Goal: Task Accomplishment & Management: Manage account settings

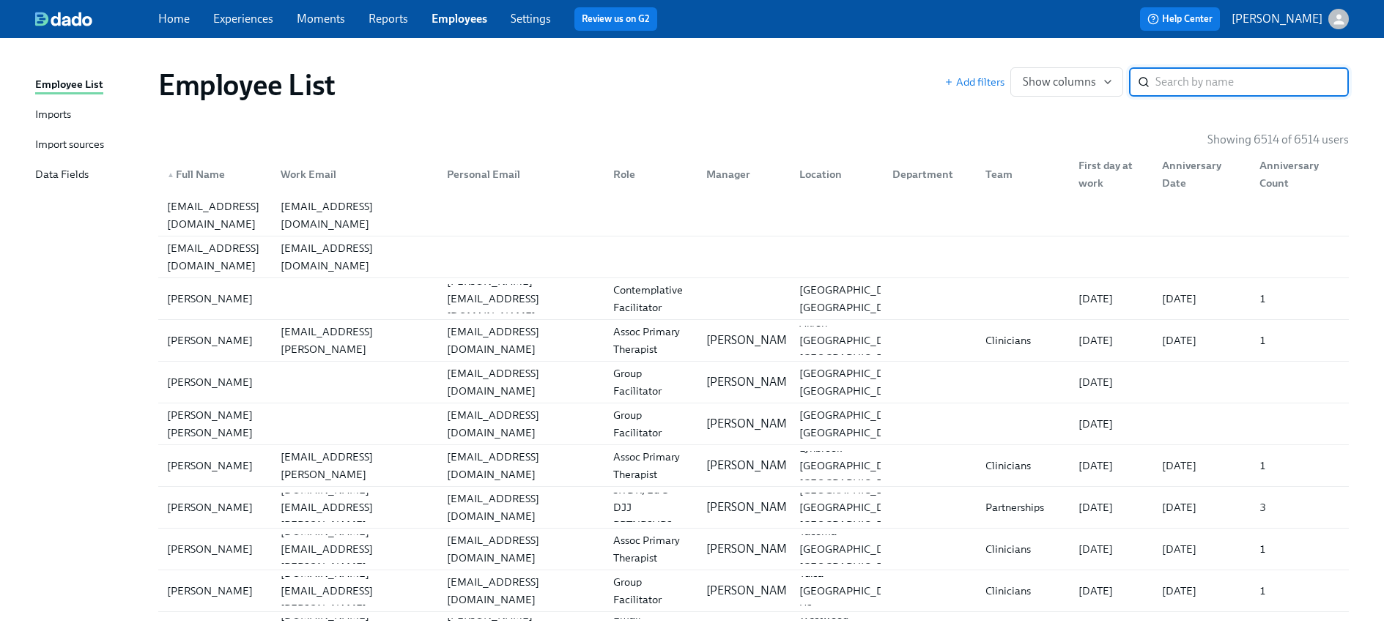
paste input "[PERSON_NAME]"
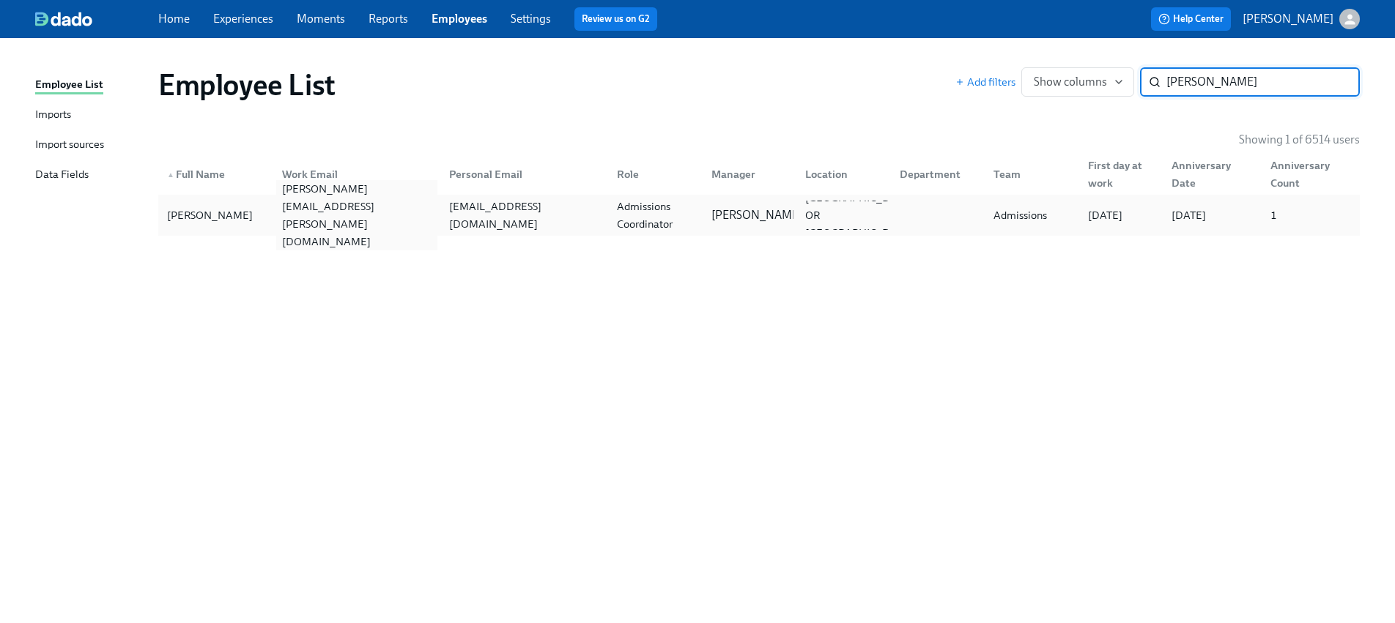
type input "[PERSON_NAME]"
click at [374, 207] on div "[PERSON_NAME][EMAIL_ADDRESS][PERSON_NAME][DOMAIN_NAME]" at bounding box center [357, 215] width 162 height 70
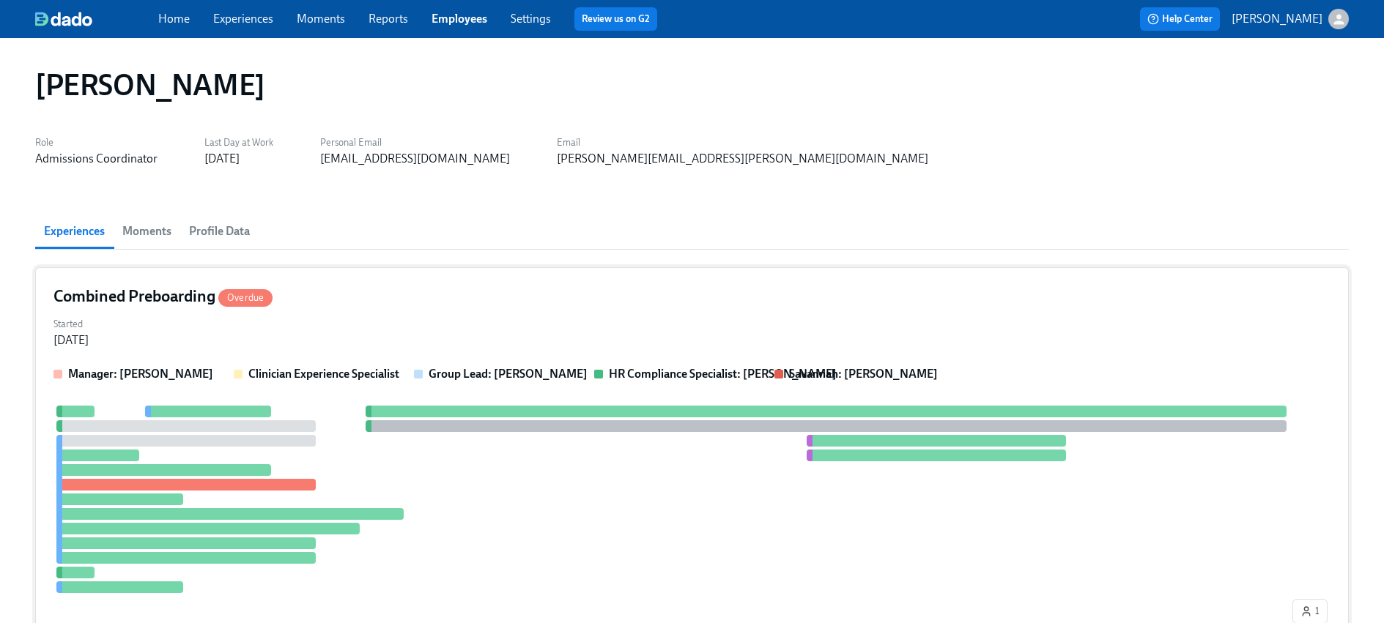
click at [573, 318] on div "Started [DATE]" at bounding box center [691, 330] width 1277 height 35
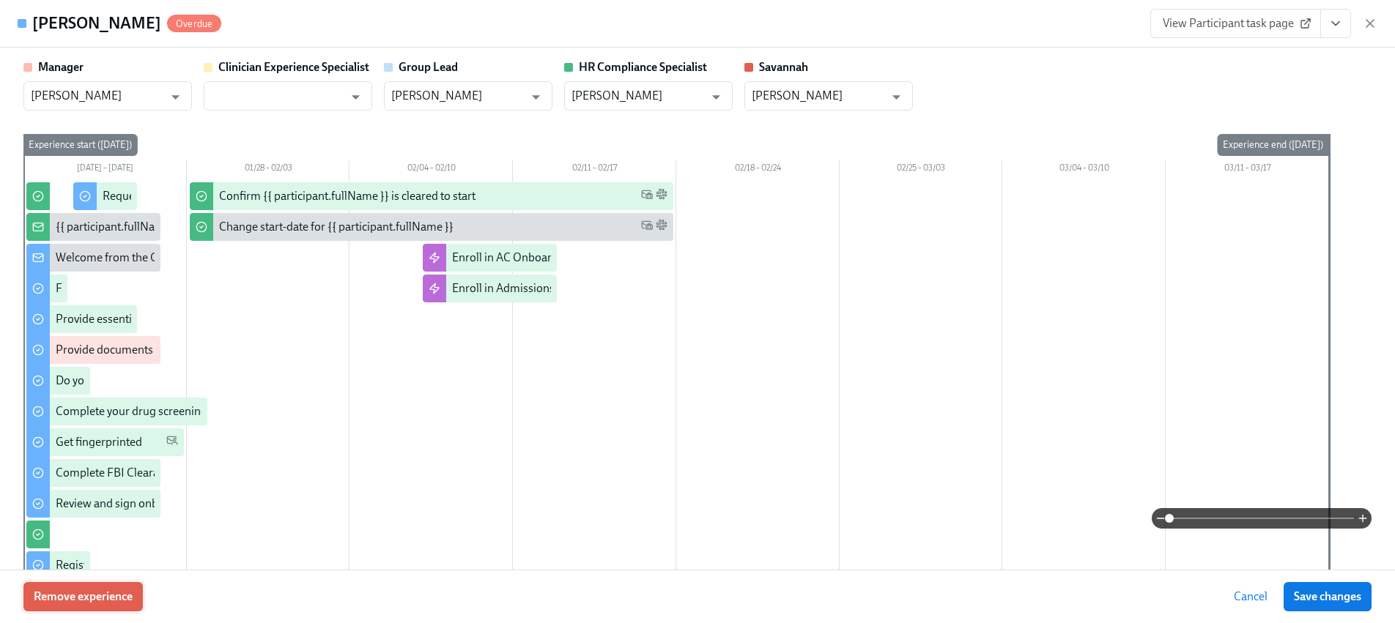
click at [125, 587] on button "Remove experience" at bounding box center [82, 596] width 119 height 29
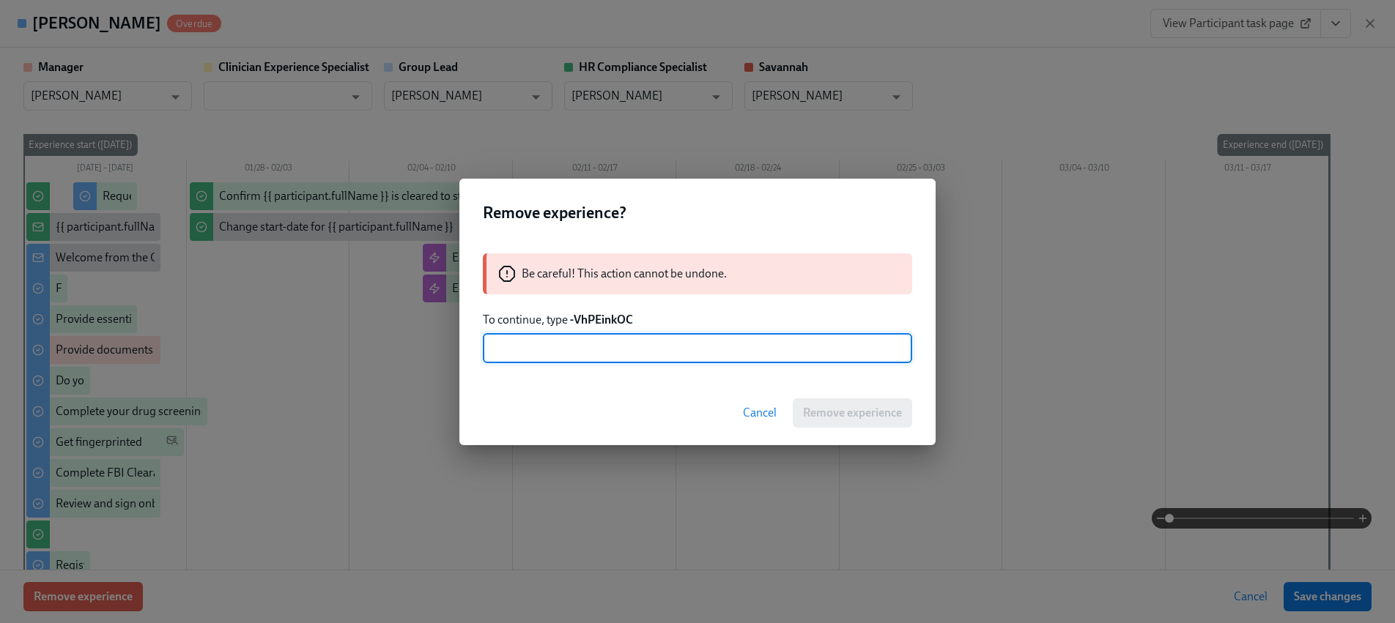
click at [599, 319] on strong "-VhPEinkOC" at bounding box center [601, 320] width 63 height 14
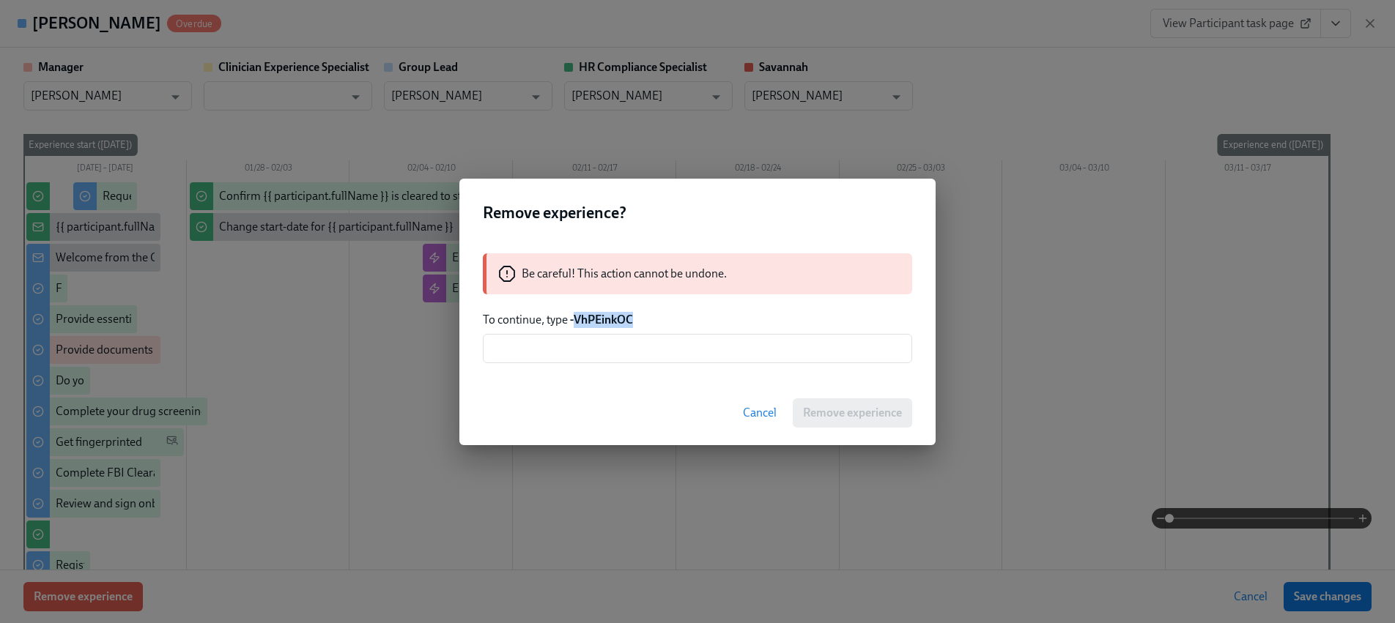
click at [599, 319] on strong "-VhPEinkOC" at bounding box center [601, 320] width 63 height 14
copy strong "VhPEinkOC"
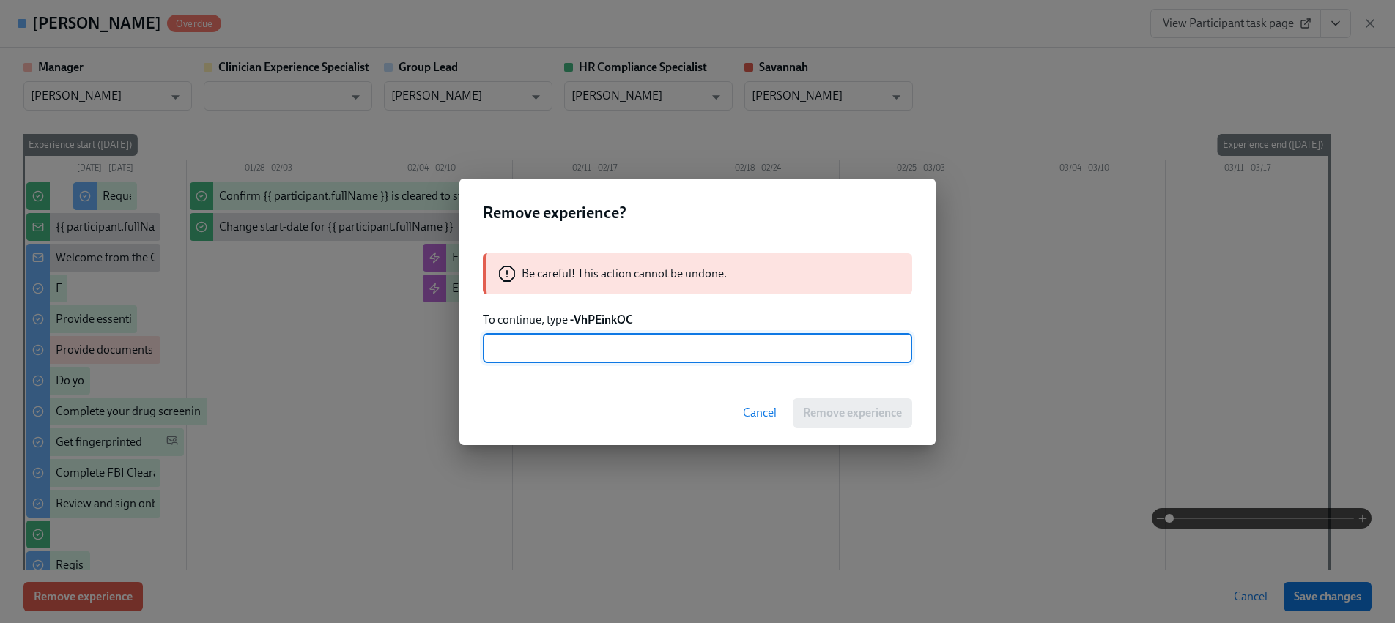
click at [576, 353] on input "text" at bounding box center [697, 348] width 429 height 29
paste input "VhPEinkOC"
type input "-VhPEinkOC"
click at [843, 420] on button "Remove experience" at bounding box center [851, 412] width 119 height 29
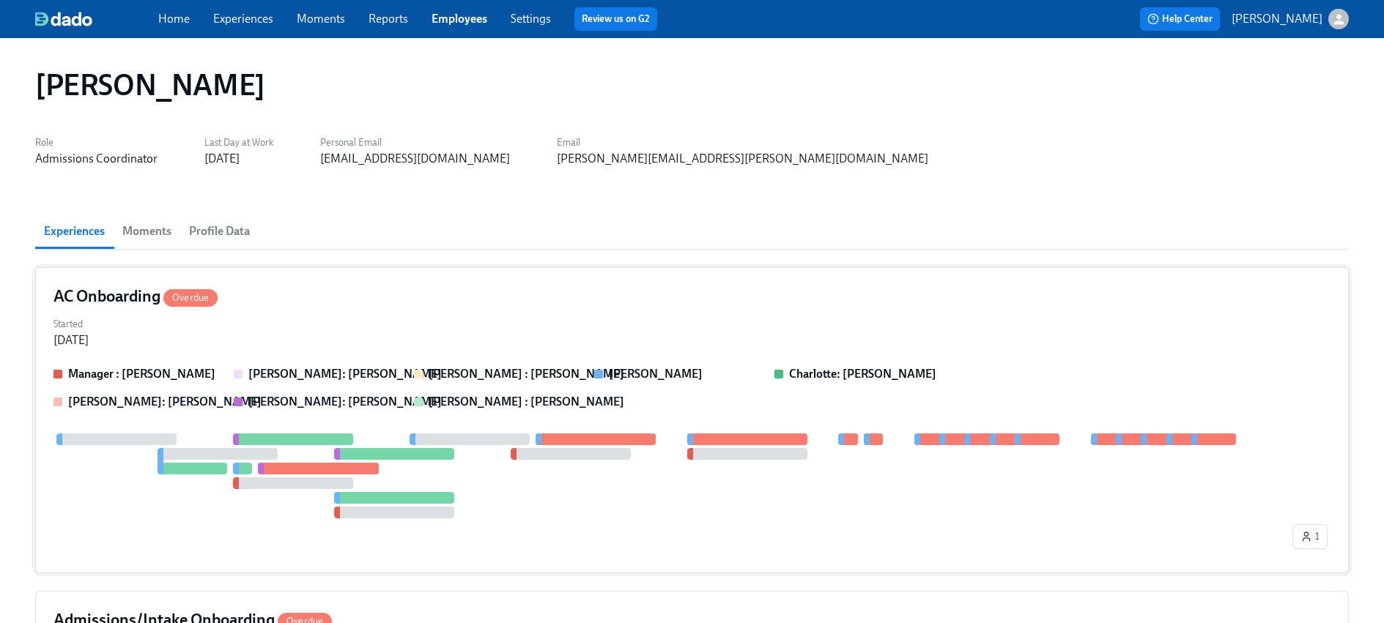
click at [417, 378] on div at bounding box center [418, 374] width 9 height 9
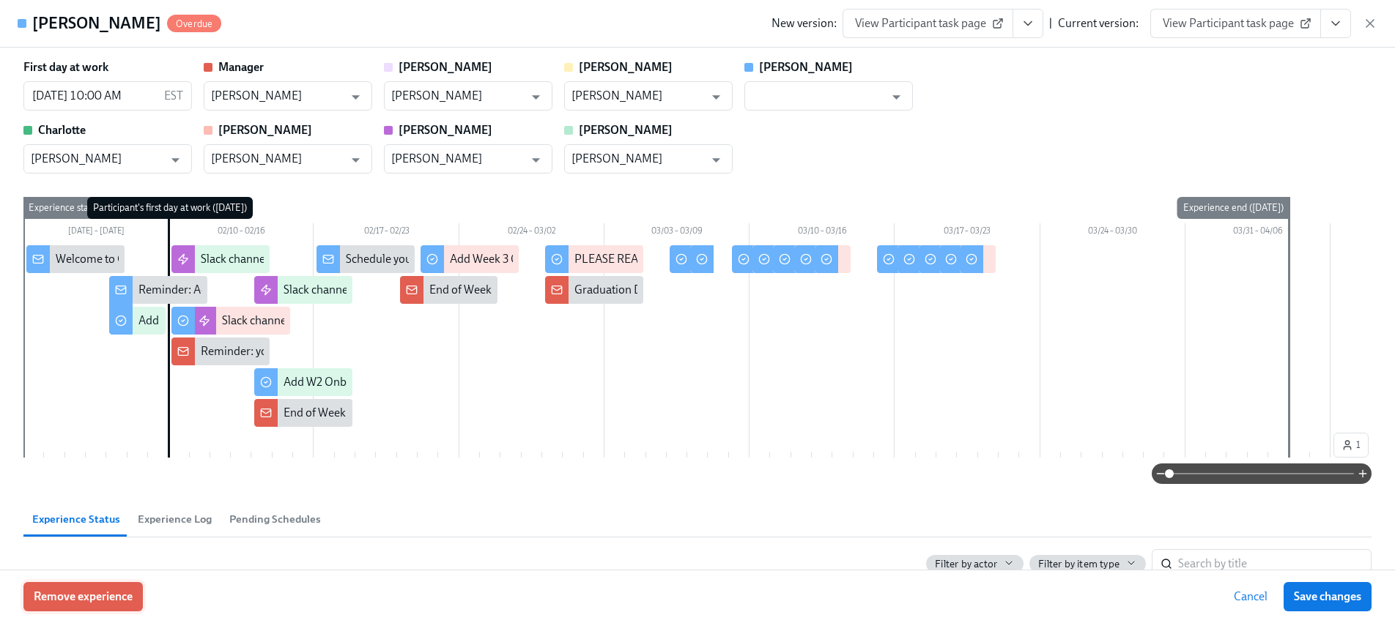
click at [103, 598] on span "Remove experience" at bounding box center [83, 597] width 99 height 15
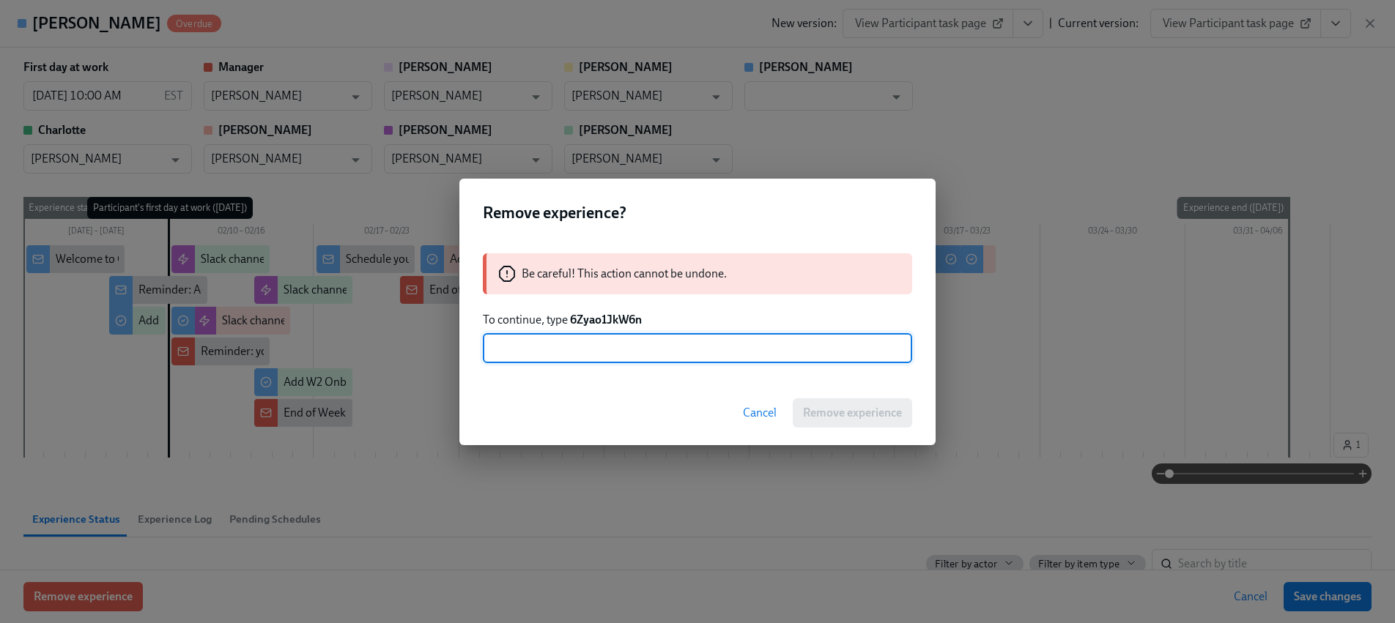
click at [619, 322] on strong "6Zyao1JkW6n" at bounding box center [606, 320] width 72 height 14
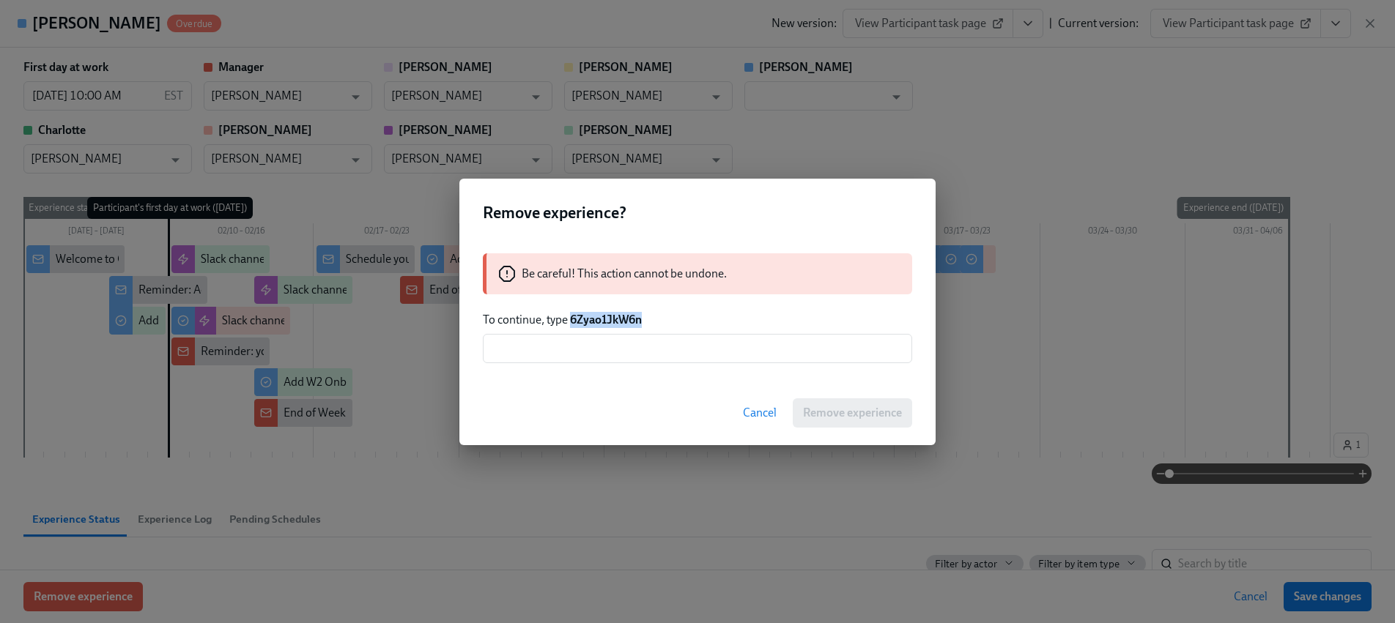
click at [618, 322] on strong "6Zyao1JkW6n" at bounding box center [606, 320] width 72 height 14
copy strong "6Zyao1JkW6n"
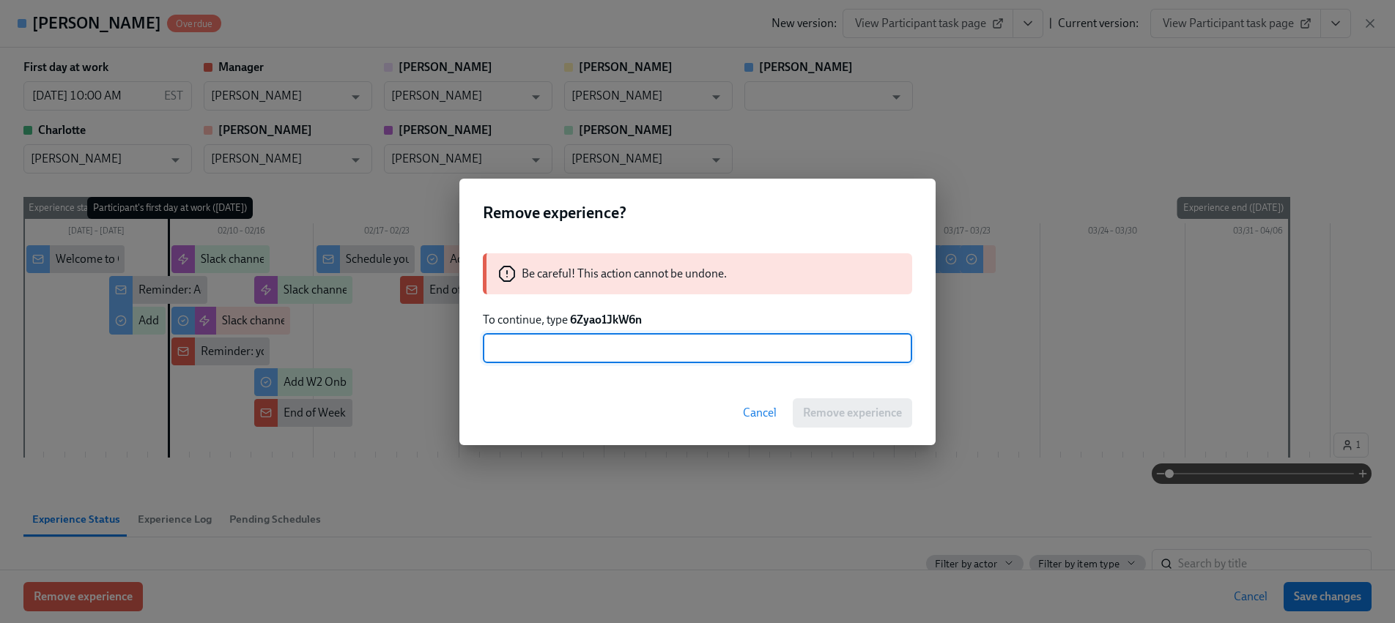
click at [631, 357] on input "text" at bounding box center [697, 348] width 429 height 29
paste input "6Zyao1JkW6n"
type input "6Zyao1JkW6n"
click at [862, 406] on span "Remove experience" at bounding box center [852, 413] width 99 height 15
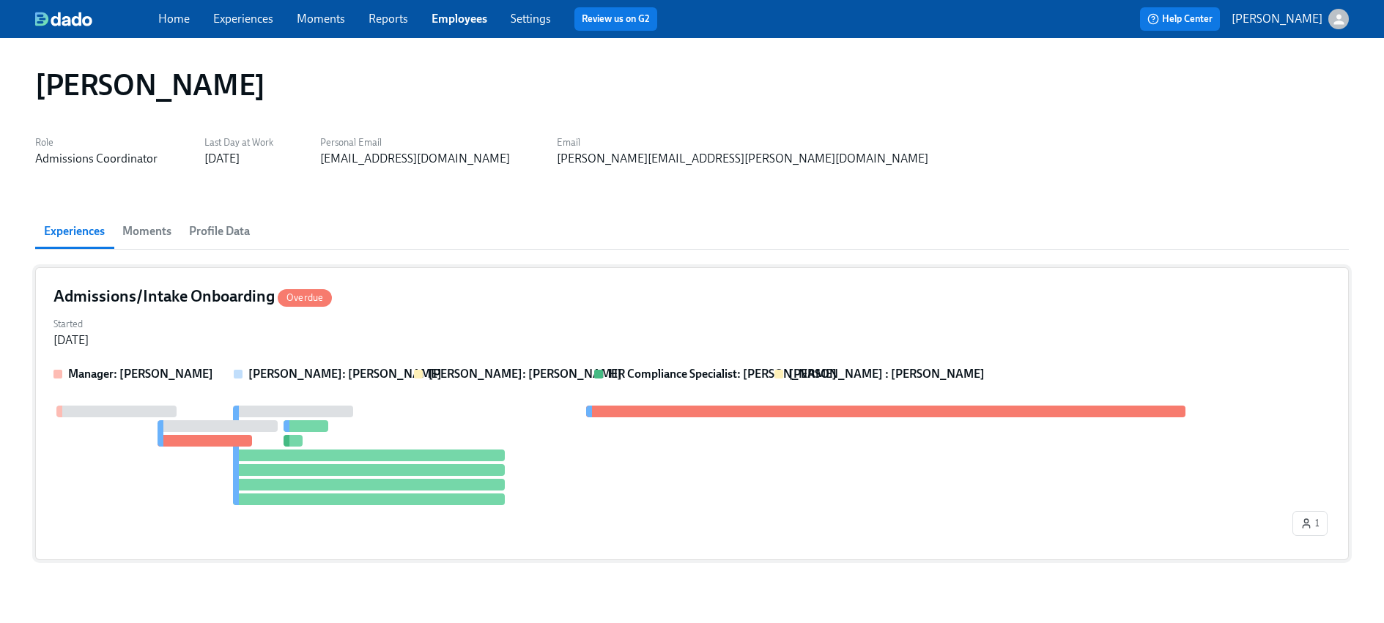
click at [351, 482] on div at bounding box center [369, 485] width 272 height 12
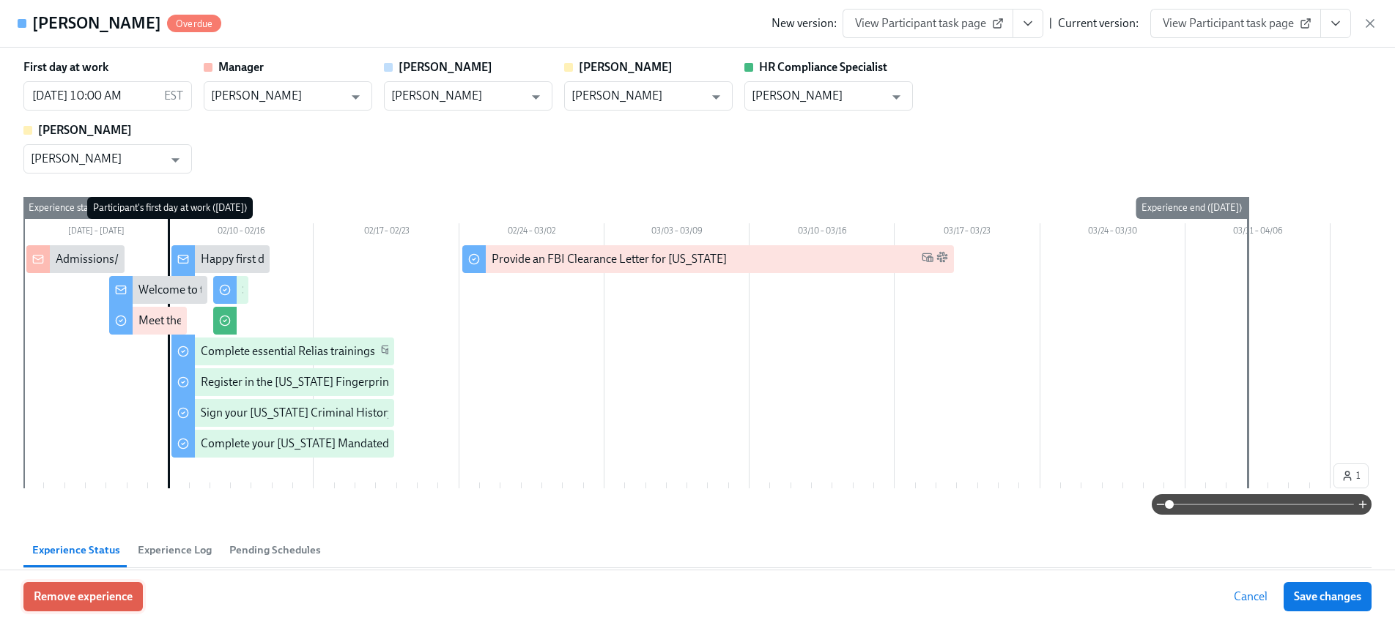
click at [109, 586] on button "Remove experience" at bounding box center [82, 596] width 119 height 29
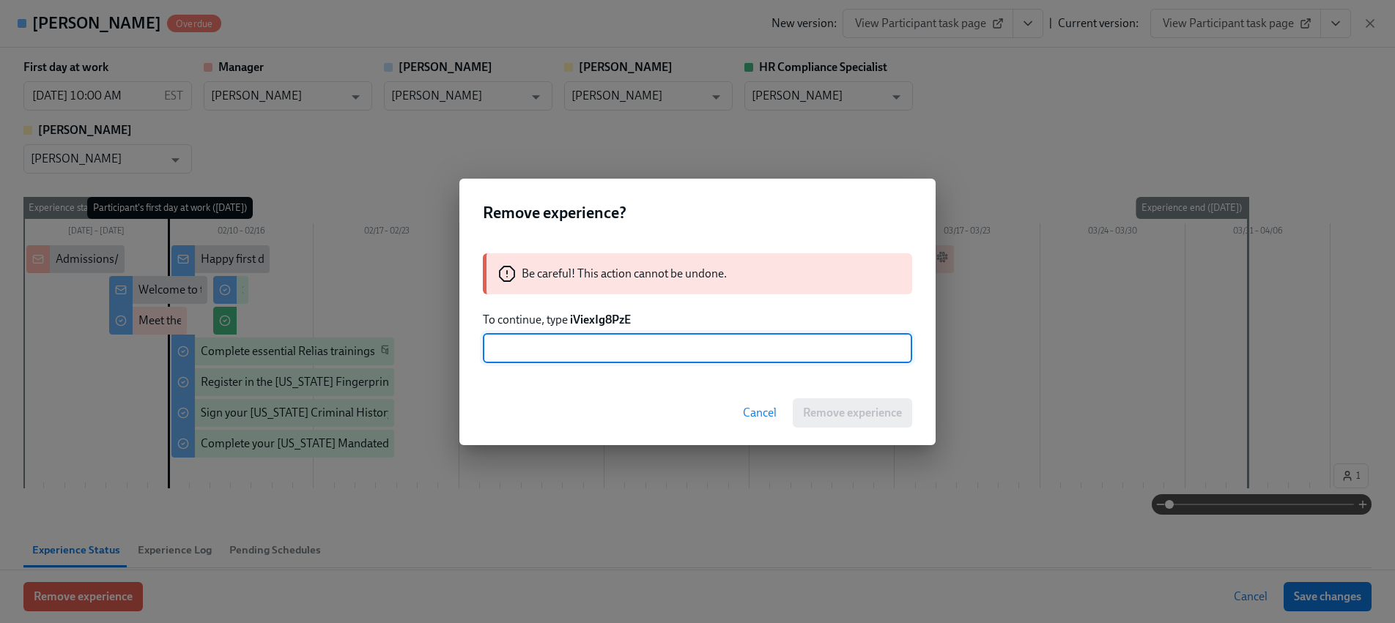
click at [608, 322] on strong "iViexIg8PzE" at bounding box center [600, 320] width 61 height 14
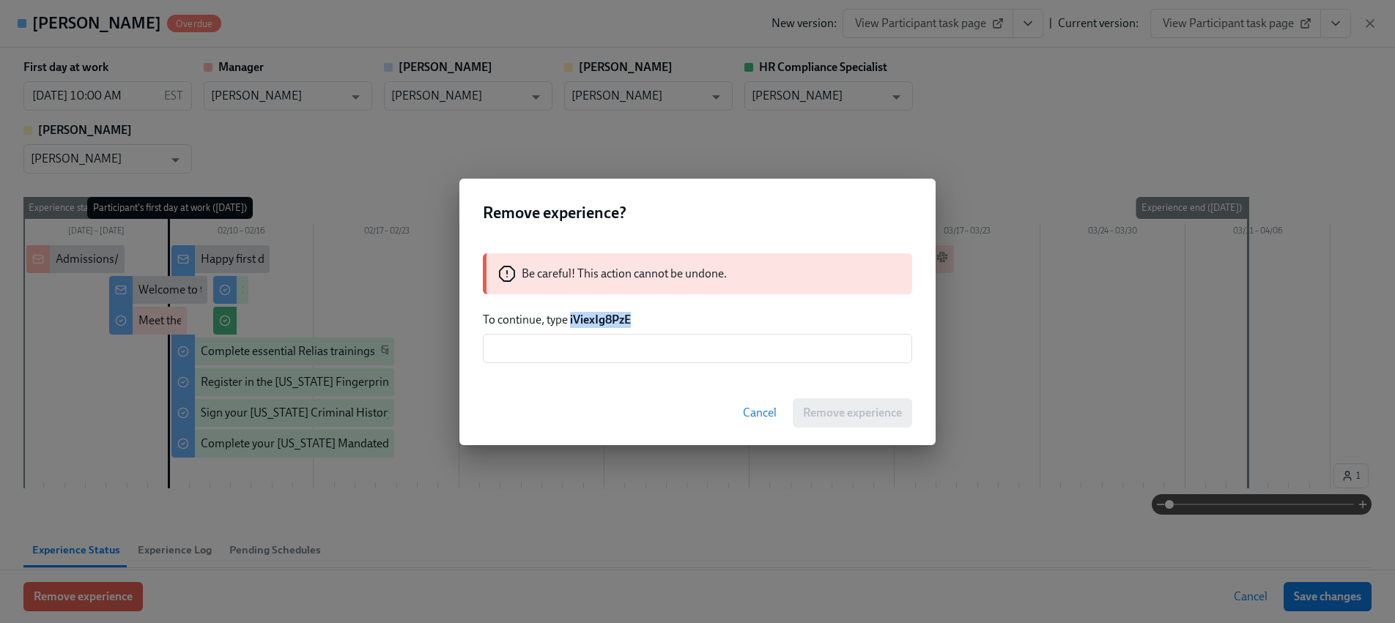
click at [608, 322] on strong "iViexIg8PzE" at bounding box center [600, 320] width 61 height 14
copy strong "iViexIg8PzE"
click at [609, 337] on input "text" at bounding box center [697, 348] width 429 height 29
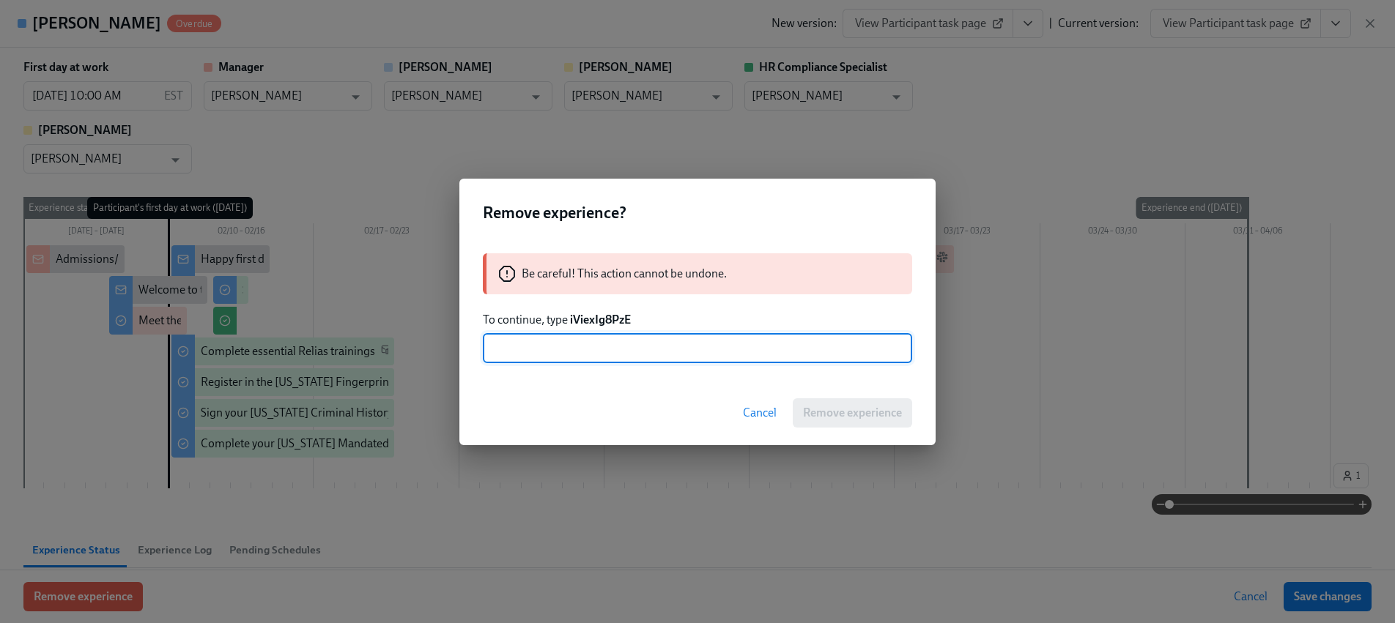
paste input "iViexIg8PzE"
type input "iViexIg8PzE"
click at [839, 428] on div "Cancel Remove experience" at bounding box center [697, 413] width 476 height 64
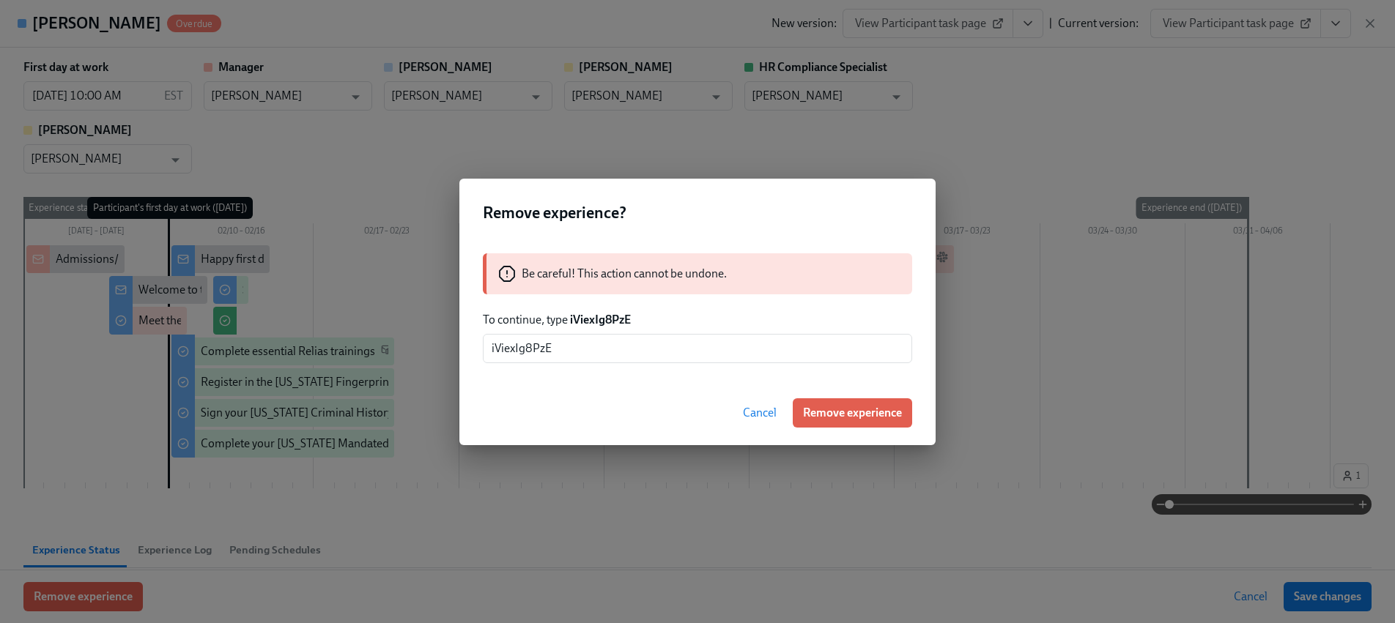
drag, startPoint x: 834, startPoint y: 416, endPoint x: 901, endPoint y: 227, distance: 200.4
click at [834, 416] on span "Remove experience" at bounding box center [852, 413] width 99 height 15
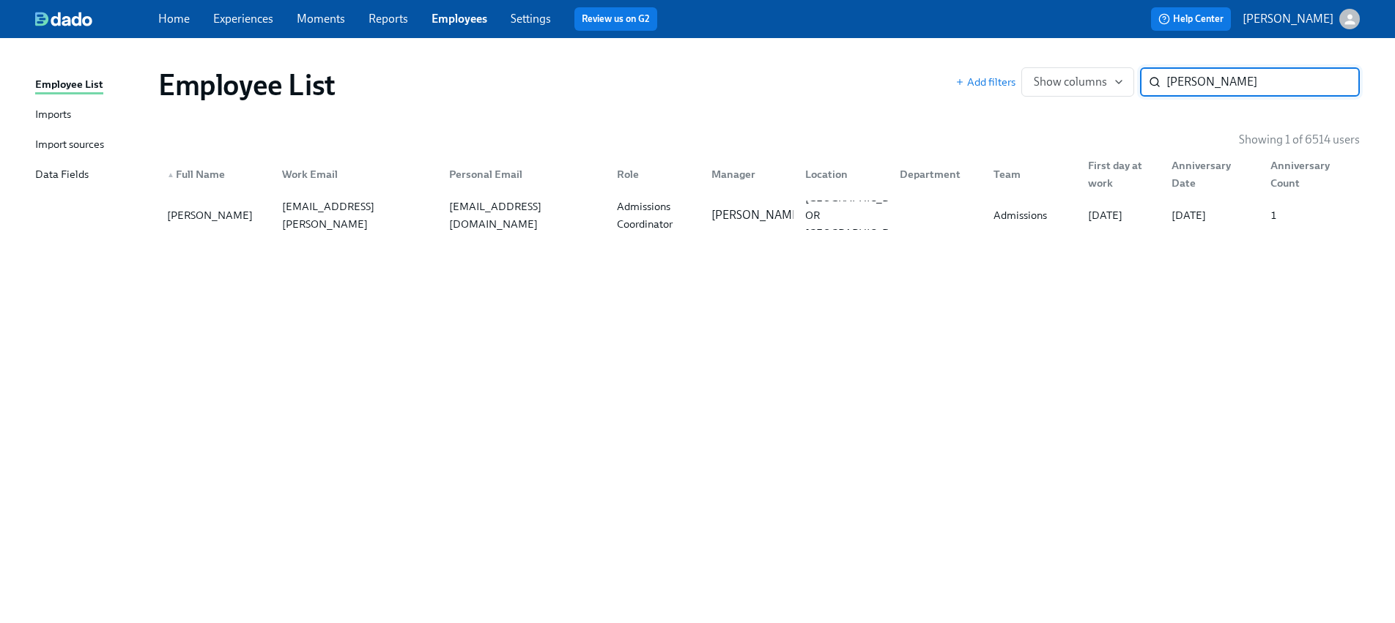
click at [1248, 80] on input "[PERSON_NAME]" at bounding box center [1262, 81] width 193 height 29
paste input "[PERSON_NAME]"
type input "[PERSON_NAME]"
click at [248, 209] on div "[PERSON_NAME]" at bounding box center [215, 215] width 109 height 29
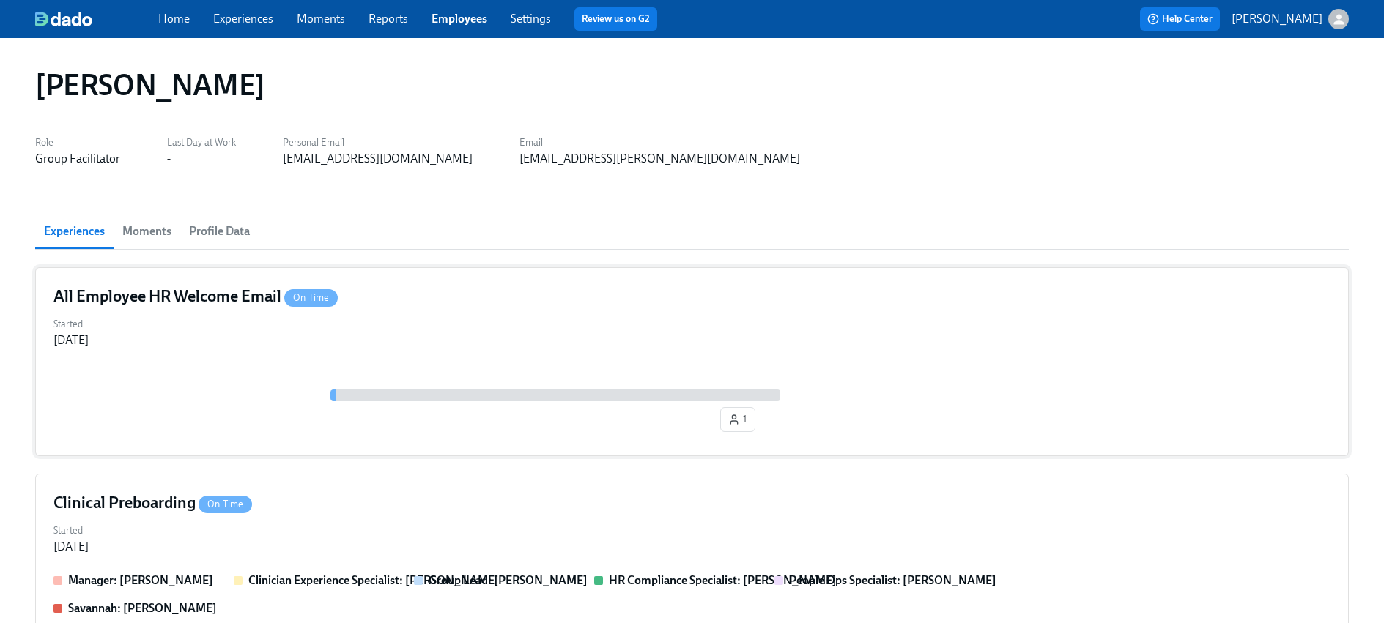
click at [261, 341] on div "Started [DATE]" at bounding box center [691, 330] width 1277 height 35
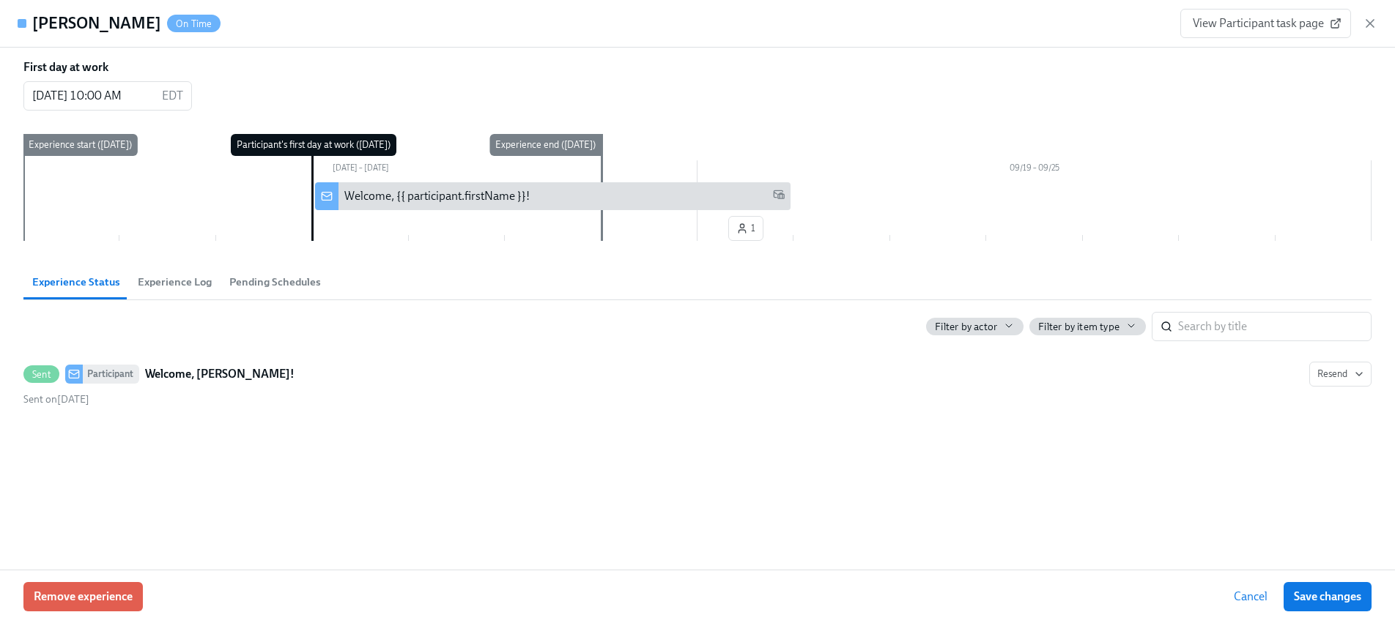
click at [1364, 23] on icon "button" at bounding box center [1369, 23] width 15 height 15
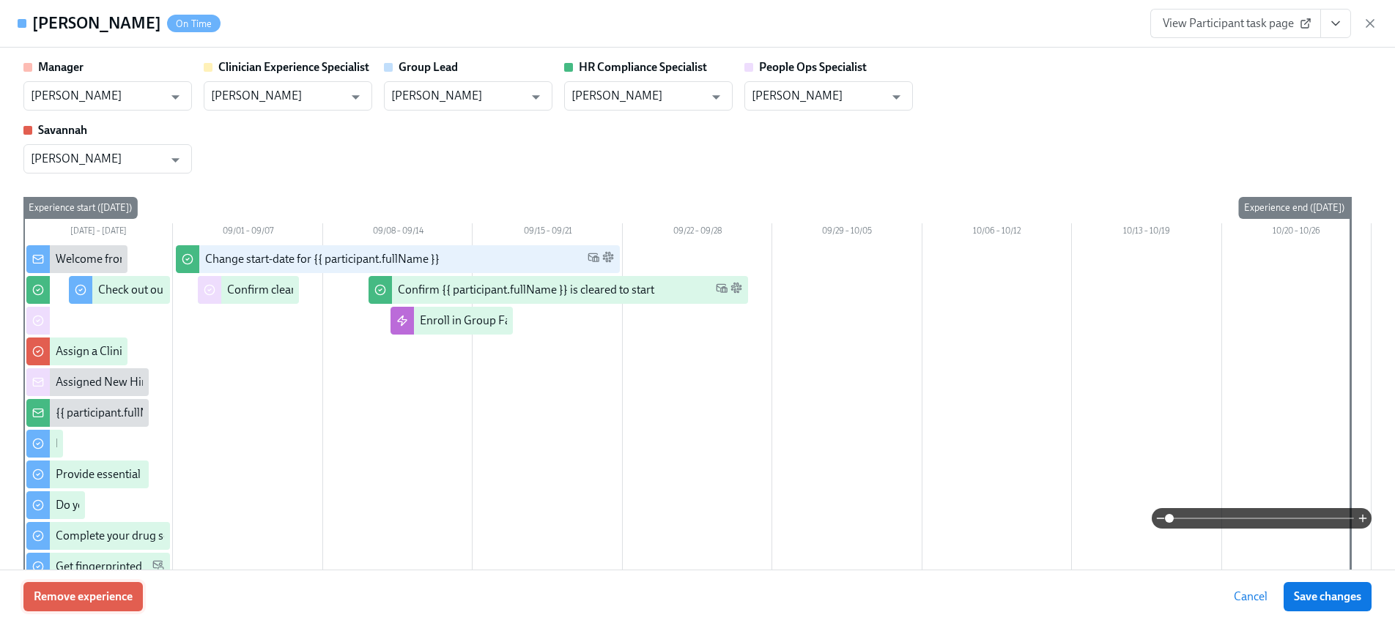
click at [124, 590] on span "Remove experience" at bounding box center [83, 597] width 99 height 15
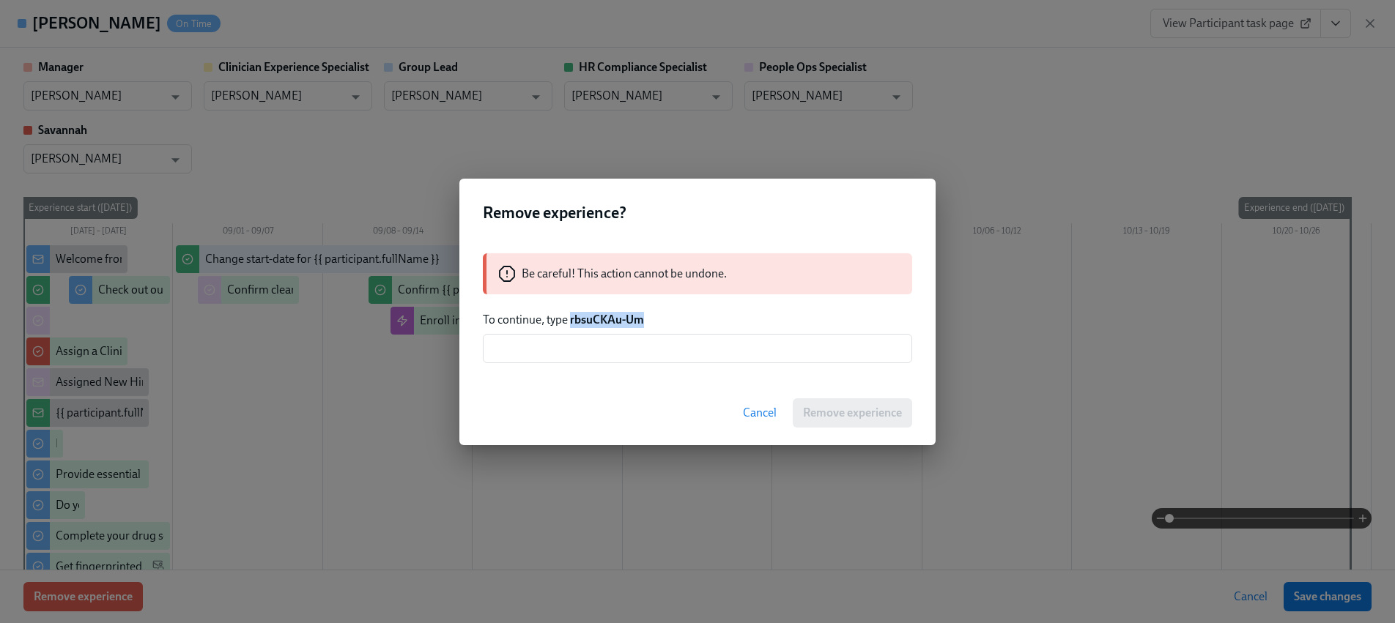
drag, startPoint x: 667, startPoint y: 316, endPoint x: 571, endPoint y: 322, distance: 96.1
click at [571, 322] on p "To continue, type rbsuCKAu-Um" at bounding box center [697, 320] width 429 height 16
copy strong "rbsuCKAu-Um"
click at [611, 347] on input "text" at bounding box center [697, 348] width 429 height 29
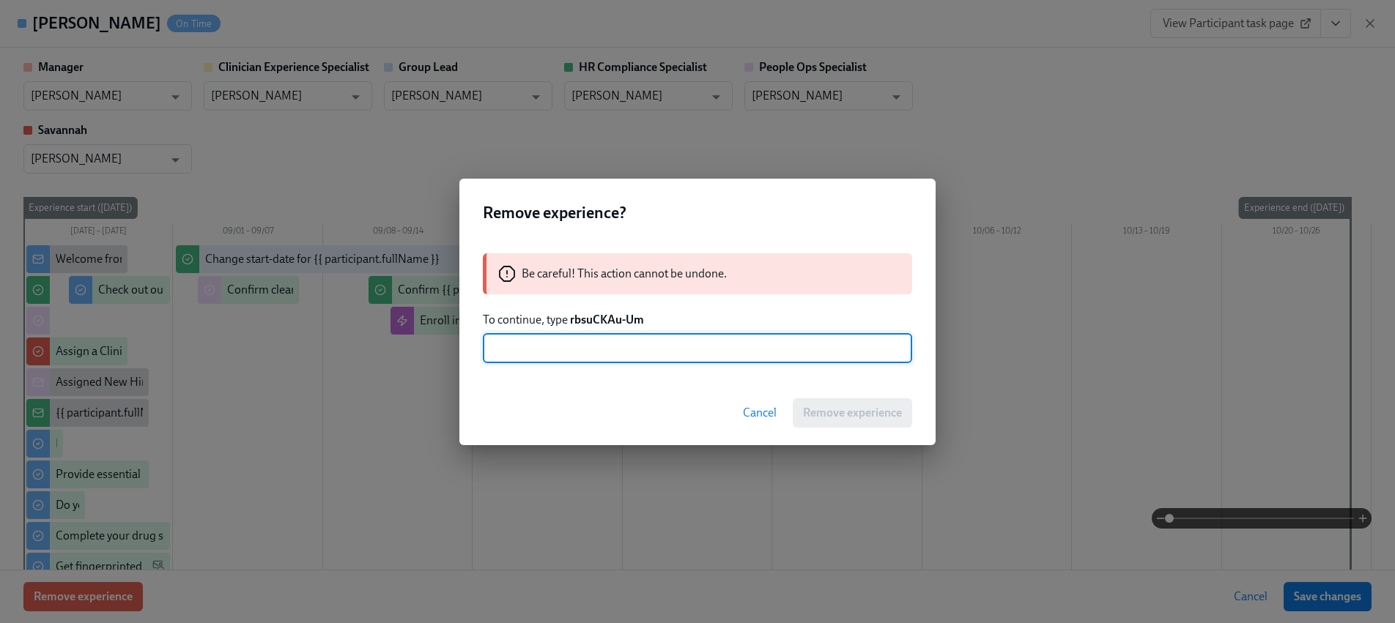
paste input "rbsuCKAu-Um"
type input "rbsuCKAu-Um"
click at [849, 412] on span "Remove experience" at bounding box center [852, 413] width 99 height 15
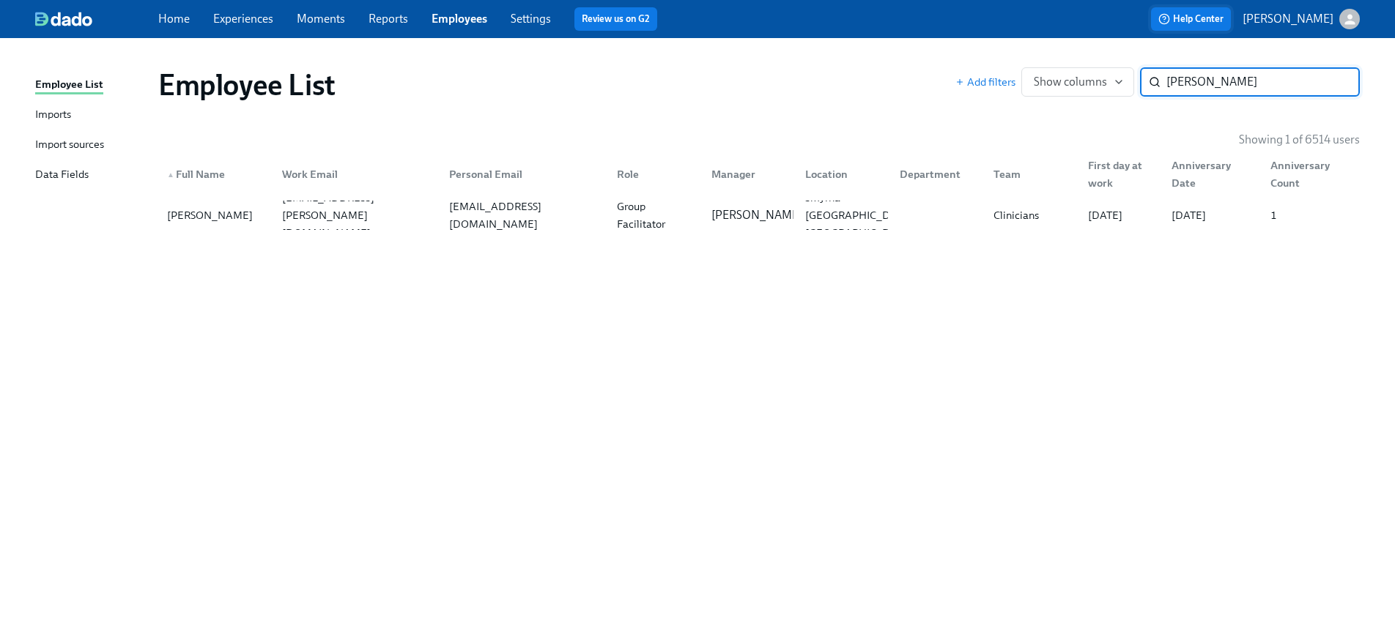
paste input "[PERSON_NAME]"
type input "[PERSON_NAME]"
click at [459, 219] on div "[EMAIL_ADDRESS][DOMAIN_NAME]" at bounding box center [524, 215] width 162 height 35
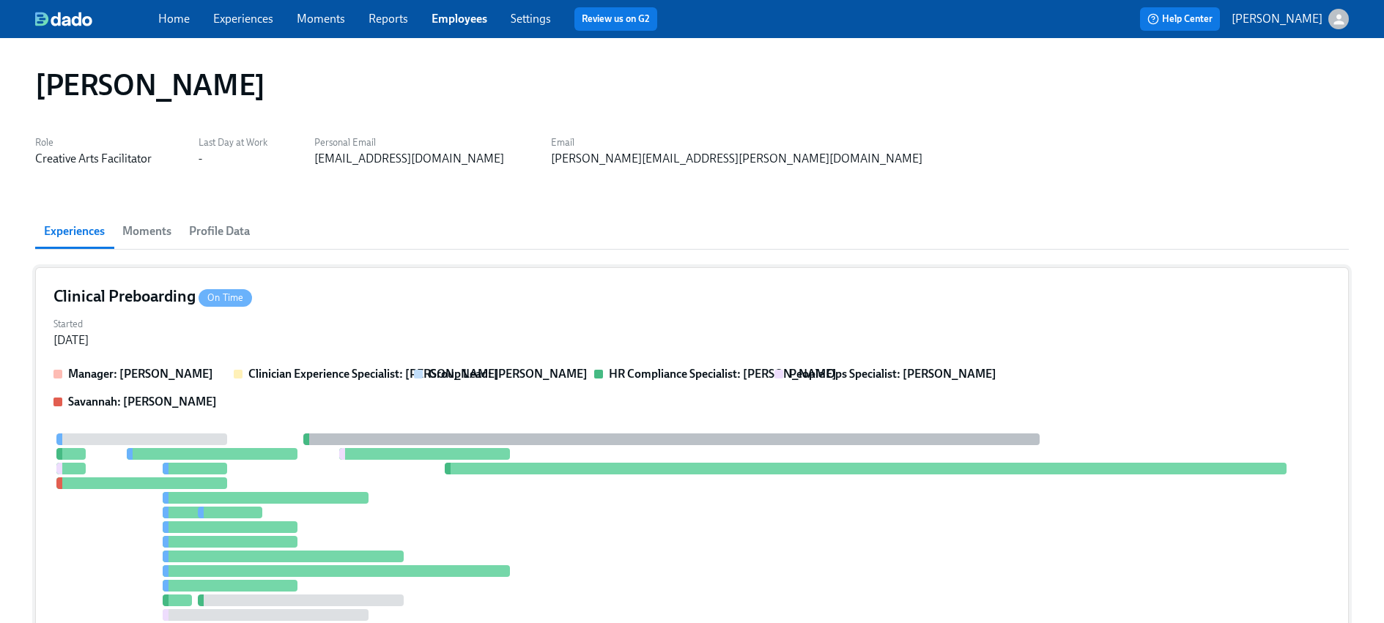
click at [349, 324] on div "Started [DATE]" at bounding box center [691, 330] width 1277 height 35
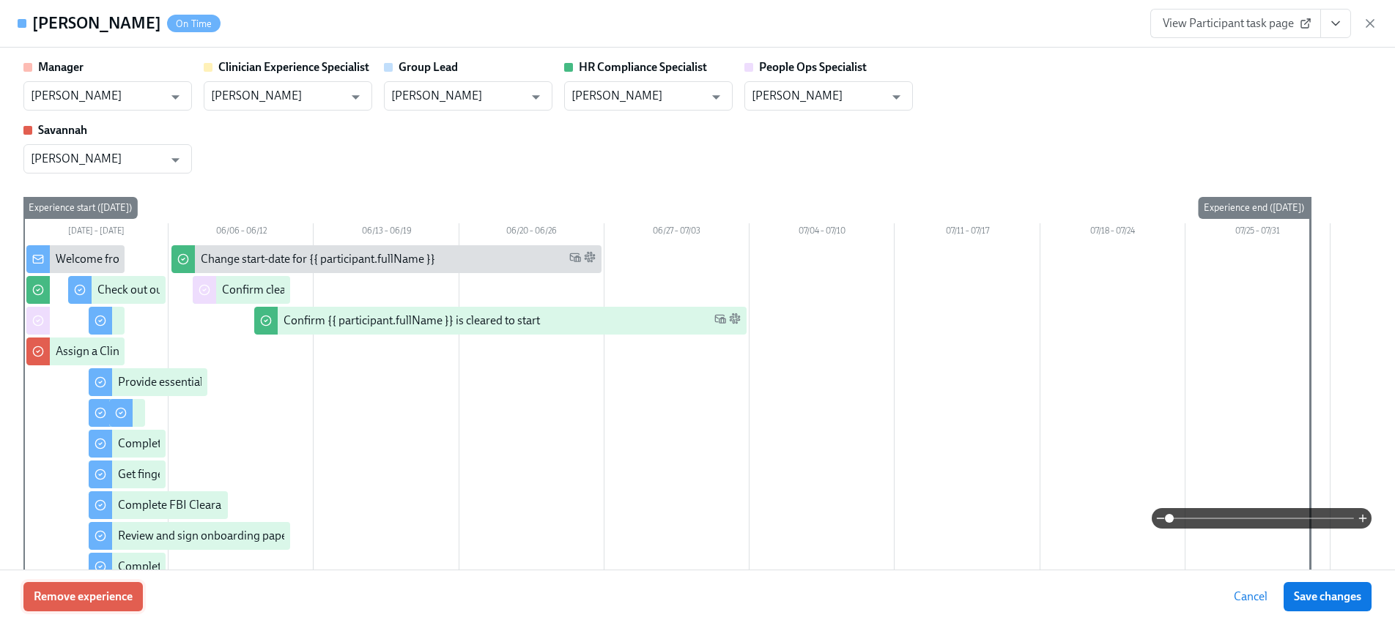
click at [116, 600] on span "Remove experience" at bounding box center [83, 597] width 99 height 15
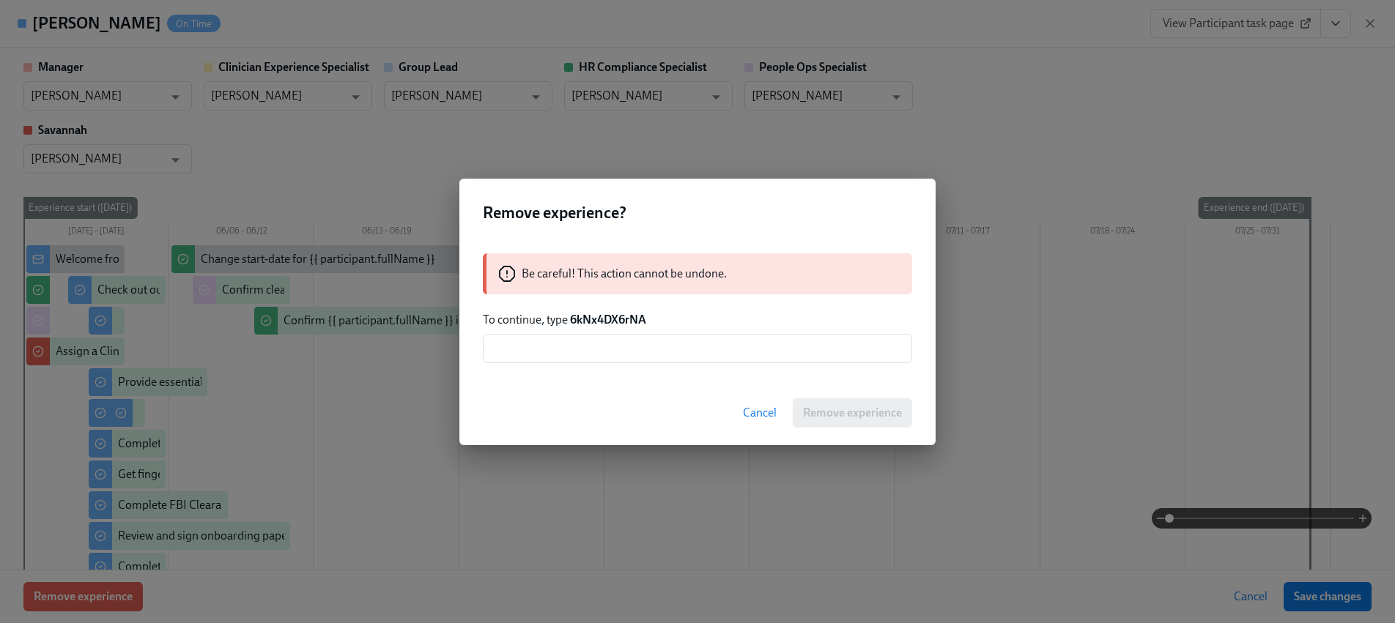
click at [584, 319] on strong "6kNx4DX6rNA" at bounding box center [608, 320] width 76 height 14
copy strong "6kNx4DX6rNA"
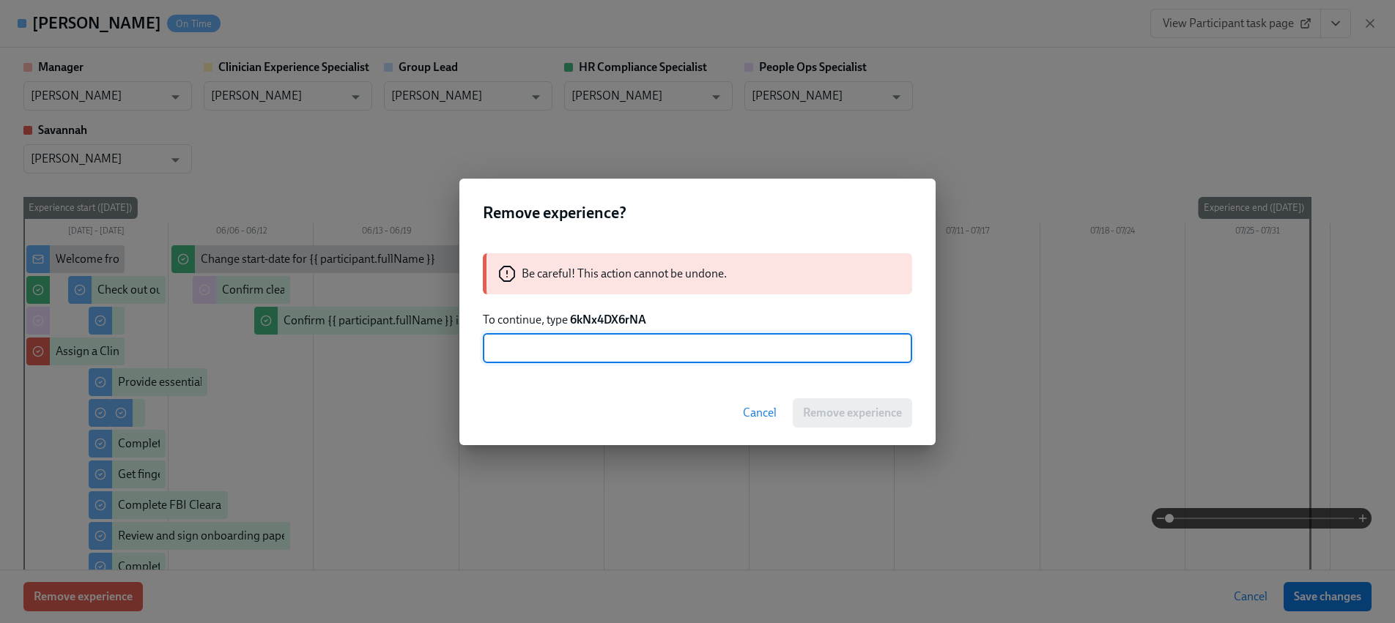
click at [606, 342] on input "text" at bounding box center [697, 348] width 429 height 29
paste input "6kNx4DX6rNA"
type input "6kNx4DX6rNA"
click at [844, 403] on button "Remove experience" at bounding box center [851, 412] width 119 height 29
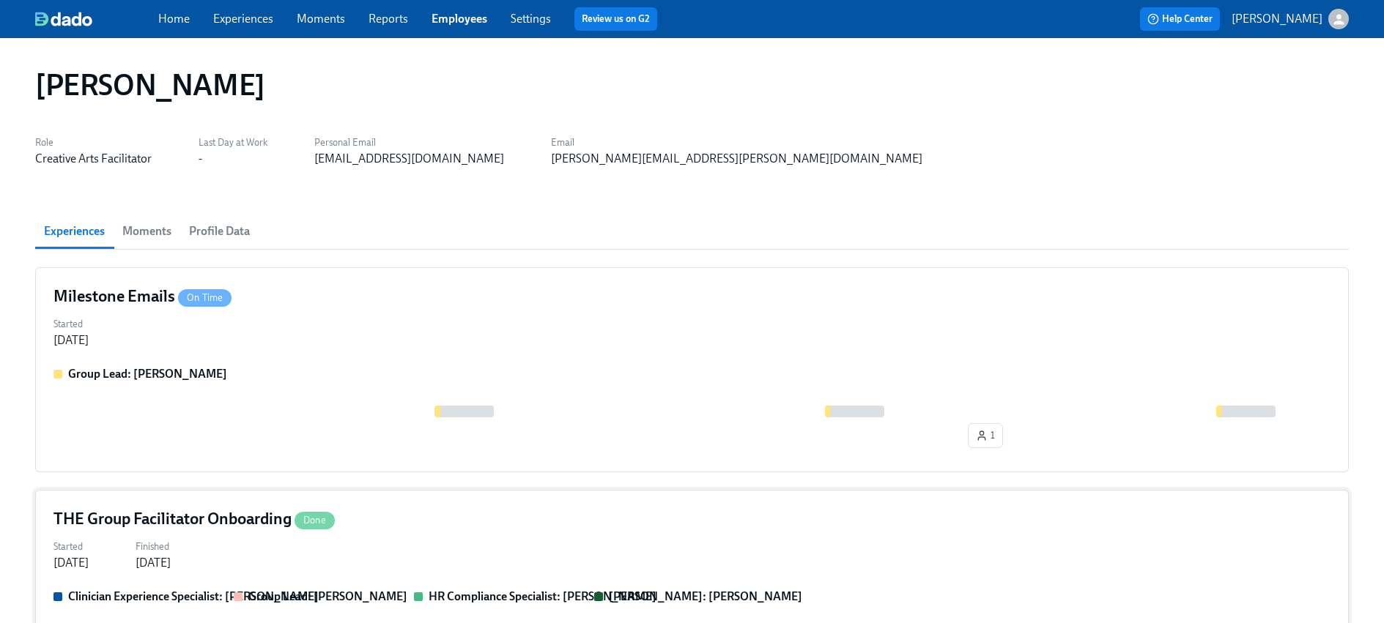
click at [292, 525] on h4 "THE Group Facilitator Onboarding Done" at bounding box center [193, 519] width 281 height 22
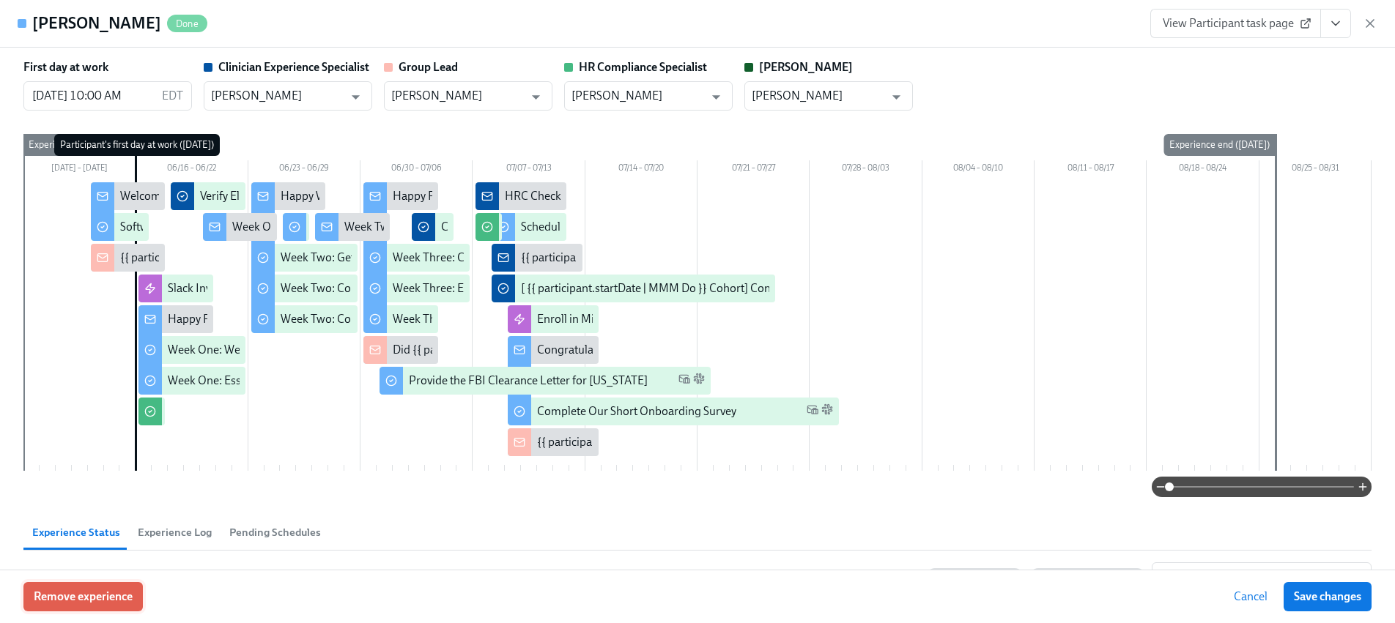
click at [111, 602] on span "Remove experience" at bounding box center [83, 597] width 99 height 15
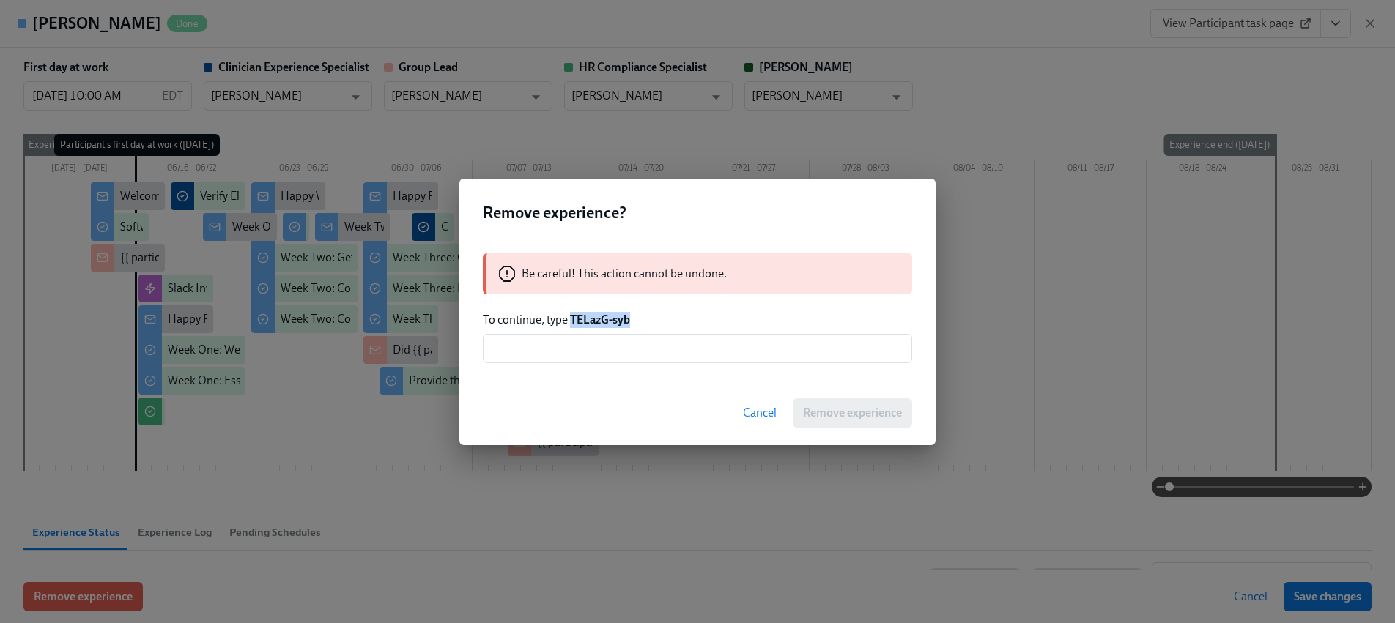
drag, startPoint x: 636, startPoint y: 319, endPoint x: 572, endPoint y: 319, distance: 63.7
click at [572, 319] on p "To continue, type TELazG-syb" at bounding box center [697, 320] width 429 height 16
copy strong "TELazG-syb"
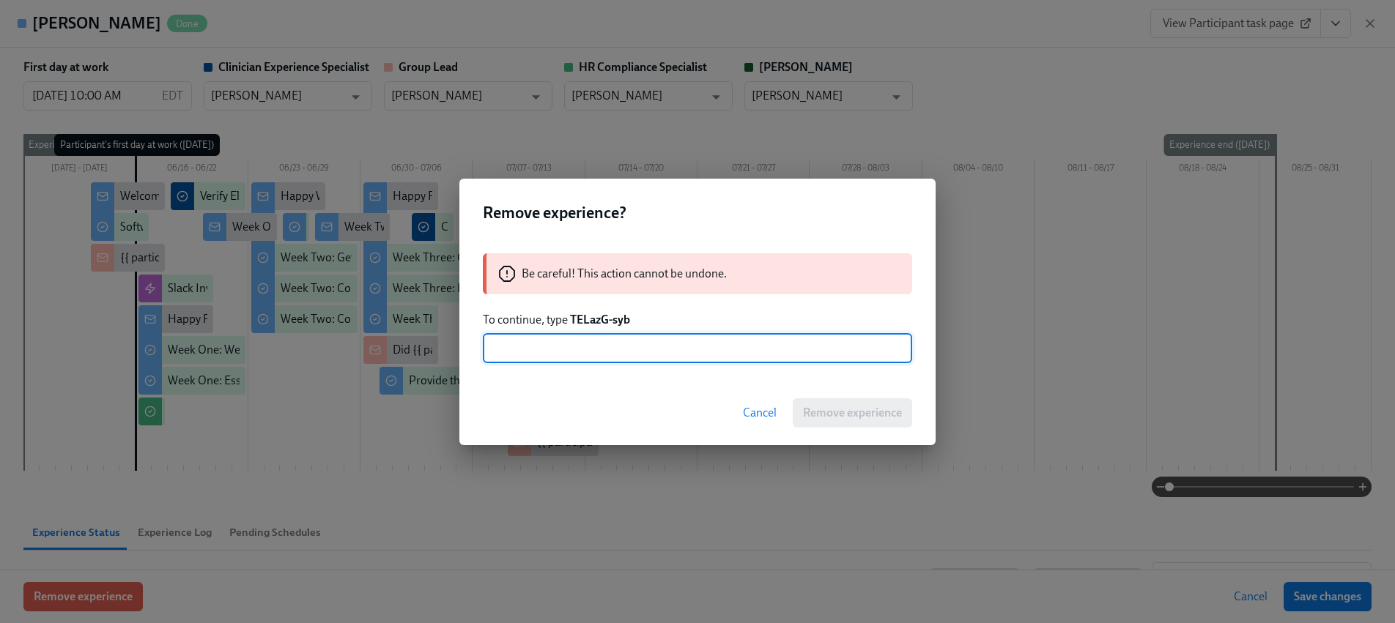
click at [594, 348] on input "text" at bounding box center [697, 348] width 429 height 29
paste input "TELazG-syb"
type input "TELazG-syb"
click at [833, 404] on button "Remove experience" at bounding box center [851, 412] width 119 height 29
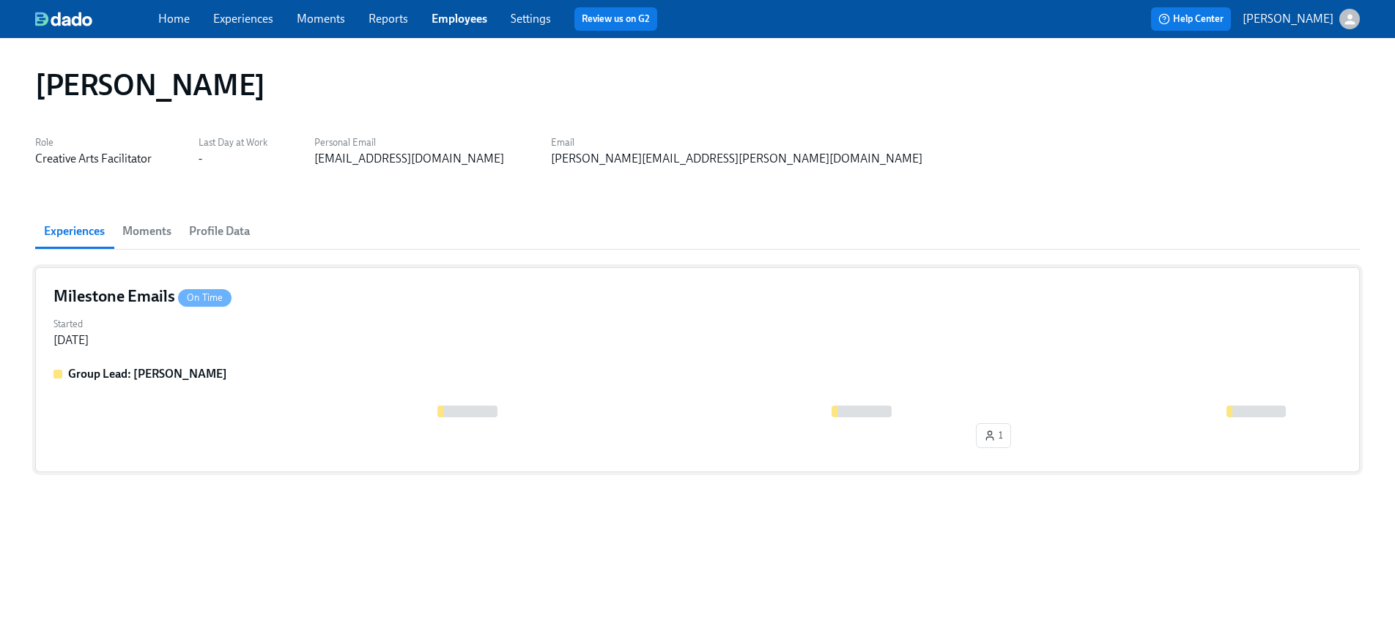
click at [250, 348] on div "Started [DATE]" at bounding box center [697, 330] width 1288 height 35
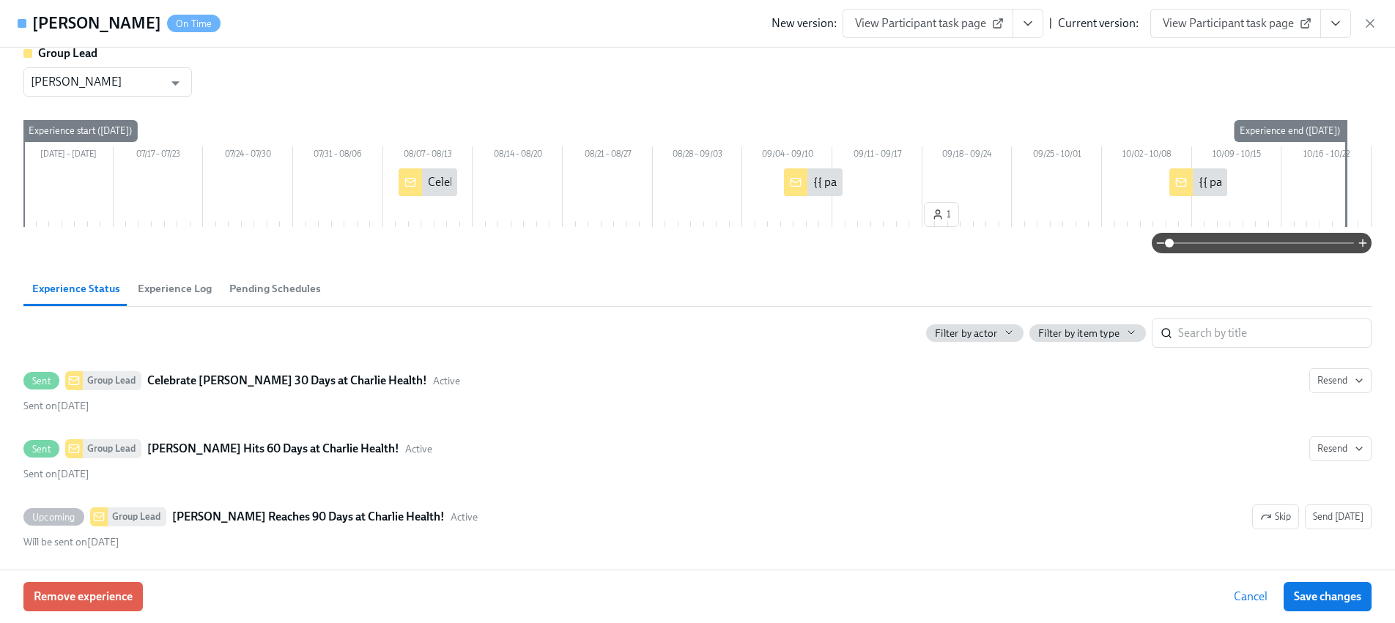
scroll to position [20, 0]
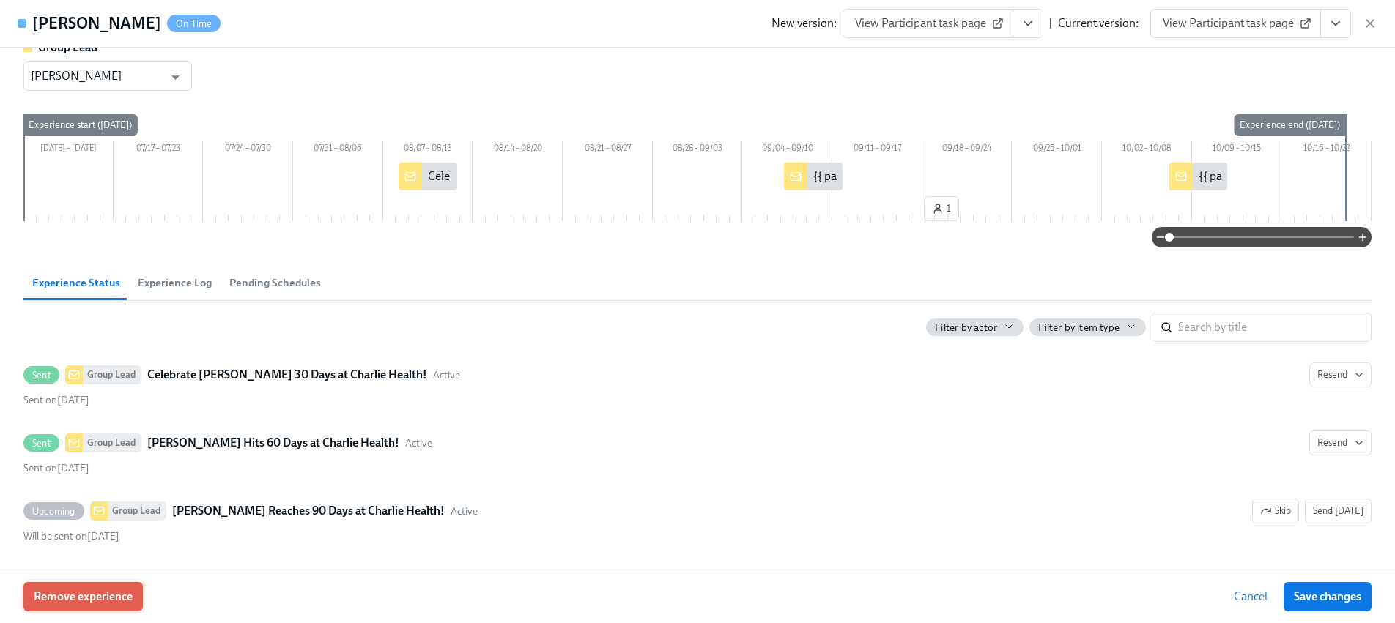
click at [121, 593] on span "Remove experience" at bounding box center [83, 597] width 99 height 15
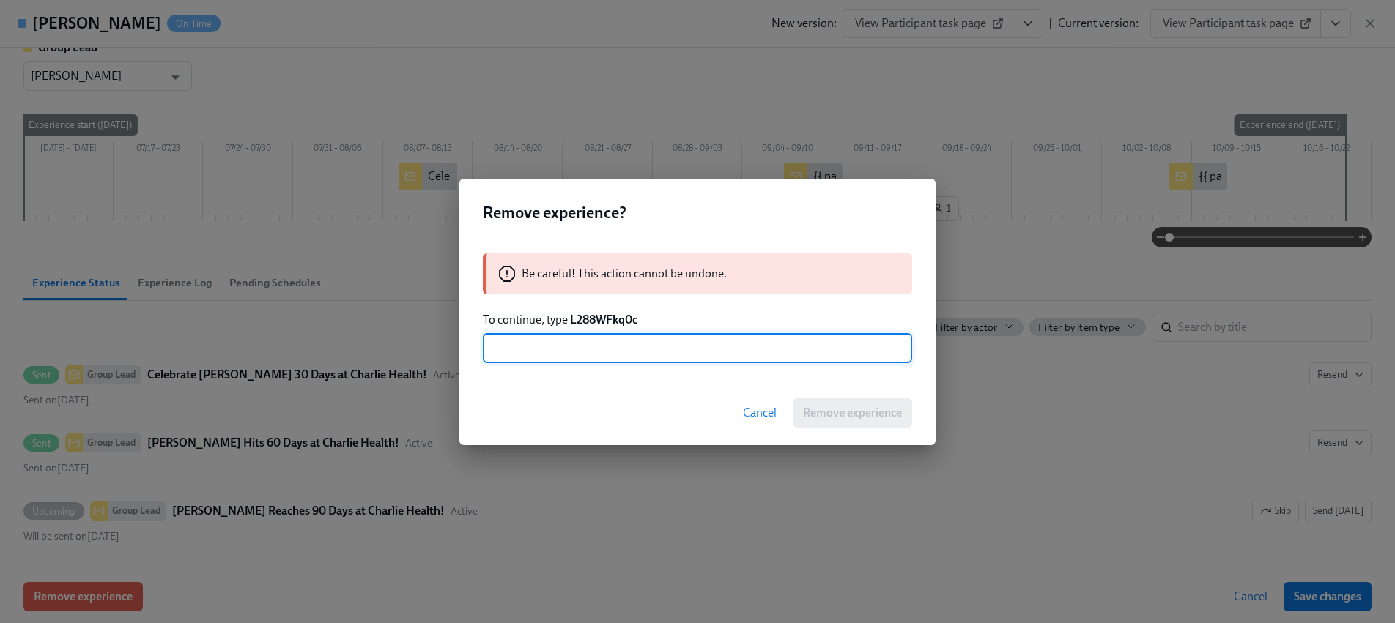
click at [587, 321] on strong "L288WFkq0c" at bounding box center [603, 320] width 67 height 14
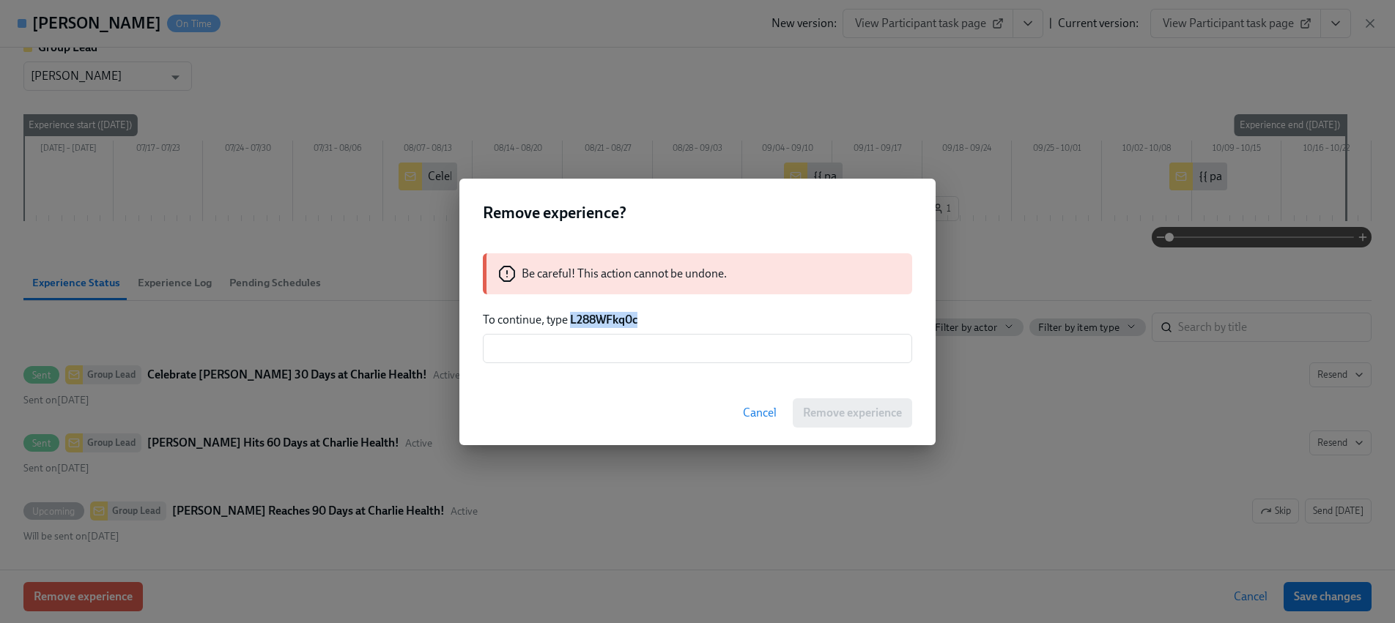
click at [587, 321] on strong "L288WFkq0c" at bounding box center [603, 320] width 67 height 14
copy strong "L288WFkq0c"
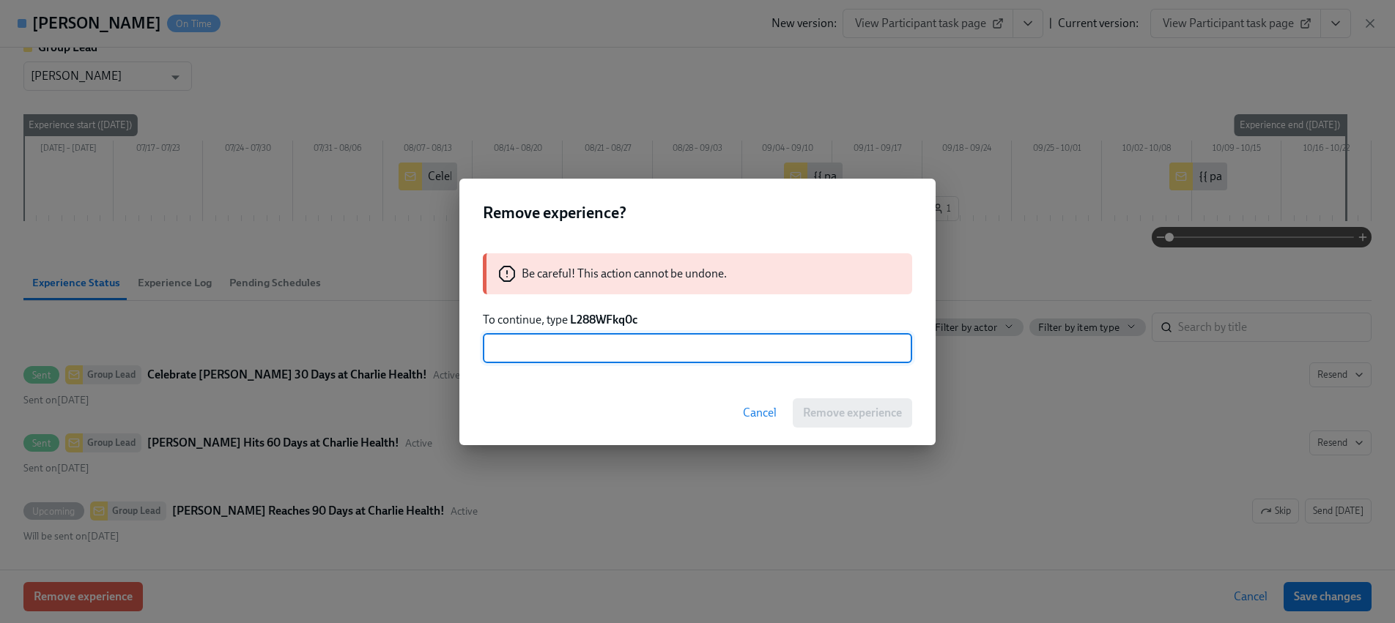
click at [597, 344] on input "text" at bounding box center [697, 348] width 429 height 29
paste input "L288WFkq0c"
type input "L288WFkq0c"
click at [828, 418] on span "Remove experience" at bounding box center [852, 413] width 99 height 15
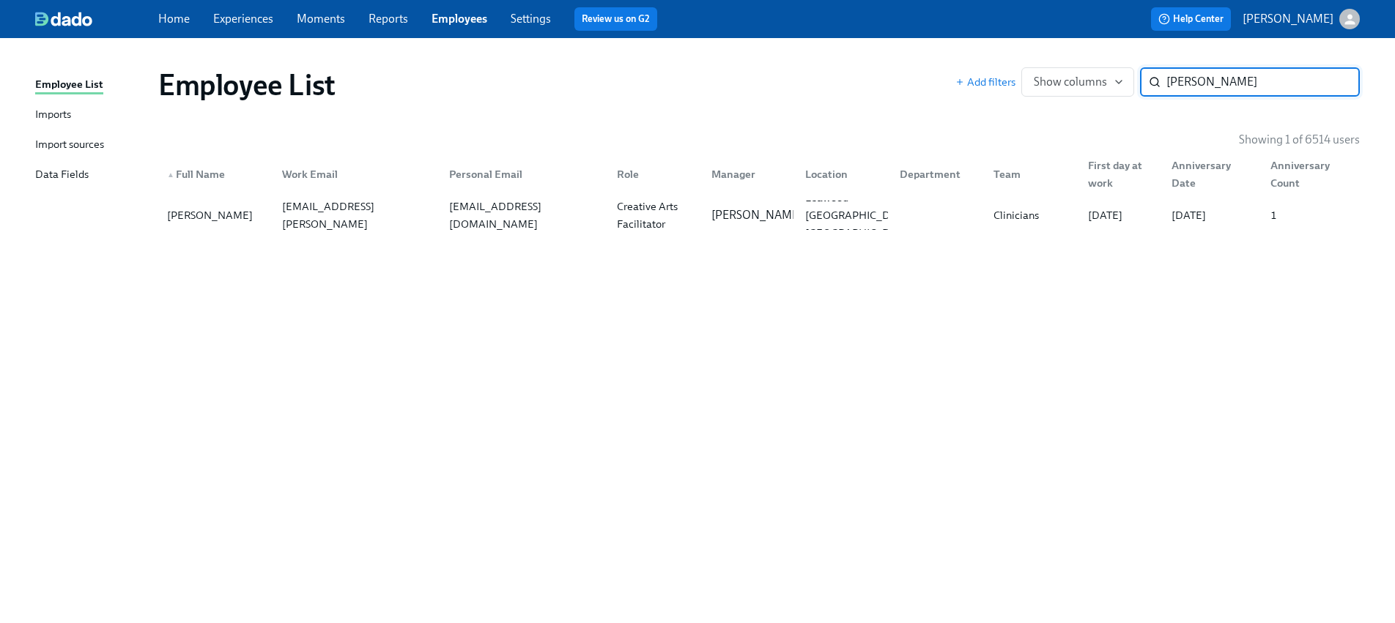
paste input "[PERSON_NAME]"
type input "[PERSON_NAME]"
click at [605, 204] on div "Group Facilitator" at bounding box center [652, 215] width 94 height 29
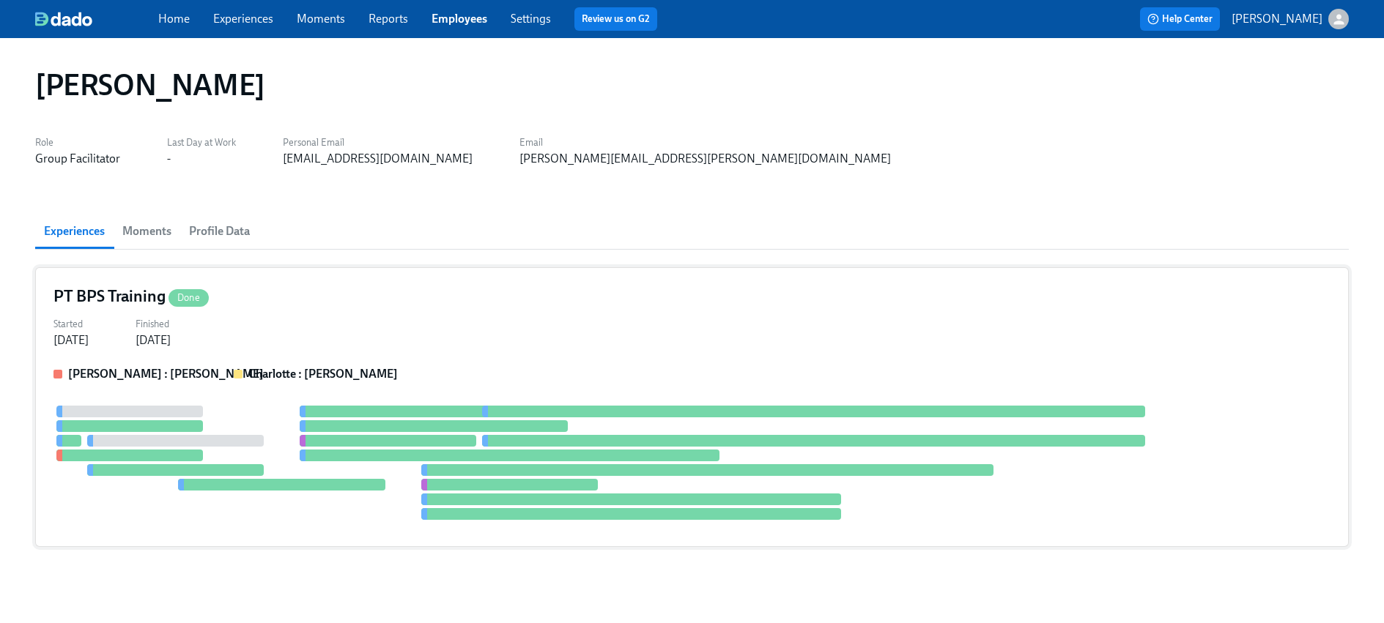
click at [231, 383] on div "[PERSON_NAME] : [PERSON_NAME] [PERSON_NAME] : [PERSON_NAME]" at bounding box center [691, 447] width 1277 height 163
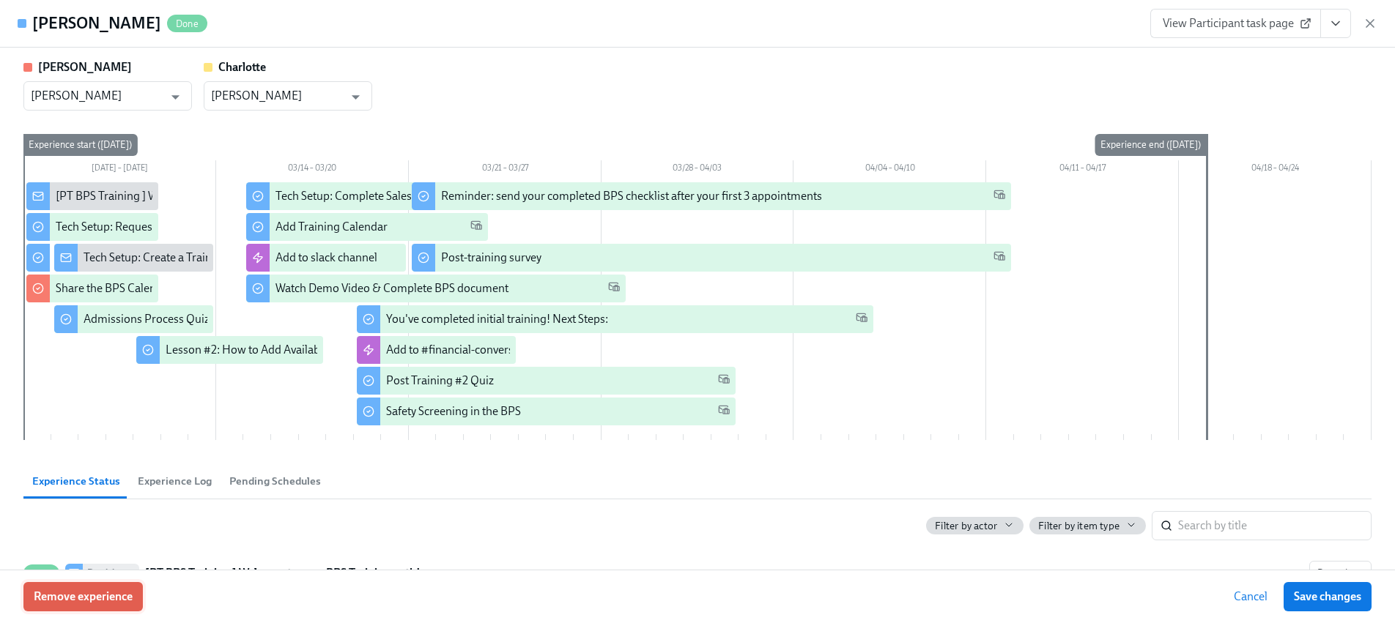
click at [95, 601] on span "Remove experience" at bounding box center [83, 597] width 99 height 15
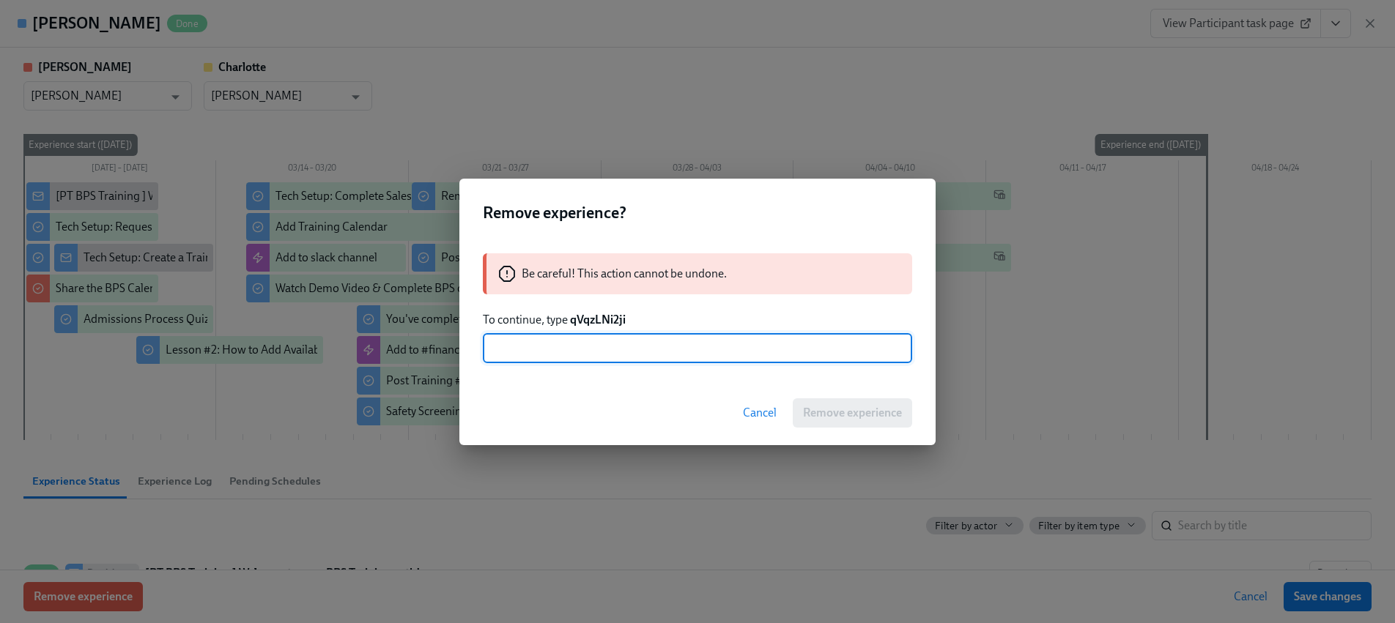
click at [599, 318] on strong "qVqzLNi2ji" at bounding box center [598, 320] width 56 height 14
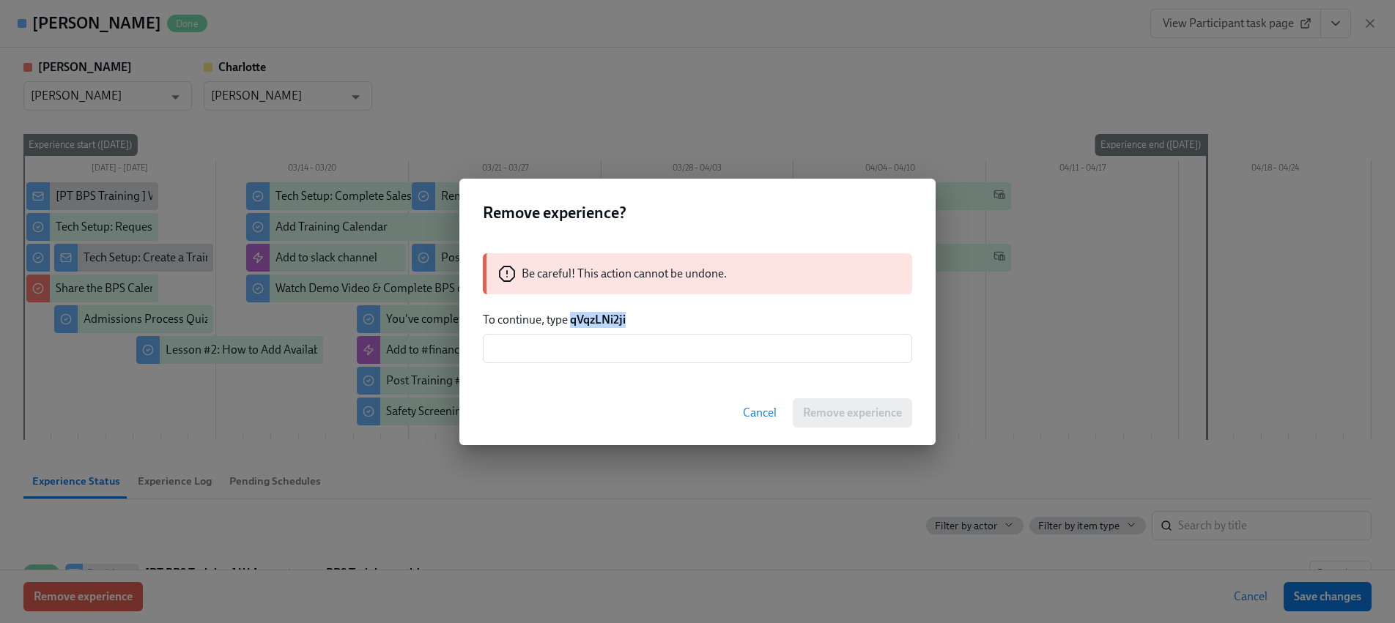
click at [599, 318] on strong "qVqzLNi2ji" at bounding box center [598, 320] width 56 height 14
copy strong "qVqzLNi2ji"
click at [599, 339] on input "text" at bounding box center [697, 348] width 429 height 29
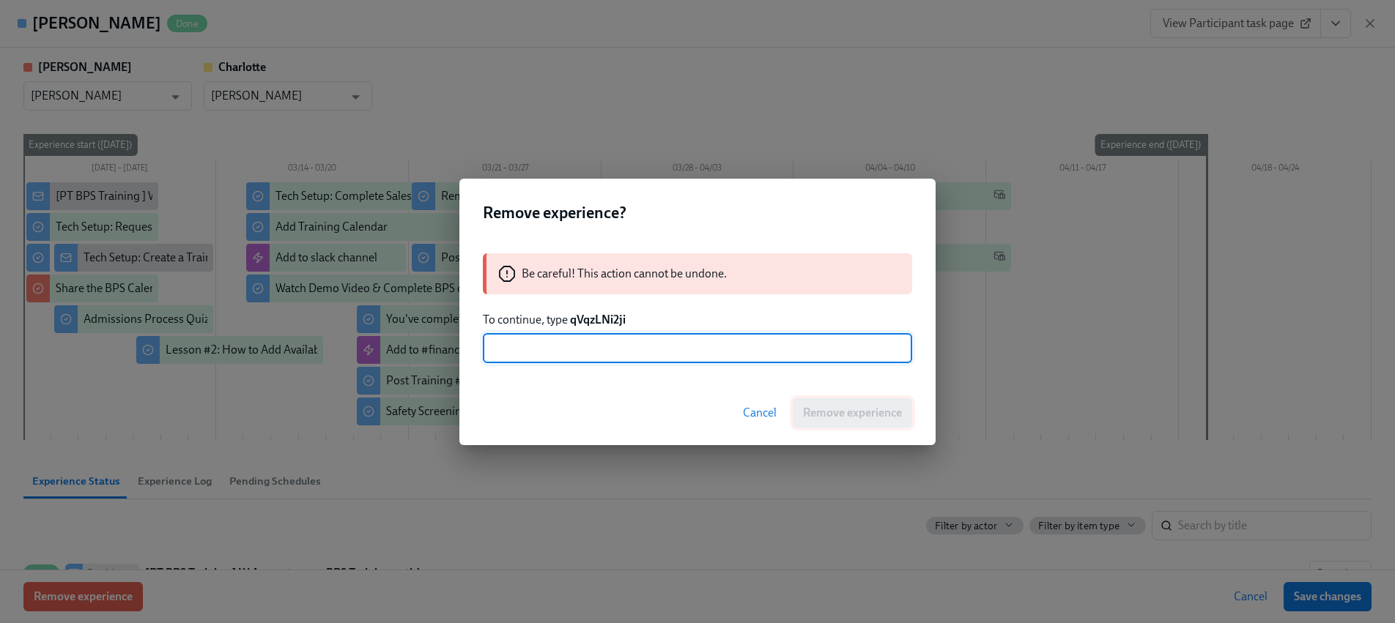
paste input "qVqzLNi2ji"
type input "qVqzLNi2ji"
click at [820, 411] on span "Remove experience" at bounding box center [852, 413] width 99 height 15
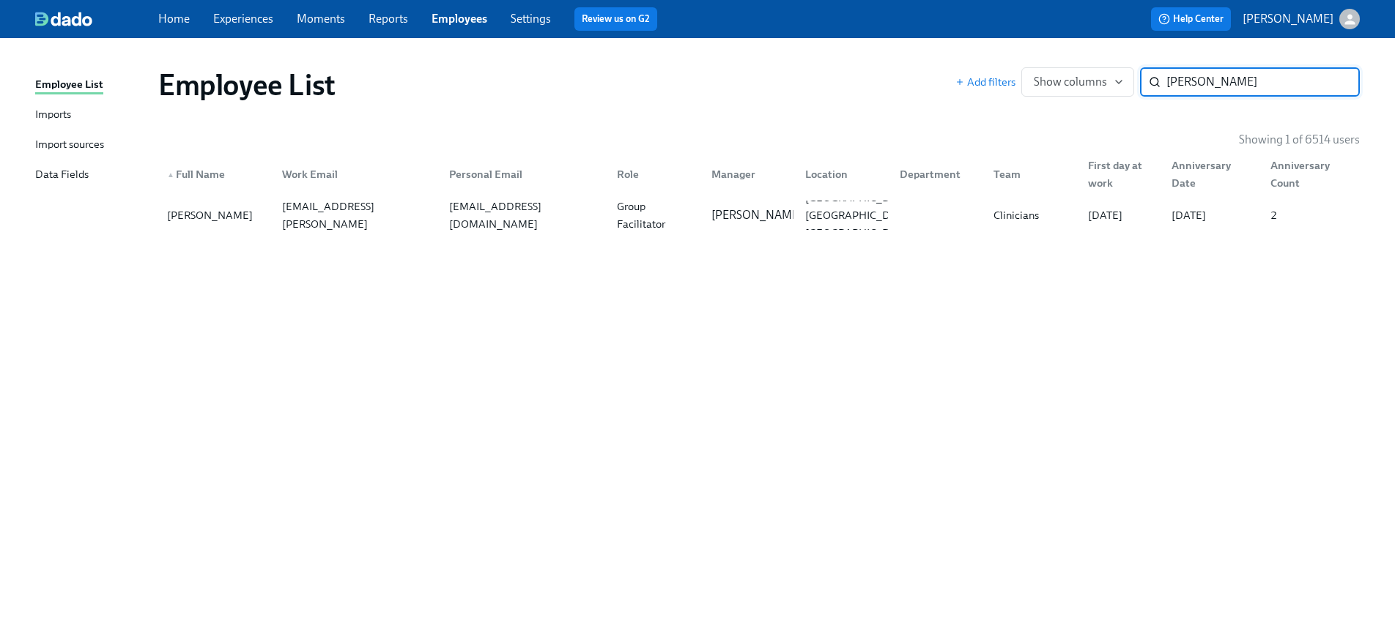
paste input "[PERSON_NAME]"
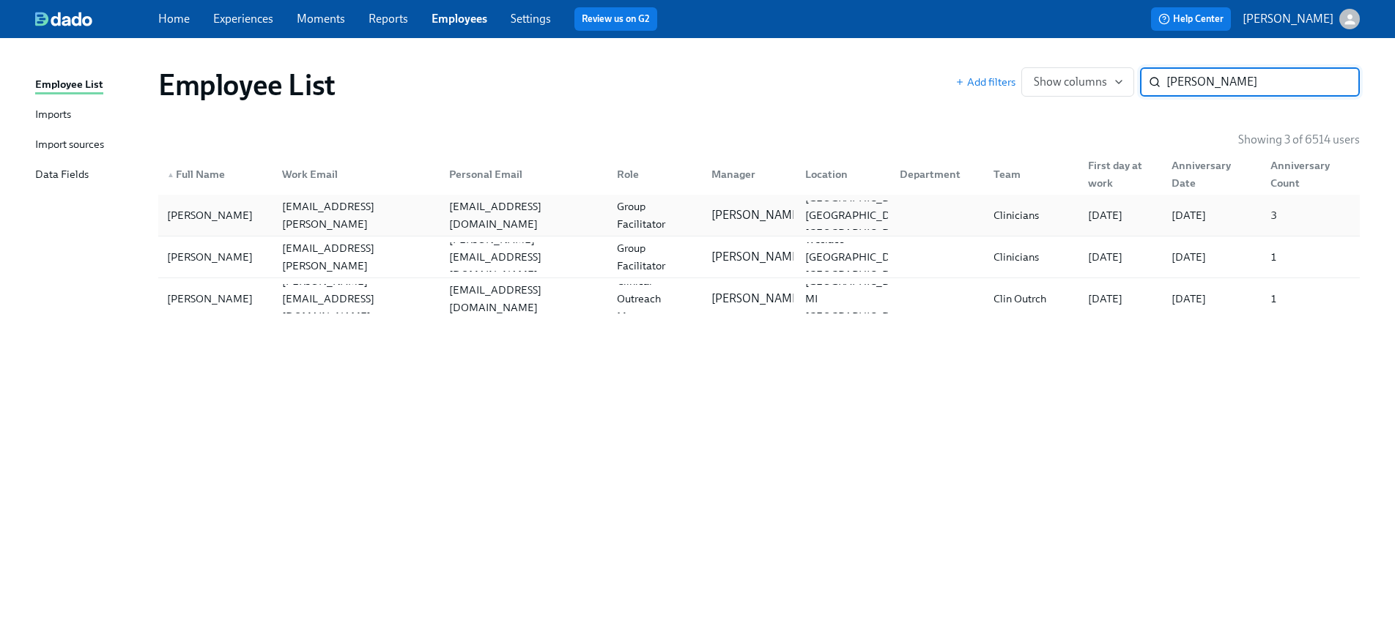
type input "[PERSON_NAME]"
click at [346, 230] on div "[PERSON_NAME] [PERSON_NAME][EMAIL_ADDRESS][PERSON_NAME][DOMAIN_NAME] [EMAIL_ADD…" at bounding box center [758, 215] width 1201 height 41
paste input "[PERSON_NAME]"
type input "[PERSON_NAME]"
click at [245, 262] on div "[PERSON_NAME]" at bounding box center [209, 257] width 97 height 18
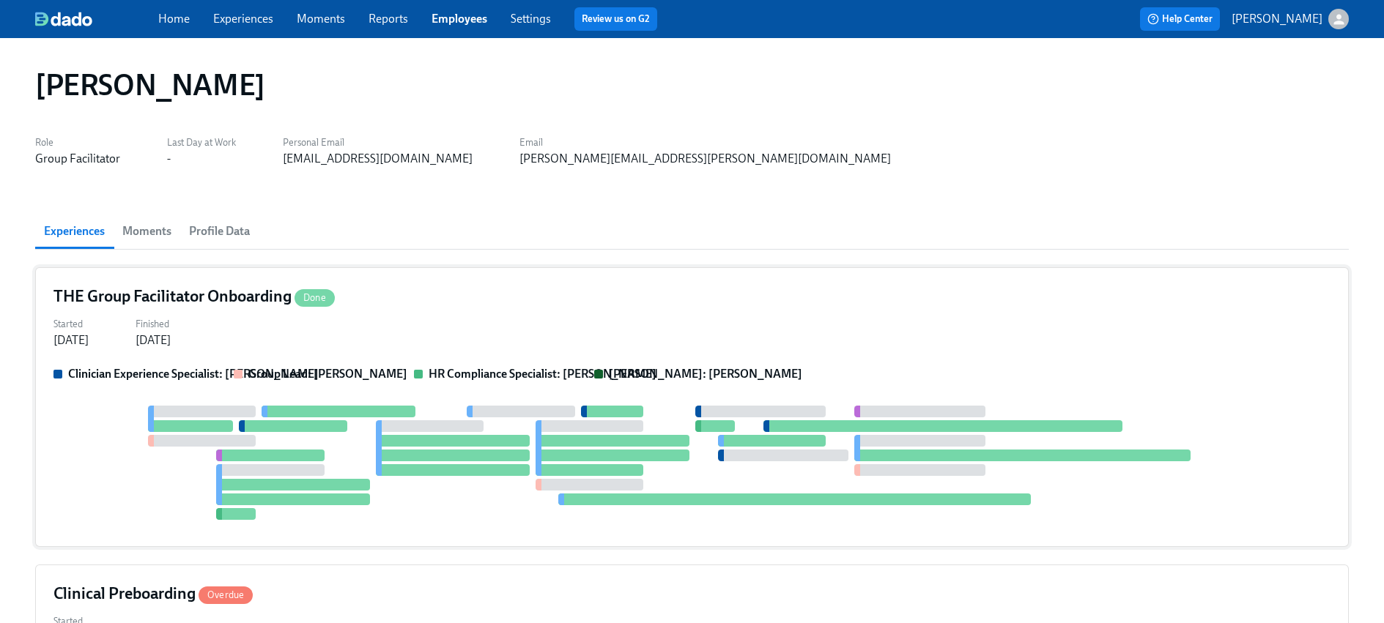
click at [162, 489] on div at bounding box center [691, 463] width 1277 height 114
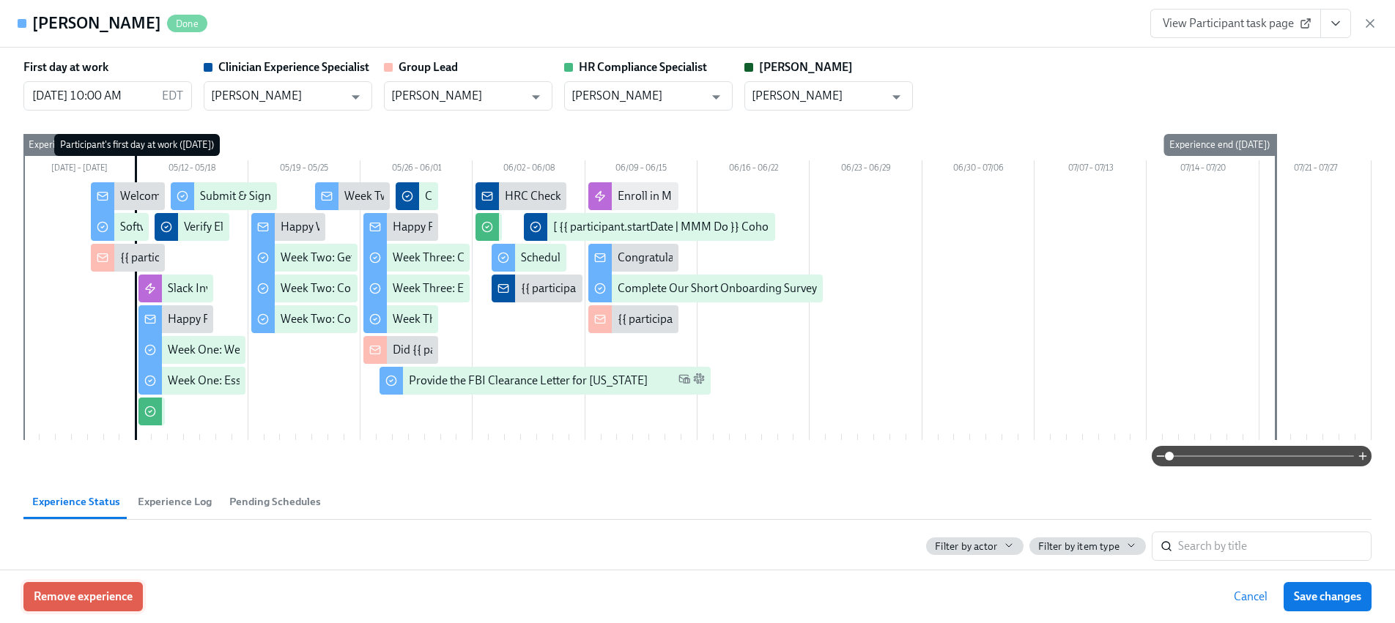
click at [106, 603] on span "Remove experience" at bounding box center [83, 597] width 99 height 15
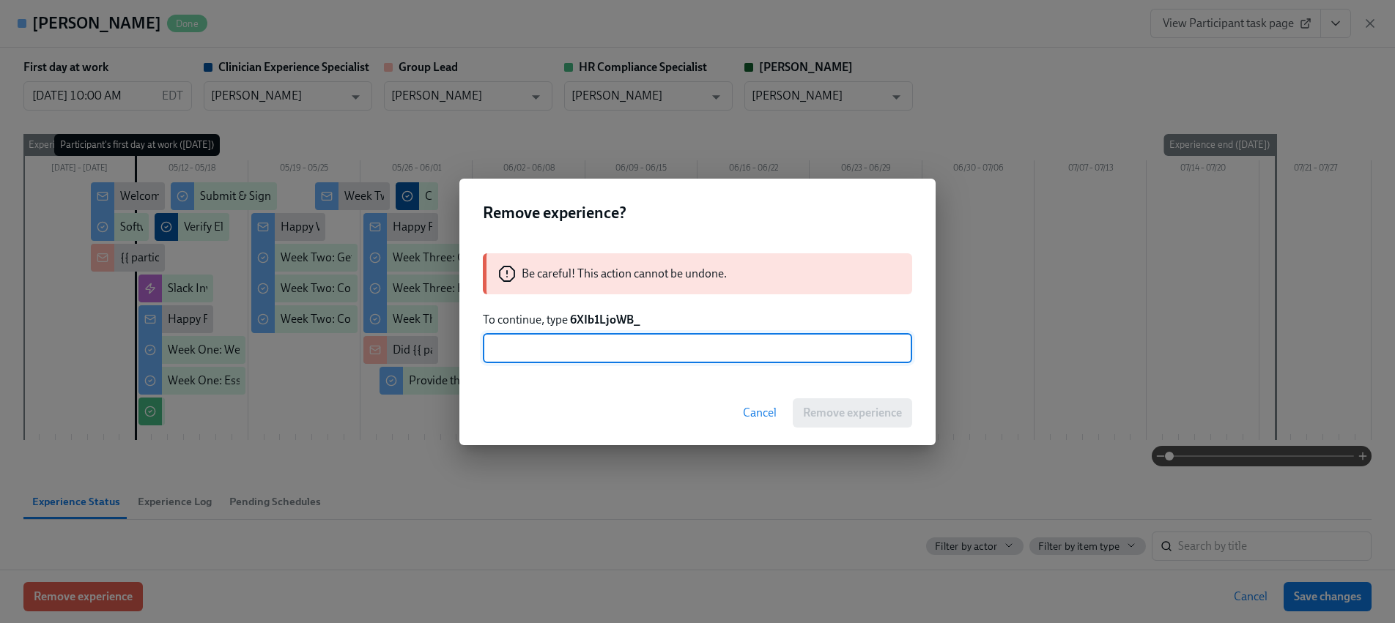
click at [616, 319] on strong "6XIb1LjoWB_" at bounding box center [605, 320] width 70 height 14
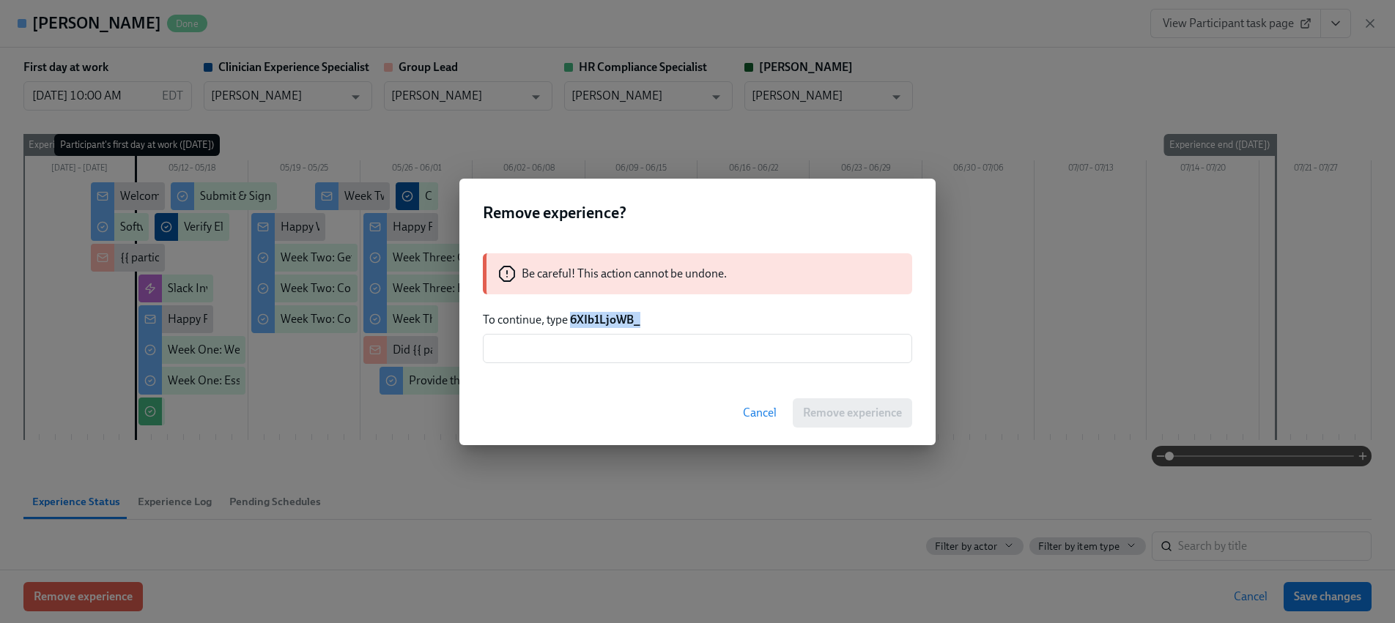
click at [616, 319] on strong "6XIb1LjoWB_" at bounding box center [605, 320] width 70 height 14
copy strong "6XIb1LjoWB_"
click at [618, 333] on div "Be careful! This action cannot be undone. To continue, type 6XIb1LjoWB_ ​" at bounding box center [697, 308] width 476 height 145
click at [627, 344] on input "text" at bounding box center [697, 348] width 429 height 29
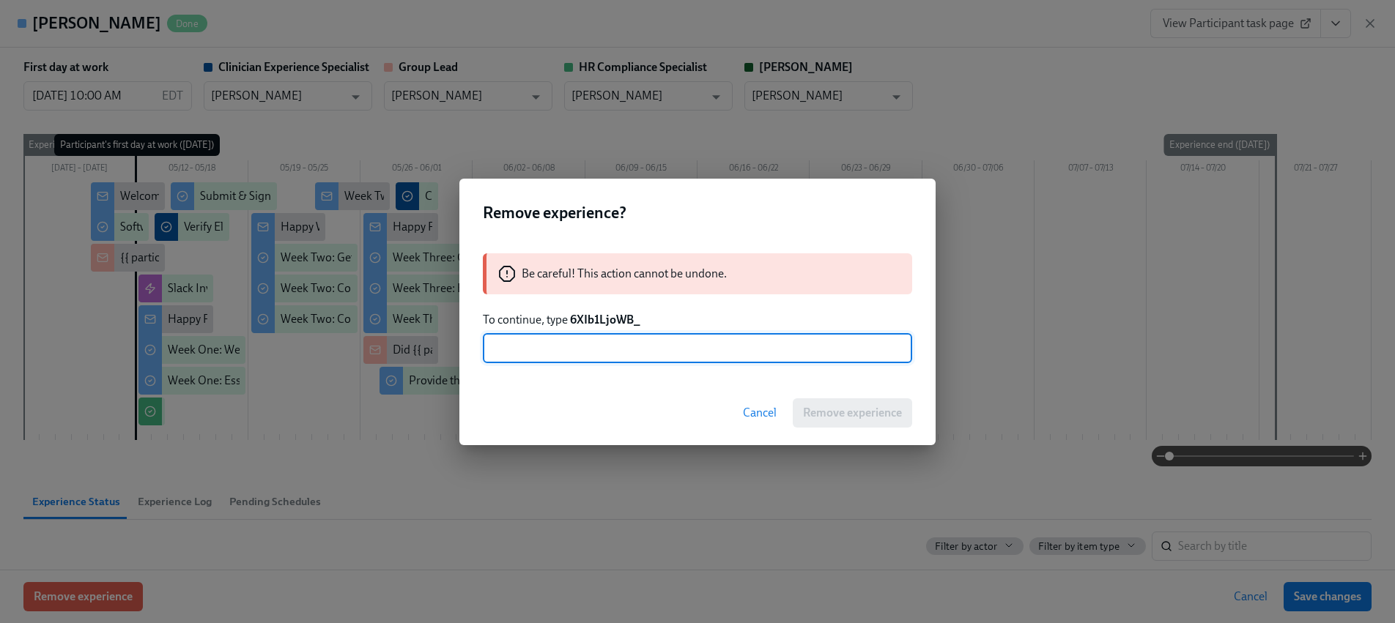
paste input "6XIb1LjoWB_"
type input "6XIb1LjoWB_"
click at [825, 415] on span "Remove experience" at bounding box center [852, 413] width 99 height 15
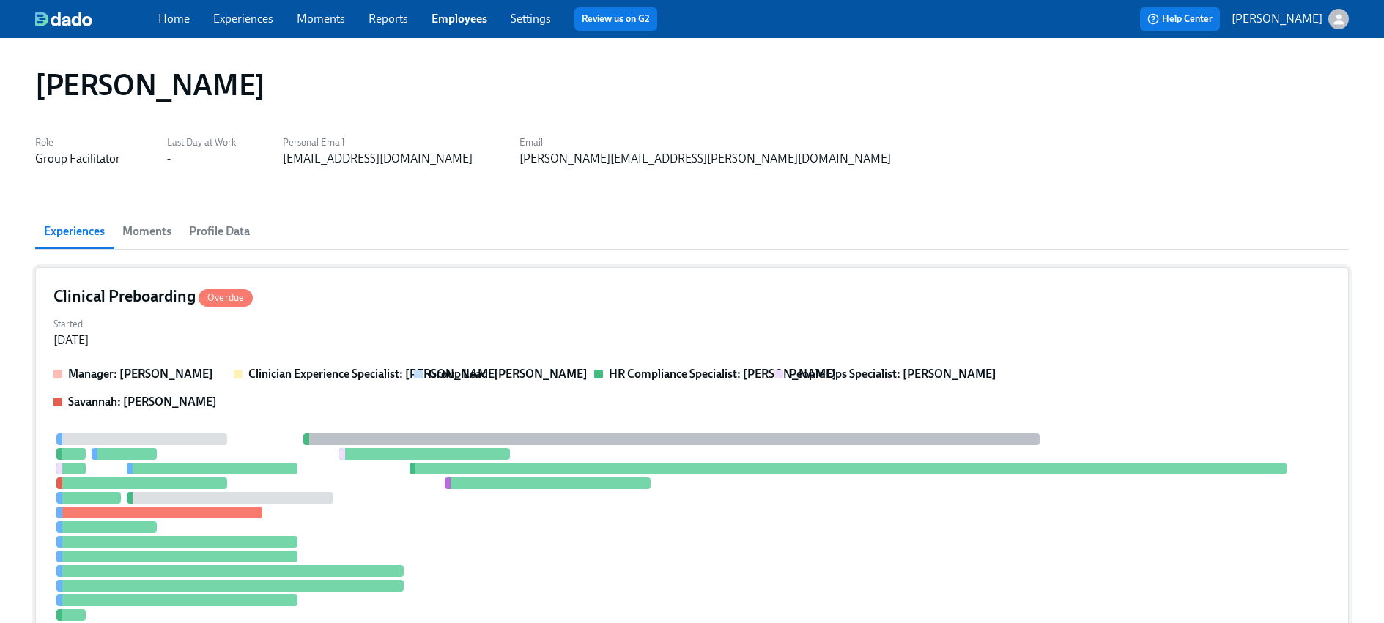
click at [392, 451] on div at bounding box center [424, 454] width 171 height 12
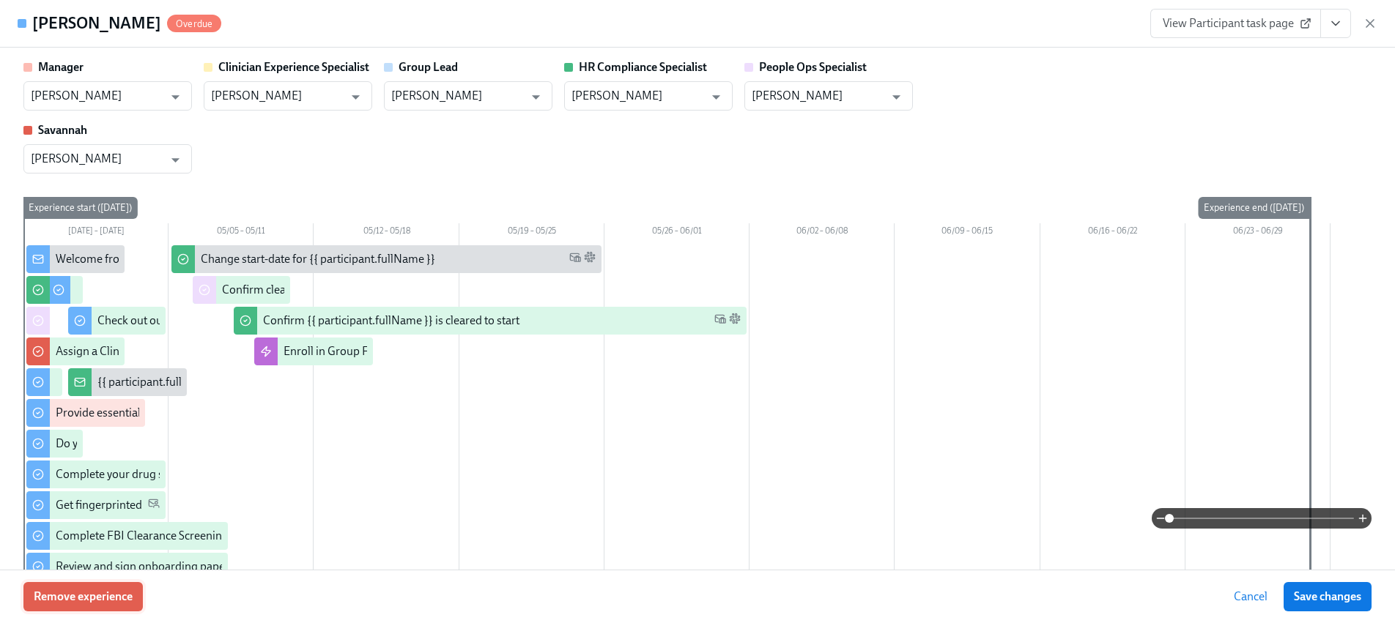
click at [108, 590] on span "Remove experience" at bounding box center [83, 597] width 99 height 15
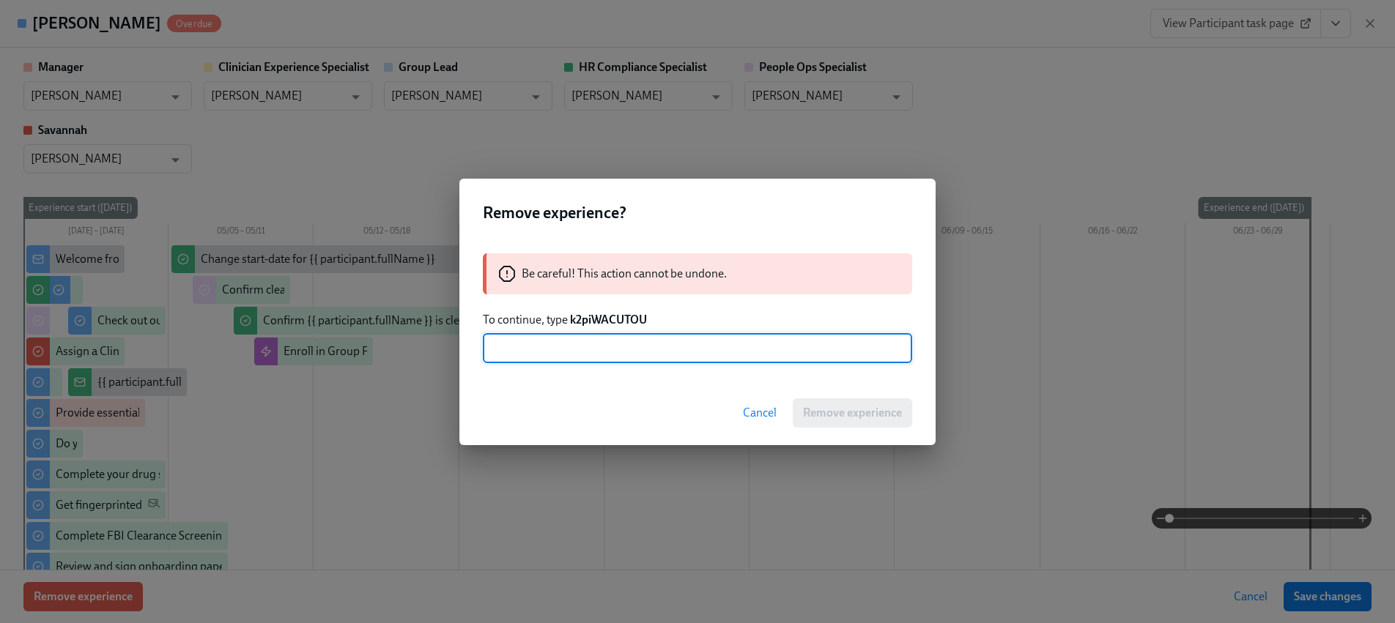
click at [602, 319] on strong "k2piWACUTOU" at bounding box center [608, 320] width 77 height 14
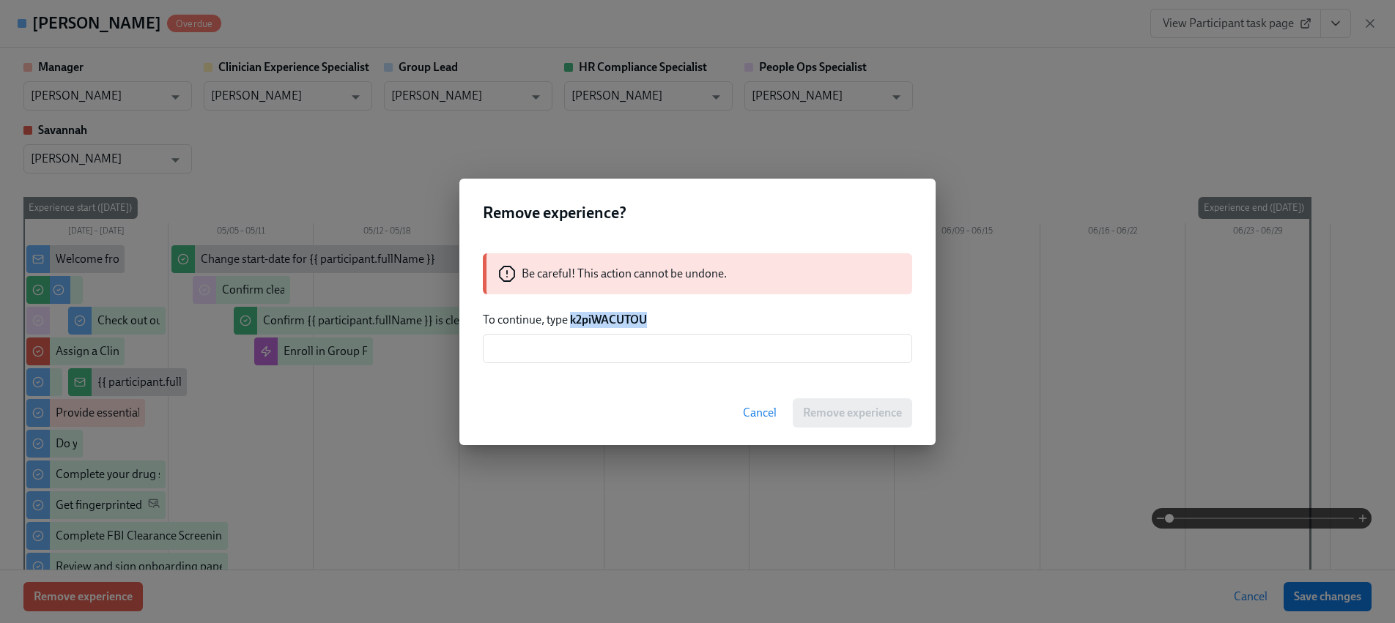
click at [602, 319] on strong "k2piWACUTOU" at bounding box center [608, 320] width 77 height 14
copy strong "k2piWACUTOU"
click at [609, 335] on input "text" at bounding box center [697, 348] width 429 height 29
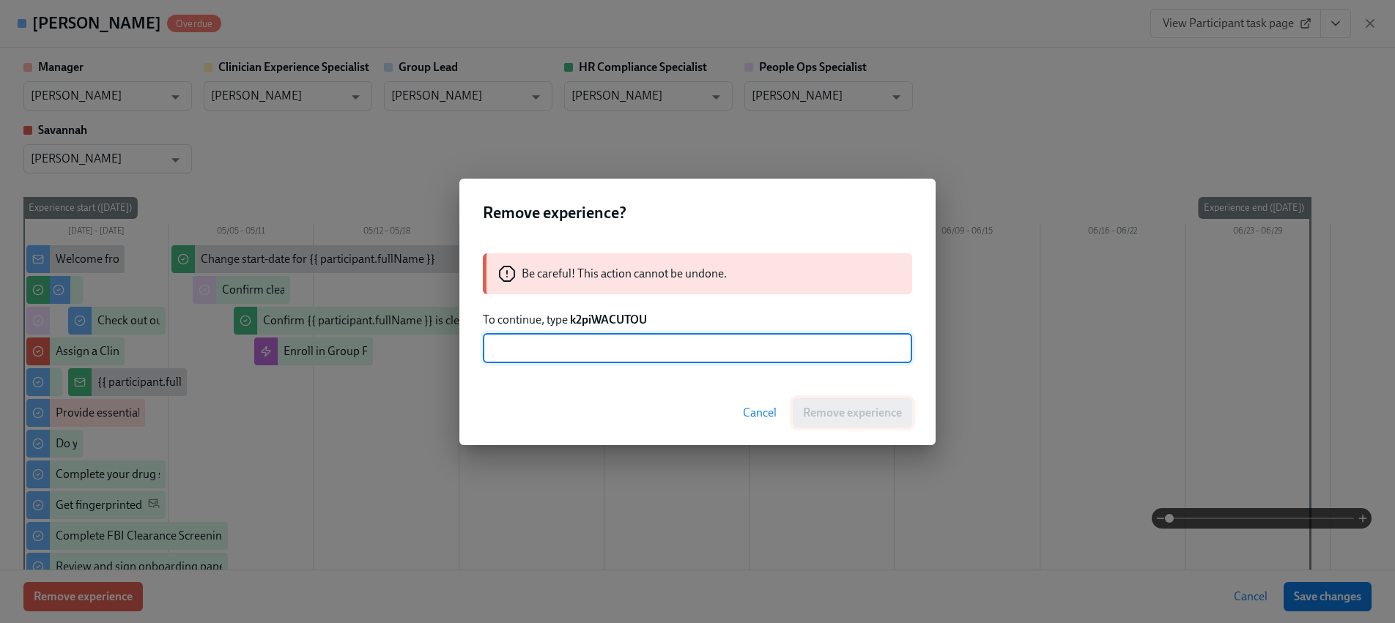
paste input "k2piWACUTOU"
type input "k2piWACUTOU"
click at [844, 417] on span "Remove experience" at bounding box center [852, 413] width 99 height 15
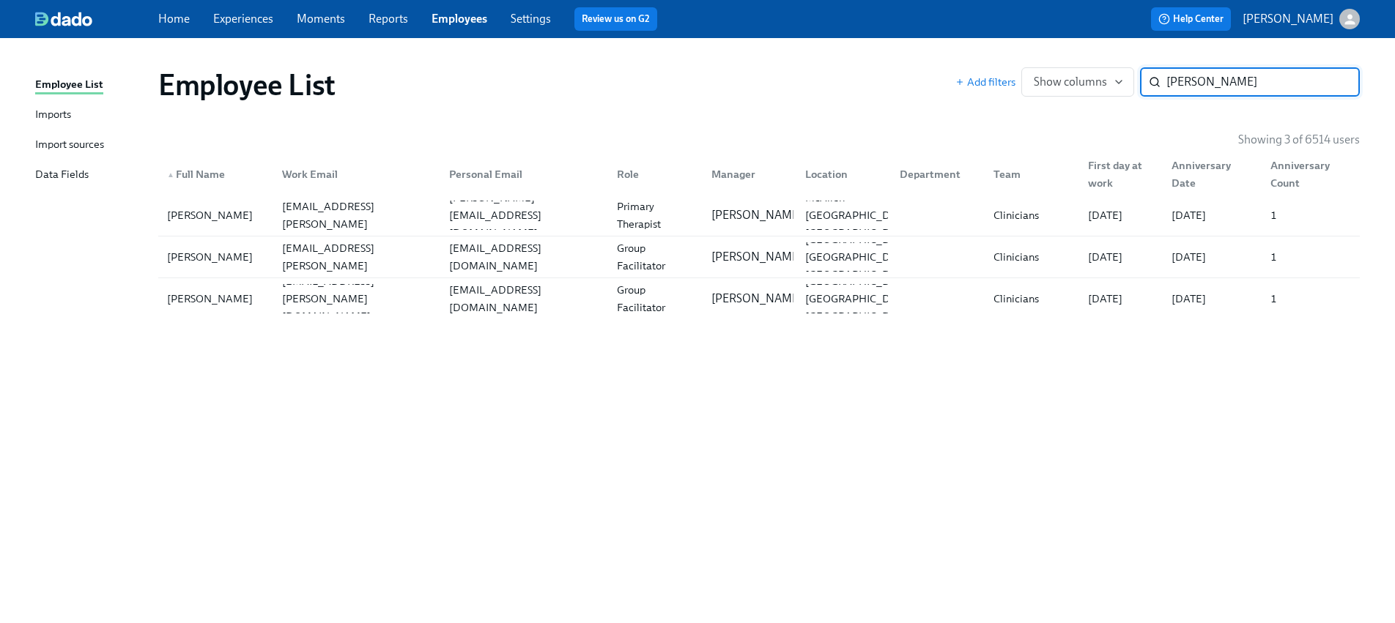
paste input "[PERSON_NAME]"
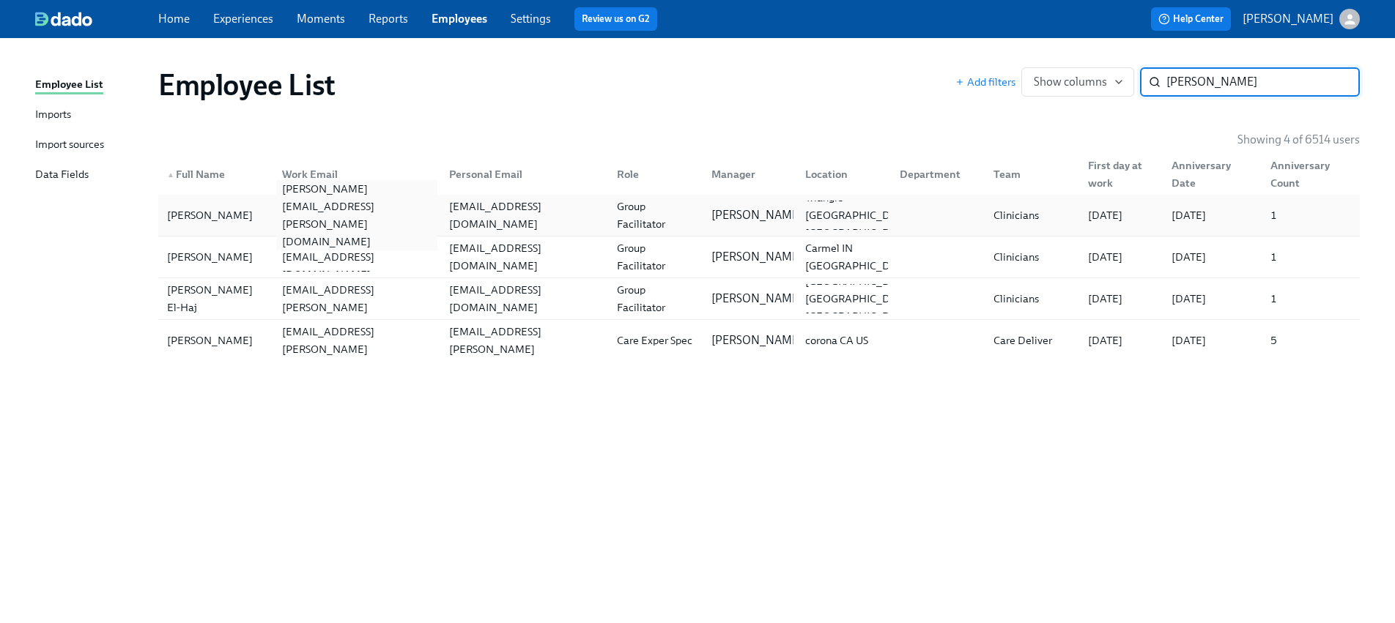
type input "[PERSON_NAME]"
click at [286, 220] on div "[PERSON_NAME][EMAIL_ADDRESS][PERSON_NAME][DOMAIN_NAME]" at bounding box center [357, 215] width 162 height 70
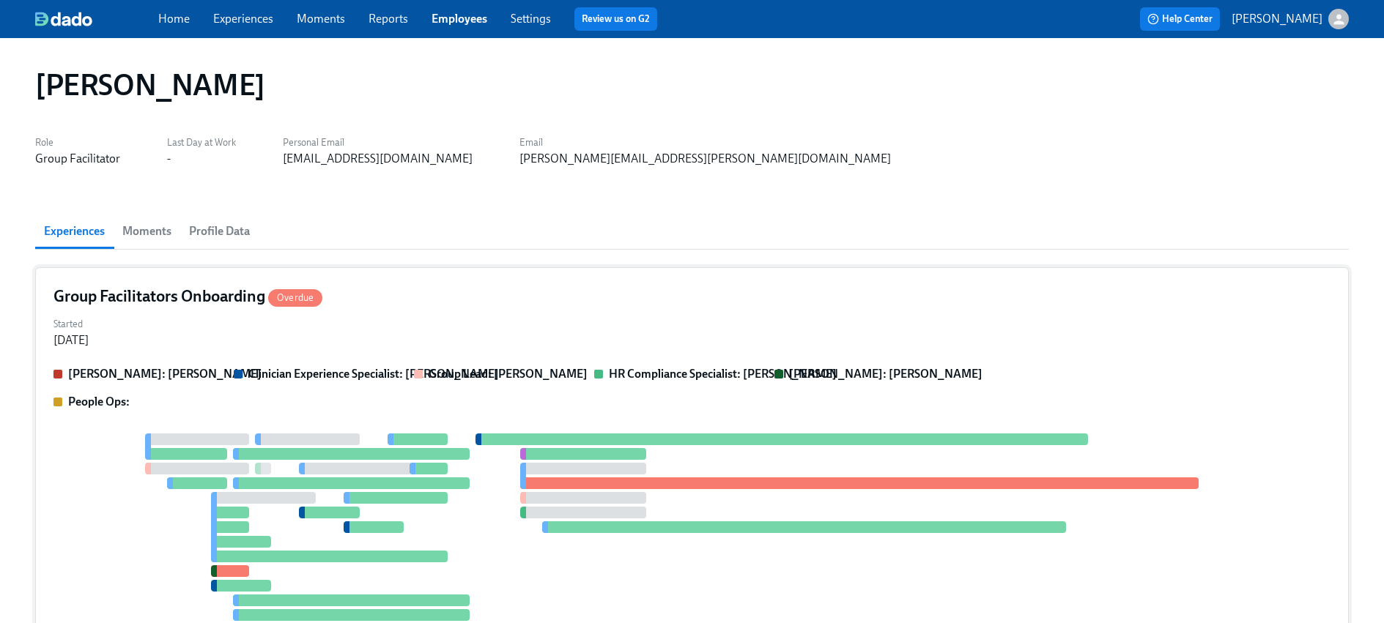
click at [289, 357] on div "Group Facilitators Onboarding Overdue Started [DATE] [PERSON_NAME]: [PERSON_NAM…" at bounding box center [691, 508] width 1313 height 482
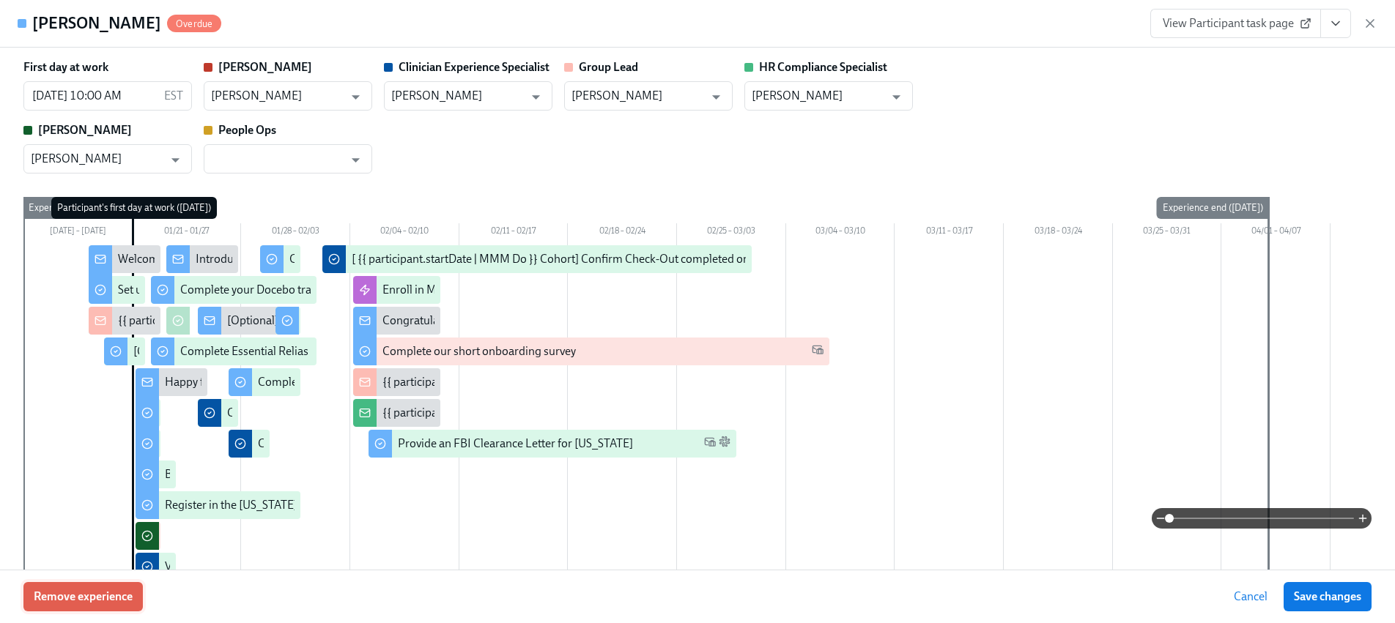
click at [94, 591] on span "Remove experience" at bounding box center [83, 597] width 99 height 15
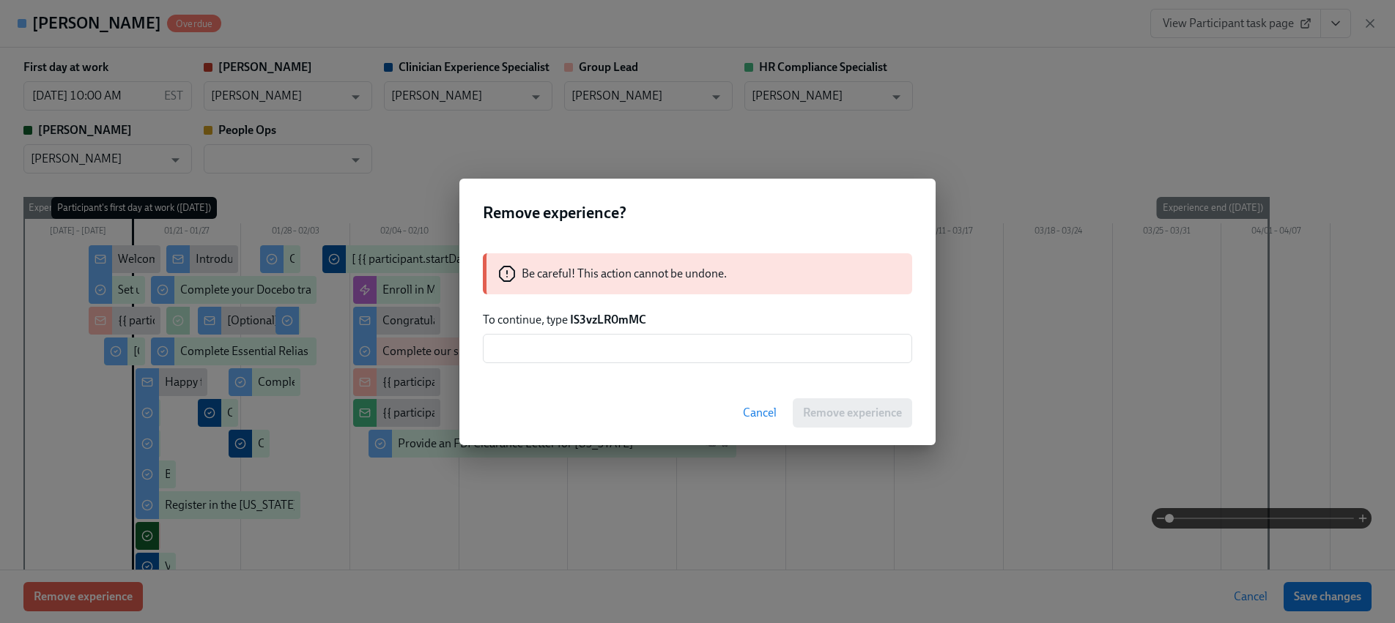
click at [595, 325] on strong "IS3vzLR0mMC" at bounding box center [608, 320] width 76 height 14
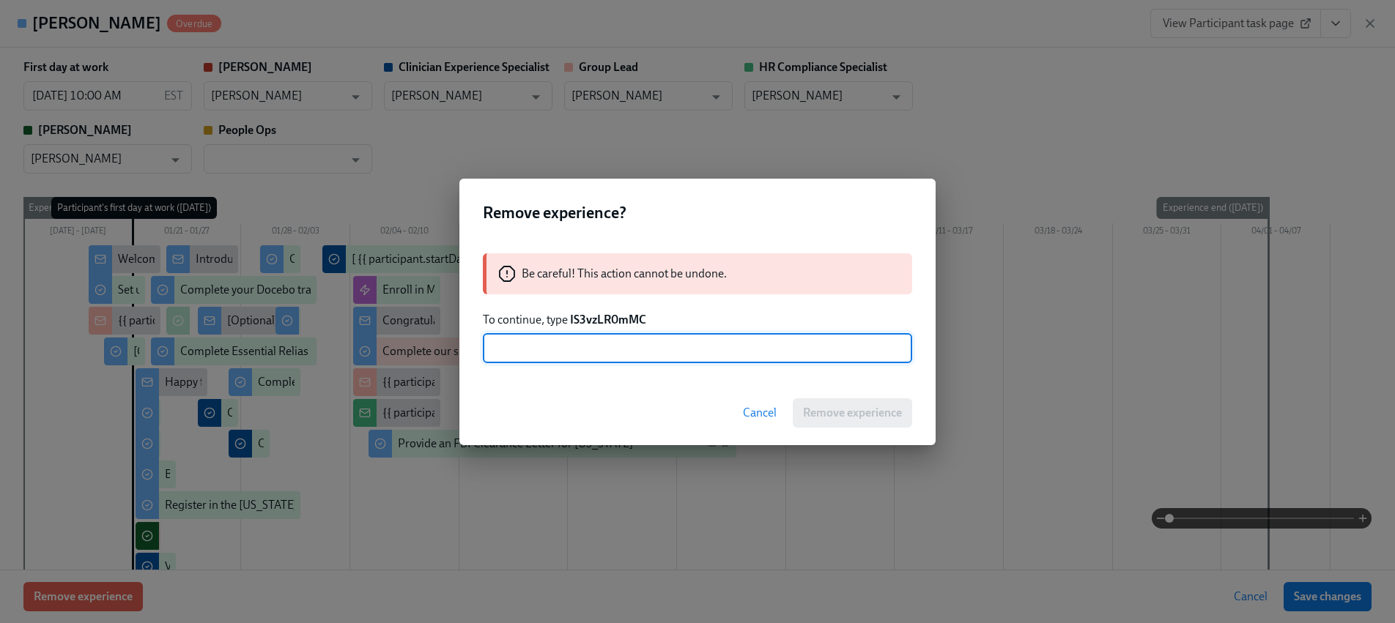
drag, startPoint x: 629, startPoint y: 351, endPoint x: 653, endPoint y: 360, distance: 25.0
click at [629, 352] on input "text" at bounding box center [697, 348] width 429 height 29
paste input "IS3vzLR0mMC"
type input "IS3vzLR0mMC"
click at [831, 408] on span "Remove experience" at bounding box center [852, 413] width 99 height 15
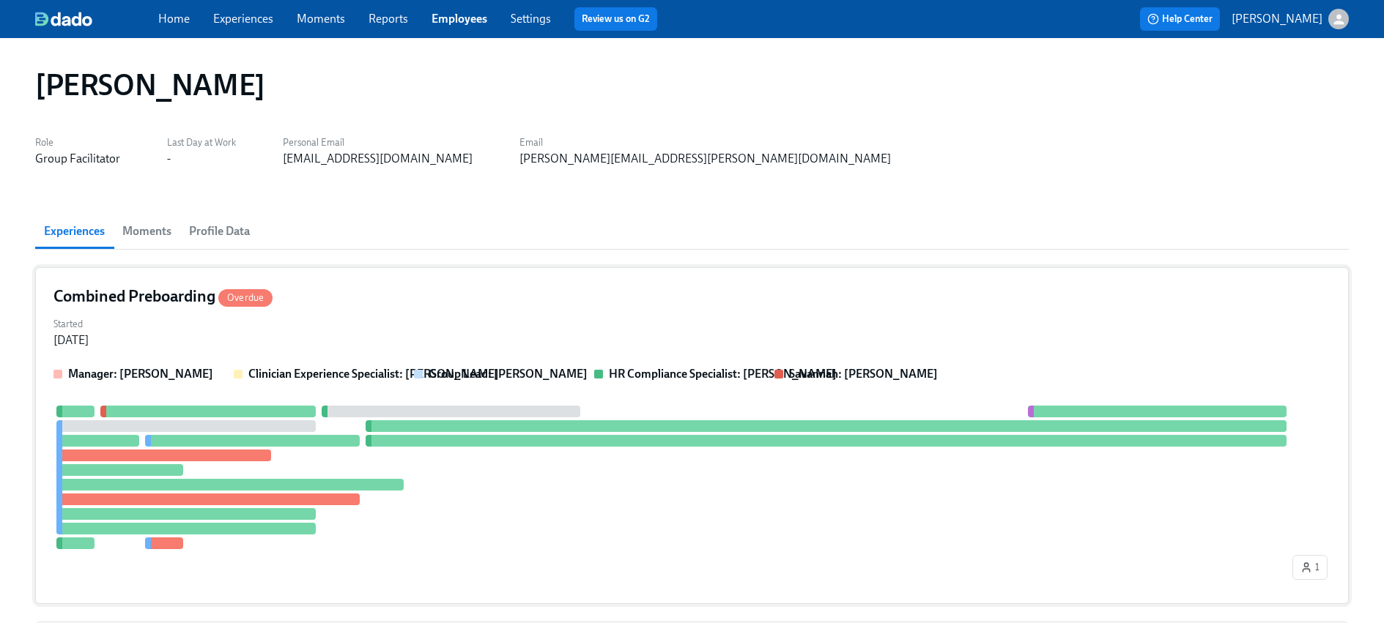
click at [325, 401] on div "Manager: [PERSON_NAME] Clinician Experience Specialist: [PERSON_NAME] Group Lea…" at bounding box center [691, 476] width 1277 height 220
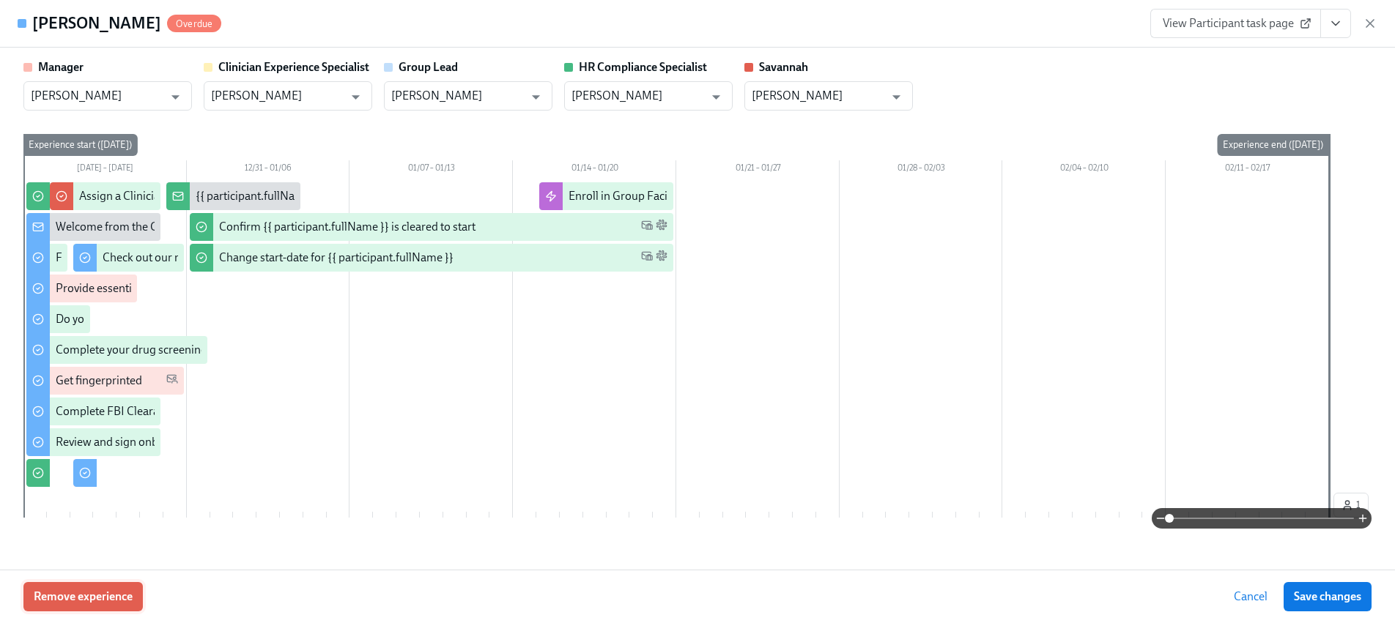
click at [119, 584] on button "Remove experience" at bounding box center [82, 596] width 119 height 29
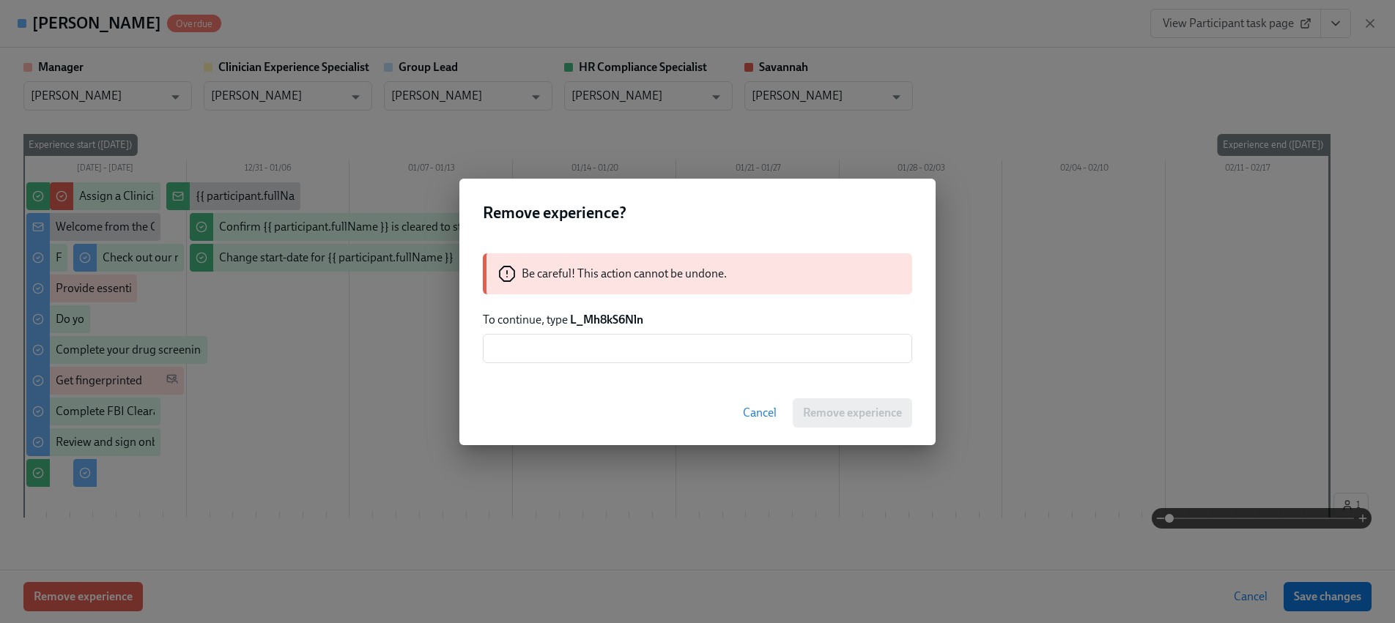
click at [597, 315] on strong "L_Mh8kS6Nln" at bounding box center [606, 320] width 73 height 14
click at [620, 360] on input "text" at bounding box center [697, 348] width 429 height 29
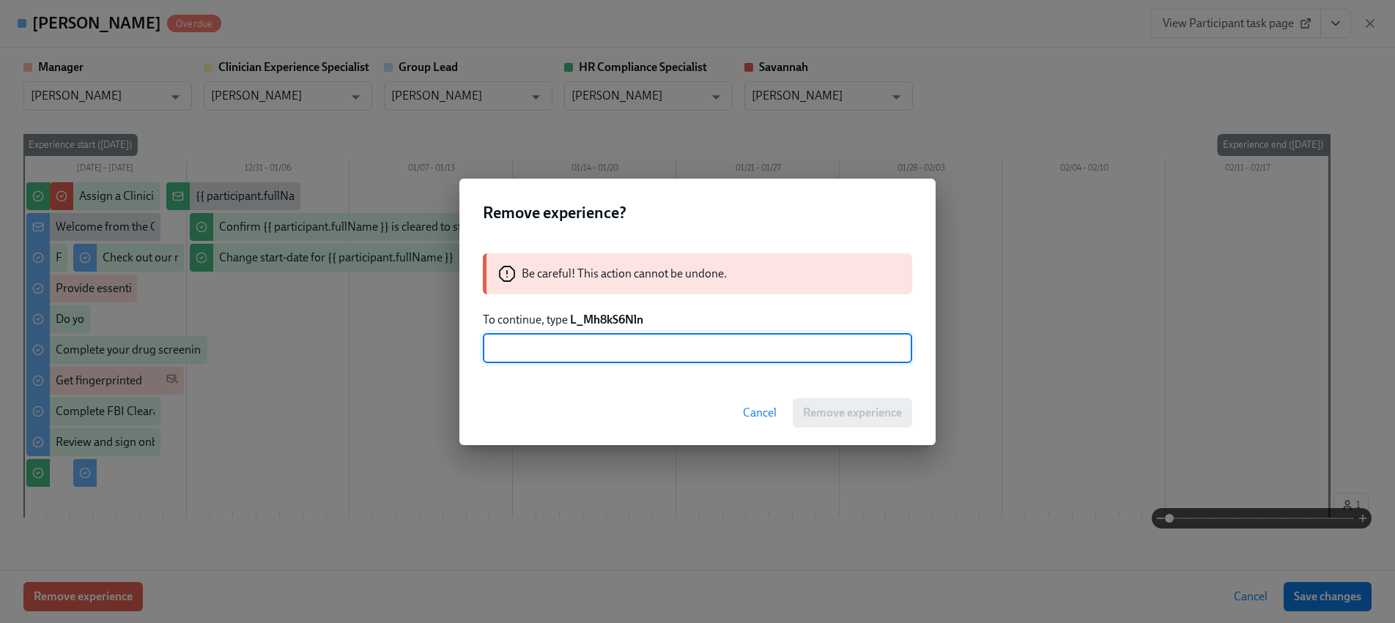
paste input "L_Mh8kS6Nln"
type input "L_Mh8kS6Nln"
click at [862, 407] on span "Remove experience" at bounding box center [852, 413] width 99 height 15
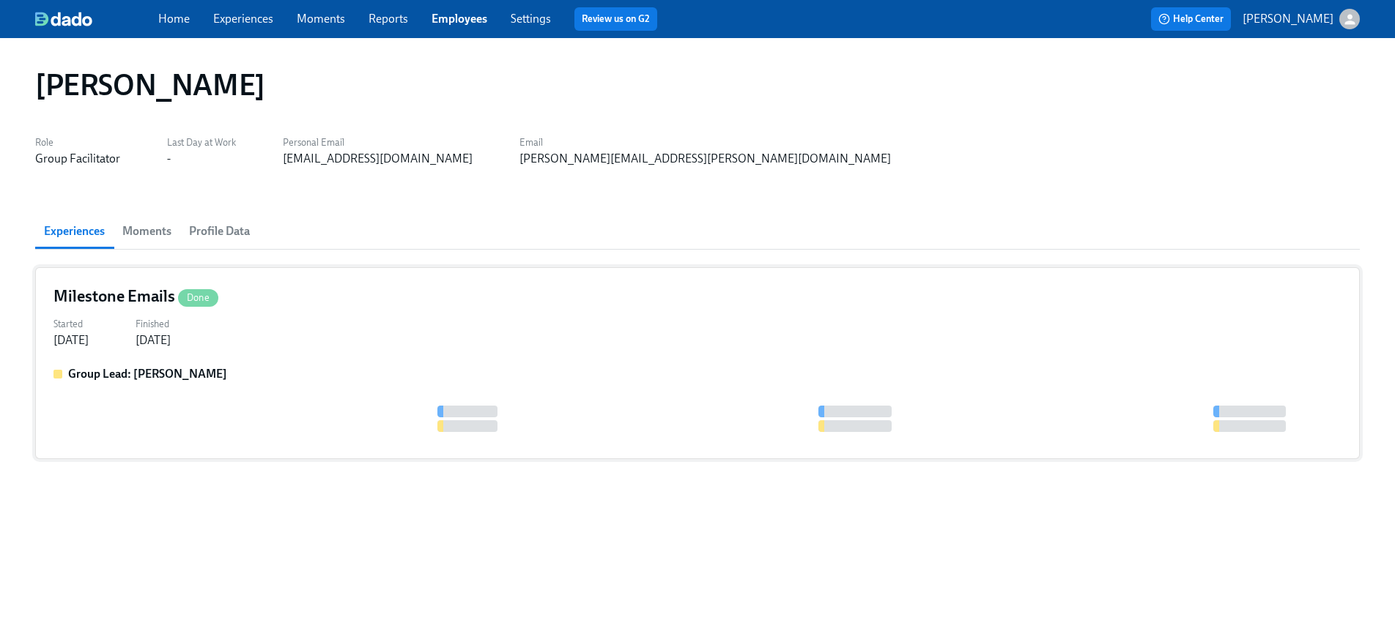
click at [248, 328] on div "Started [DATE] Finished [DATE]" at bounding box center [697, 330] width 1288 height 35
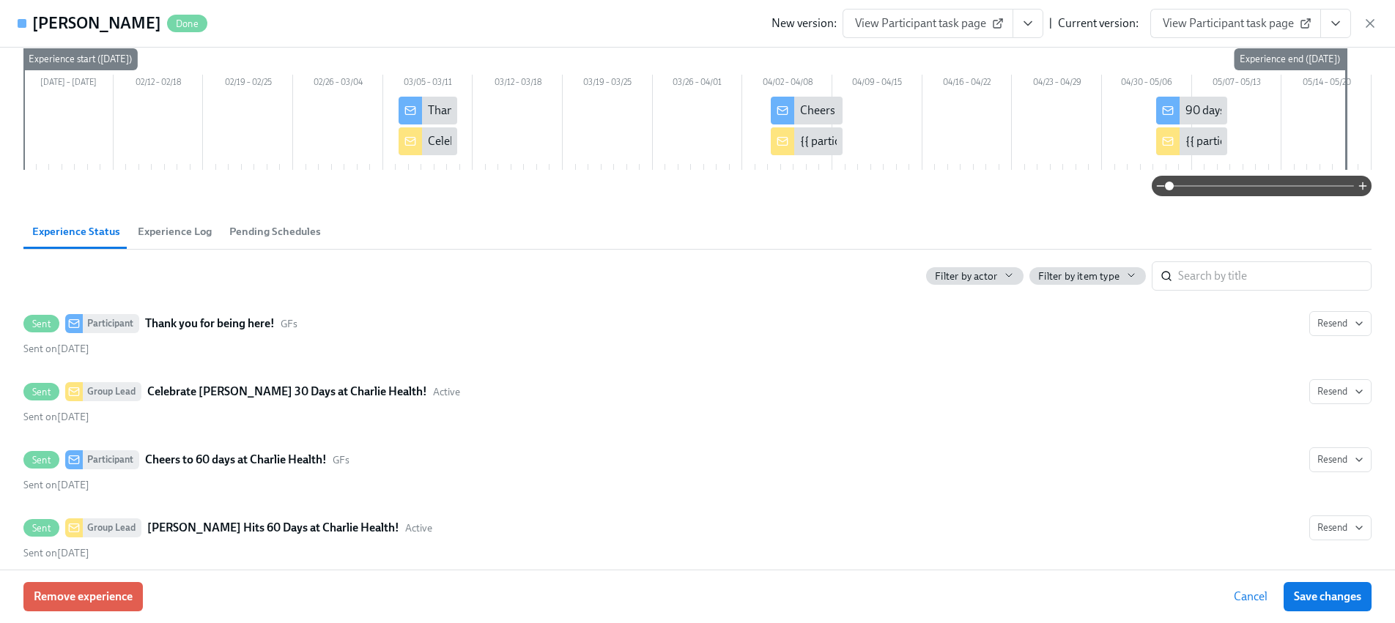
scroll to position [239, 0]
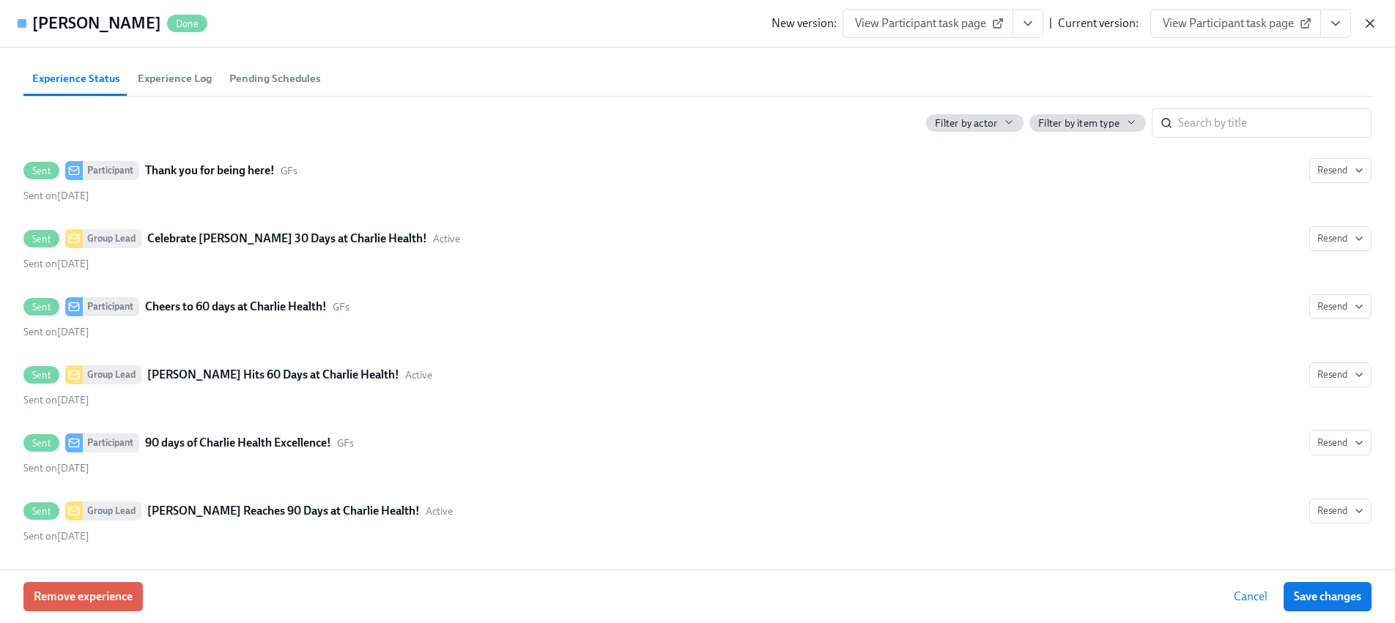
click at [1365, 28] on icon "button" at bounding box center [1369, 23] width 15 height 15
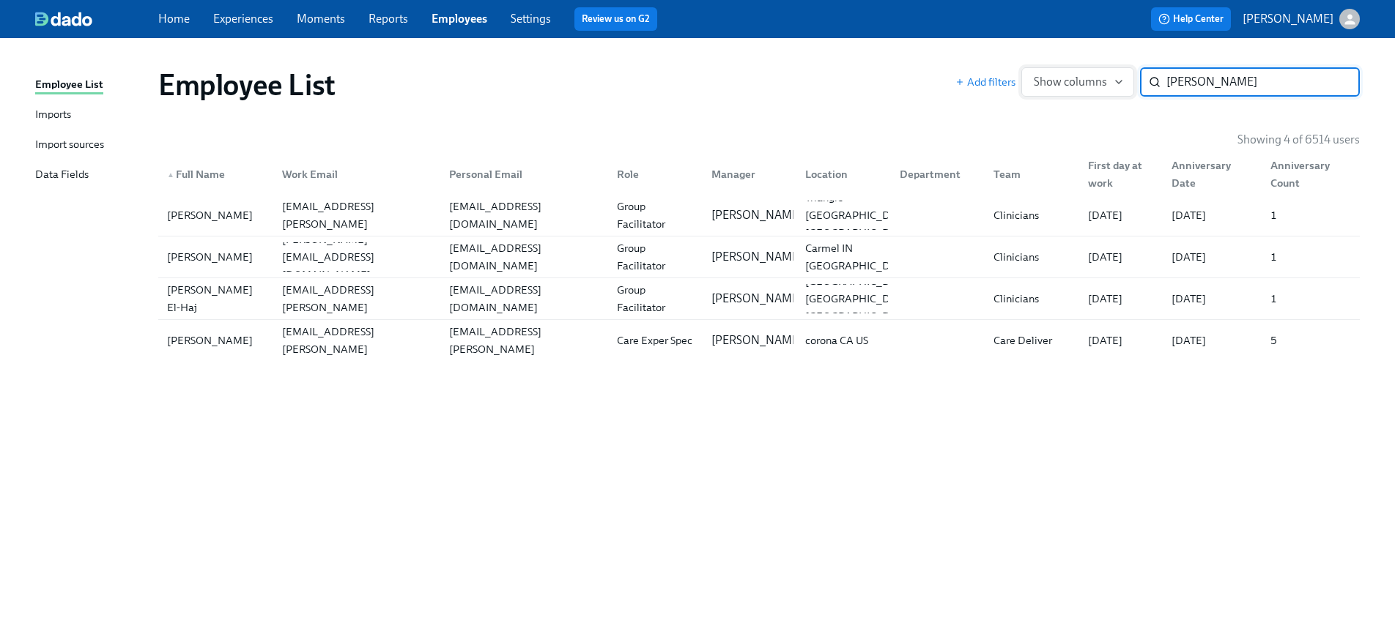
paste input "[PERSON_NAME]"
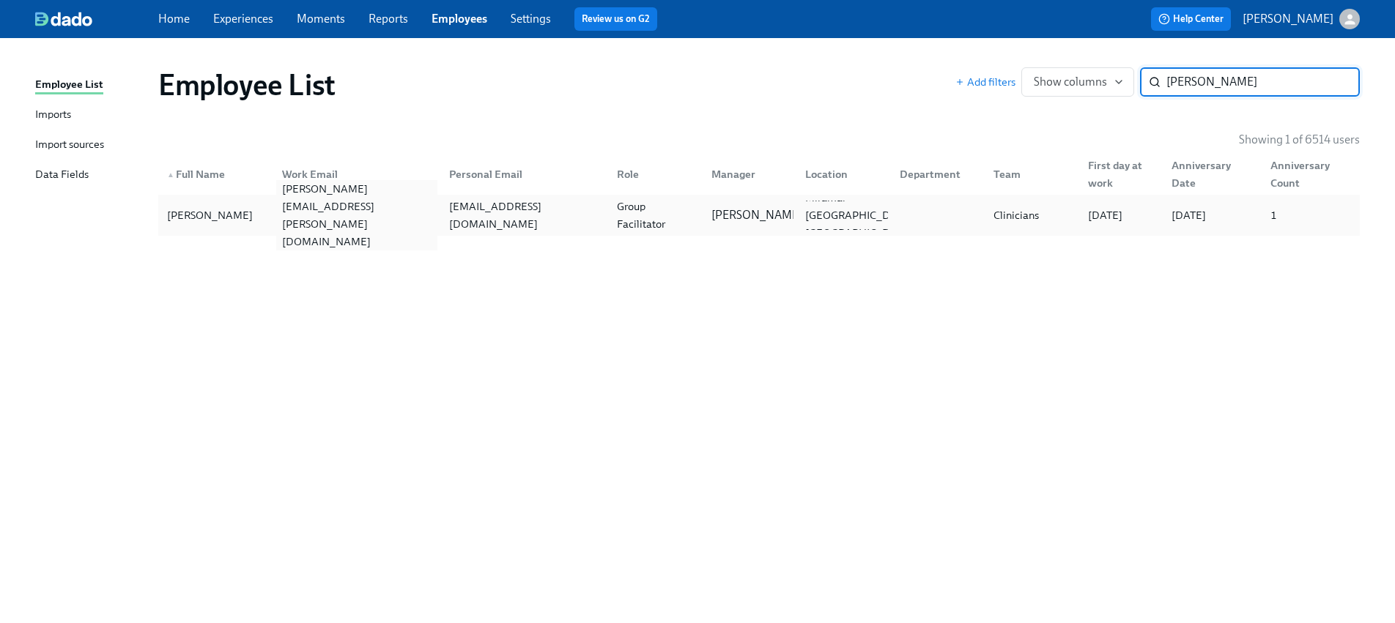
type input "[PERSON_NAME]"
click at [290, 223] on div "[PERSON_NAME][EMAIL_ADDRESS][PERSON_NAME][DOMAIN_NAME]" at bounding box center [357, 215] width 162 height 70
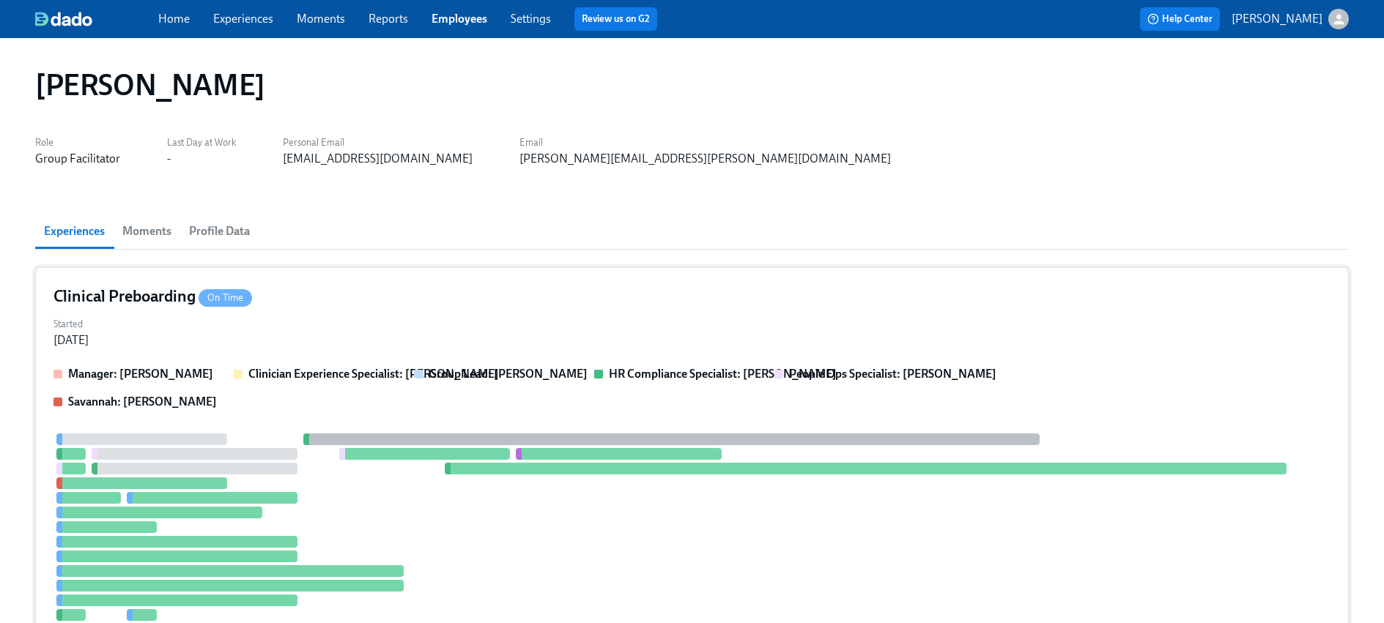
click at [189, 377] on strong "Manager: [PERSON_NAME]" at bounding box center [140, 374] width 145 height 14
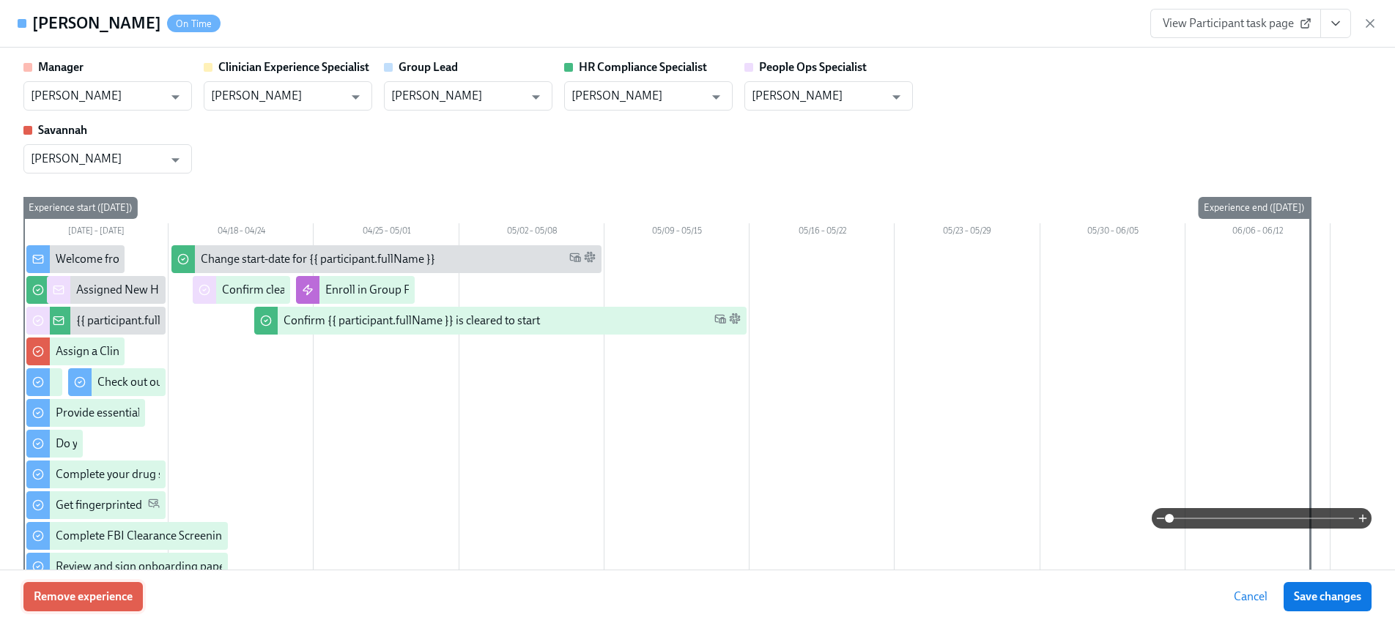
click at [93, 589] on button "Remove experience" at bounding box center [82, 596] width 119 height 29
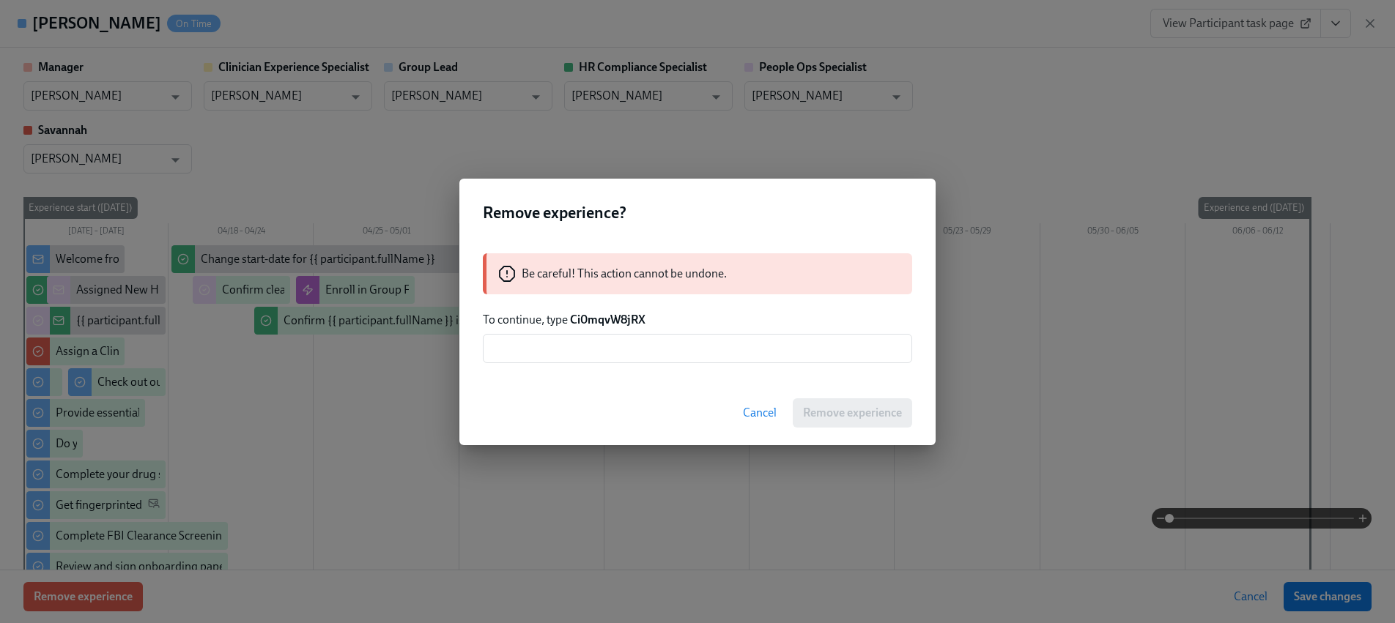
click at [598, 321] on strong "Ci0mqvW8jRX" at bounding box center [607, 320] width 75 height 14
click at [608, 351] on input "text" at bounding box center [697, 348] width 429 height 29
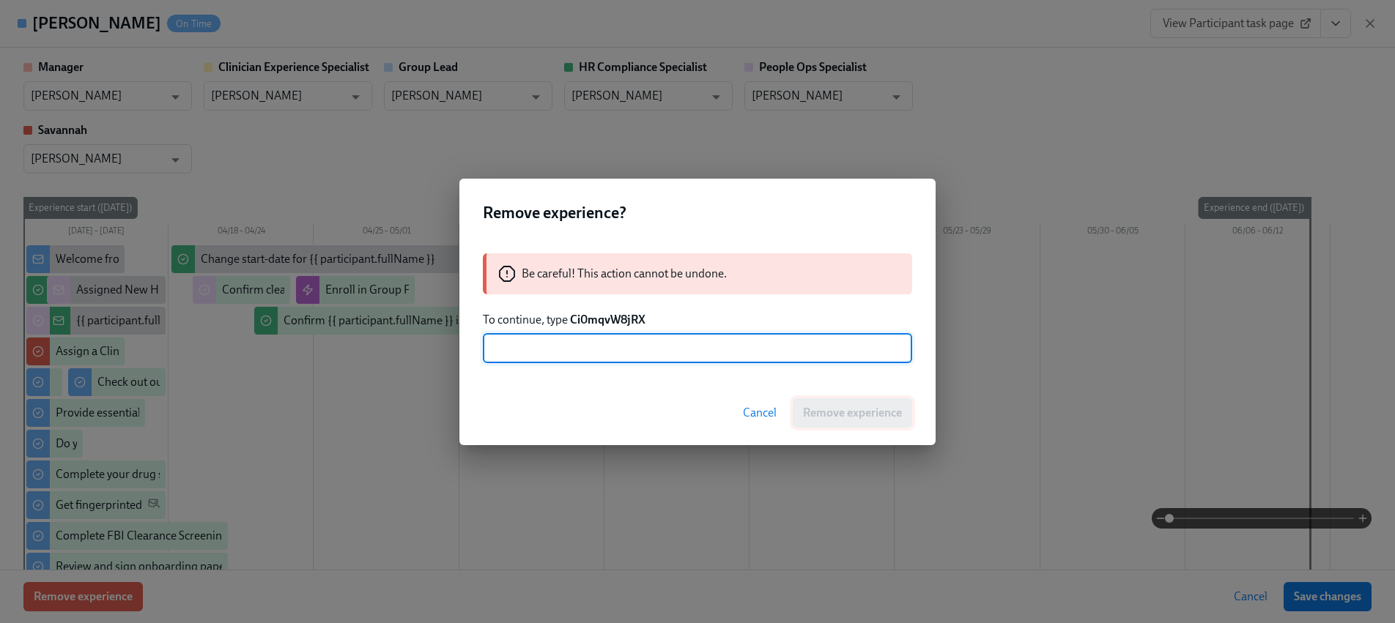
paste input "Ci0mqvW8jRX"
type input "Ci0mqvW8jRX"
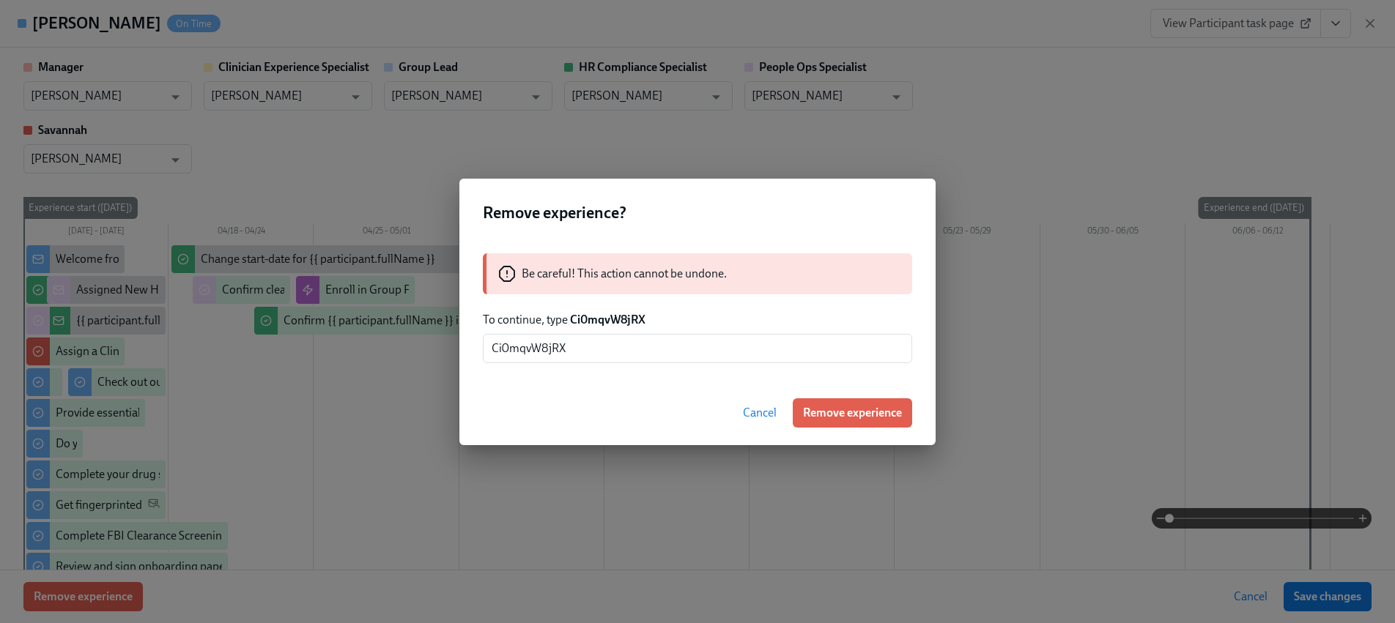
drag, startPoint x: 817, startPoint y: 409, endPoint x: 746, endPoint y: 404, distance: 71.2
click at [817, 409] on span "Remove experience" at bounding box center [852, 413] width 99 height 15
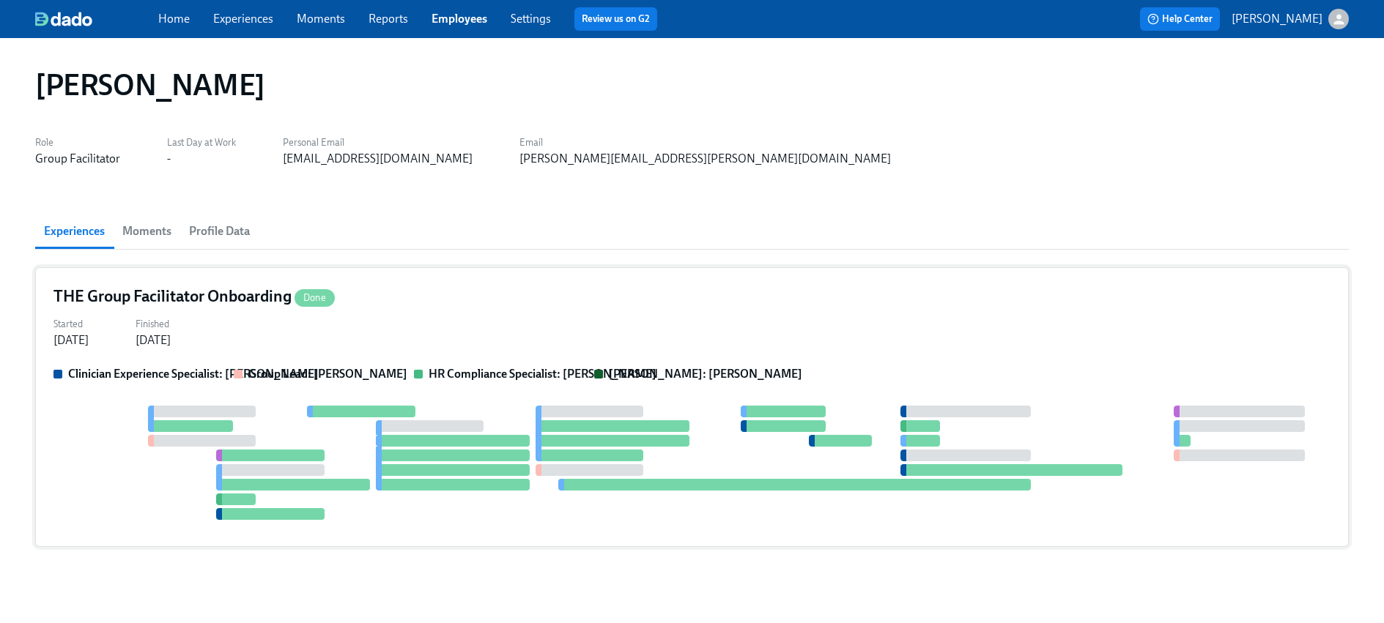
click at [338, 324] on div "Started [DATE] Finished [DATE]" at bounding box center [691, 330] width 1277 height 35
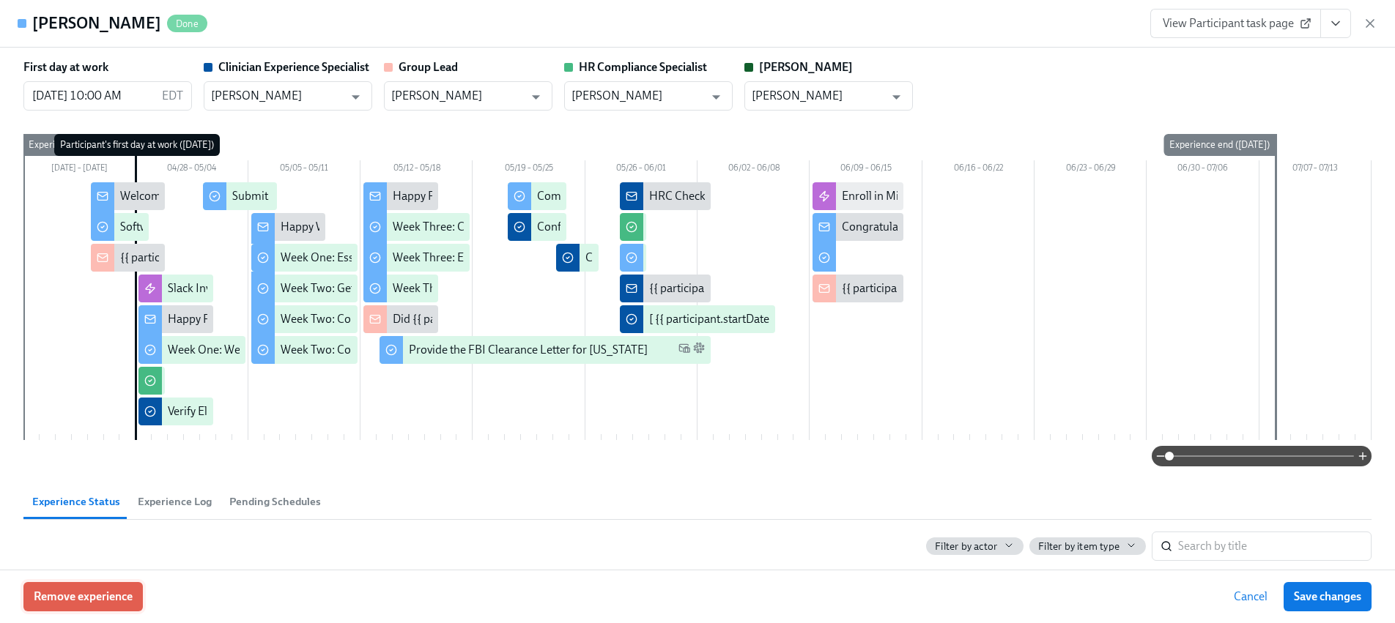
click at [90, 601] on span "Remove experience" at bounding box center [83, 597] width 99 height 15
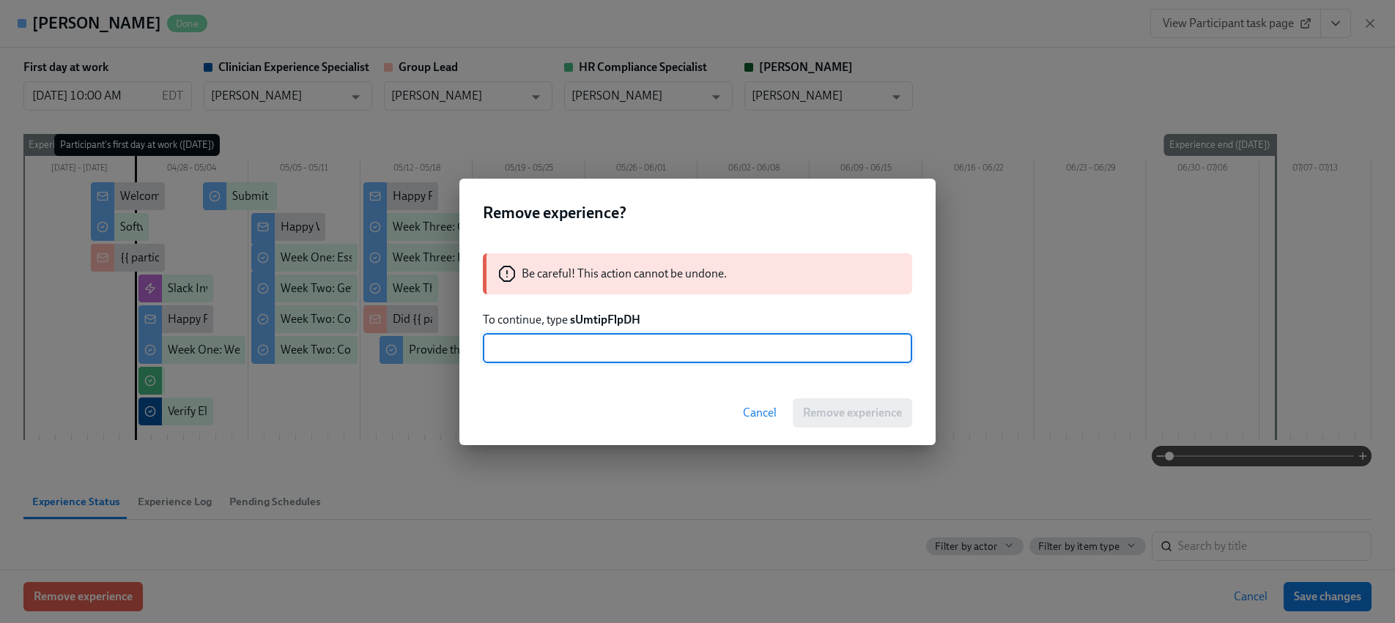
click at [607, 320] on strong "sUmtipFlpDH" at bounding box center [605, 320] width 70 height 14
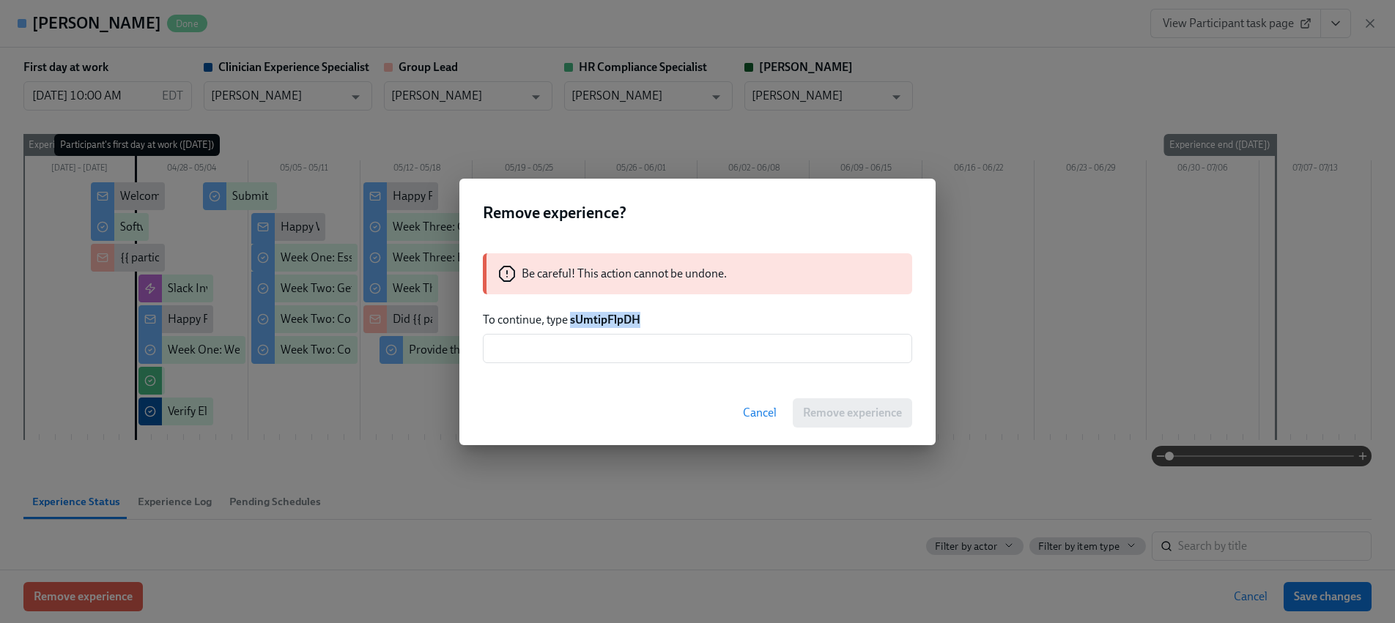
click at [607, 320] on strong "sUmtipFlpDH" at bounding box center [605, 320] width 70 height 14
click at [625, 349] on input "text" at bounding box center [697, 348] width 429 height 29
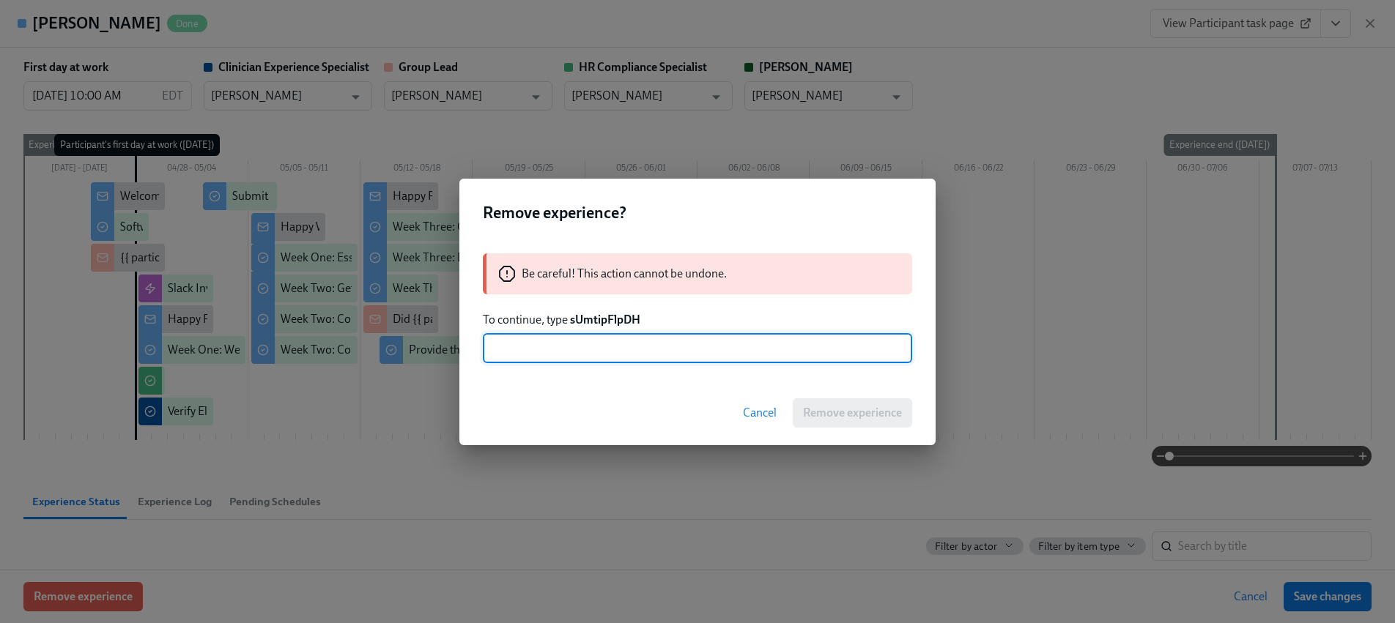
paste input "sUmtipFlpDH"
type input "sUmtipFlpDH"
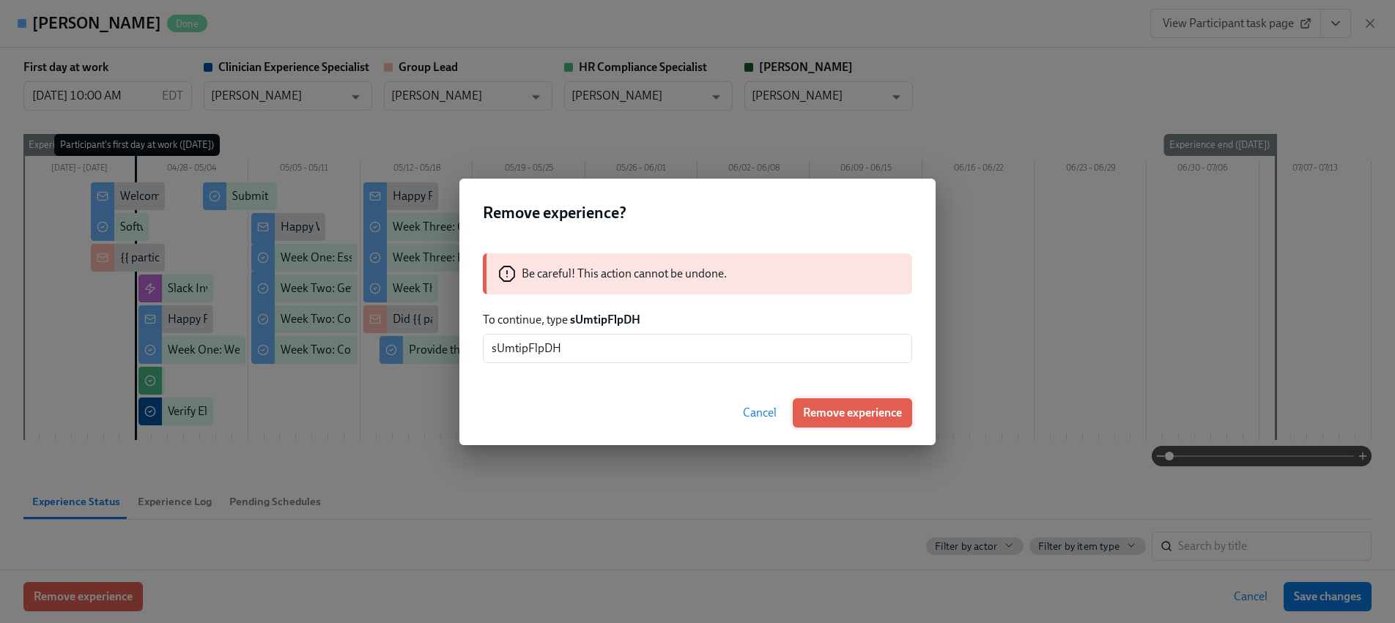
click at [810, 401] on button "Remove experience" at bounding box center [851, 412] width 119 height 29
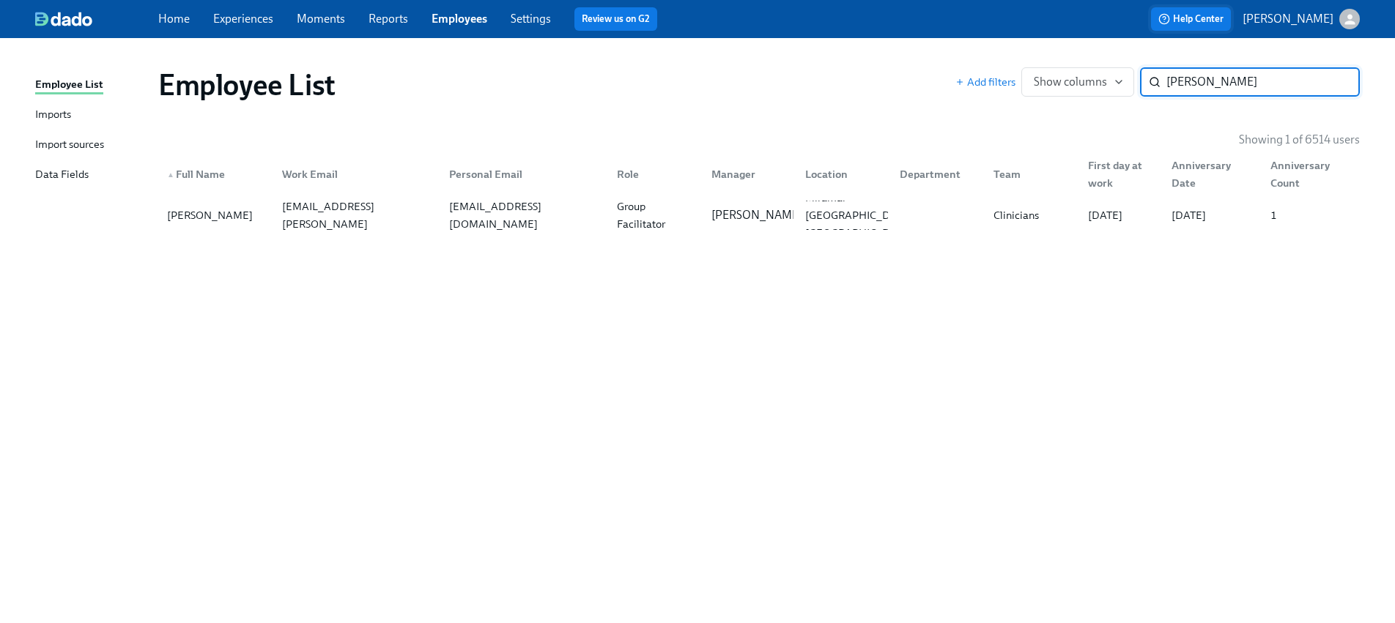
paste input "[PERSON_NAME]"
type input "[PERSON_NAME]"
click at [310, 209] on div "[EMAIL_ADDRESS][PERSON_NAME][DOMAIN_NAME]" at bounding box center [357, 215] width 162 height 53
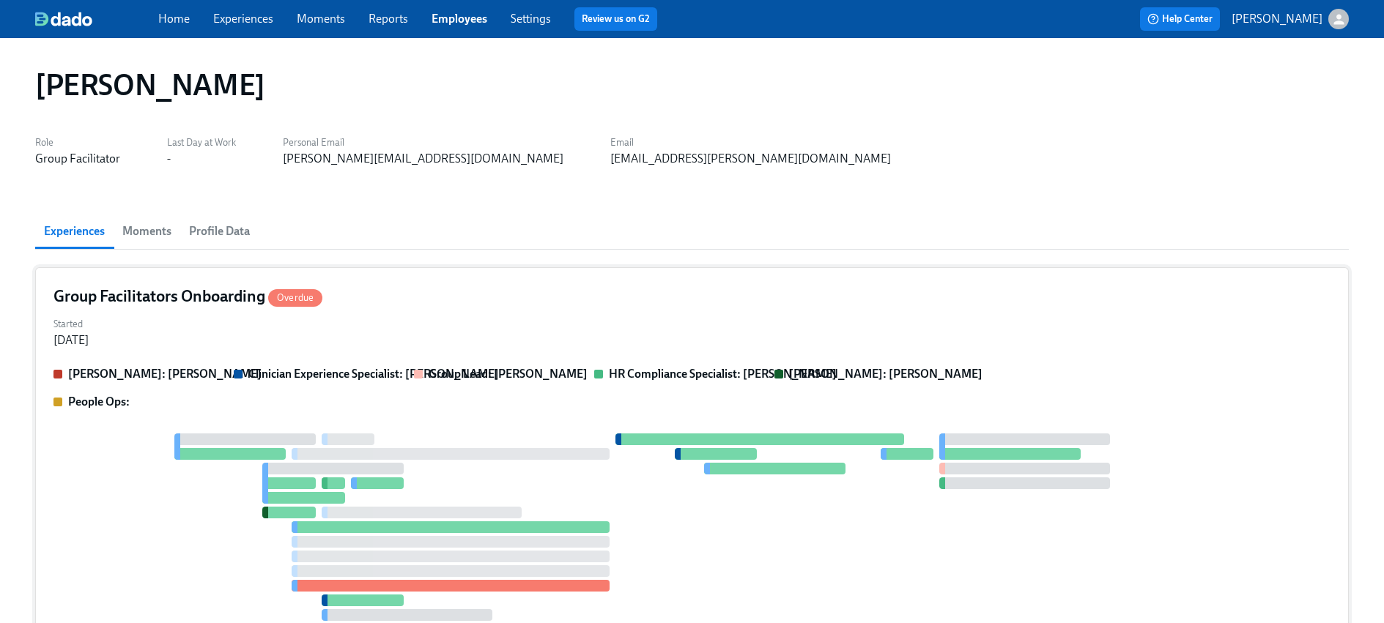
click at [274, 349] on div "Group Facilitators Onboarding Overdue Started [DATE] [PERSON_NAME]: [PERSON_NAM…" at bounding box center [691, 471] width 1313 height 409
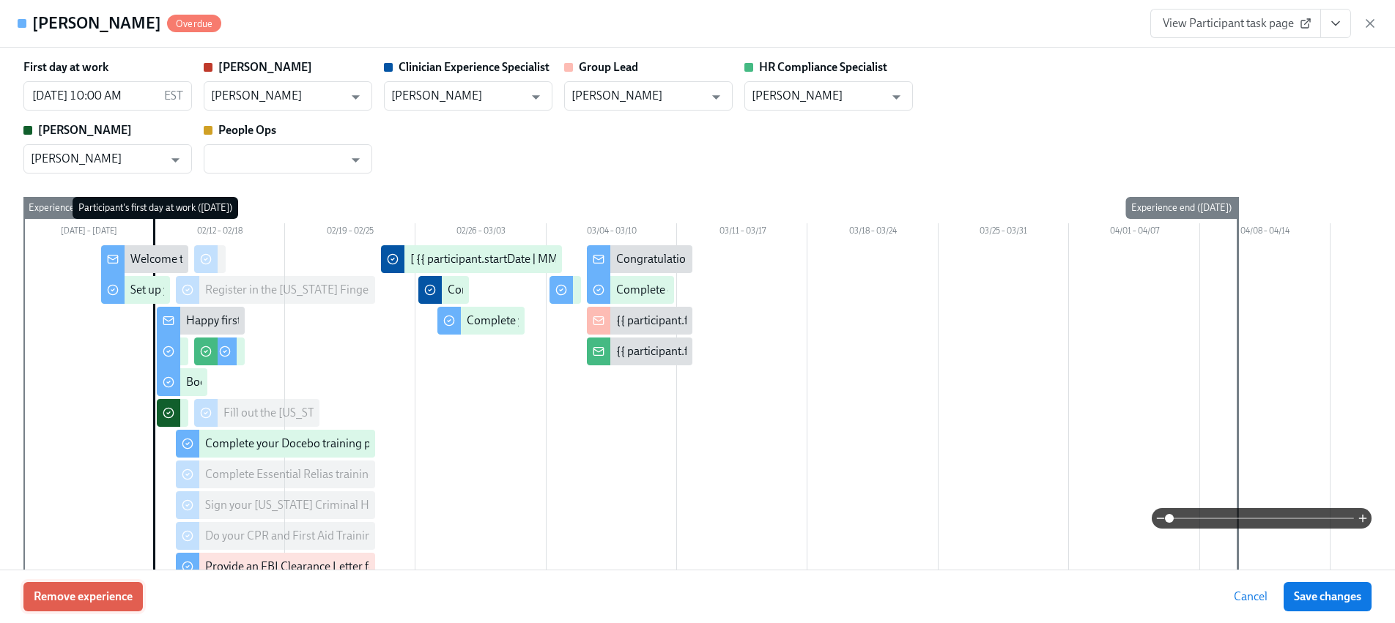
click at [105, 595] on span "Remove experience" at bounding box center [83, 597] width 99 height 15
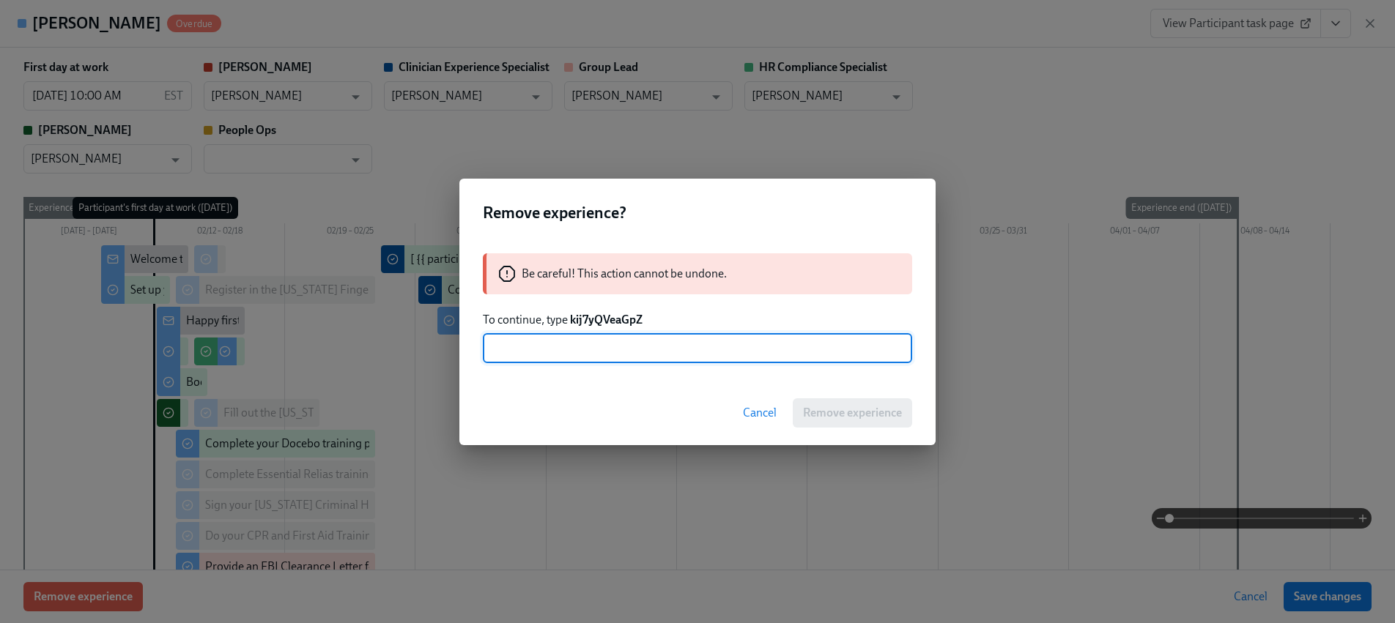
click at [602, 325] on strong "kij7yQVeaGpZ" at bounding box center [606, 320] width 73 height 14
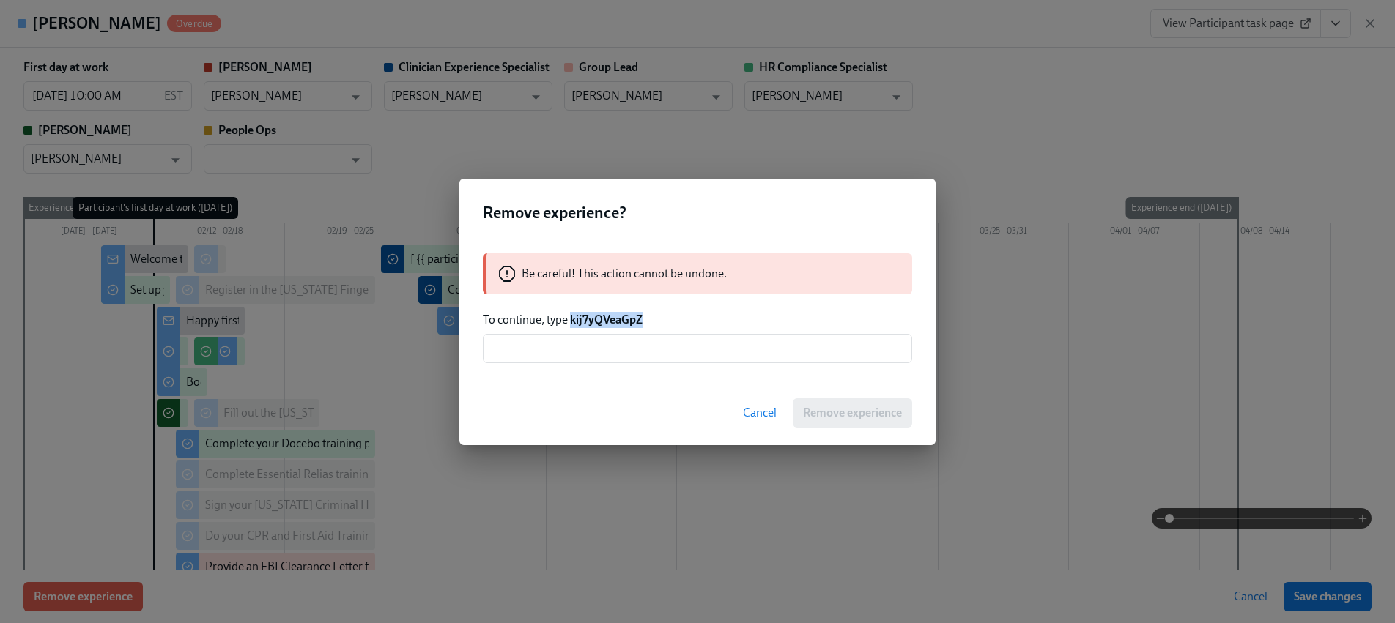
click at [602, 325] on strong "kij7yQVeaGpZ" at bounding box center [606, 320] width 73 height 14
click at [633, 357] on input "text" at bounding box center [697, 348] width 429 height 29
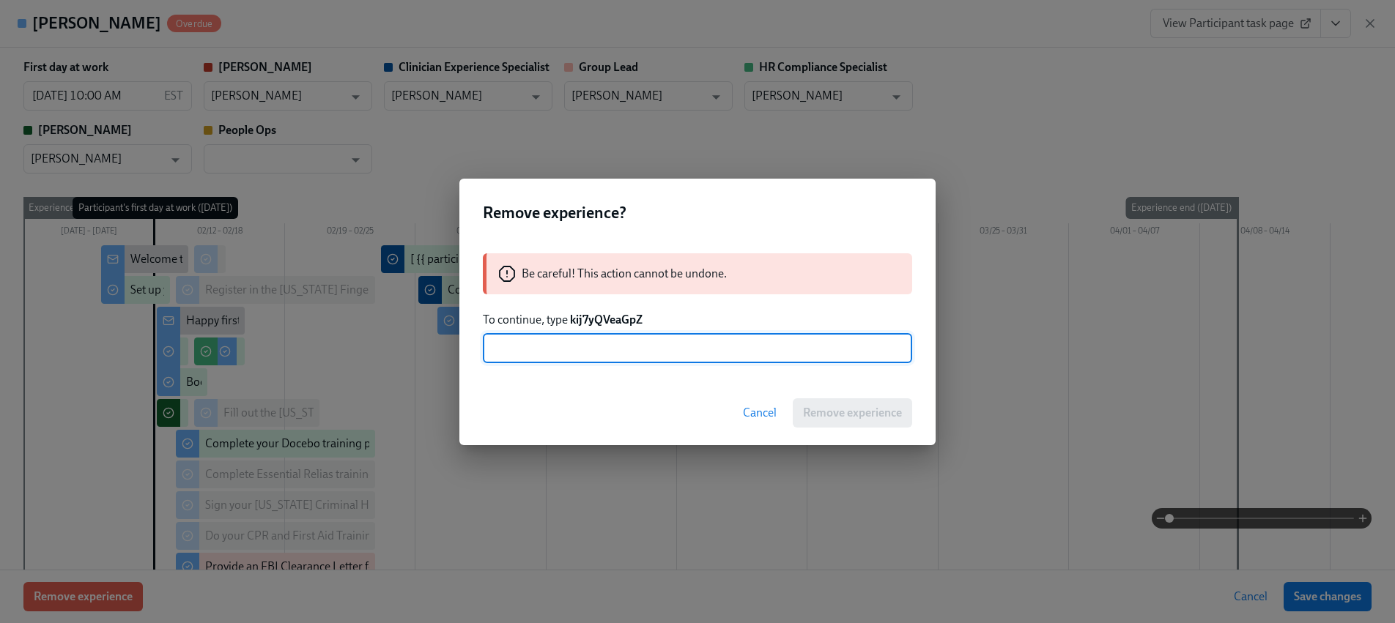
paste input "kij7yQVeaGpZ"
type input "kij7yQVeaGpZ"
click at [844, 404] on button "Remove experience" at bounding box center [851, 412] width 119 height 29
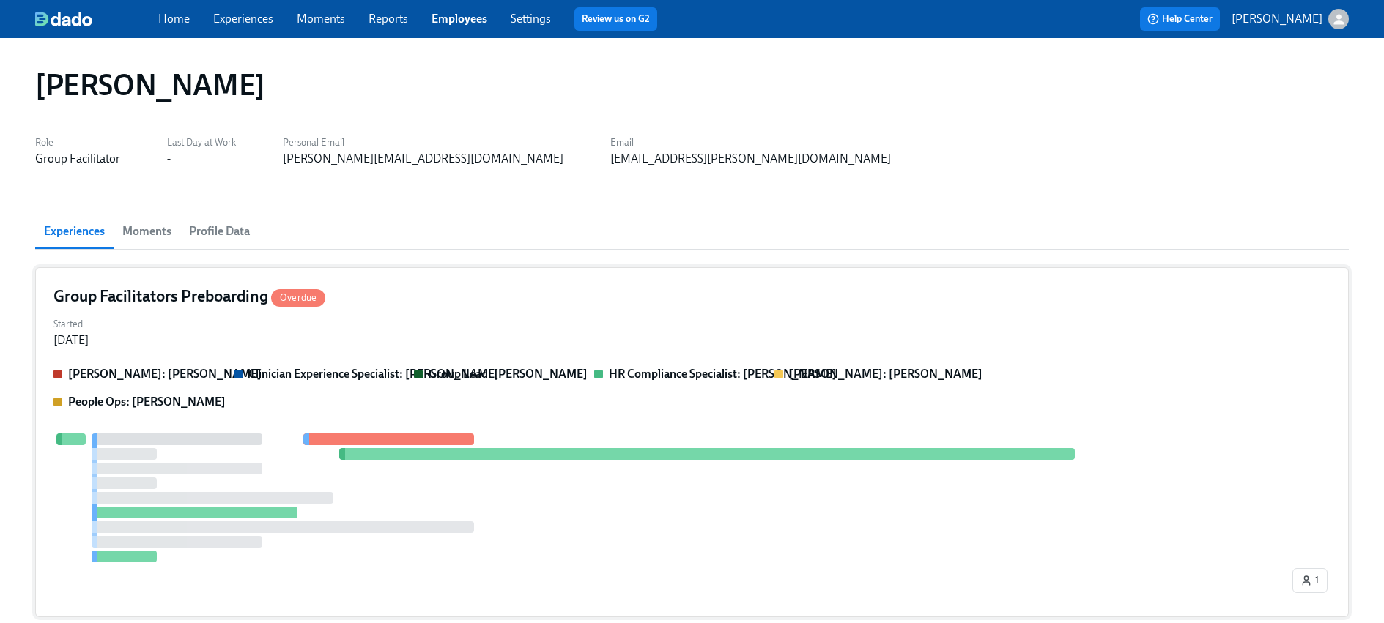
click at [415, 367] on div "Group Lead: [PERSON_NAME]" at bounding box center [498, 374] width 168 height 16
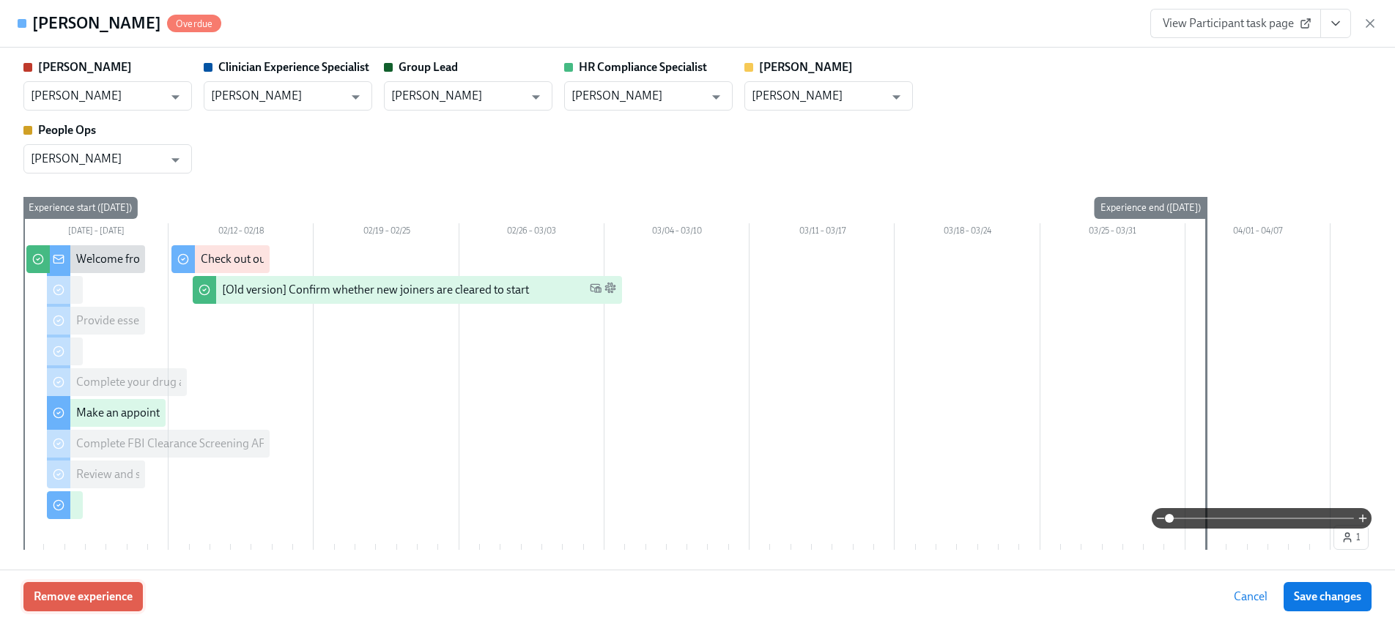
click at [114, 603] on span "Remove experience" at bounding box center [83, 597] width 99 height 15
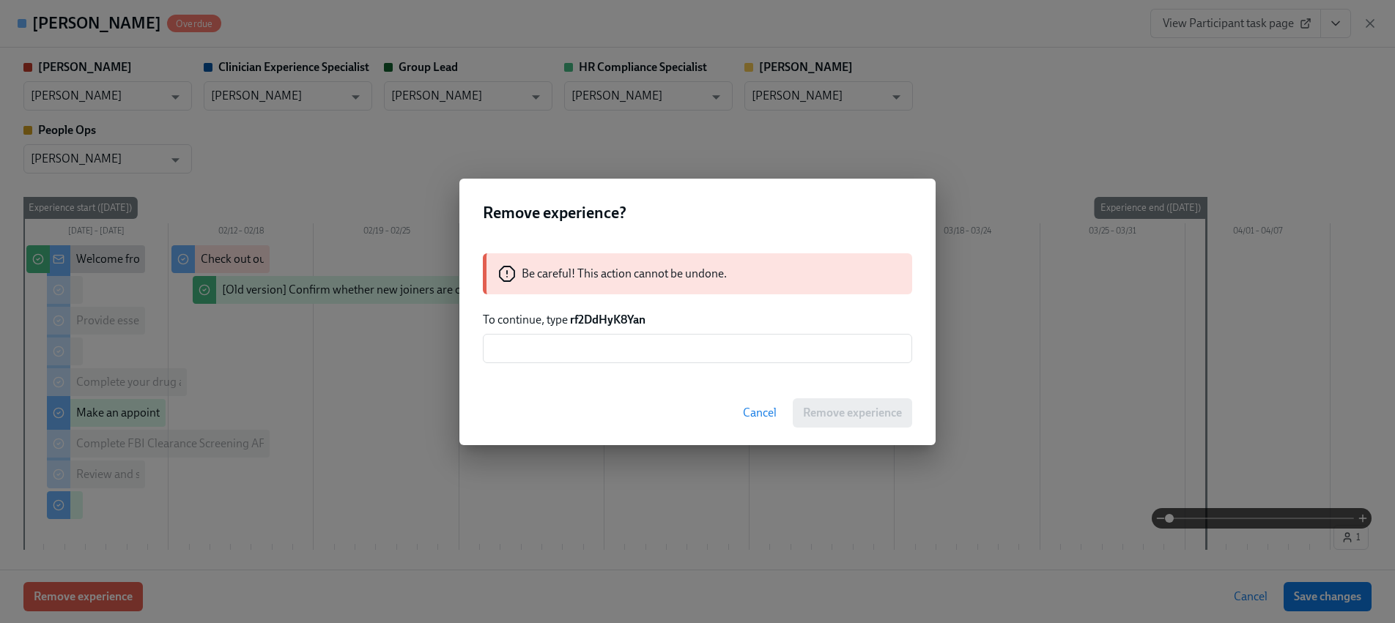
click at [593, 316] on strong "rf2DdHyK8Yan" at bounding box center [607, 320] width 75 height 14
click at [610, 338] on input "text" at bounding box center [697, 348] width 429 height 29
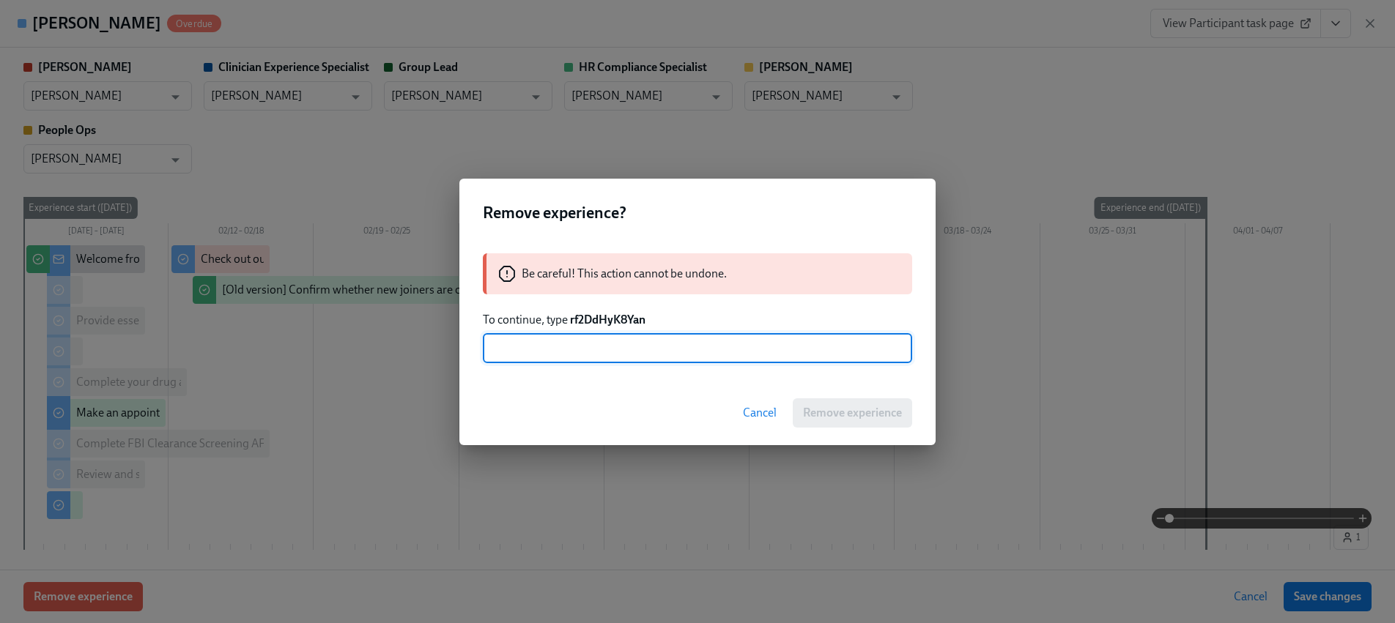
paste input "rf2DdHyK8Yan"
type input "rf2DdHyK8Yan"
click at [852, 413] on span "Remove experience" at bounding box center [852, 413] width 99 height 15
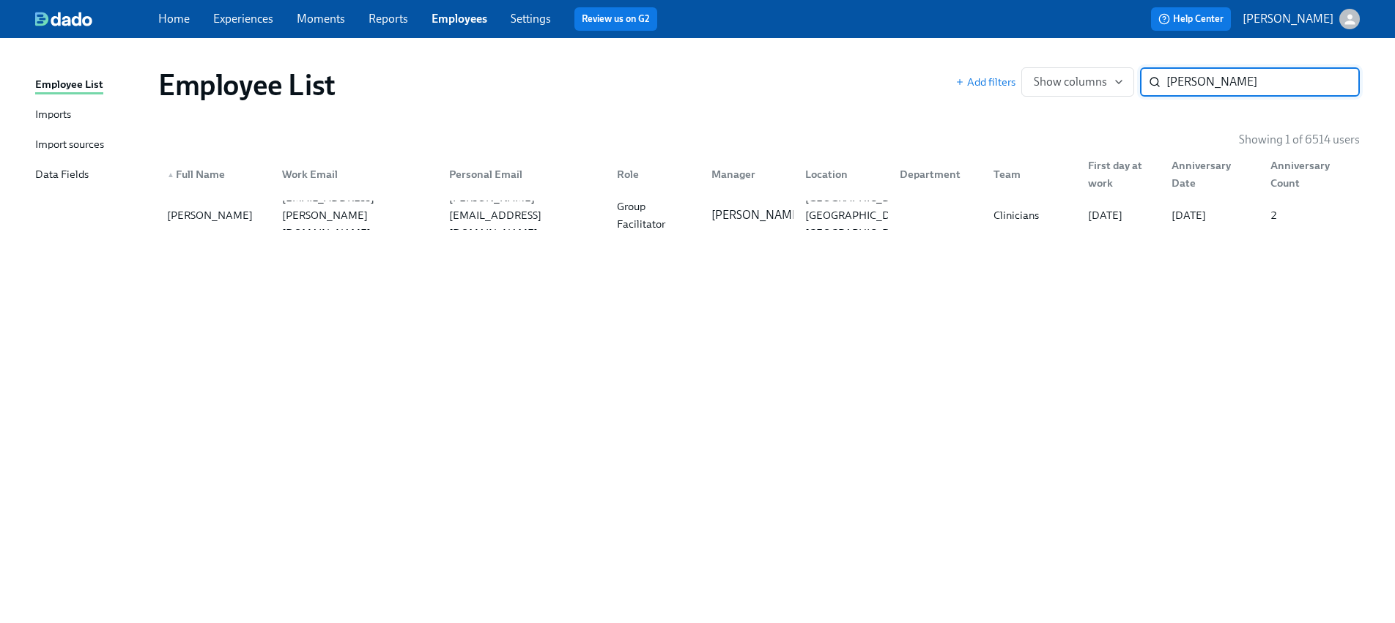
paste input "[PERSON_NAME]"
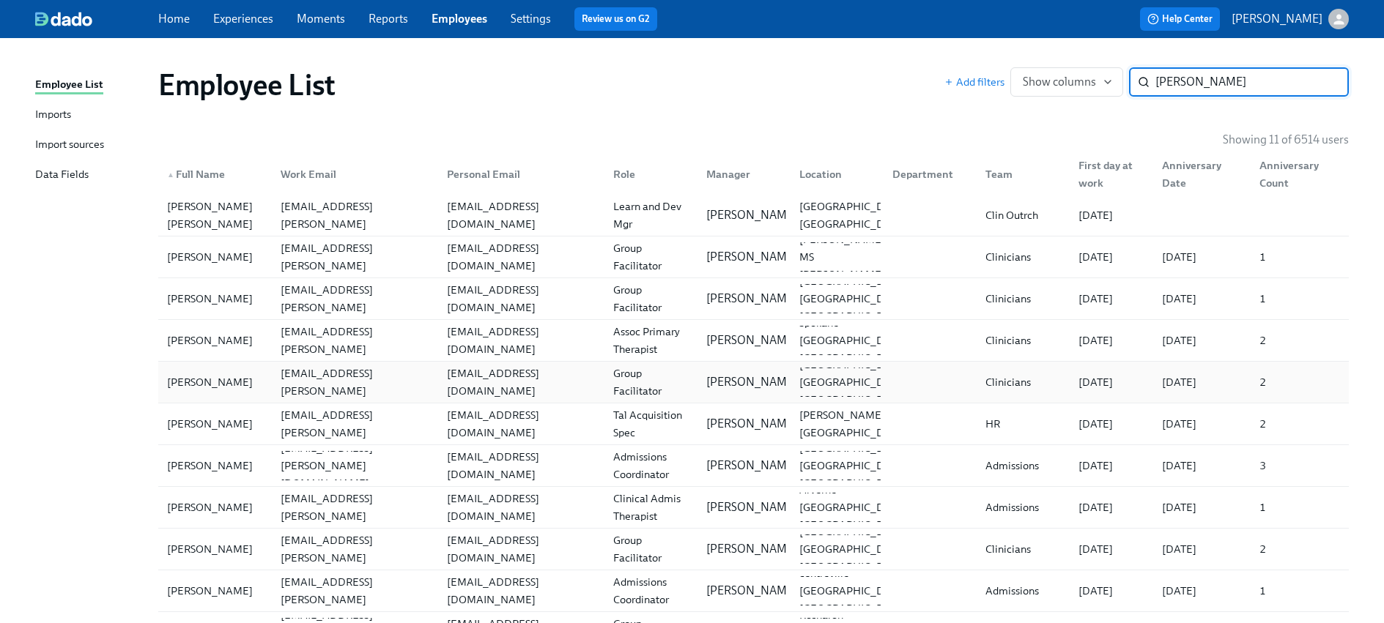
type input "[PERSON_NAME]"
click at [252, 391] on div "[PERSON_NAME]" at bounding box center [215, 382] width 108 height 29
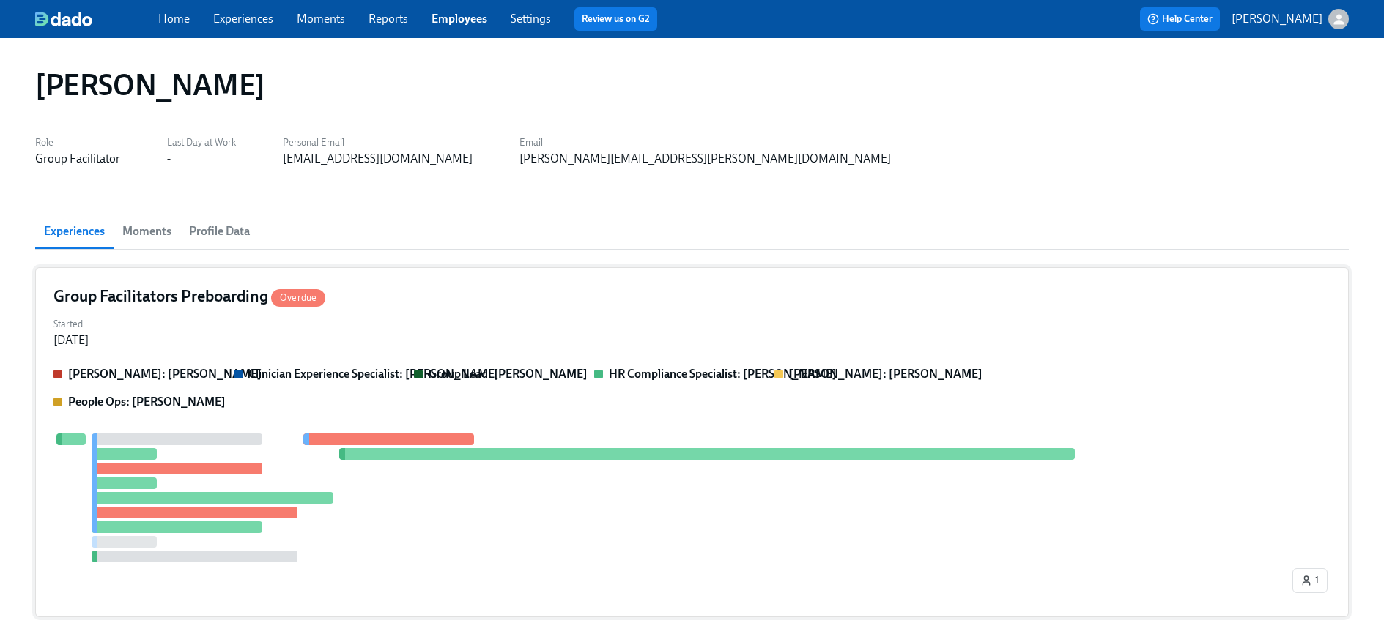
click at [234, 316] on div "Started [DATE]" at bounding box center [691, 330] width 1277 height 35
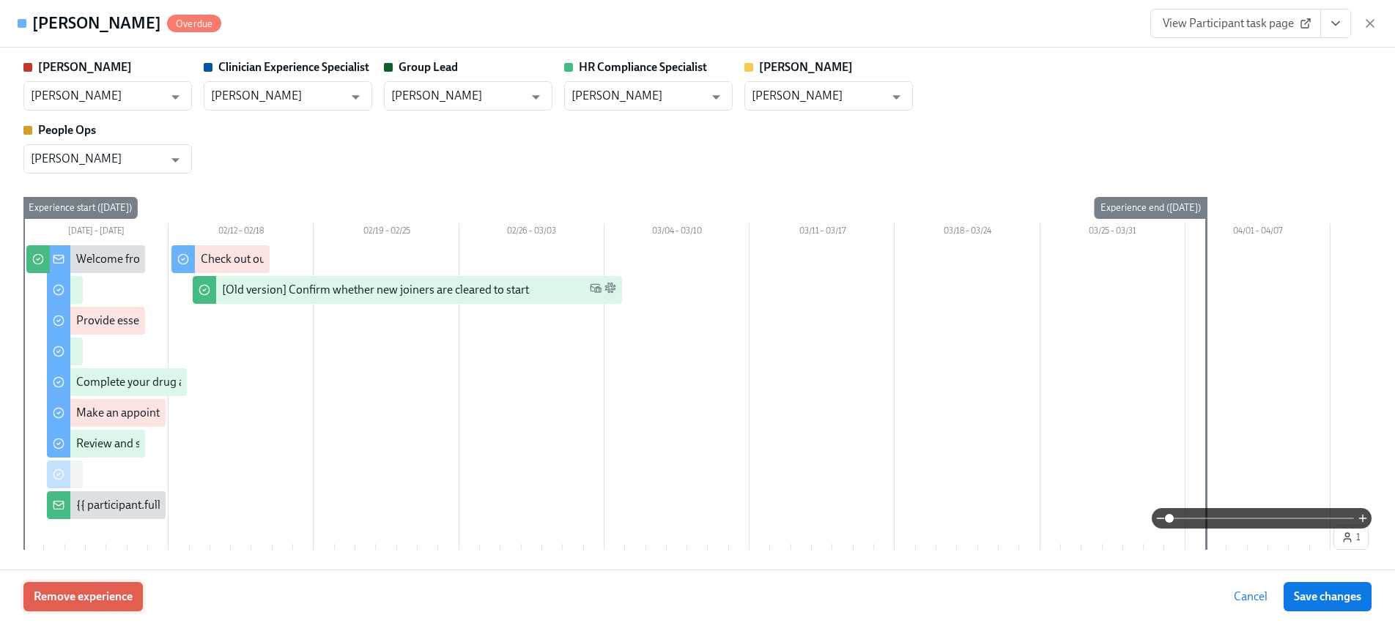
click at [94, 593] on span "Remove experience" at bounding box center [83, 597] width 99 height 15
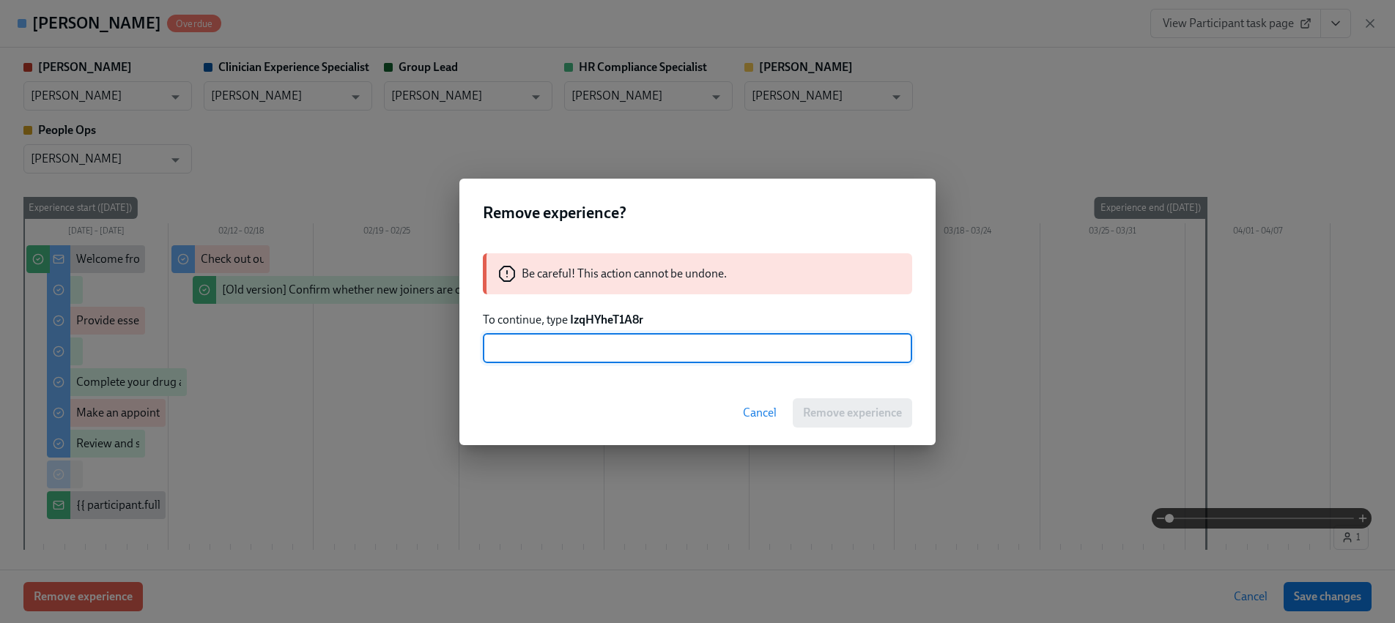
click at [593, 319] on strong "IzqHYheT1A8r" at bounding box center [606, 320] width 73 height 14
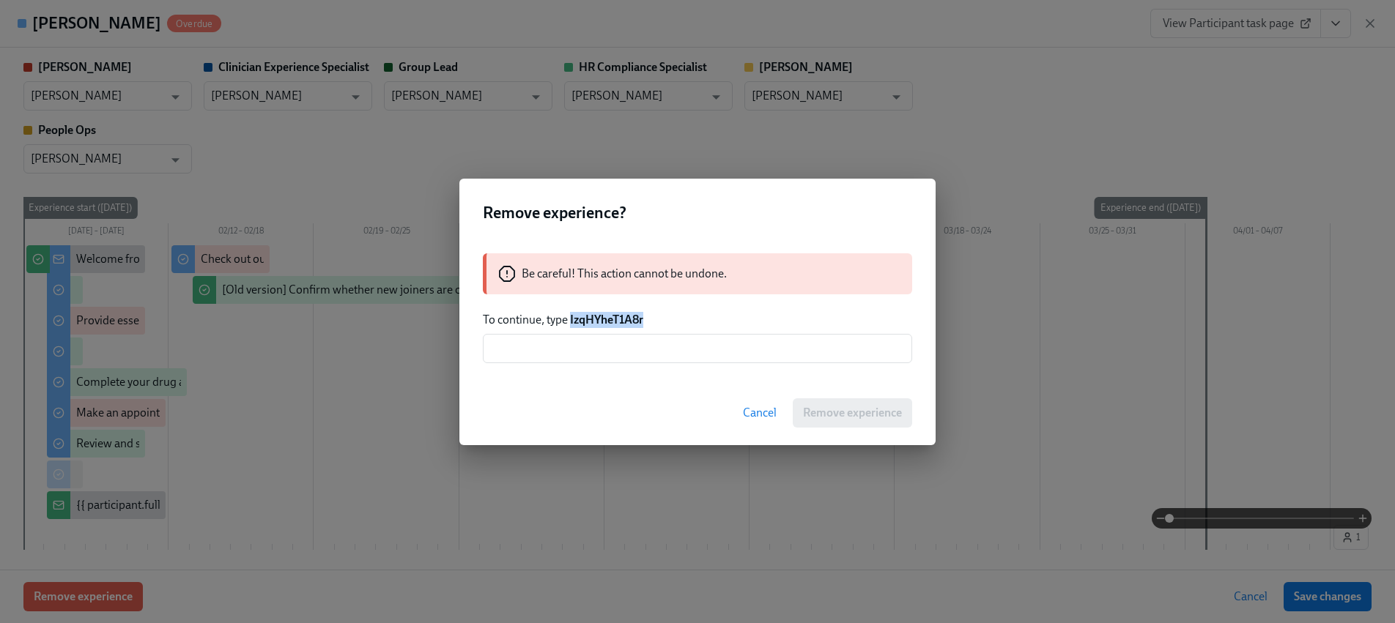
click at [593, 318] on strong "IzqHYheT1A8r" at bounding box center [606, 320] width 73 height 14
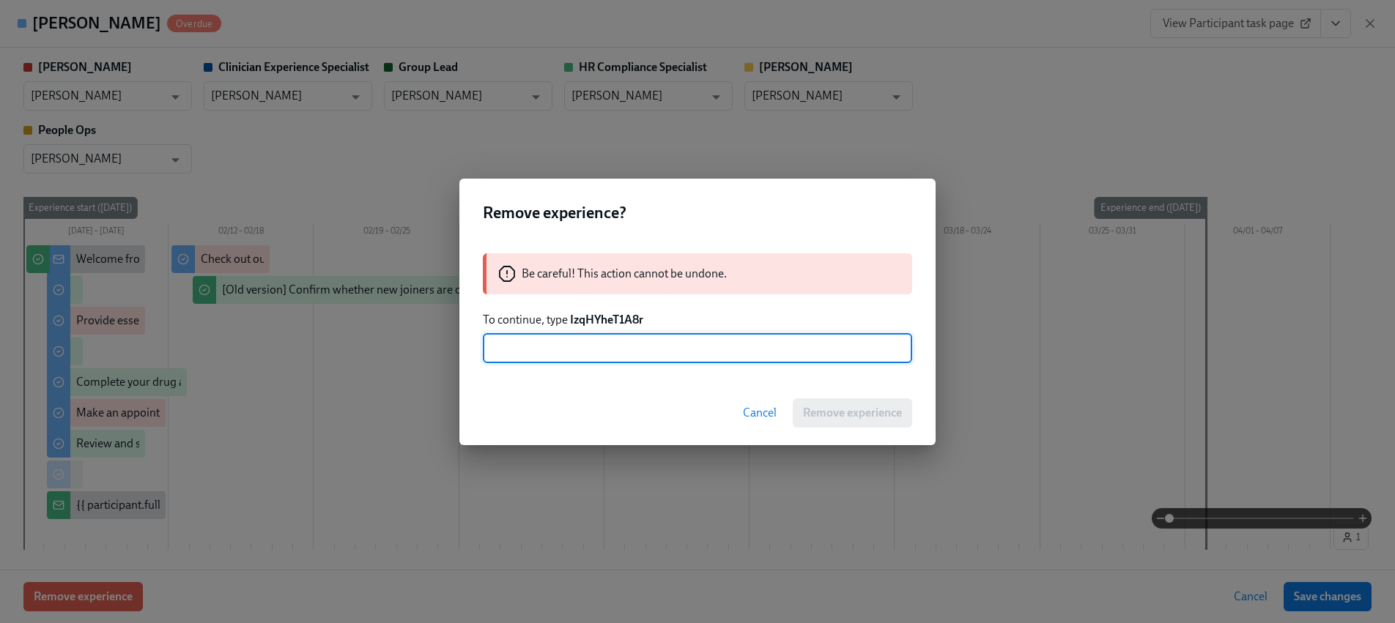
click at [607, 358] on input "text" at bounding box center [697, 348] width 429 height 29
paste input "IzqHYheT1A8r"
type input "IzqHYheT1A8r"
click at [852, 406] on span "Remove experience" at bounding box center [852, 413] width 99 height 15
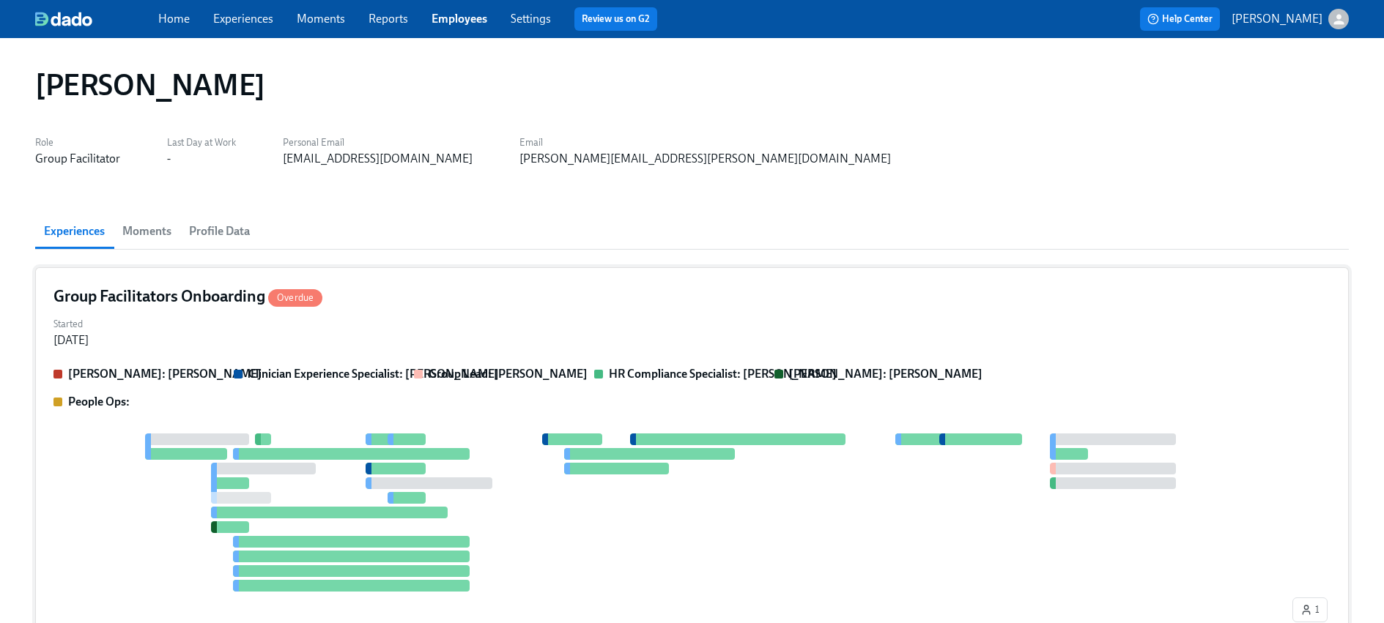
click at [346, 423] on div "[PERSON_NAME]: [PERSON_NAME] Clinician Experience Specialist: [PERSON_NAME] Gro…" at bounding box center [691, 497] width 1277 height 262
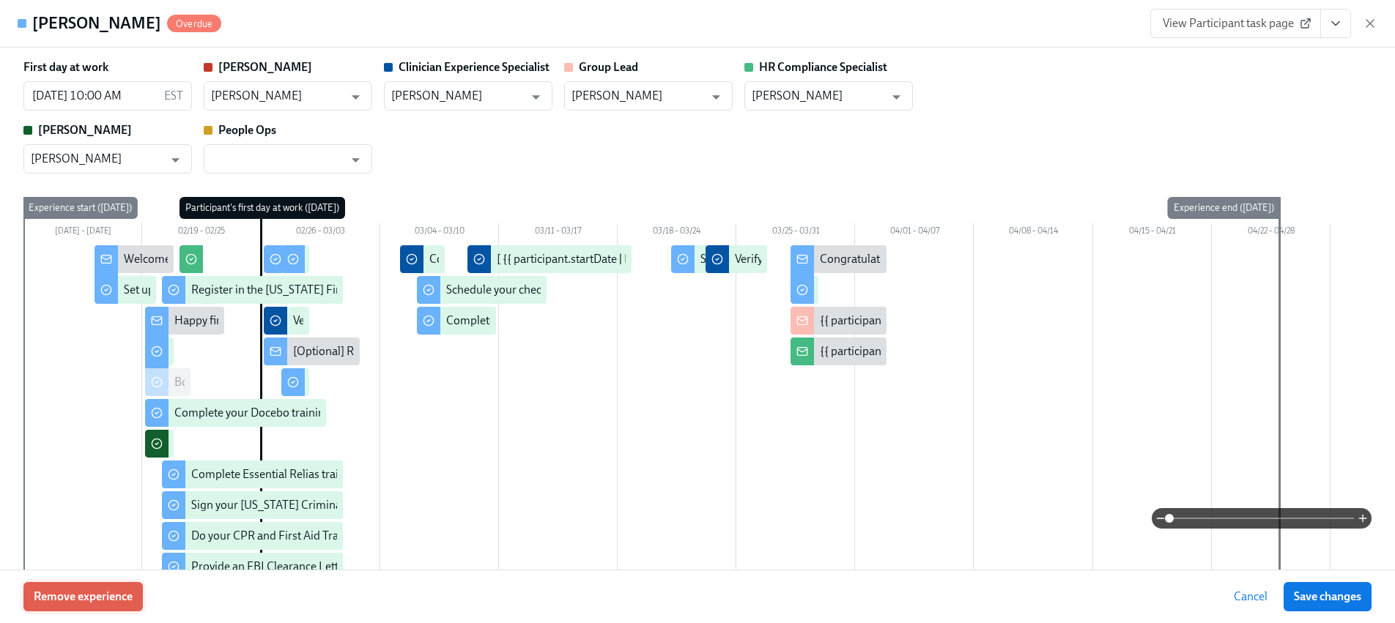
click at [122, 593] on span "Remove experience" at bounding box center [83, 597] width 99 height 15
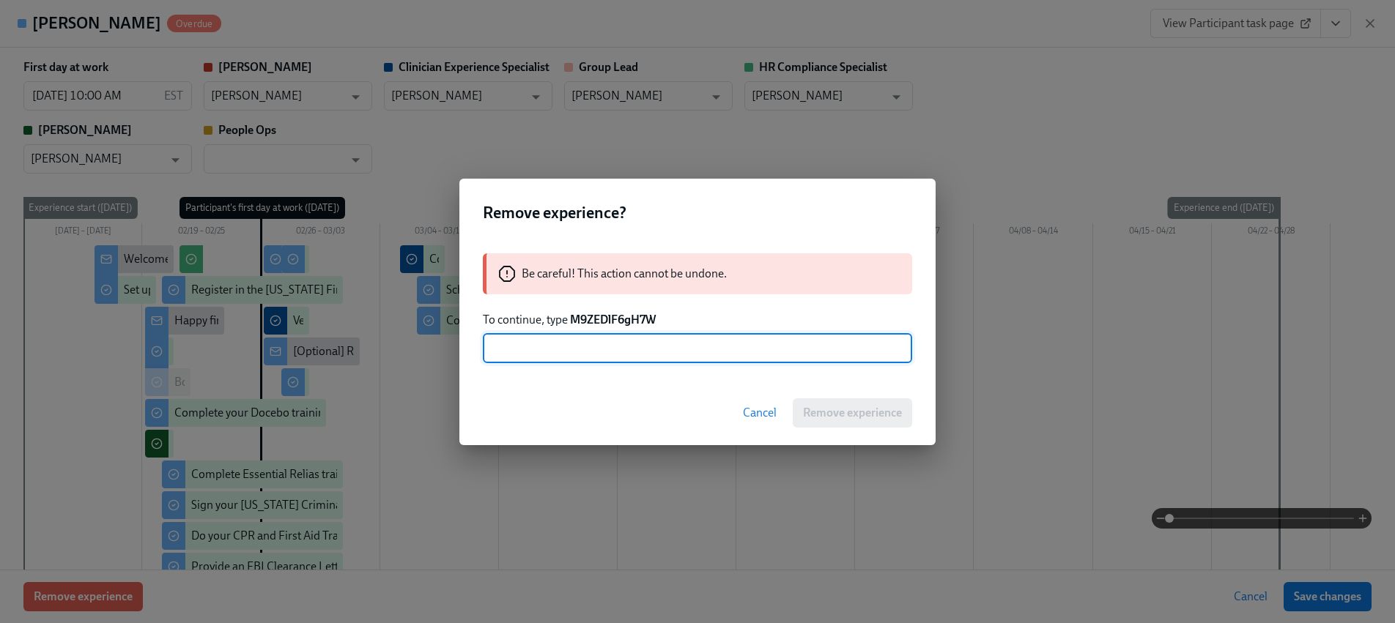
click at [615, 316] on strong "M9ZEDlF6gH7W" at bounding box center [613, 320] width 86 height 14
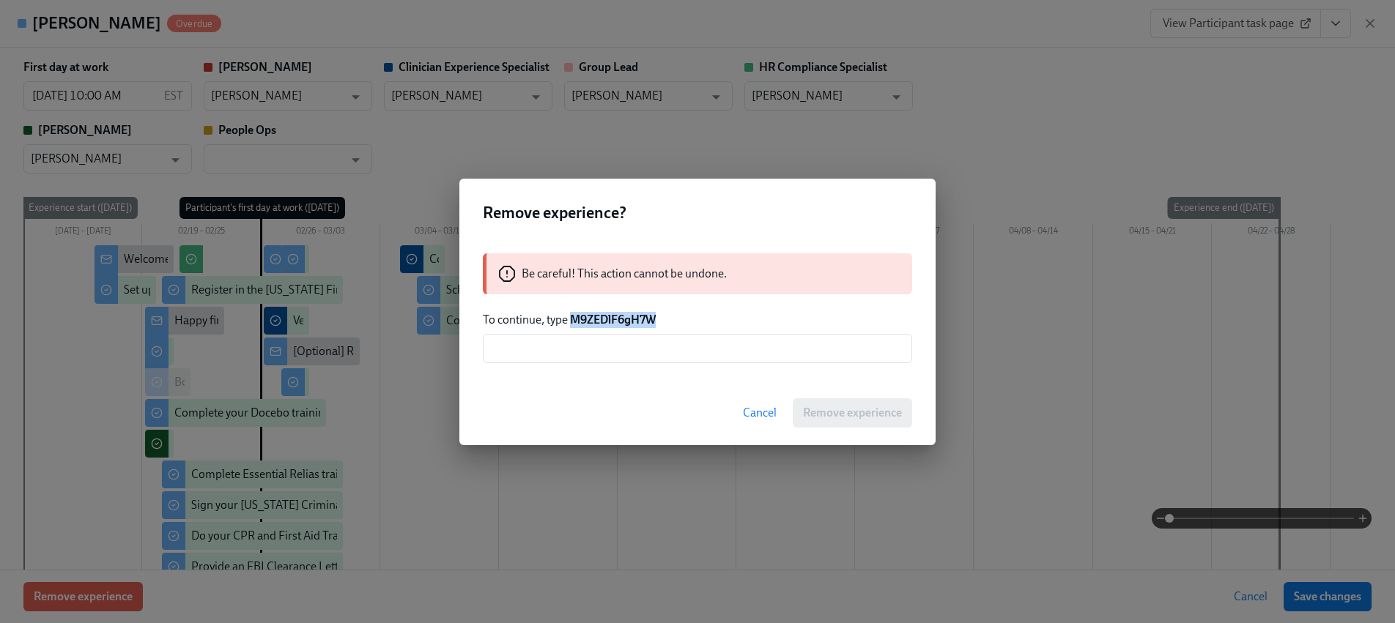
click at [615, 316] on strong "M9ZEDlF6gH7W" at bounding box center [613, 320] width 86 height 14
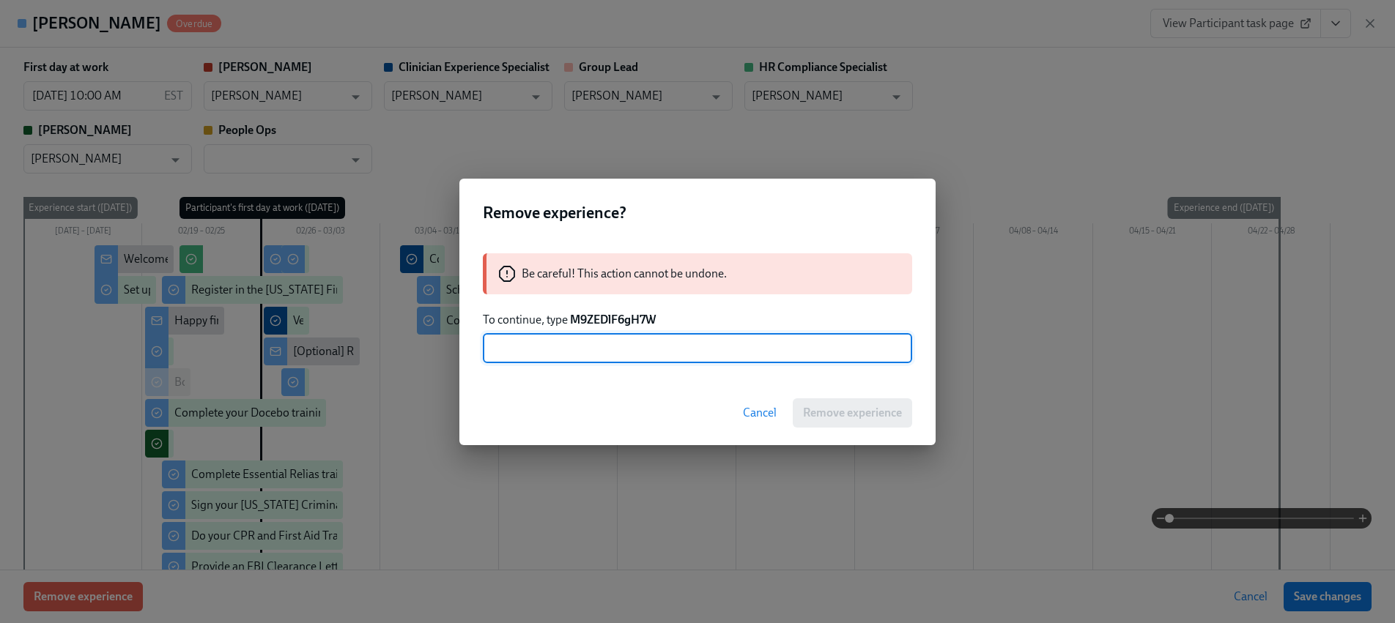
click at [683, 360] on input "text" at bounding box center [697, 348] width 429 height 29
paste input "M9ZEDlF6gH7W"
type input "M9ZEDlF6gH7W"
click at [866, 421] on button "Remove experience" at bounding box center [851, 412] width 119 height 29
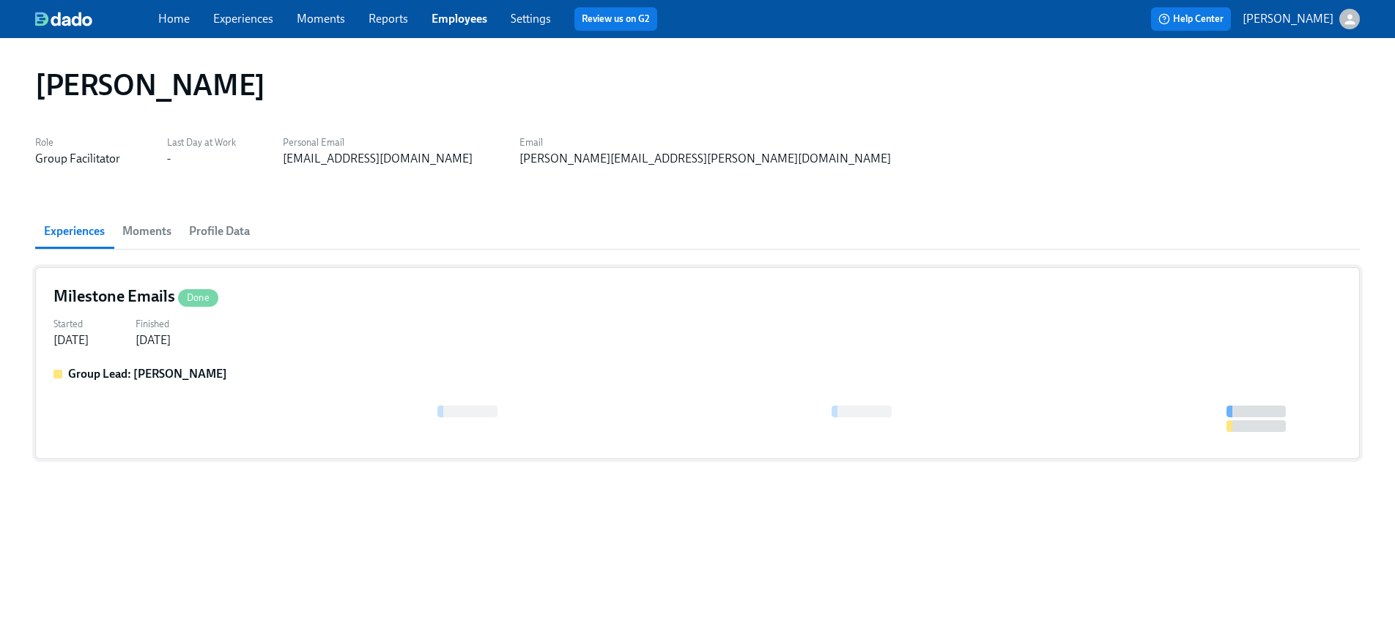
click at [262, 430] on div at bounding box center [697, 419] width 1288 height 26
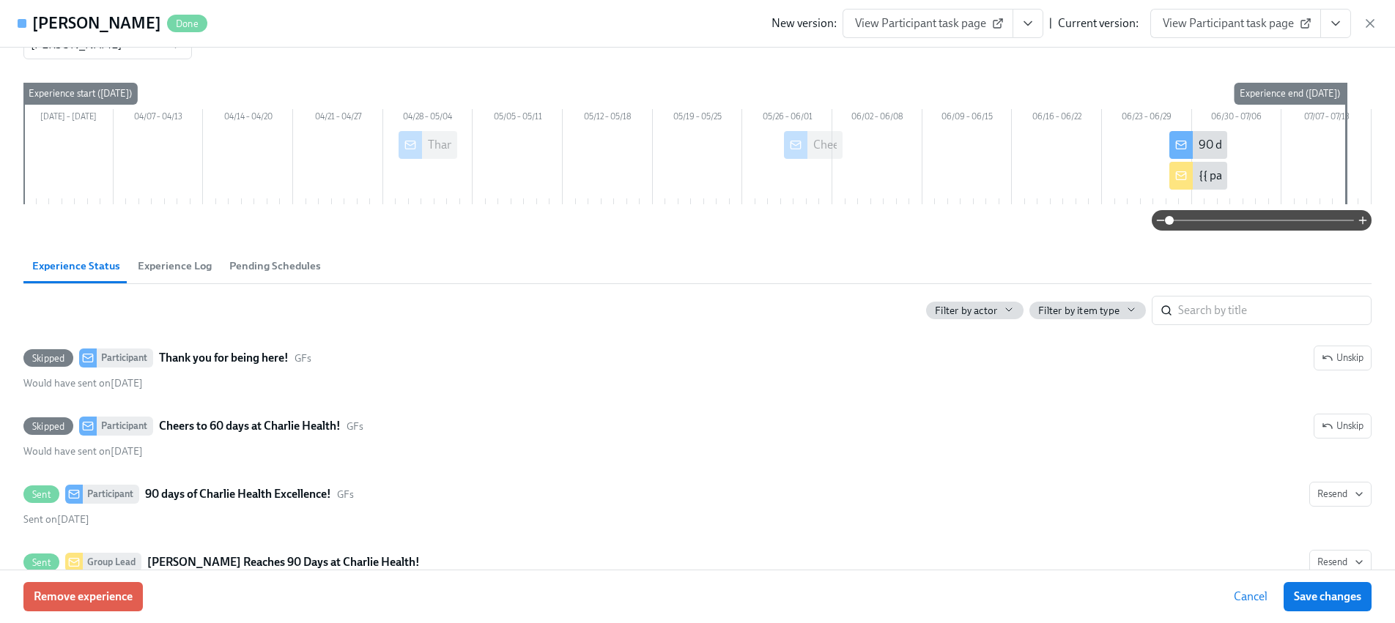
scroll to position [103, 0]
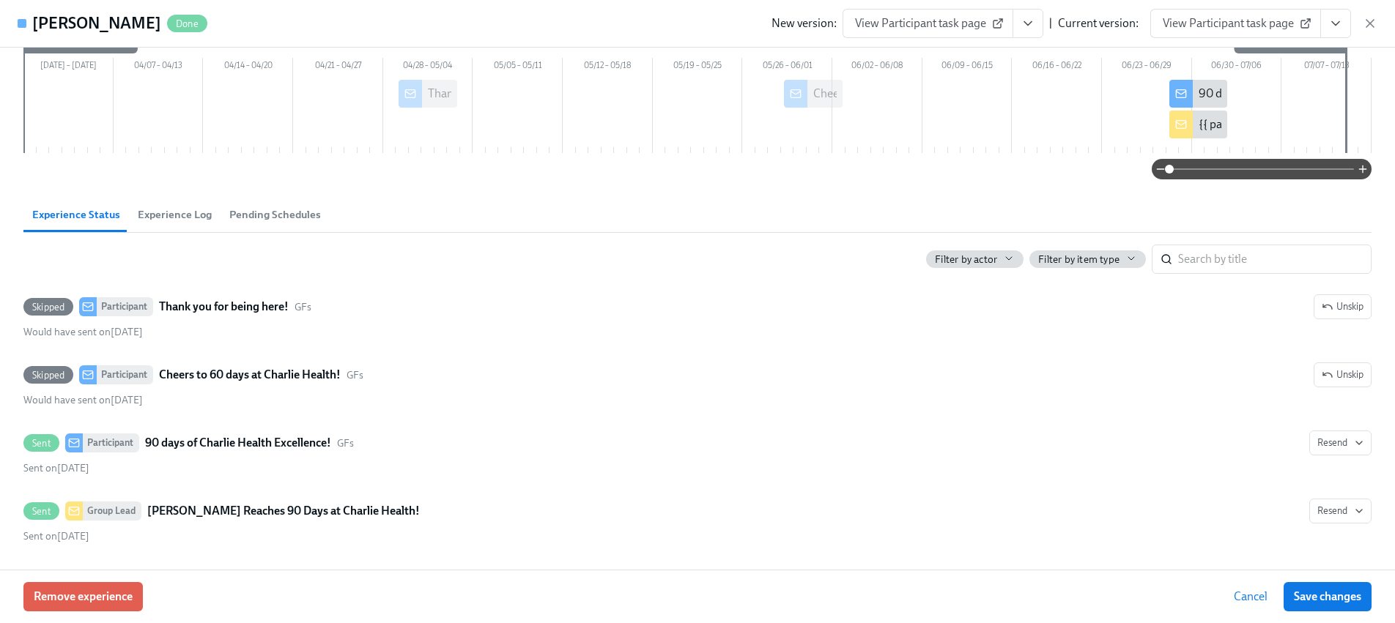
click at [1362, 25] on icon "button" at bounding box center [1369, 23] width 15 height 15
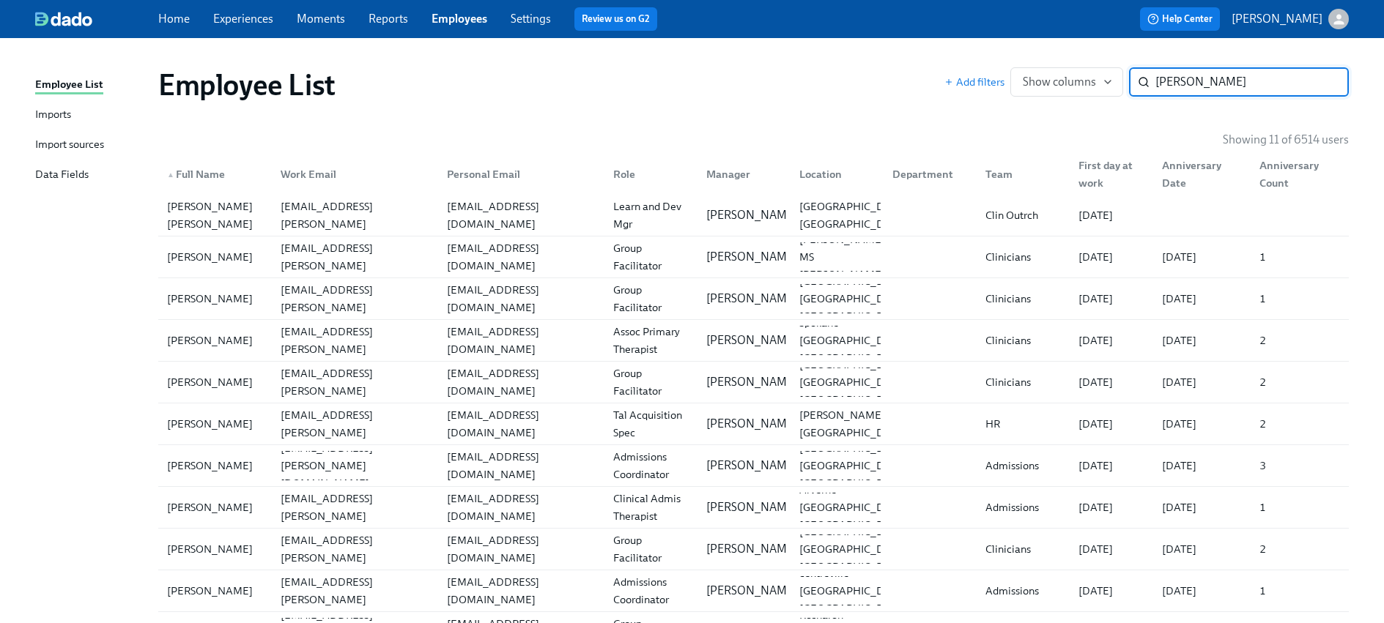
paste input "Cate"
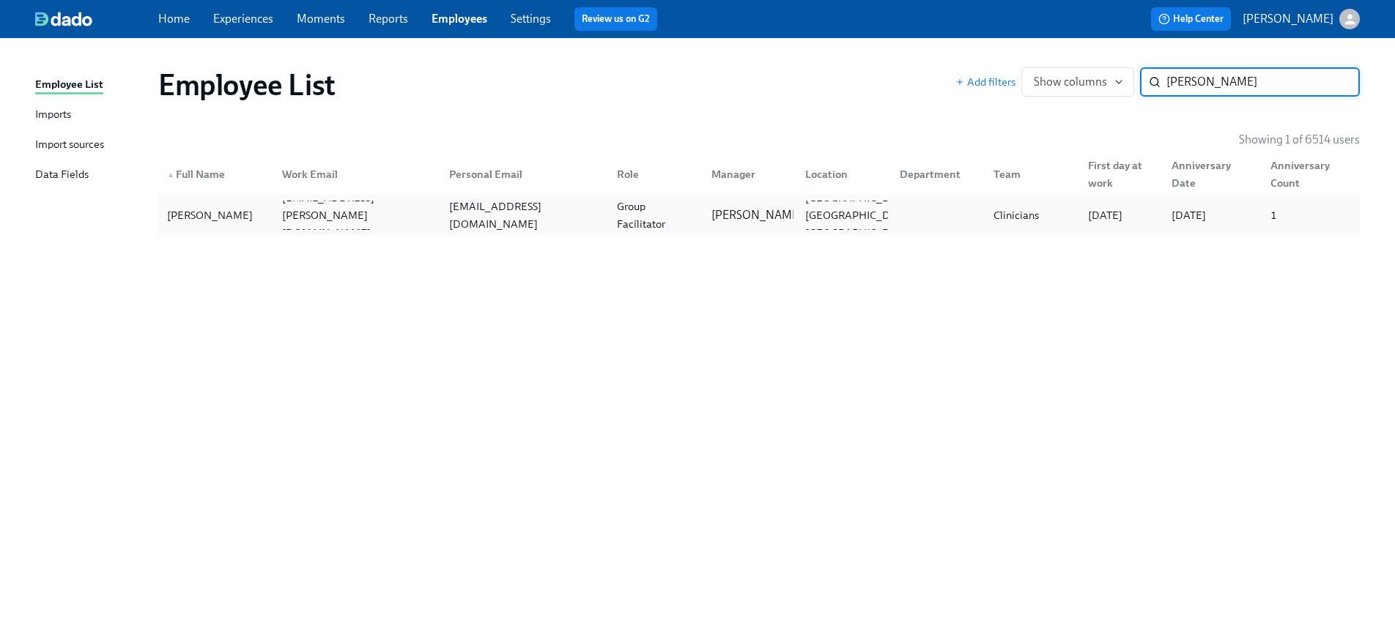
type input "[PERSON_NAME]"
click at [264, 224] on div "[PERSON_NAME]" at bounding box center [215, 215] width 109 height 29
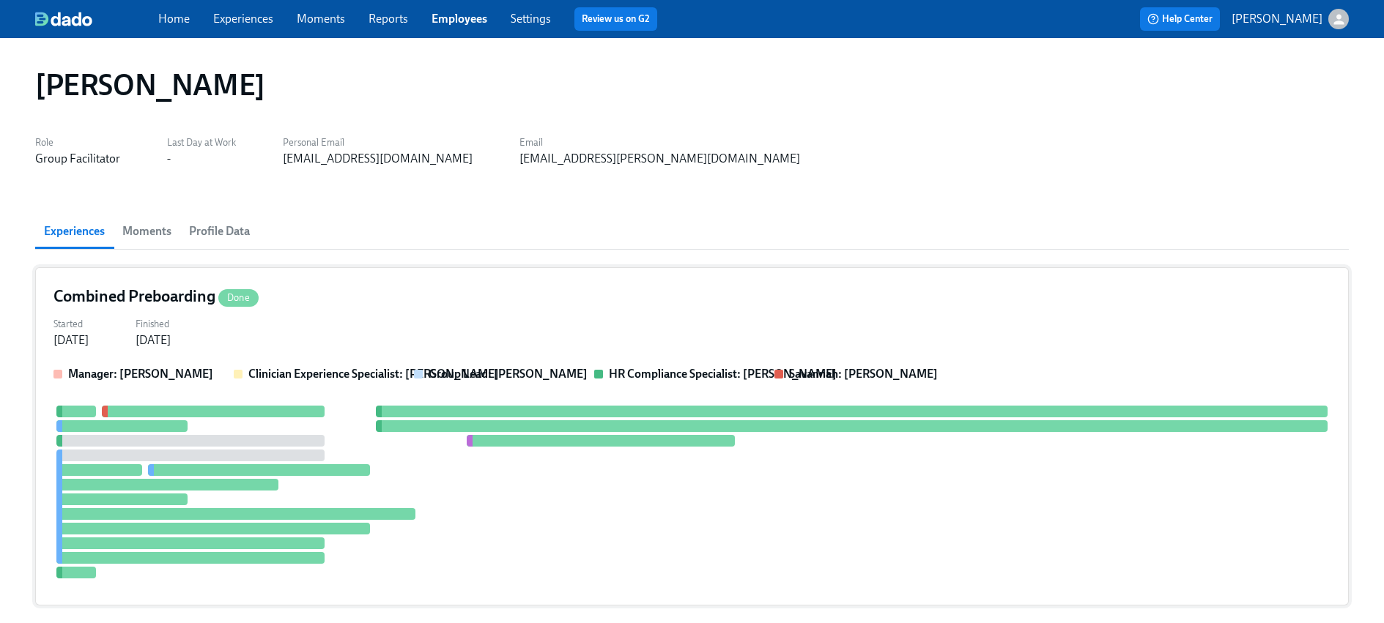
click at [257, 367] on strong "Clinician Experience Specialist: [PERSON_NAME]" at bounding box center [373, 374] width 250 height 14
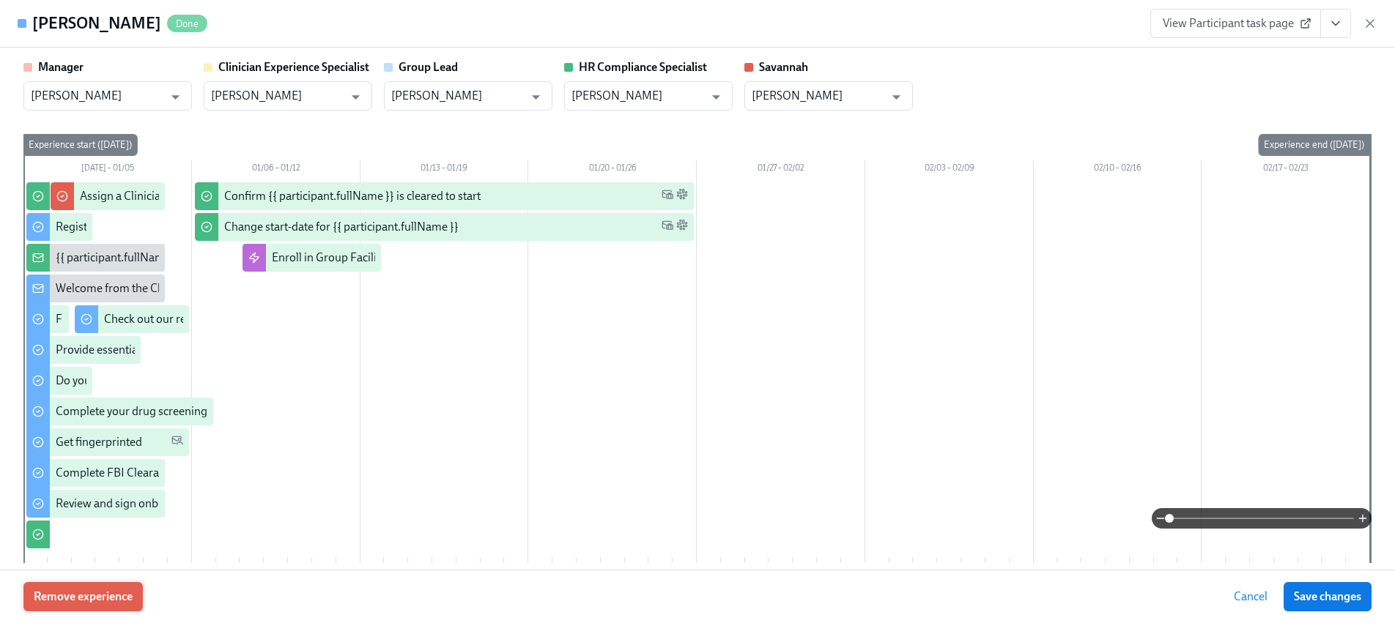
click at [92, 604] on span "Remove experience" at bounding box center [83, 597] width 99 height 15
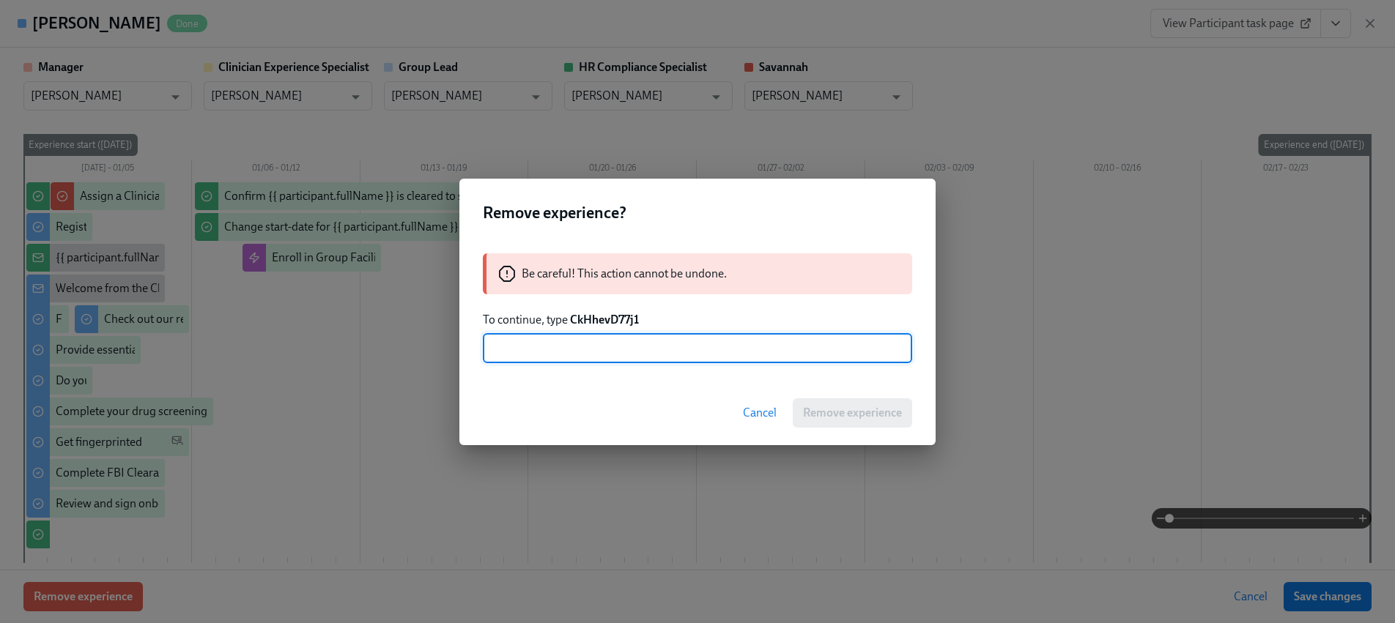
click at [594, 319] on strong "CkHhevD77j1" at bounding box center [604, 320] width 69 height 14
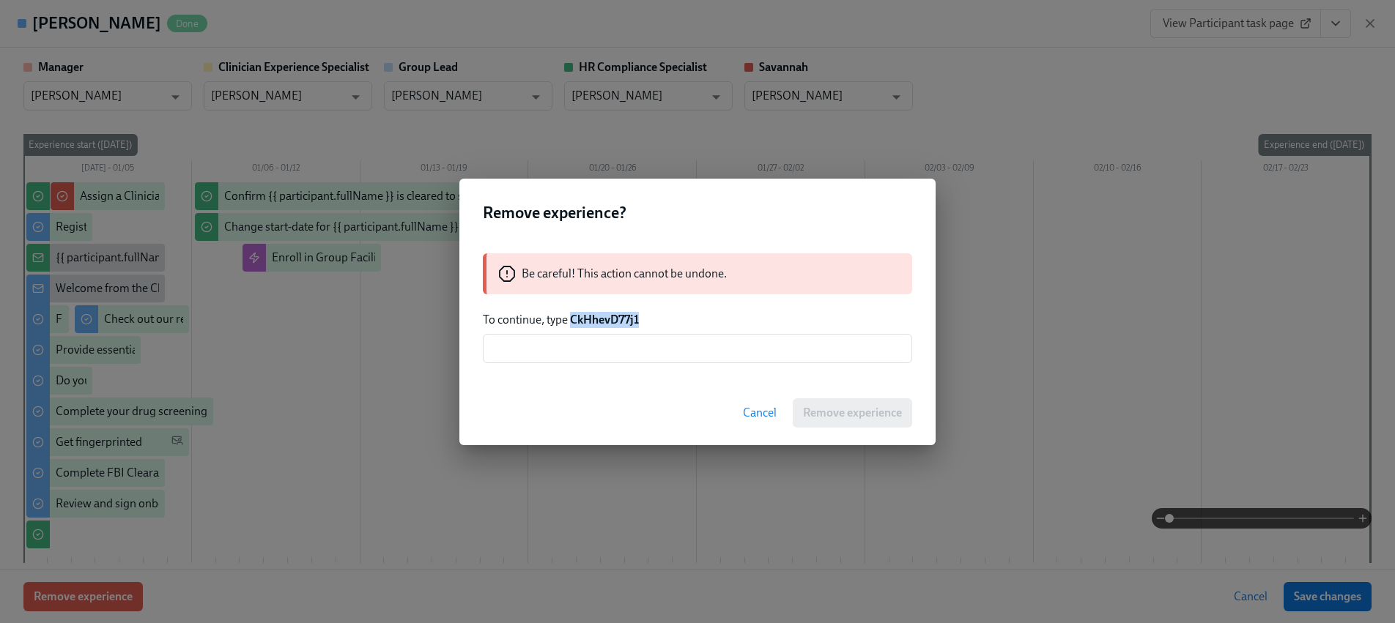
click at [594, 319] on strong "CkHhevD77j1" at bounding box center [604, 320] width 69 height 14
click at [618, 347] on input "text" at bounding box center [697, 348] width 429 height 29
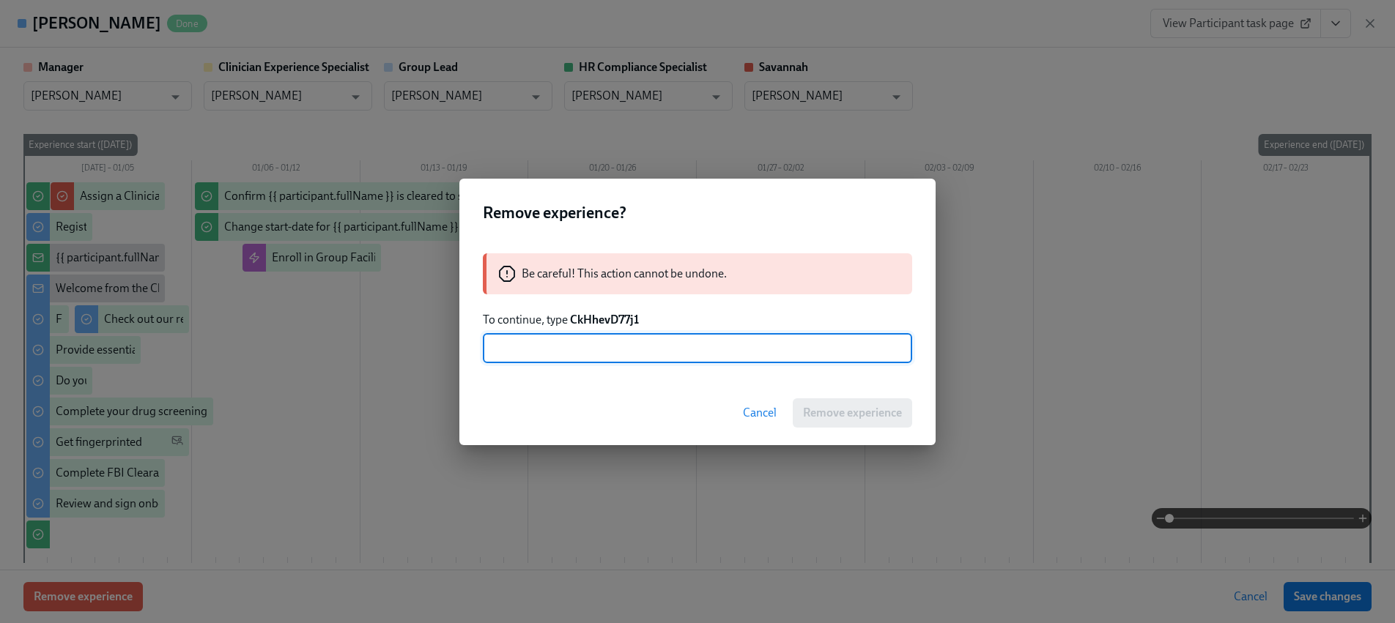
paste input "CkHhevD77j1"
type input "CkHhevD77j1"
click at [861, 412] on span "Remove experience" at bounding box center [852, 413] width 99 height 15
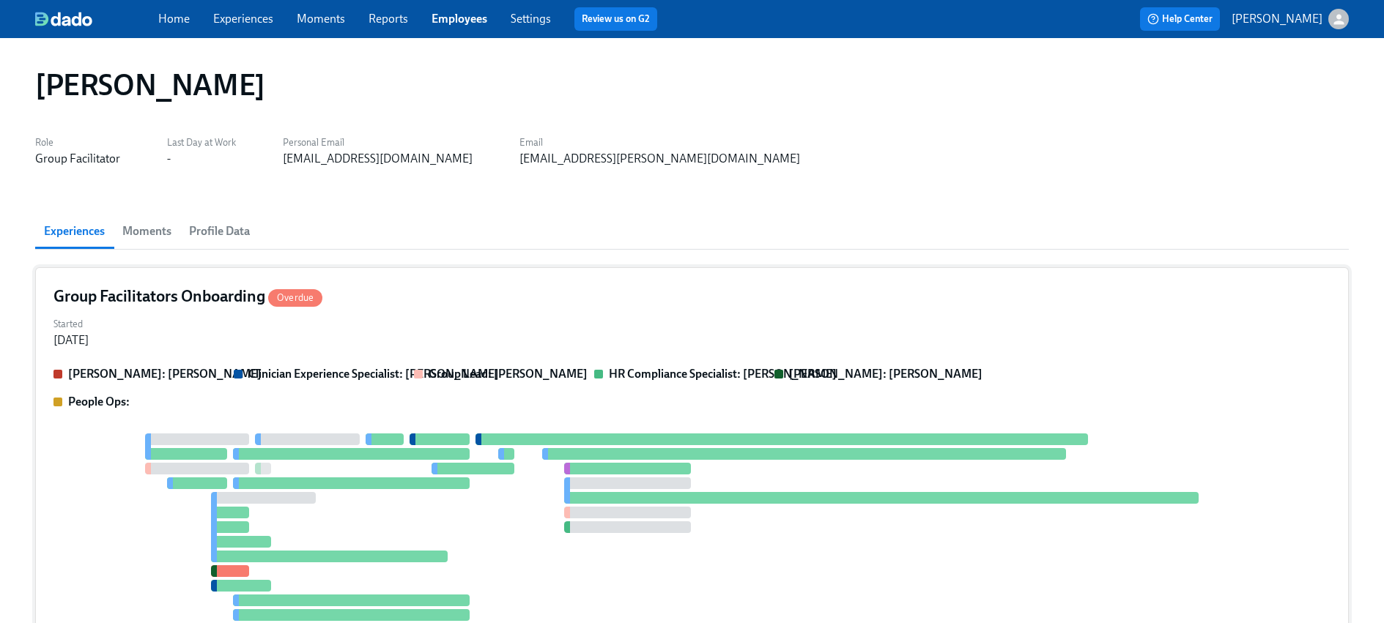
click at [330, 410] on div "[PERSON_NAME]: [PERSON_NAME] Clinician Experience Specialist: [PERSON_NAME] Gro…" at bounding box center [691, 533] width 1277 height 335
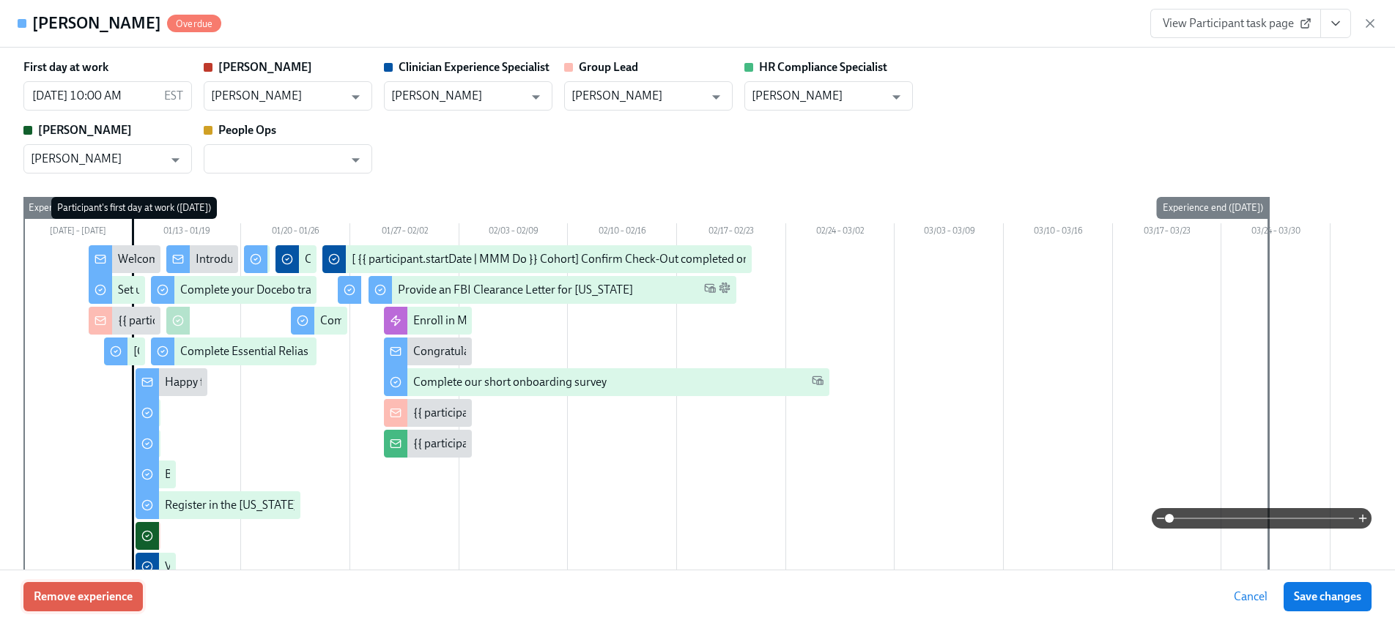
click at [108, 587] on button "Remove experience" at bounding box center [82, 596] width 119 height 29
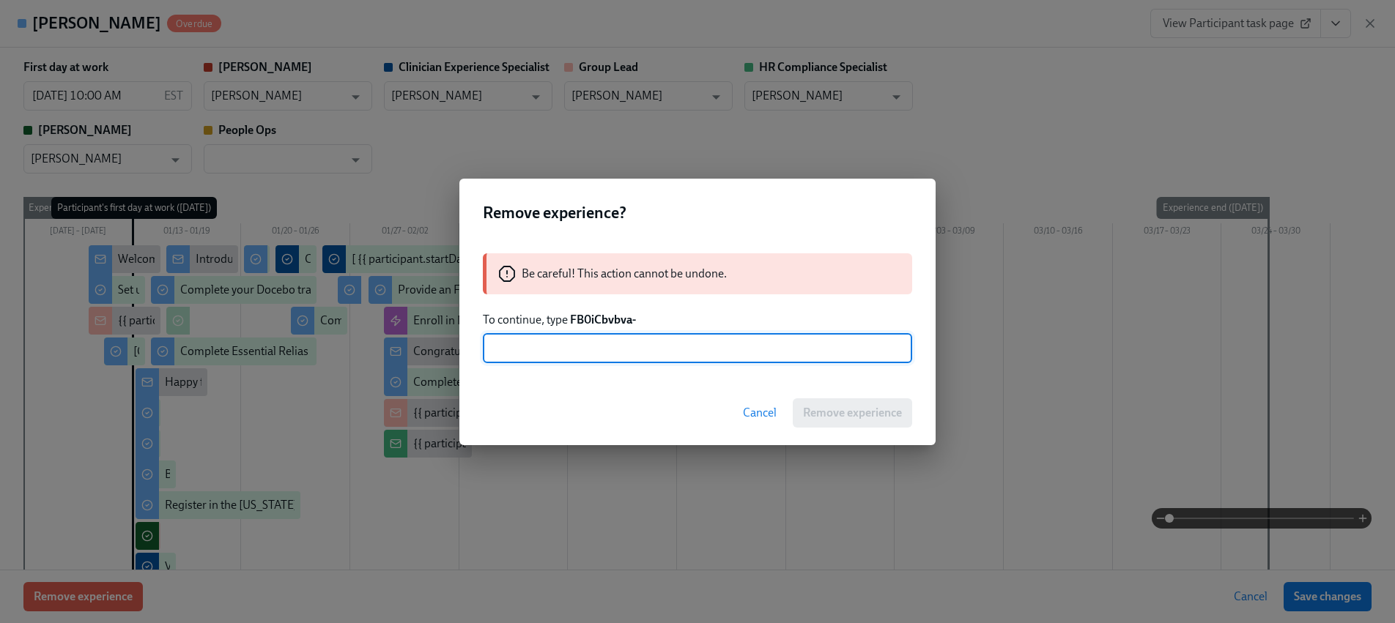
click at [587, 319] on strong "FB0iCbvbva-" at bounding box center [603, 320] width 66 height 14
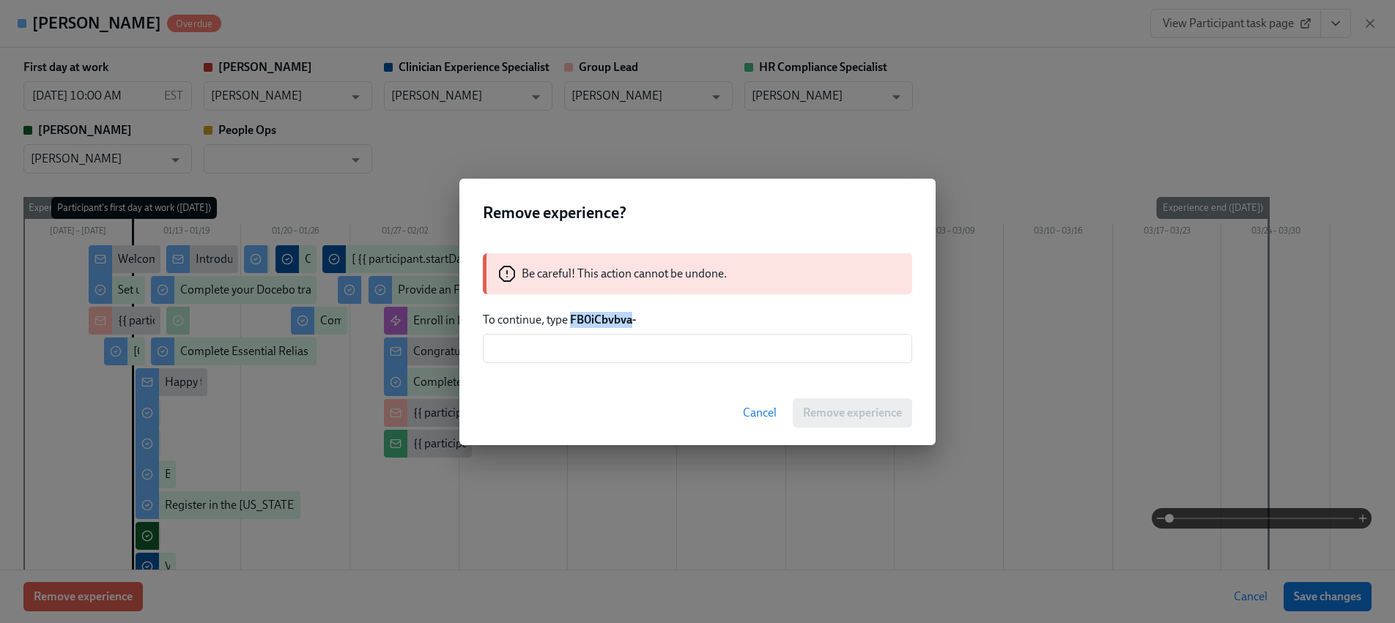
click at [587, 319] on strong "FB0iCbvbva-" at bounding box center [603, 320] width 66 height 14
click at [588, 342] on input "text" at bounding box center [697, 348] width 429 height 29
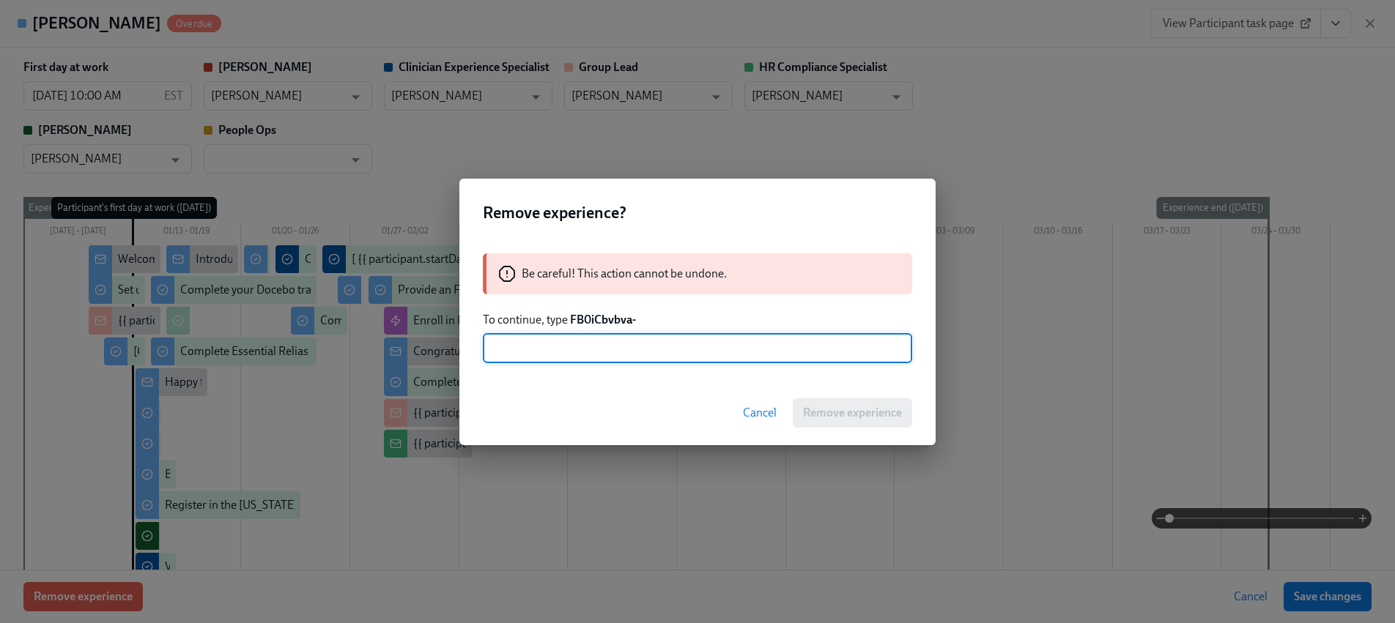
paste input "FB0iCbvbva"
type input "FB0iCbvbva-"
click at [842, 401] on button "Remove experience" at bounding box center [851, 412] width 119 height 29
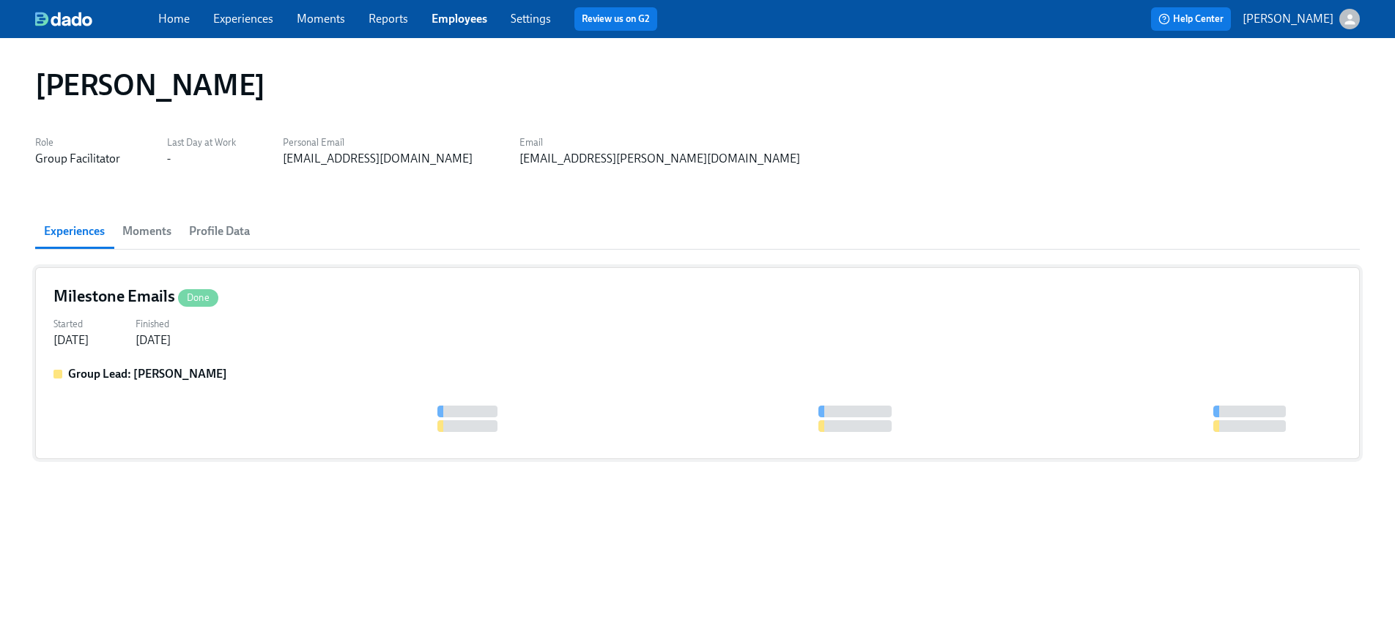
click at [324, 358] on div "Milestone Emails Done Started [DATE] Finished [DATE] Group Lead: [PERSON_NAME]" at bounding box center [697, 363] width 1324 height 192
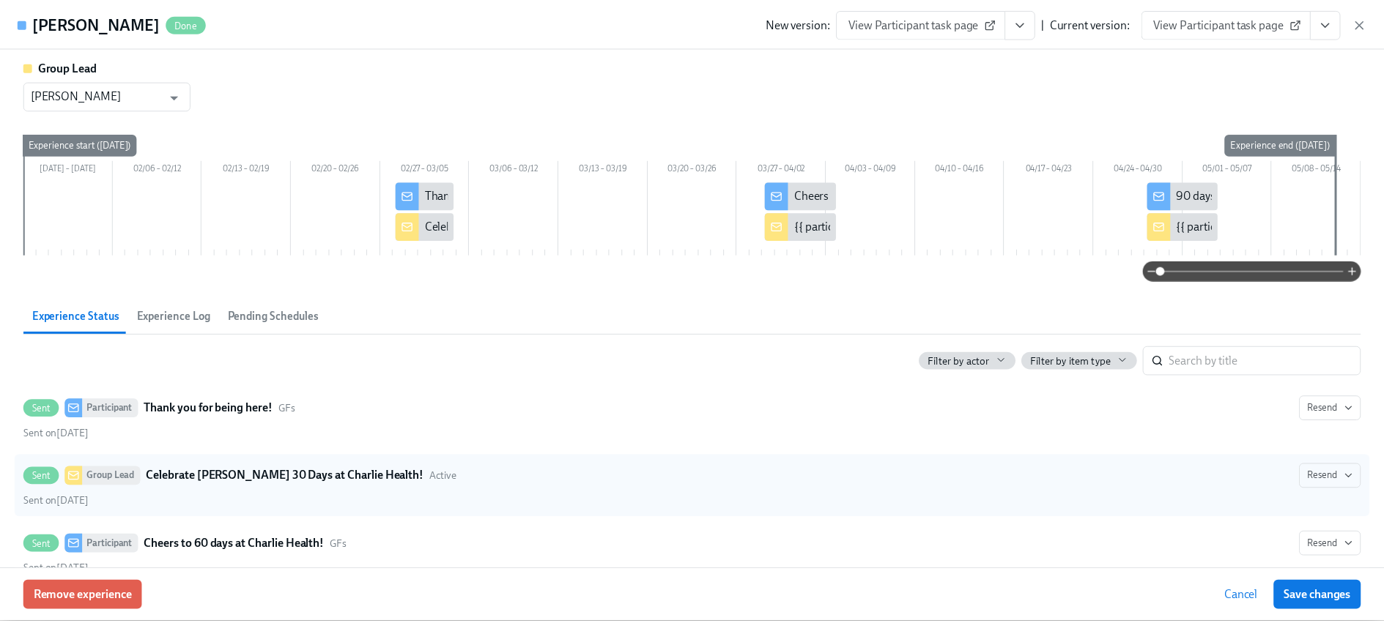
scroll to position [239, 0]
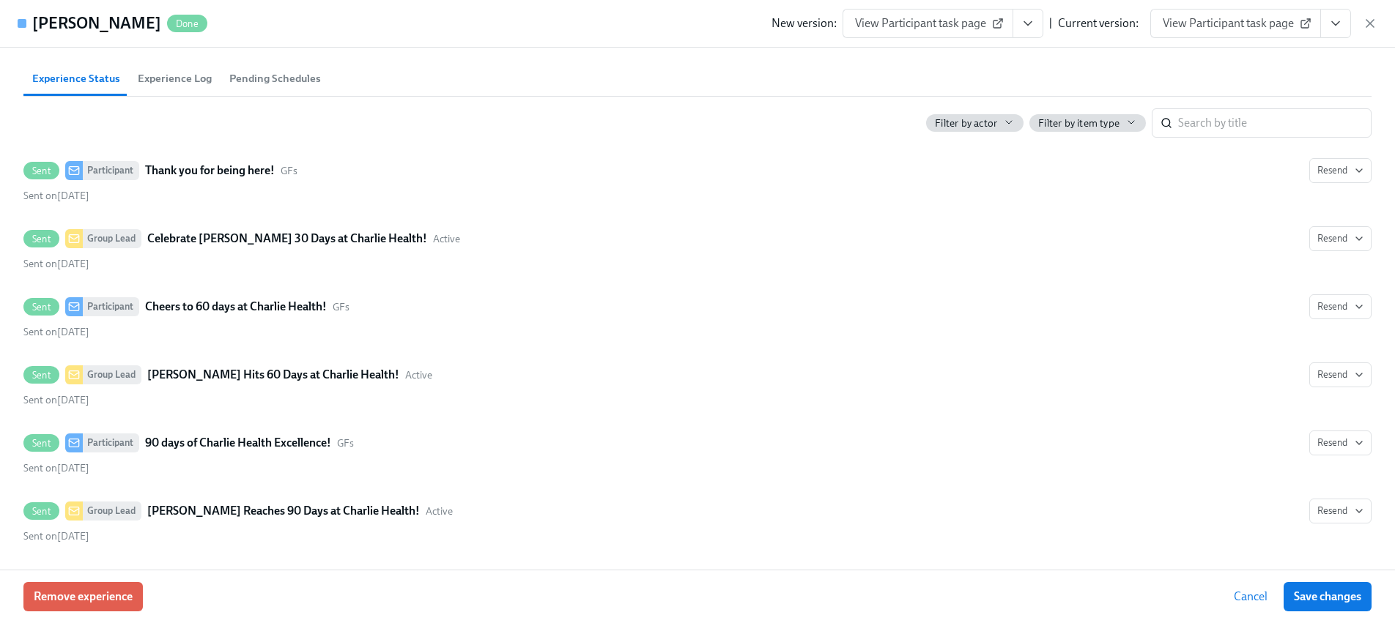
drag, startPoint x: 1367, startPoint y: 20, endPoint x: 1321, endPoint y: 4, distance: 47.9
click at [1366, 21] on icon "button" at bounding box center [1369, 23] width 15 height 15
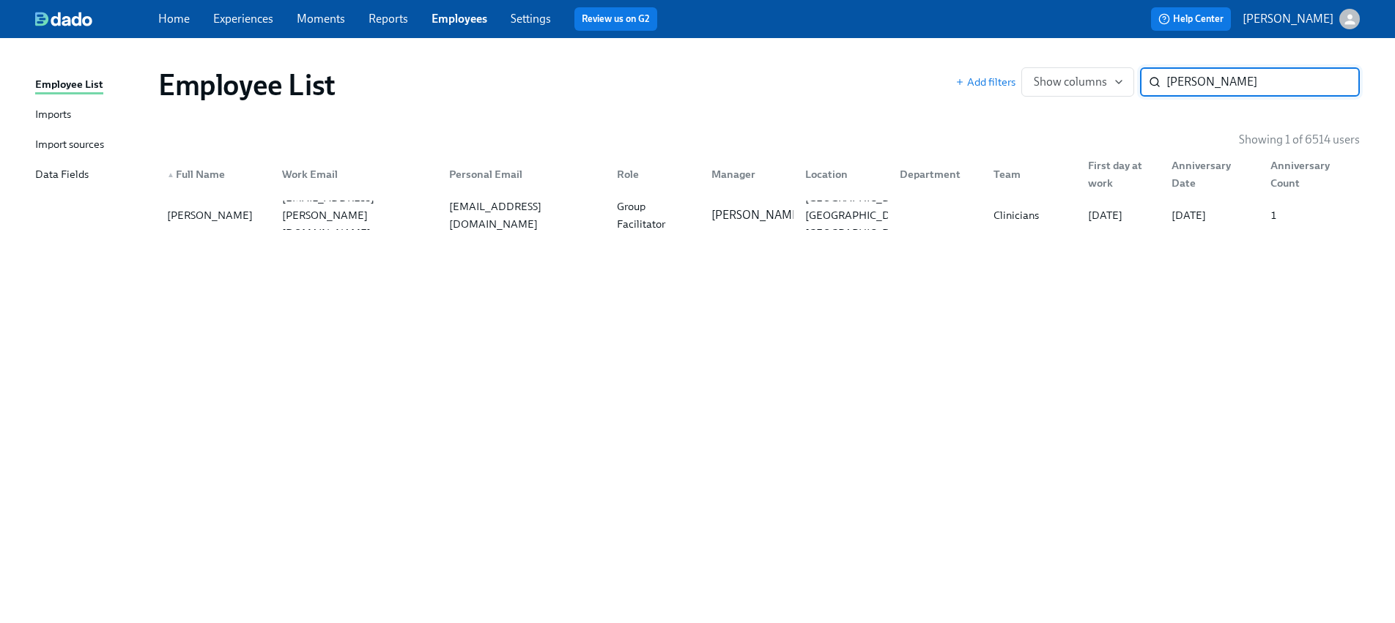
paste input "ristina"
type input "[PERSON_NAME]"
click at [333, 219] on div "[PERSON_NAME][EMAIL_ADDRESS][PERSON_NAME][DOMAIN_NAME]" at bounding box center [357, 215] width 162 height 70
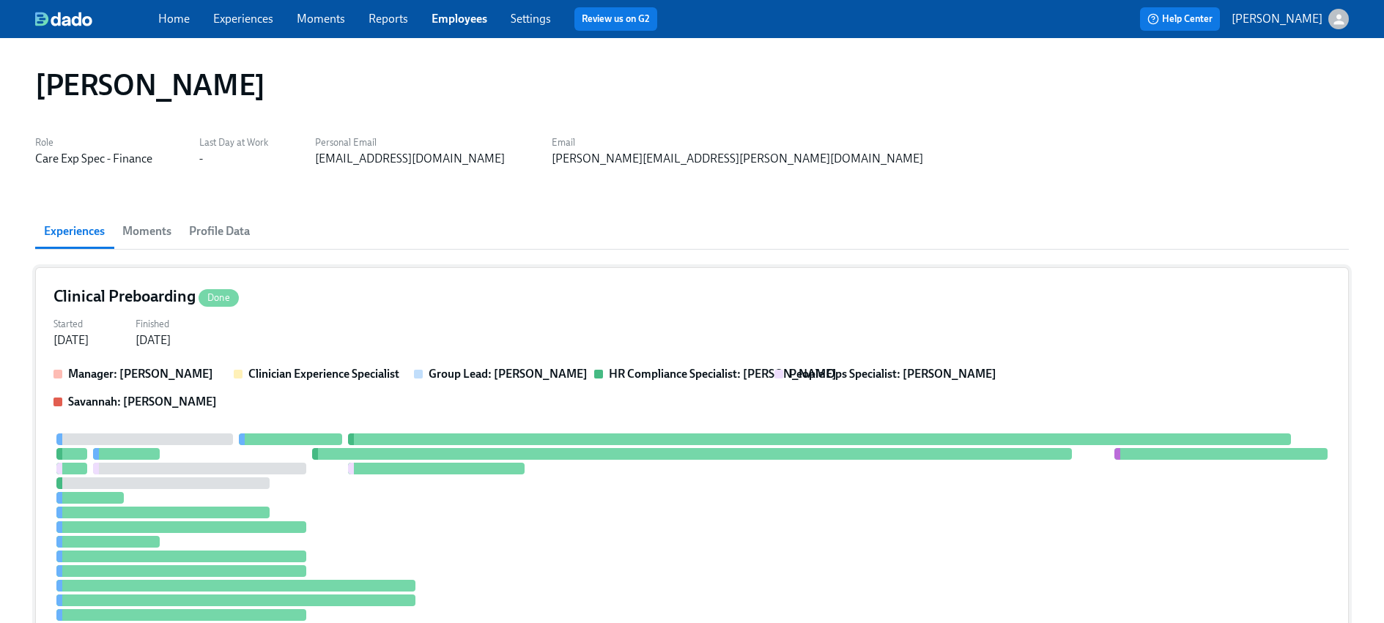
click at [242, 382] on div "Manager: [PERSON_NAME] Experience Specialist Group Lead: [PERSON_NAME] Complian…" at bounding box center [691, 388] width 1277 height 44
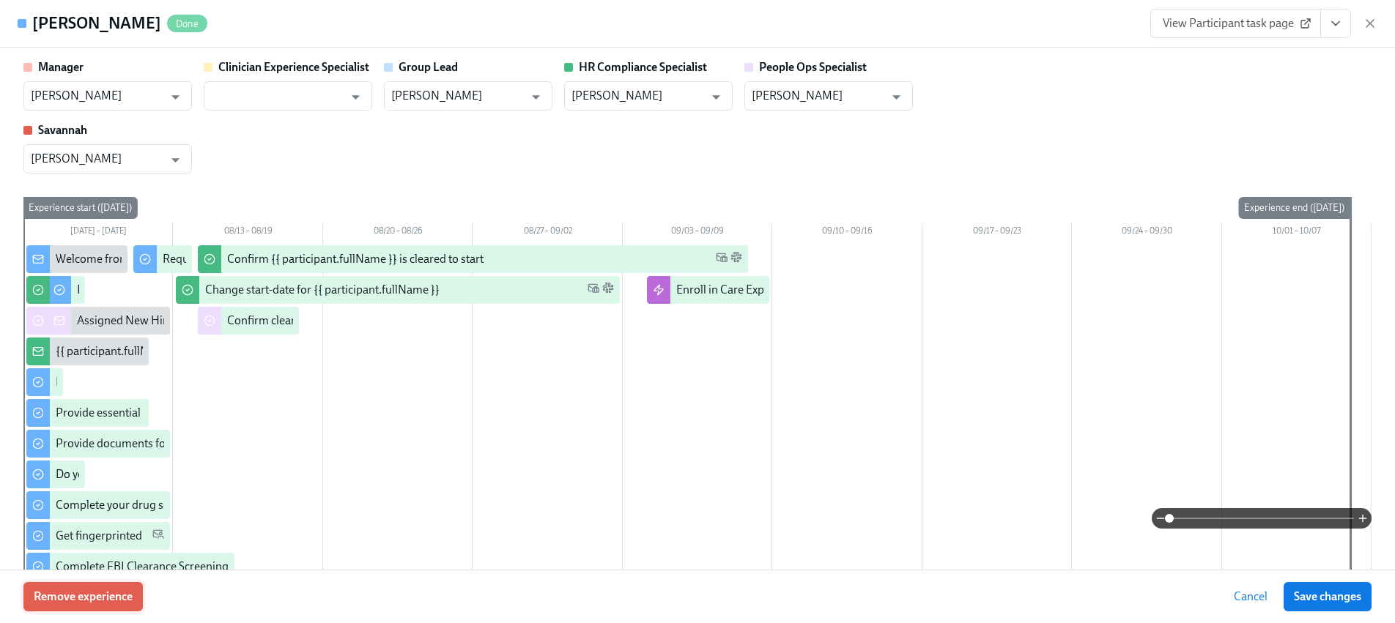
click at [90, 590] on span "Remove experience" at bounding box center [83, 597] width 99 height 15
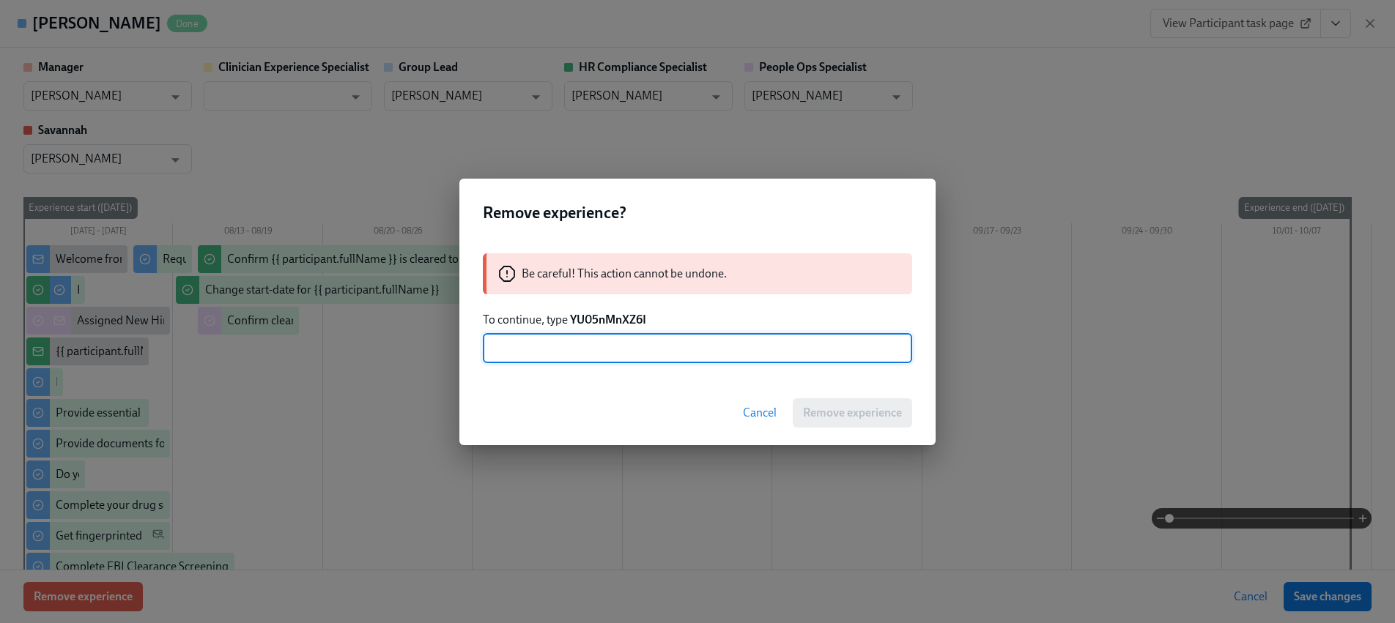
click at [625, 319] on strong "YU05nMnXZ6I" at bounding box center [608, 320] width 76 height 14
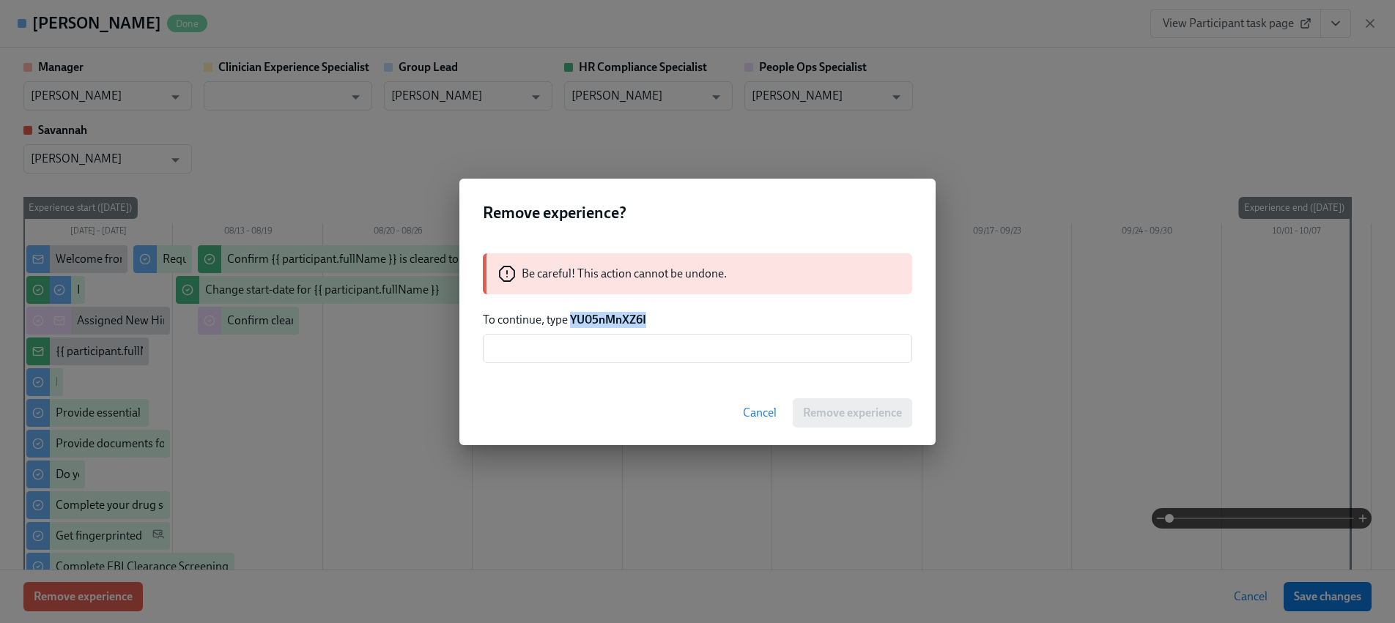
click at [625, 319] on strong "YU05nMnXZ6I" at bounding box center [608, 320] width 76 height 14
click at [634, 371] on div "Be careful! This action cannot be undone. To continue, type YU05nMnXZ6I ​" at bounding box center [697, 308] width 476 height 145
click at [634, 355] on input "text" at bounding box center [697, 348] width 429 height 29
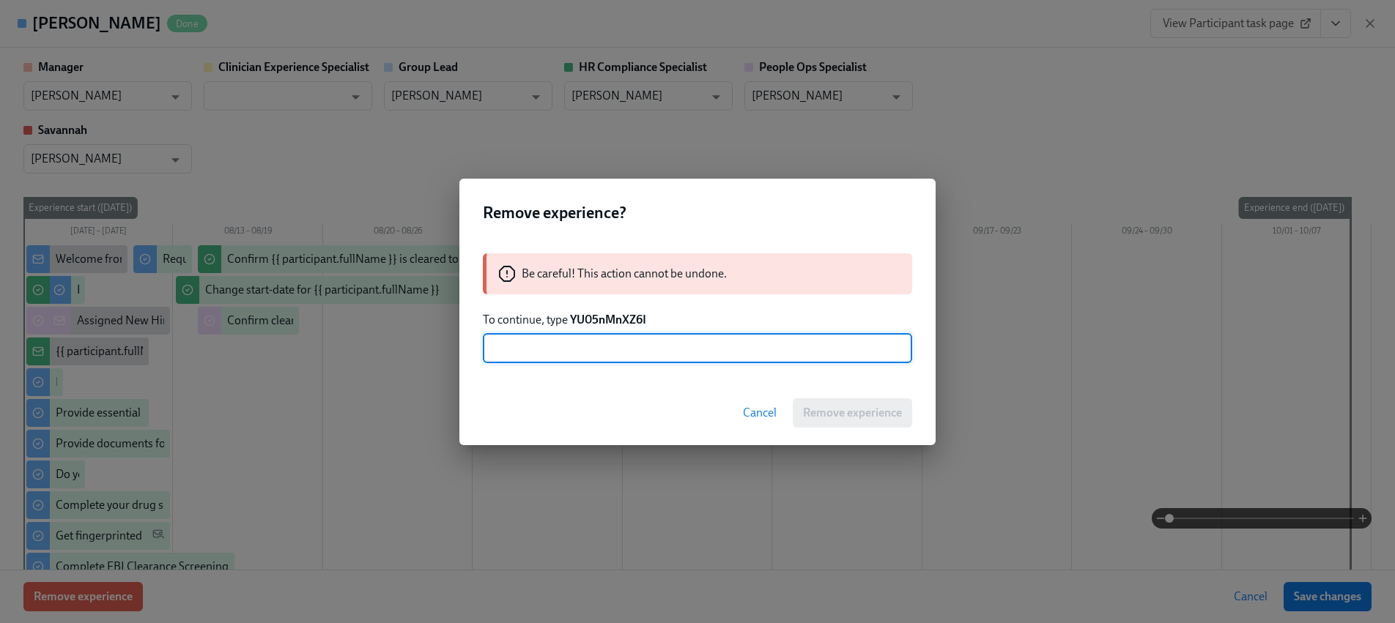
paste input "YU05nMnXZ6I"
type input "YU05nMnXZ6I"
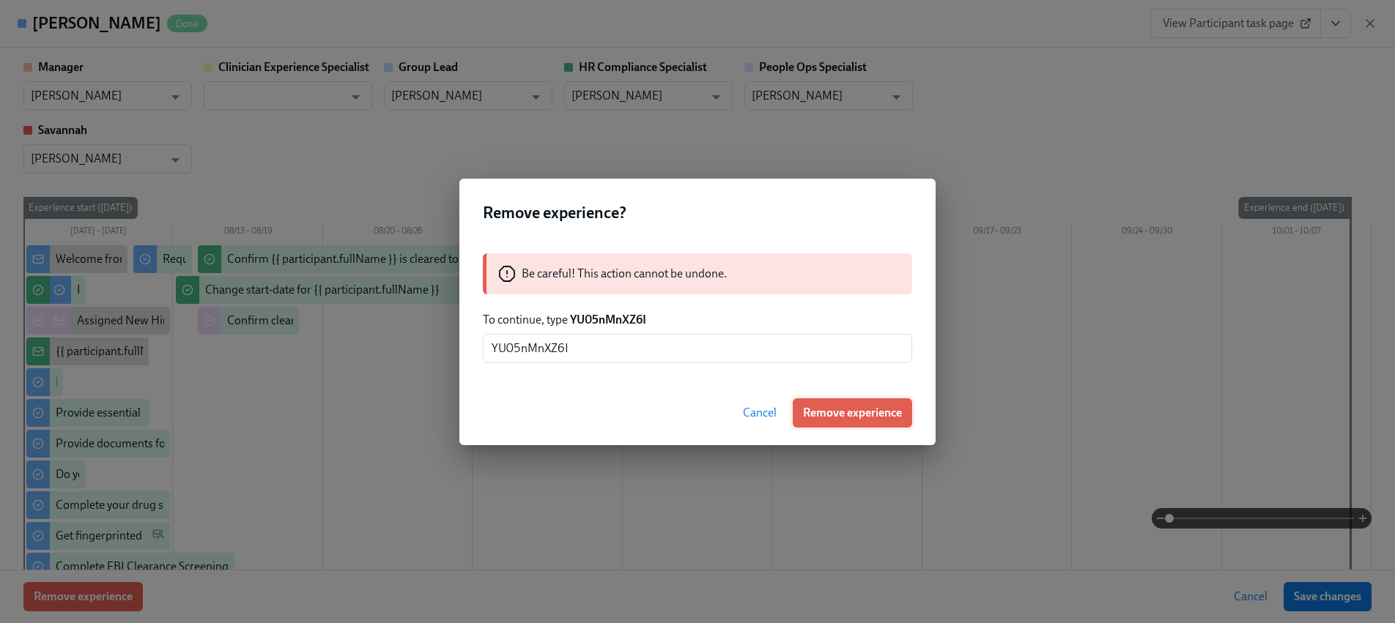
click at [827, 418] on span "Remove experience" at bounding box center [852, 413] width 99 height 15
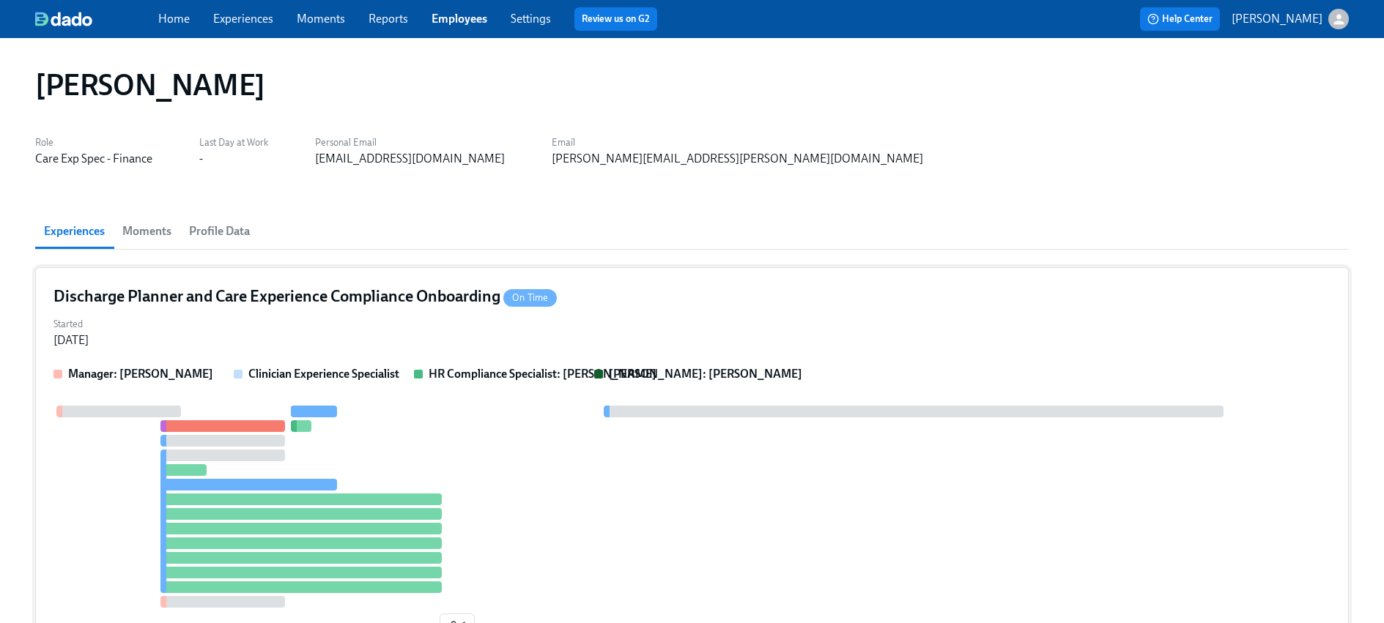
click at [467, 464] on div at bounding box center [691, 507] width 1277 height 202
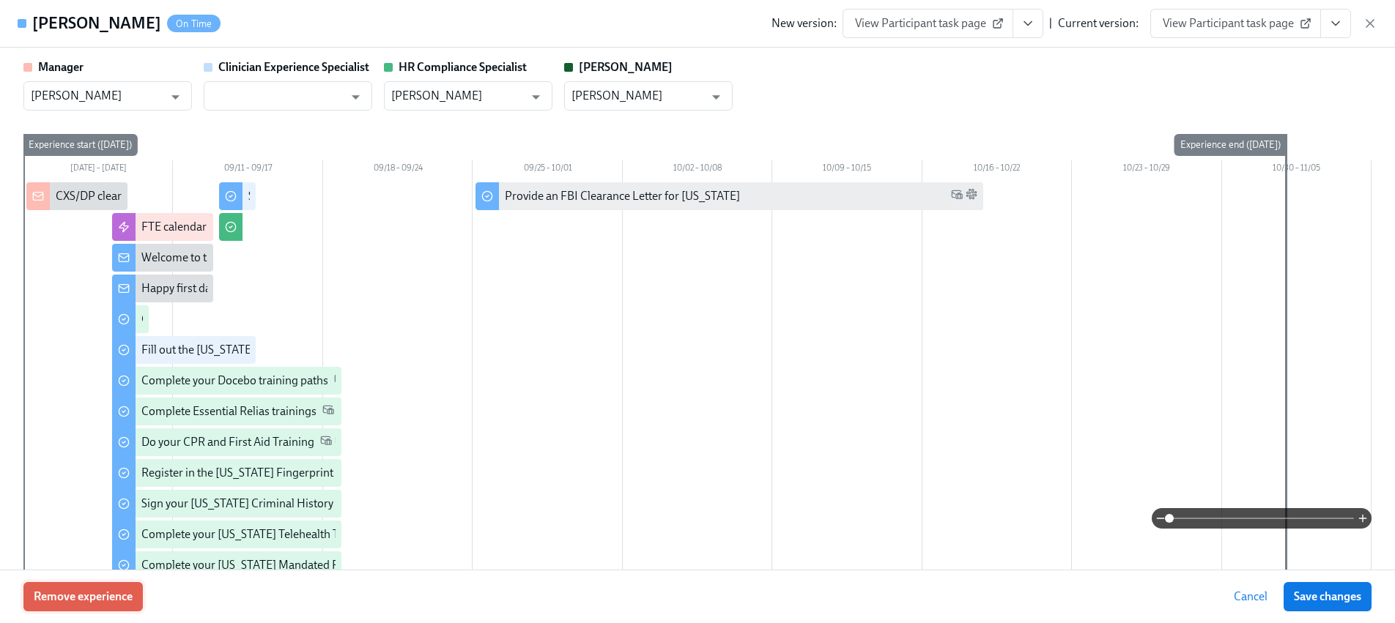
click at [102, 595] on span "Remove experience" at bounding box center [83, 597] width 99 height 15
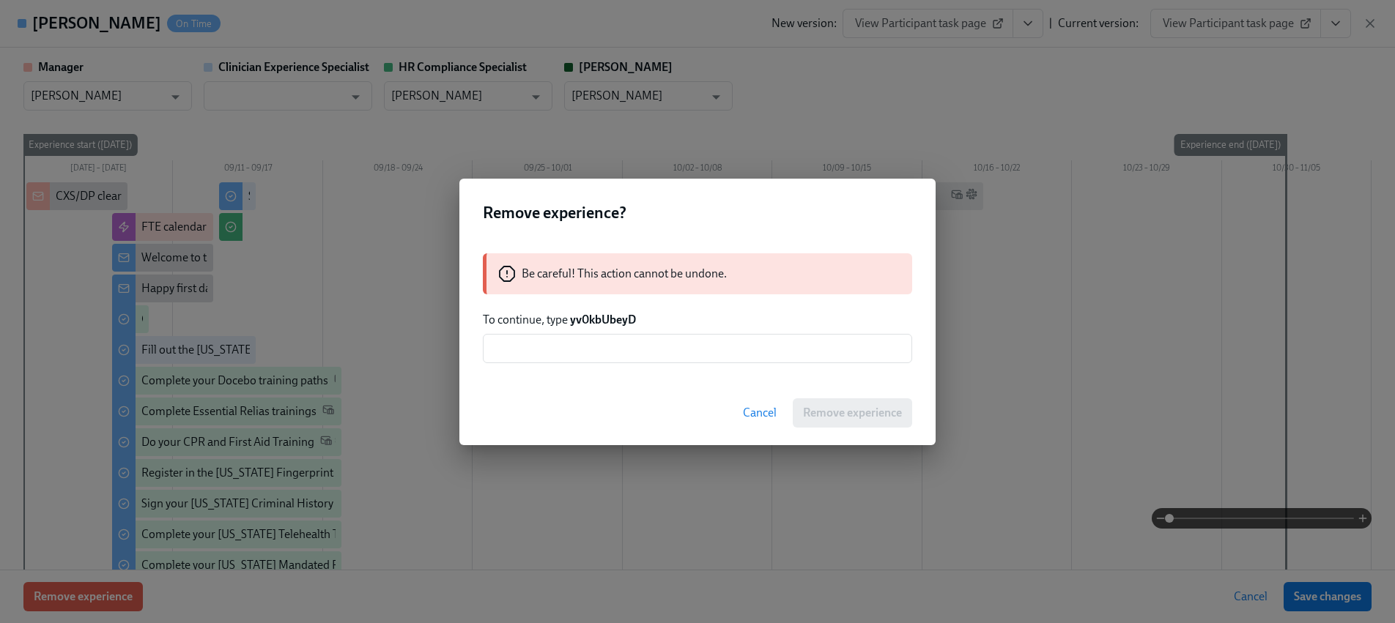
click at [593, 324] on strong "yv0kbUbeyD" at bounding box center [603, 320] width 66 height 14
click at [749, 410] on span "Cancel" at bounding box center [760, 413] width 34 height 15
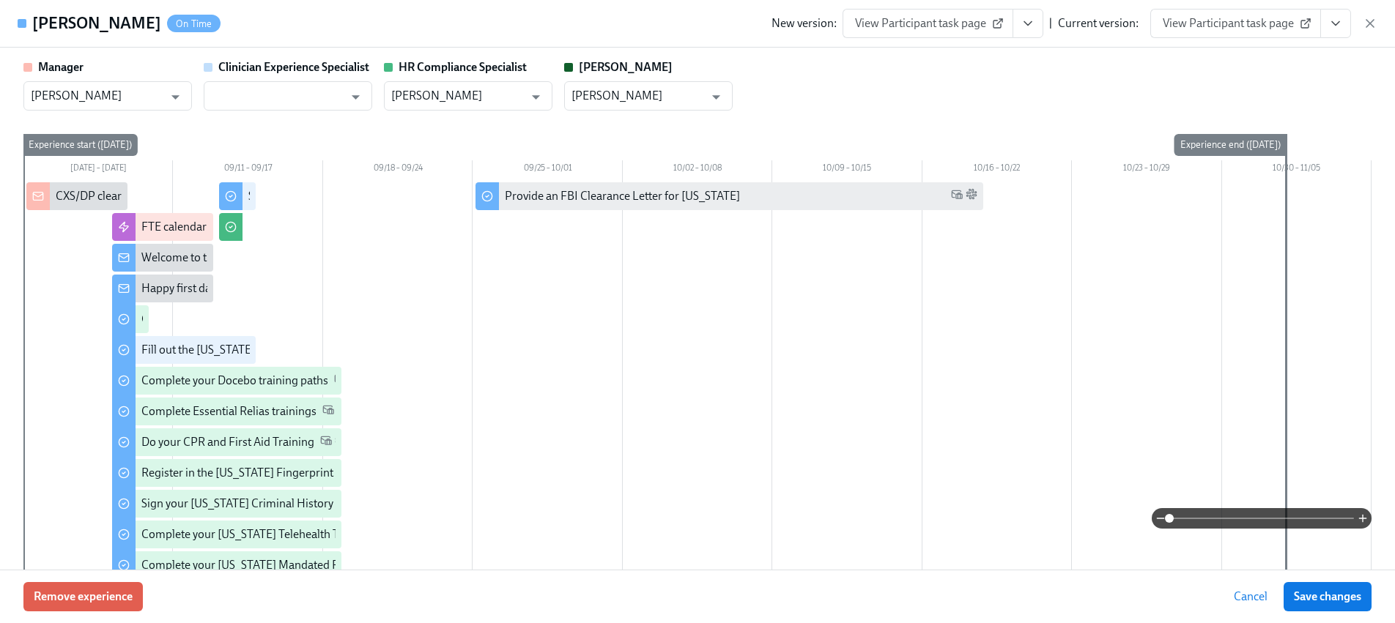
click at [1371, 23] on icon "button" at bounding box center [1369, 23] width 15 height 15
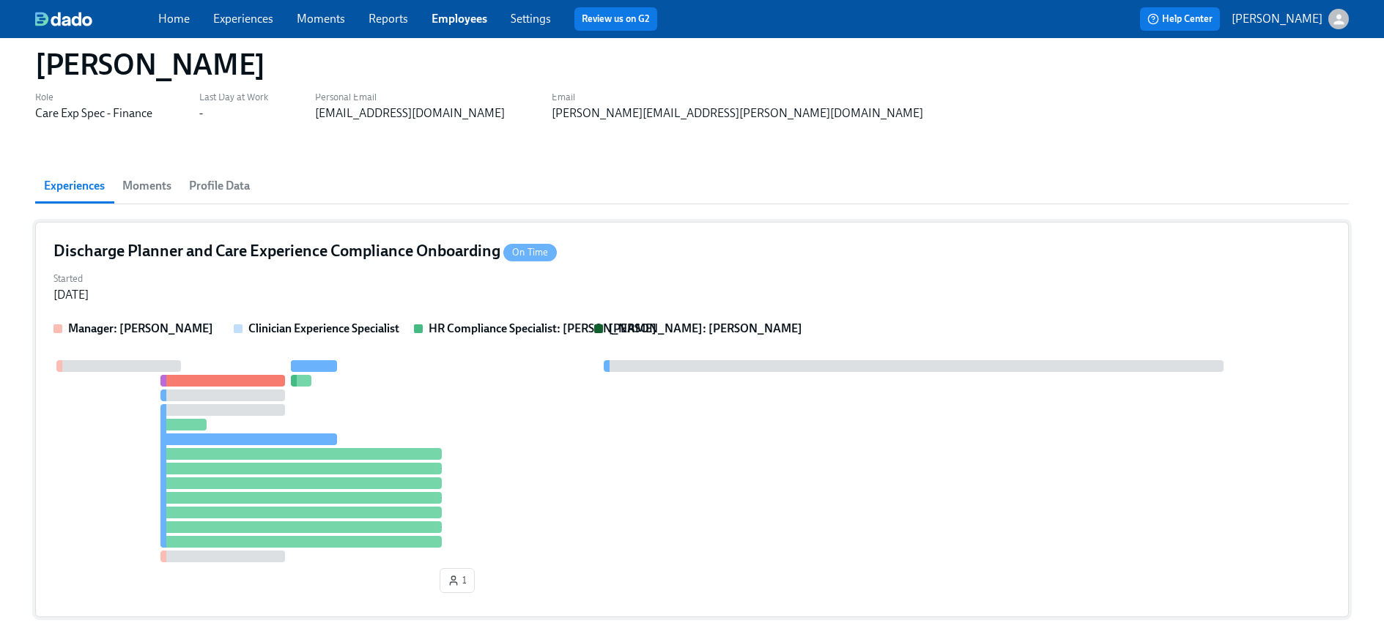
scroll to position [27, 0]
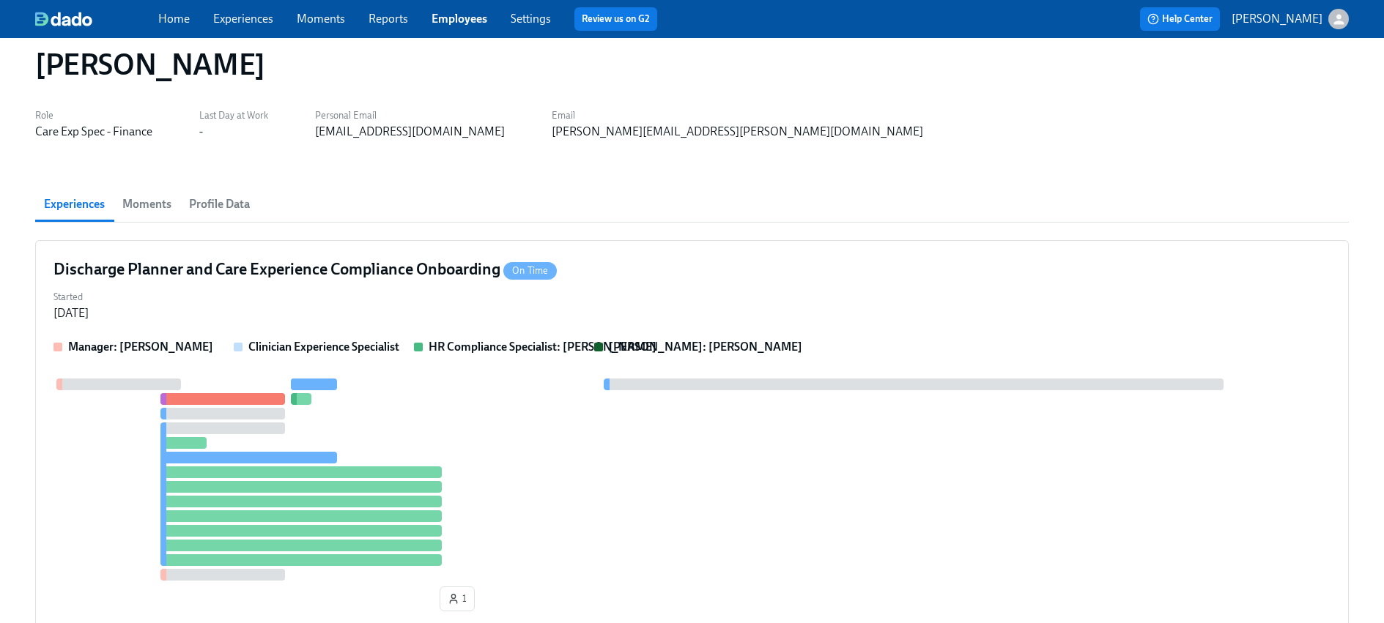
click at [155, 205] on span "Moments" at bounding box center [146, 204] width 49 height 21
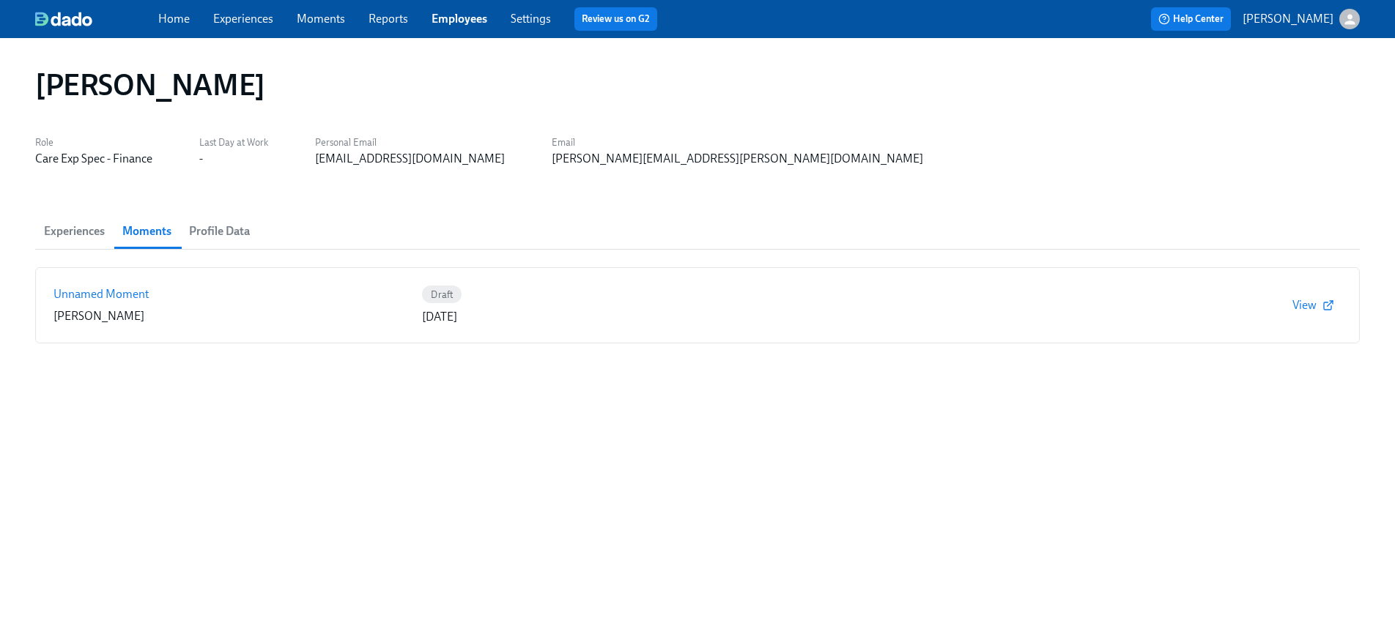
click at [225, 229] on span "Profile Data" at bounding box center [219, 231] width 61 height 21
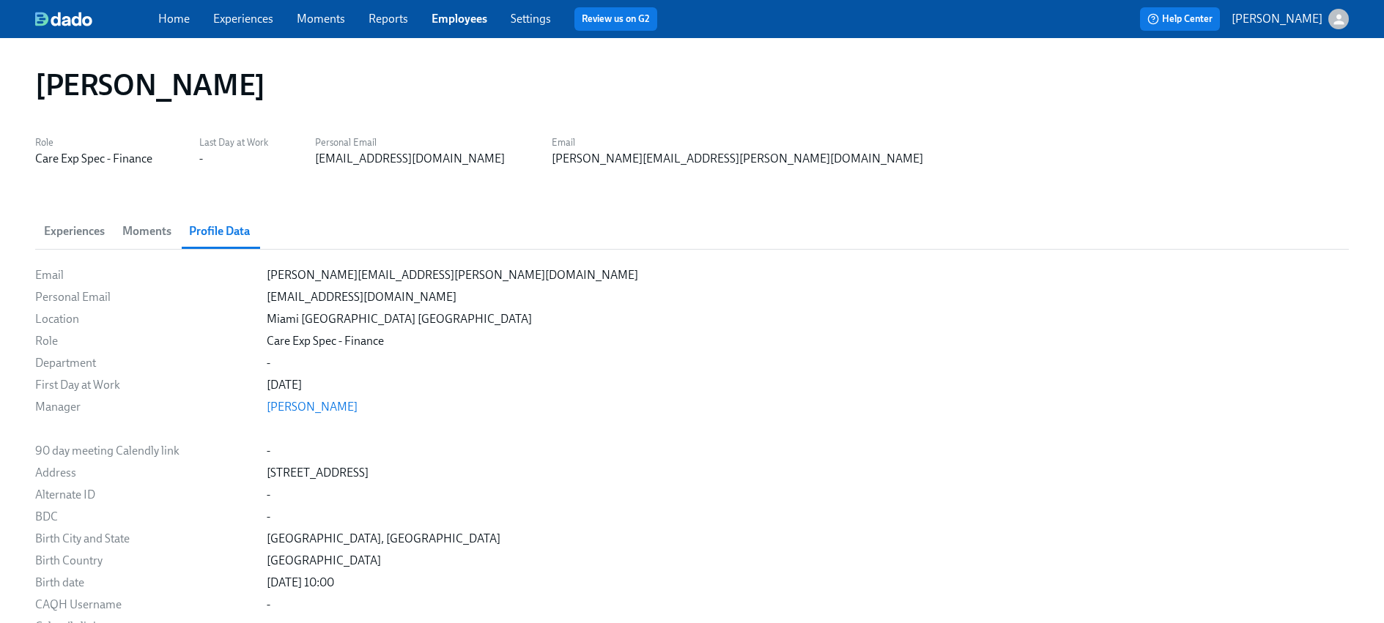
click at [138, 234] on span "Moments" at bounding box center [146, 231] width 49 height 21
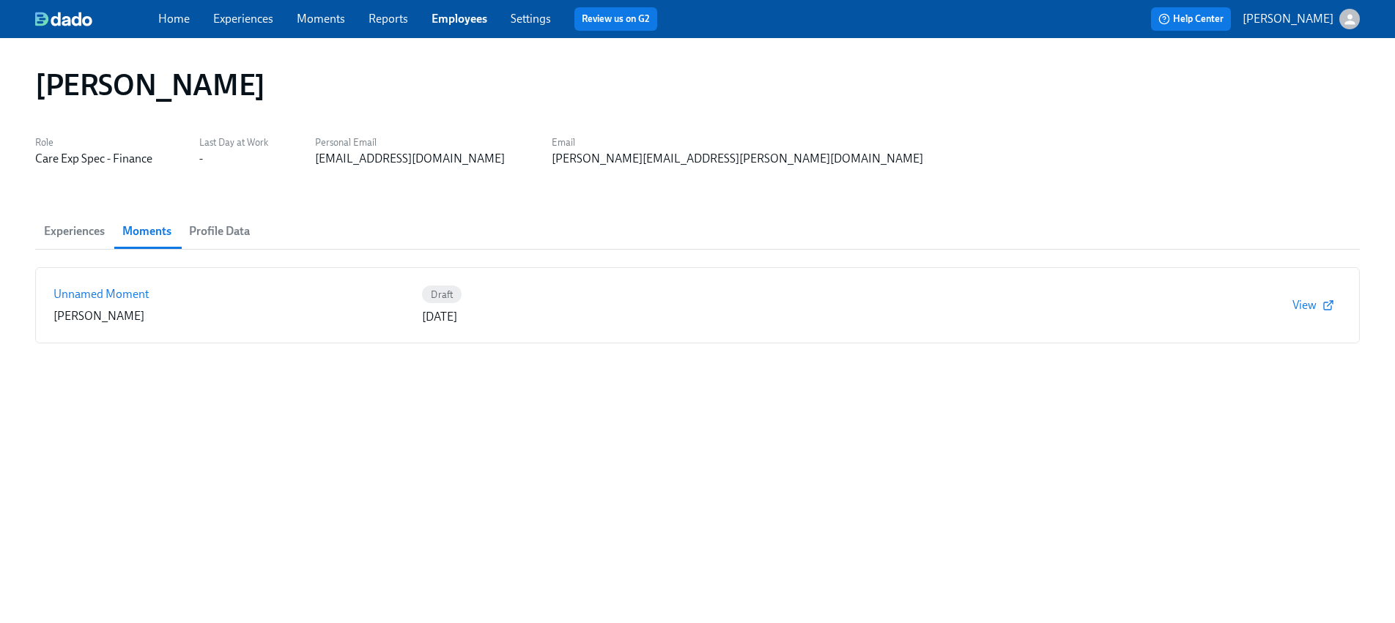
click at [58, 234] on span "Experiences" at bounding box center [74, 231] width 61 height 21
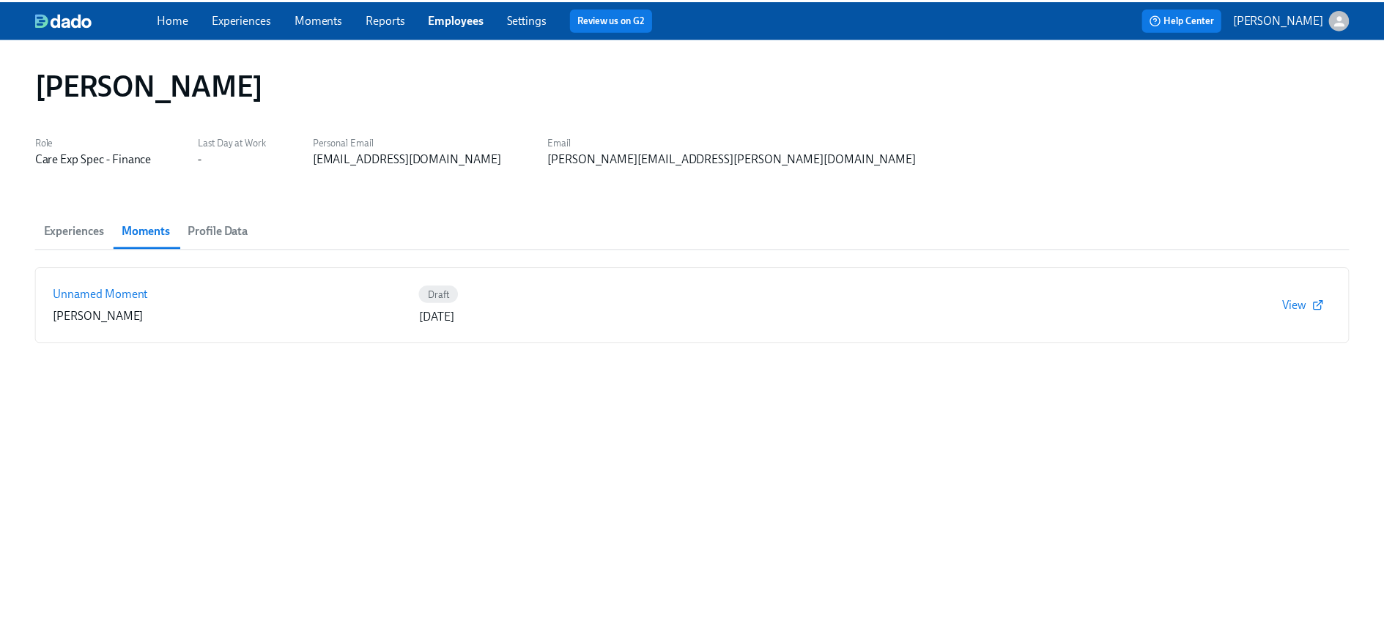
scroll to position [27, 0]
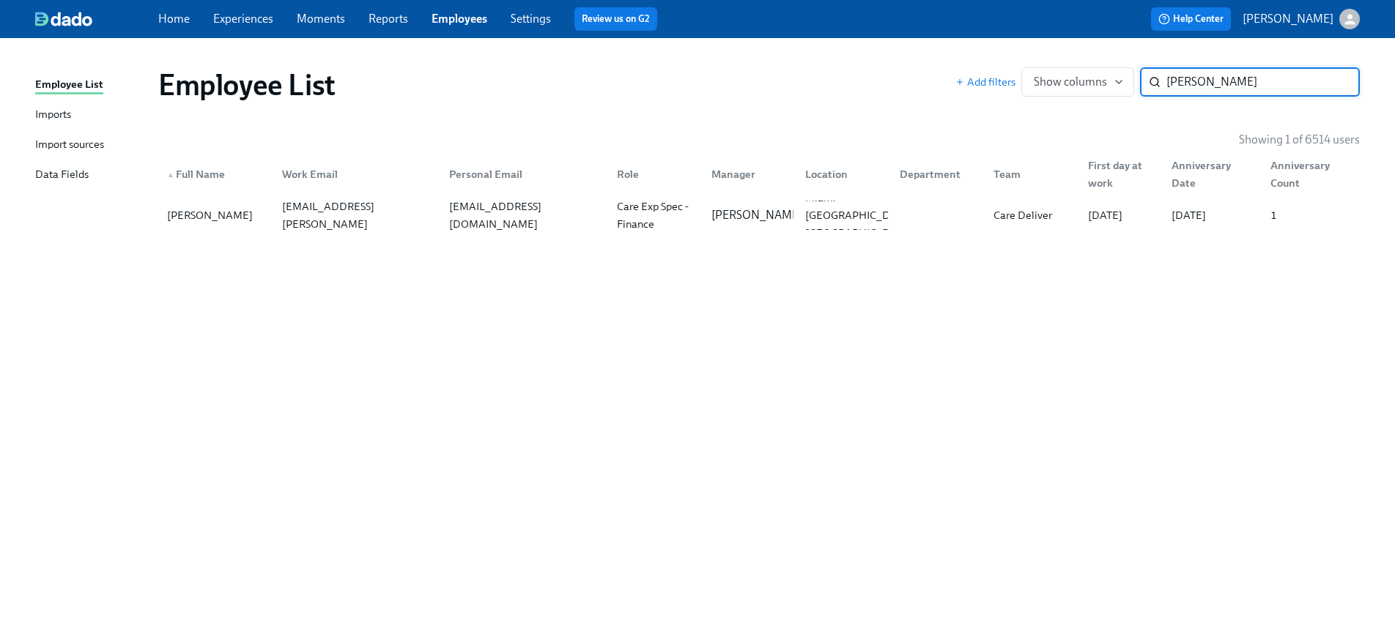
click at [1187, 86] on input "[PERSON_NAME]" at bounding box center [1262, 81] width 193 height 29
type input "[PERSON_NAME]"
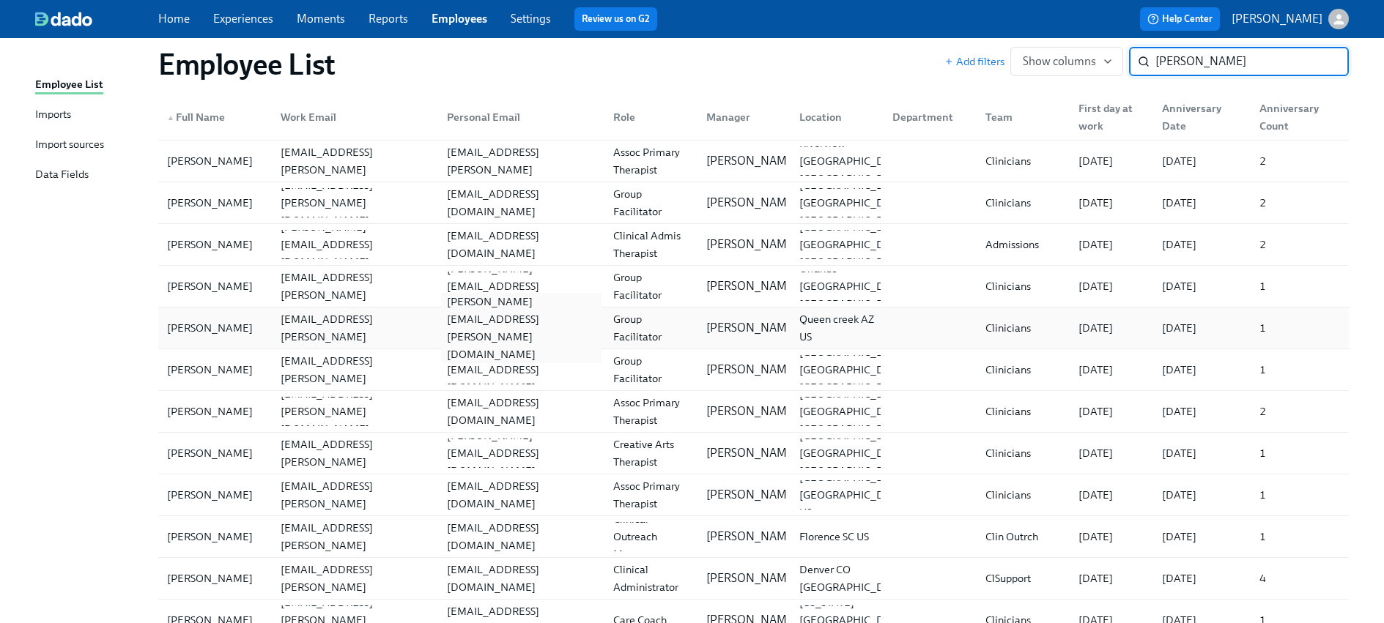
scroll to position [530, 0]
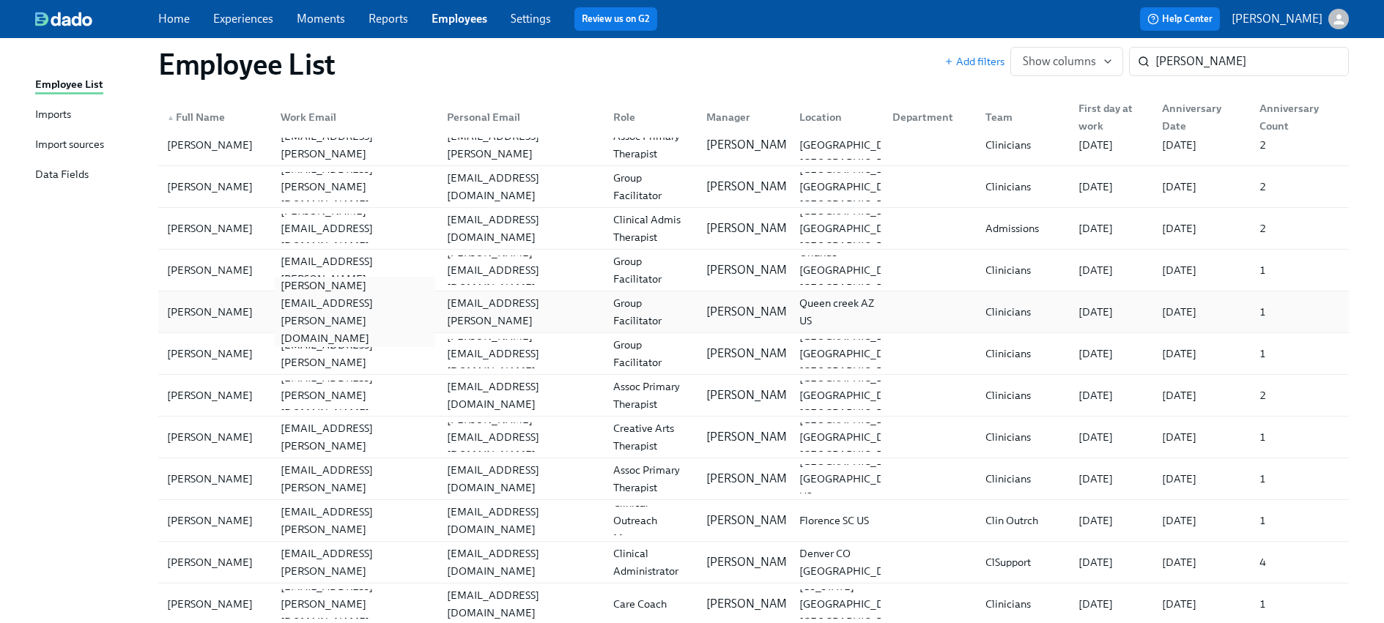
click at [354, 316] on div "[PERSON_NAME][EMAIL_ADDRESS][PERSON_NAME][DOMAIN_NAME]" at bounding box center [355, 312] width 160 height 70
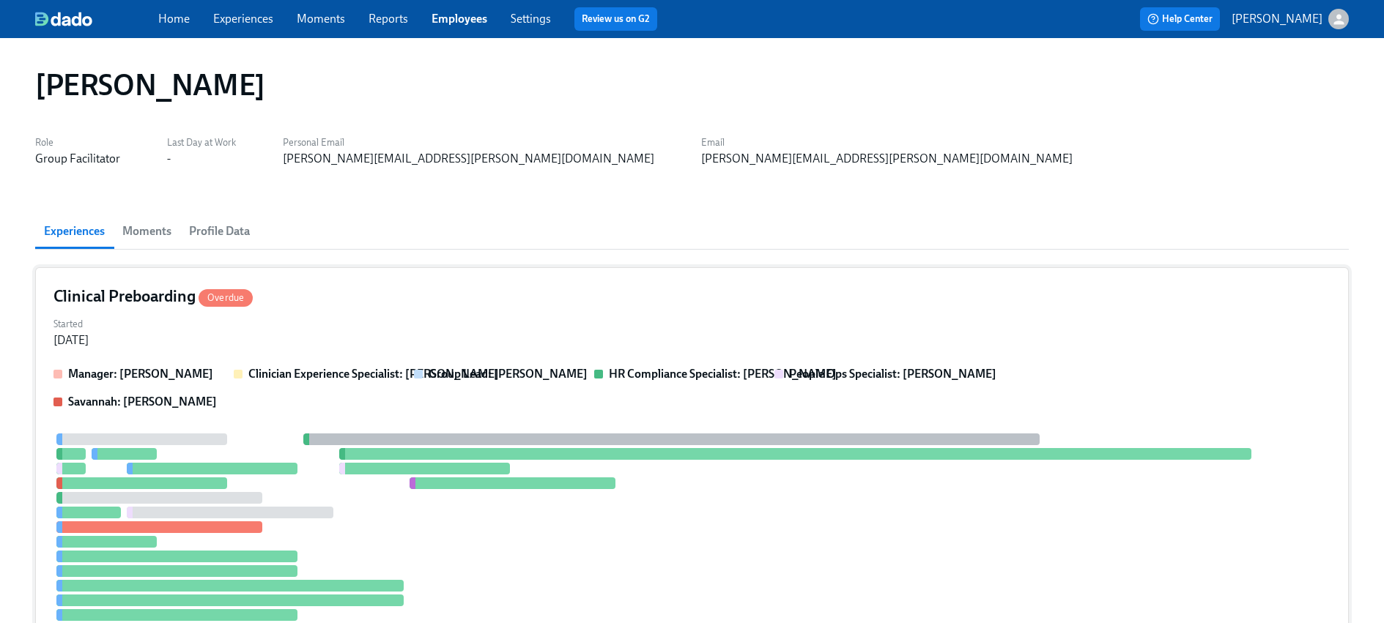
click at [311, 375] on strong "Clinician Experience Specialist: [PERSON_NAME]" at bounding box center [373, 374] width 250 height 14
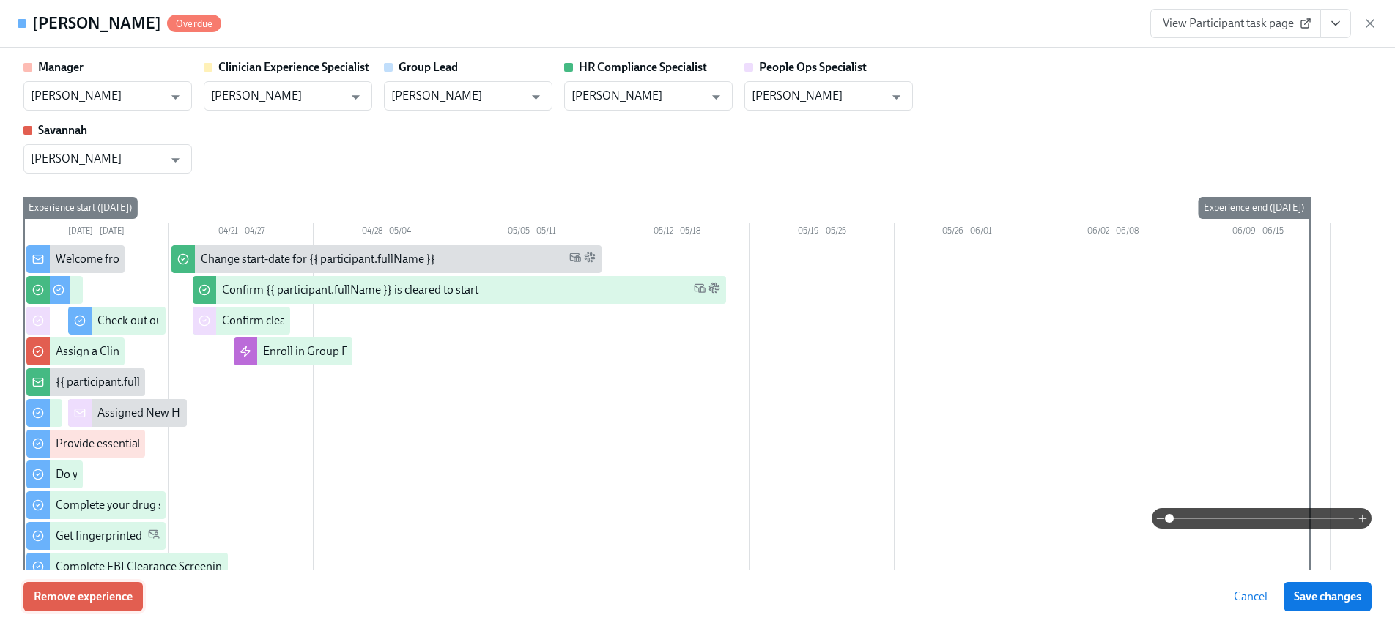
click at [83, 598] on span "Remove experience" at bounding box center [83, 597] width 99 height 15
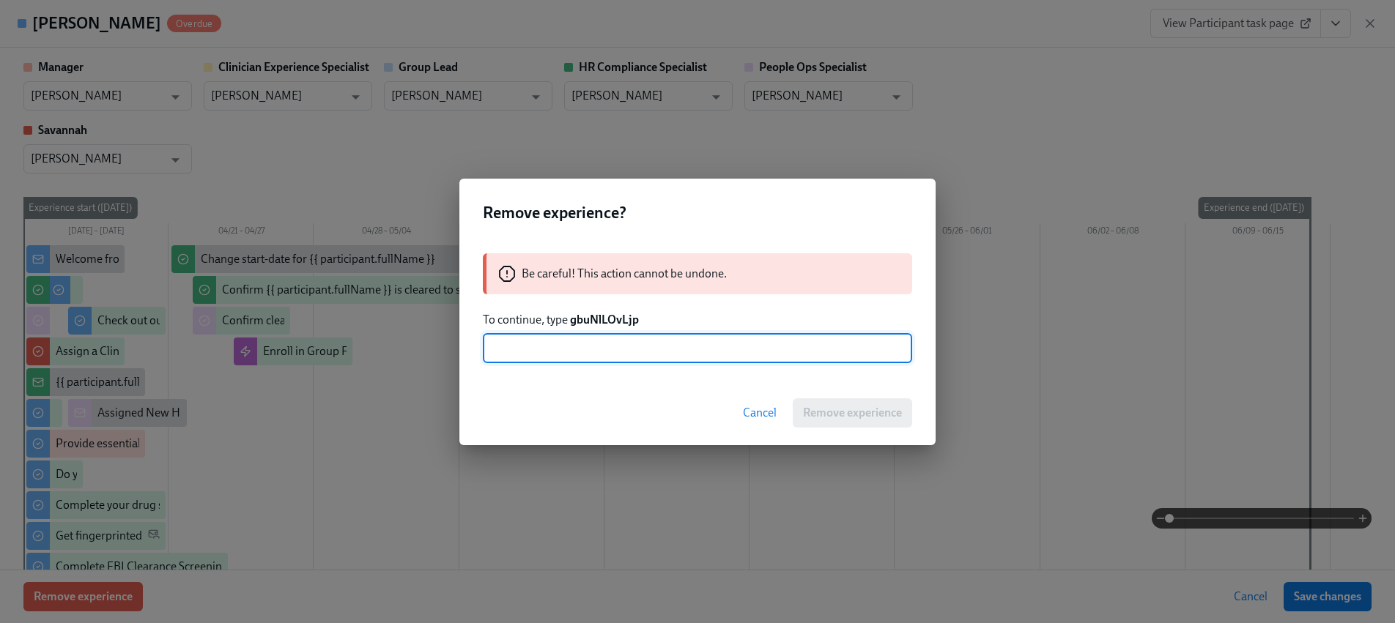
click at [614, 316] on strong "gbuNlLOvLjp" at bounding box center [604, 320] width 69 height 14
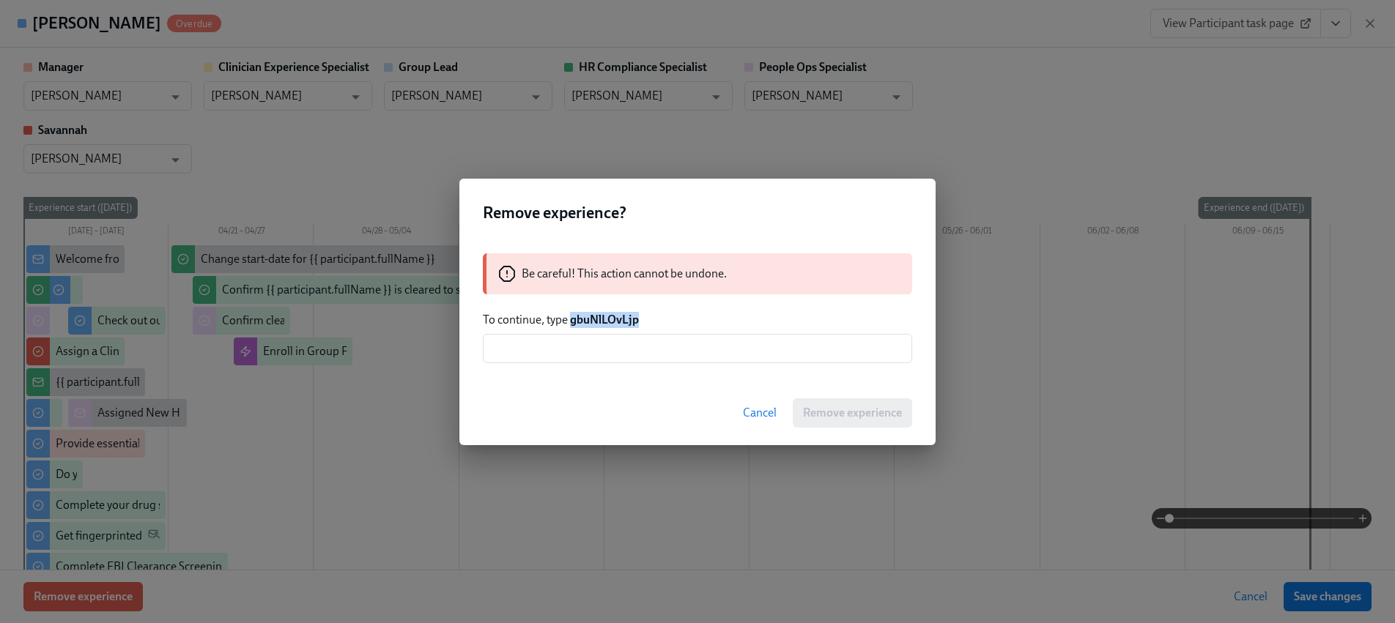
click at [614, 316] on strong "gbuNlLOvLjp" at bounding box center [604, 320] width 69 height 14
click at [653, 372] on div "Be careful! This action cannot be undone. To continue, type gbuNlLOvLjp ​" at bounding box center [697, 308] width 476 height 145
click at [655, 352] on input "text" at bounding box center [697, 348] width 429 height 29
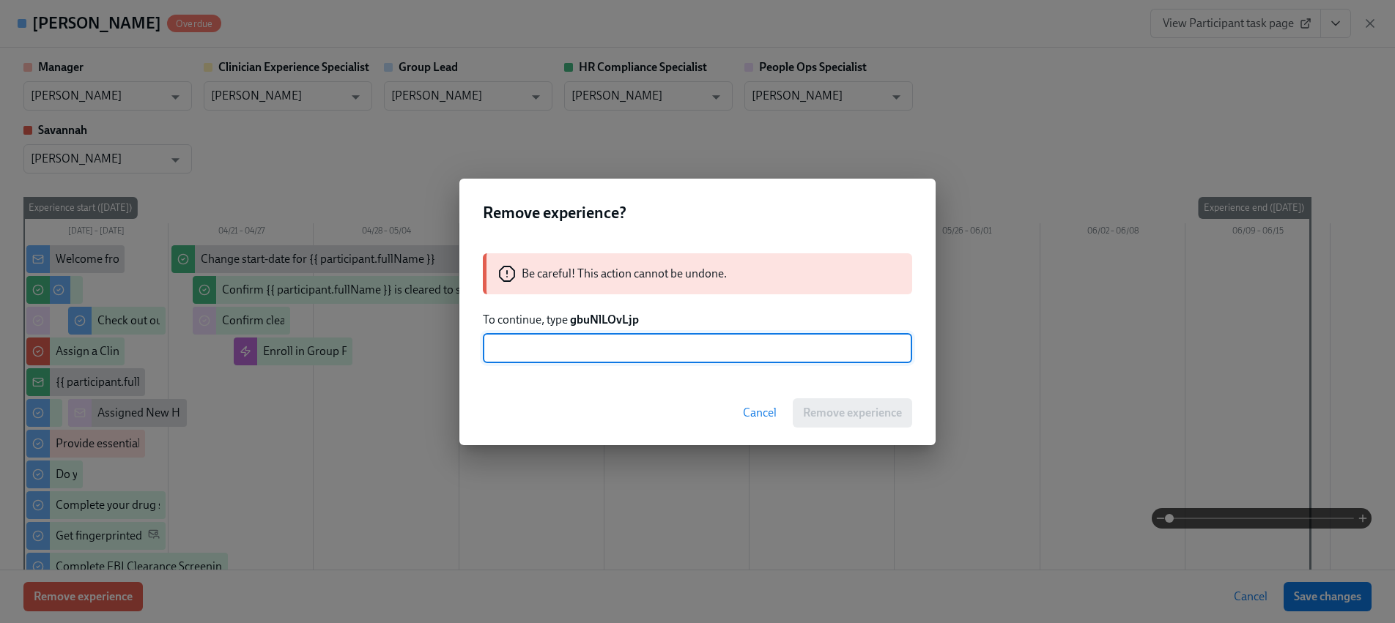
paste input "gbuNlLOvLjp"
type input "gbuNlLOvLjp"
drag, startPoint x: 834, startPoint y: 403, endPoint x: 808, endPoint y: 407, distance: 25.9
click at [834, 403] on button "Remove experience" at bounding box center [851, 412] width 119 height 29
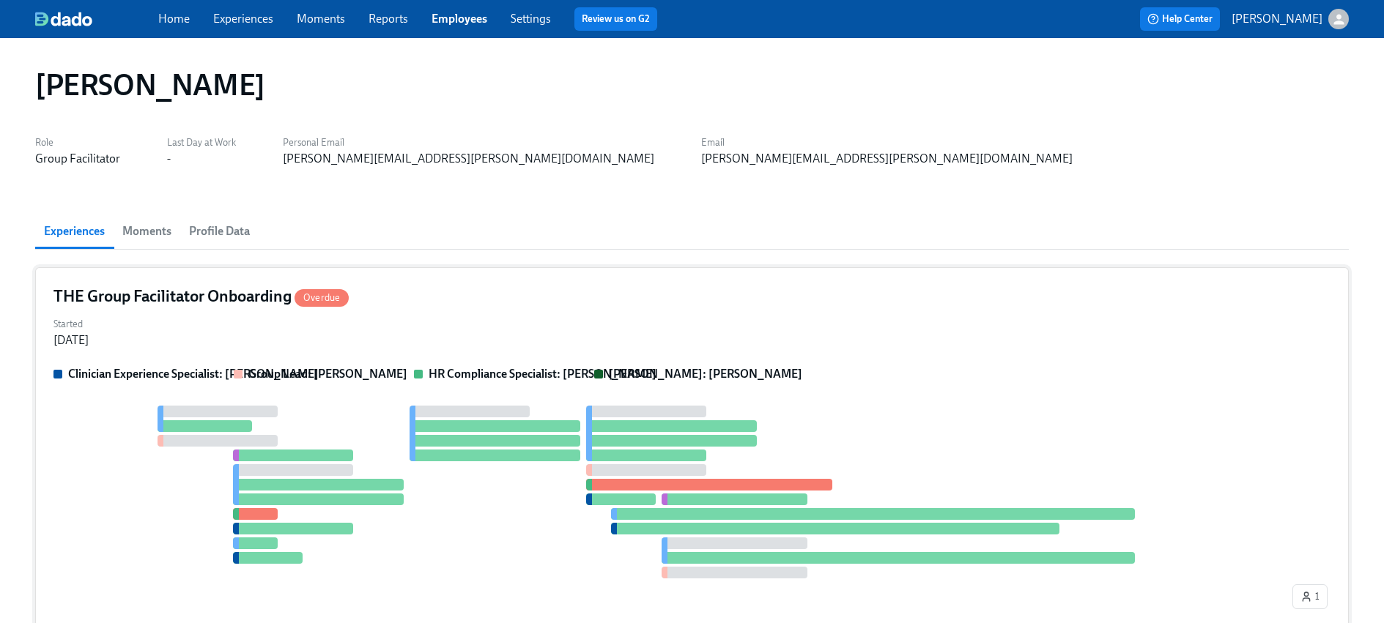
click at [300, 432] on div at bounding box center [671, 492] width 1236 height 173
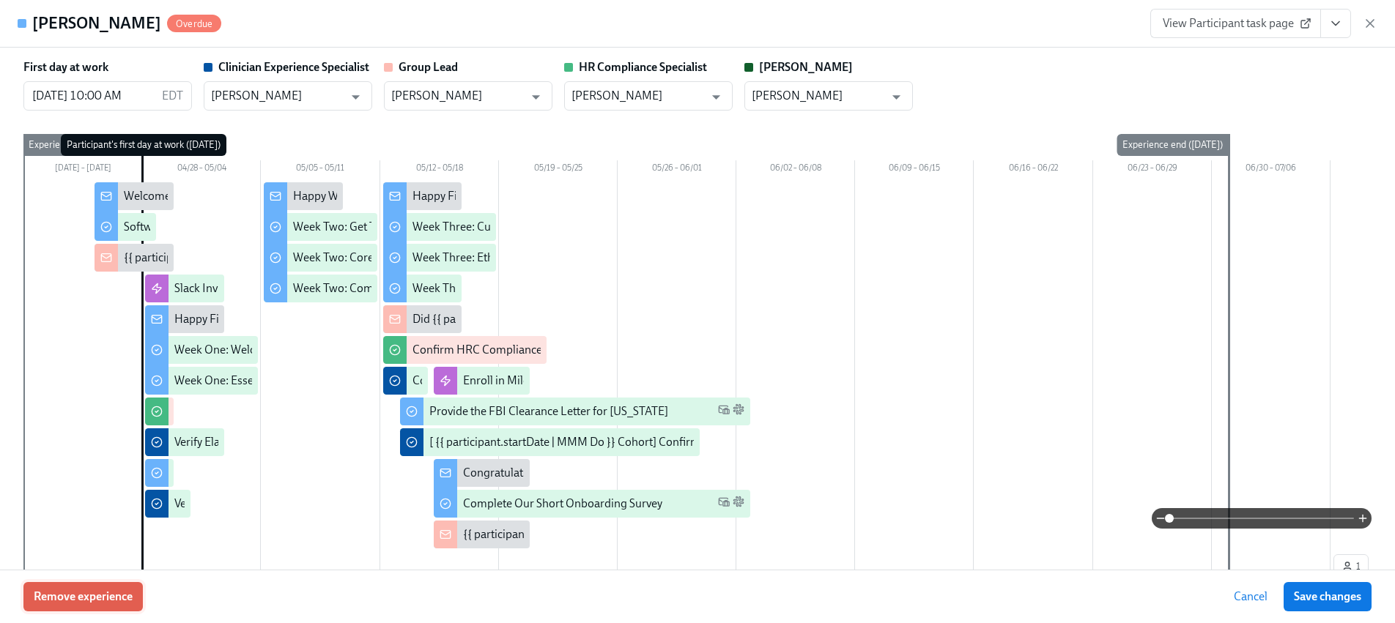
click at [132, 602] on span "Remove experience" at bounding box center [83, 597] width 99 height 15
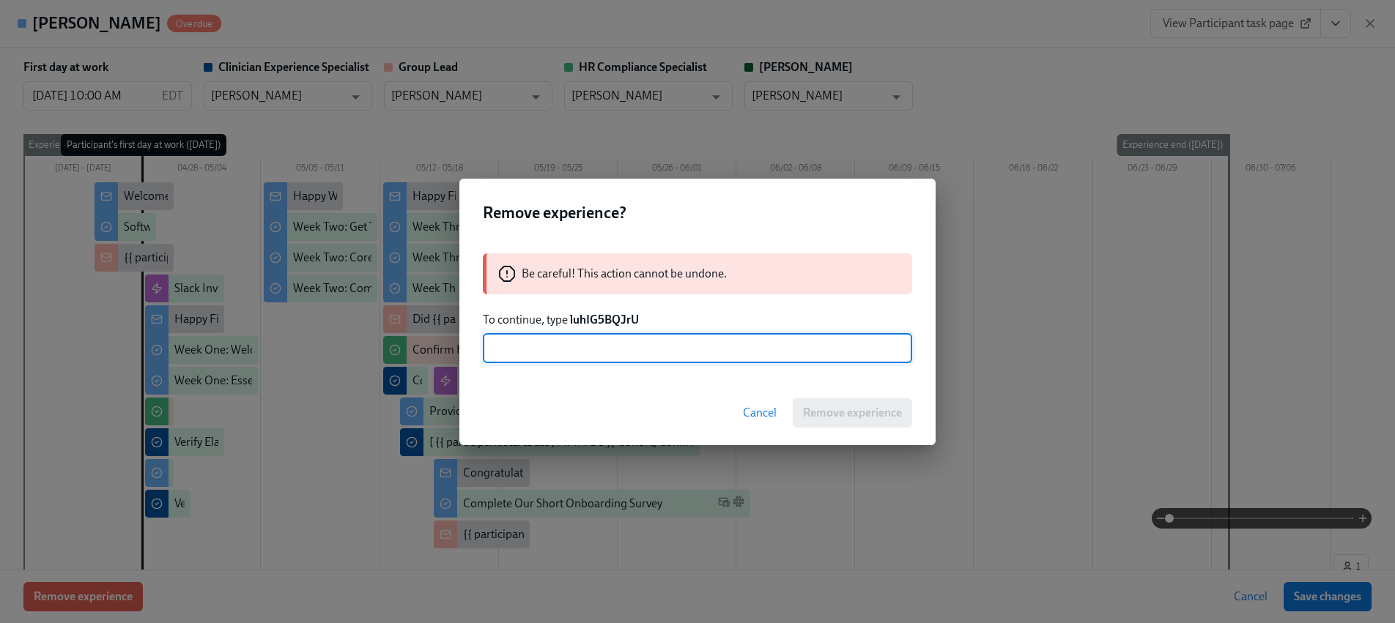
click at [609, 323] on strong "luhIG5BQJrU" at bounding box center [604, 320] width 69 height 14
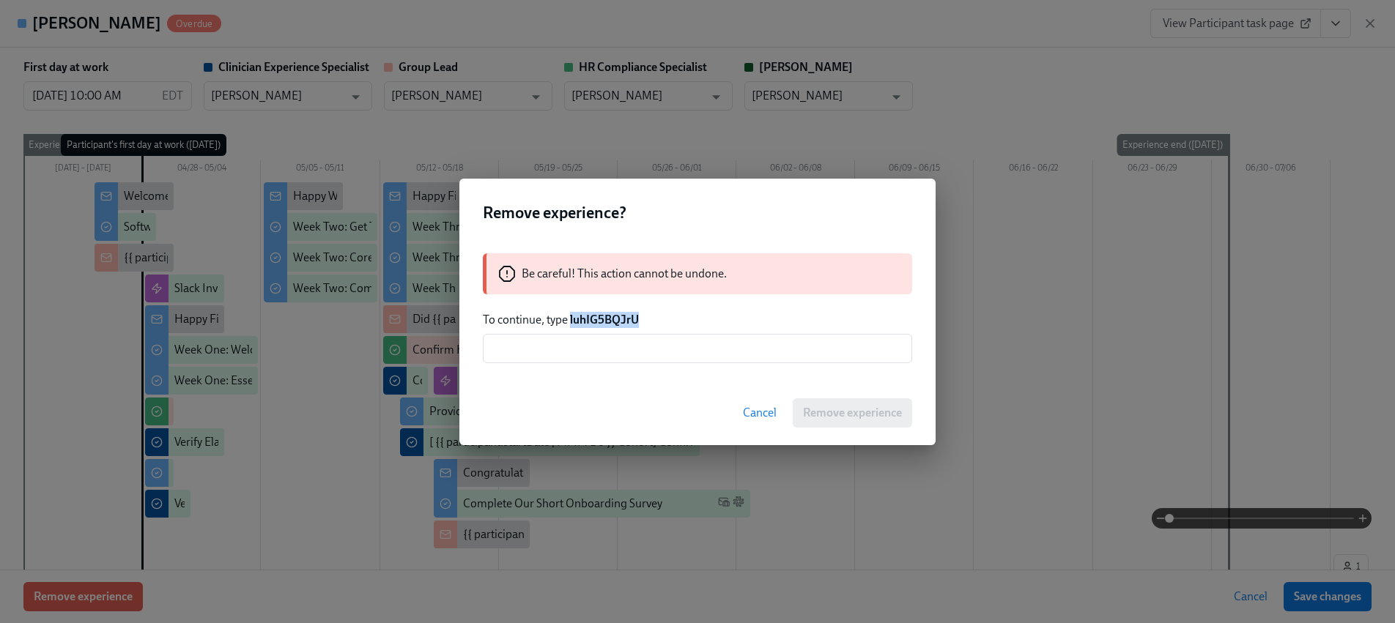
click at [609, 323] on strong "luhIG5BQJrU" at bounding box center [604, 320] width 69 height 14
click at [618, 348] on input "text" at bounding box center [697, 348] width 429 height 29
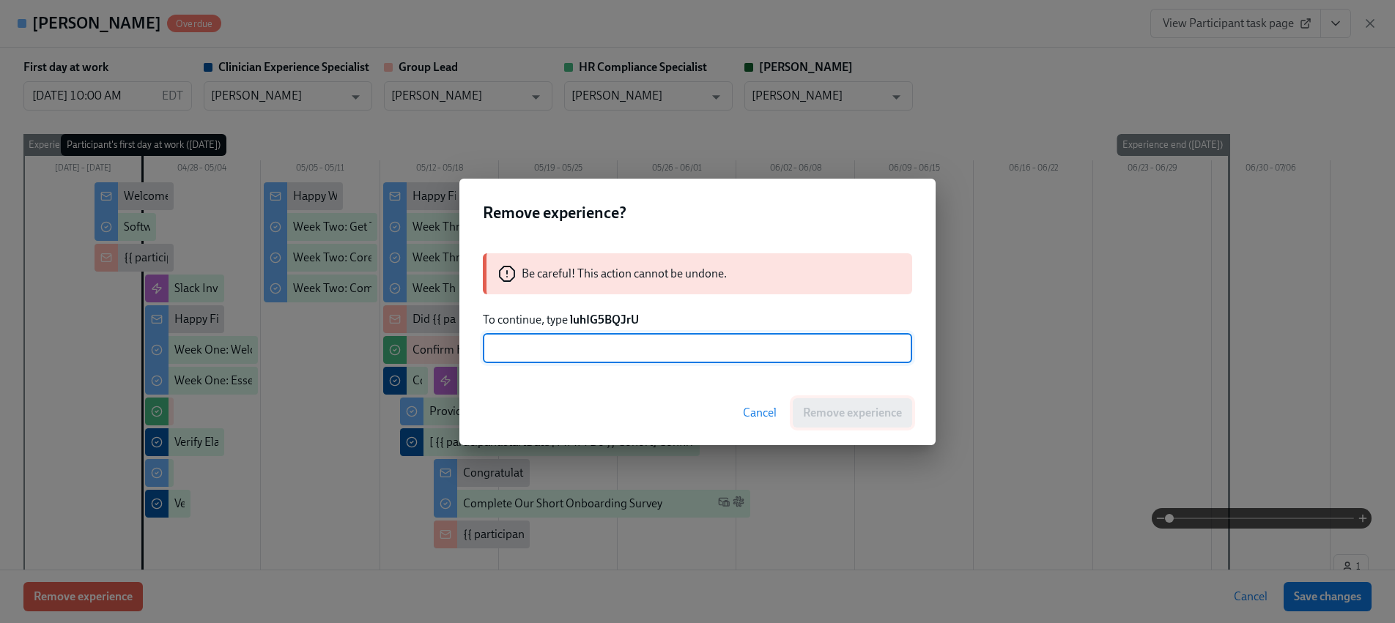
paste input "luhIG5BQJrU"
type input "luhIG5BQJrU"
click at [867, 416] on span "Remove experience" at bounding box center [852, 413] width 99 height 15
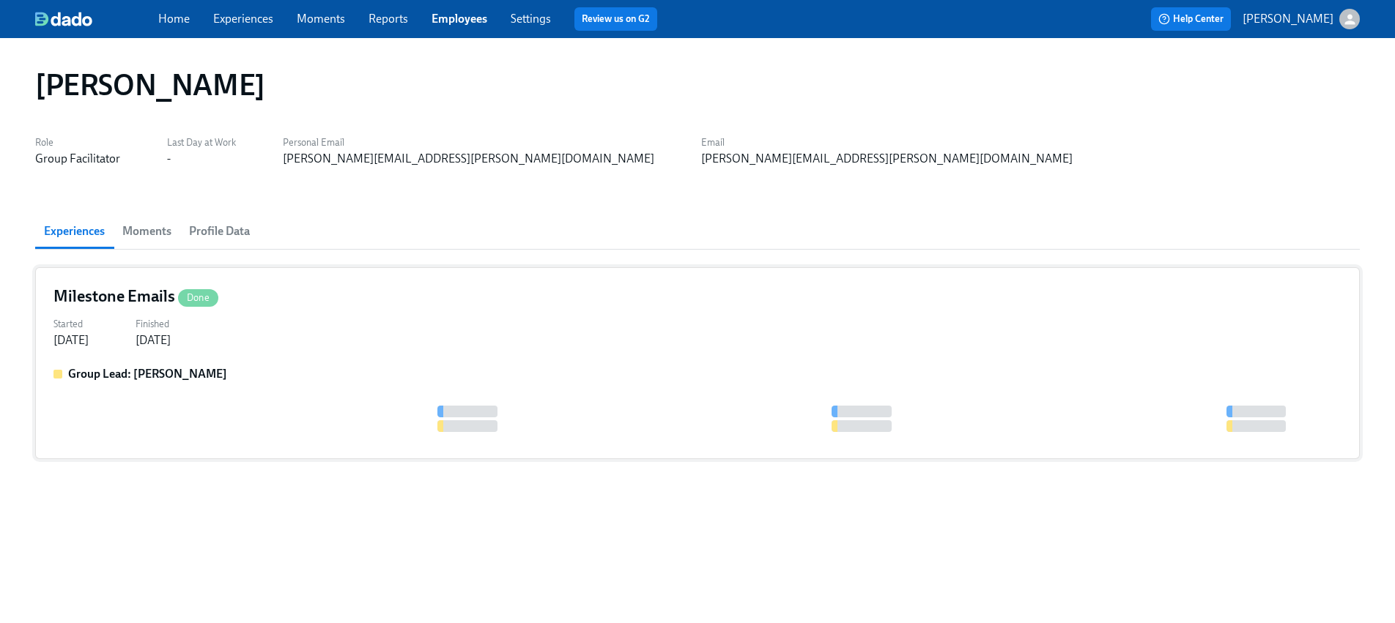
click at [268, 387] on div "Group Lead: [PERSON_NAME]" at bounding box center [697, 403] width 1288 height 75
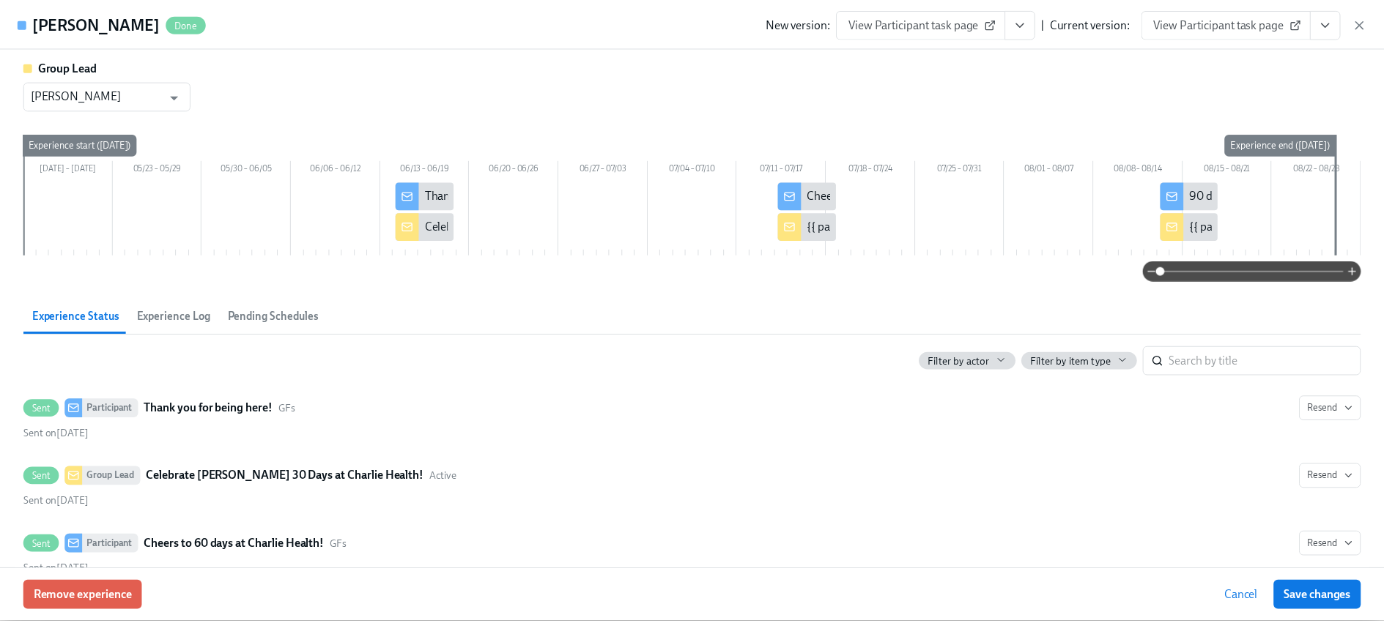
scroll to position [239, 0]
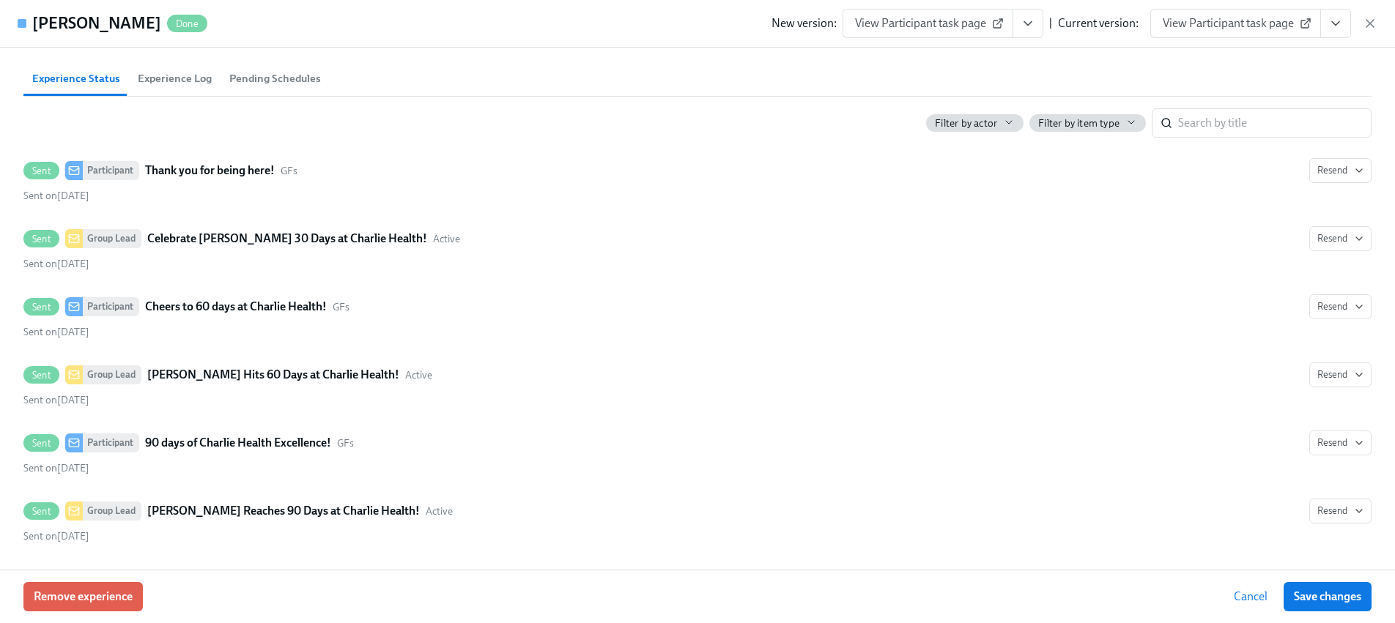
click at [1359, 17] on div "New version: View Participant task page | Current version: View Participant tas…" at bounding box center [1074, 23] width 606 height 29
click at [1372, 21] on icon "button" at bounding box center [1369, 23] width 7 height 7
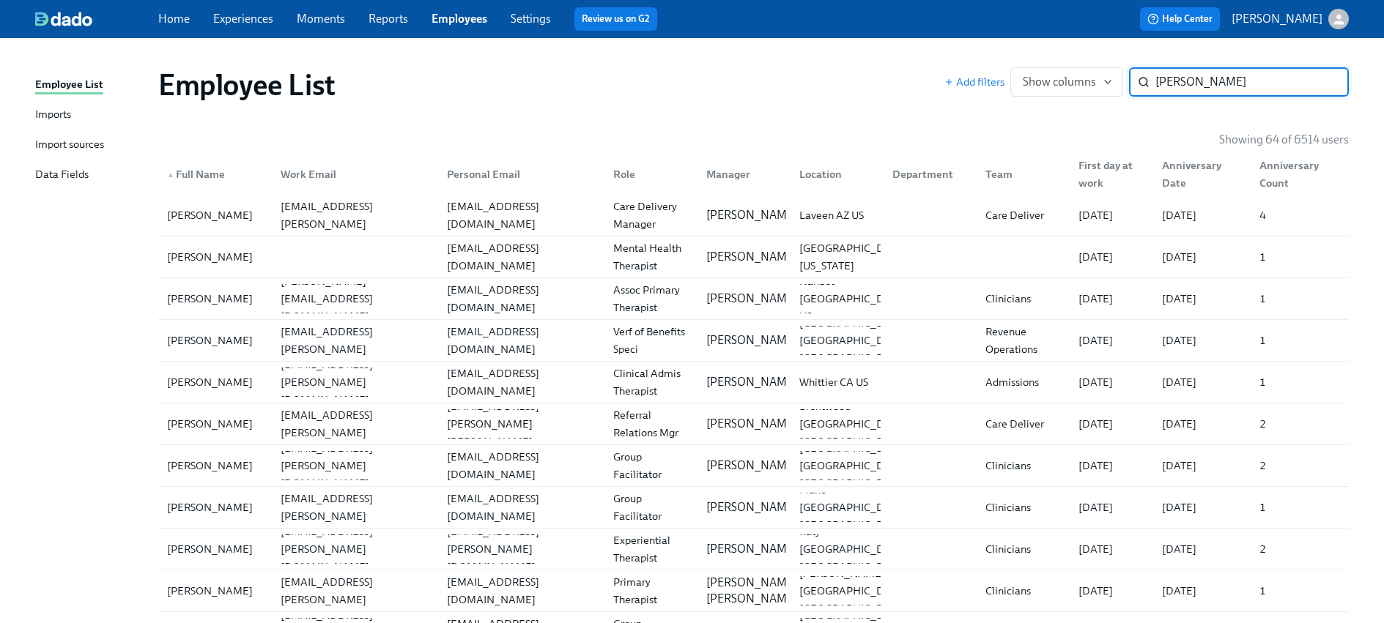
paste input "Frankland"
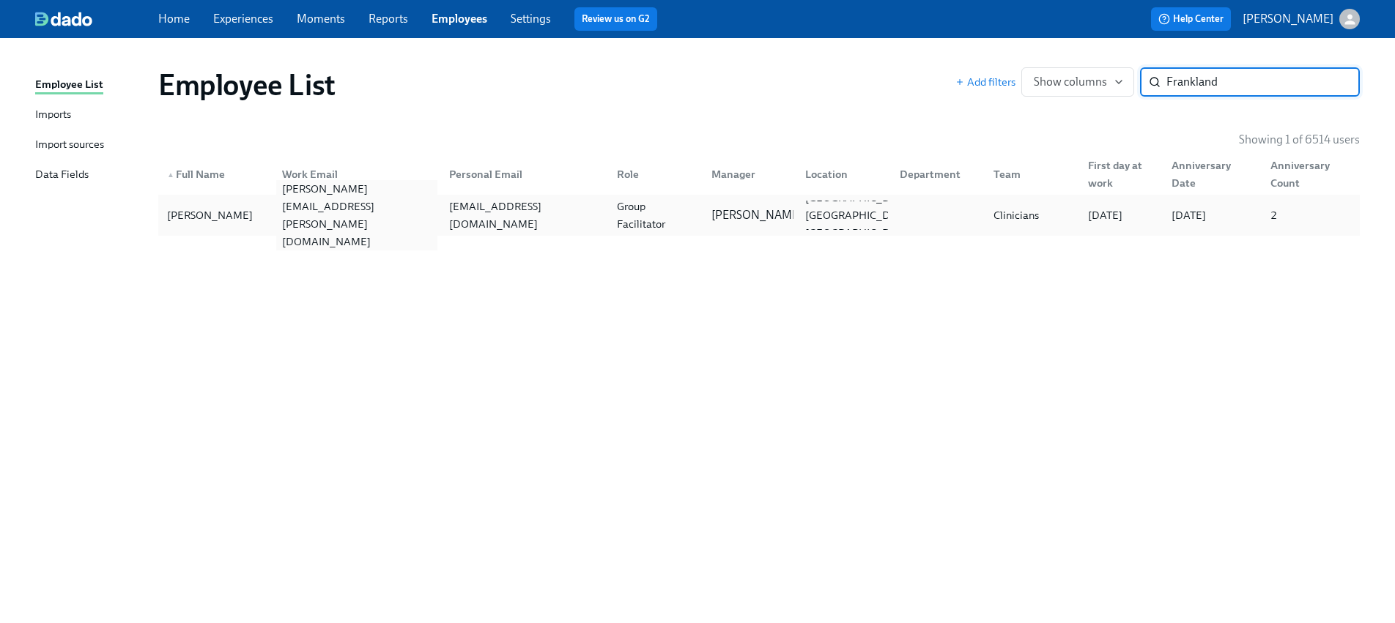
type input "Frankland"
click at [371, 220] on div "[PERSON_NAME][EMAIL_ADDRESS][PERSON_NAME][DOMAIN_NAME]" at bounding box center [357, 215] width 162 height 70
paste input "[PERSON_NAME]"
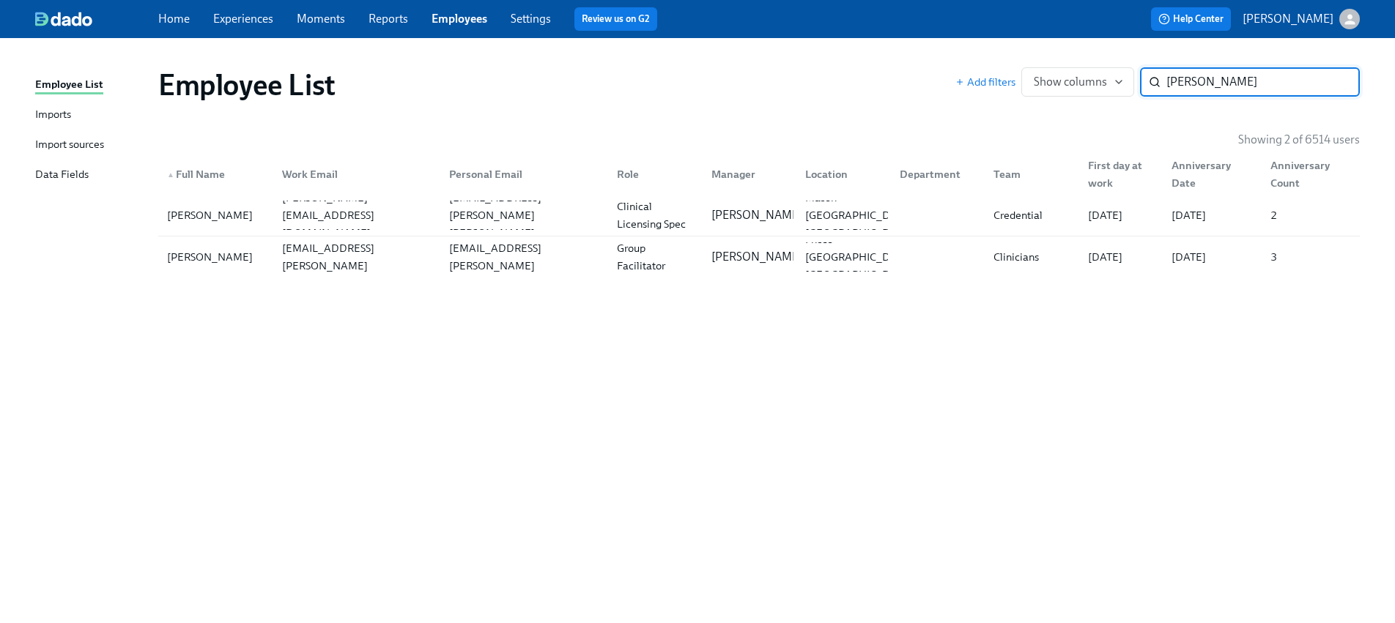
type input "[PERSON_NAME]"
click at [214, 263] on div "[PERSON_NAME]" at bounding box center [209, 257] width 97 height 18
paste input "[PERSON_NAME]"
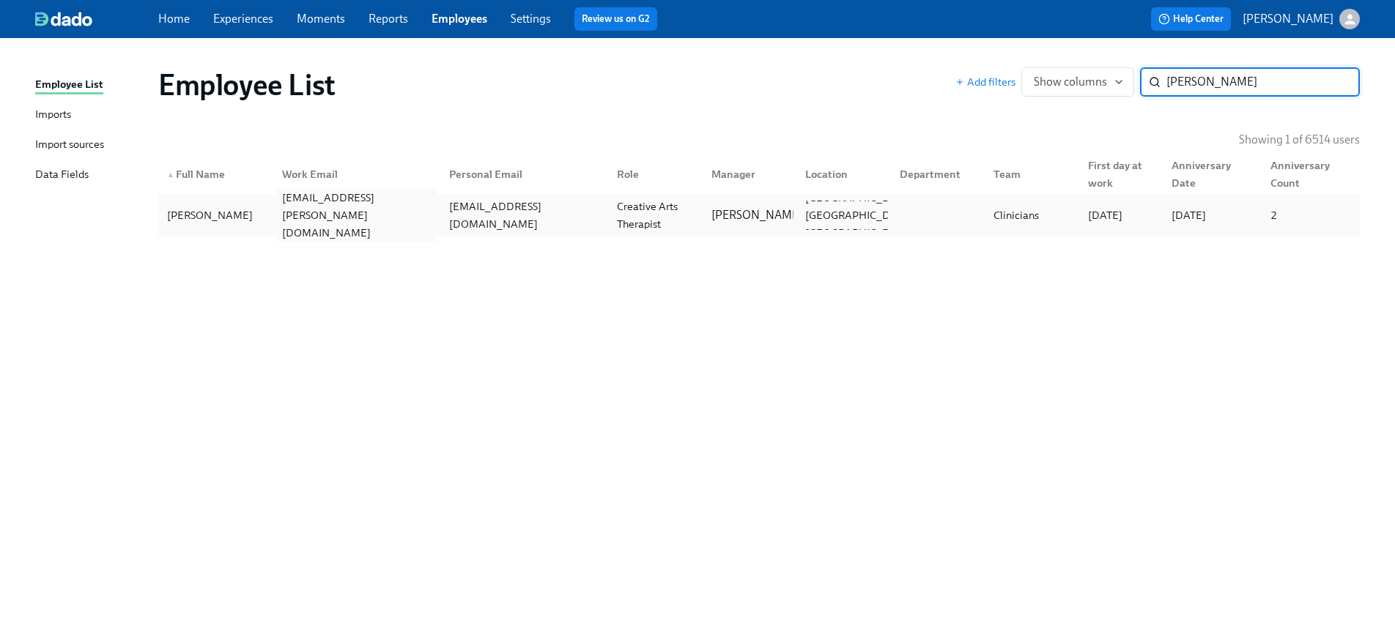
type input "[PERSON_NAME]"
click at [344, 209] on div "[EMAIL_ADDRESS][PERSON_NAME][DOMAIN_NAME]" at bounding box center [357, 215] width 162 height 53
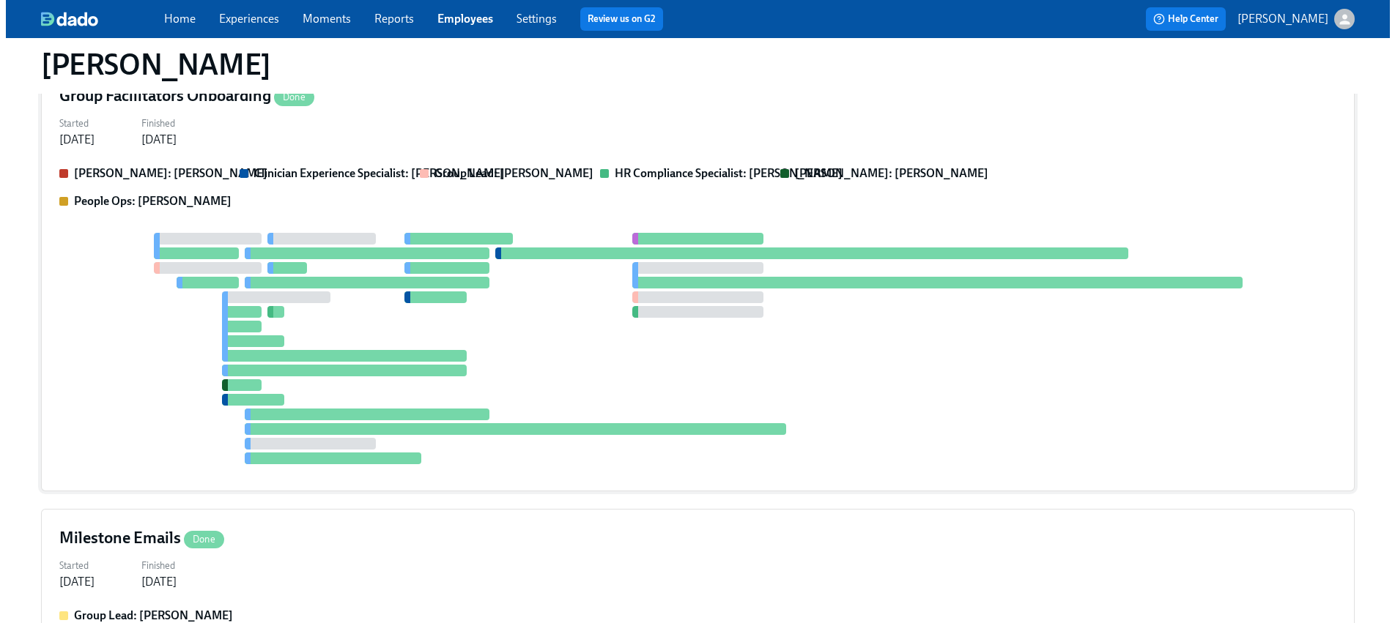
scroll to position [270, 0]
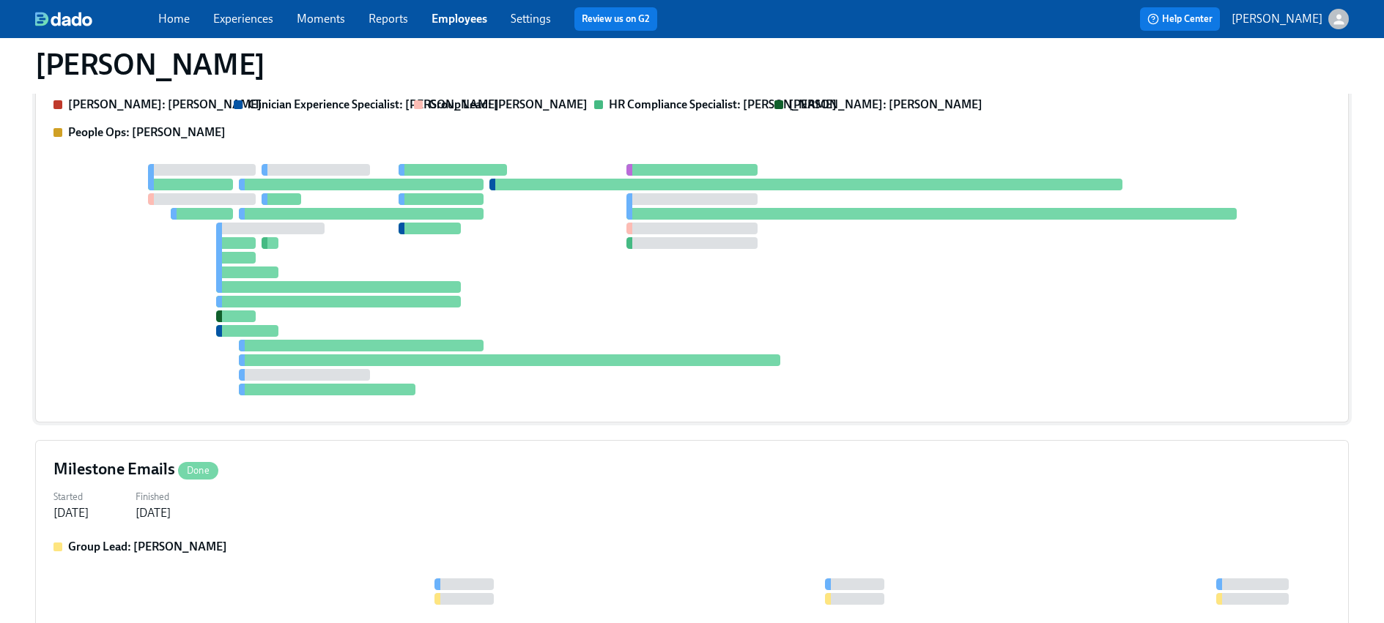
click at [549, 308] on div at bounding box center [691, 279] width 1277 height 231
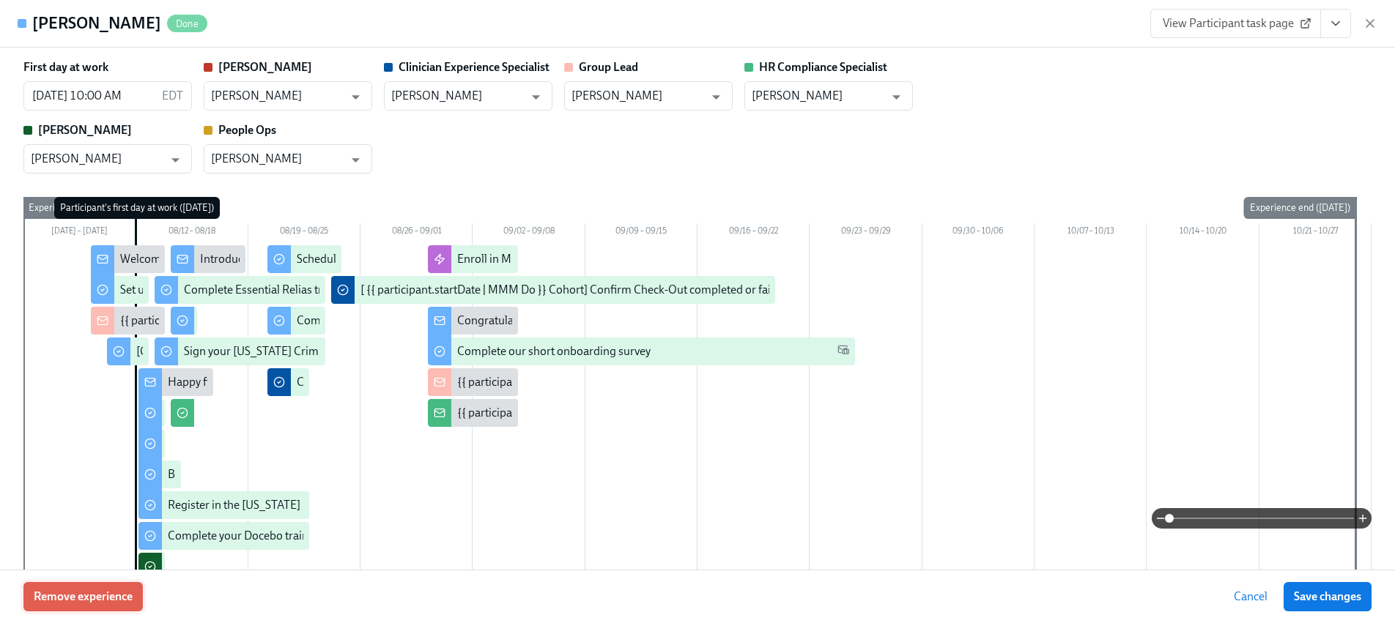
click at [73, 592] on span "Remove experience" at bounding box center [83, 597] width 99 height 15
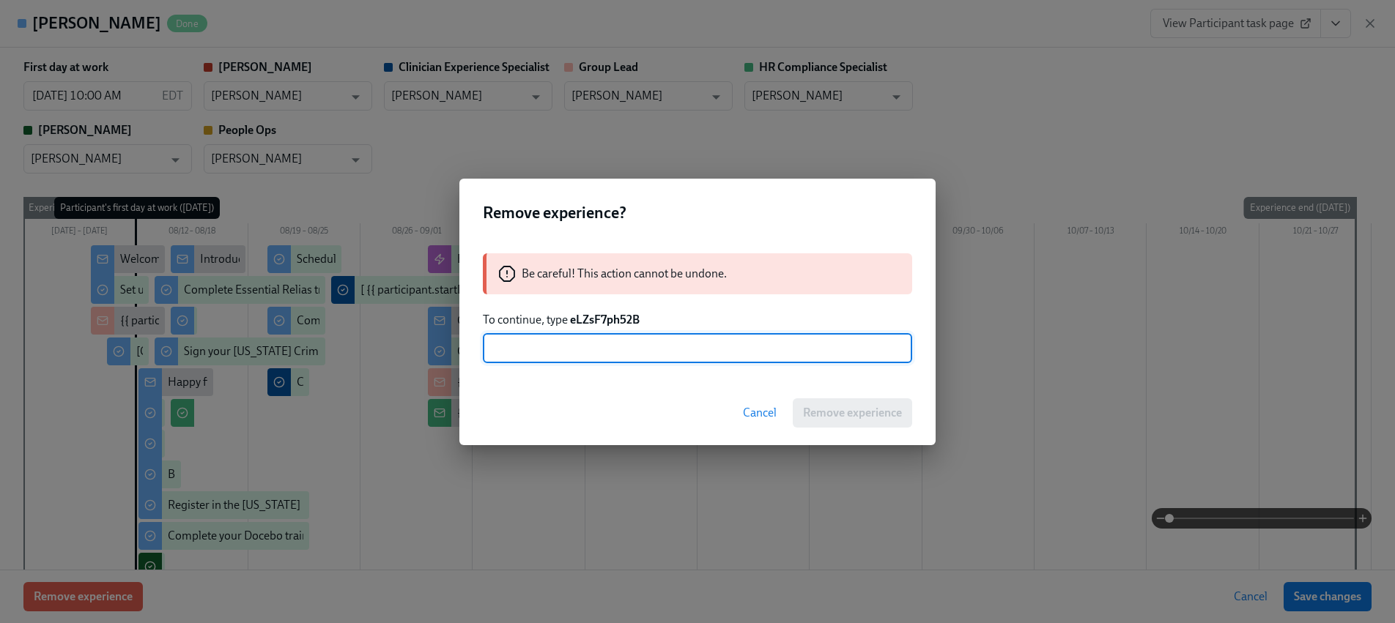
click at [612, 318] on strong "eLZsF7ph52B" at bounding box center [605, 320] width 70 height 14
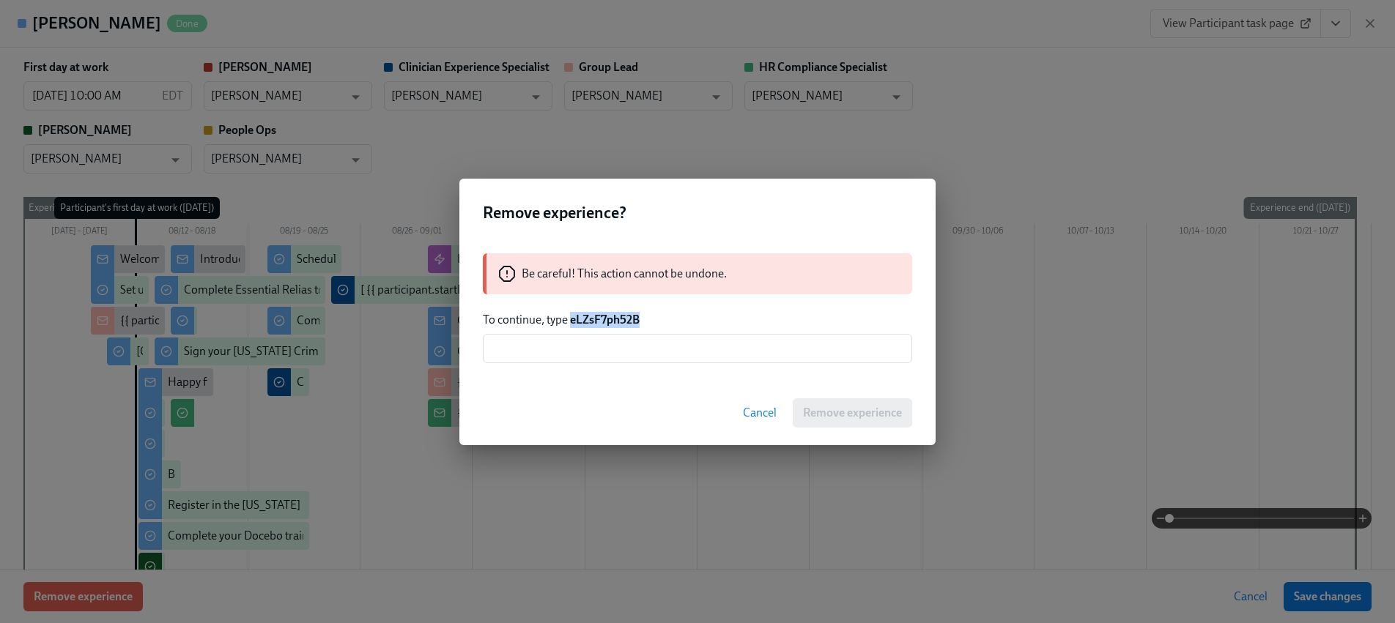
click at [612, 318] on strong "eLZsF7ph52B" at bounding box center [605, 320] width 70 height 14
click at [629, 367] on div "Be careful! This action cannot be undone. To continue, type eLZsF7ph52B ​" at bounding box center [697, 308] width 476 height 145
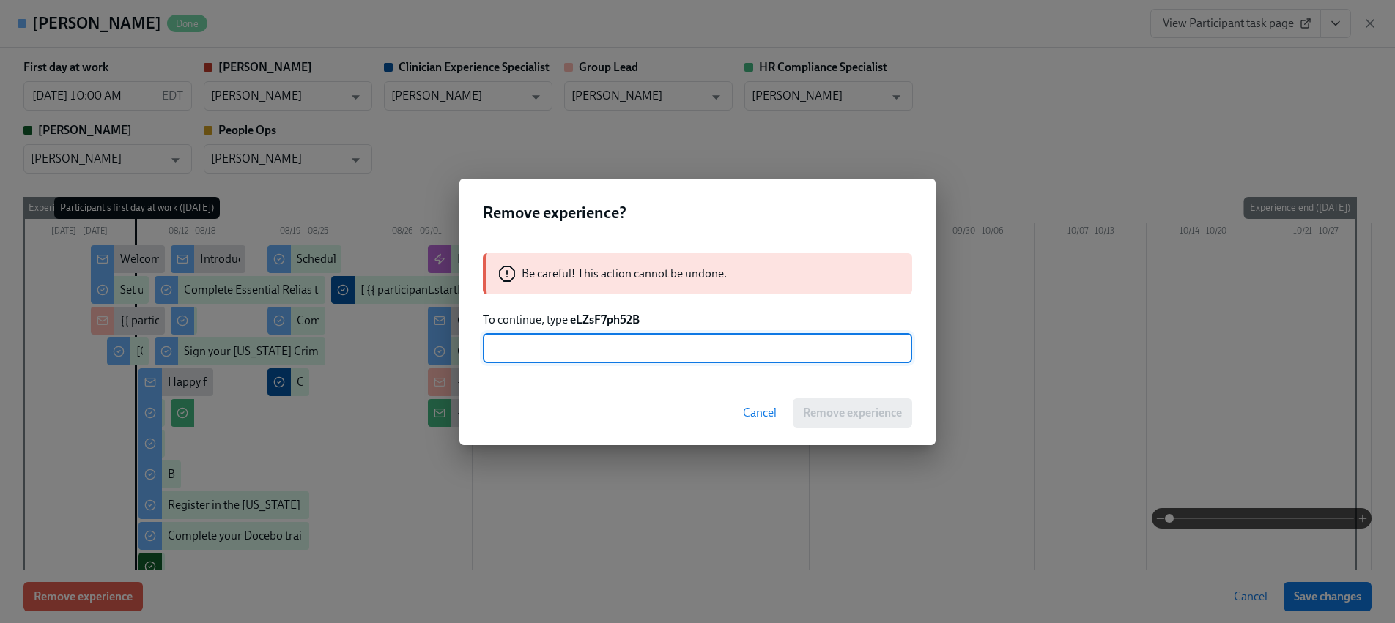
click at [631, 357] on input "text" at bounding box center [697, 348] width 429 height 29
paste input "eLZsF7ph52B"
type input "eLZsF7ph52B"
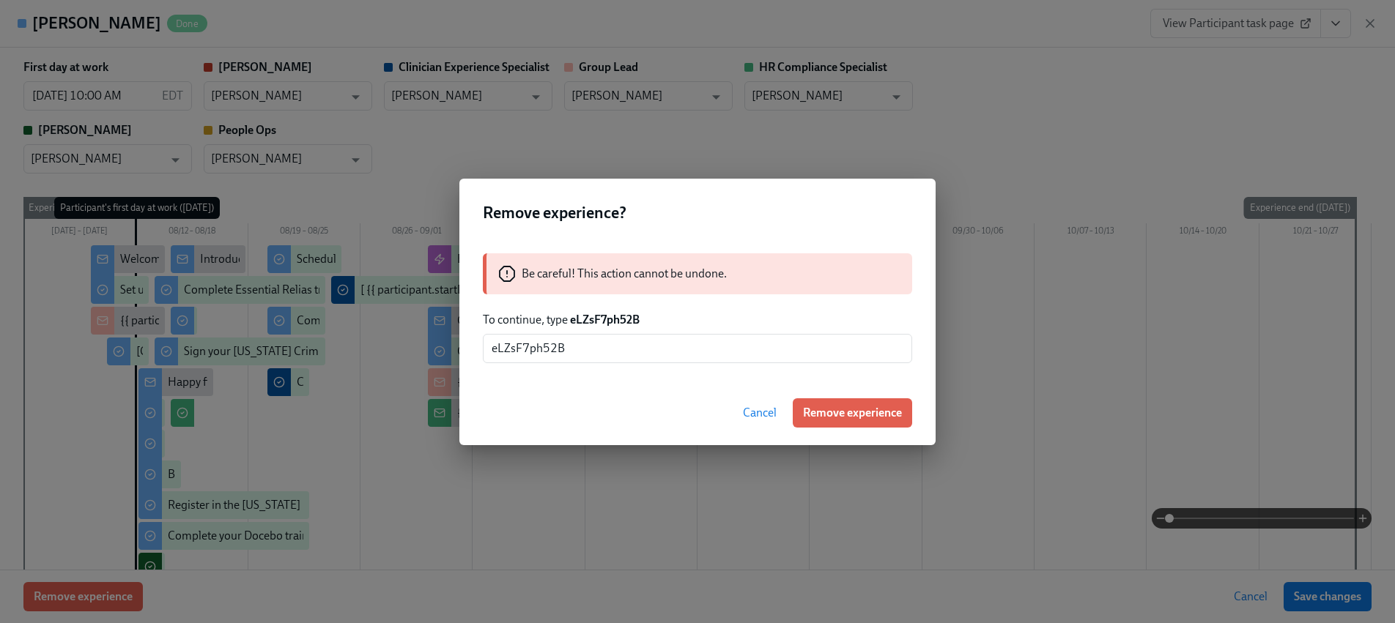
drag, startPoint x: 864, startPoint y: 412, endPoint x: 708, endPoint y: 407, distance: 155.3
click at [864, 412] on span "Remove experience" at bounding box center [852, 413] width 99 height 15
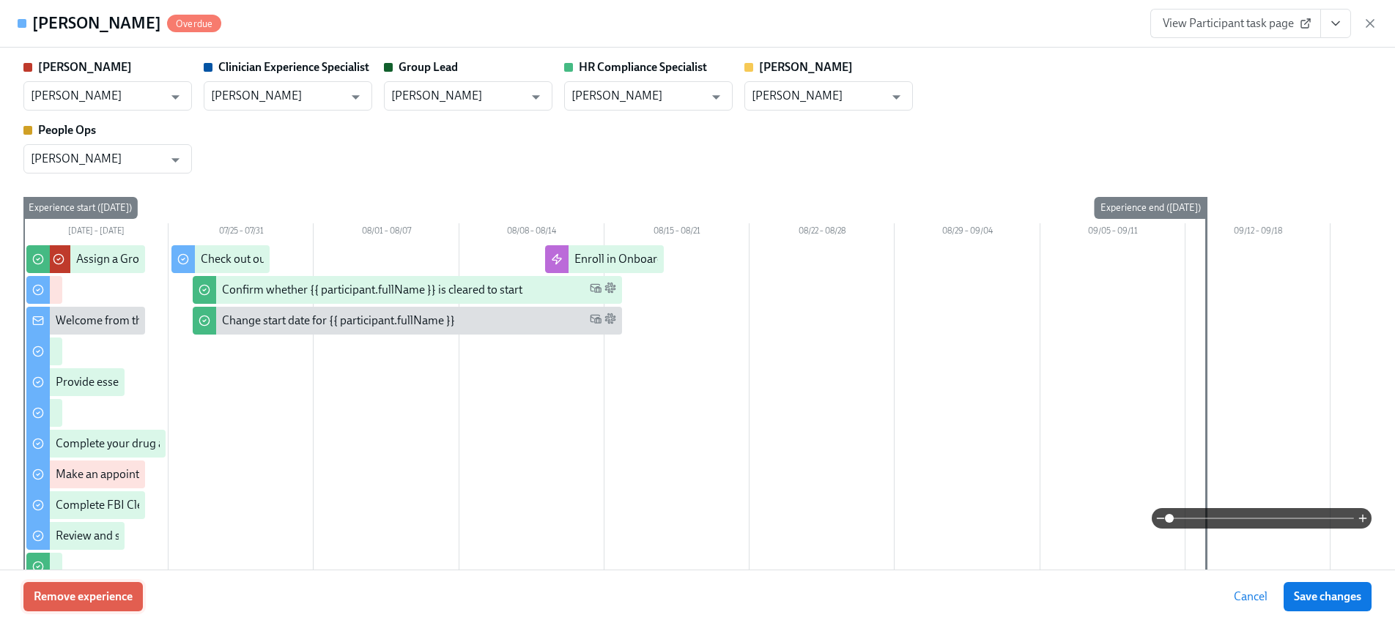
click at [97, 608] on button "Remove experience" at bounding box center [82, 596] width 119 height 29
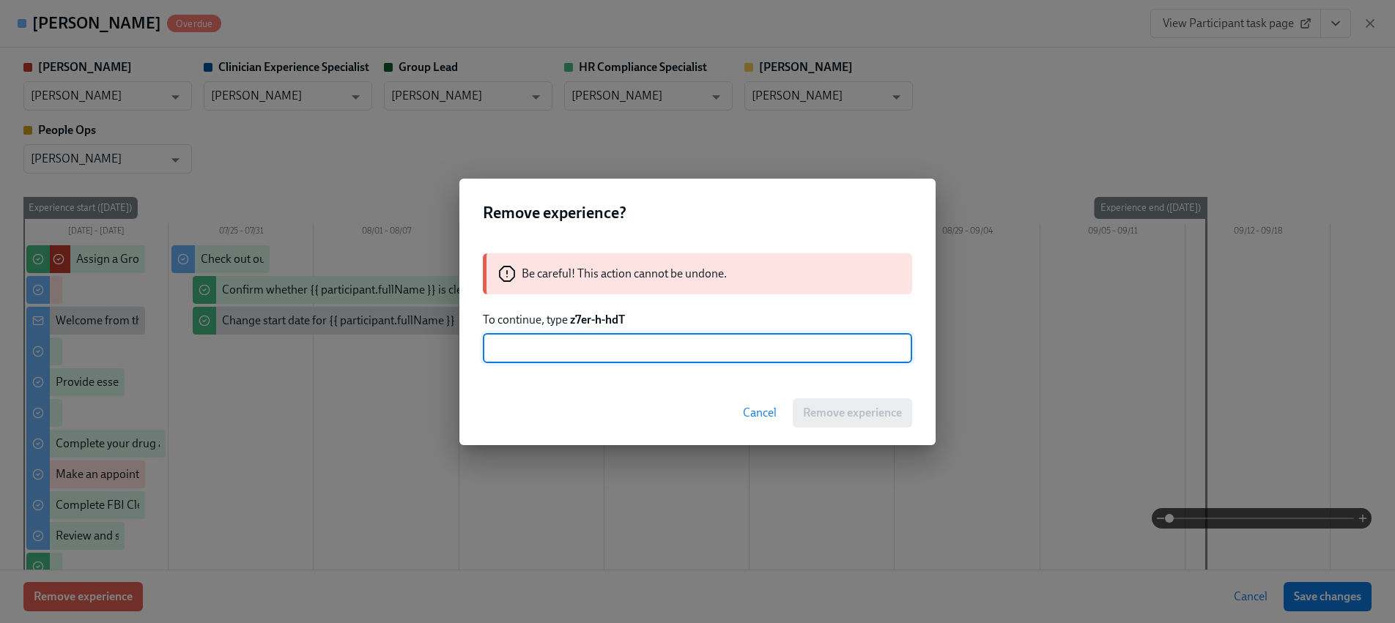
click at [593, 318] on strong "z7er-h-hdT" at bounding box center [597, 320] width 55 height 14
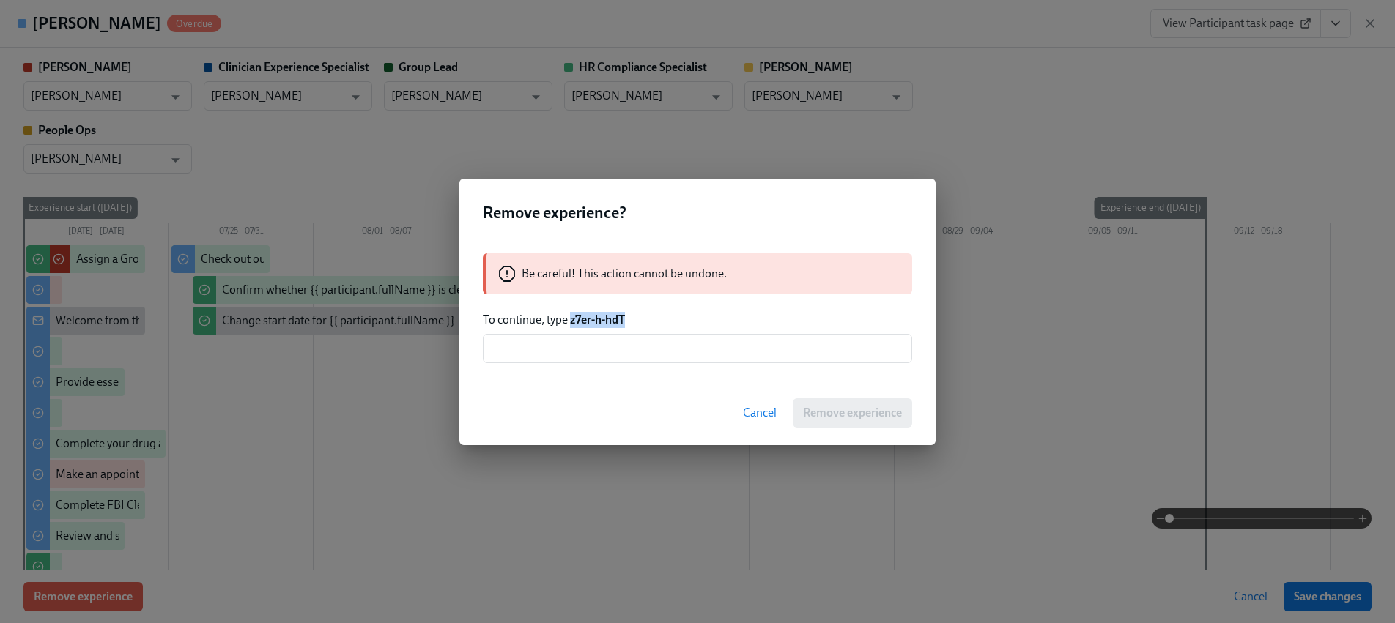
drag, startPoint x: 639, startPoint y: 319, endPoint x: 572, endPoint y: 319, distance: 66.7
click at [572, 319] on p "To continue, type z7er-h-hdT" at bounding box center [697, 320] width 429 height 16
click at [592, 338] on input "text" at bounding box center [697, 348] width 429 height 29
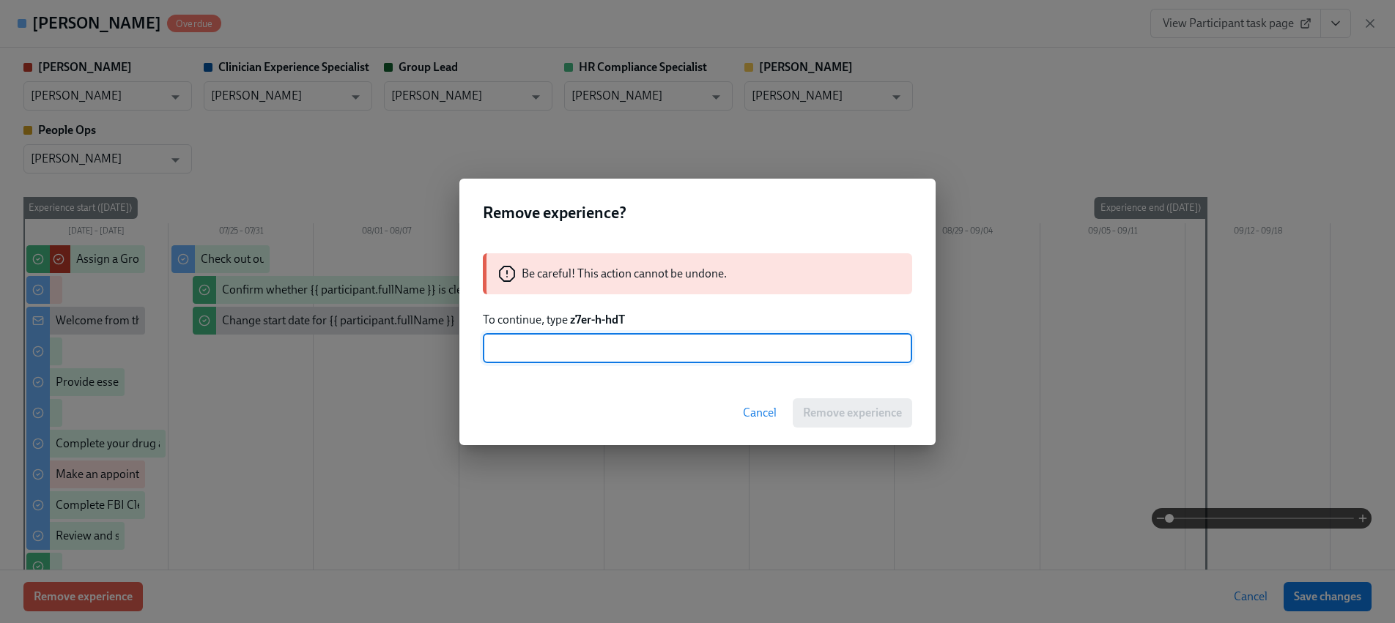
paste input "z7er-h-hdT"
type input "z7er-h-hdT"
click at [844, 409] on span "Remove experience" at bounding box center [852, 413] width 99 height 15
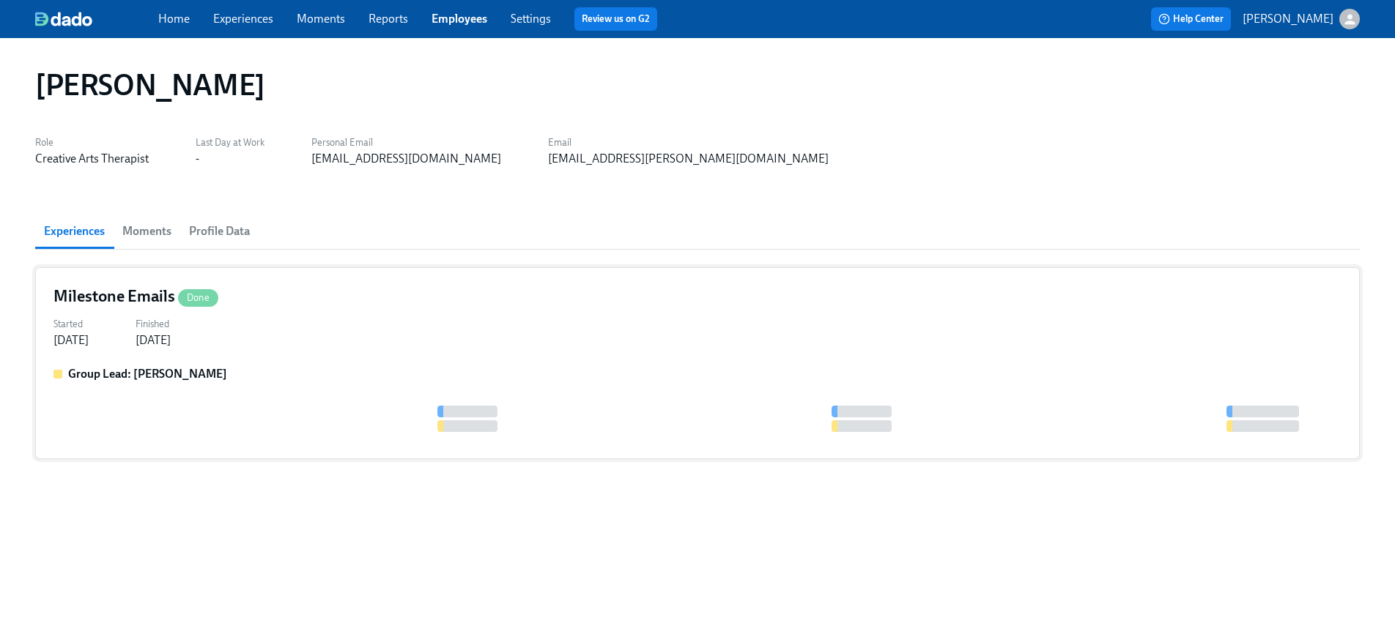
click at [344, 354] on div "Milestone Emails Done Started [DATE] Finished [DATE] Group Lead: [PERSON_NAME]" at bounding box center [697, 363] width 1324 height 192
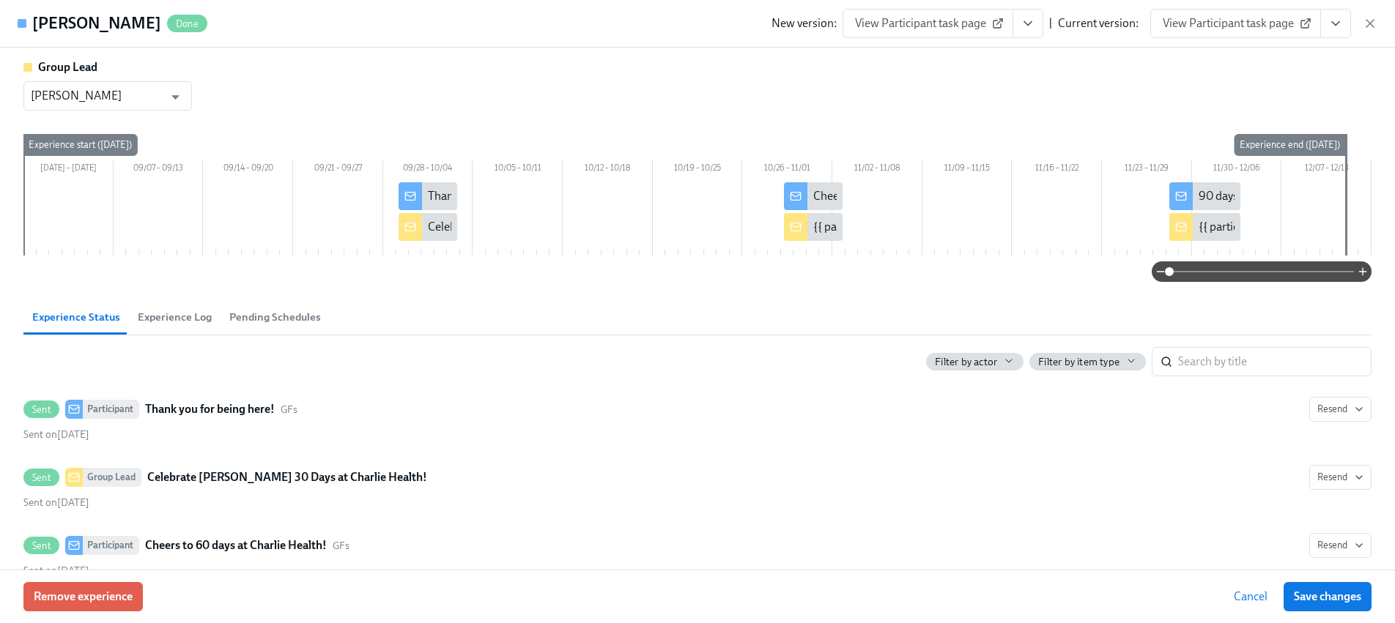
scroll to position [239, 0]
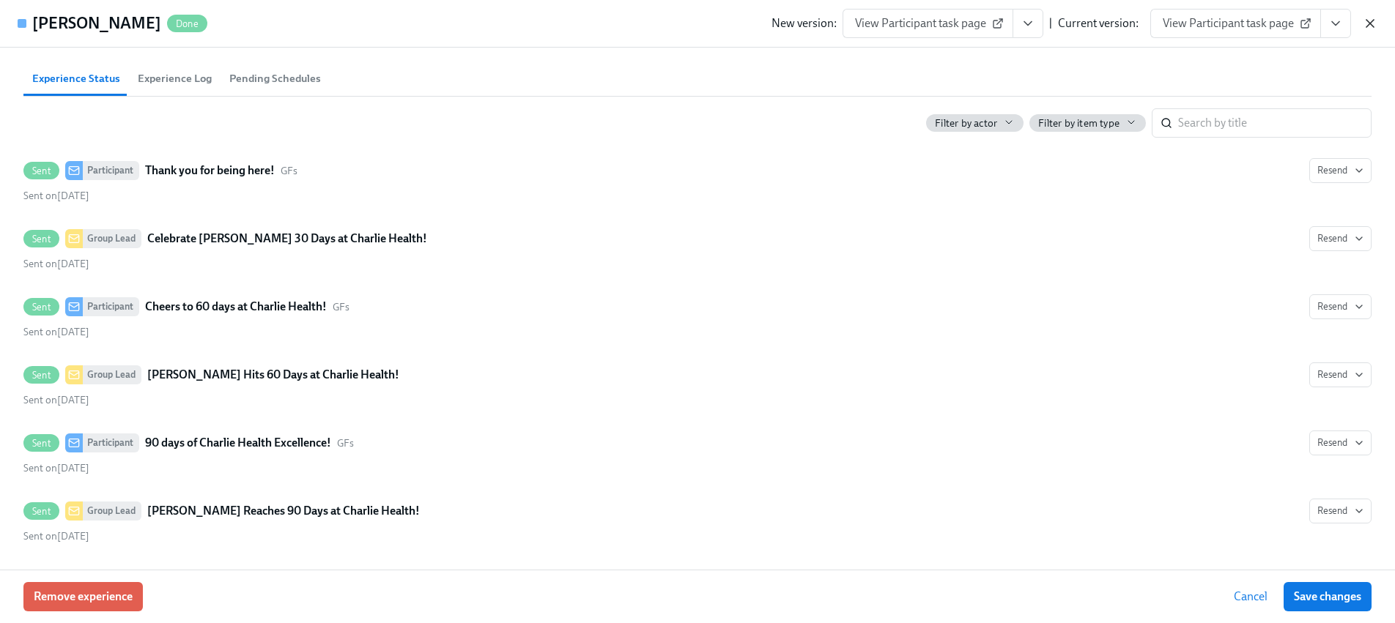
click at [1367, 26] on icon "button" at bounding box center [1369, 23] width 7 height 7
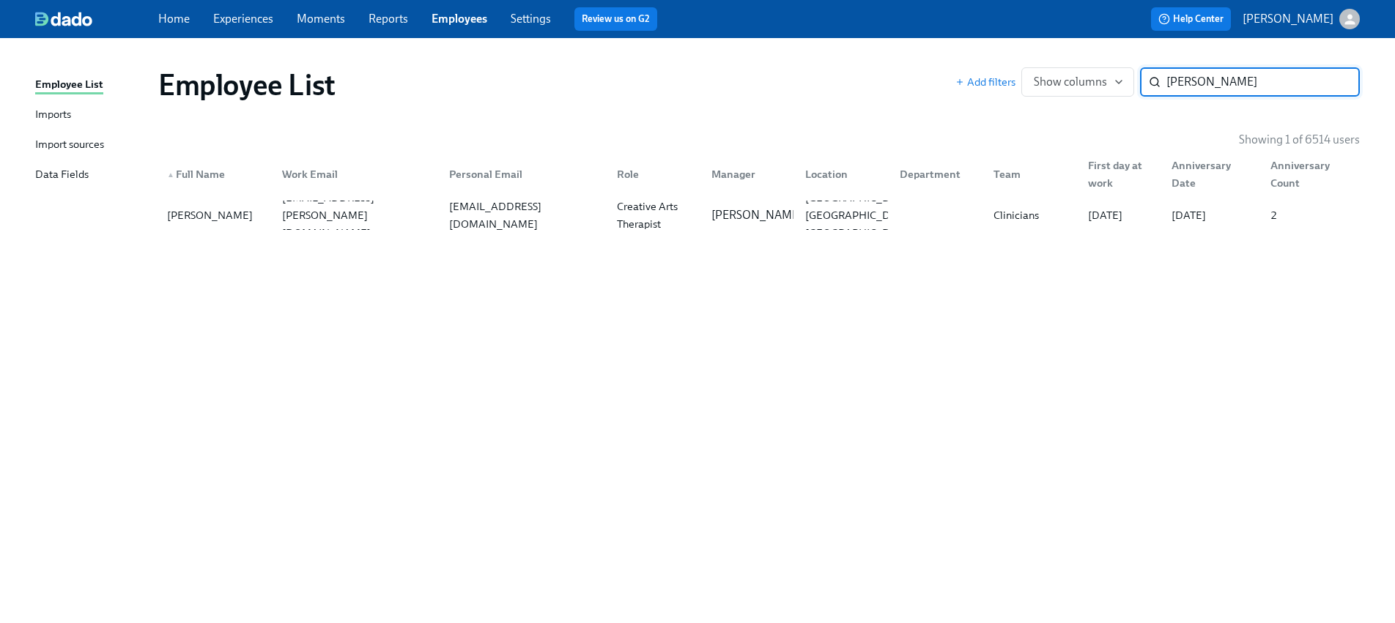
paste input "Marselis"
type input "Marselis"
click at [301, 220] on div "[EMAIL_ADDRESS][PERSON_NAME][DOMAIN_NAME]" at bounding box center [357, 215] width 162 height 53
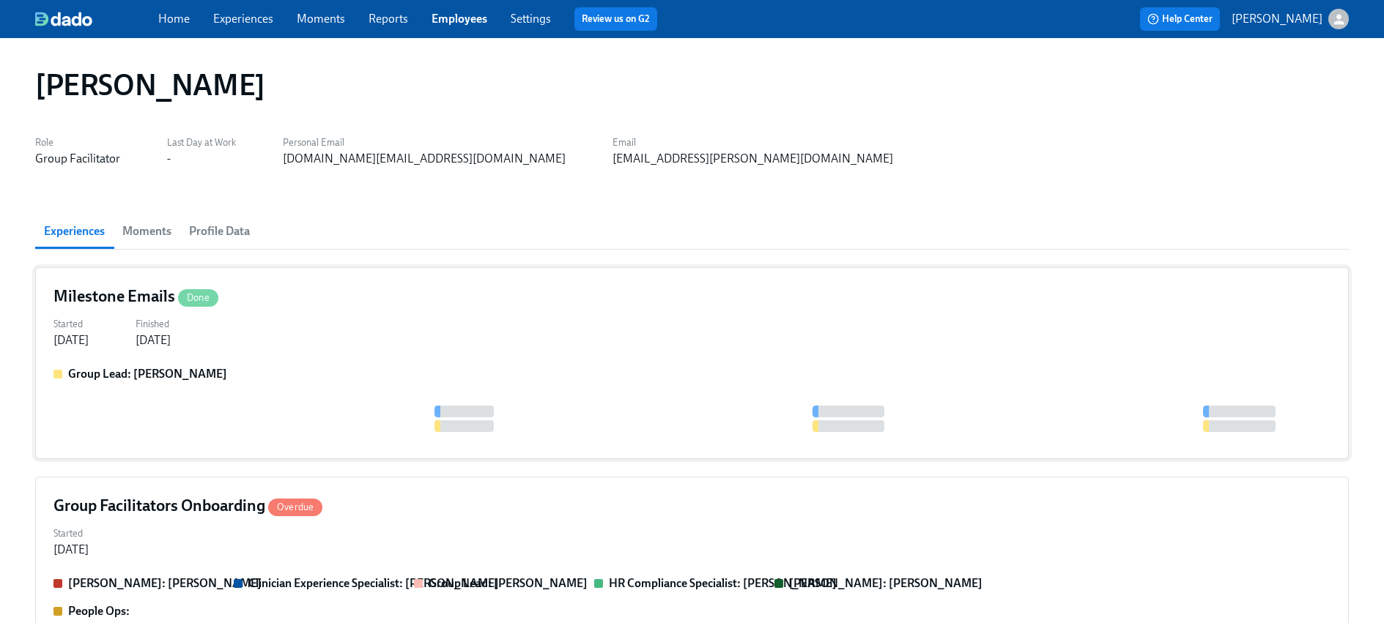
click at [243, 415] on div at bounding box center [691, 419] width 1277 height 26
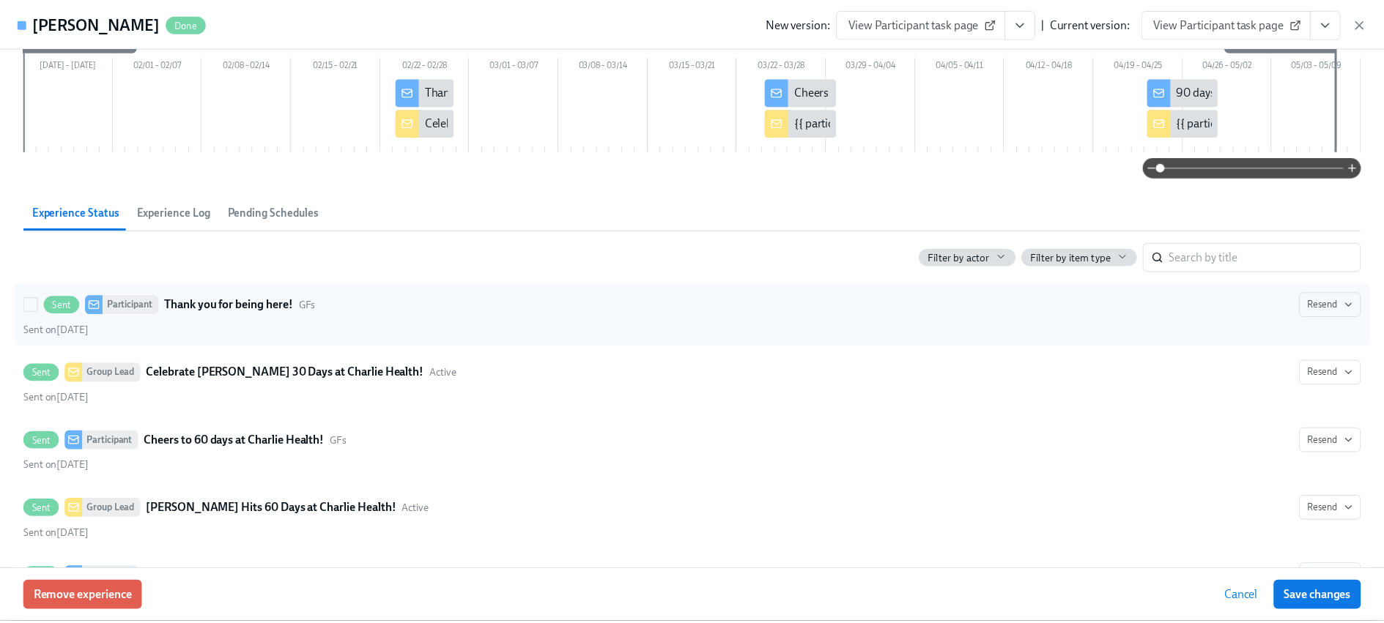
scroll to position [239, 0]
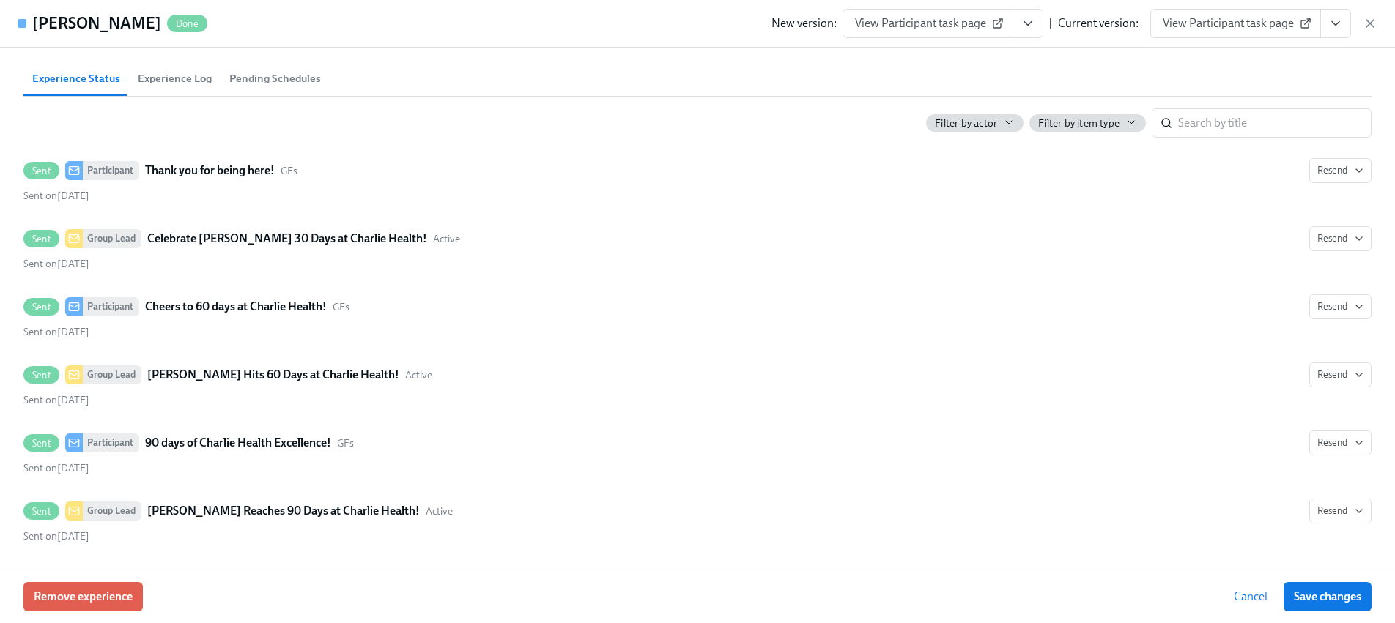
click at [1371, 18] on icon "button" at bounding box center [1369, 23] width 15 height 15
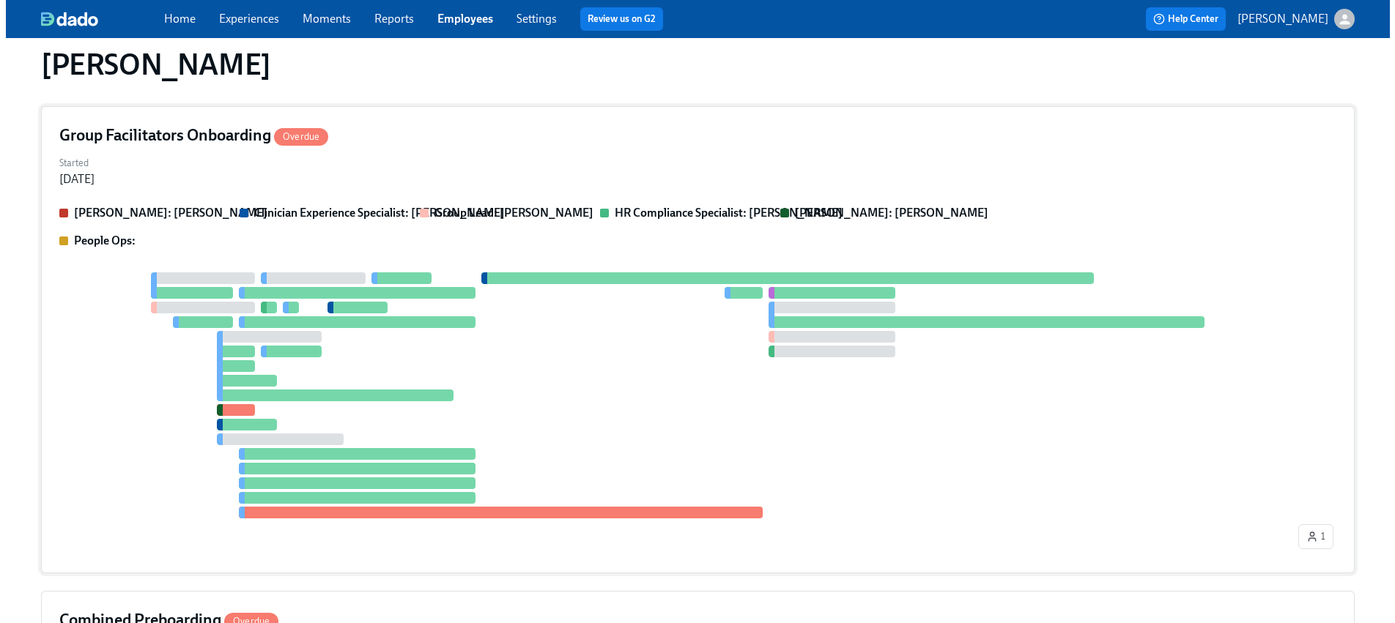
scroll to position [404, 0]
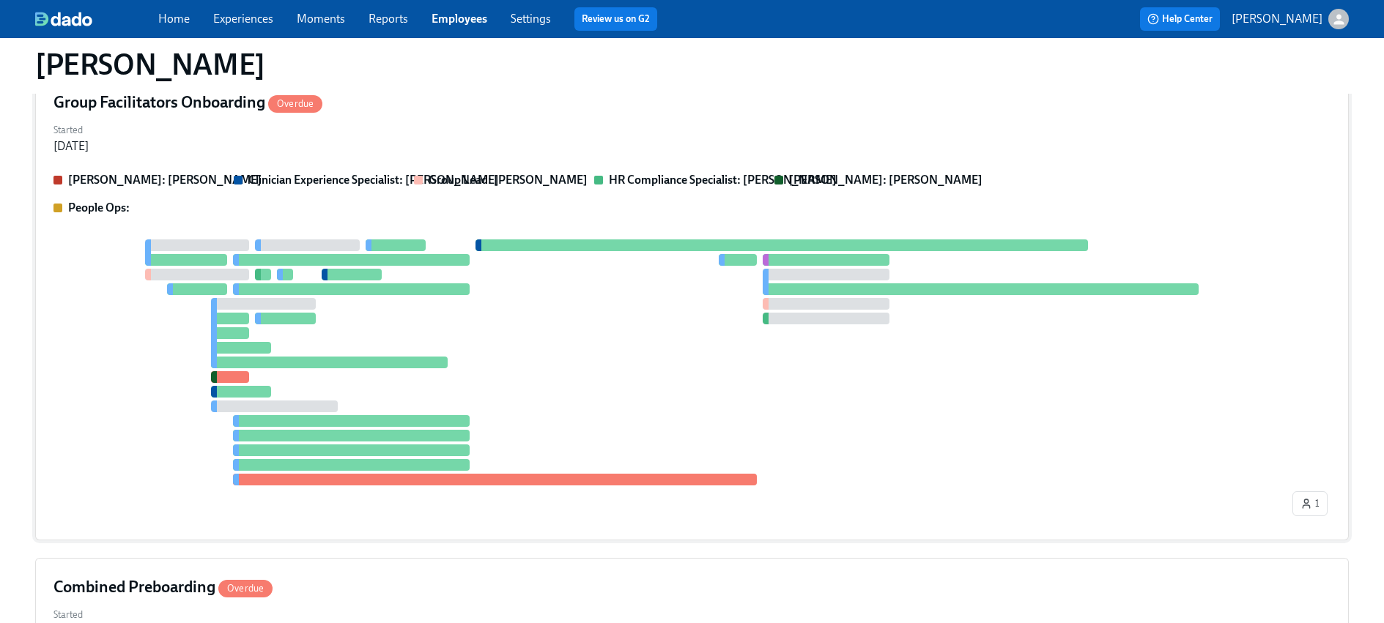
click at [308, 227] on div "[PERSON_NAME]: [PERSON_NAME] Clinician Experience Specialist: [PERSON_NAME] Gro…" at bounding box center [691, 347] width 1277 height 350
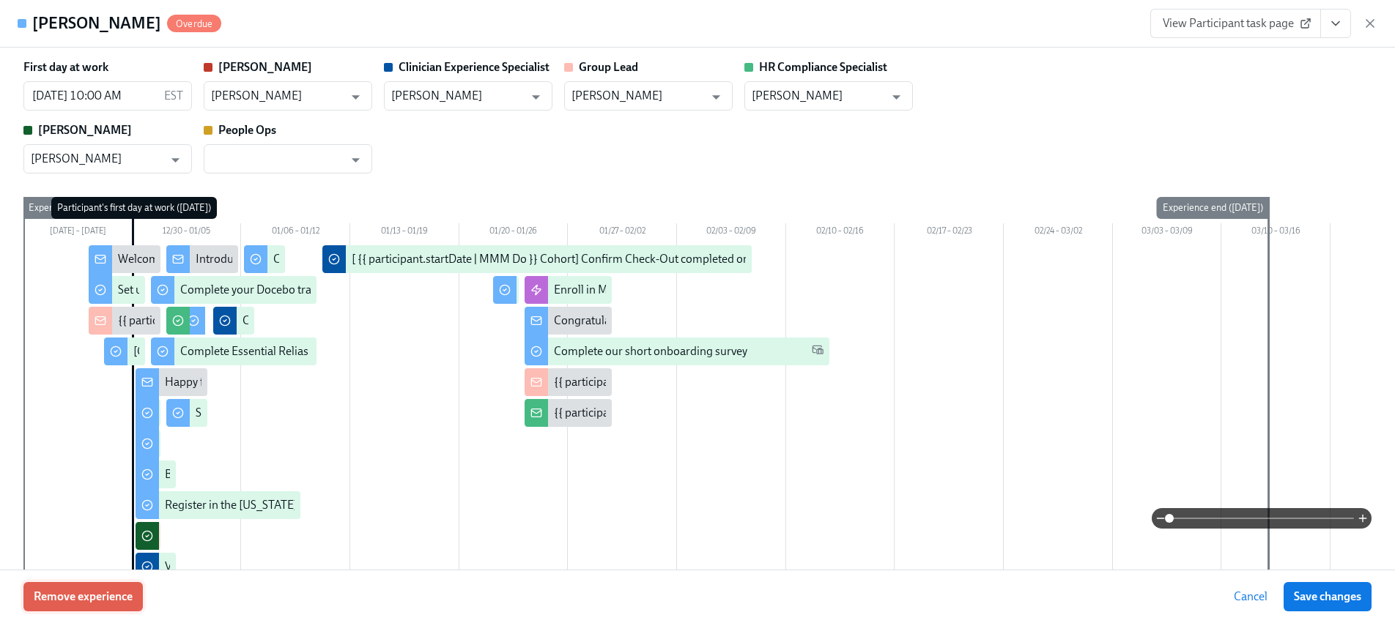
click at [71, 601] on span "Remove experience" at bounding box center [83, 597] width 99 height 15
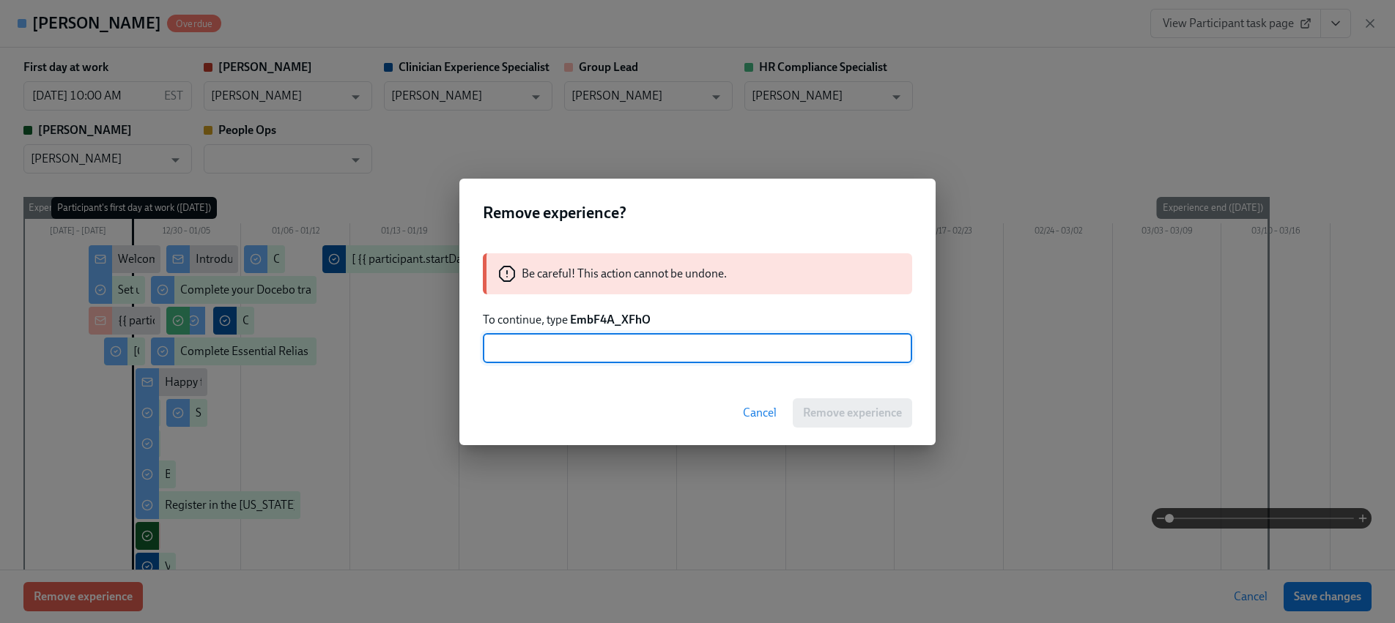
click at [628, 318] on strong "EmbF4A_XFhO" at bounding box center [610, 320] width 81 height 14
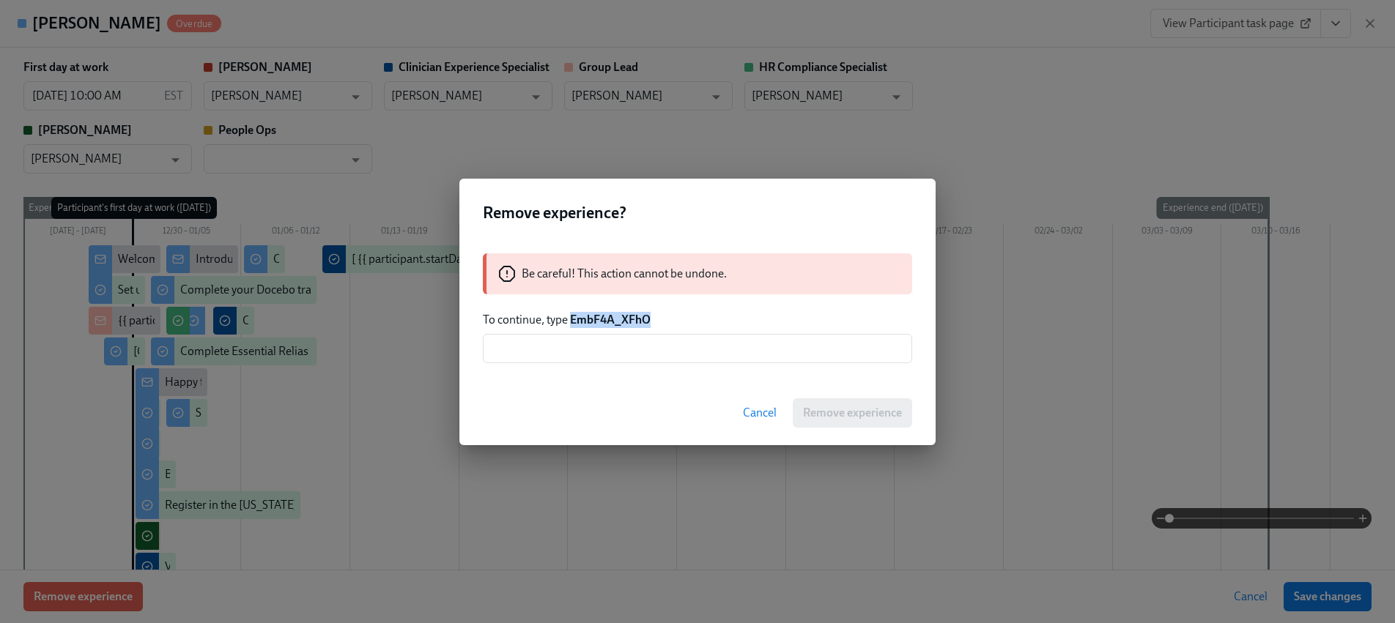
click at [627, 318] on strong "EmbF4A_XFhO" at bounding box center [610, 320] width 81 height 14
click at [637, 354] on input "text" at bounding box center [697, 348] width 429 height 29
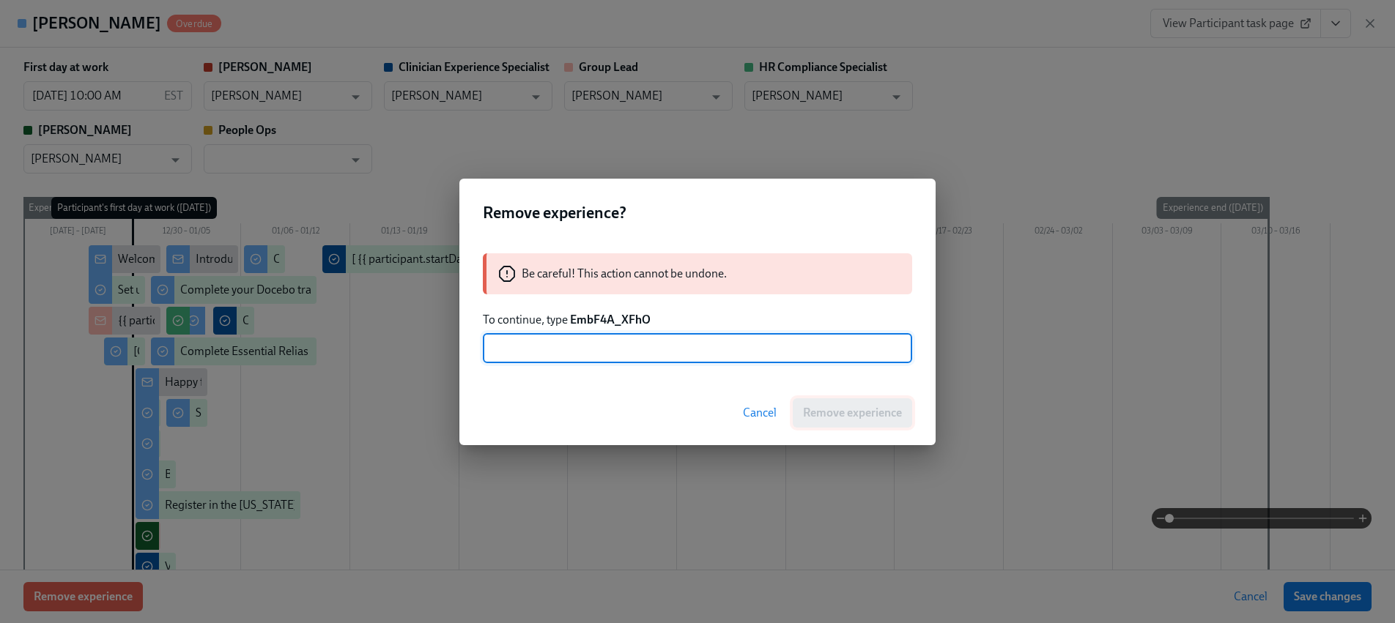
paste input "EmbF4A_XFhO"
type input "EmbF4A_XFhO"
click at [899, 424] on button "Remove experience" at bounding box center [851, 412] width 119 height 29
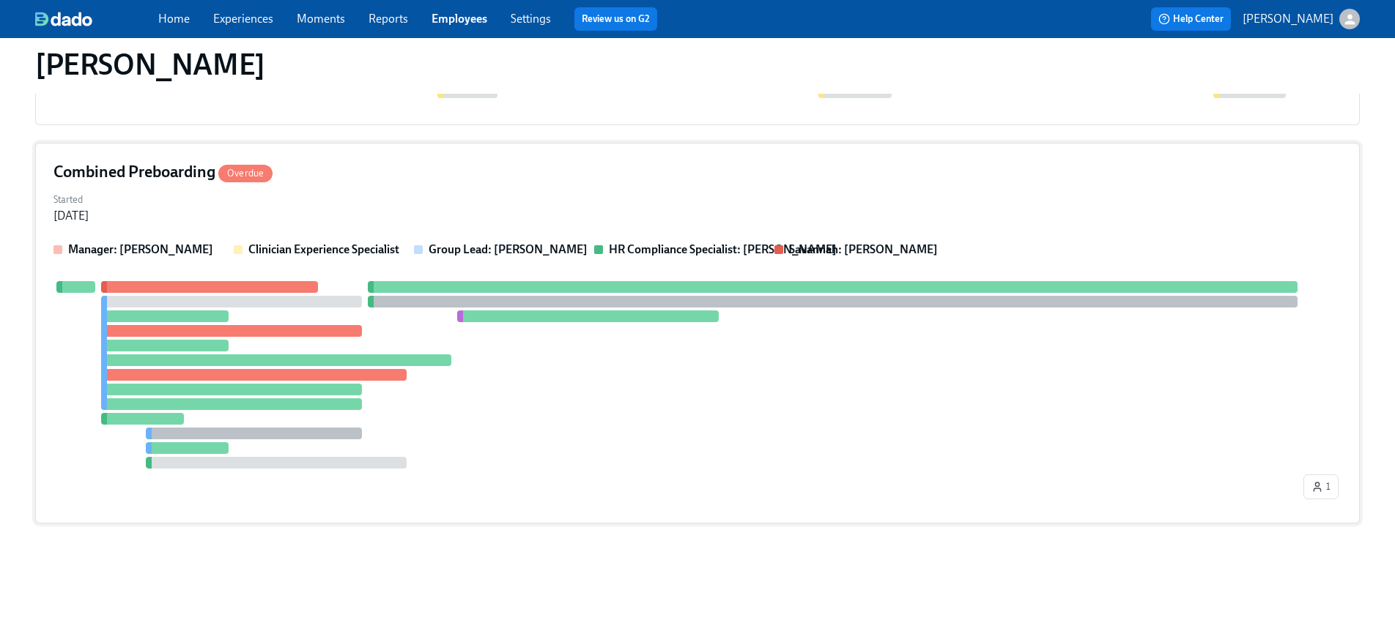
scroll to position [334, 0]
click at [278, 439] on div at bounding box center [671, 375] width 1236 height 188
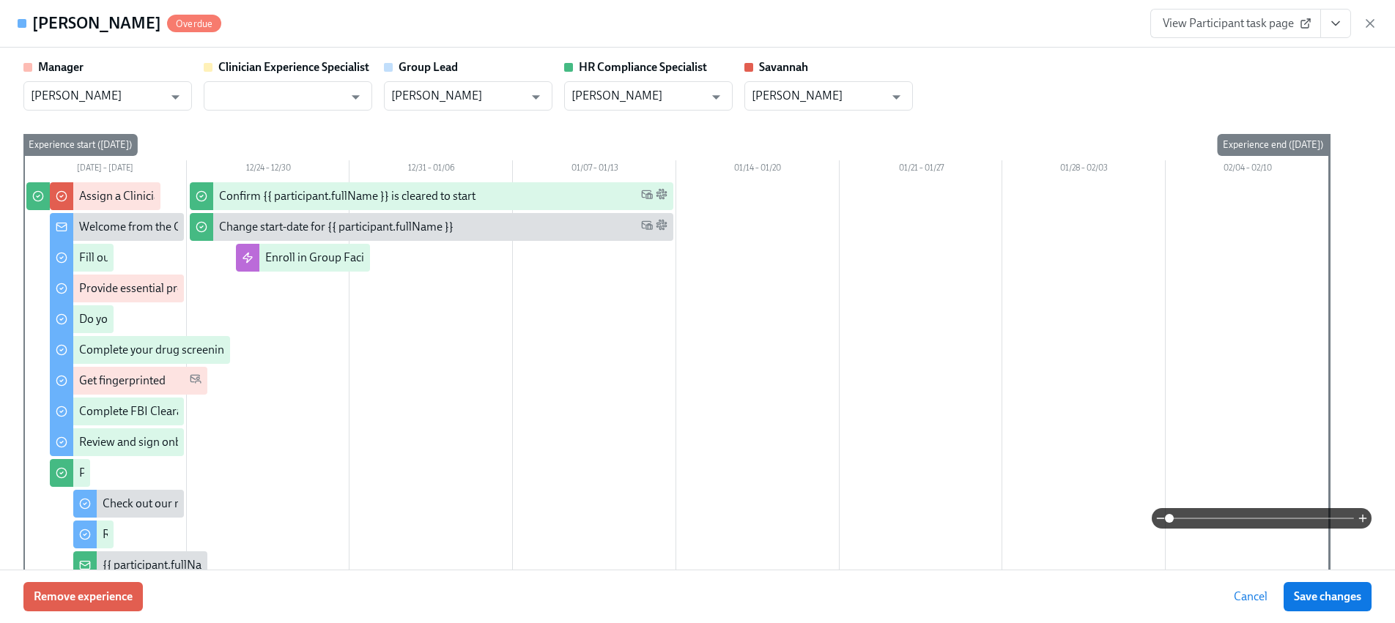
click at [102, 579] on div "Remove experience Cancel Save changes" at bounding box center [697, 596] width 1395 height 53
click at [93, 602] on span "Remove experience" at bounding box center [83, 597] width 99 height 15
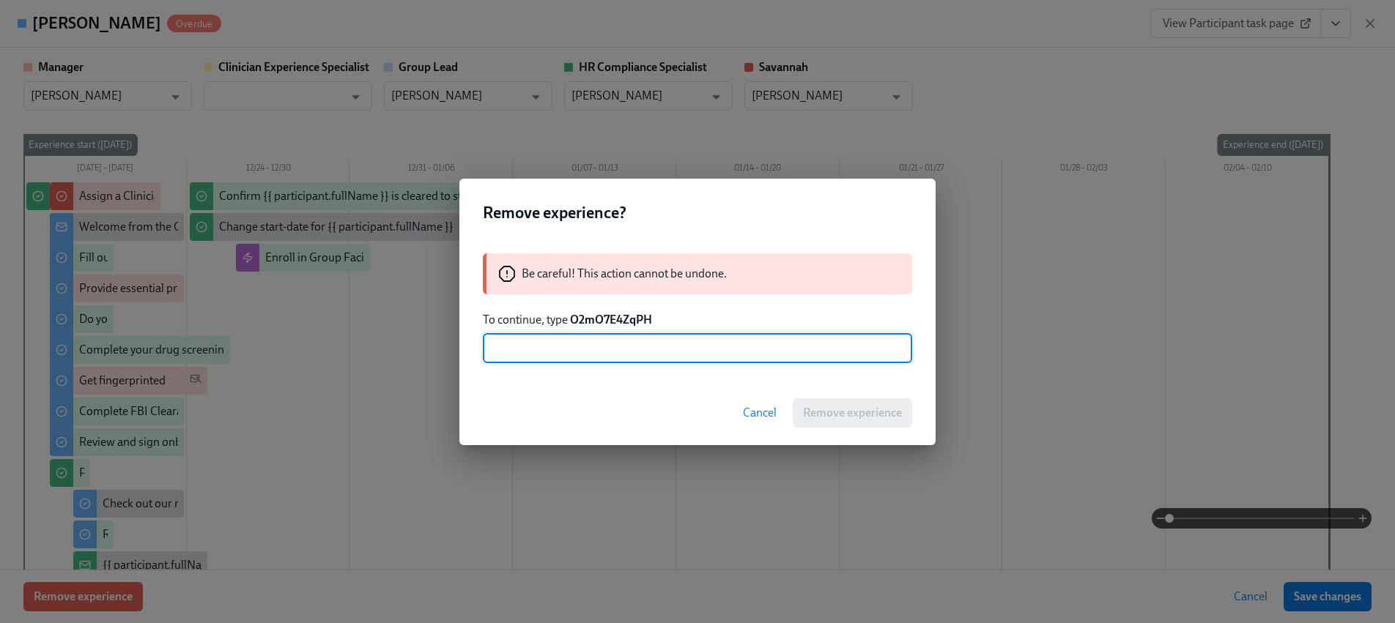
click at [622, 308] on div "Be careful! This action cannot be undone. To continue, type O2mO7E4ZqPH ​" at bounding box center [697, 308] width 476 height 145
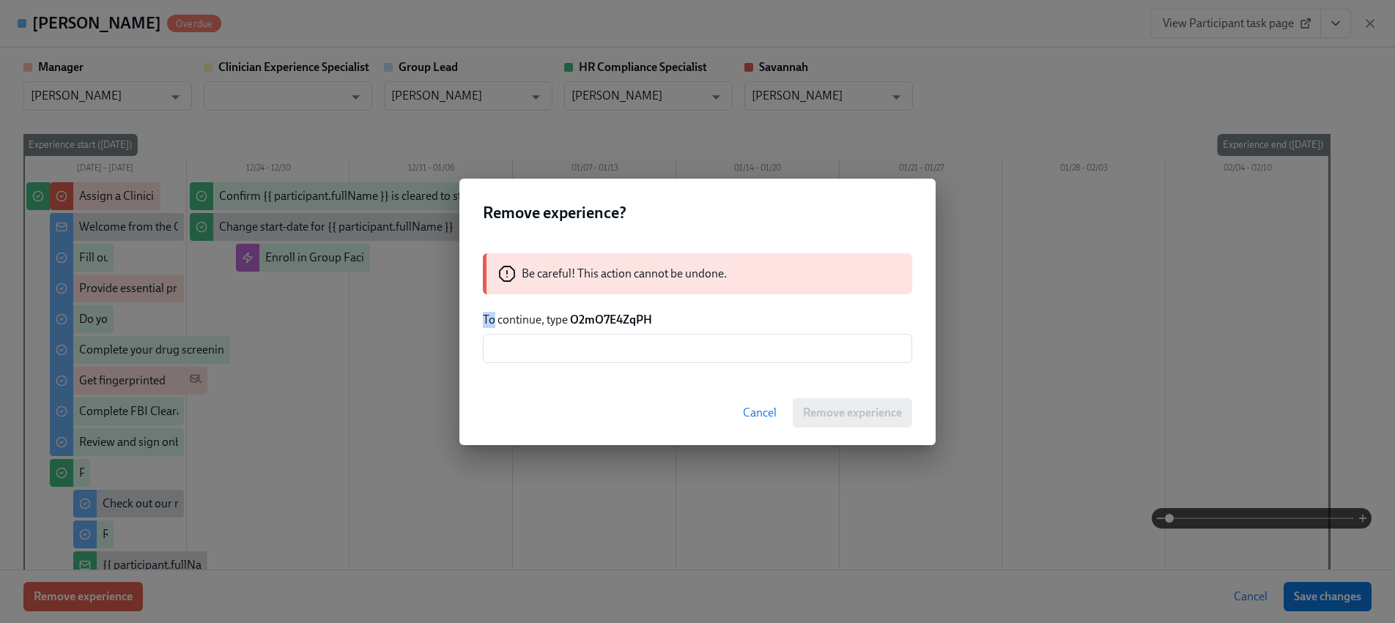
click at [622, 308] on div "Be careful! This action cannot be undone. To continue, type O2mO7E4ZqPH ​" at bounding box center [697, 308] width 476 height 145
click at [617, 315] on strong "O2mO7E4ZqPH" at bounding box center [611, 320] width 82 height 14
drag, startPoint x: 617, startPoint y: 315, endPoint x: 619, endPoint y: 327, distance: 11.8
click at [617, 315] on strong "O2mO7E4ZqPH" at bounding box center [611, 320] width 82 height 14
click at [616, 324] on strong "O2mO7E4ZqPH" at bounding box center [611, 320] width 82 height 14
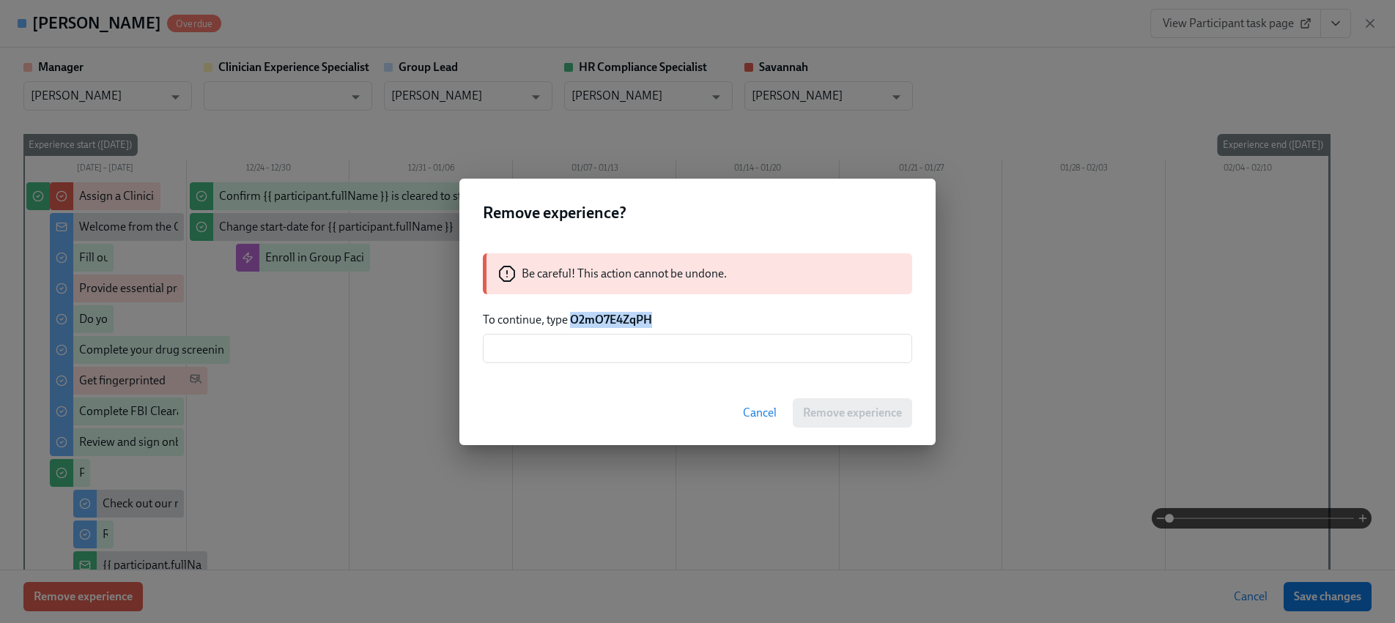
click at [616, 324] on strong "O2mO7E4ZqPH" at bounding box center [611, 320] width 82 height 14
click at [614, 351] on input "text" at bounding box center [697, 348] width 429 height 29
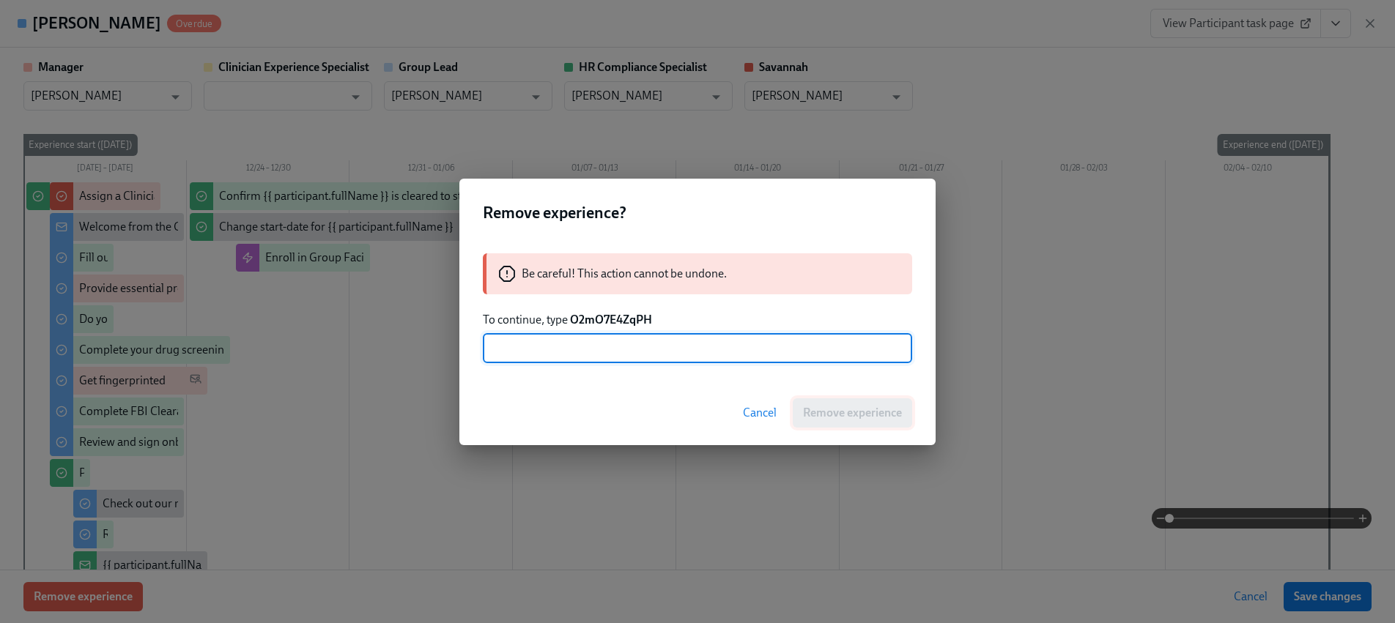
paste input "O2mO7E4ZqPH"
type input "O2mO7E4ZqPH"
click at [843, 425] on button "Remove experience" at bounding box center [851, 412] width 119 height 29
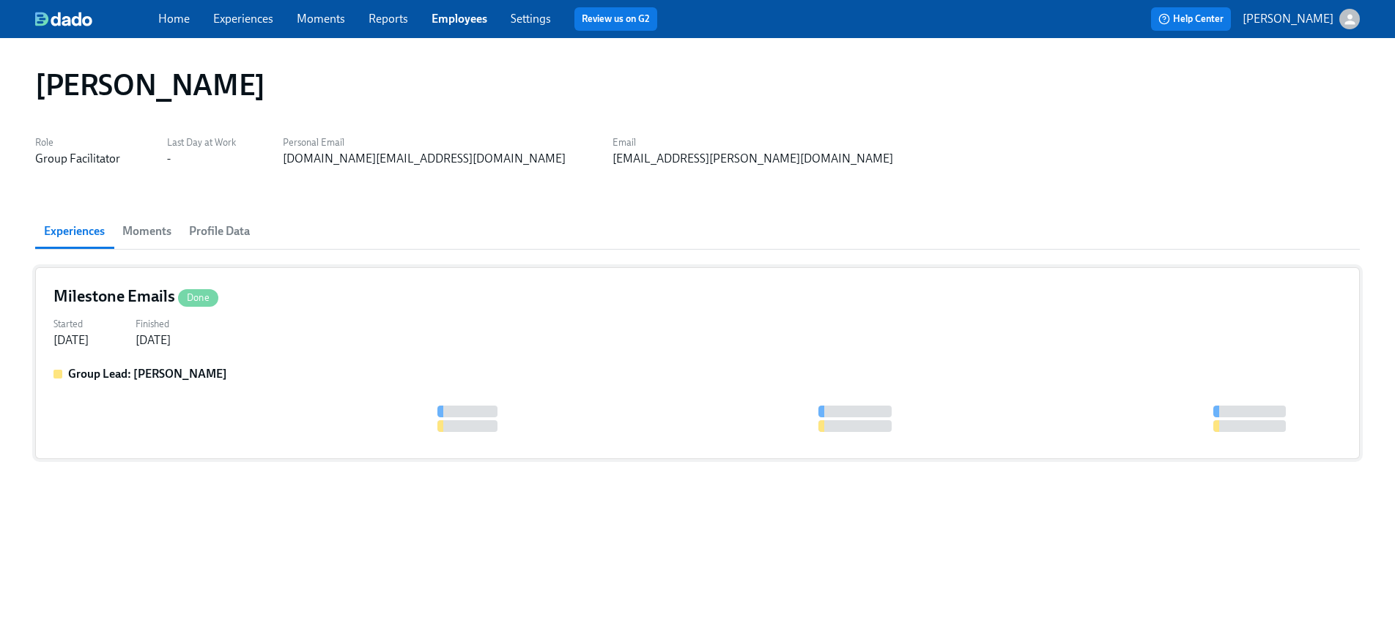
scroll to position [0, 0]
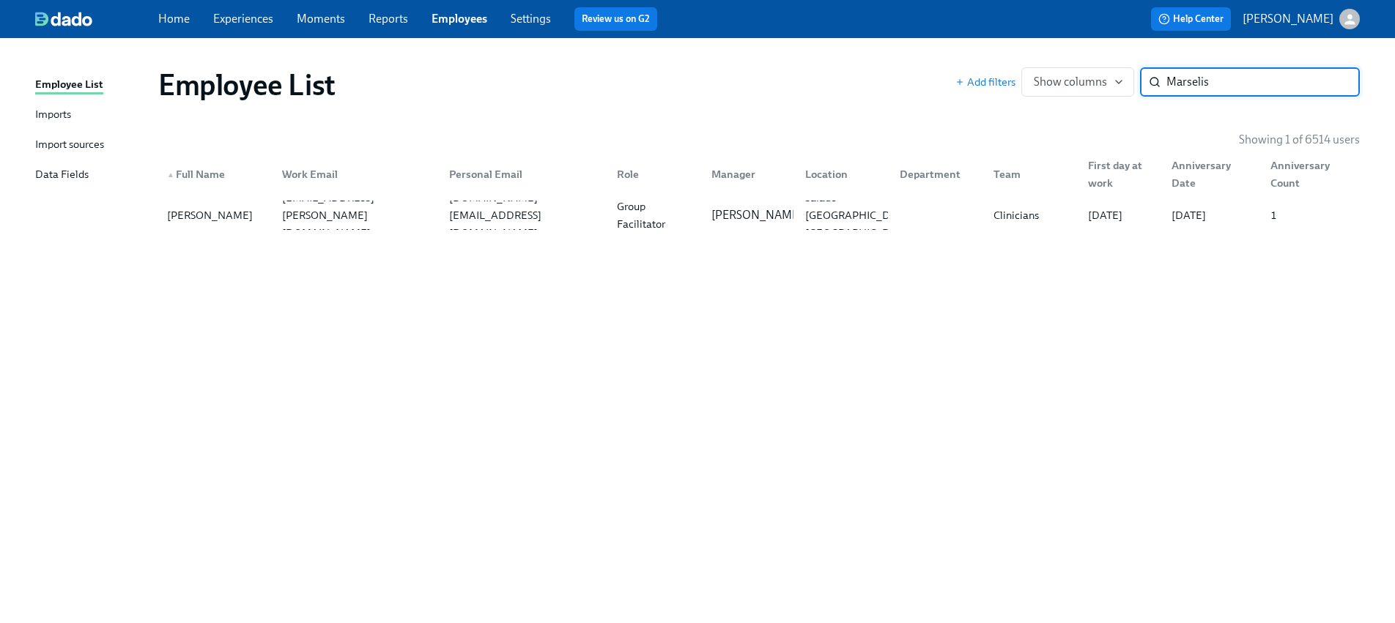
paste input "[PERSON_NAME]"
type input "[PERSON_NAME]"
click at [322, 207] on div "[PERSON_NAME][EMAIL_ADDRESS][DOMAIN_NAME]" at bounding box center [357, 215] width 162 height 53
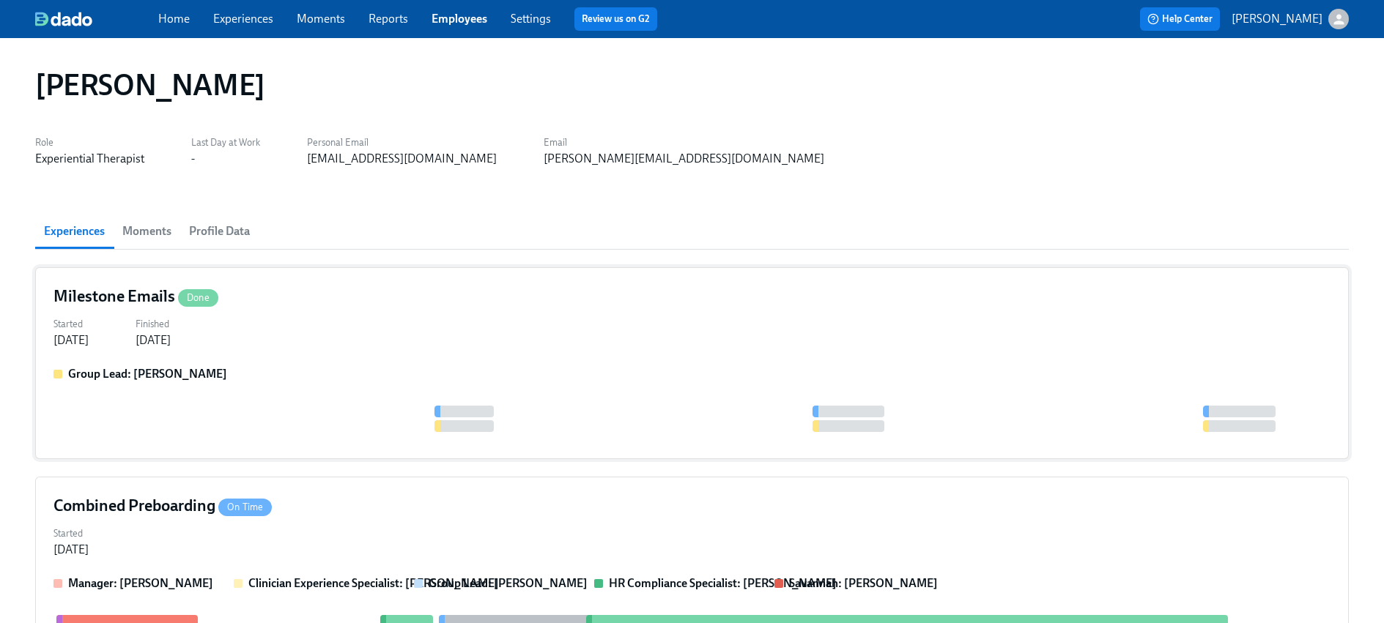
click at [234, 419] on div at bounding box center [691, 419] width 1277 height 26
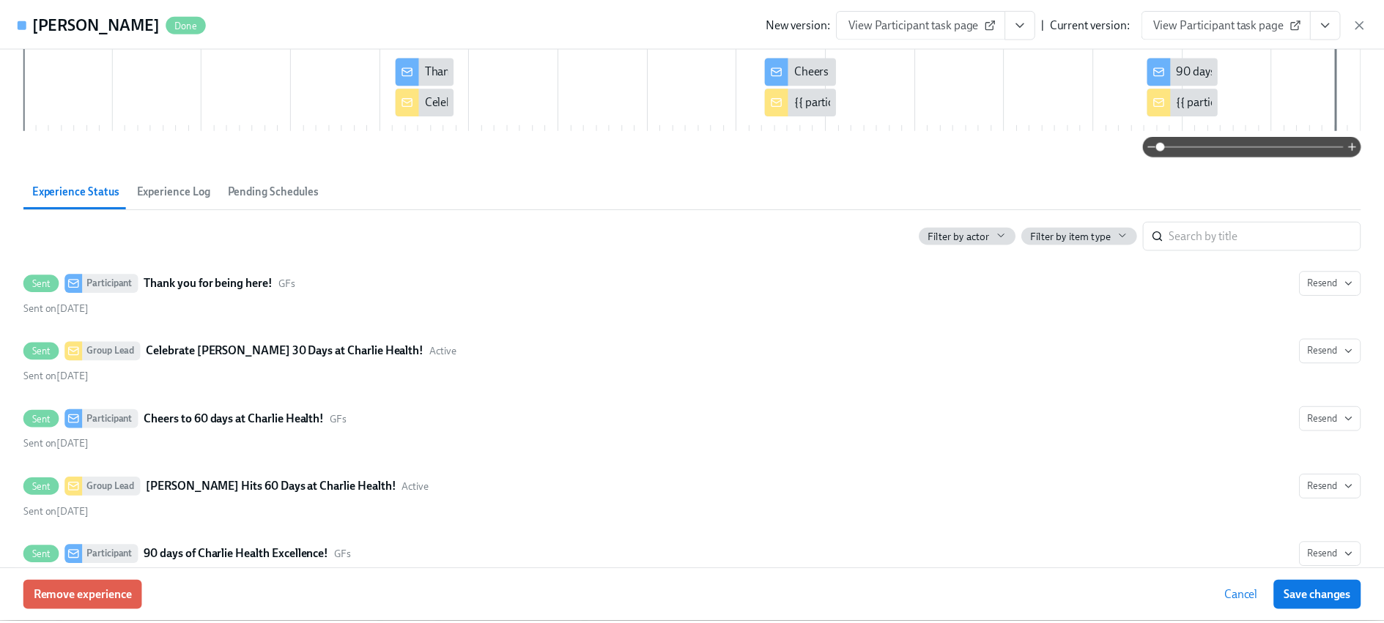
scroll to position [239, 0]
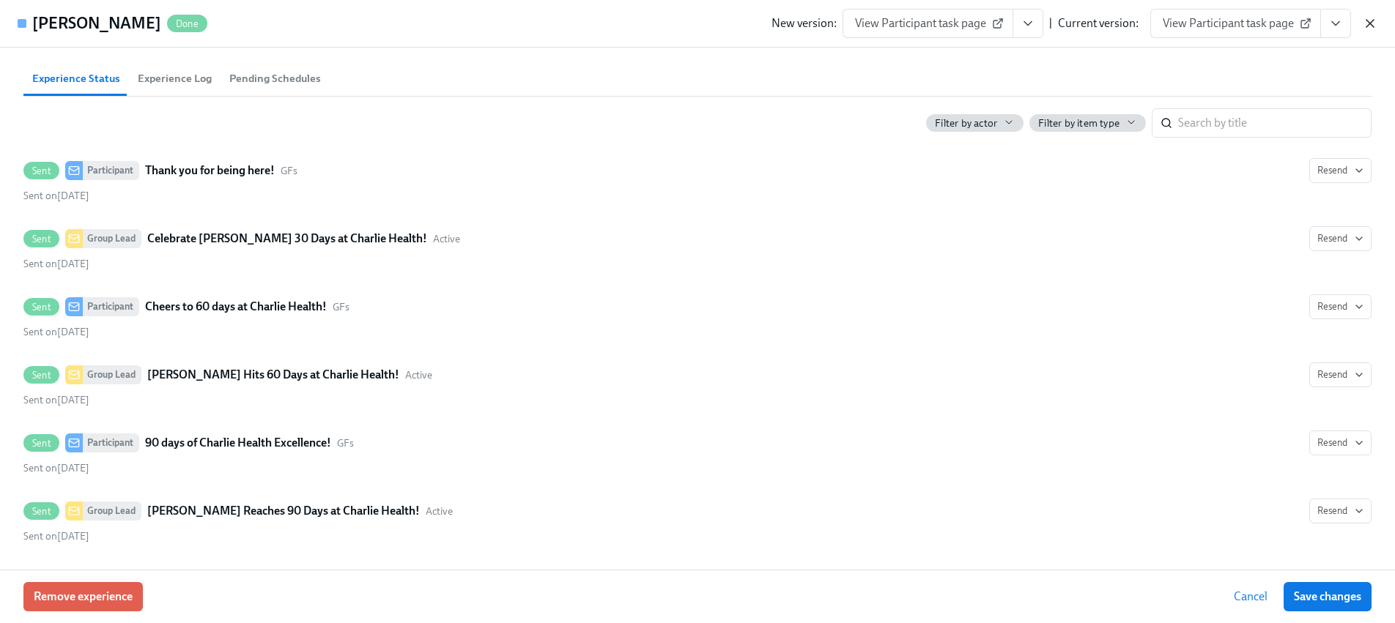
click at [1363, 23] on icon "button" at bounding box center [1369, 23] width 15 height 15
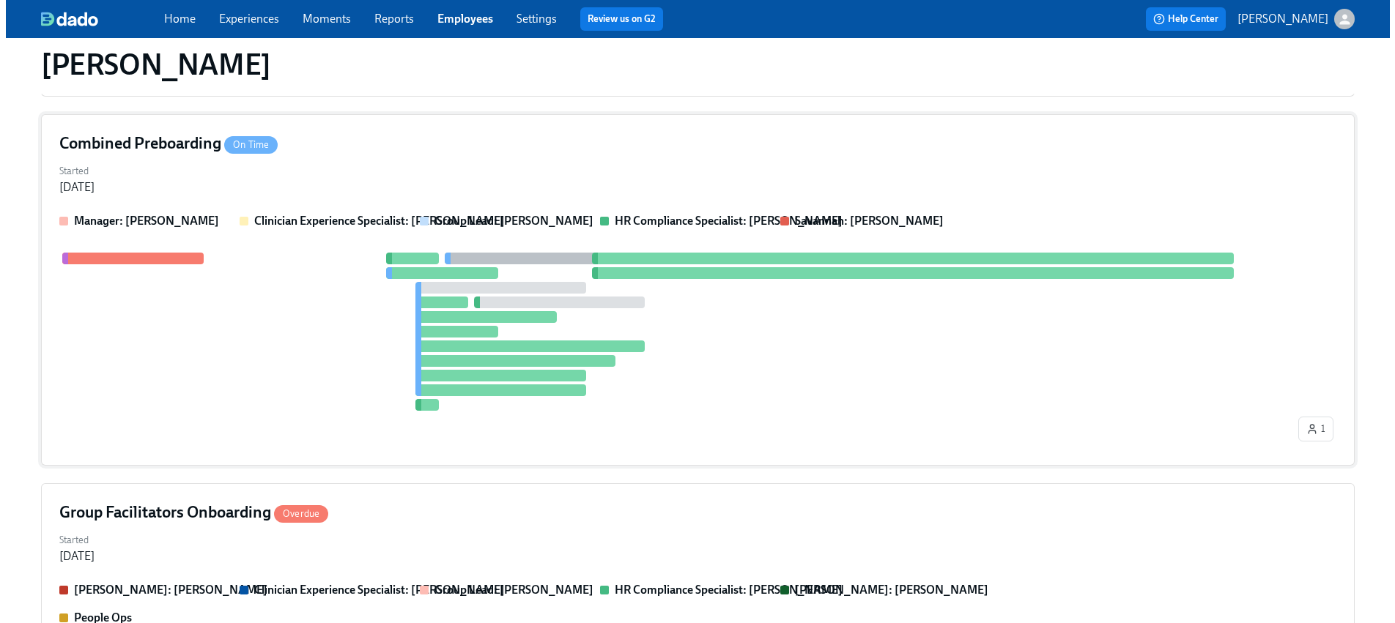
scroll to position [370, 0]
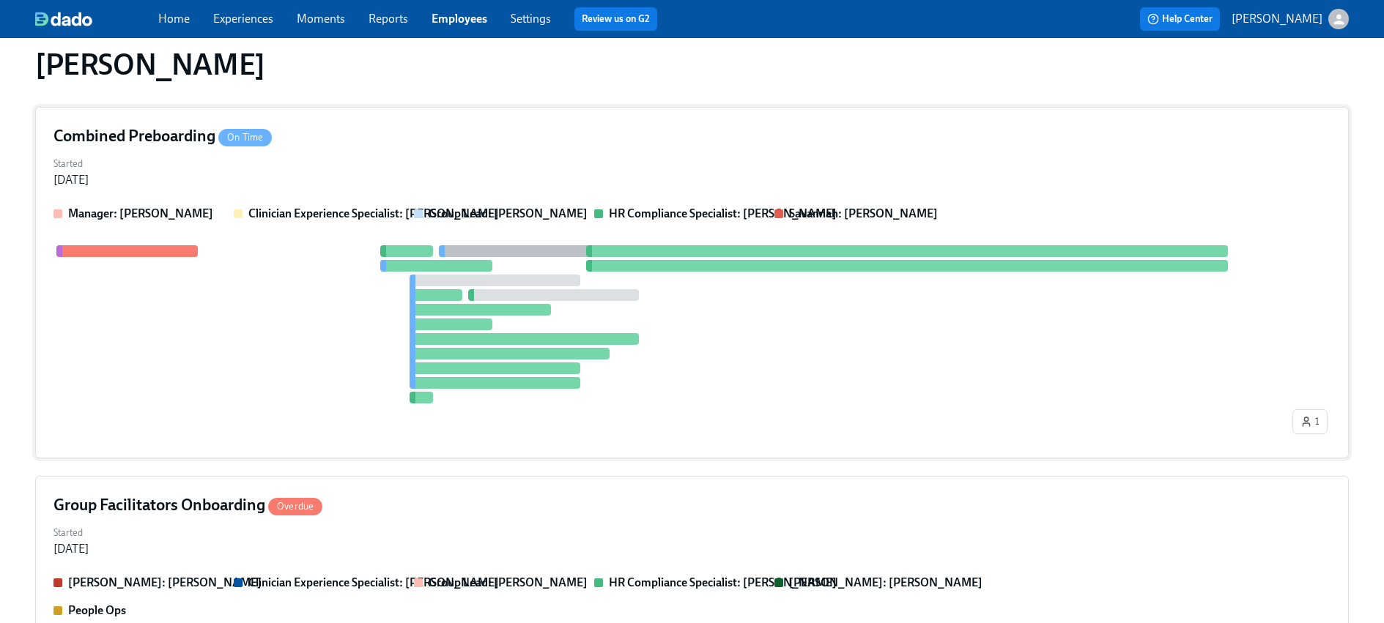
click at [338, 346] on div at bounding box center [671, 324] width 1236 height 158
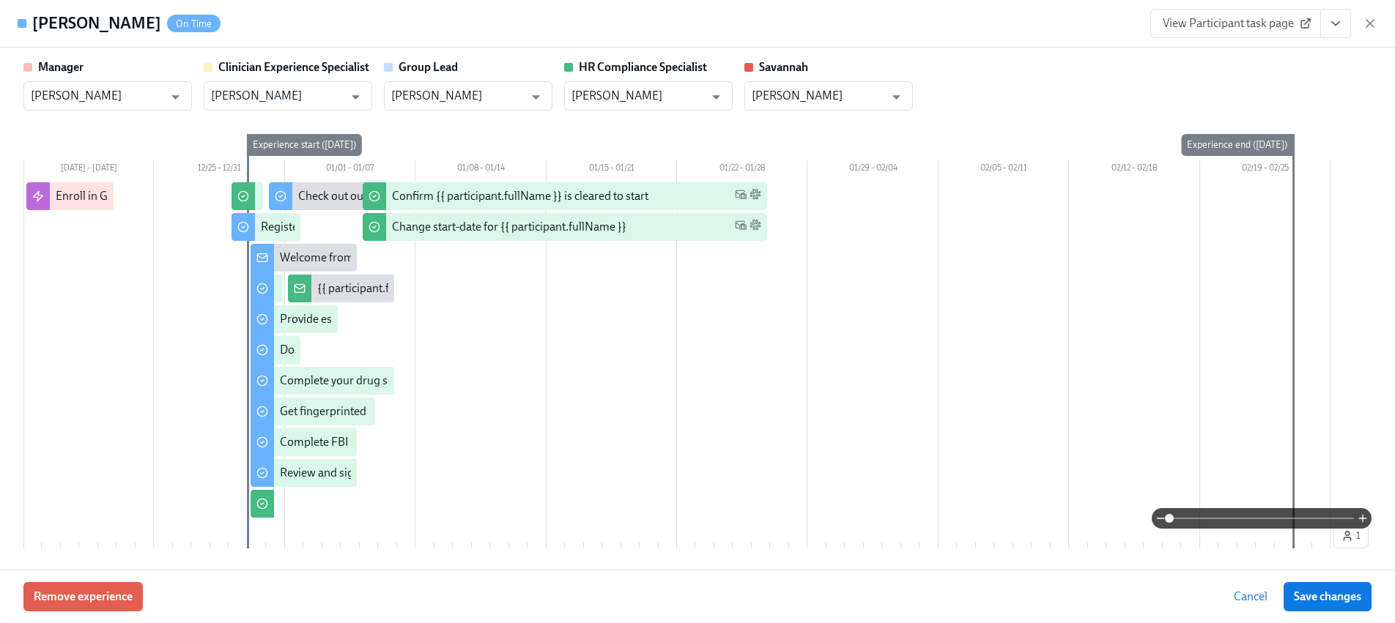
click at [111, 582] on div "Remove experience Cancel Save changes" at bounding box center [697, 596] width 1395 height 53
click at [79, 597] on span "Remove experience" at bounding box center [83, 597] width 99 height 15
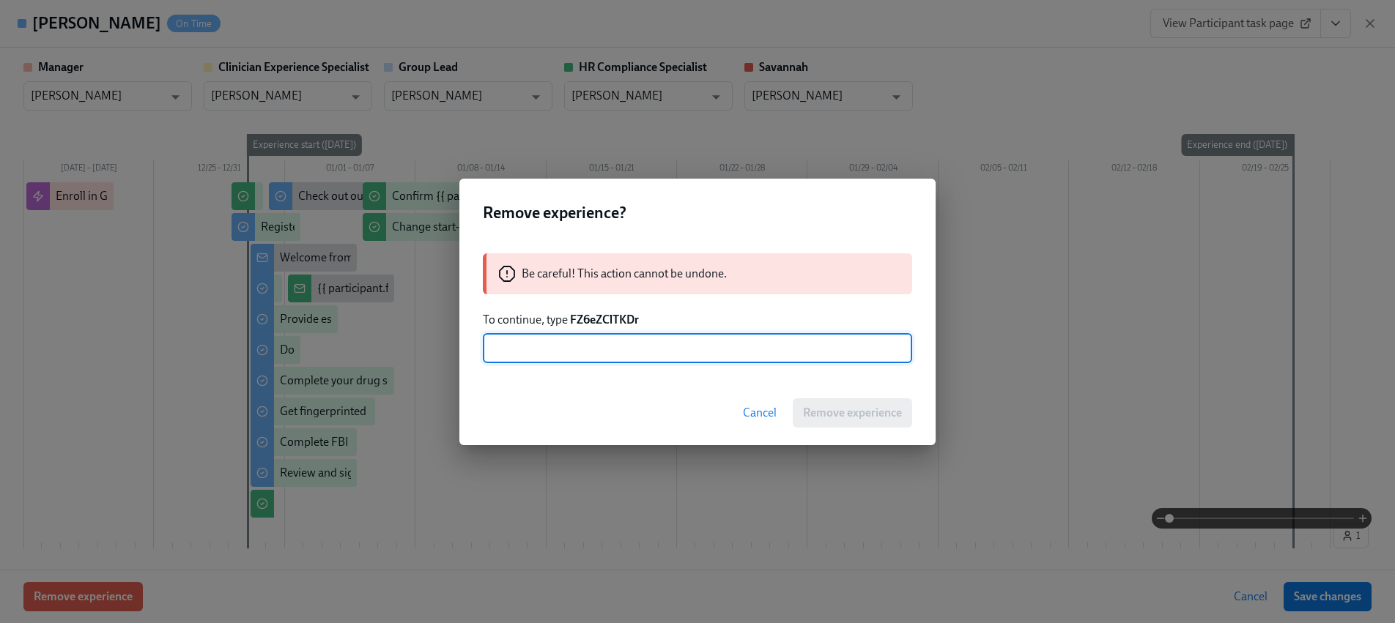
click at [593, 313] on strong "FZ6eZClTKDr" at bounding box center [604, 320] width 69 height 14
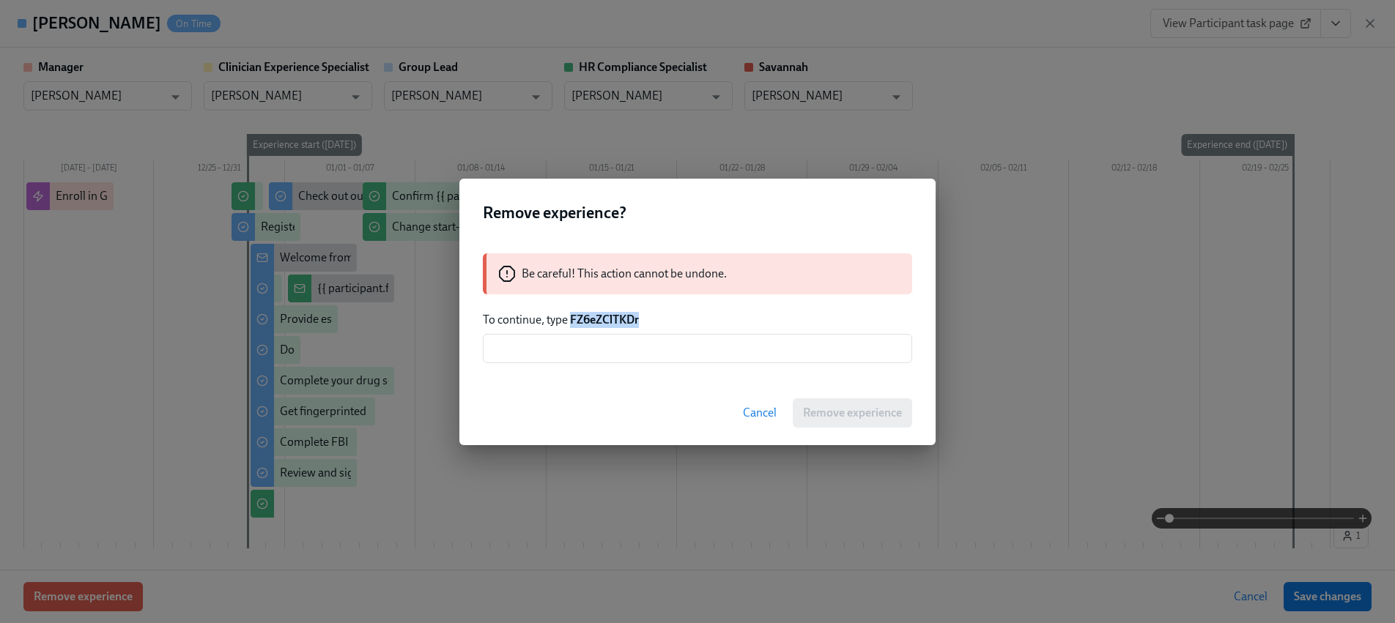
click at [593, 313] on strong "FZ6eZClTKDr" at bounding box center [604, 320] width 69 height 14
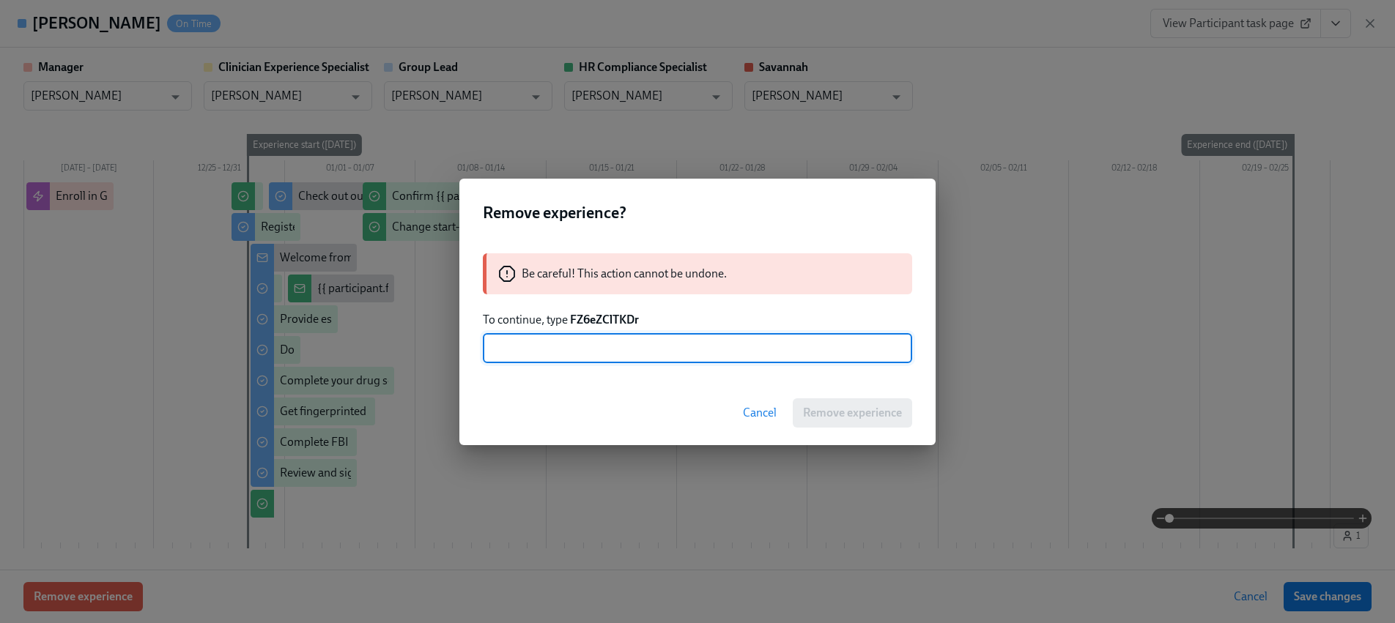
click at [601, 337] on input "text" at bounding box center [697, 348] width 429 height 29
paste input "FZ6eZClTKDr"
type input "FZ6eZClTKDr"
click at [799, 411] on button "Remove experience" at bounding box center [851, 412] width 119 height 29
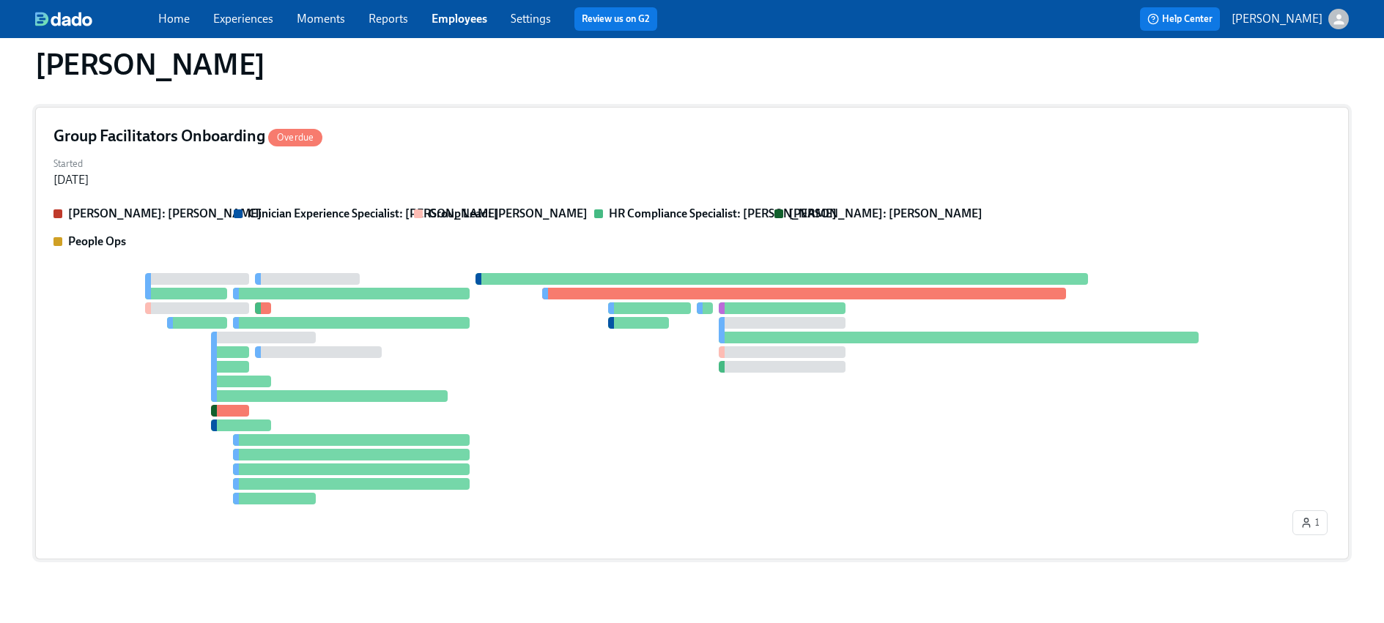
click at [459, 416] on div at bounding box center [671, 388] width 1236 height 231
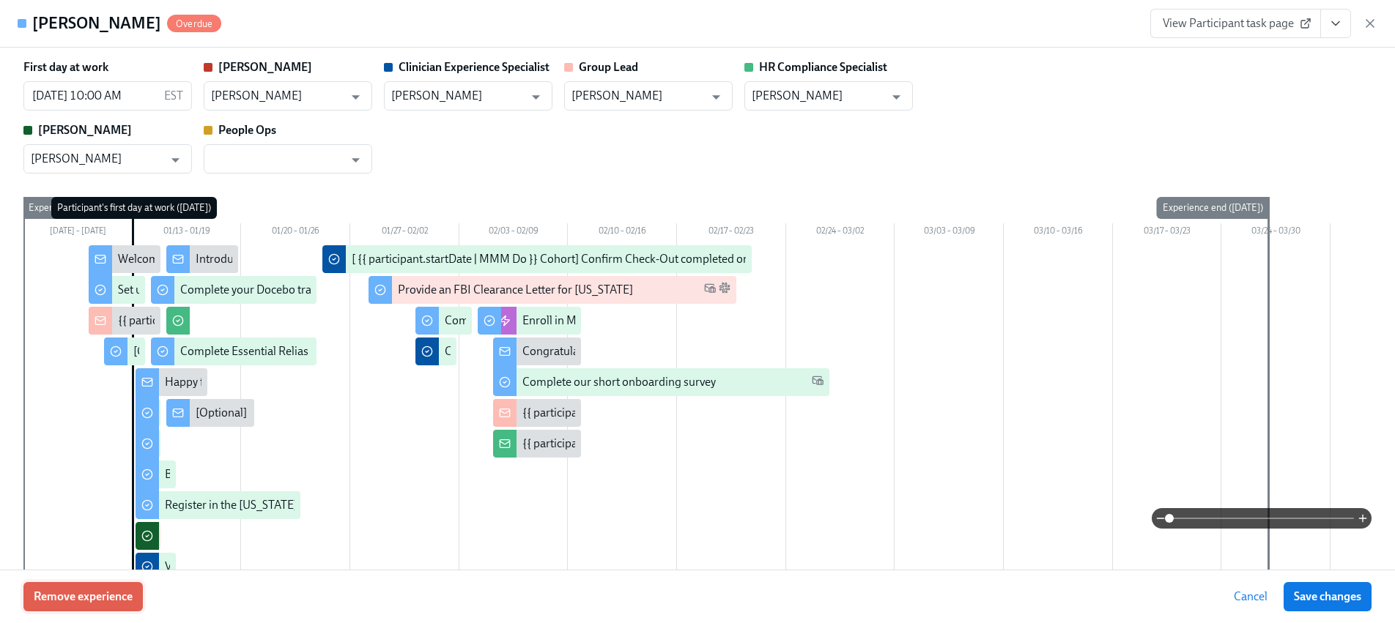
click at [118, 595] on span "Remove experience" at bounding box center [83, 597] width 99 height 15
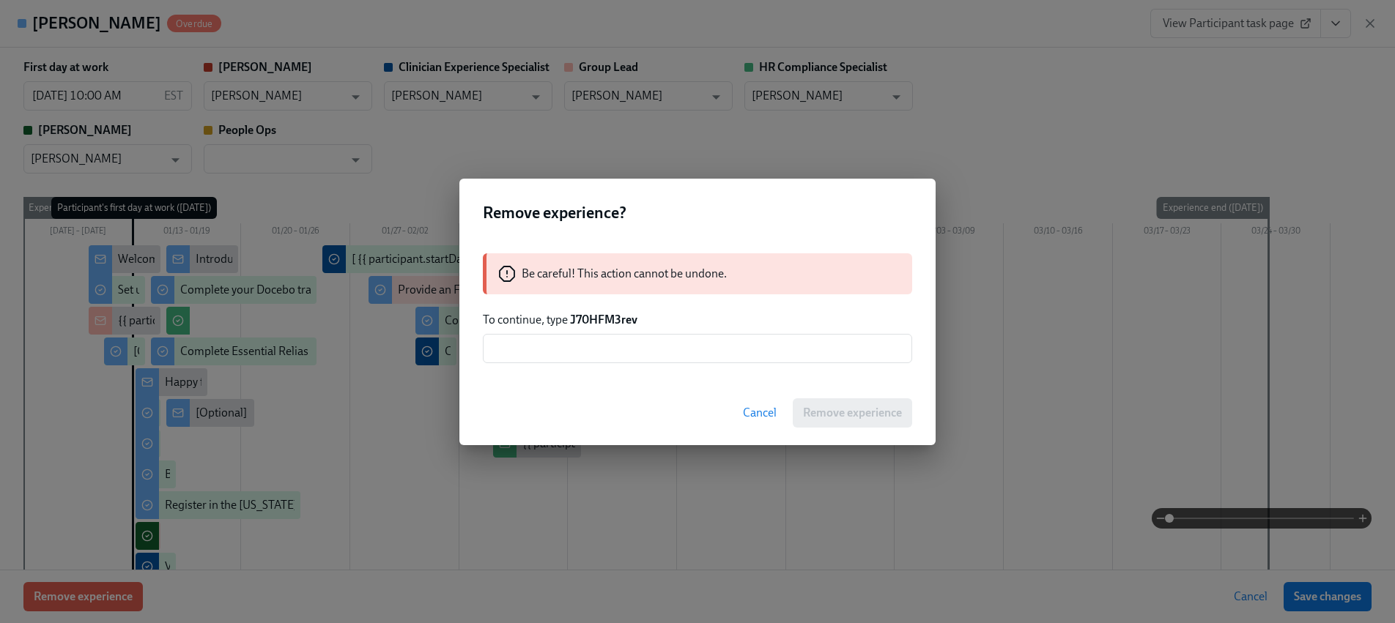
click at [593, 323] on strong "J70HFM3rev" at bounding box center [603, 320] width 67 height 14
click at [593, 322] on strong "J70HFM3rev" at bounding box center [603, 320] width 67 height 14
click at [616, 340] on input "text" at bounding box center [697, 348] width 429 height 29
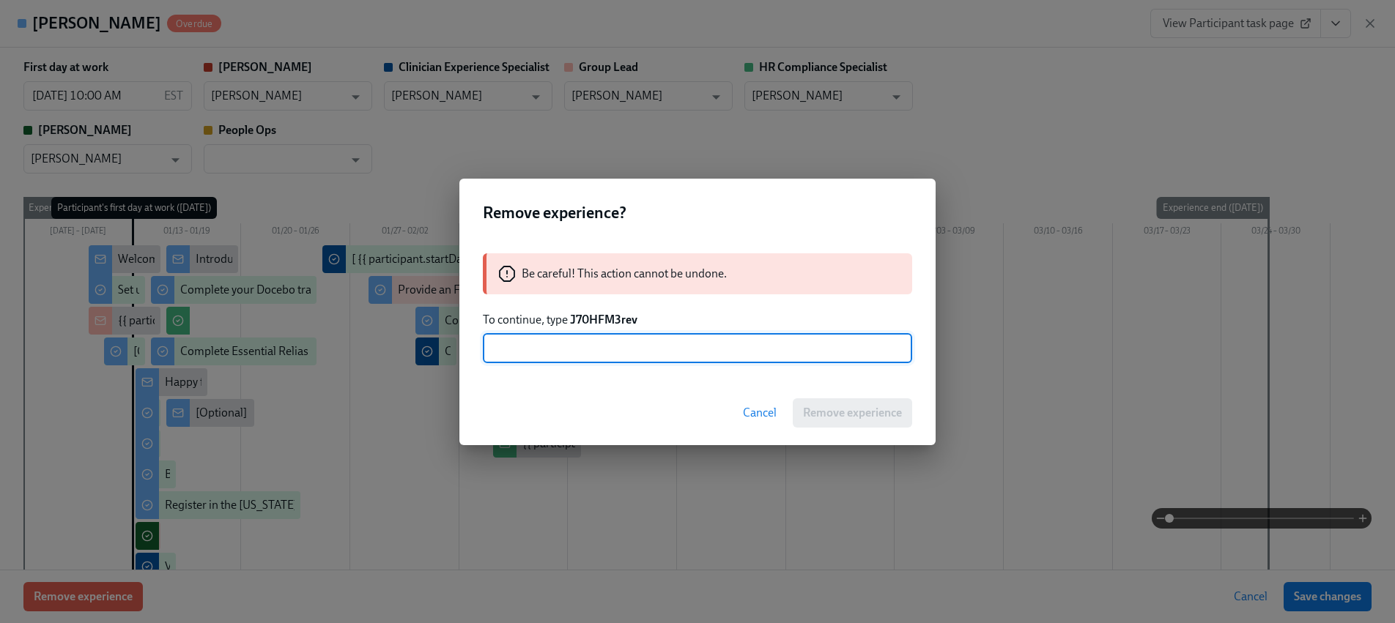
paste input "J70HFM3rev"
type input "J70HFM3rev"
drag, startPoint x: 857, startPoint y: 415, endPoint x: 836, endPoint y: 393, distance: 29.5
click at [856, 415] on span "Remove experience" at bounding box center [852, 413] width 99 height 15
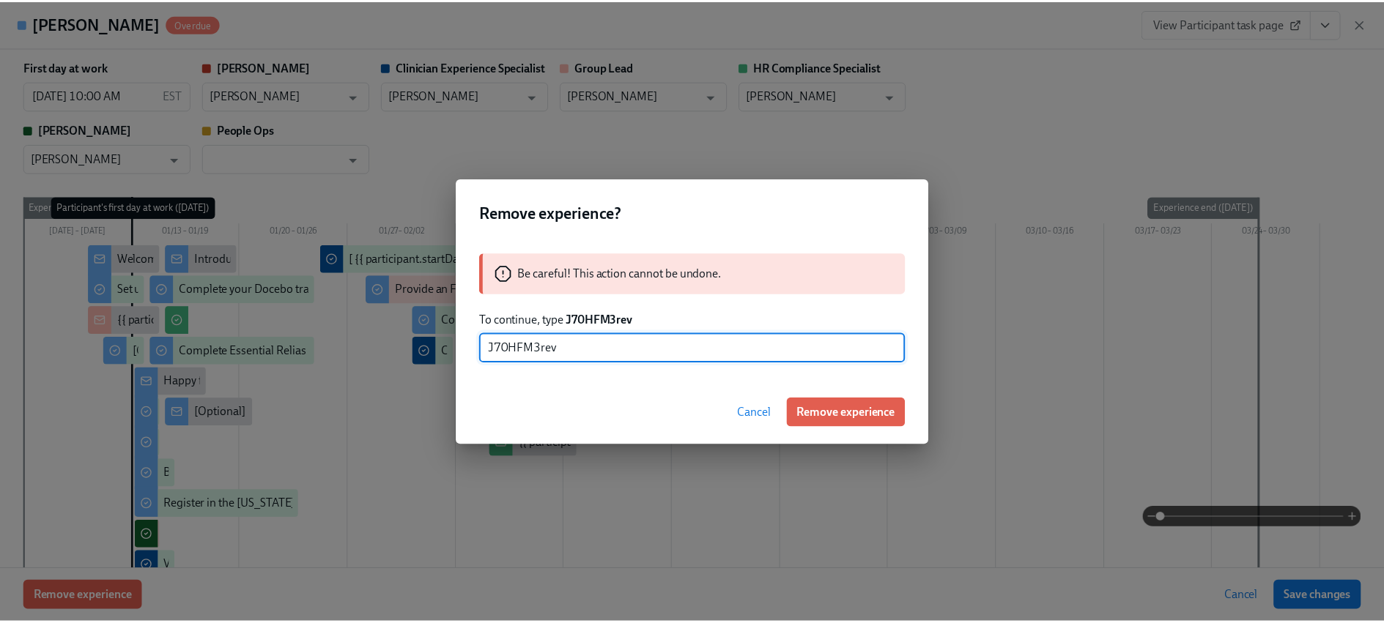
scroll to position [0, 0]
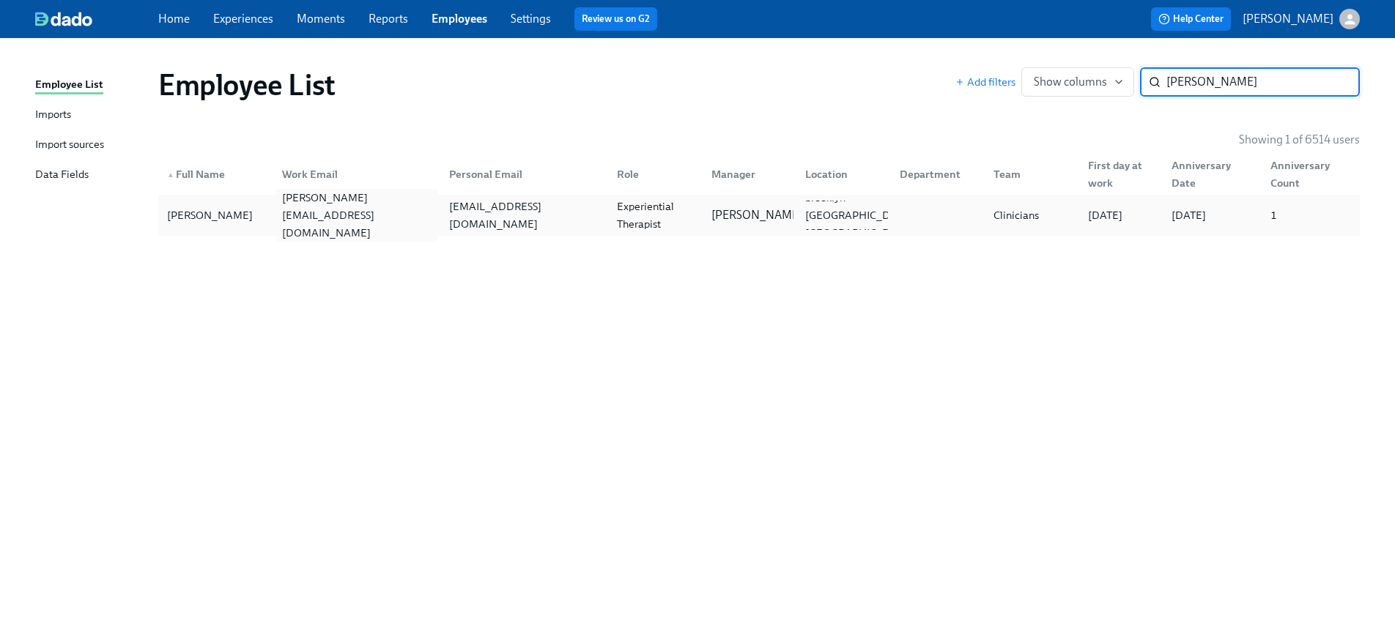
click at [396, 215] on div "[PERSON_NAME][EMAIL_ADDRESS][DOMAIN_NAME]" at bounding box center [357, 215] width 162 height 53
paste input "[PERSON_NAME]"
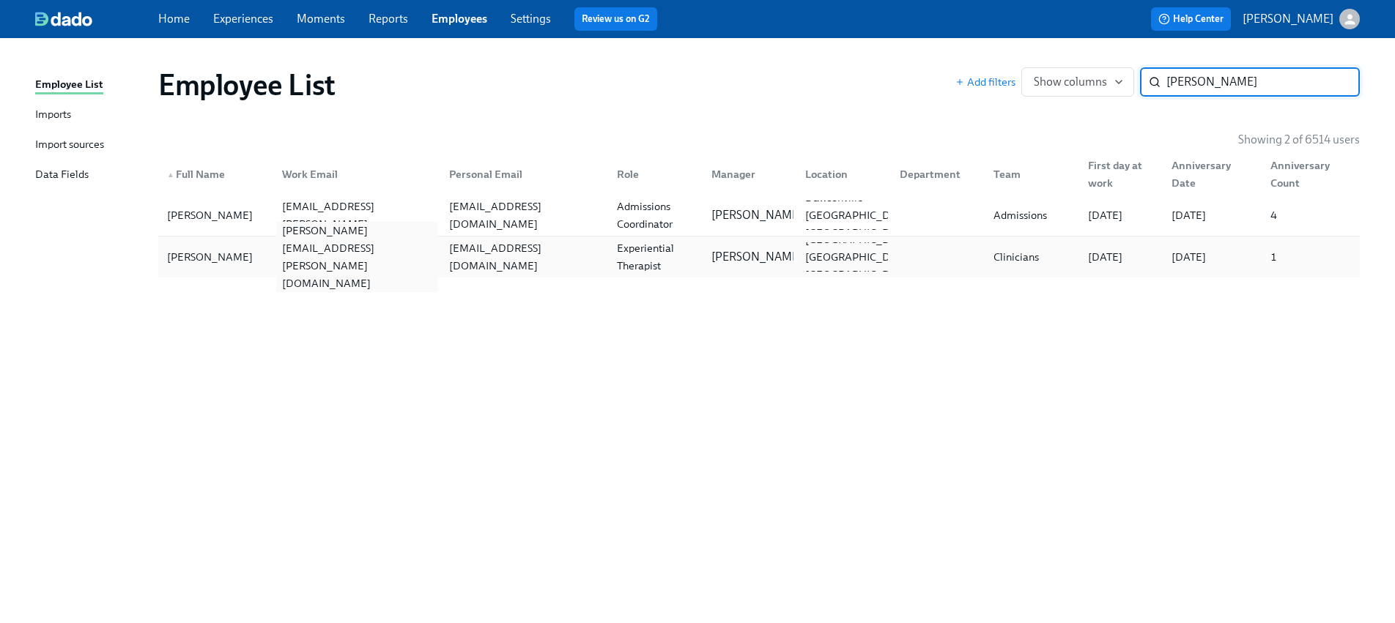
type input "[PERSON_NAME]"
click at [311, 255] on div "[PERSON_NAME][EMAIL_ADDRESS][PERSON_NAME][DOMAIN_NAME]" at bounding box center [357, 257] width 162 height 70
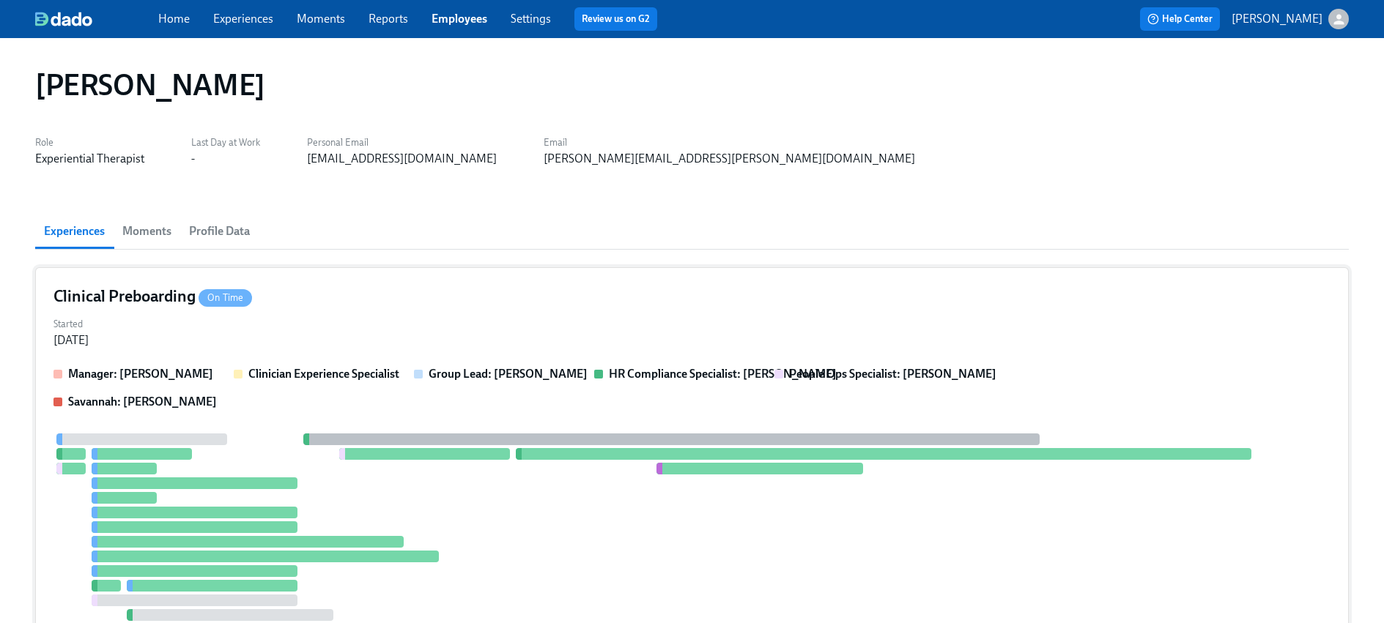
click at [248, 404] on div "Manager: [PERSON_NAME] Clinician Experience Specialist Group Lead: [PERSON_NAME…" at bounding box center [691, 388] width 1277 height 44
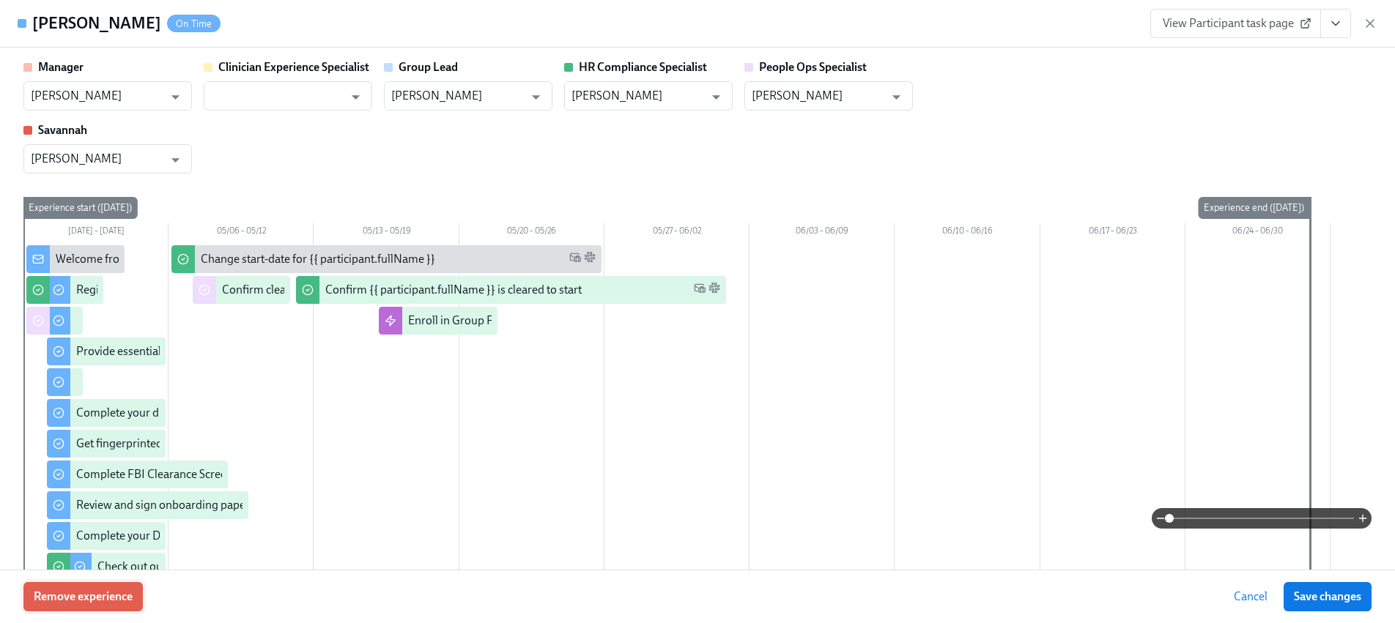
click at [100, 586] on button "Remove experience" at bounding box center [82, 596] width 119 height 29
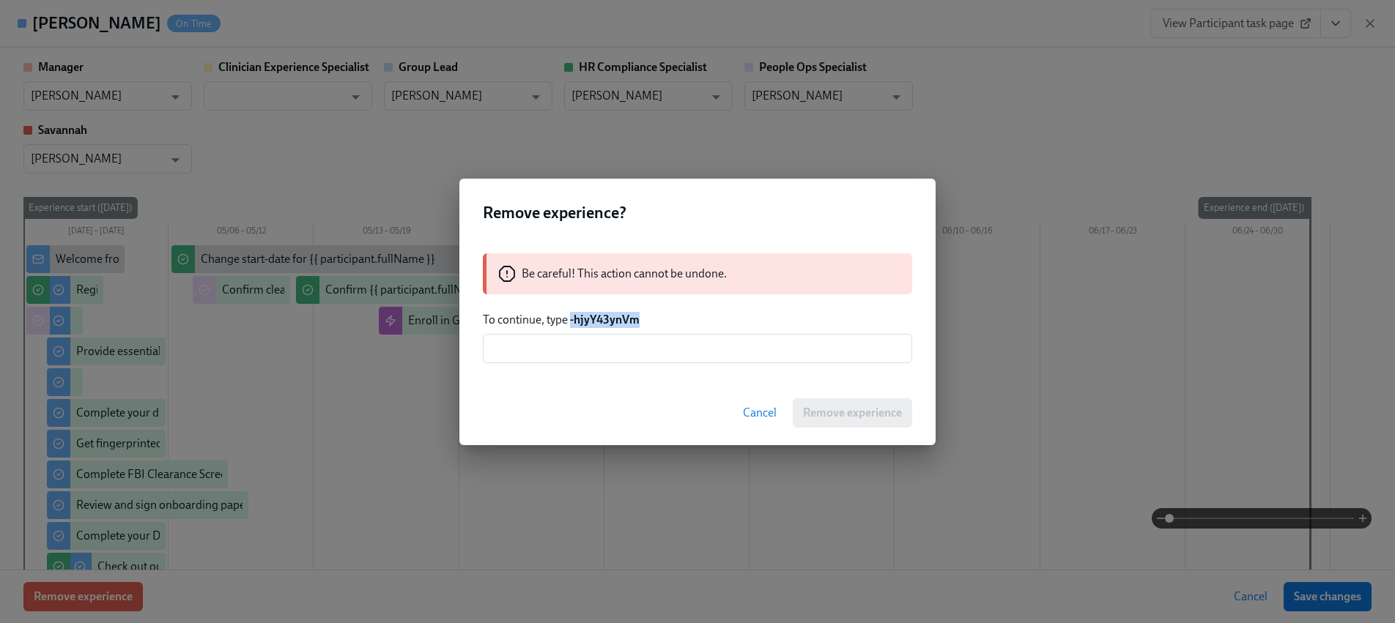
drag, startPoint x: 628, startPoint y: 320, endPoint x: 571, endPoint y: 322, distance: 57.1
click at [571, 322] on p "To continue, type -hjyY43ynVm" at bounding box center [697, 320] width 429 height 16
click at [593, 350] on input "text" at bounding box center [697, 348] width 429 height 29
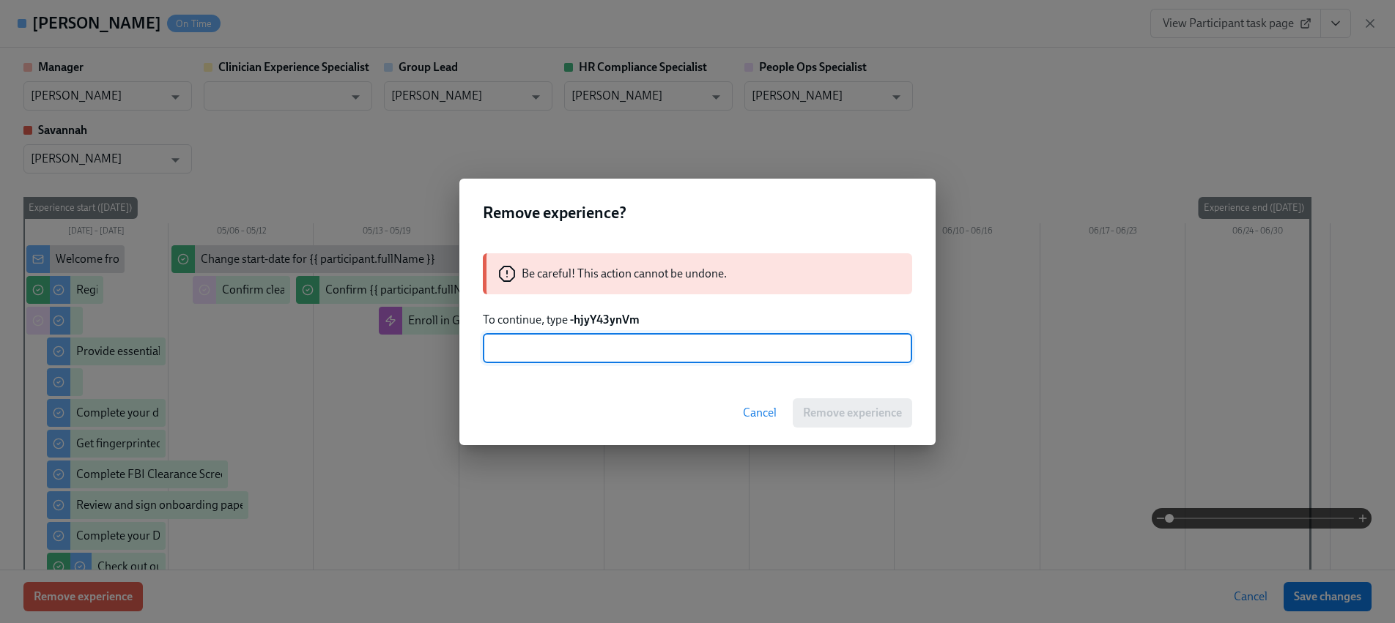
paste input "-hjyY43ynVm"
type input "-hjyY43ynVm"
click at [820, 407] on span "Remove experience" at bounding box center [852, 413] width 99 height 15
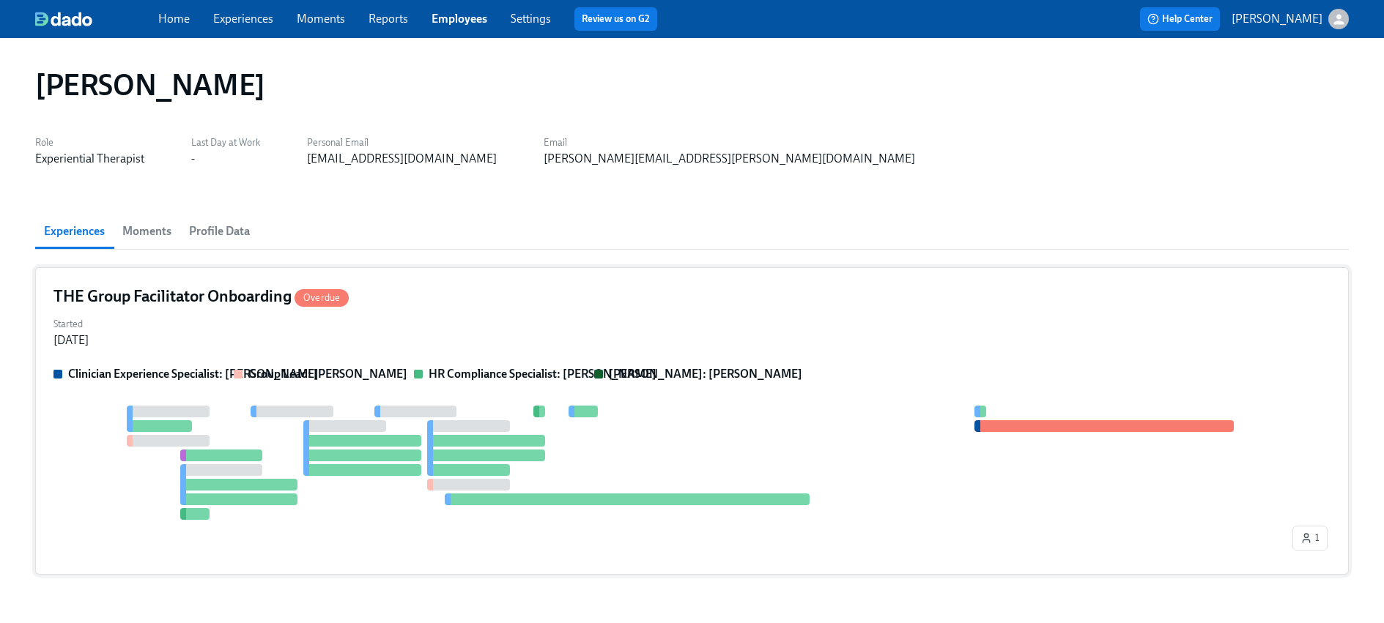
click at [427, 459] on div at bounding box center [430, 456] width 6 height 18
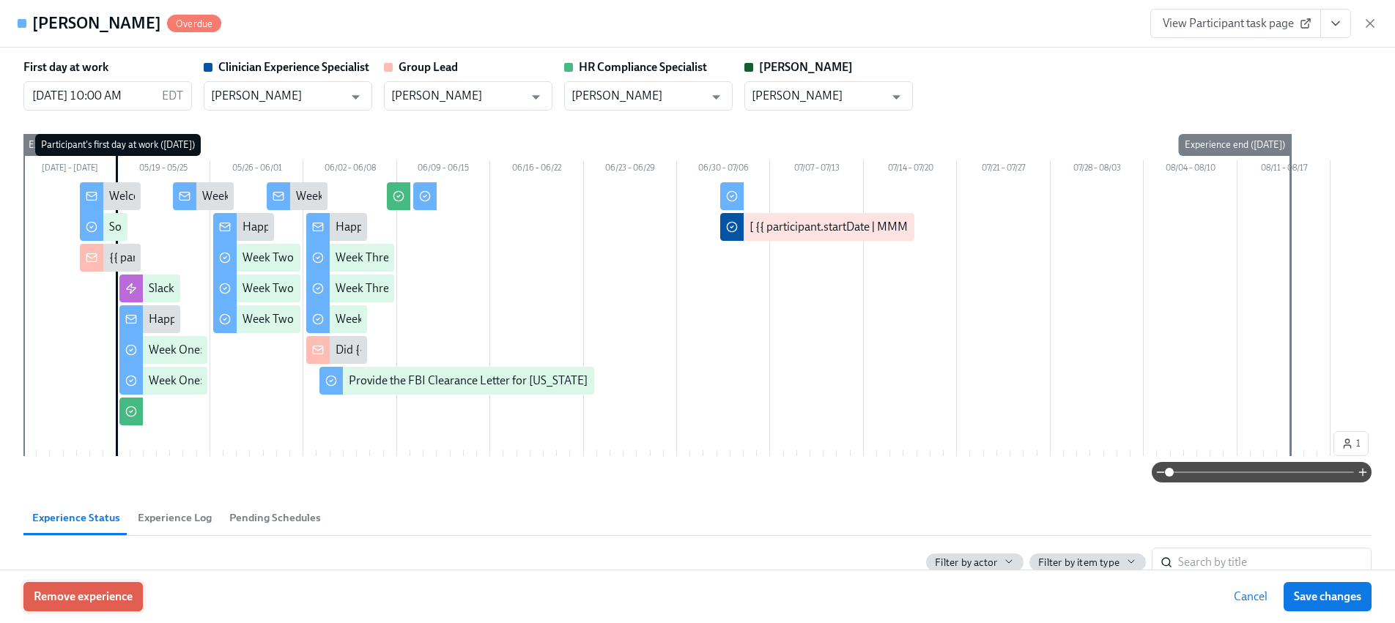
click at [118, 590] on span "Remove experience" at bounding box center [83, 597] width 99 height 15
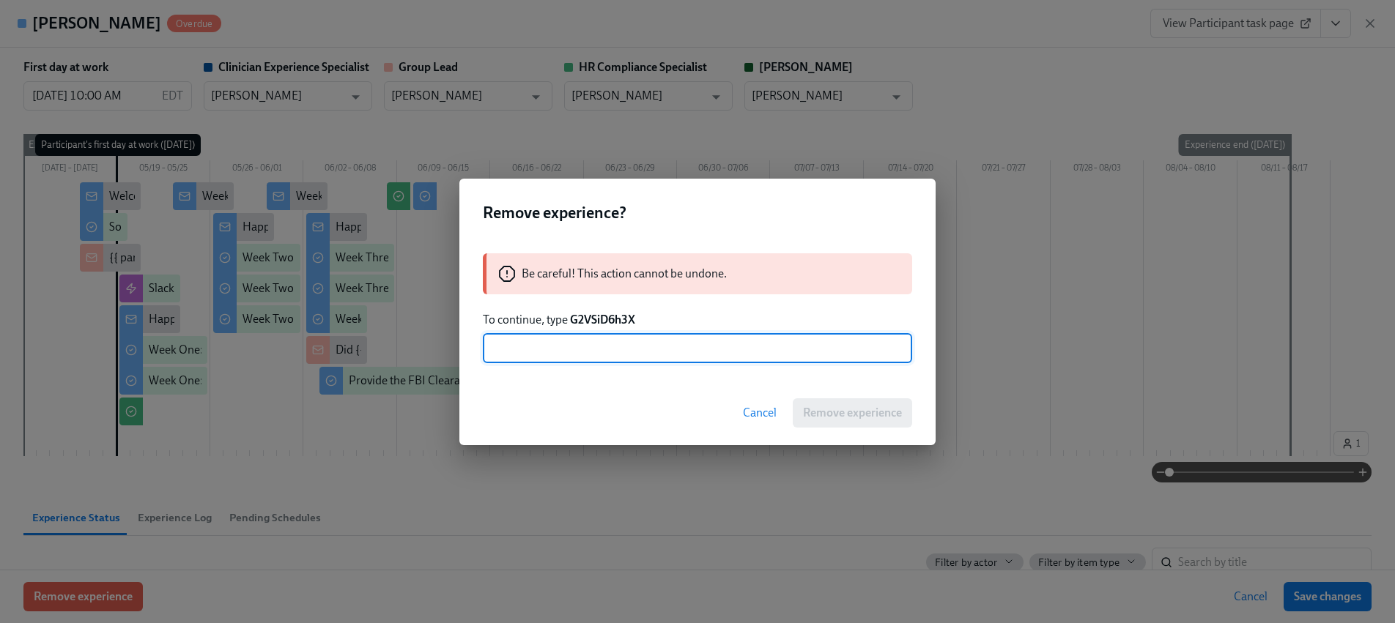
click at [613, 322] on strong "G2VSiD6h3X" at bounding box center [602, 320] width 65 height 14
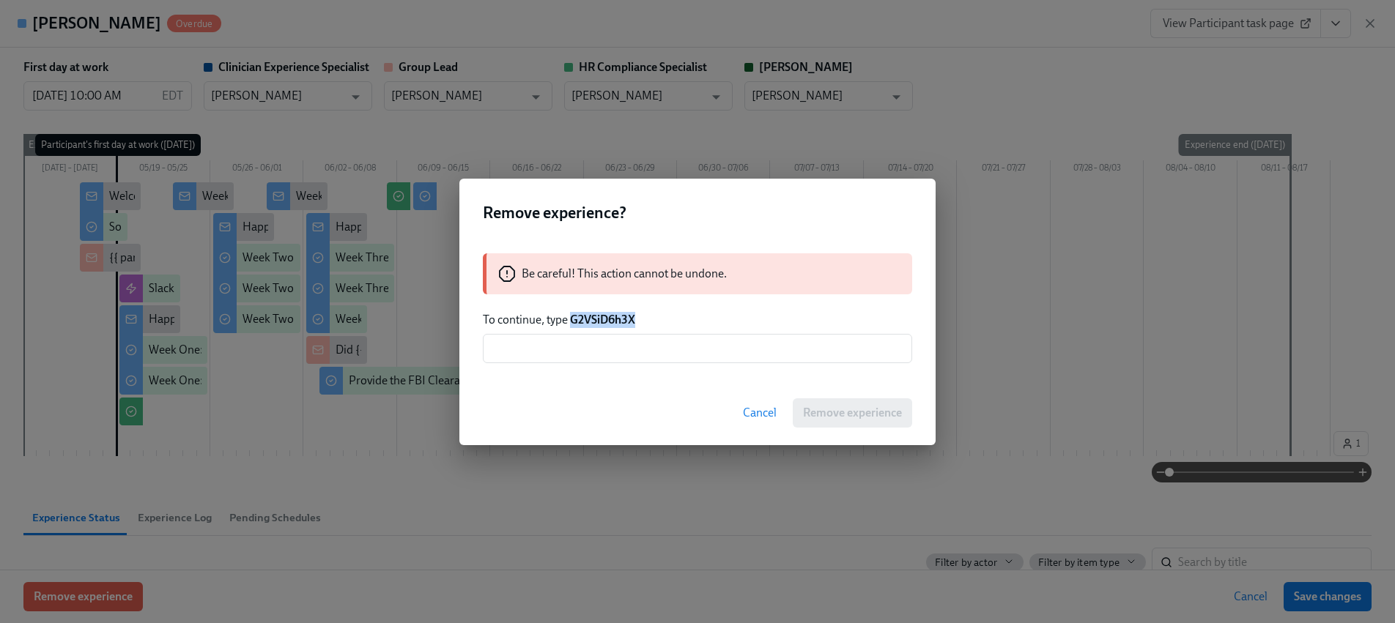
click at [613, 322] on strong "G2VSiD6h3X" at bounding box center [602, 320] width 65 height 14
click at [610, 338] on input "text" at bounding box center [697, 348] width 429 height 29
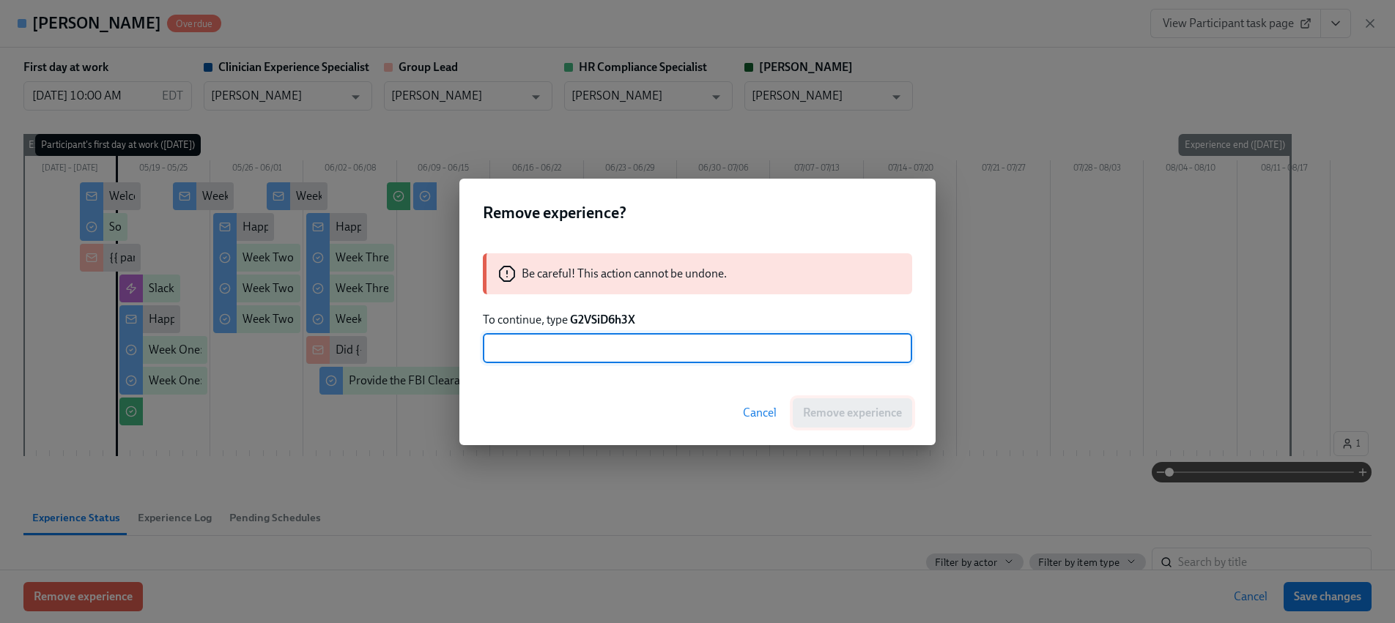
paste input "G2VSiD6h3X"
type input "G2VSiD6h3X"
click at [836, 407] on span "Remove experience" at bounding box center [852, 413] width 99 height 15
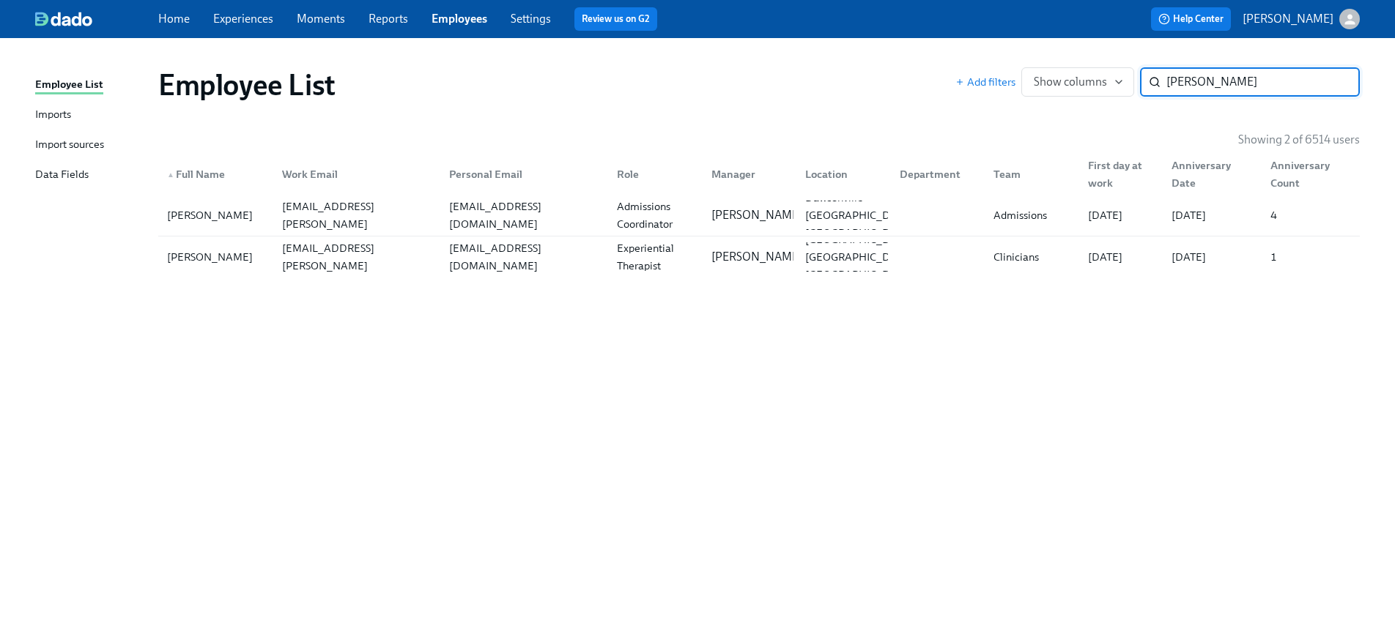
paste input "[PERSON_NAME]"
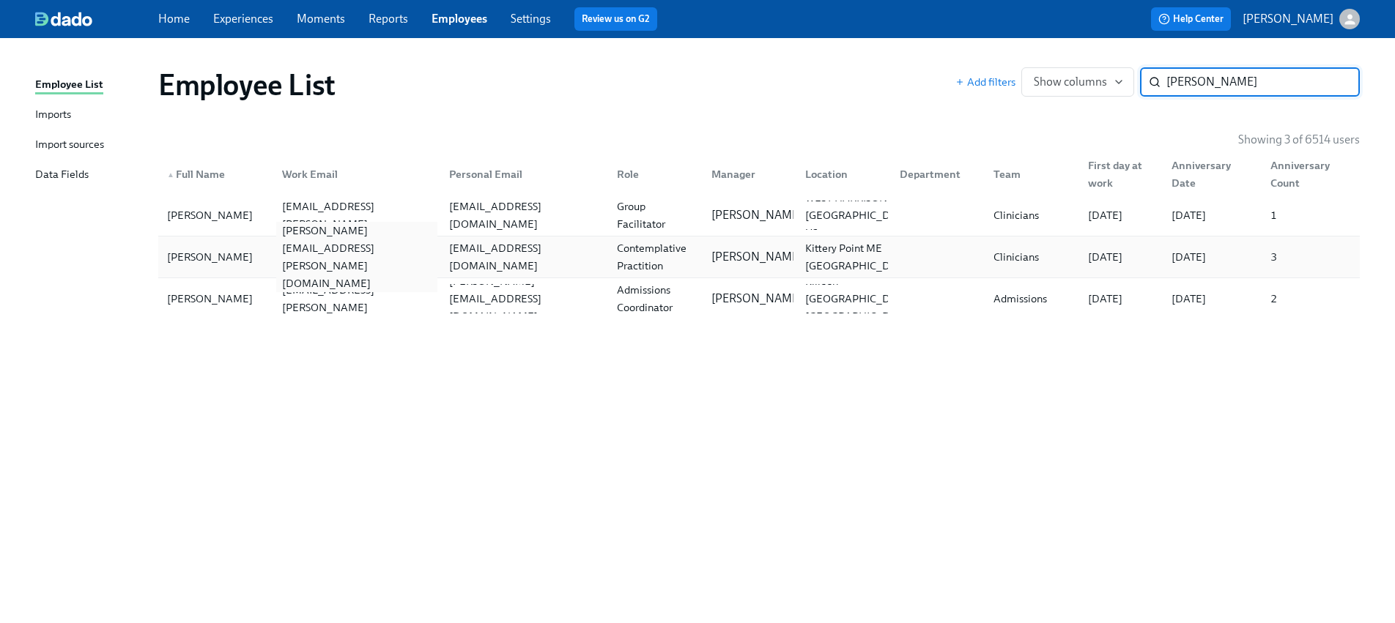
type input "[PERSON_NAME]"
click at [280, 262] on div "[PERSON_NAME][EMAIL_ADDRESS][PERSON_NAME][DOMAIN_NAME]" at bounding box center [357, 257] width 162 height 70
paste input "[PERSON_NAME]"
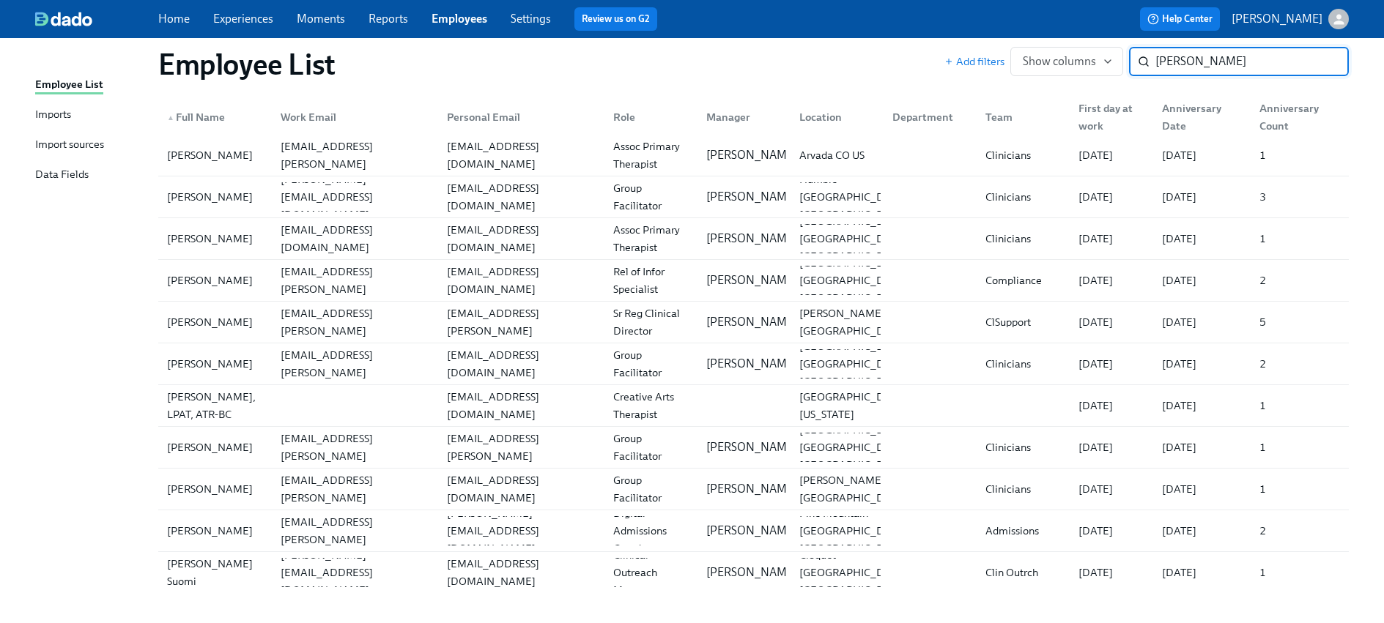
scroll to position [524, 0]
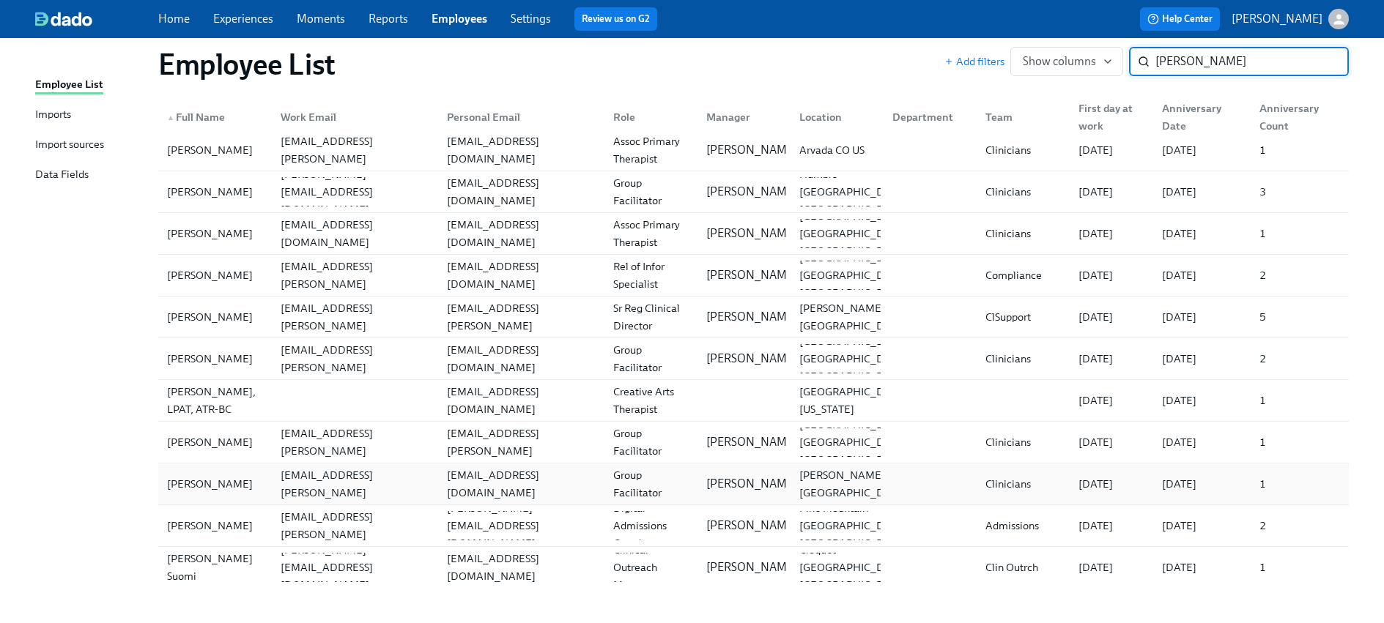
type input "[PERSON_NAME]"
click at [263, 492] on div "[PERSON_NAME]" at bounding box center [215, 483] width 108 height 29
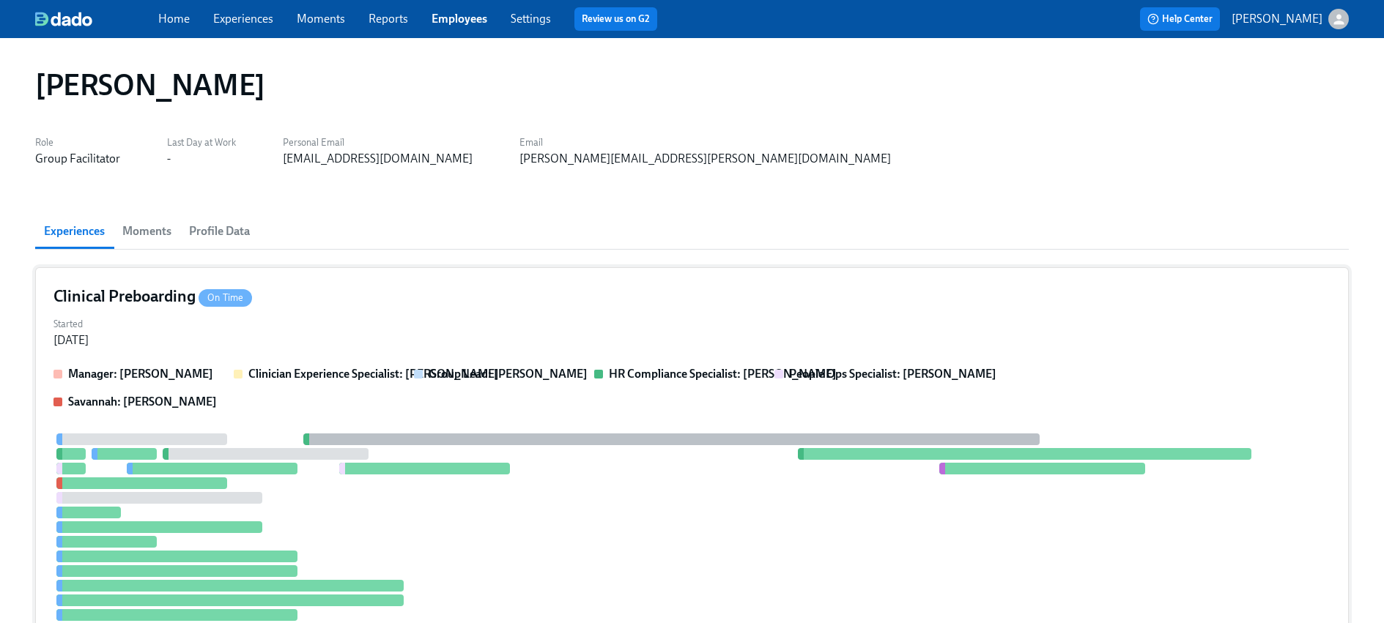
click at [224, 473] on div at bounding box center [212, 469] width 171 height 12
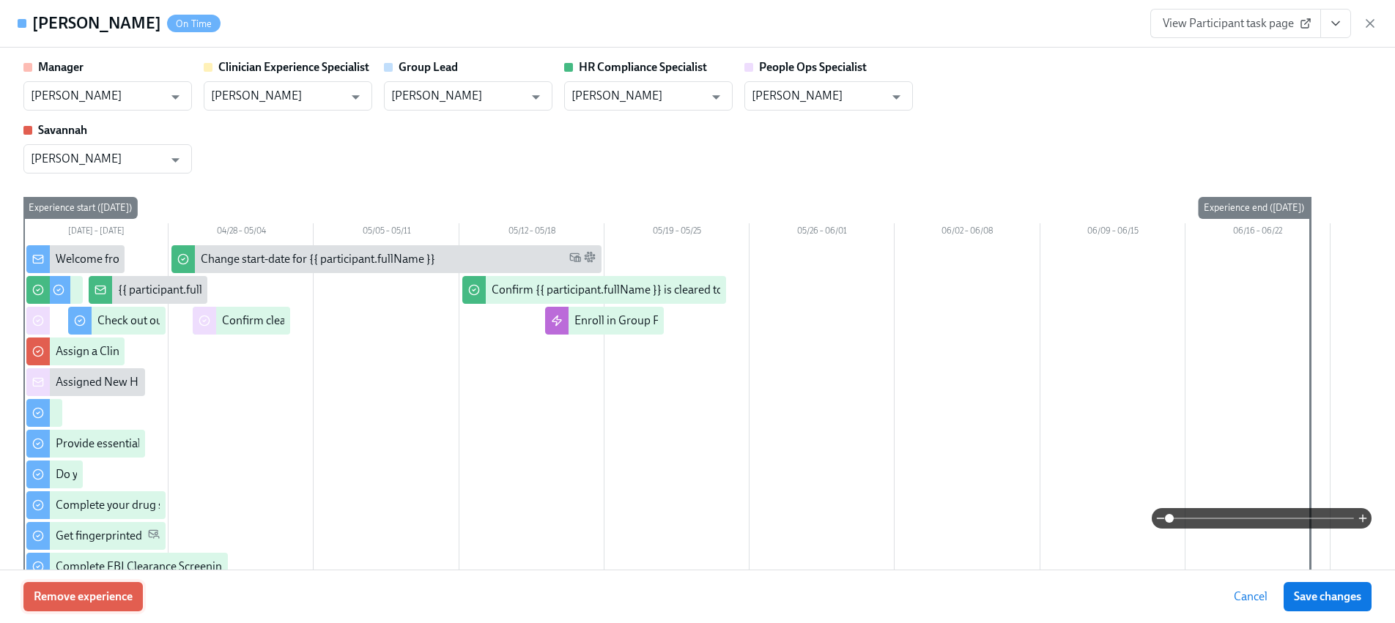
click at [120, 602] on span "Remove experience" at bounding box center [83, 597] width 99 height 15
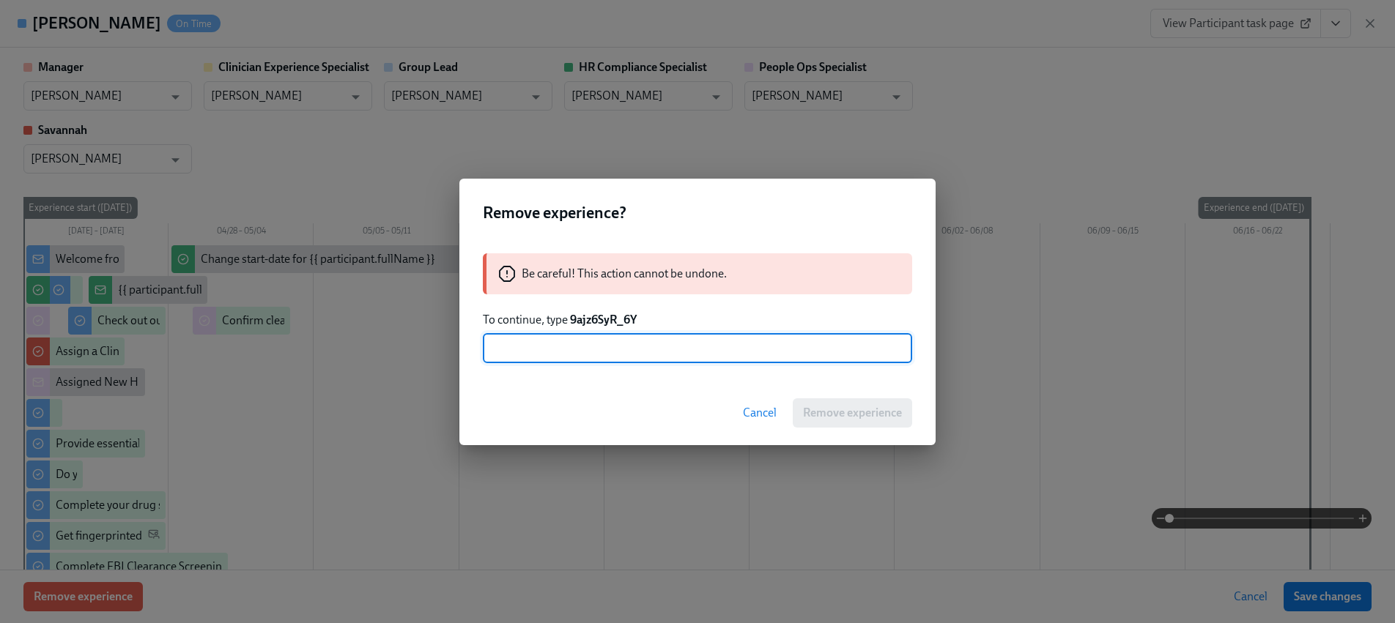
click at [606, 322] on strong "9ajz6SyR_6Y" at bounding box center [603, 320] width 67 height 14
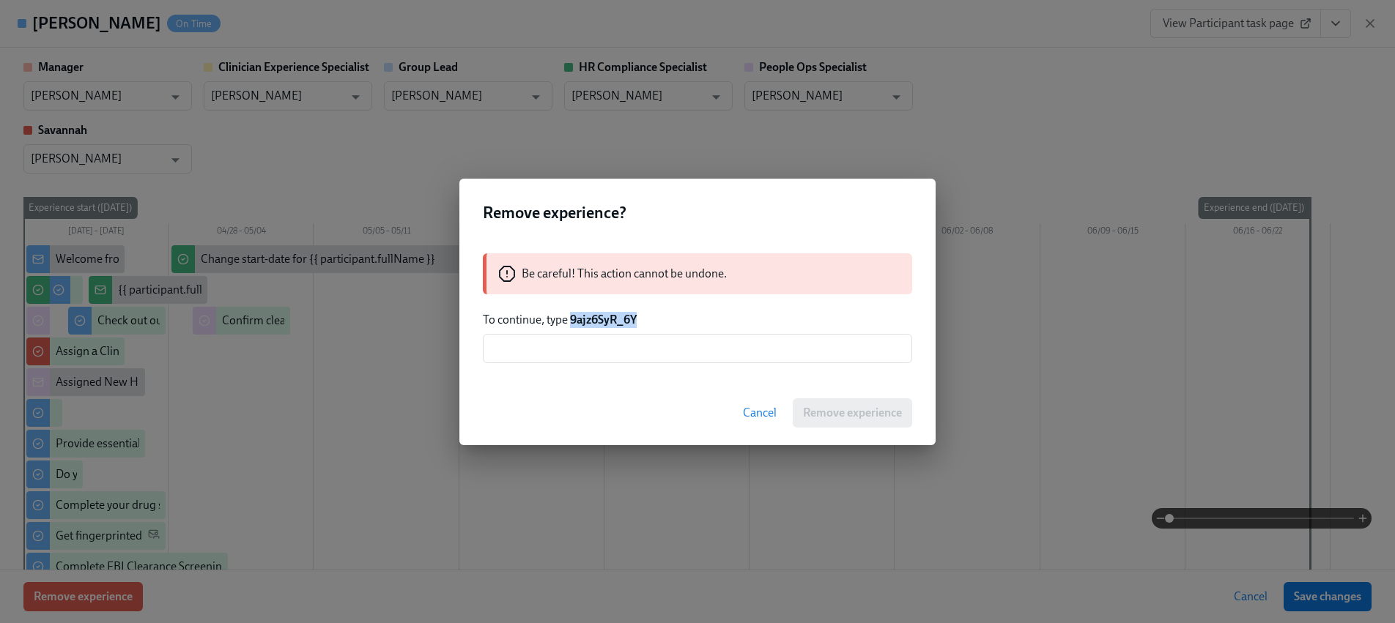
click at [606, 322] on strong "9ajz6SyR_6Y" at bounding box center [603, 320] width 67 height 14
click at [617, 351] on input "text" at bounding box center [697, 348] width 429 height 29
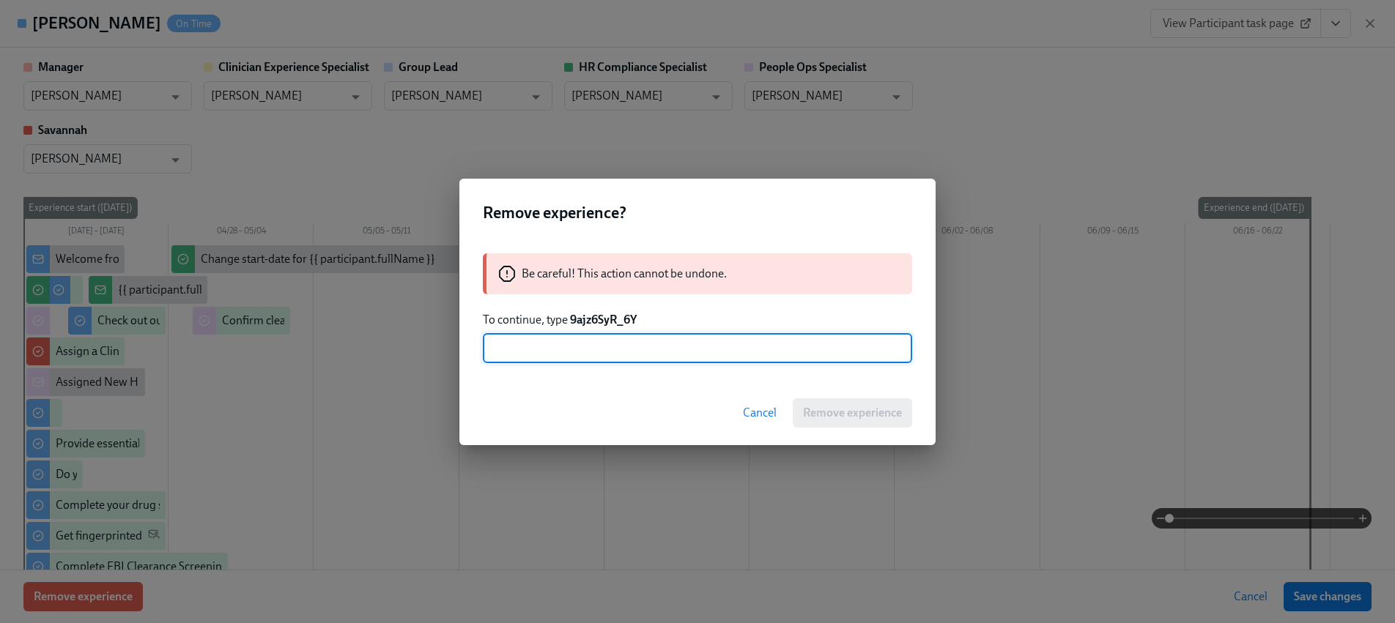
paste input "9ajz6SyR_6Y"
type input "9ajz6SyR_6Y"
click at [864, 409] on span "Remove experience" at bounding box center [852, 413] width 99 height 15
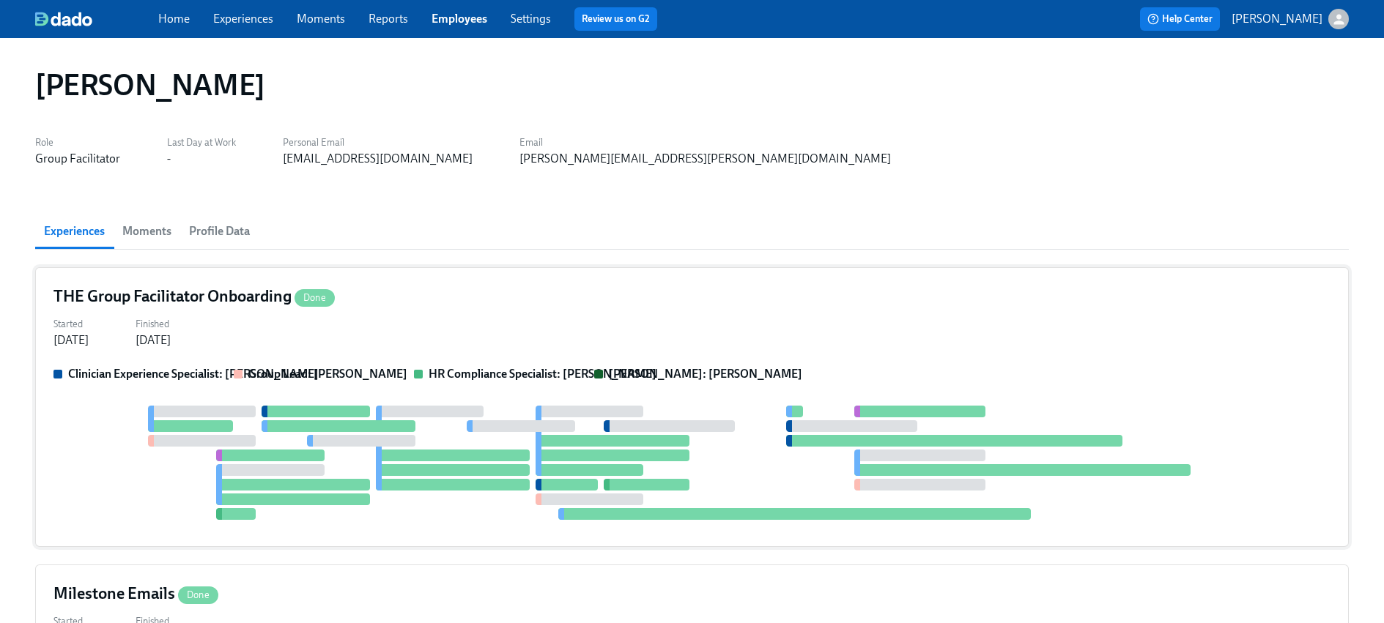
click at [243, 450] on div at bounding box center [270, 456] width 108 height 12
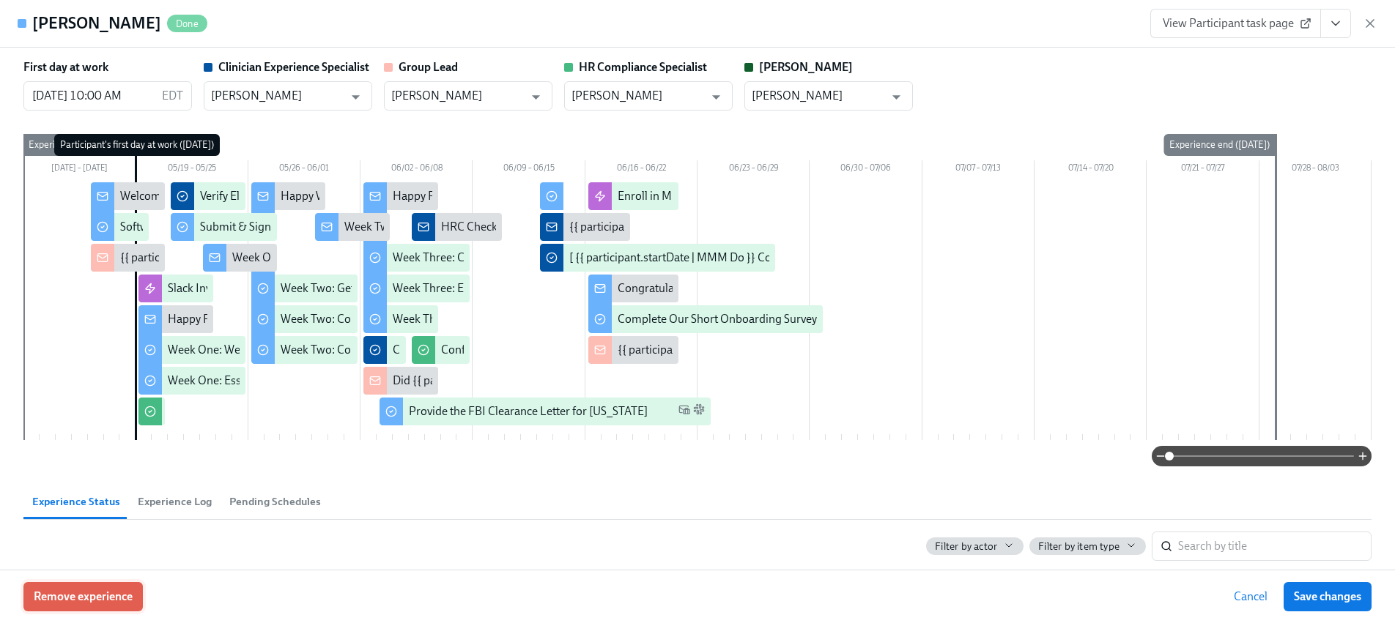
click at [94, 603] on span "Remove experience" at bounding box center [83, 597] width 99 height 15
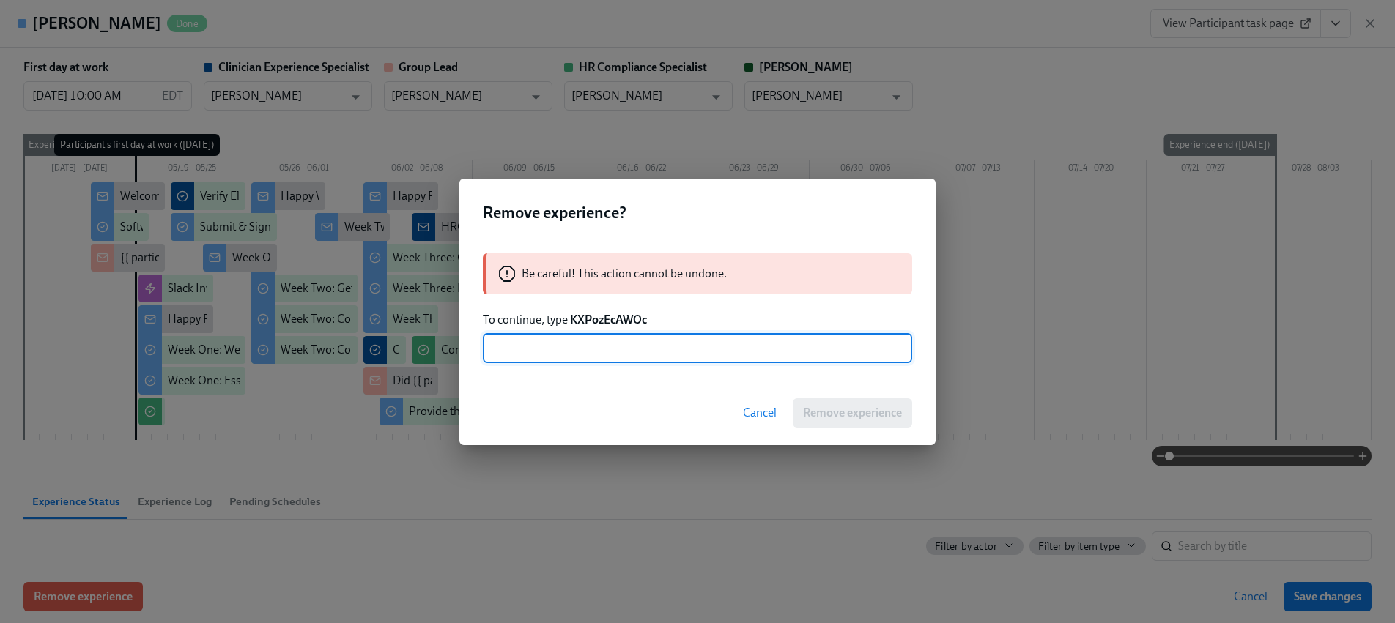
click at [606, 313] on strong "KXPozEcAWOc" at bounding box center [608, 320] width 77 height 14
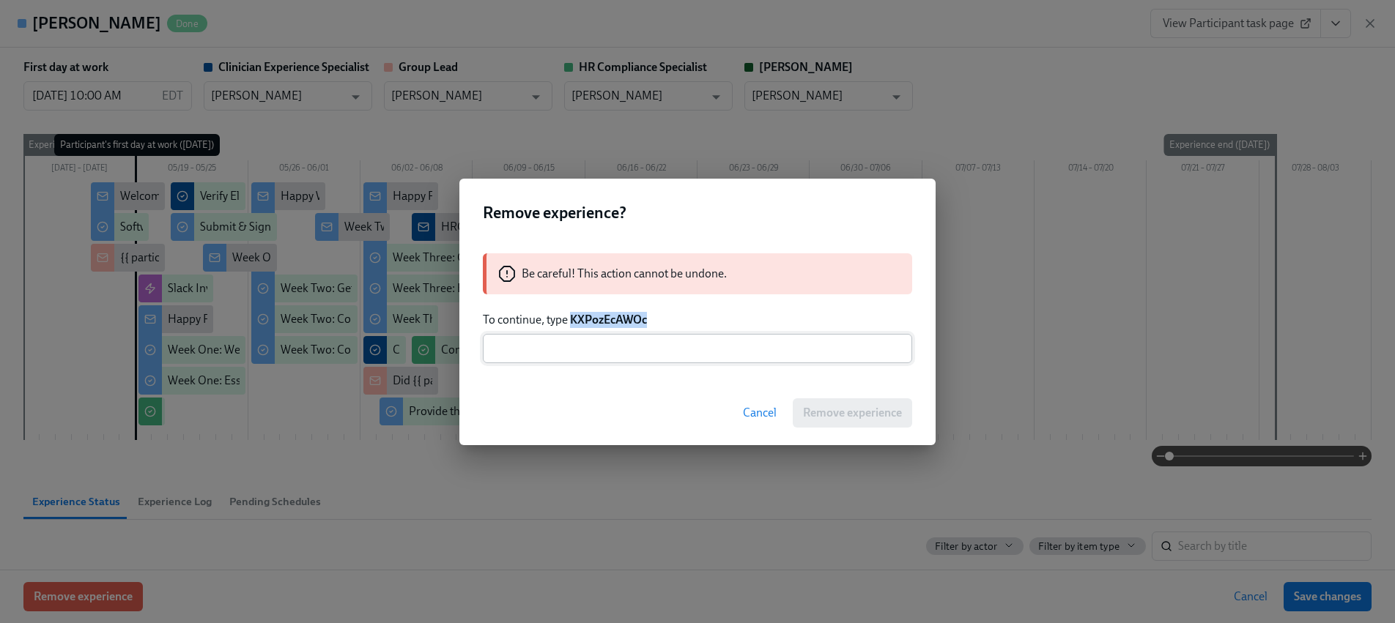
drag, startPoint x: 606, startPoint y: 313, endPoint x: 614, endPoint y: 341, distance: 29.0
click at [606, 313] on strong "KXPozEcAWOc" at bounding box center [608, 320] width 77 height 14
click at [612, 351] on input "text" at bounding box center [697, 348] width 429 height 29
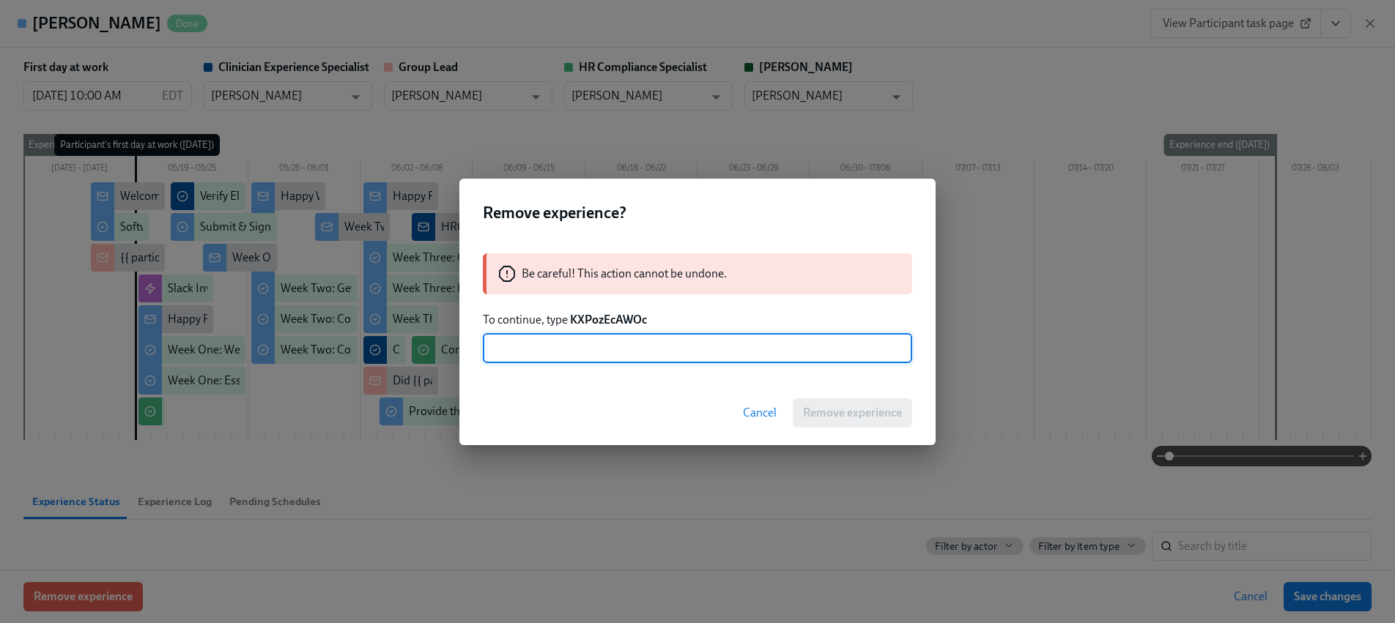
paste input "KXPozEcAWOc"
type input "KXPozEcAWOc"
click at [833, 417] on span "Remove experience" at bounding box center [852, 413] width 99 height 15
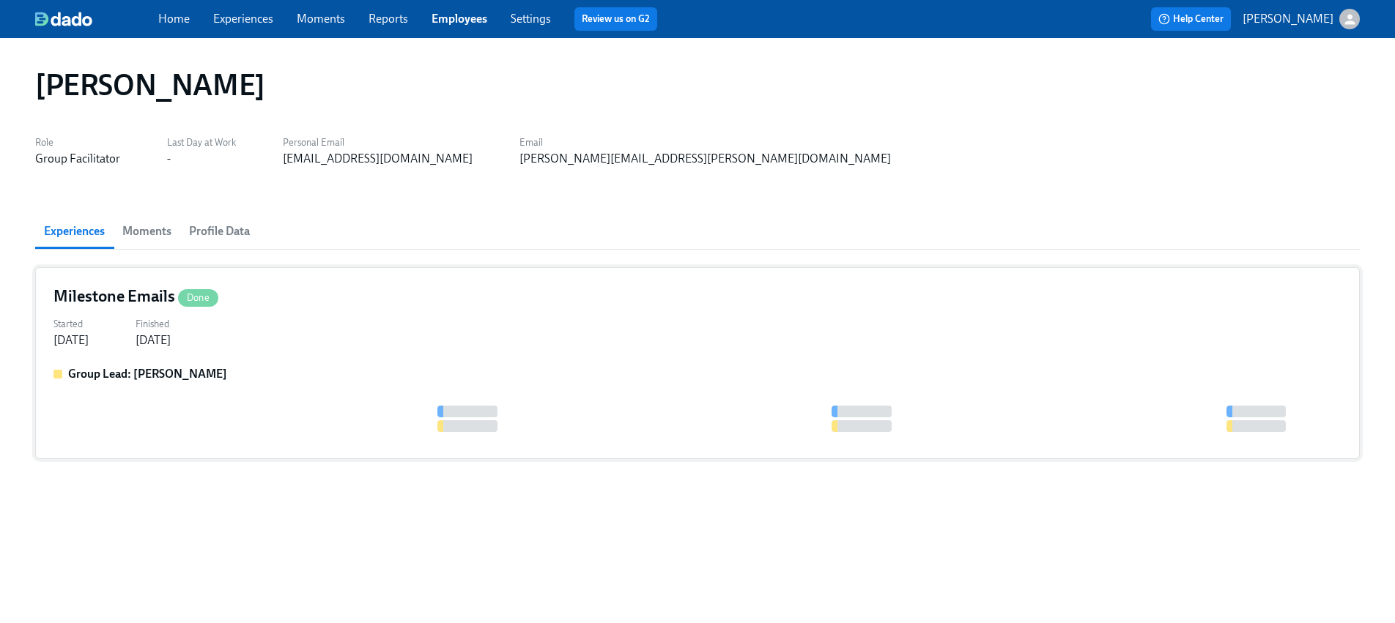
click at [305, 373] on div "Group Lead: [PERSON_NAME]" at bounding box center [697, 374] width 1288 height 16
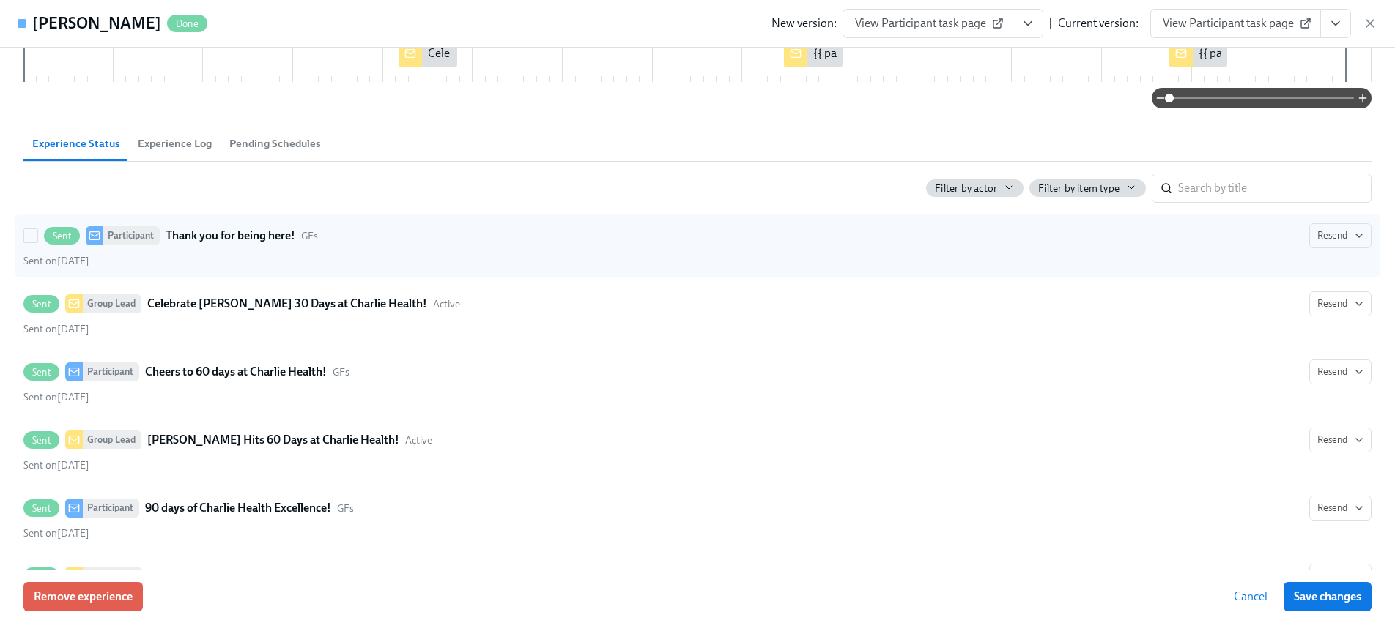
scroll to position [239, 0]
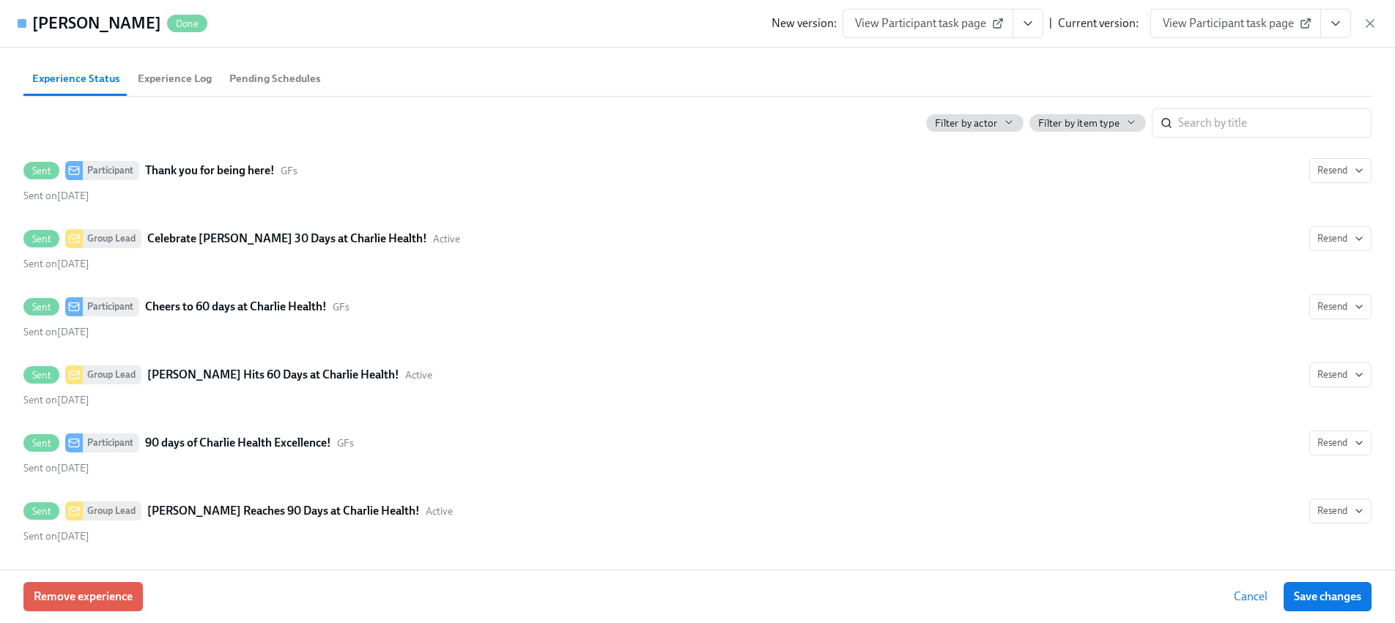
click at [1367, 26] on icon "button" at bounding box center [1369, 23] width 15 height 15
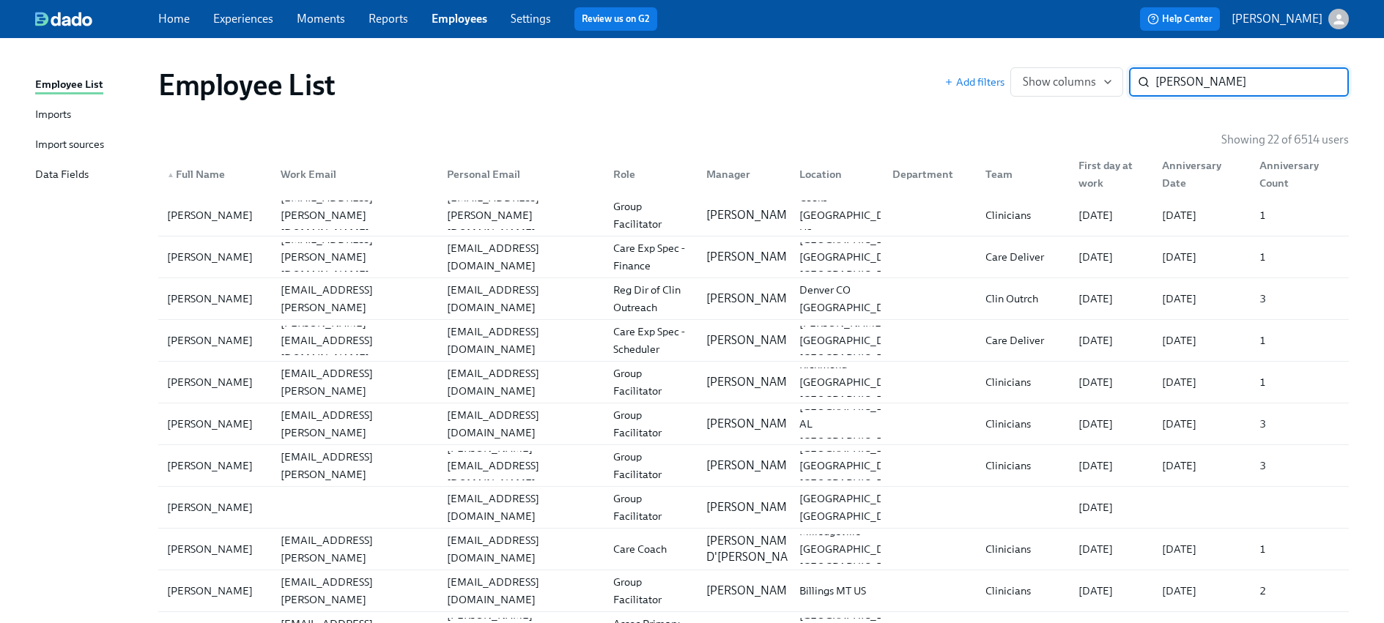
paste input "[PERSON_NAME]"
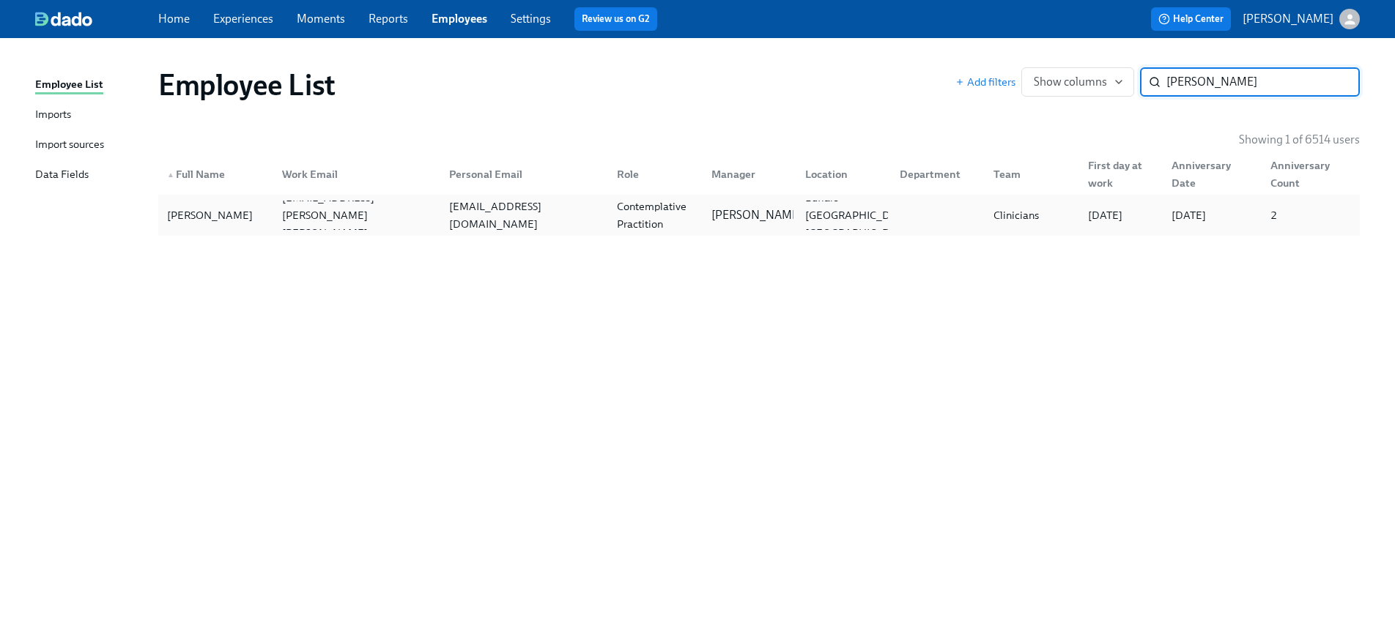
type input "[PERSON_NAME]"
click at [494, 220] on div "[EMAIL_ADDRESS][DOMAIN_NAME]" at bounding box center [524, 215] width 162 height 35
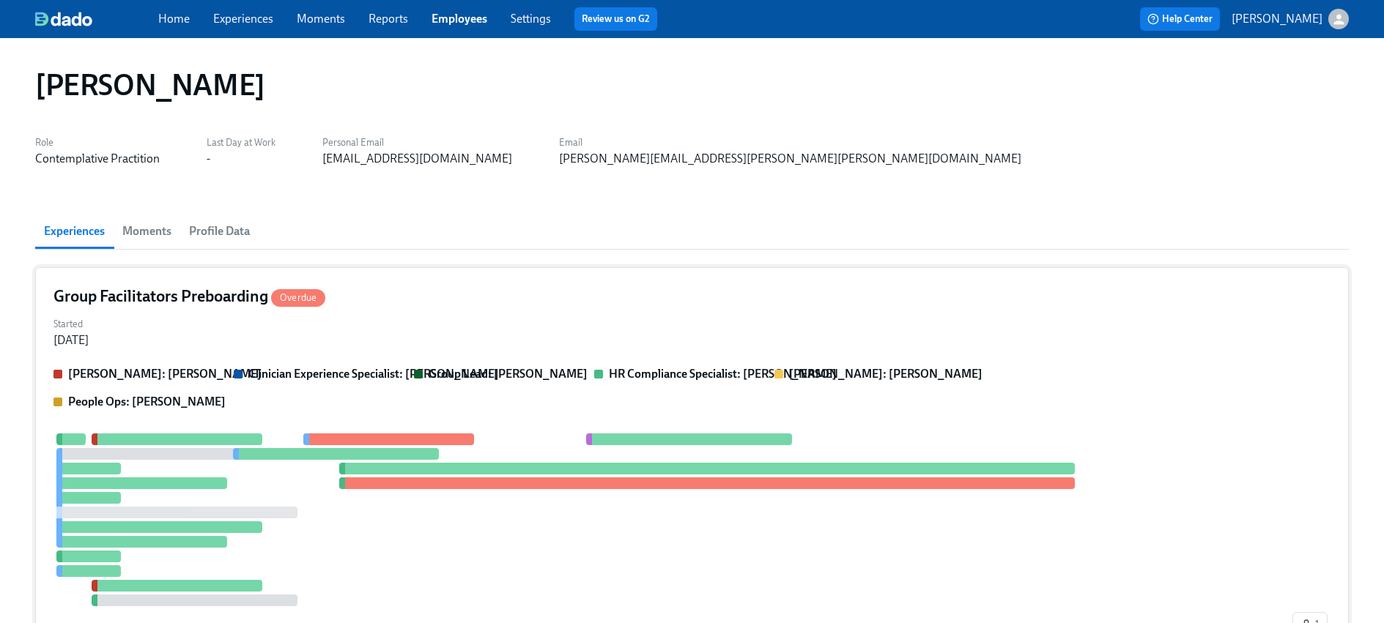
click at [498, 363] on div "Group Facilitators Preboarding Overdue Started [DATE] [PERSON_NAME]: [PERSON_NA…" at bounding box center [691, 464] width 1313 height 394
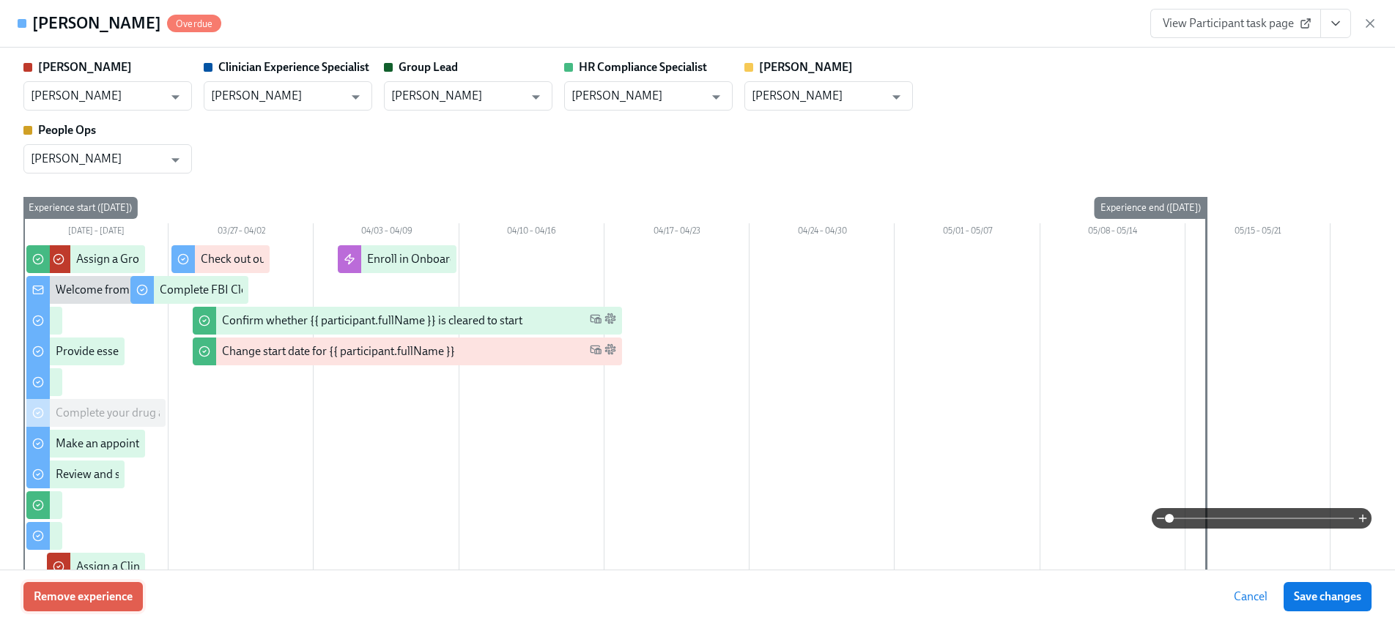
click at [133, 595] on button "Remove experience" at bounding box center [82, 596] width 119 height 29
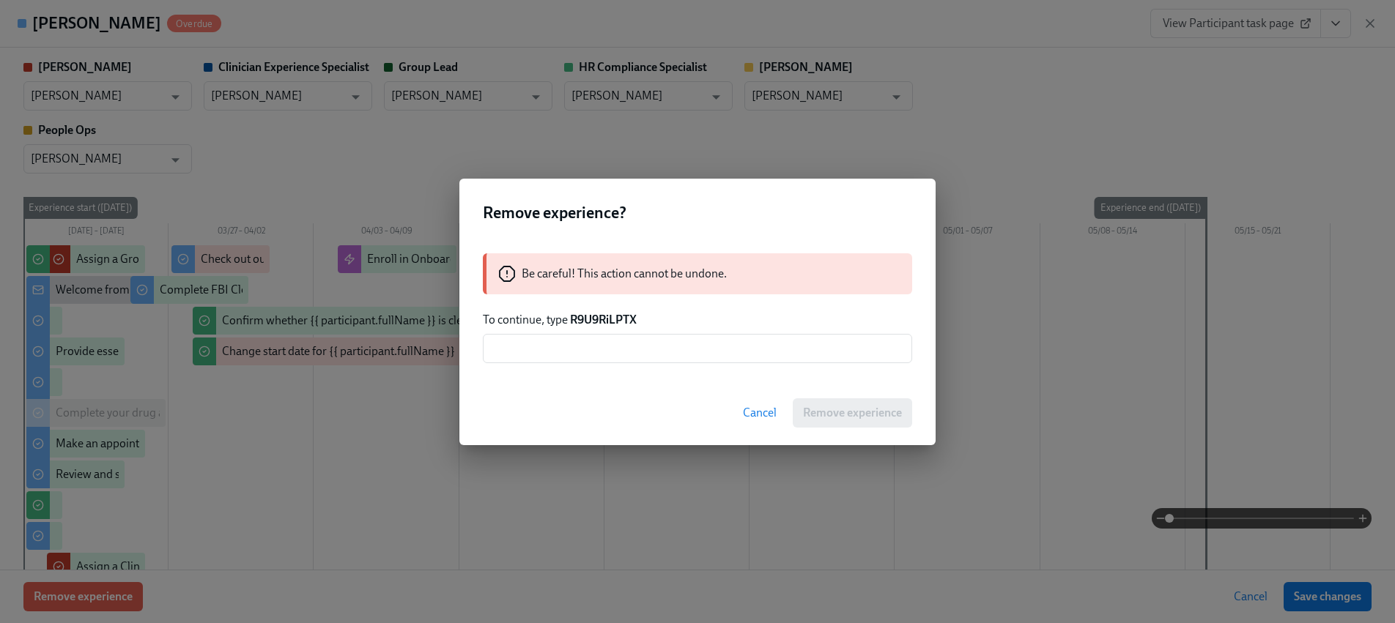
click at [593, 327] on p "To continue, type R9U9RiLPTX" at bounding box center [697, 320] width 429 height 16
click at [593, 320] on strong "R9U9RiLPTX" at bounding box center [603, 320] width 67 height 14
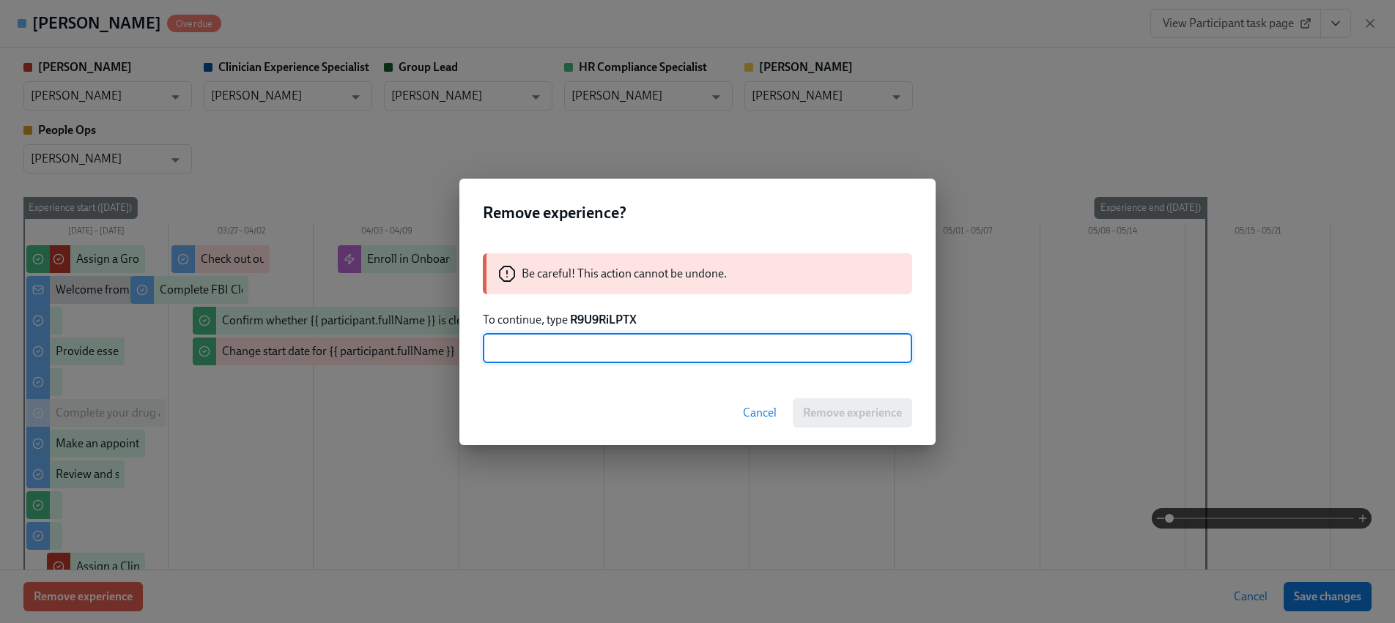
click at [600, 344] on input "text" at bounding box center [697, 348] width 429 height 29
paste input "R9U9RiLPTX"
type input "R9U9RiLPTX"
click at [823, 410] on span "Remove experience" at bounding box center [852, 413] width 99 height 15
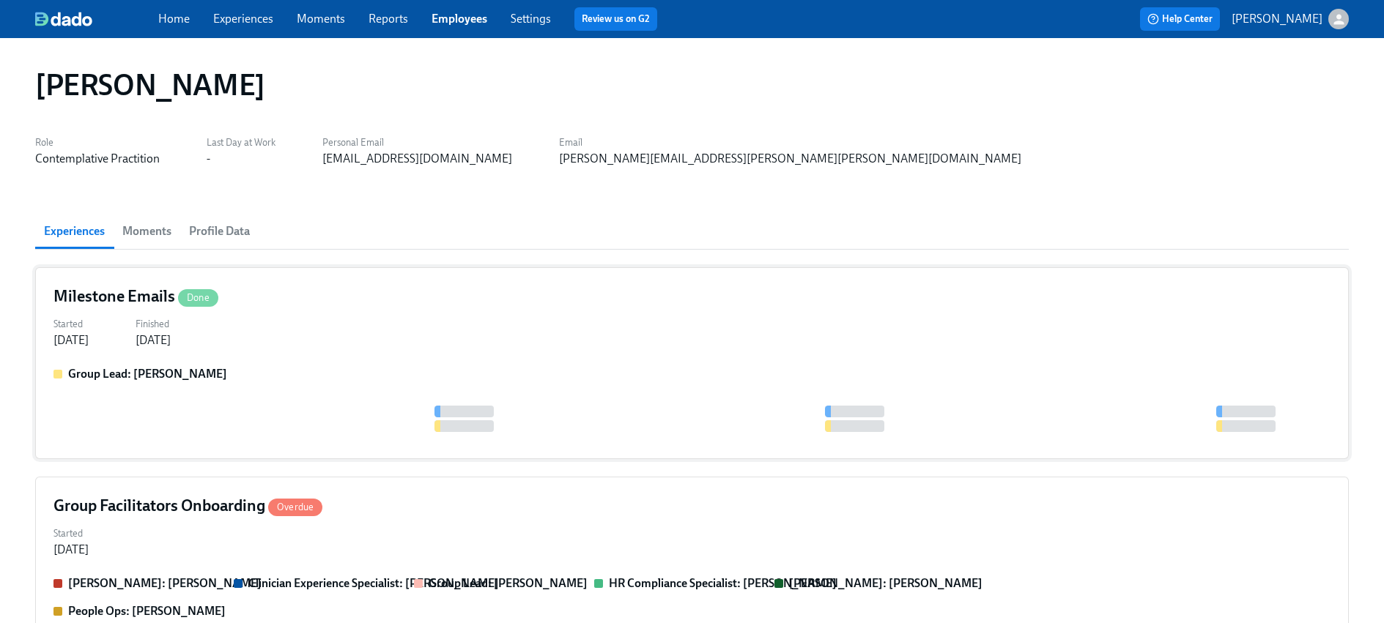
click at [335, 387] on div "Group Lead: [PERSON_NAME]" at bounding box center [691, 403] width 1277 height 75
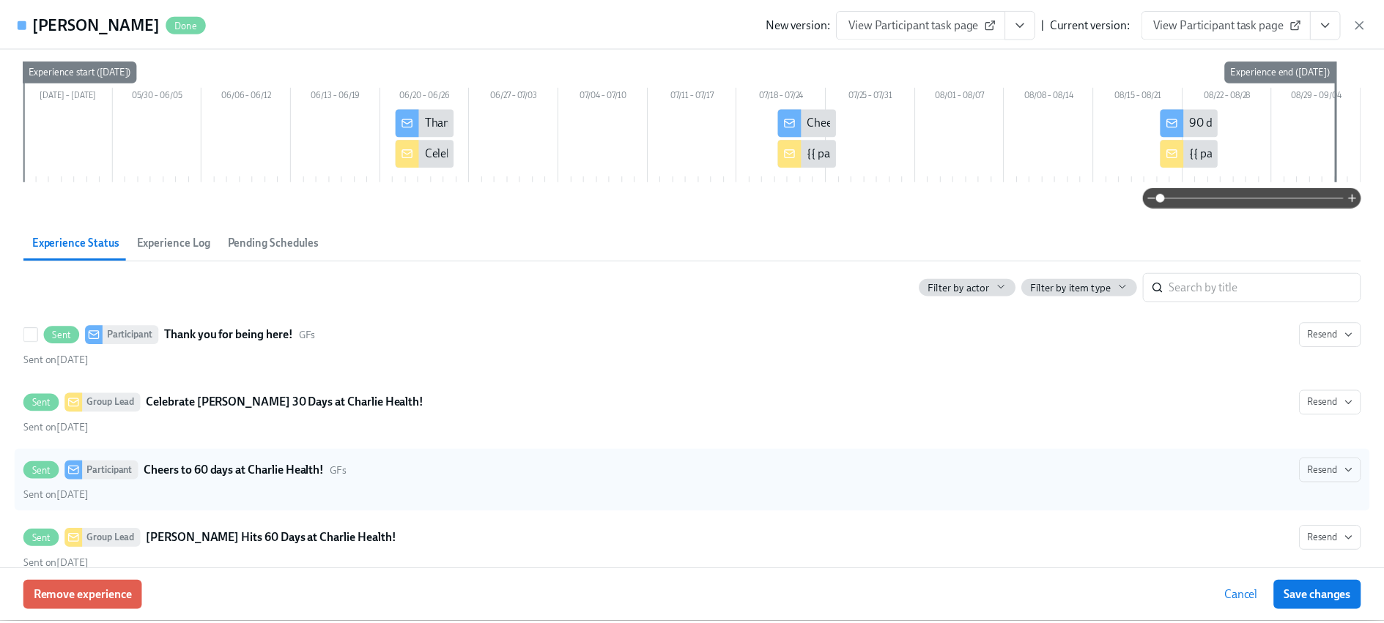
scroll to position [239, 0]
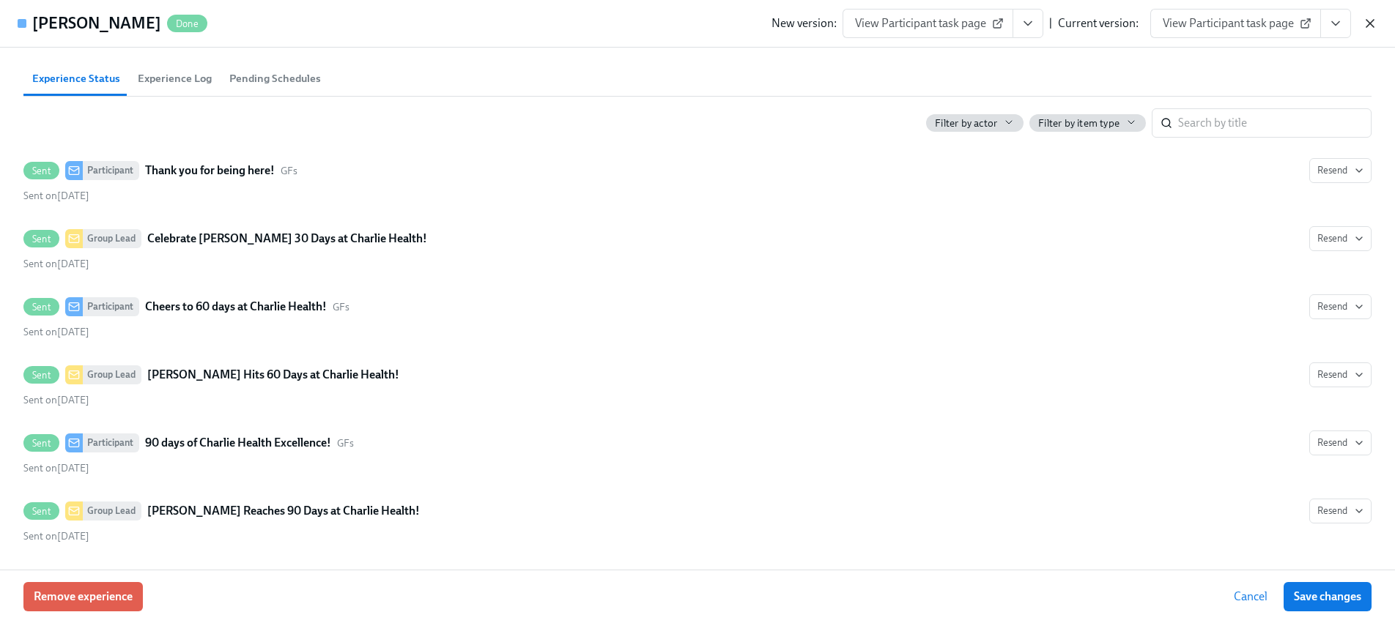
click at [1366, 21] on icon "button" at bounding box center [1369, 23] width 15 height 15
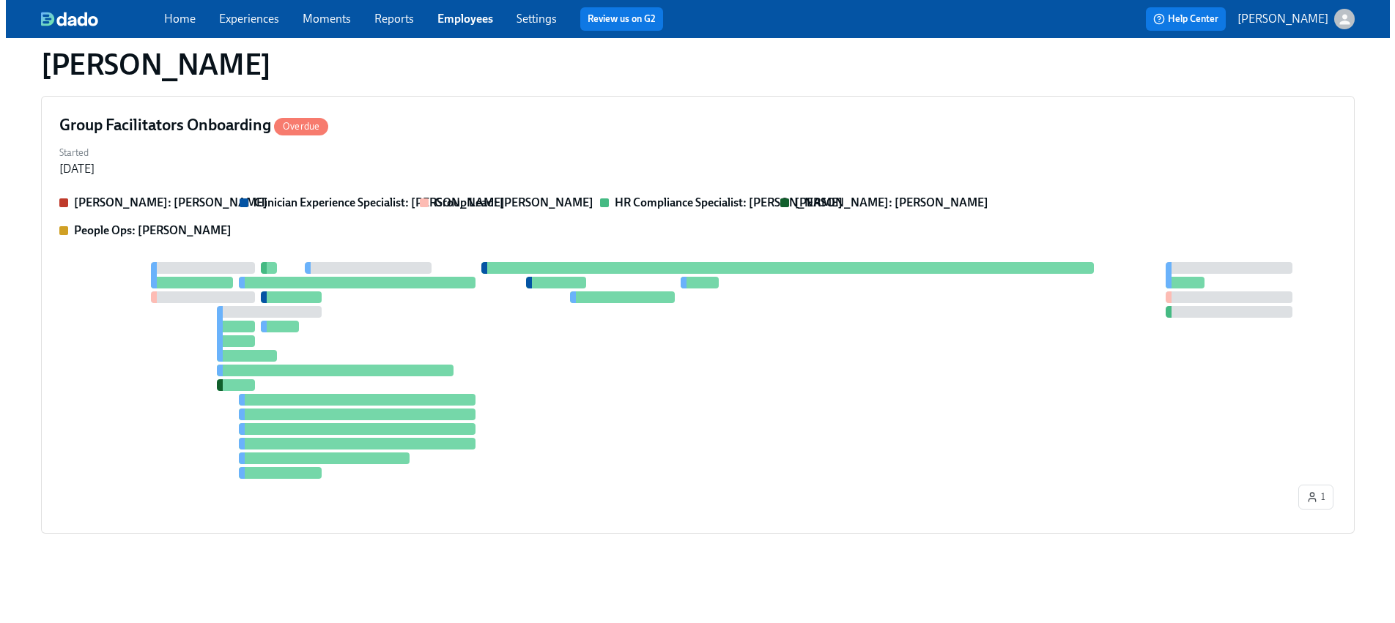
scroll to position [391, 0]
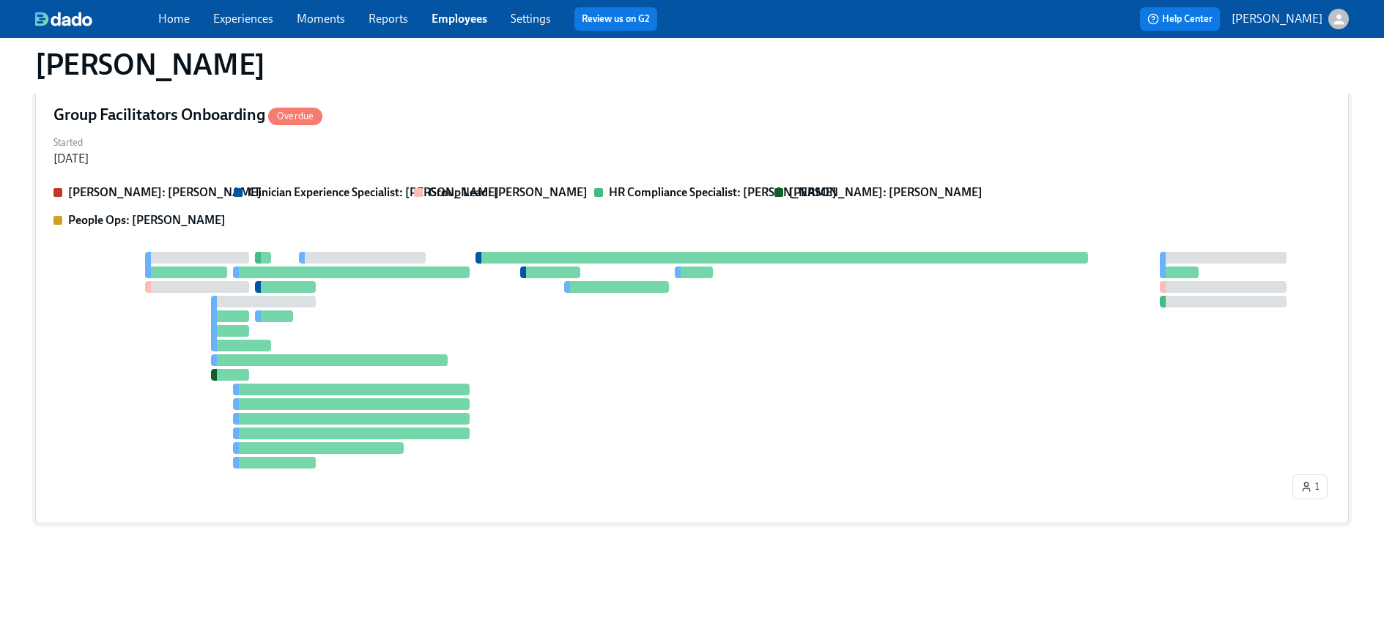
click at [334, 283] on div at bounding box center [671, 360] width 1236 height 217
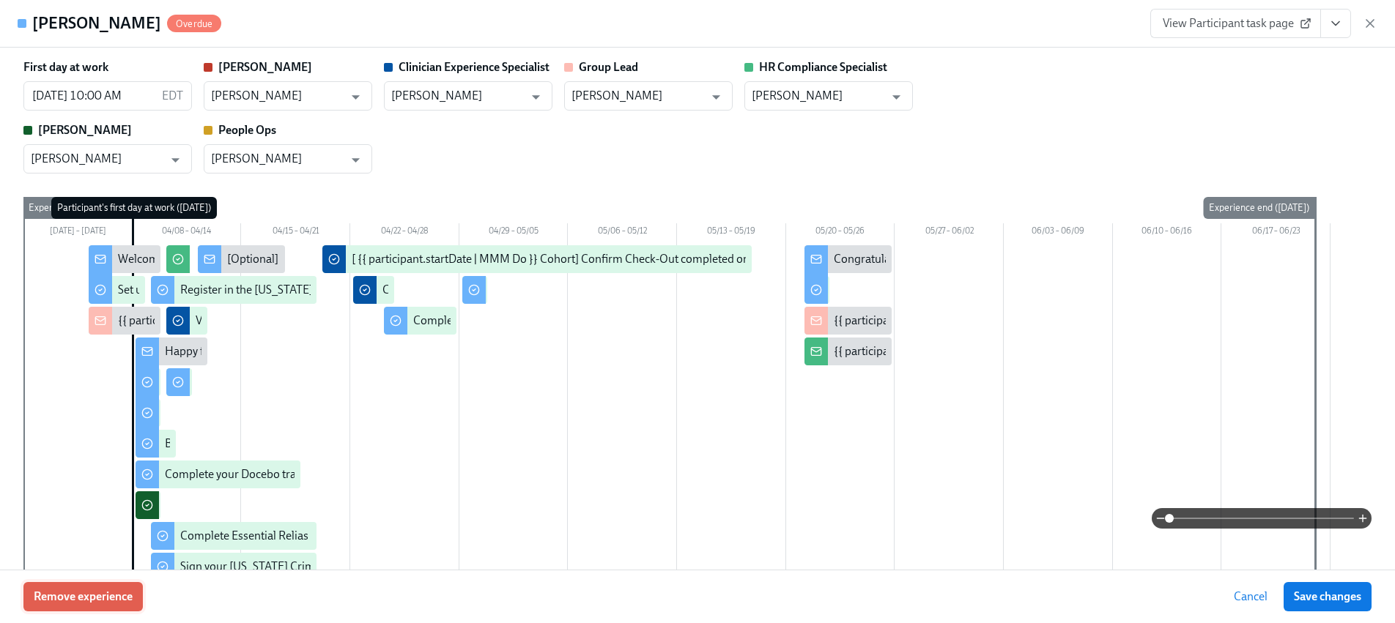
click at [97, 595] on span "Remove experience" at bounding box center [83, 597] width 99 height 15
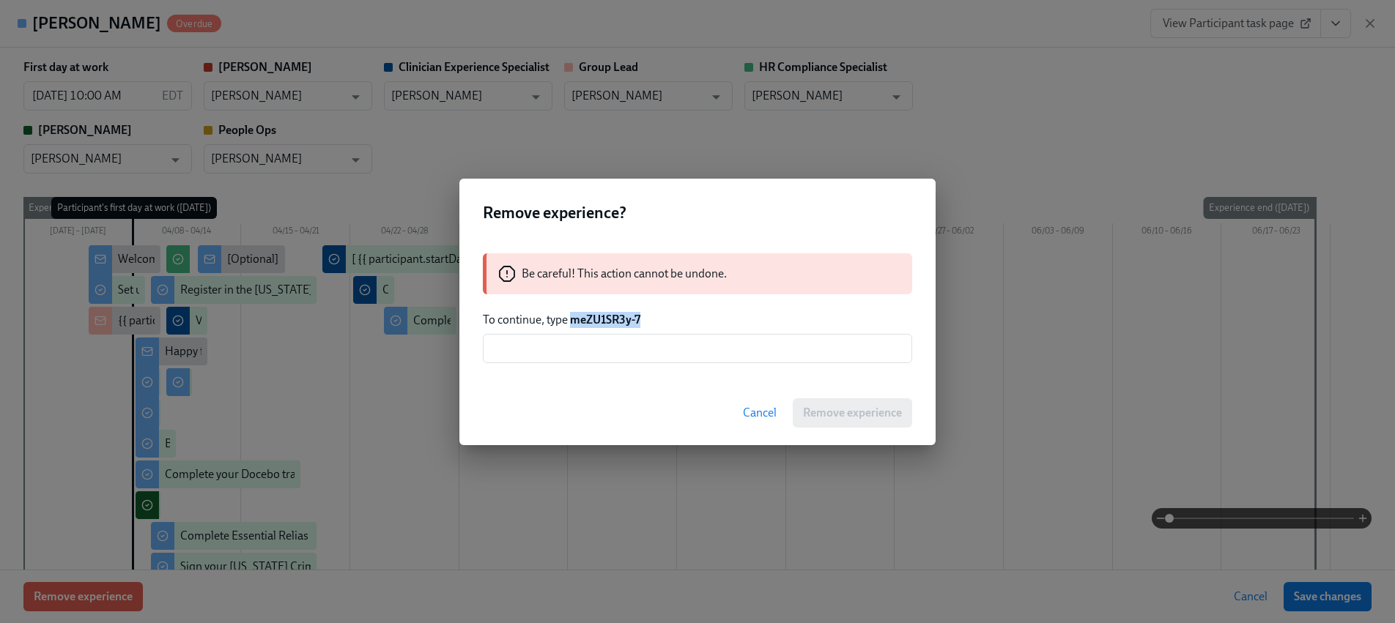
drag, startPoint x: 653, startPoint y: 322, endPoint x: 573, endPoint y: 321, distance: 79.8
click at [573, 321] on p "To continue, type meZU1SR3y-7" at bounding box center [697, 320] width 429 height 16
click at [598, 357] on input "text" at bounding box center [697, 348] width 429 height 29
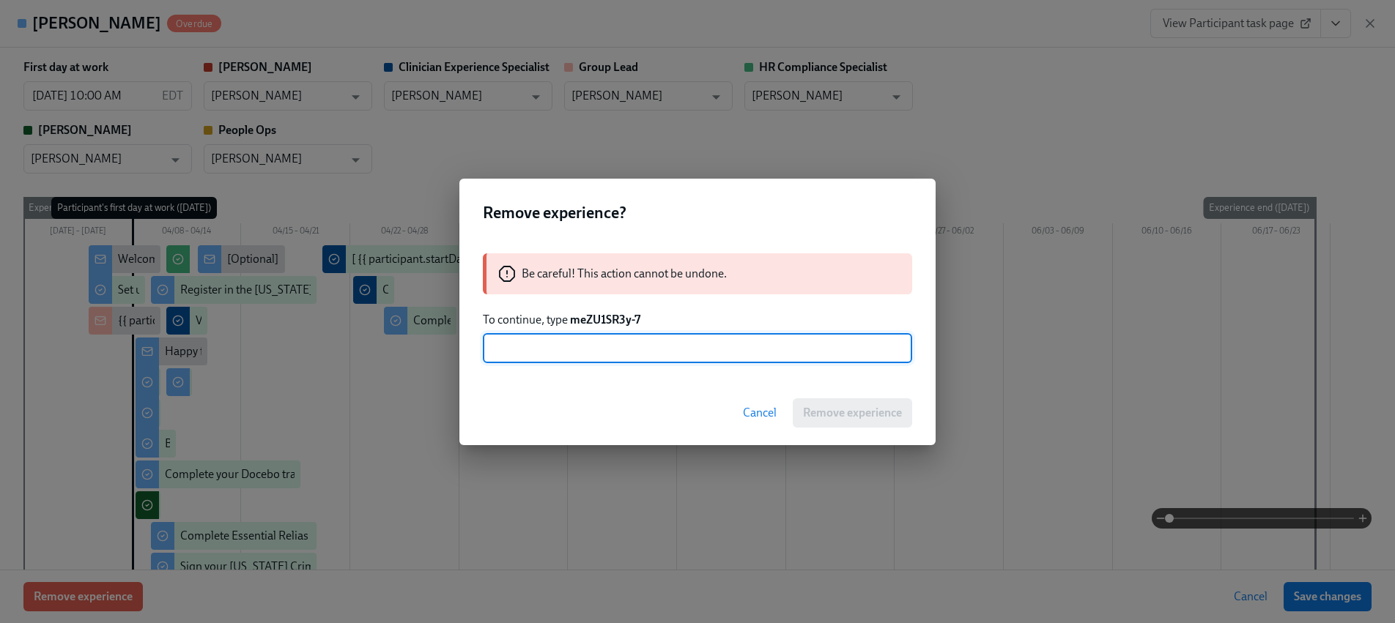
paste input "meZU1SR3y-7"
type input "meZU1SR3y-7"
click at [809, 407] on span "Remove experience" at bounding box center [852, 413] width 99 height 15
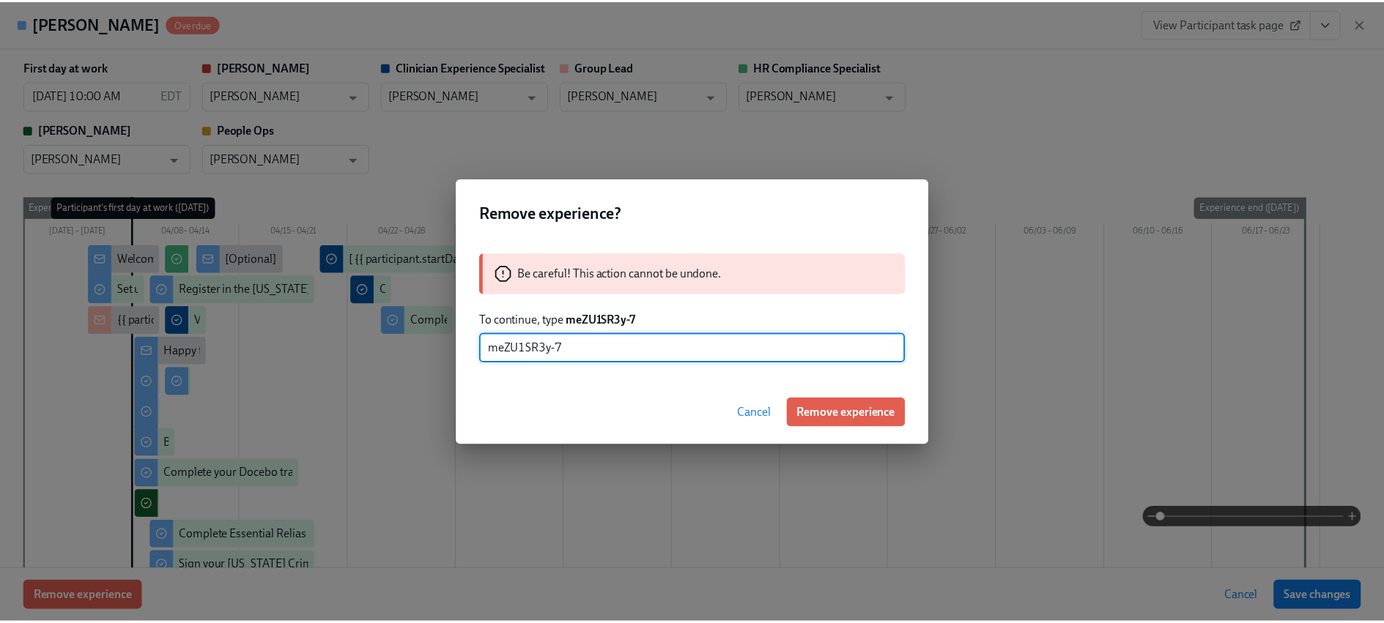
scroll to position [0, 0]
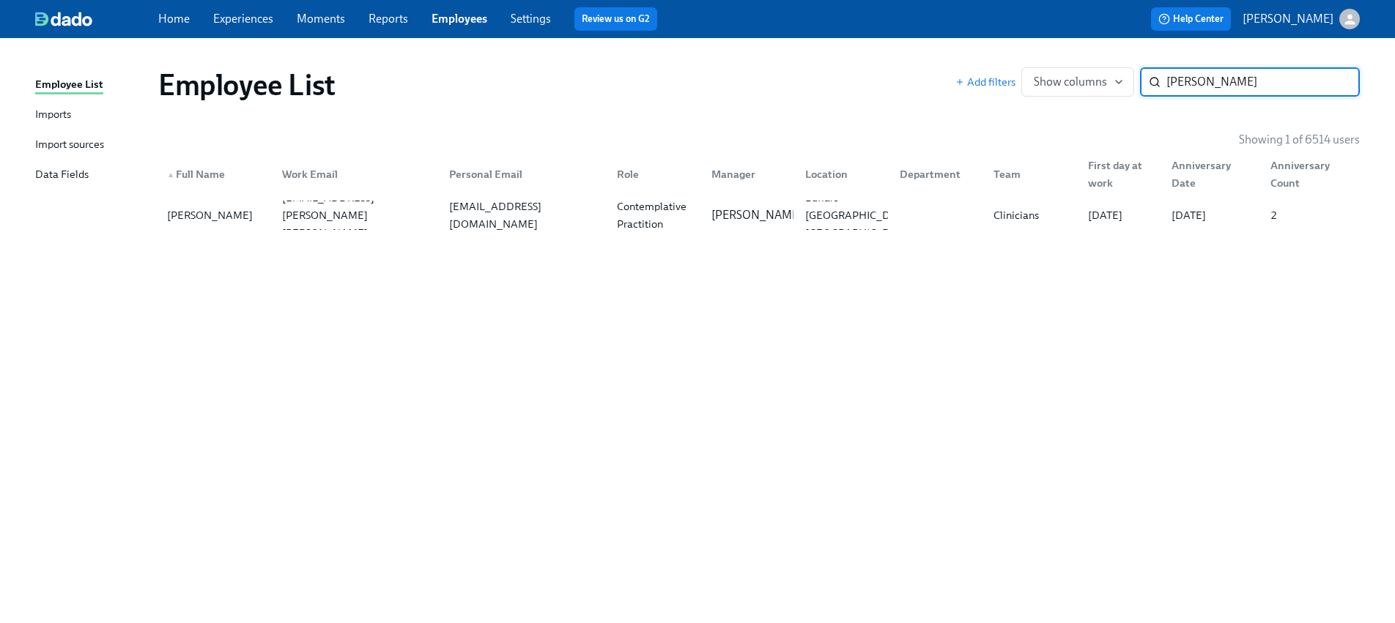
click at [1237, 75] on input "[PERSON_NAME]" at bounding box center [1262, 81] width 193 height 29
click at [1236, 76] on input "[PERSON_NAME]" at bounding box center [1262, 81] width 193 height 29
paste input "[PERSON_NAME]"
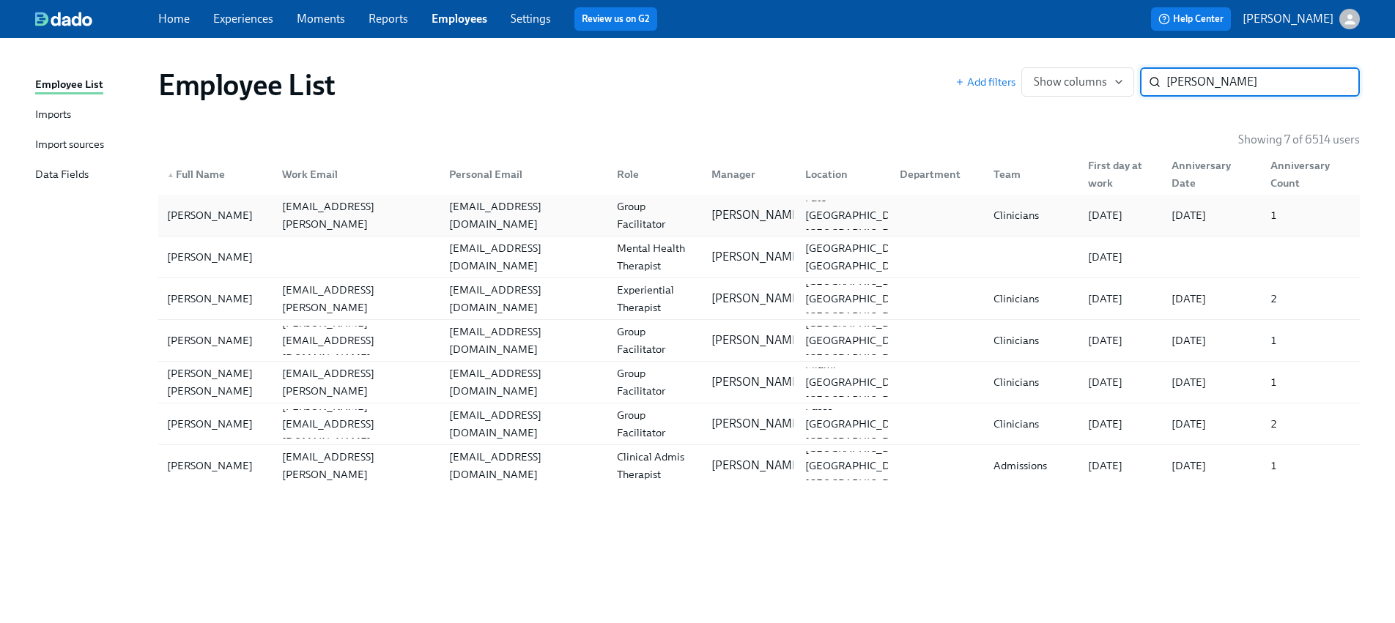
type input "[PERSON_NAME]"
click at [222, 218] on div "[PERSON_NAME]" at bounding box center [209, 216] width 97 height 18
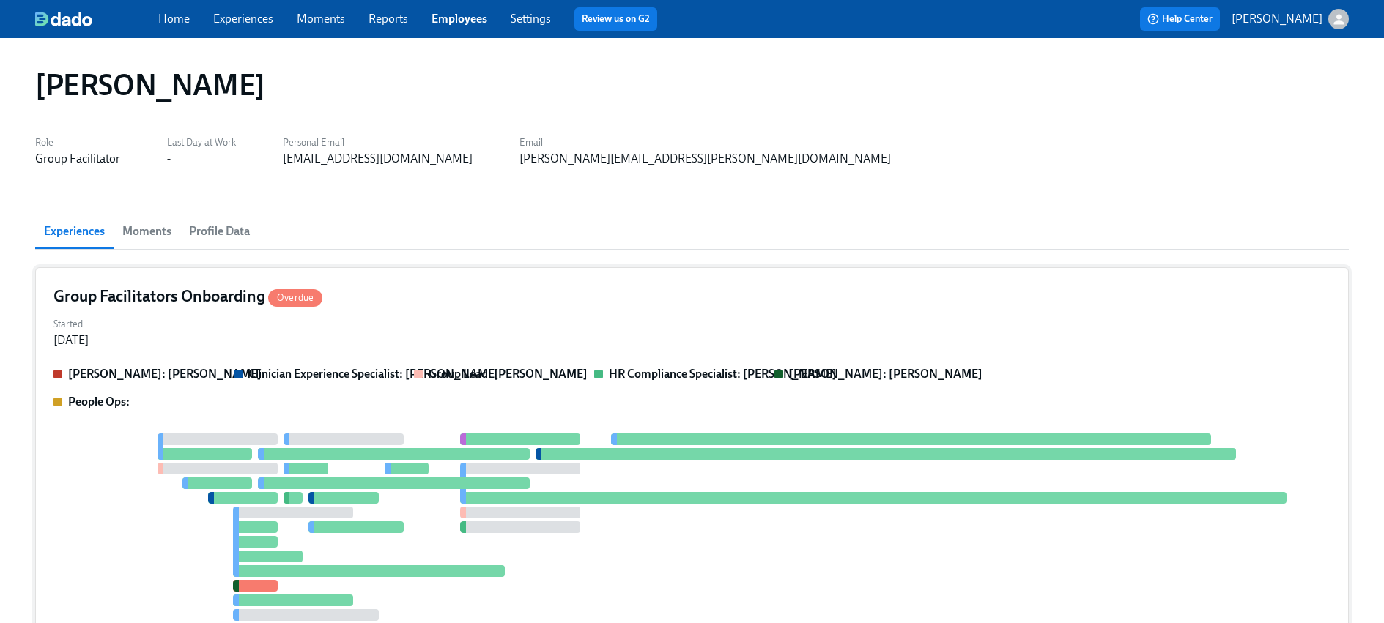
click at [233, 338] on div "Started [DATE]" at bounding box center [691, 330] width 1277 height 35
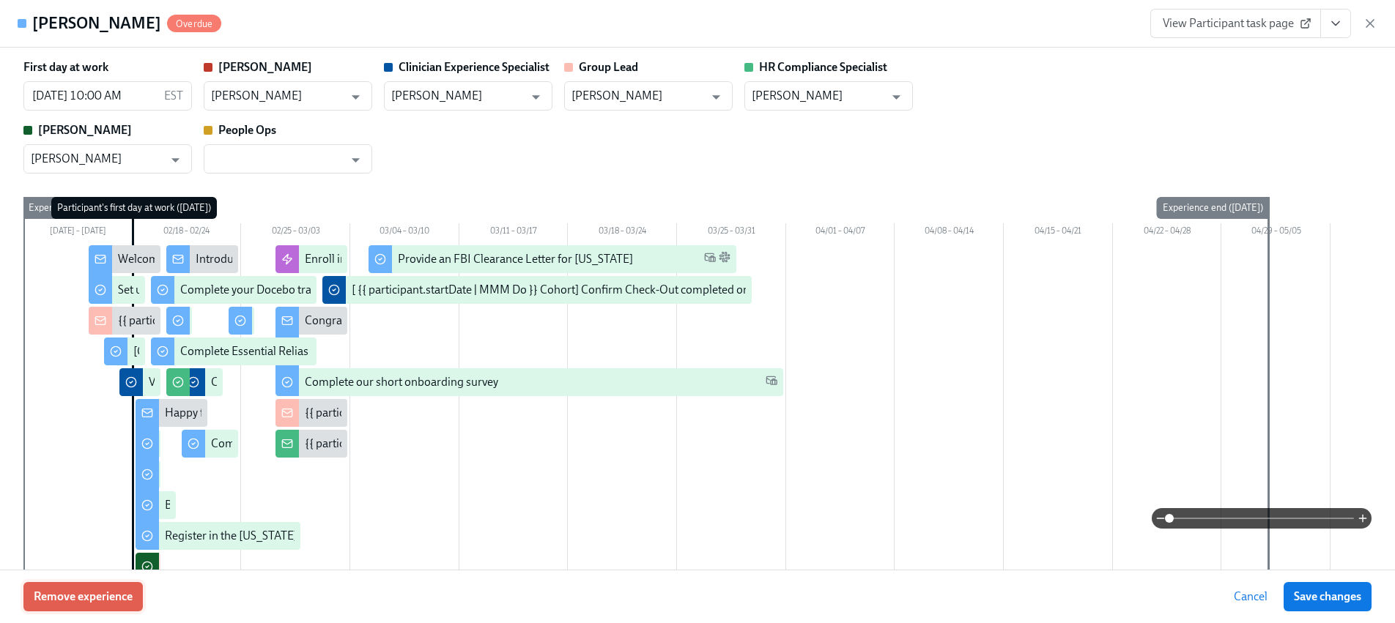
click at [103, 588] on button "Remove experience" at bounding box center [82, 596] width 119 height 29
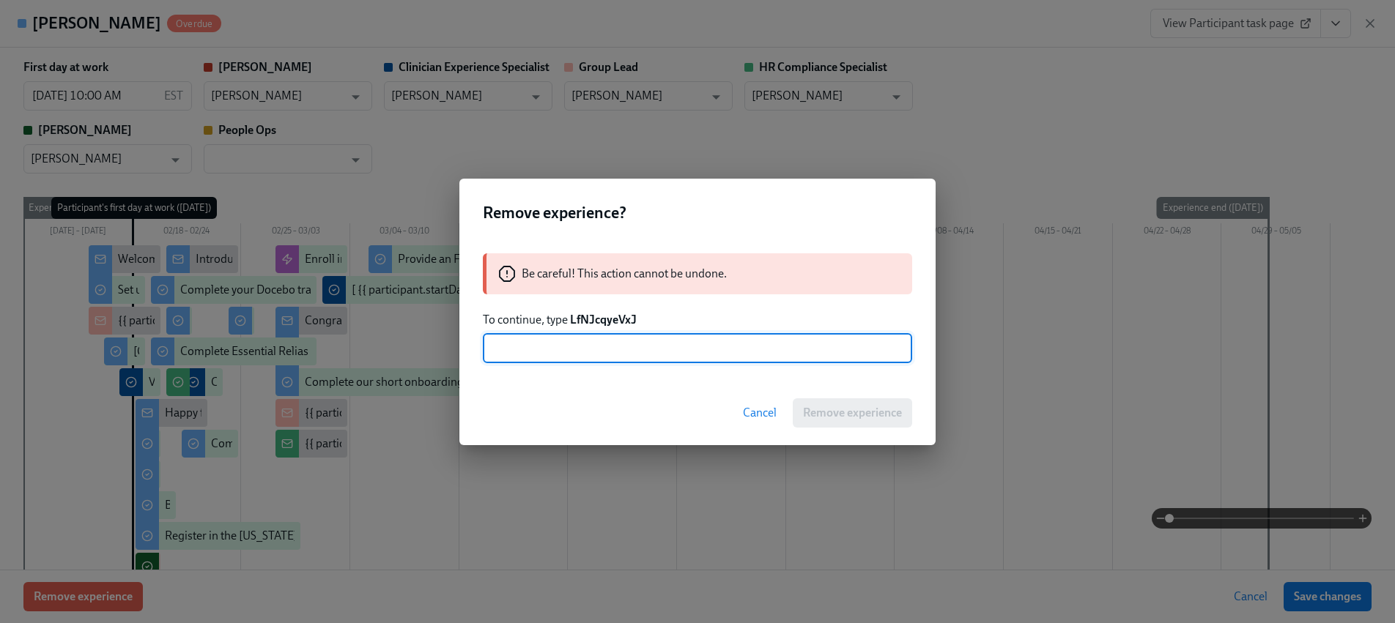
click at [593, 321] on strong "LfNJcqyeVxJ" at bounding box center [603, 320] width 67 height 14
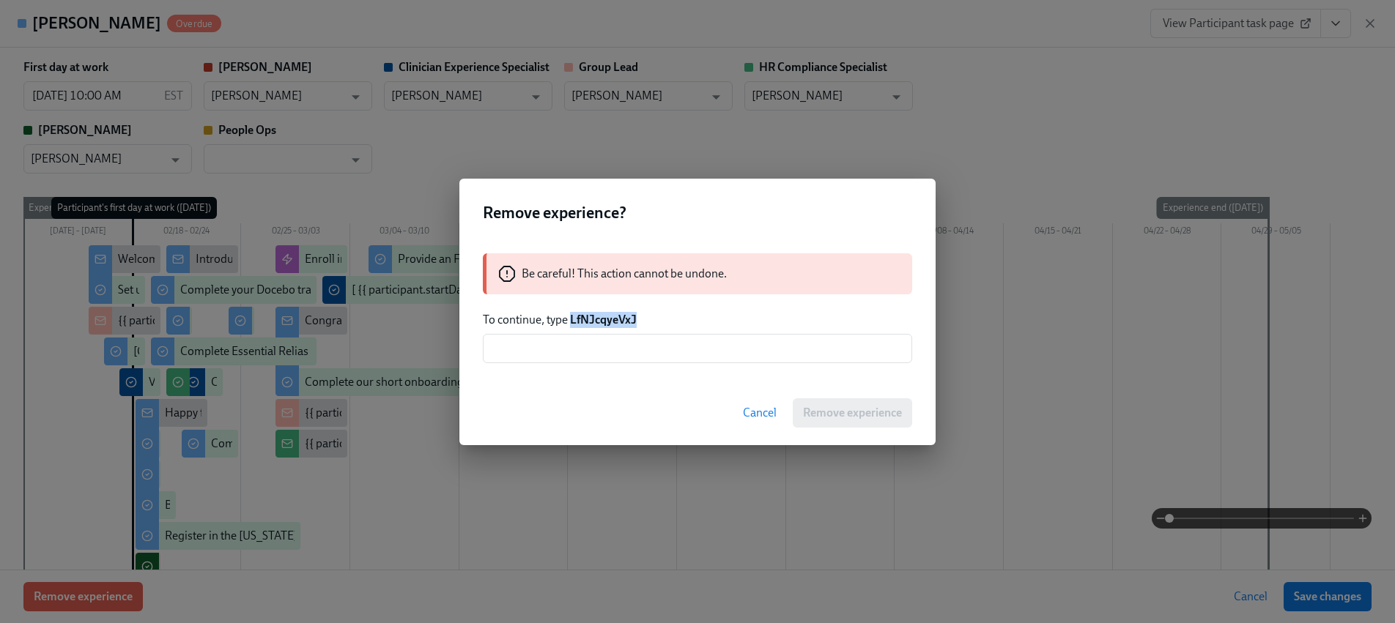
click at [592, 321] on strong "LfNJcqyeVxJ" at bounding box center [603, 320] width 67 height 14
click at [592, 356] on input "text" at bounding box center [697, 348] width 429 height 29
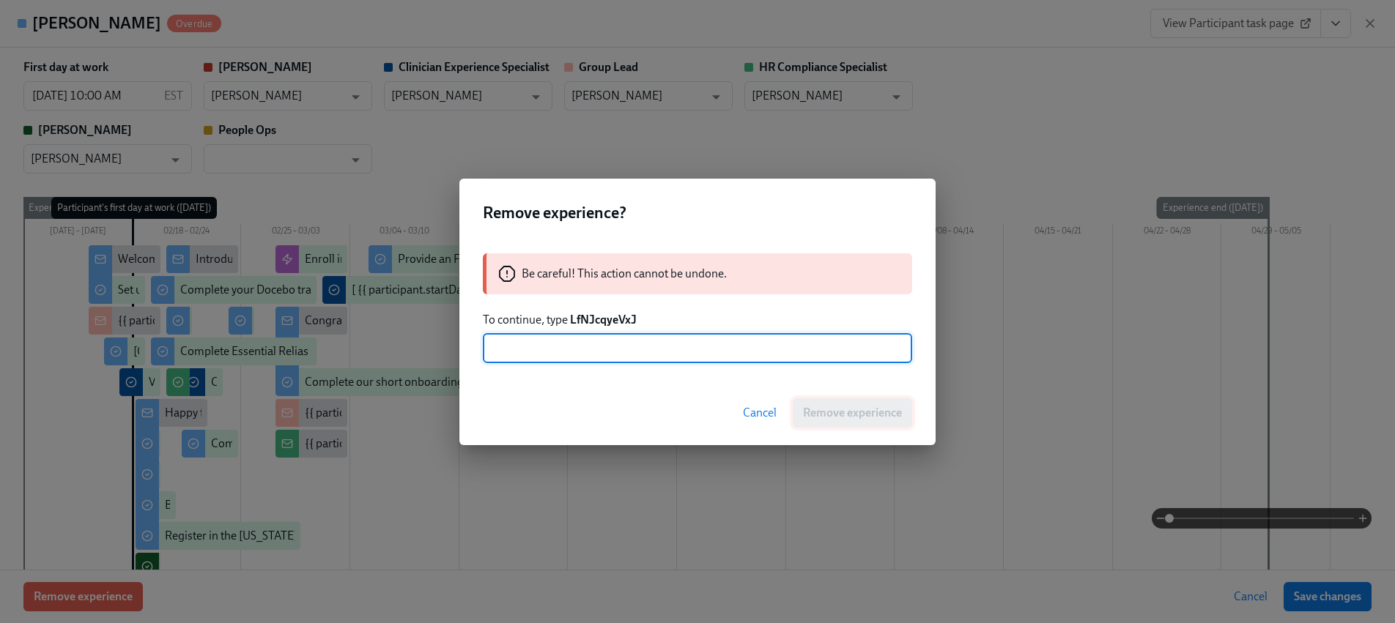
paste input "LfNJcqyeVxJ"
type input "LfNJcqyeVxJ"
click at [840, 408] on span "Remove experience" at bounding box center [852, 413] width 99 height 15
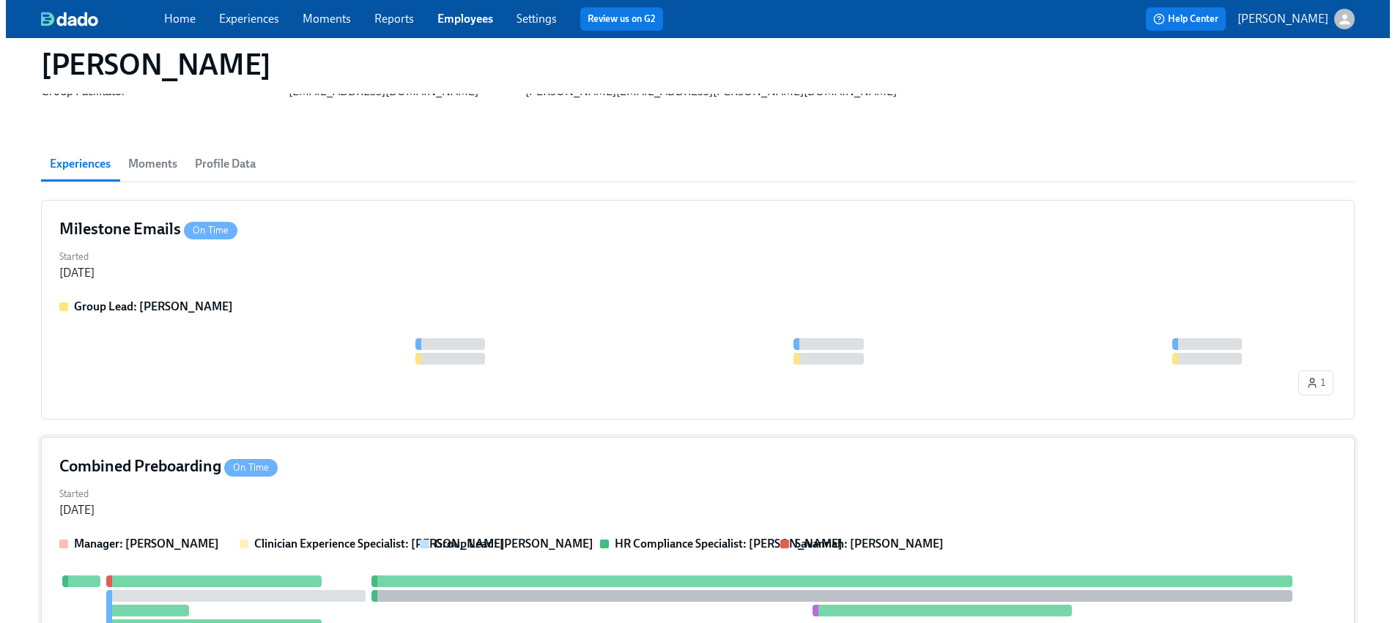
scroll to position [264, 0]
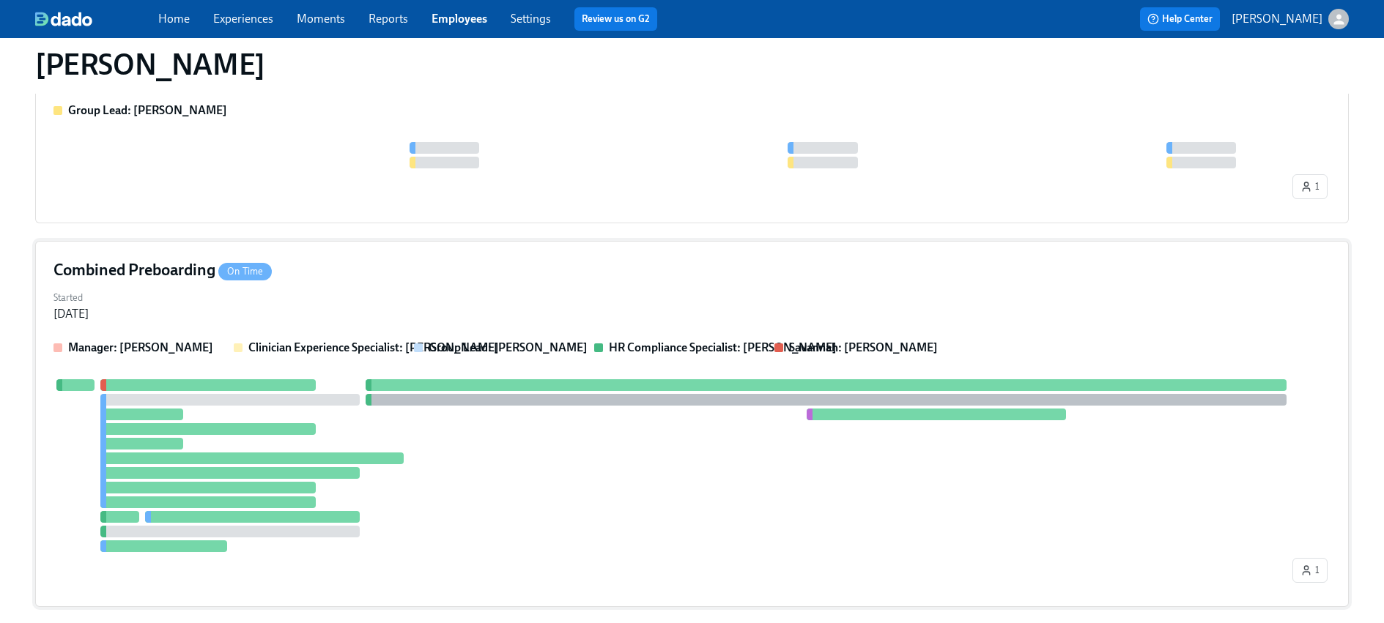
click at [327, 453] on div at bounding box center [251, 459] width 303 height 12
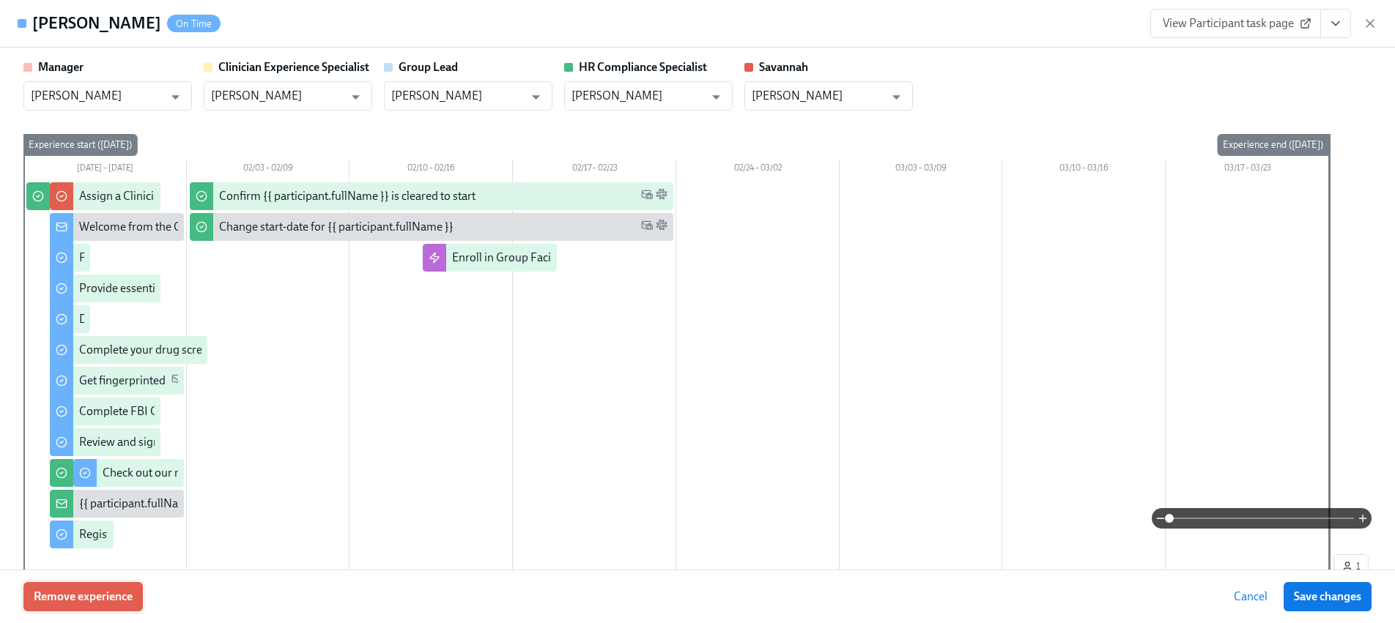
click at [101, 591] on span "Remove experience" at bounding box center [83, 597] width 99 height 15
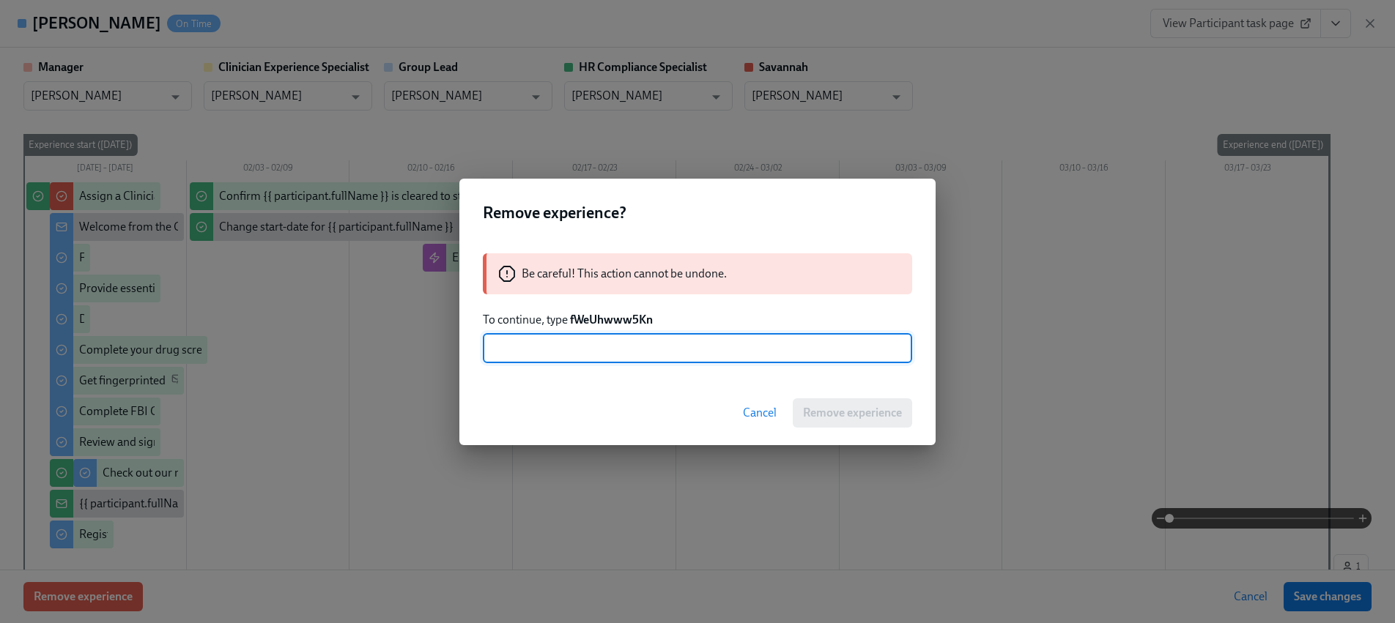
click at [625, 316] on strong "fWeUhwww5Kn" at bounding box center [611, 320] width 83 height 14
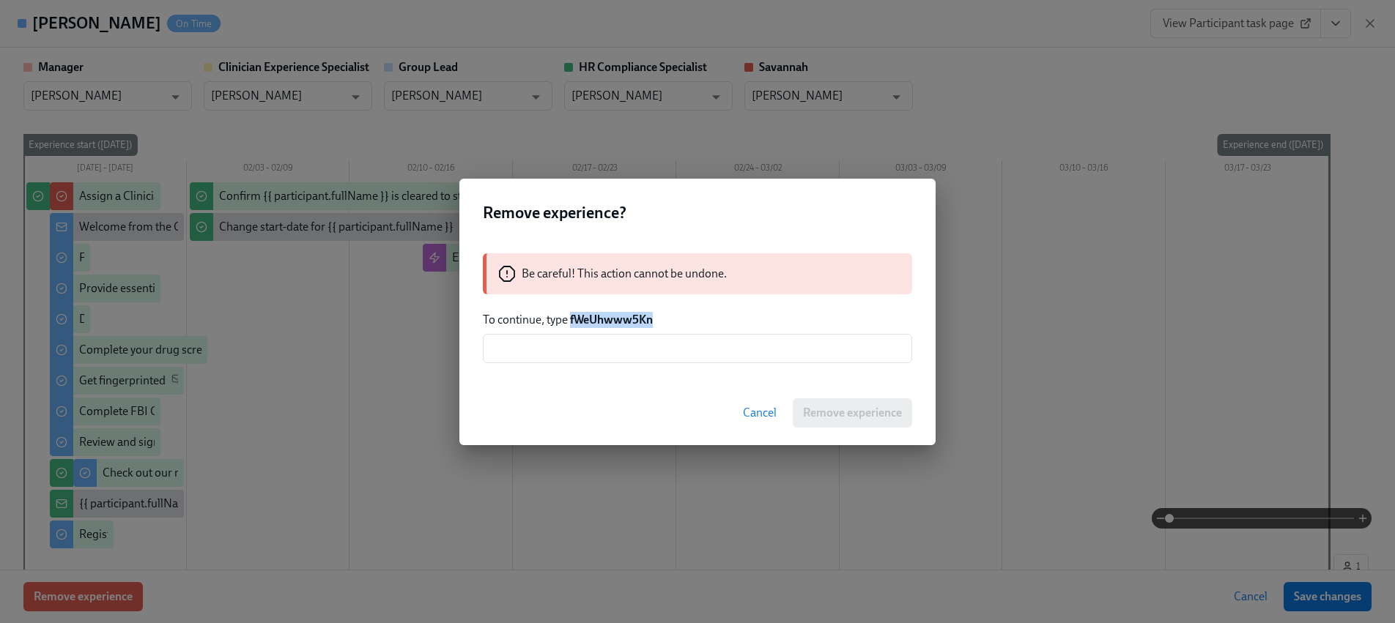
click at [625, 316] on strong "fWeUhwww5Kn" at bounding box center [611, 320] width 83 height 14
click at [629, 354] on input "text" at bounding box center [697, 348] width 429 height 29
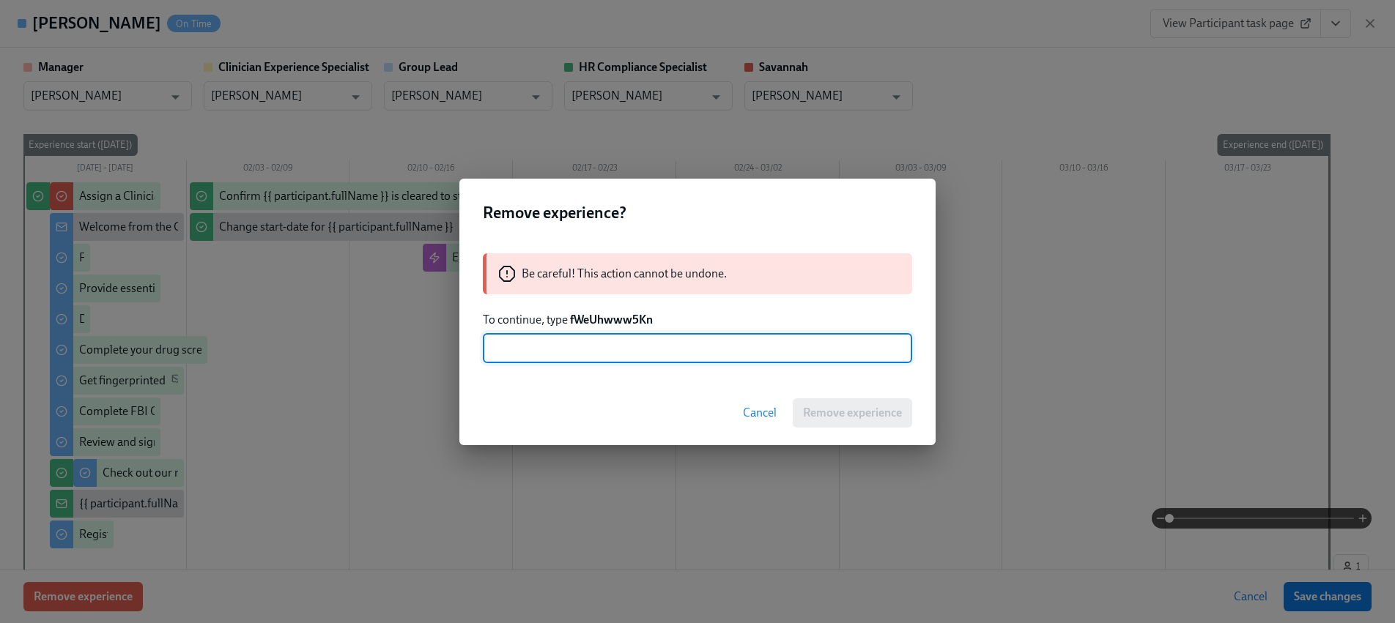
paste input "fWeUhwww5Kn"
type input "fWeUhwww5Kn"
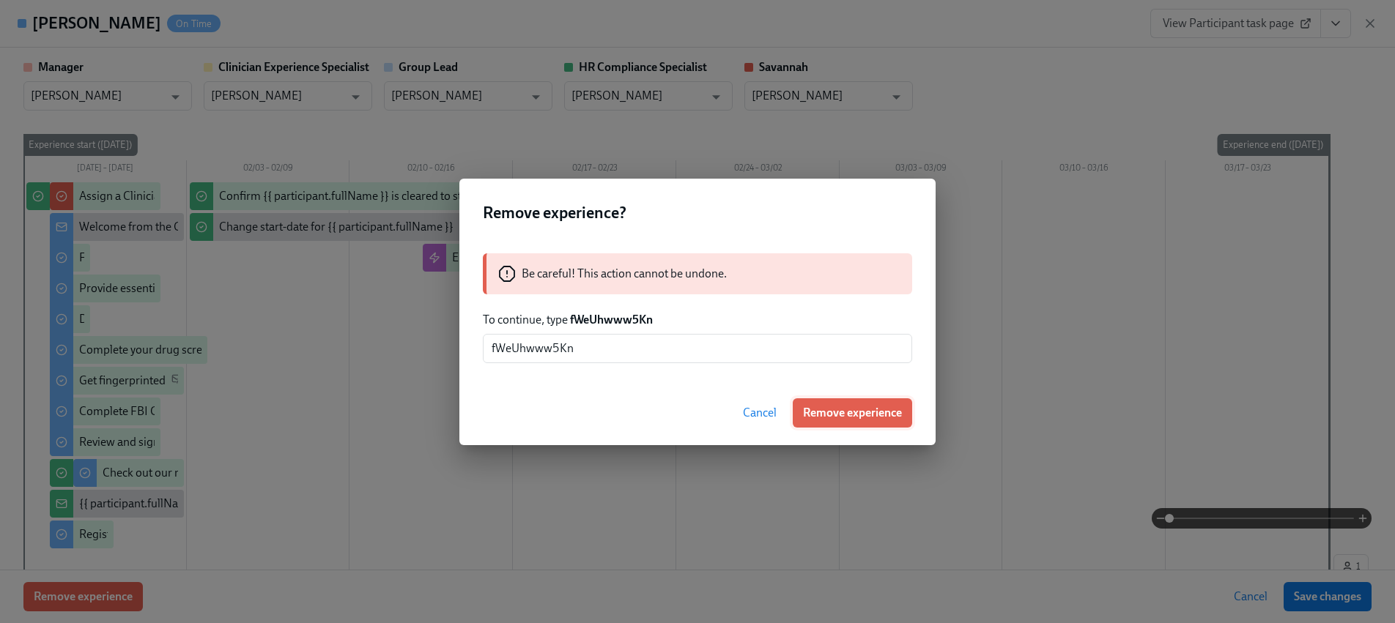
click at [839, 410] on span "Remove experience" at bounding box center [852, 413] width 99 height 15
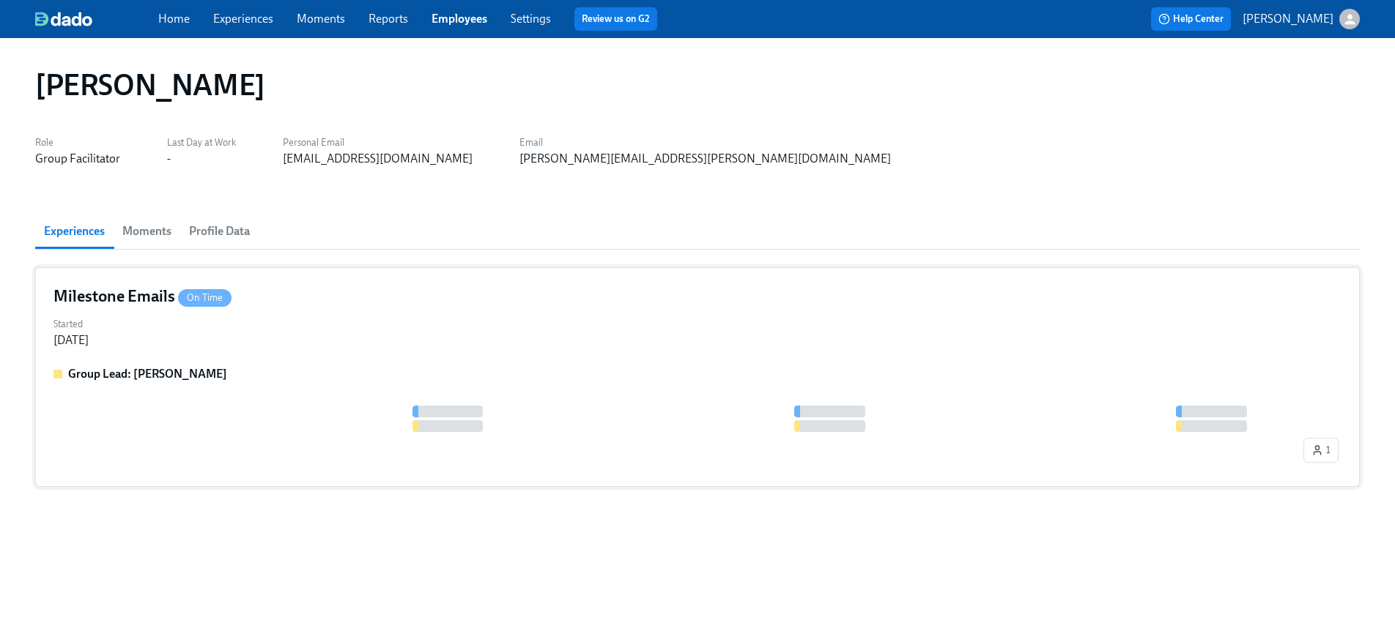
click at [453, 334] on div "Started [DATE]" at bounding box center [697, 330] width 1288 height 35
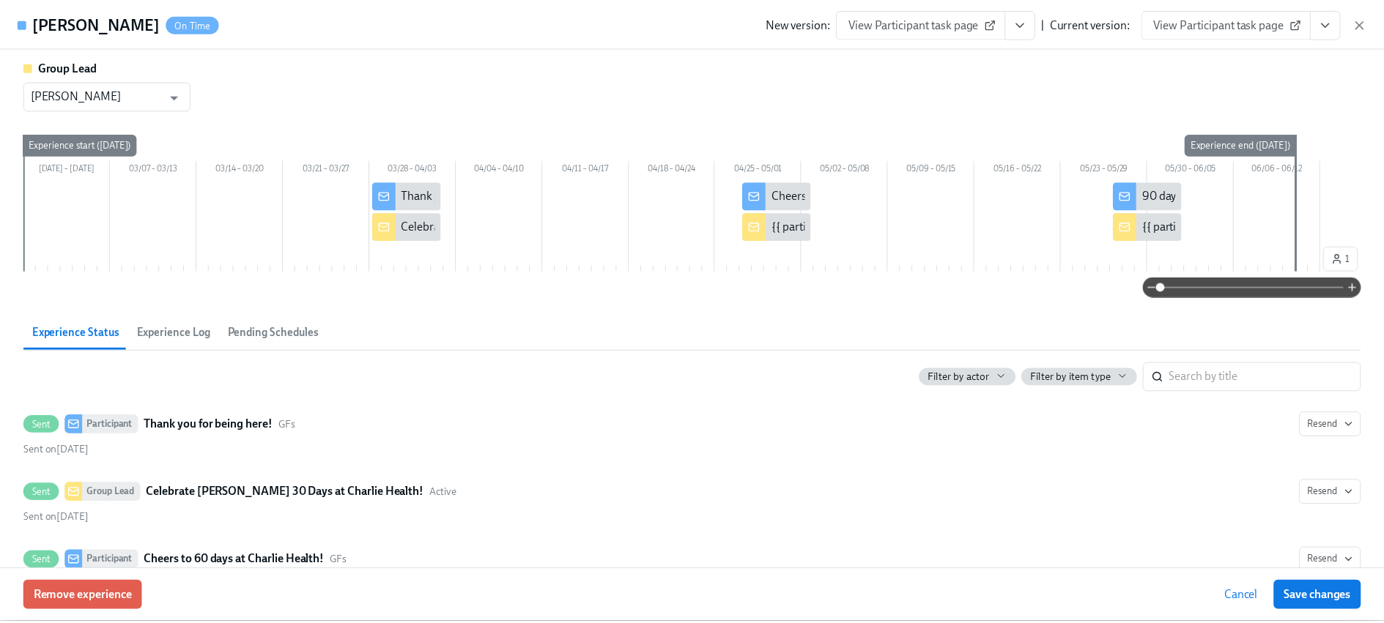
scroll to position [255, 0]
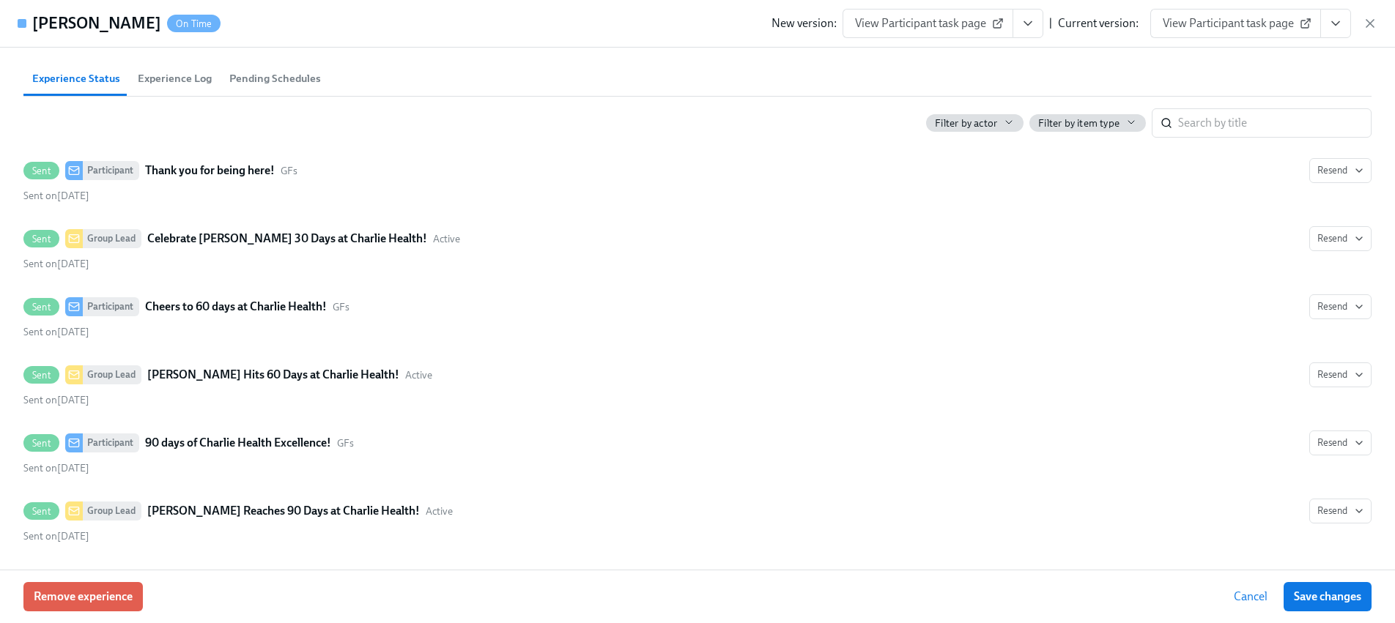
click at [1365, 29] on icon "button" at bounding box center [1369, 23] width 15 height 15
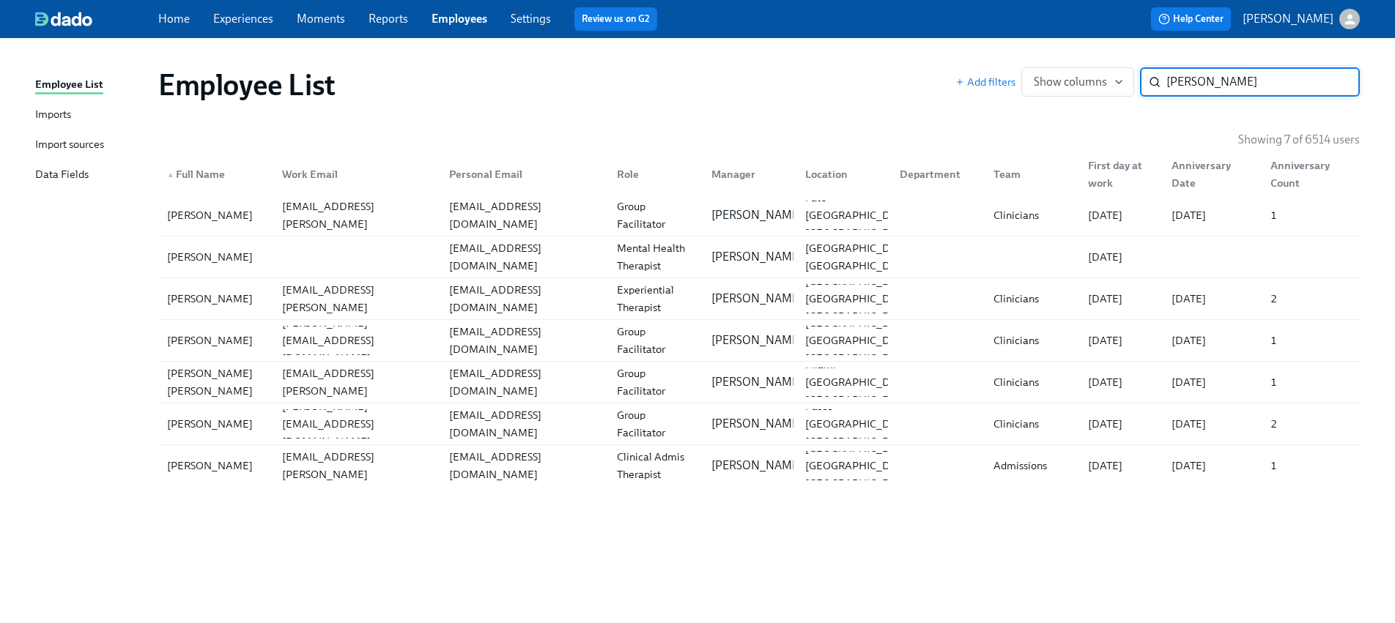
click at [1182, 92] on input "[PERSON_NAME]" at bounding box center [1262, 81] width 193 height 29
click at [1181, 91] on input "[PERSON_NAME]" at bounding box center [1262, 81] width 193 height 29
paste input "Sharai"
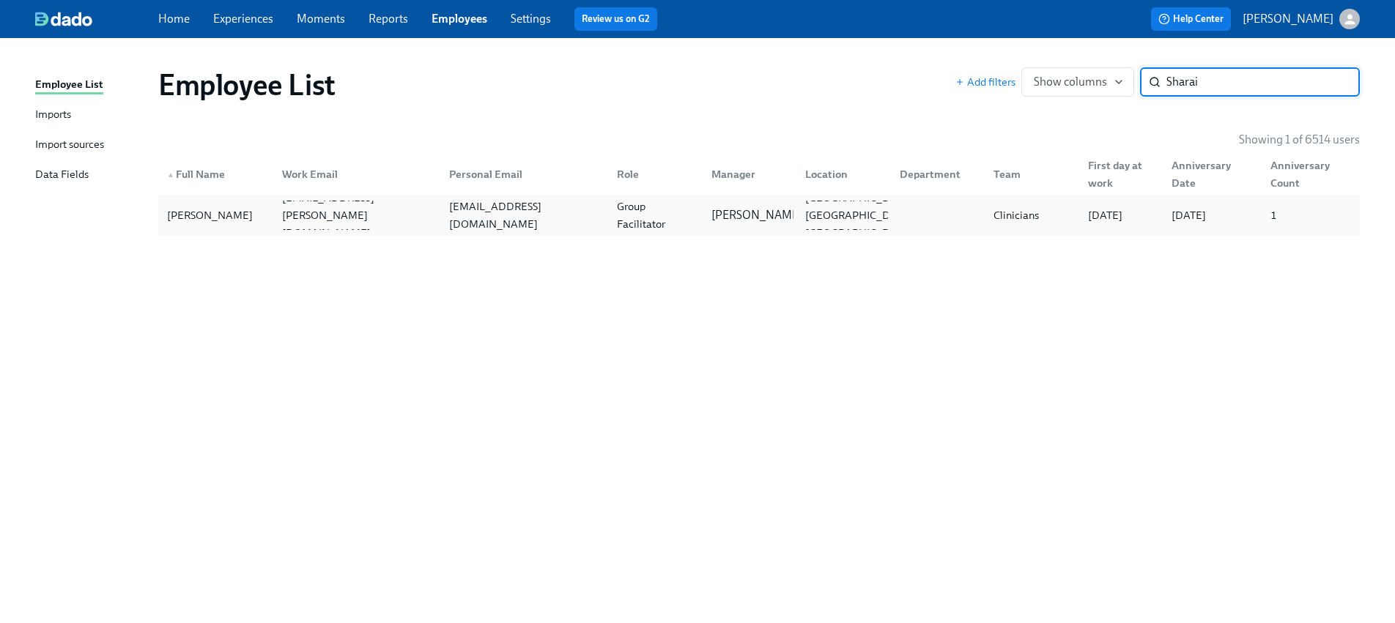
type input "Sharai"
click at [329, 234] on div "[PERSON_NAME] [PERSON_NAME][EMAIL_ADDRESS][PERSON_NAME][DOMAIN_NAME] [EMAIL_ADD…" at bounding box center [758, 215] width 1201 height 41
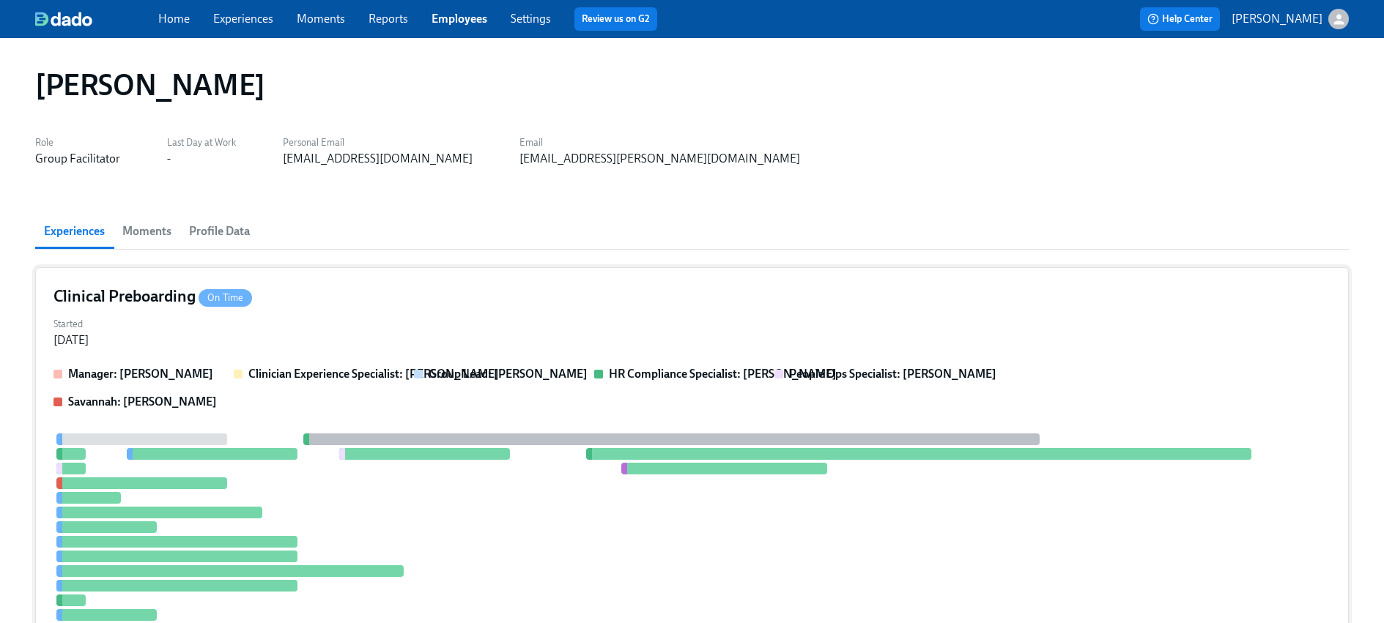
click at [177, 387] on div "Manager: [PERSON_NAME] Clinician Experience Specialist: [PERSON_NAME] Group Lea…" at bounding box center [691, 388] width 1277 height 44
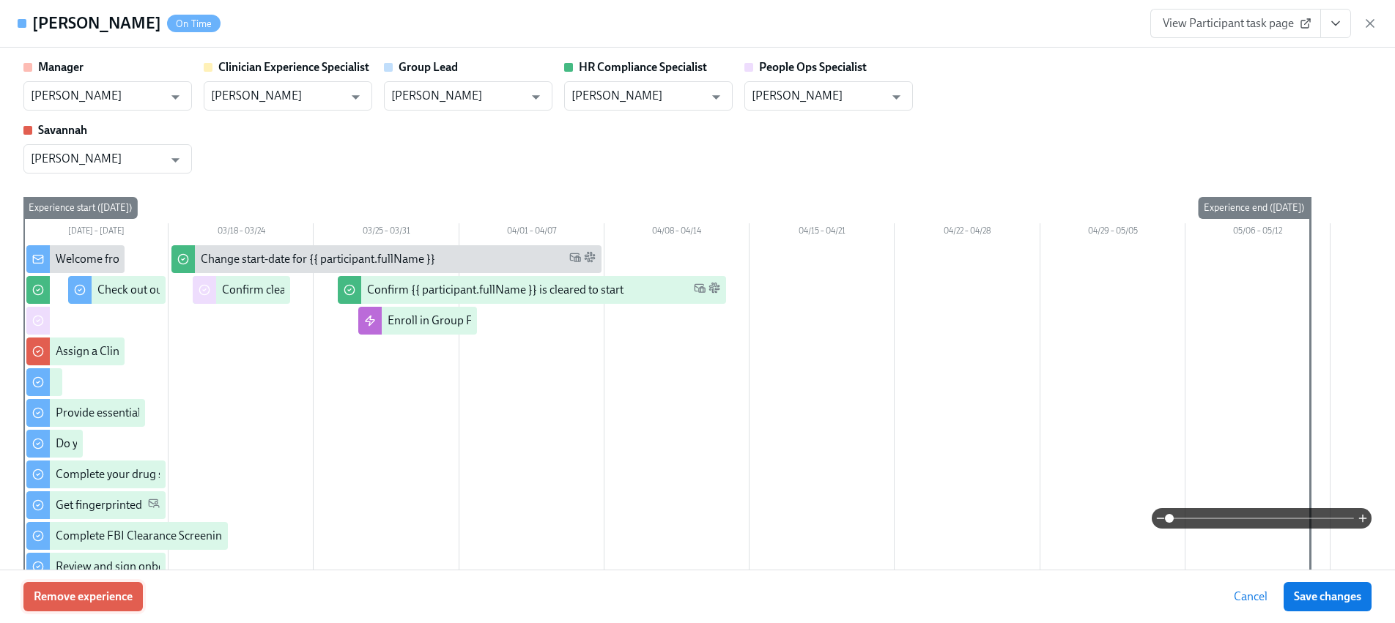
click at [114, 597] on span "Remove experience" at bounding box center [83, 597] width 99 height 15
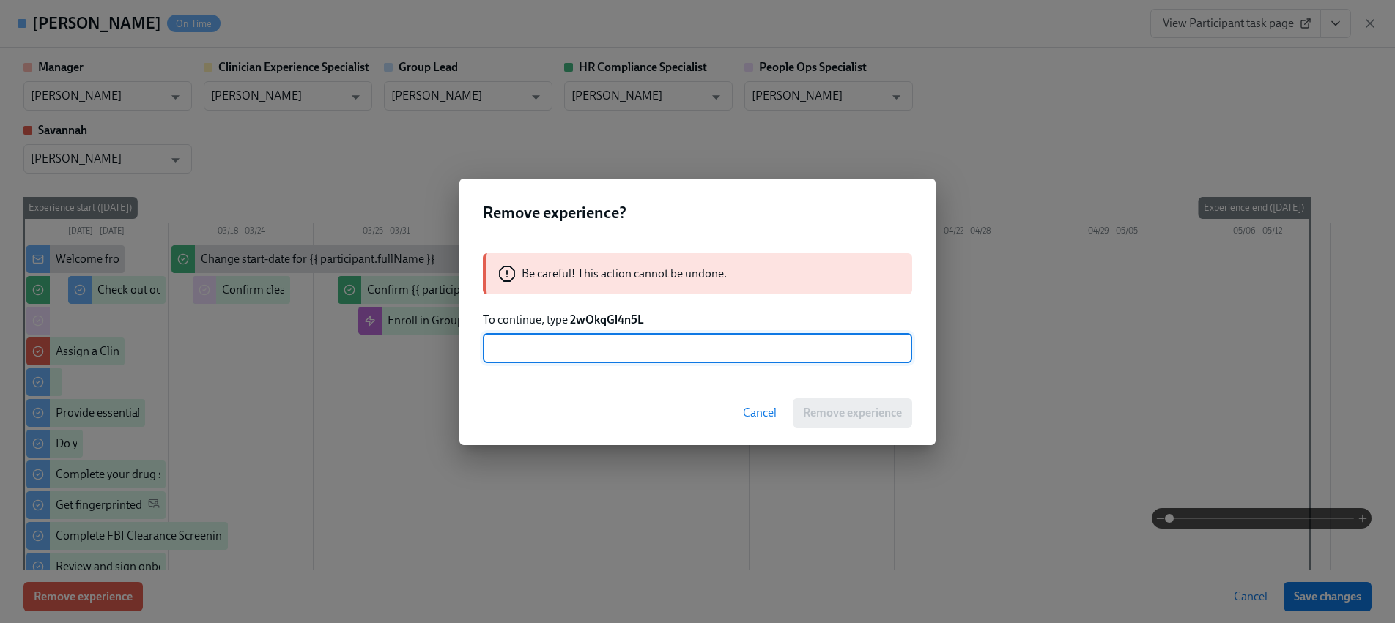
click at [613, 316] on strong "2wOkqGl4n5L" at bounding box center [607, 320] width 74 height 14
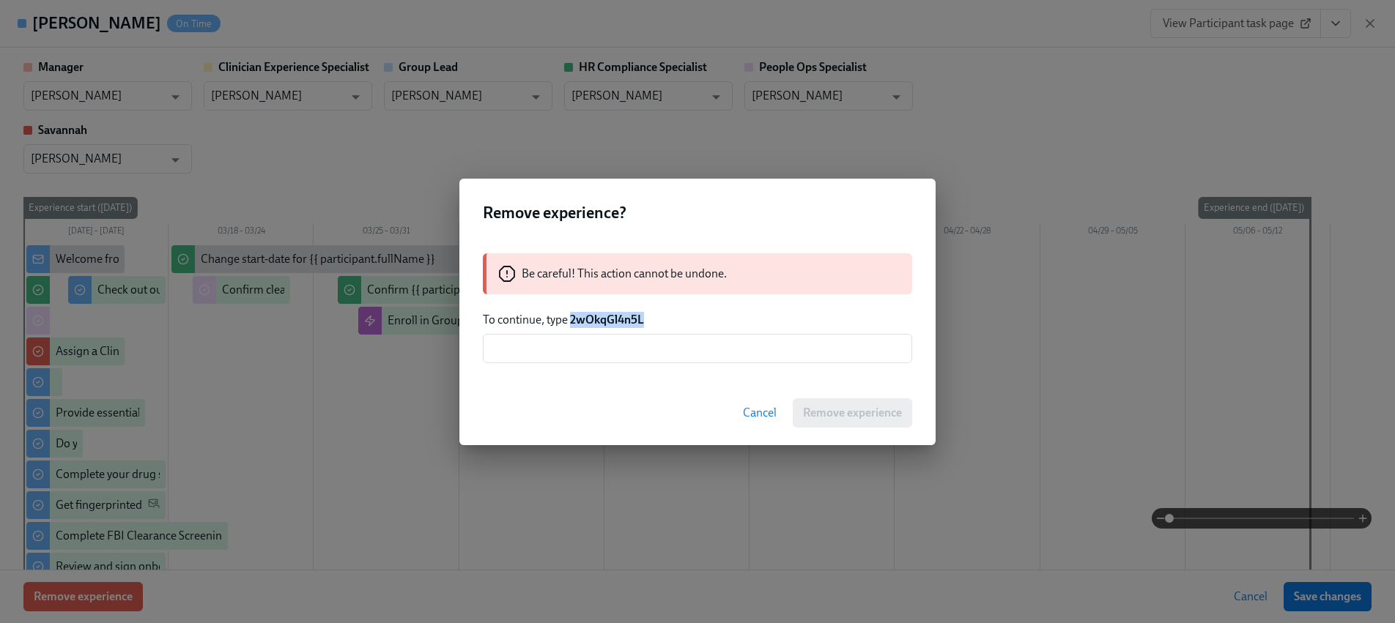
click at [613, 316] on strong "2wOkqGl4n5L" at bounding box center [607, 320] width 74 height 14
click at [614, 334] on input "text" at bounding box center [697, 348] width 429 height 29
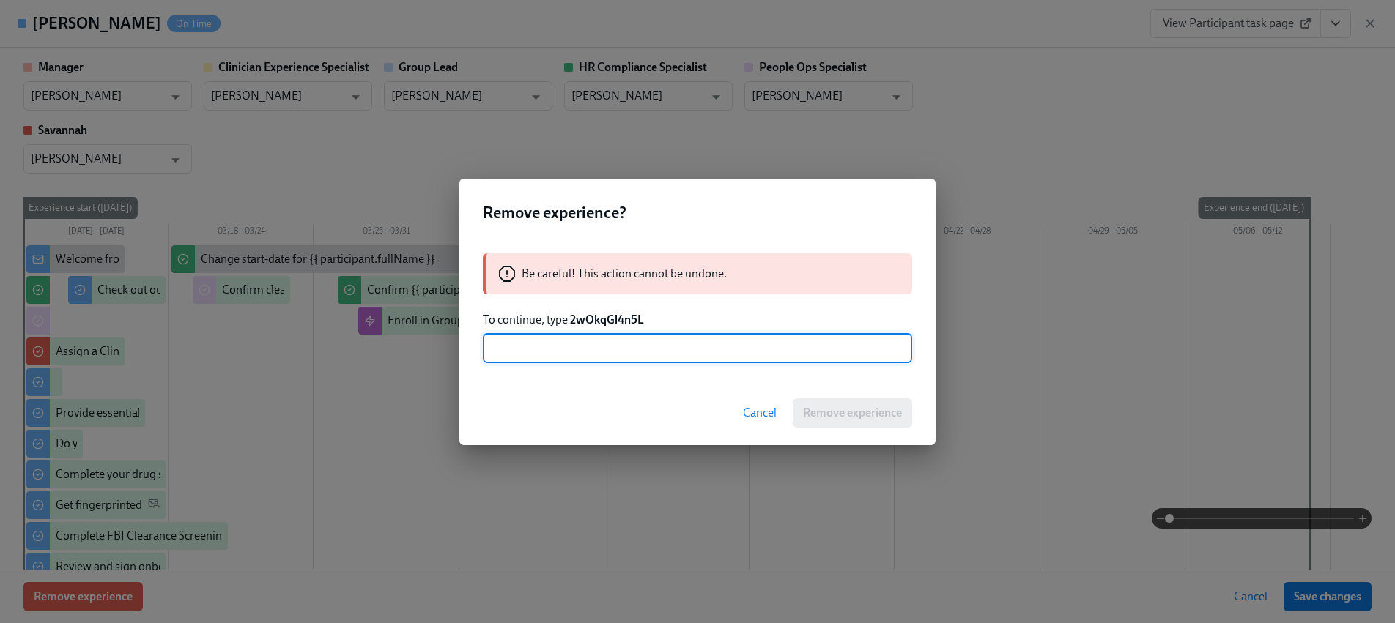
paste input "2wOkqGl4n5L"
type input "2wOkqGl4n5L"
click at [877, 412] on span "Remove experience" at bounding box center [852, 413] width 99 height 15
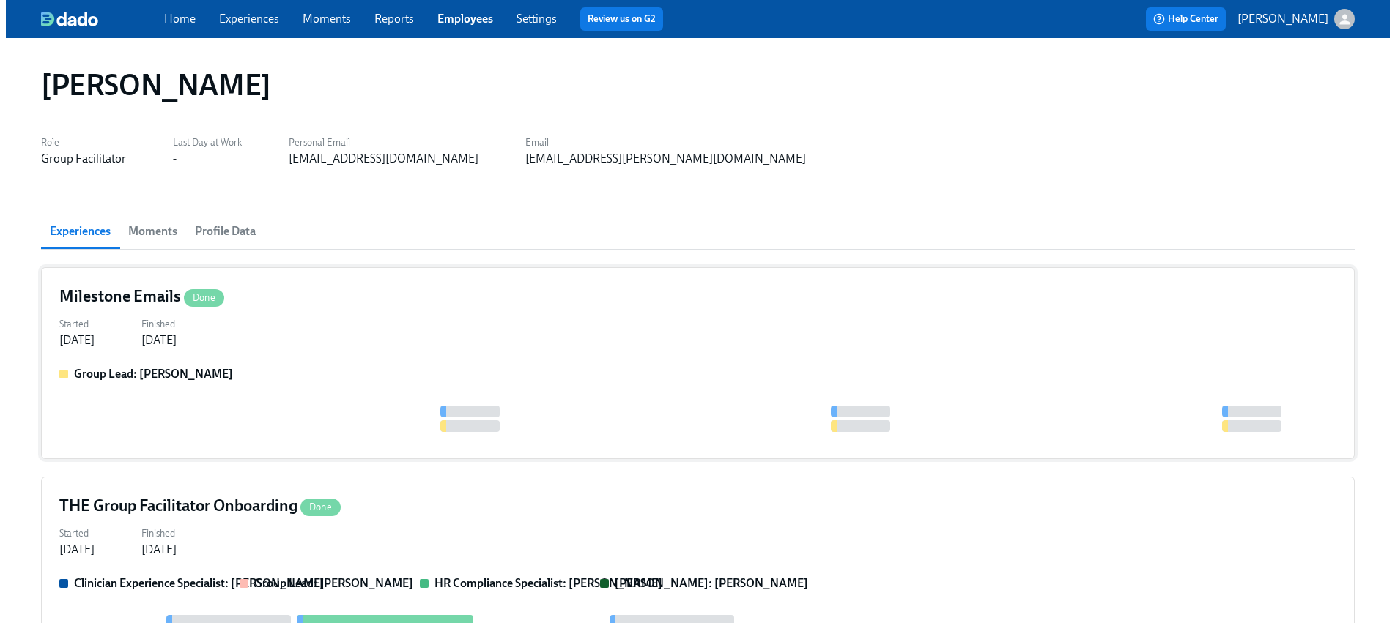
scroll to position [3, 0]
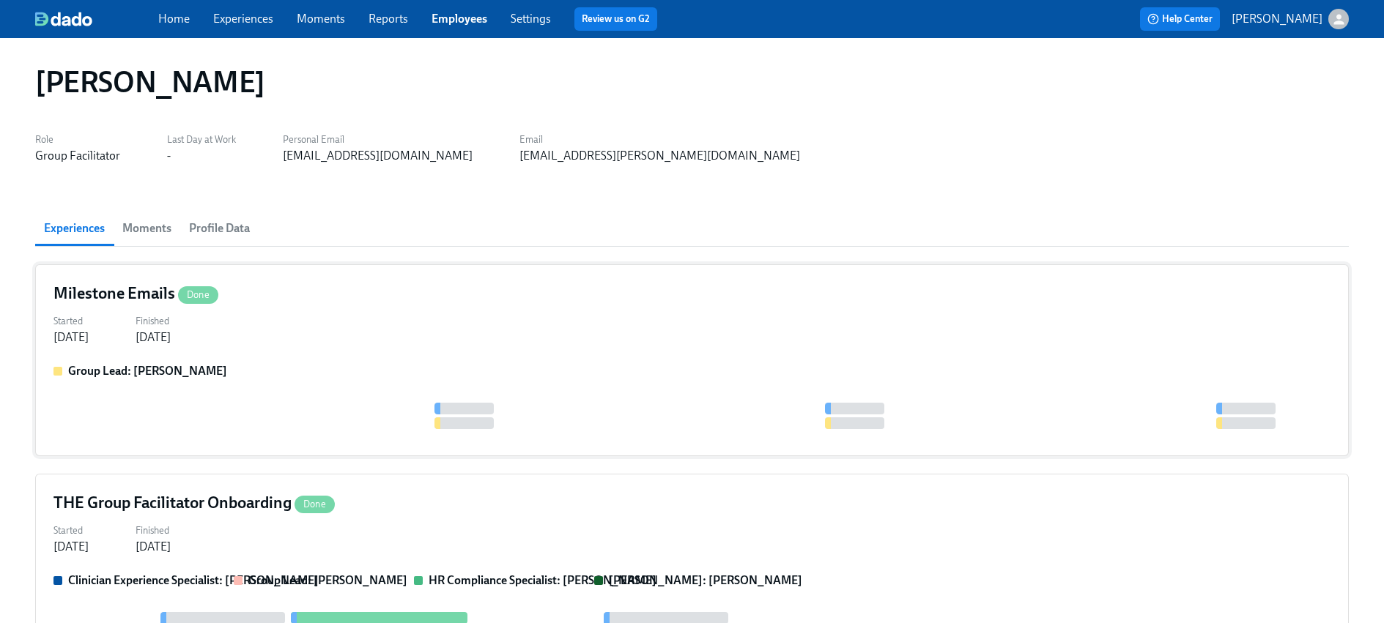
click at [253, 374] on div "Group Lead: [PERSON_NAME]" at bounding box center [691, 371] width 1277 height 16
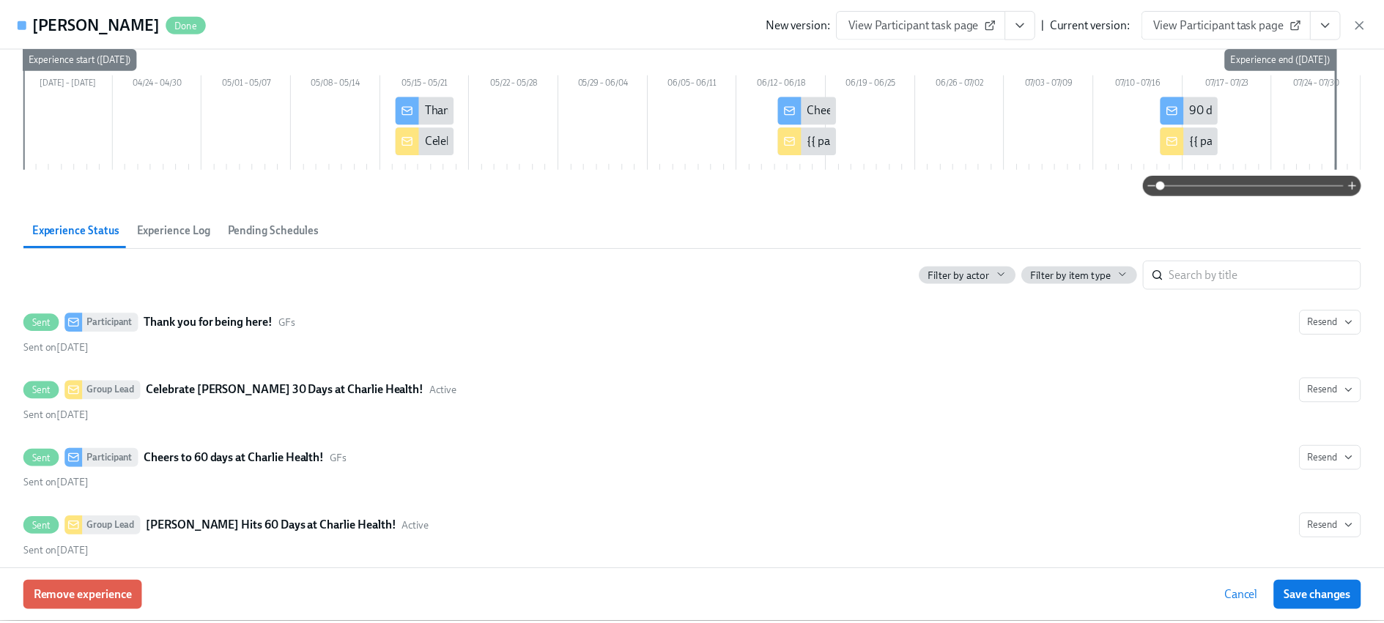
scroll to position [239, 0]
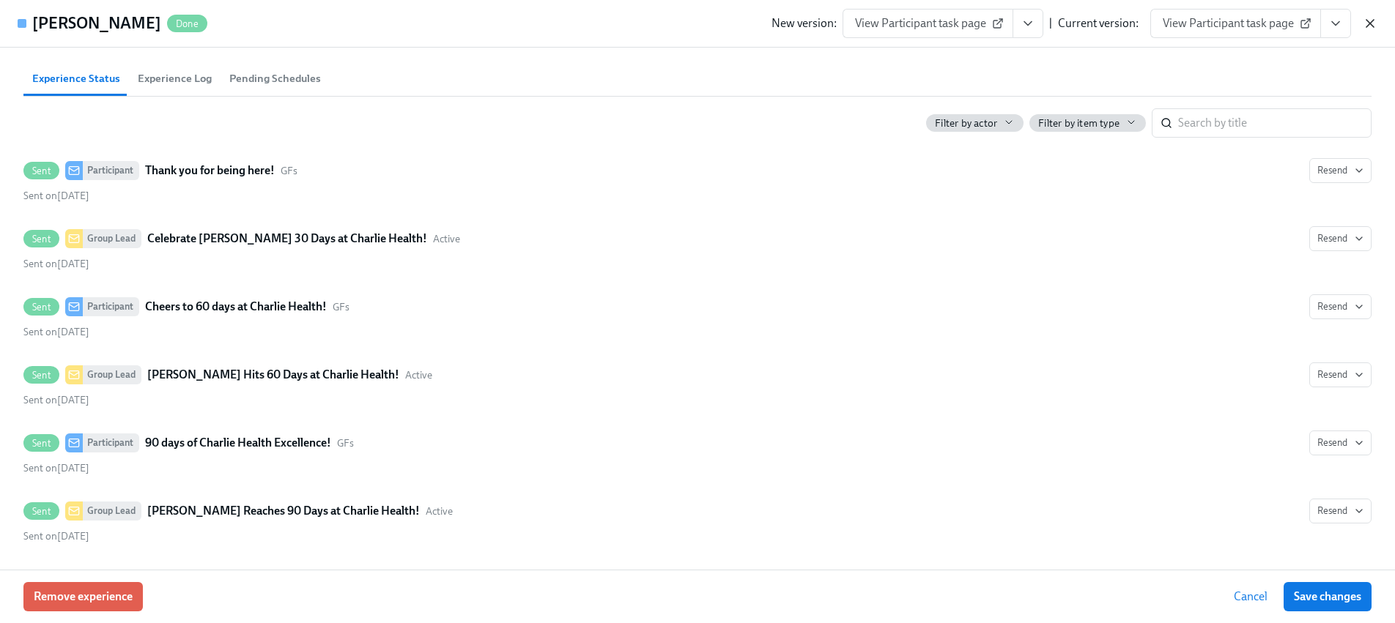
click at [1370, 26] on icon "button" at bounding box center [1369, 23] width 15 height 15
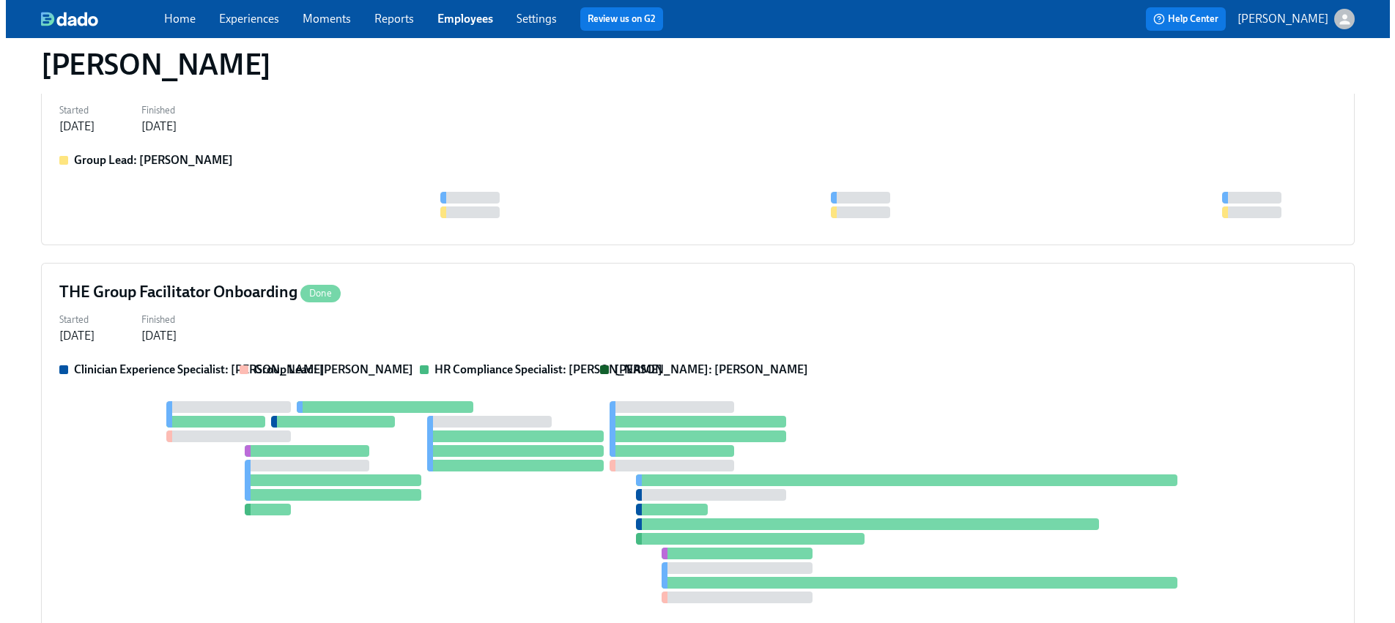
scroll to position [321, 0]
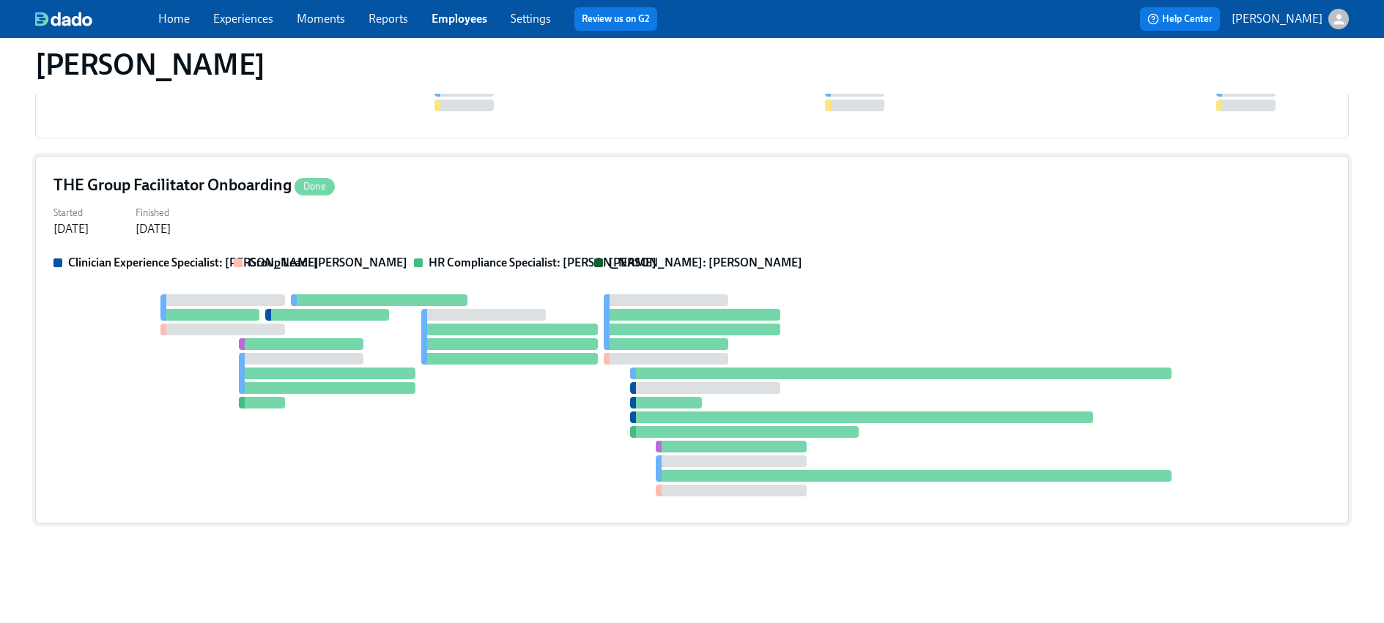
click at [295, 267] on strong "Group Lead: [PERSON_NAME]" at bounding box center [327, 263] width 159 height 14
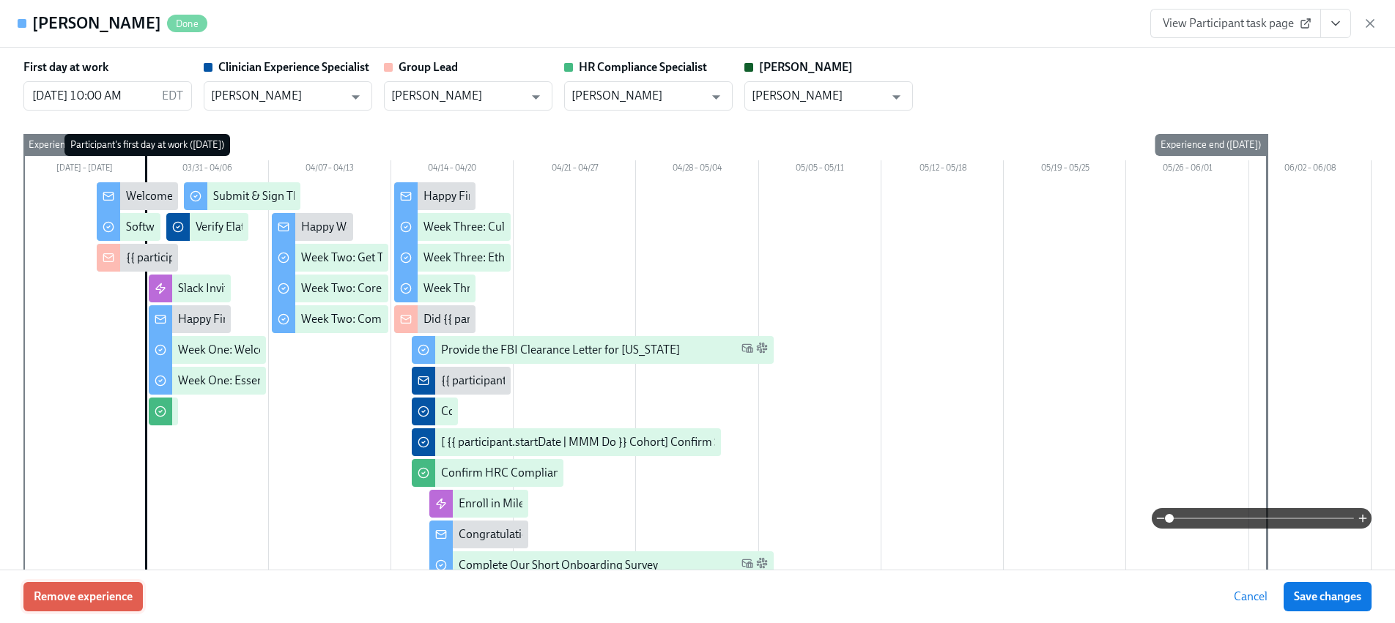
click at [90, 601] on span "Remove experience" at bounding box center [83, 597] width 99 height 15
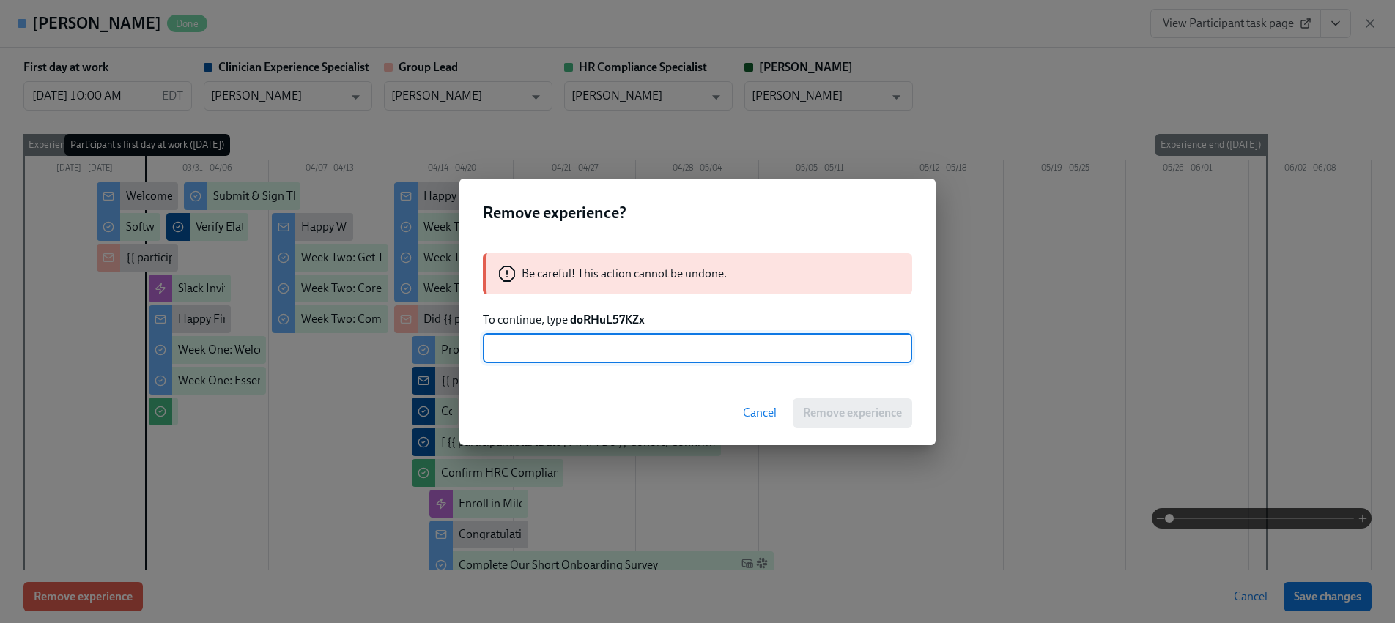
click at [590, 322] on strong "doRHuL57KZx" at bounding box center [607, 320] width 75 height 14
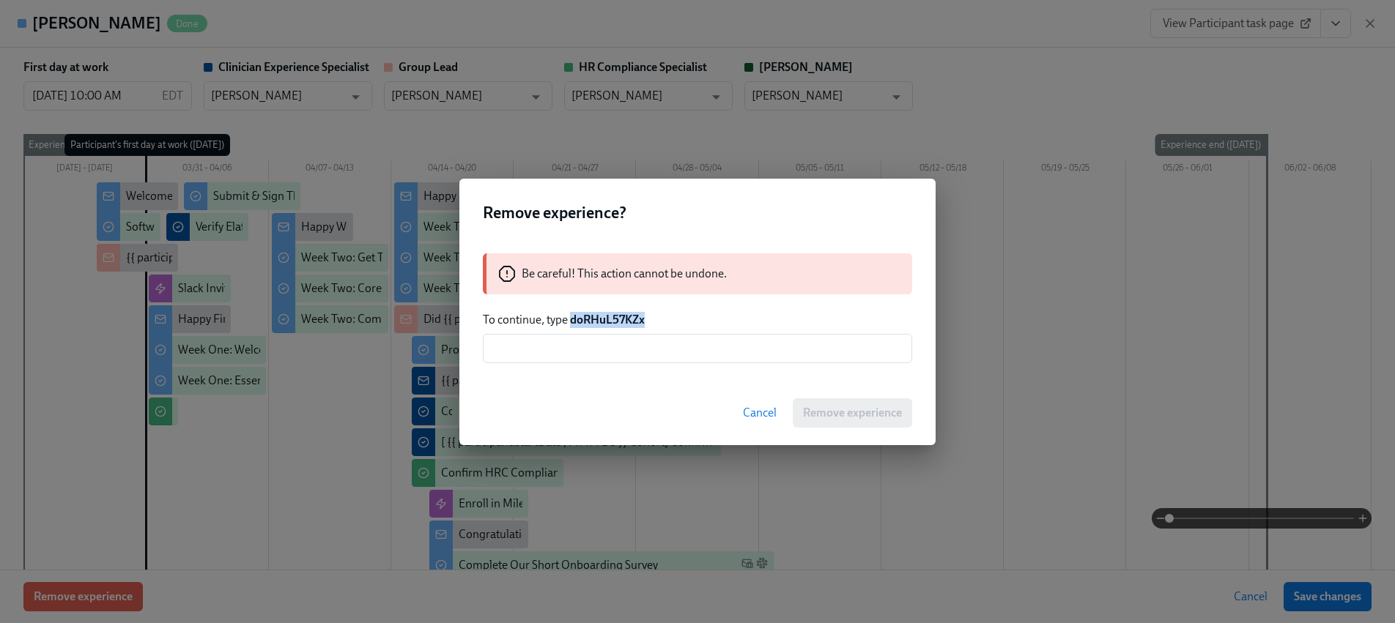
click at [590, 322] on strong "doRHuL57KZx" at bounding box center [607, 320] width 75 height 14
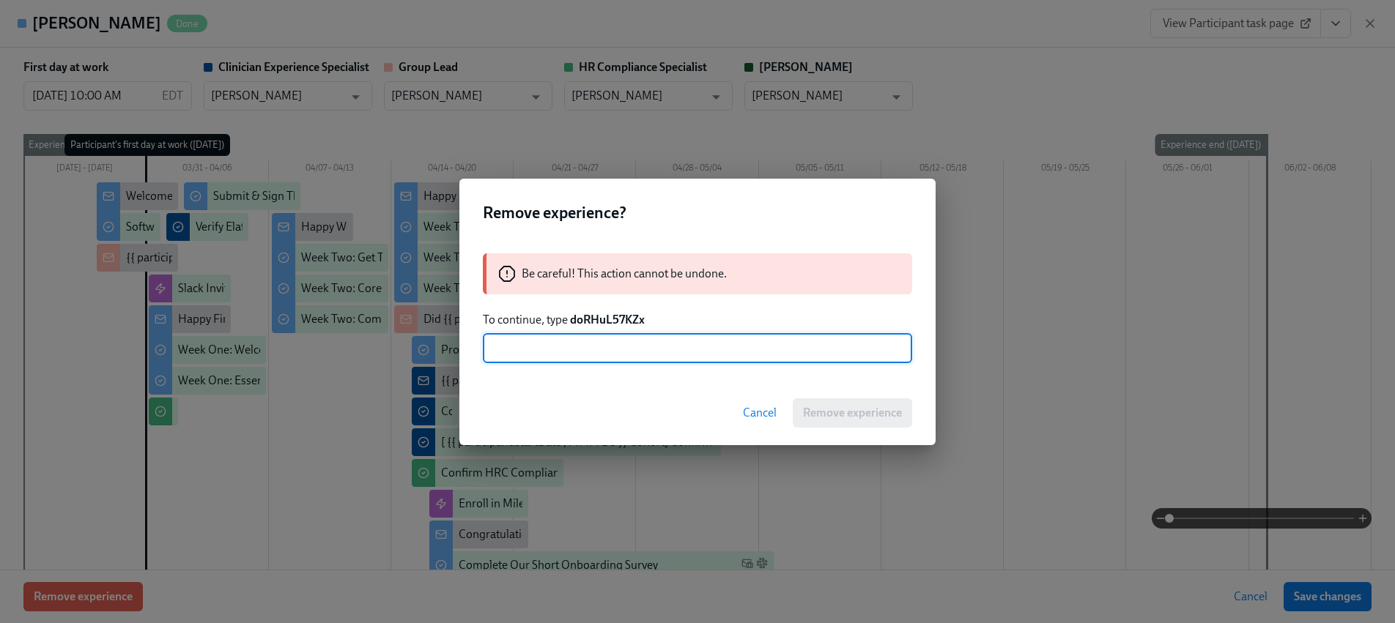
click at [587, 358] on input "text" at bounding box center [697, 348] width 429 height 29
paste input "doRHuL57KZx"
type input "doRHuL57KZx"
click at [812, 412] on span "Remove experience" at bounding box center [852, 413] width 99 height 15
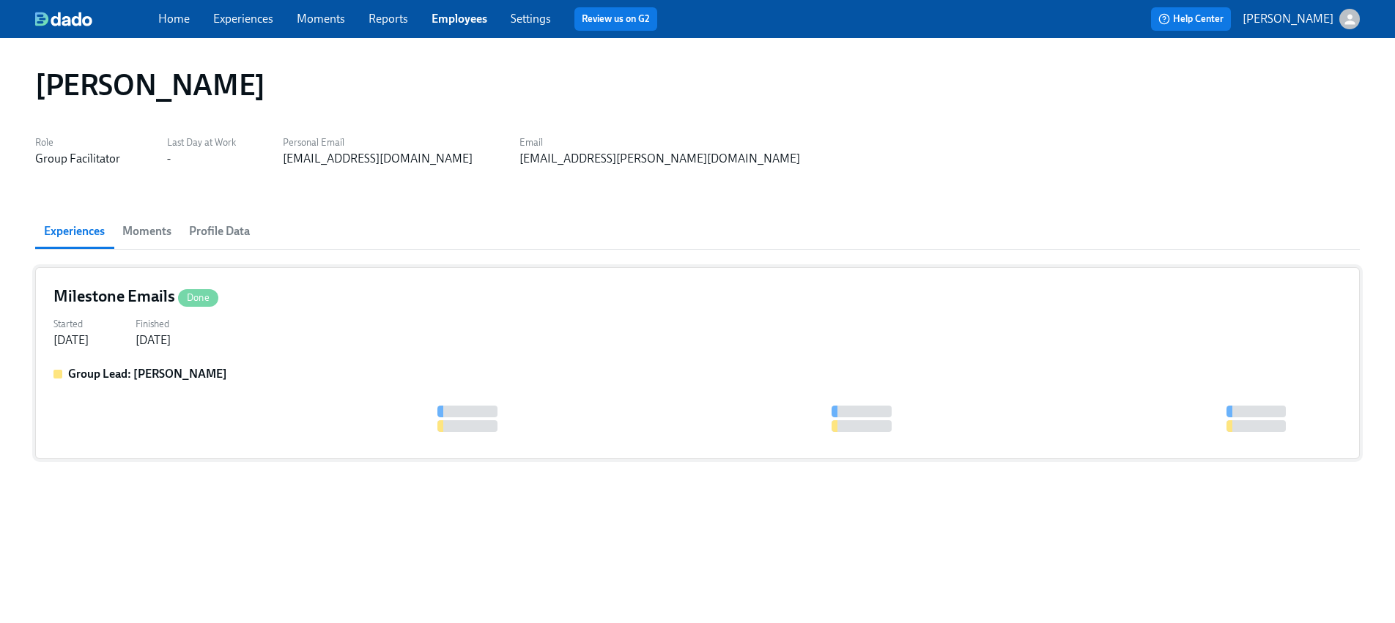
scroll to position [0, 0]
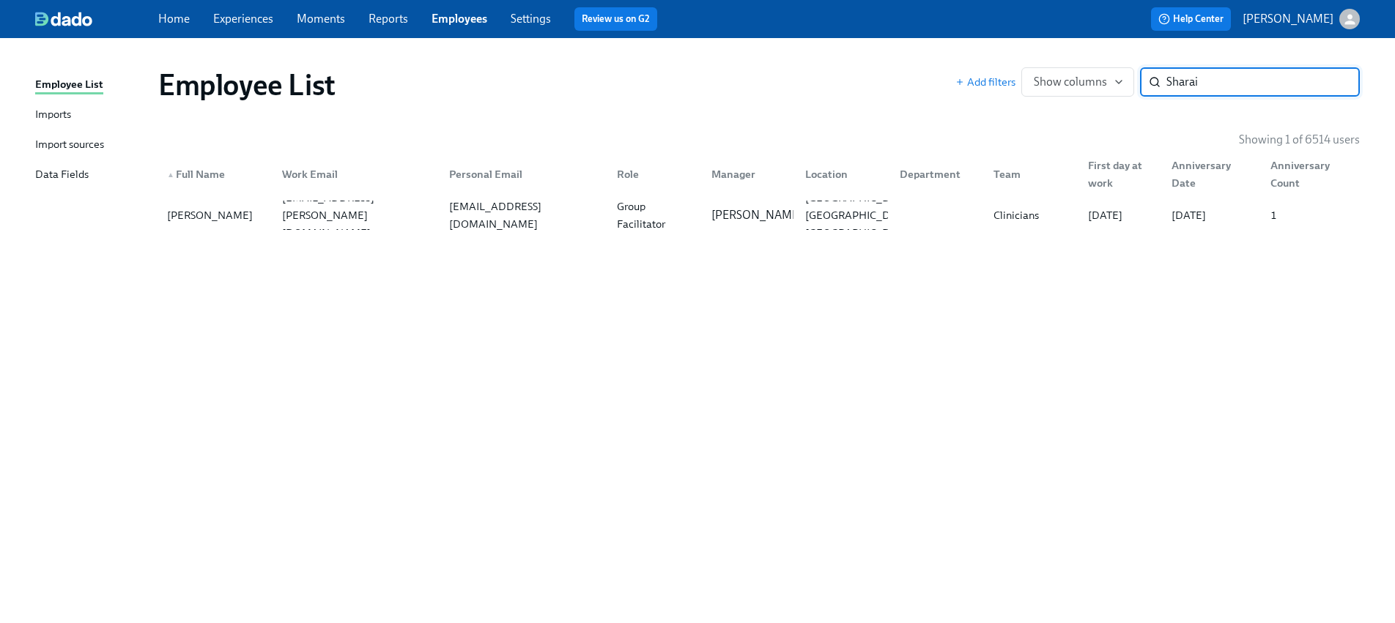
paste input "[PERSON_NAME]"
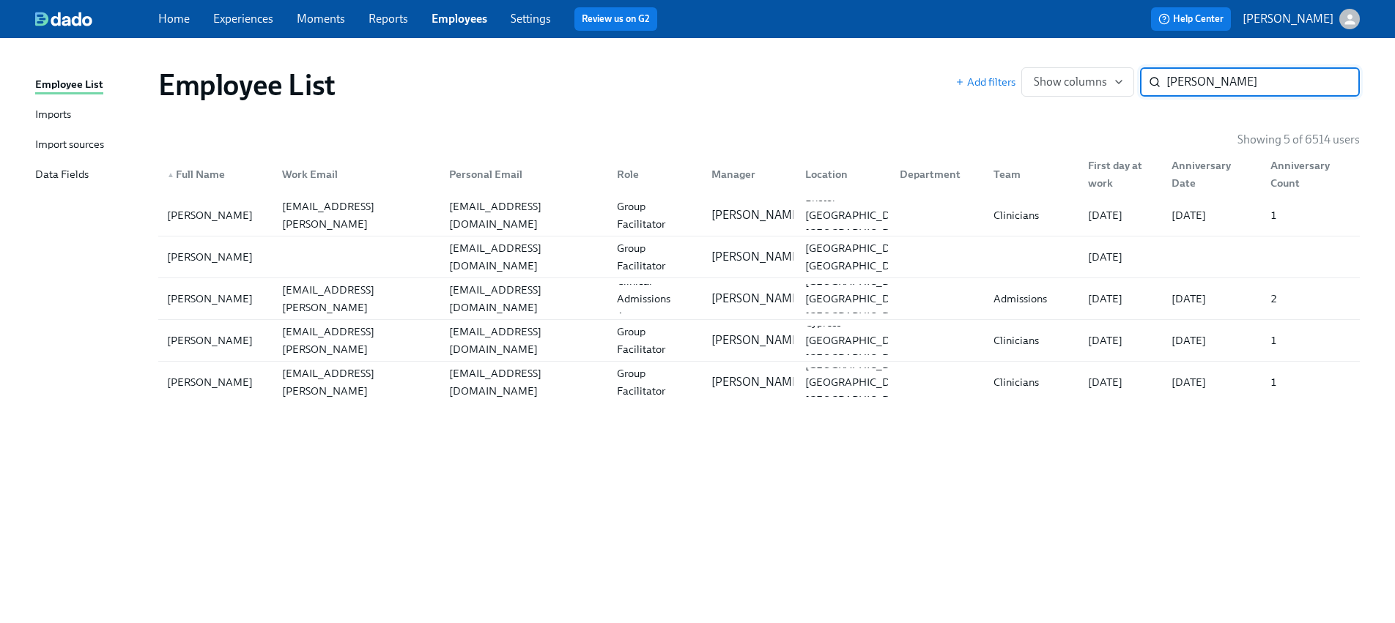
type input "[PERSON_NAME]"
click at [294, 212] on div "[PERSON_NAME][EMAIL_ADDRESS][PERSON_NAME][DOMAIN_NAME]" at bounding box center [357, 215] width 162 height 70
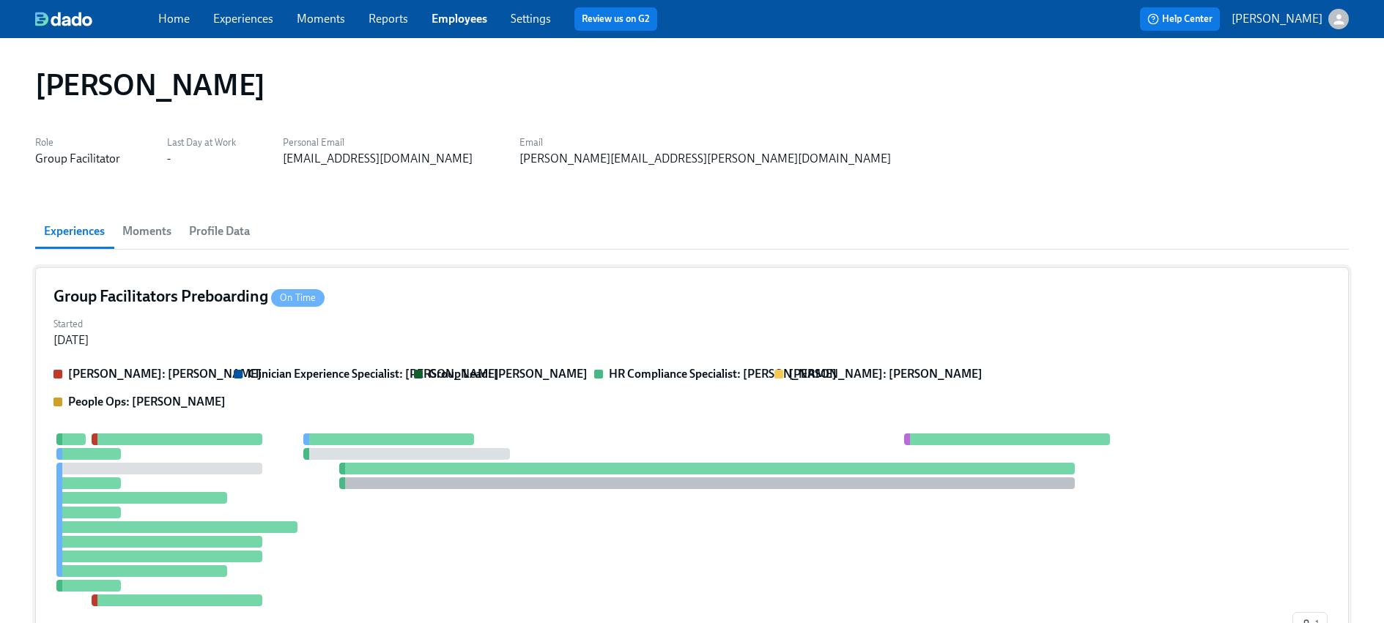
click at [417, 383] on div "[PERSON_NAME]: [PERSON_NAME] Clinician Experience Specialist: [PERSON_NAME] Gro…" at bounding box center [691, 388] width 1277 height 44
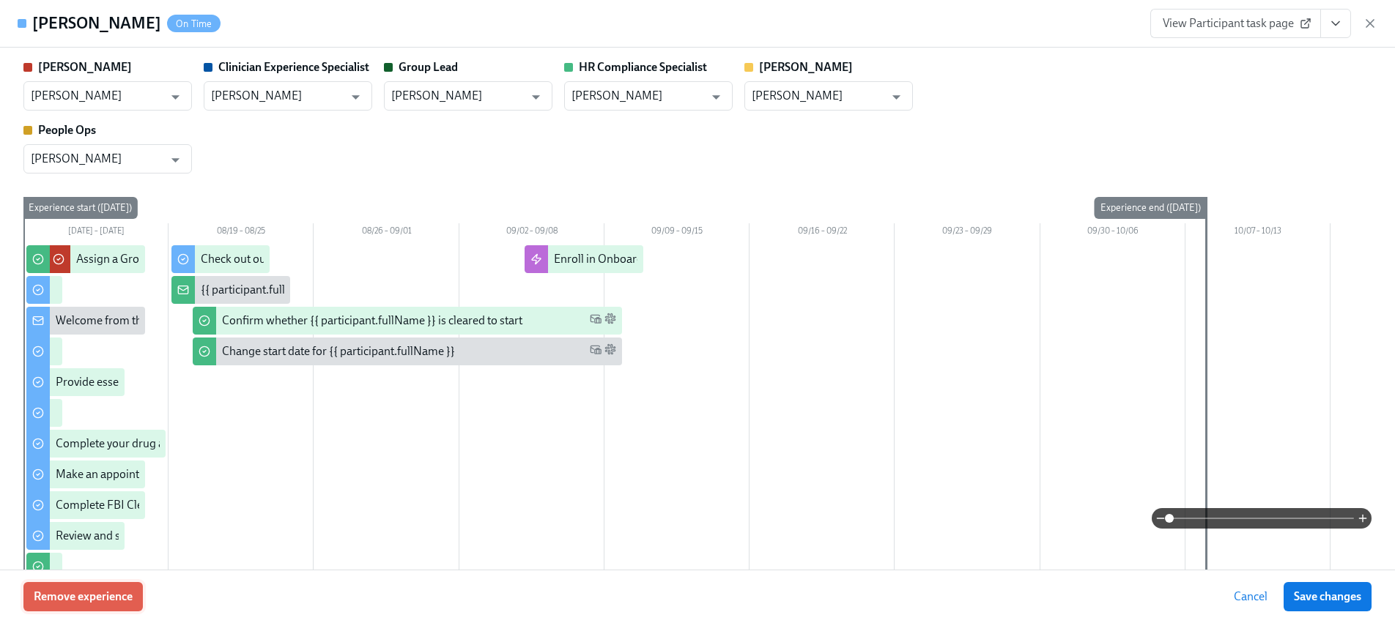
click at [98, 586] on button "Remove experience" at bounding box center [82, 596] width 119 height 29
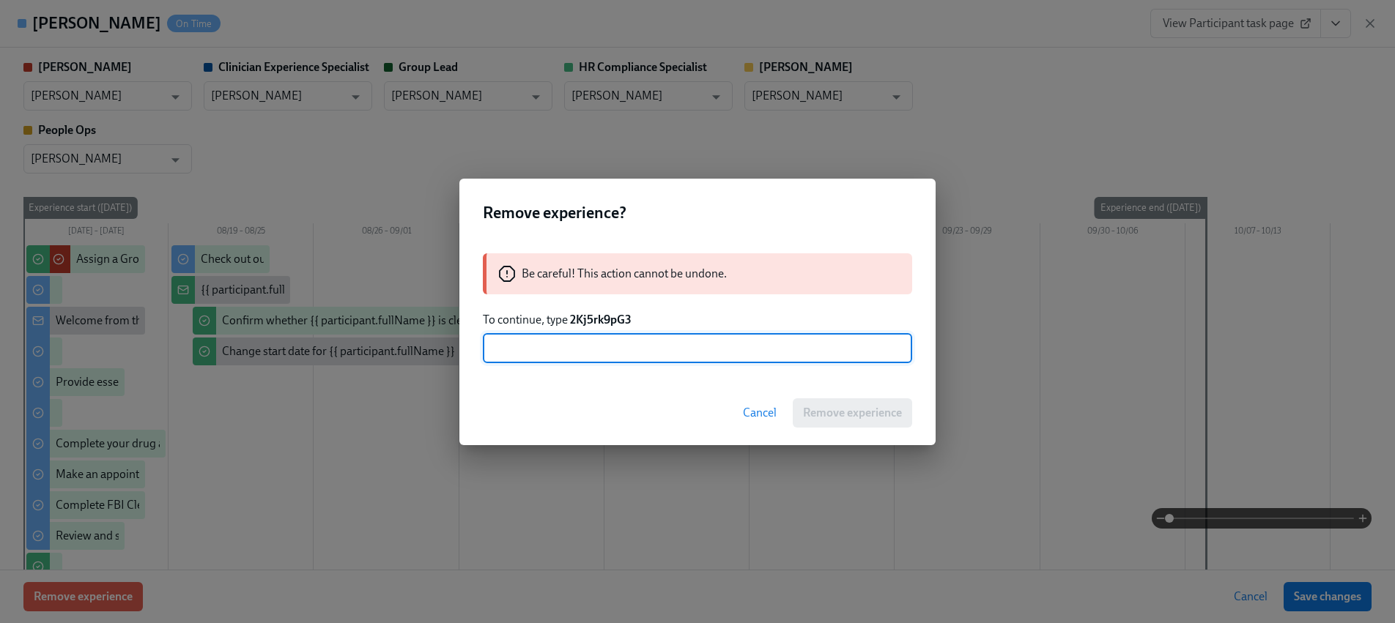
click at [603, 319] on strong "2Kj5rk9pG3" at bounding box center [601, 320] width 62 height 14
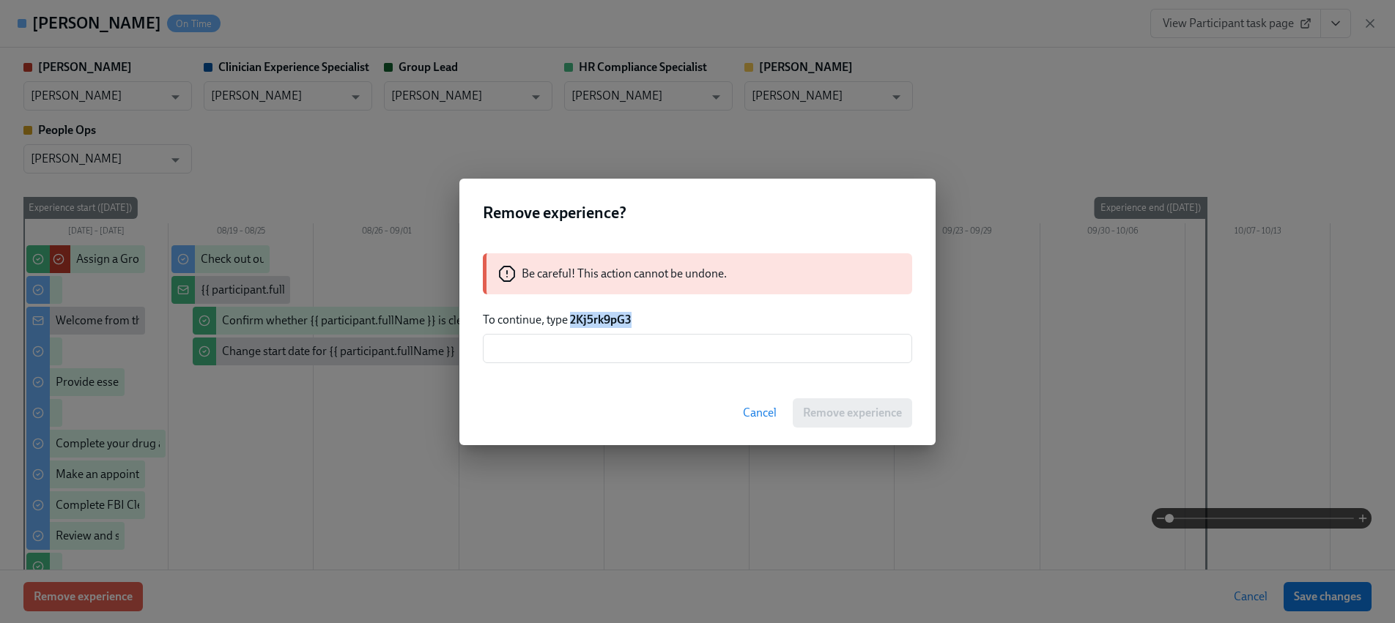
click at [603, 319] on strong "2Kj5rk9pG3" at bounding box center [601, 320] width 62 height 14
click at [611, 357] on input "text" at bounding box center [697, 348] width 429 height 29
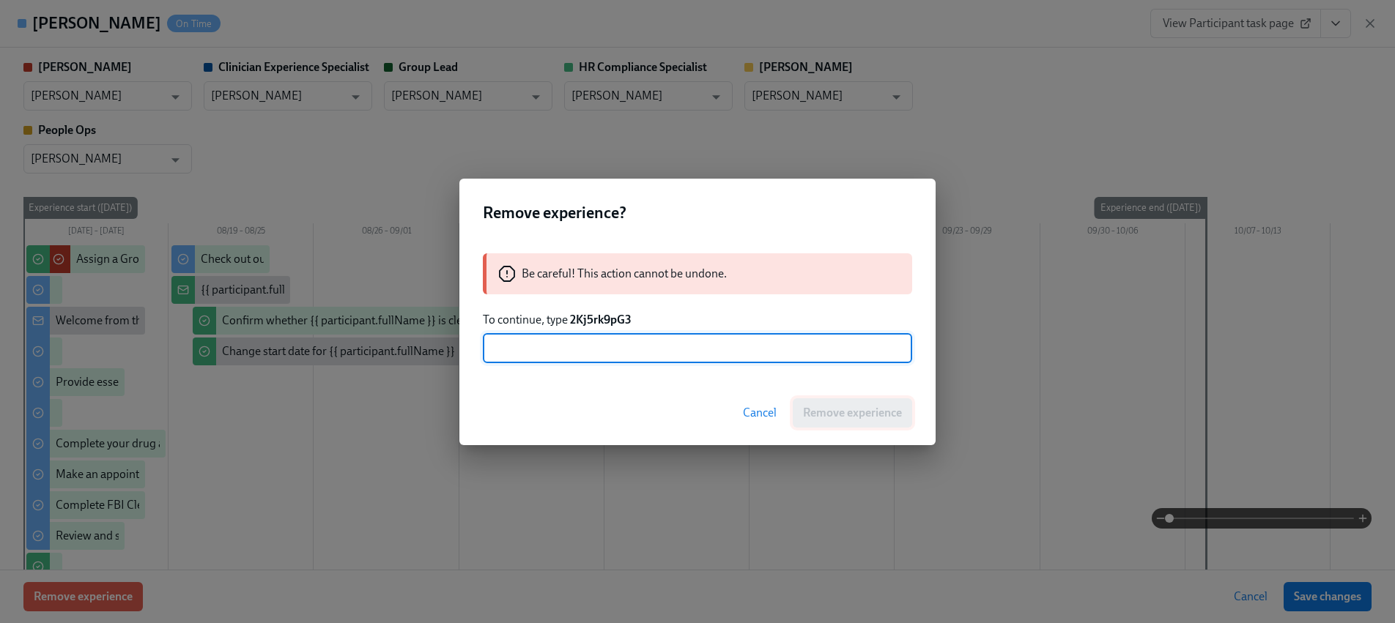
paste input "2Kj5rk9pG3"
type input "2Kj5rk9pG3"
click at [860, 420] on button "Remove experience" at bounding box center [851, 412] width 119 height 29
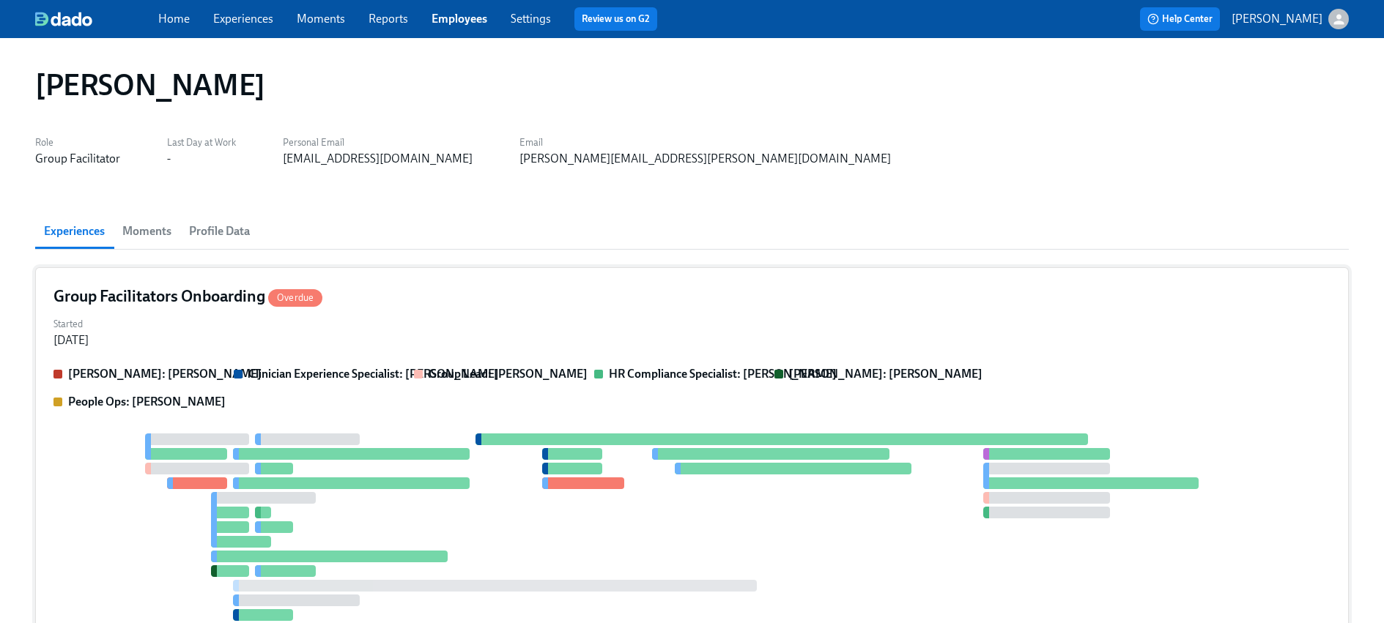
click at [374, 393] on div "[PERSON_NAME]: [PERSON_NAME] Clinician Experience Specialist: [PERSON_NAME] Gro…" at bounding box center [691, 388] width 1277 height 44
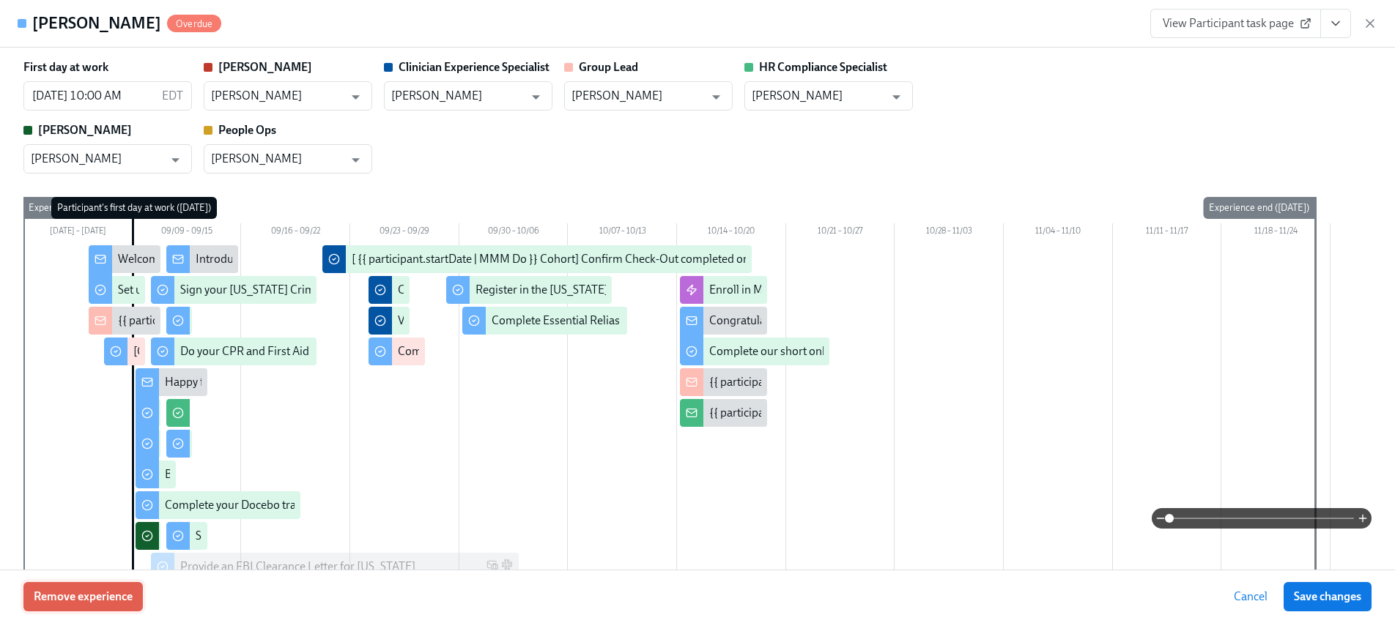
click at [138, 595] on button "Remove experience" at bounding box center [82, 596] width 119 height 29
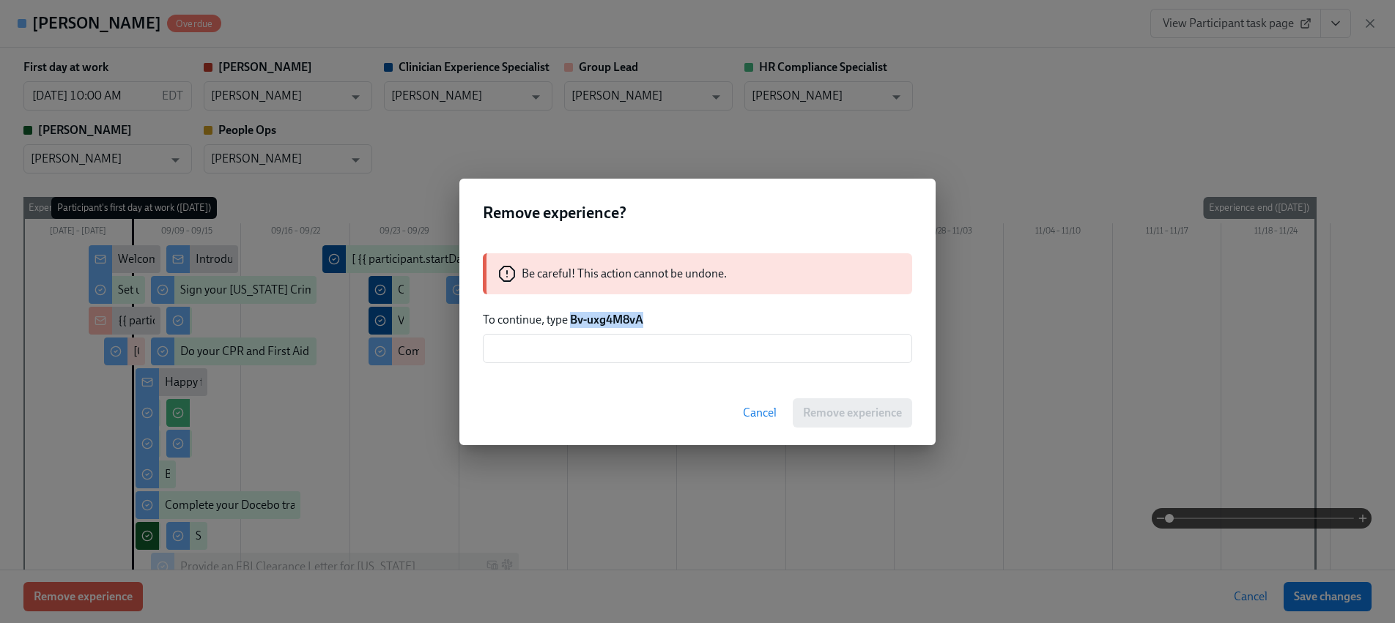
drag, startPoint x: 653, startPoint y: 317, endPoint x: 572, endPoint y: 320, distance: 81.4
click at [572, 320] on p "To continue, type Bv-uxg4M8vA" at bounding box center [697, 320] width 429 height 16
click at [588, 356] on input "text" at bounding box center [697, 348] width 429 height 29
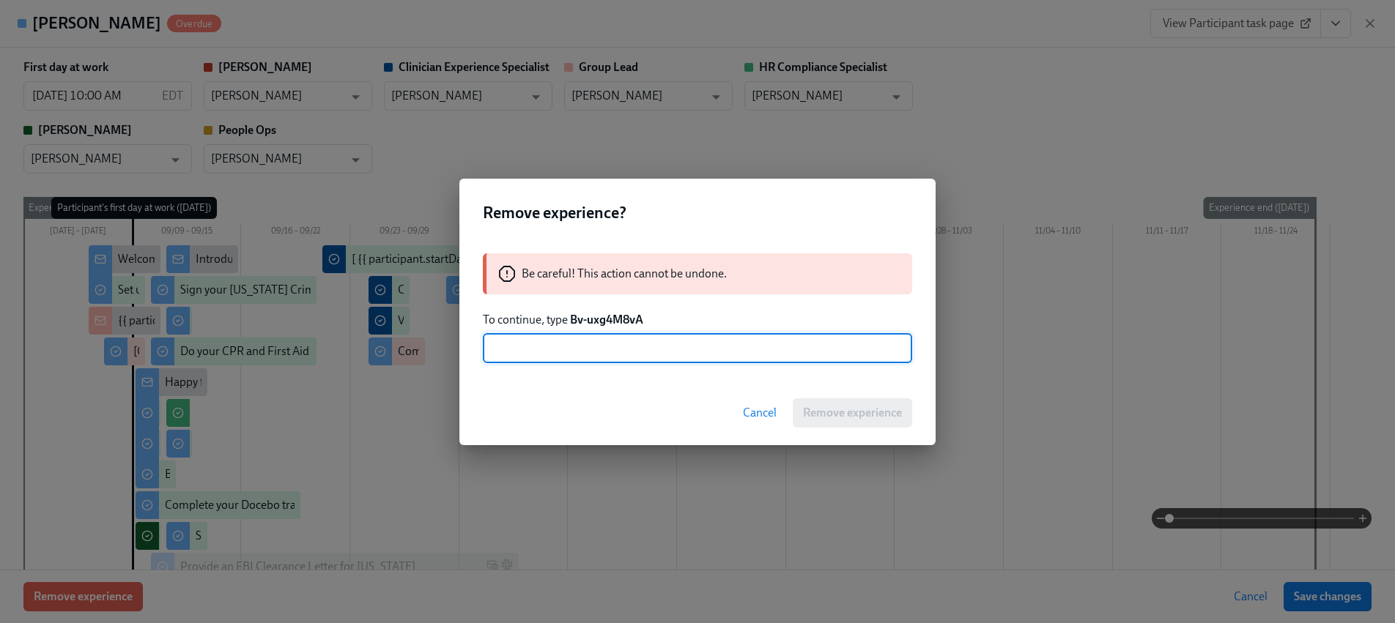
paste input "Bv-uxg4M8vA"
type input "Bv-uxg4M8vA"
click at [795, 404] on button "Remove experience" at bounding box center [851, 412] width 119 height 29
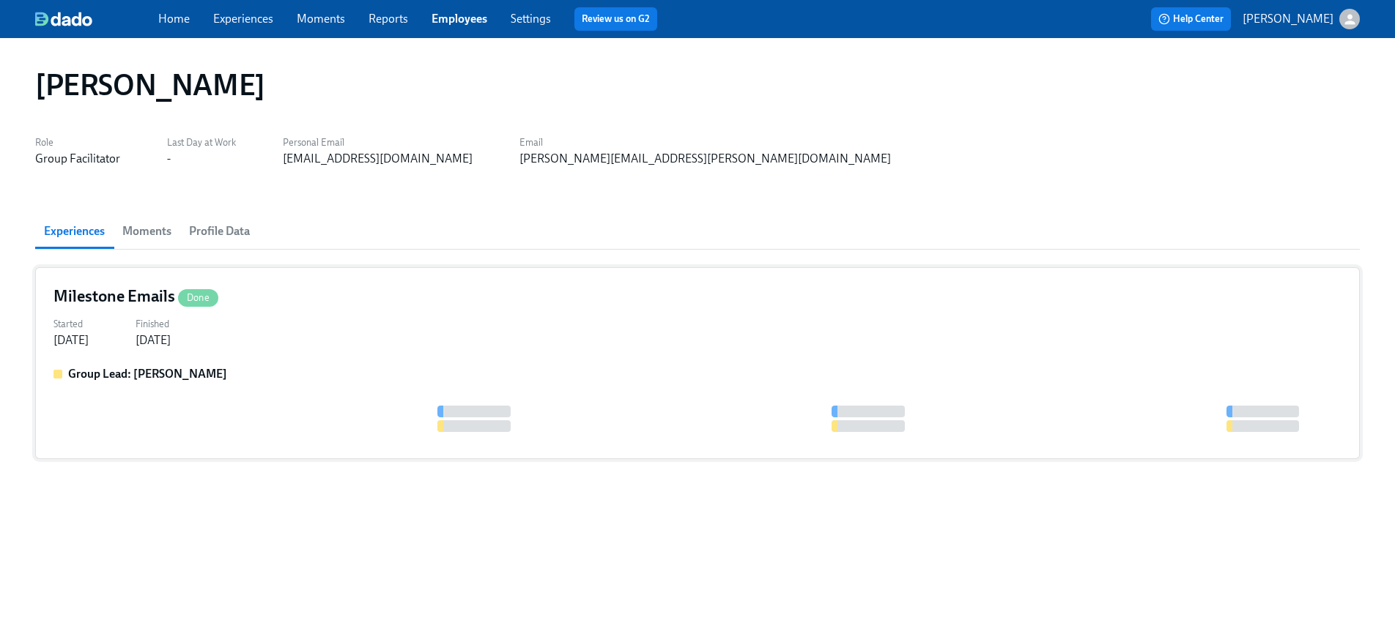
click at [282, 341] on div "Started [DATE] Finished [DATE]" at bounding box center [697, 330] width 1288 height 35
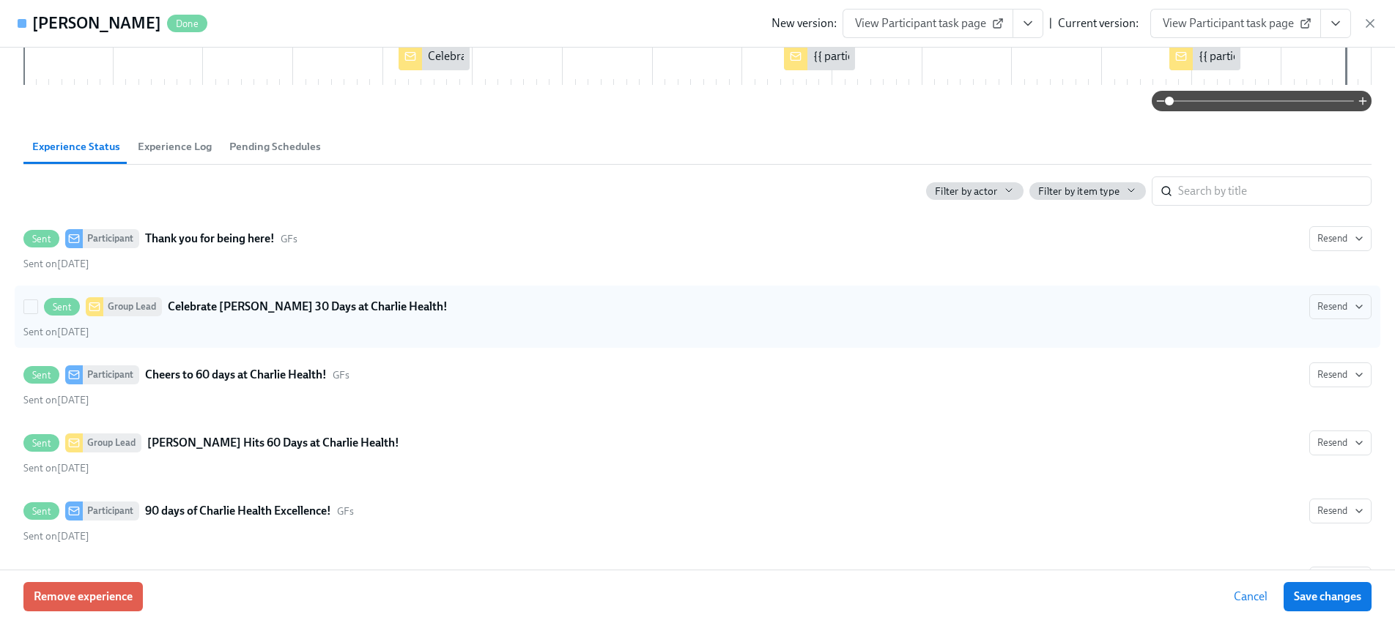
scroll to position [239, 0]
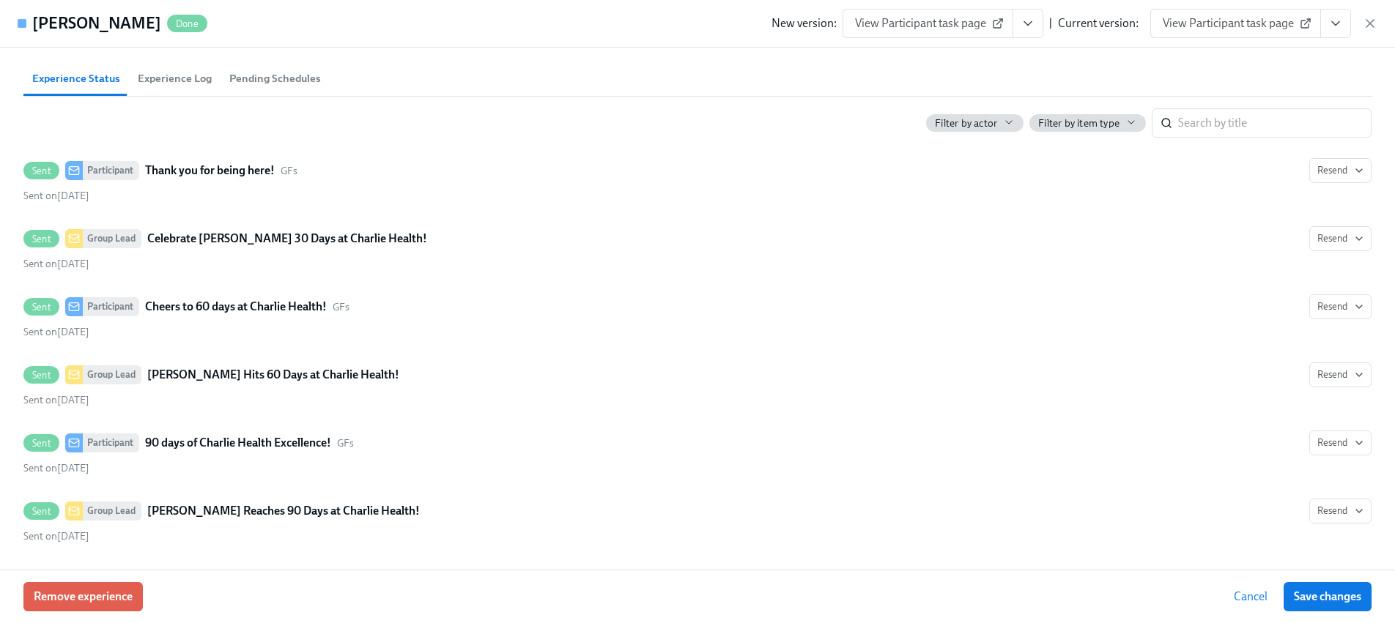
click at [1358, 26] on div "New version: View Participant task page | Current version: View Participant tas…" at bounding box center [1074, 23] width 606 height 29
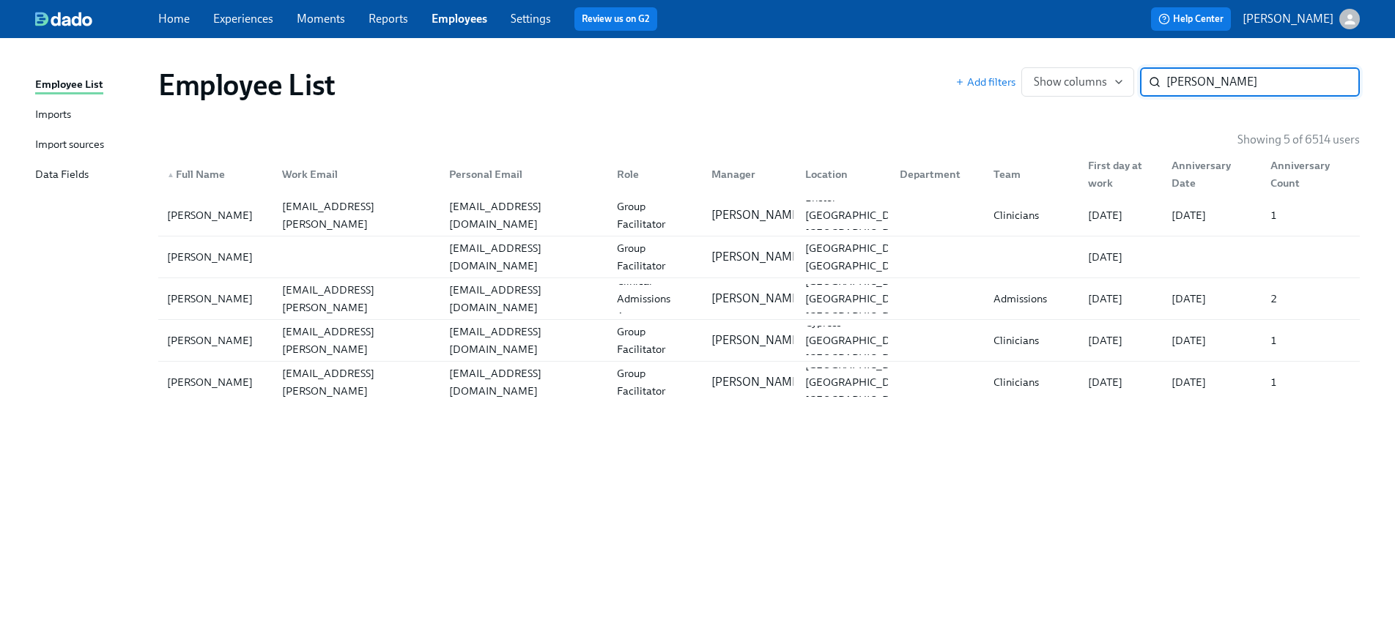
paste input "[PERSON_NAME]"
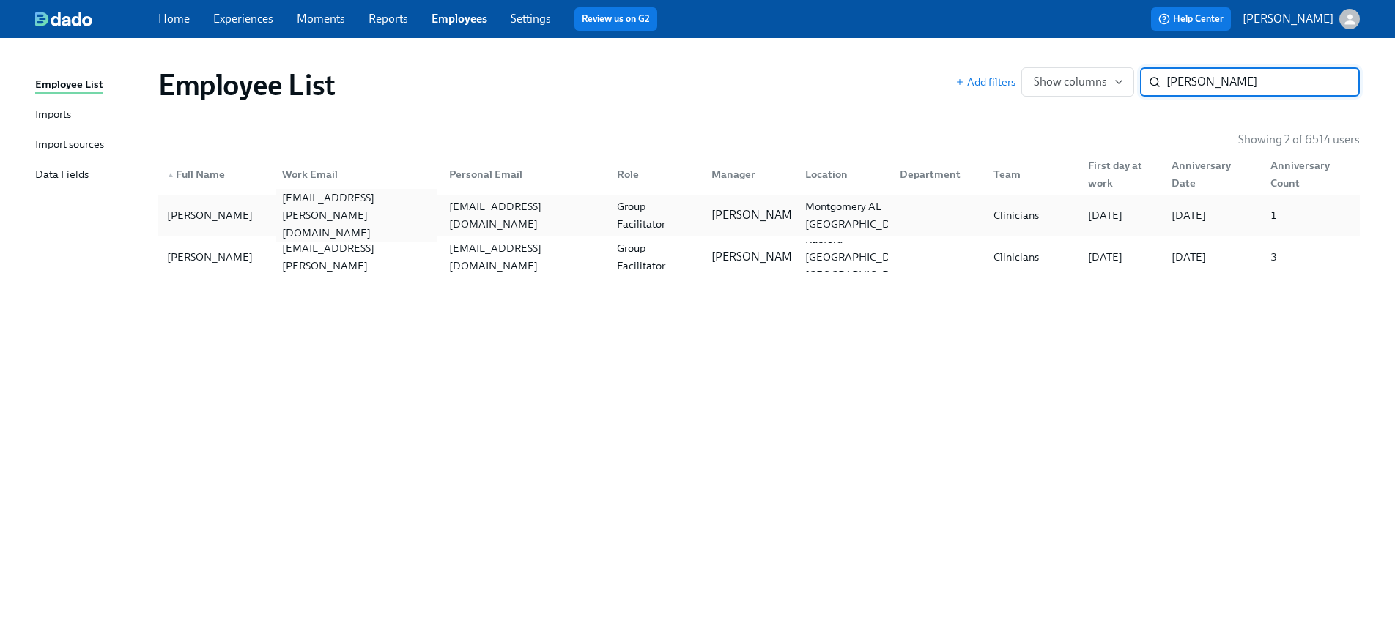
type input "[PERSON_NAME]"
click at [368, 215] on div "[EMAIL_ADDRESS][PERSON_NAME][DOMAIN_NAME]" at bounding box center [357, 215] width 162 height 53
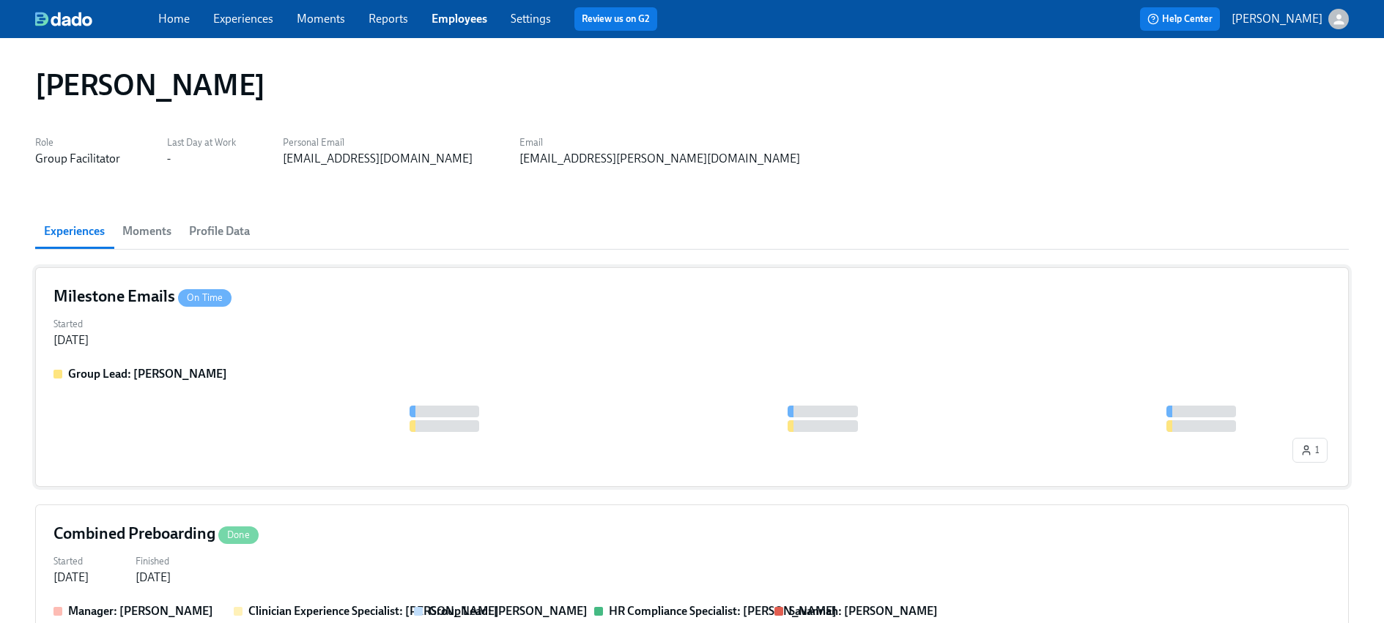
click at [261, 343] on div "Started [DATE]" at bounding box center [691, 330] width 1277 height 35
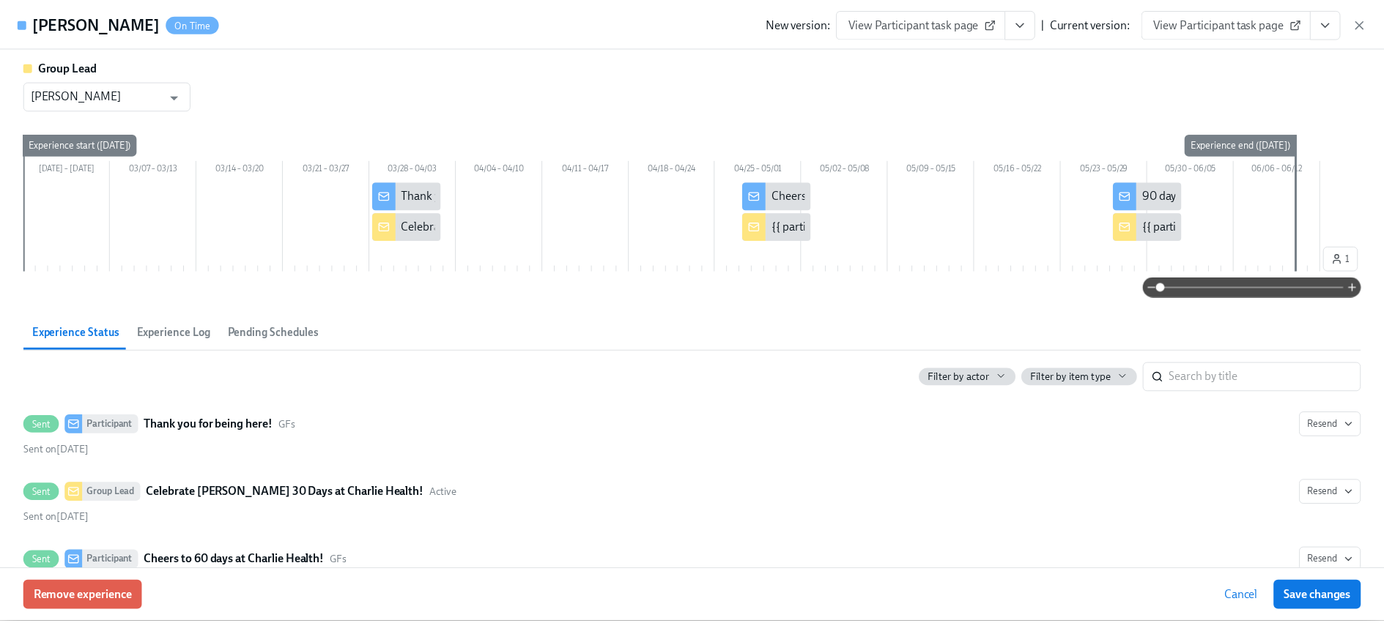
scroll to position [255, 0]
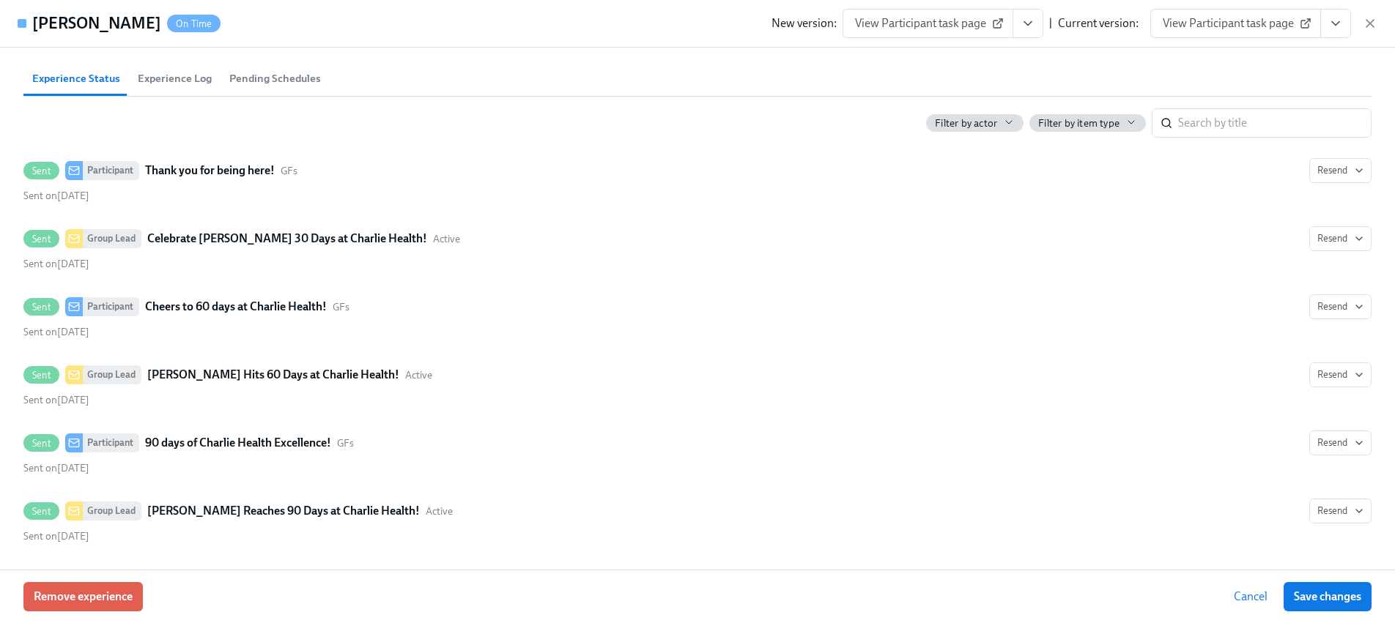
click at [1359, 20] on div "New version: View Participant task page | Current version: View Participant tas…" at bounding box center [1074, 23] width 606 height 29
drag, startPoint x: 1365, startPoint y: 25, endPoint x: 1353, endPoint y: 29, distance: 13.0
click at [1365, 26] on icon "button" at bounding box center [1369, 23] width 15 height 15
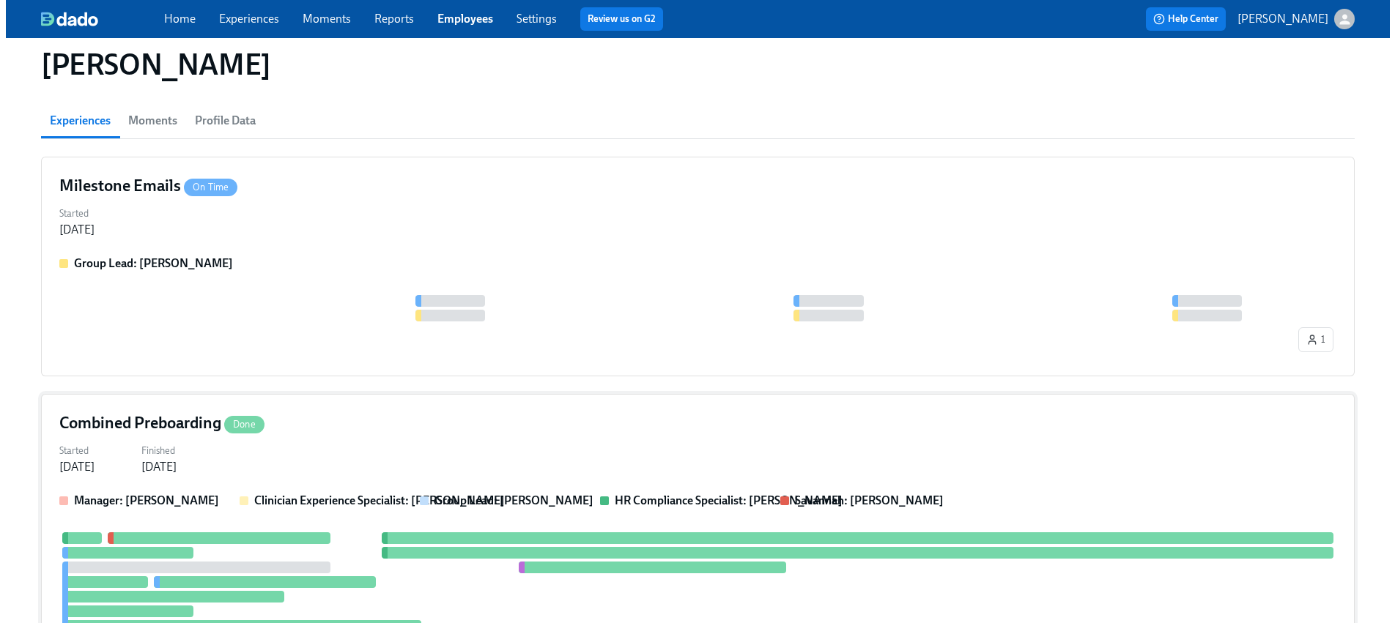
scroll to position [277, 0]
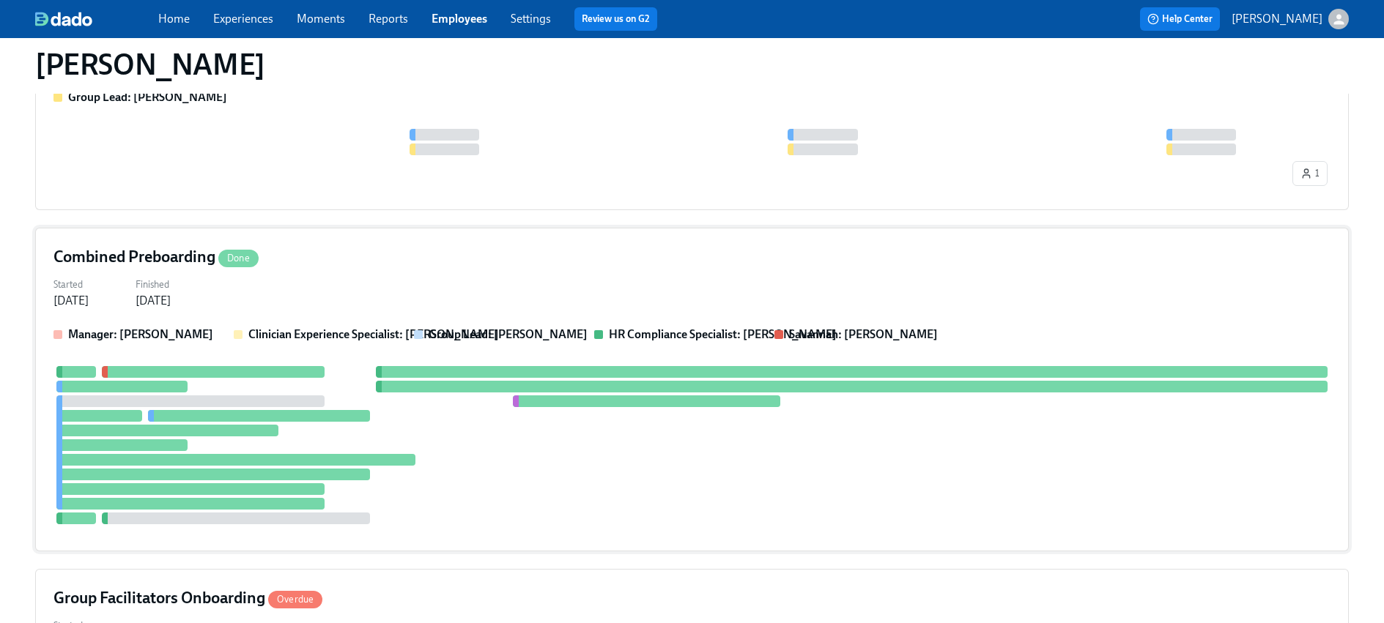
click at [243, 393] on div at bounding box center [691, 445] width 1277 height 158
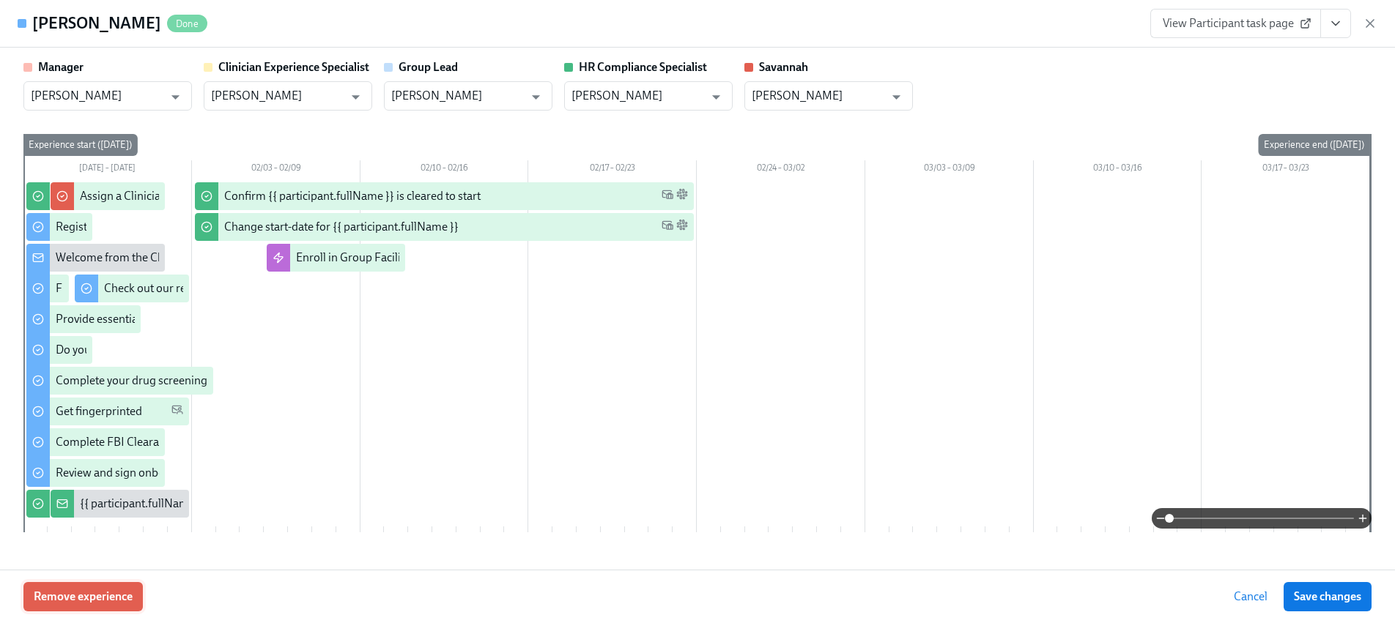
click at [70, 595] on span "Remove experience" at bounding box center [83, 597] width 99 height 15
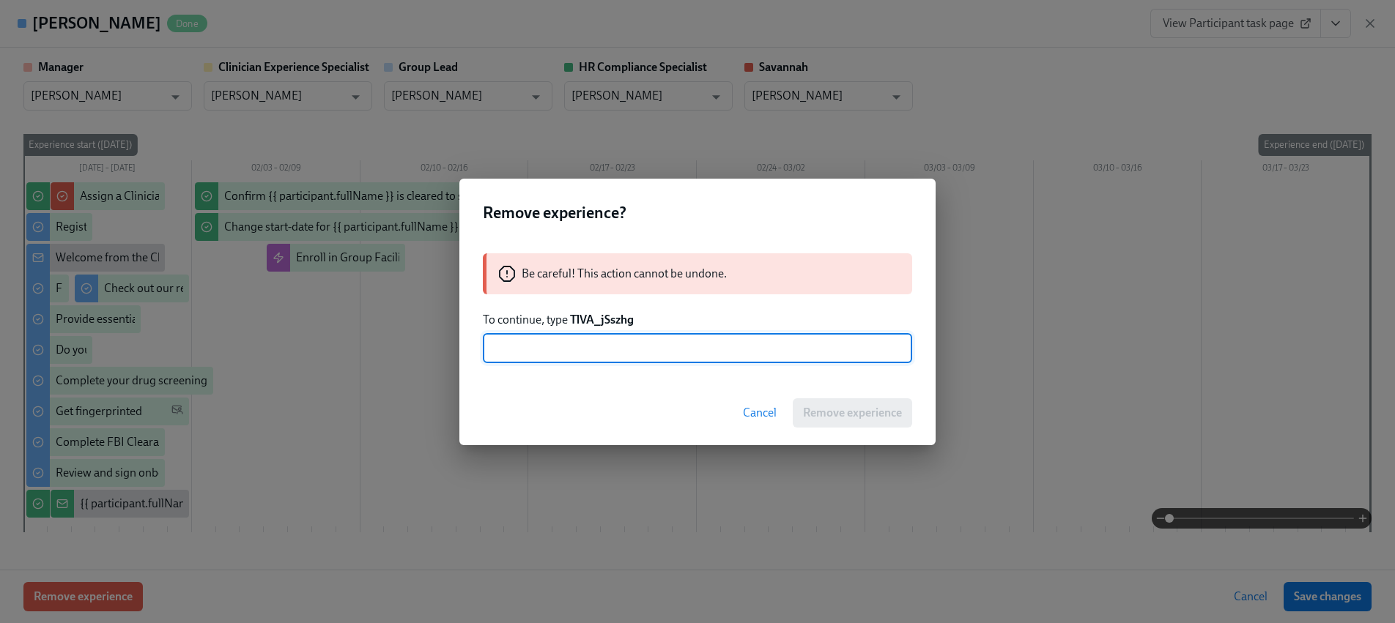
click at [598, 320] on strong "TlVA_jSszhg" at bounding box center [602, 320] width 64 height 14
click at [598, 319] on strong "TlVA_jSszhg" at bounding box center [602, 320] width 64 height 14
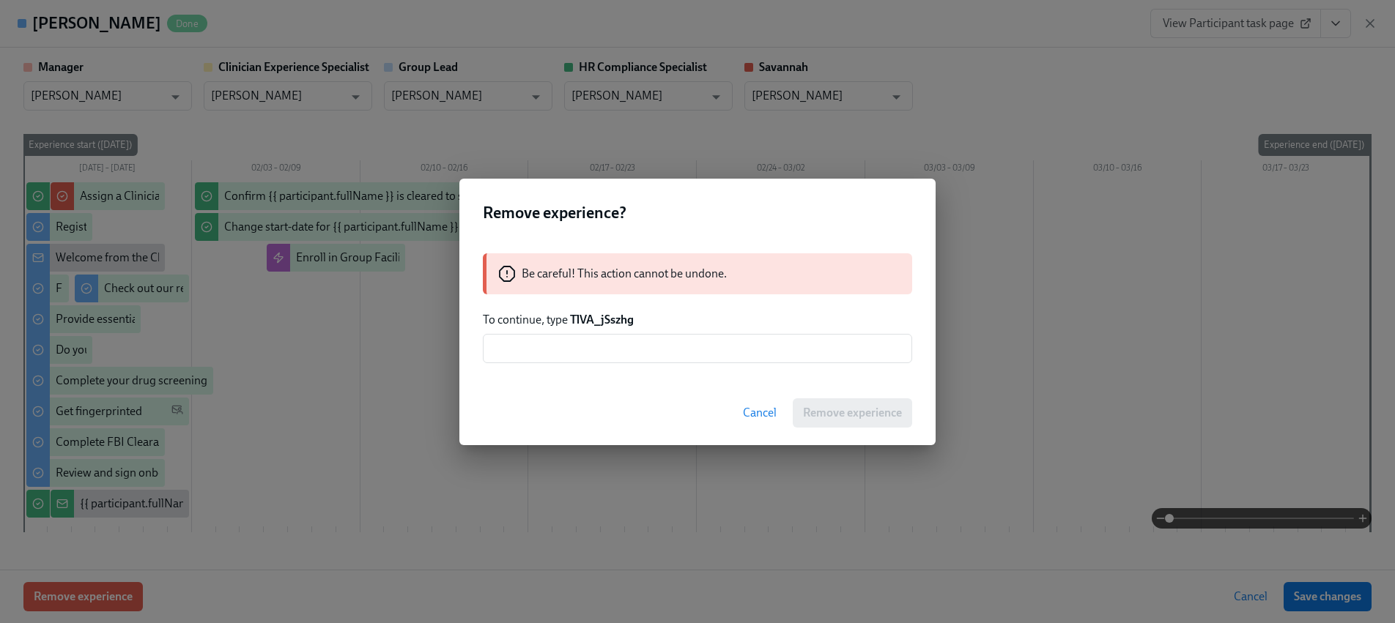
click at [614, 367] on div "Be careful! This action cannot be undone. To continue, type TlVA_jSszhg ​" at bounding box center [697, 308] width 476 height 145
drag, startPoint x: 616, startPoint y: 360, endPoint x: 624, endPoint y: 360, distance: 8.1
click at [616, 360] on input "text" at bounding box center [697, 348] width 429 height 29
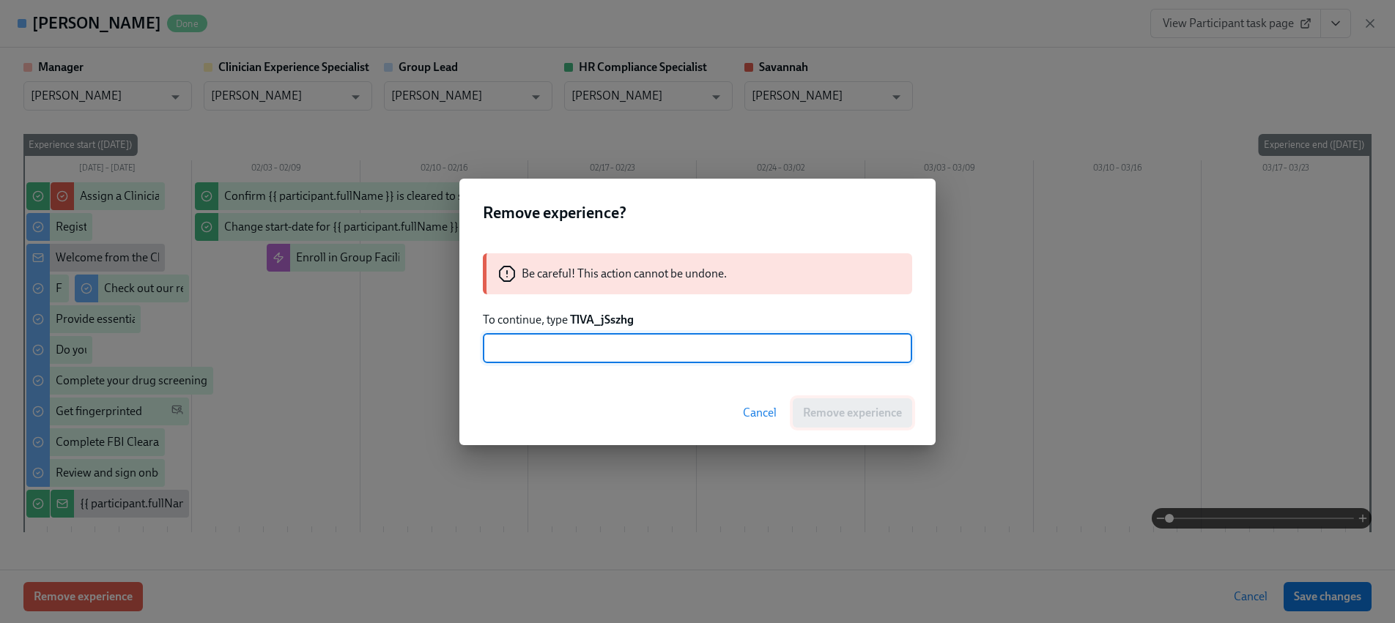
paste input "TlVA_jSszhg"
type input "TlVA_jSszhg"
click at [826, 414] on span "Remove experience" at bounding box center [852, 413] width 99 height 15
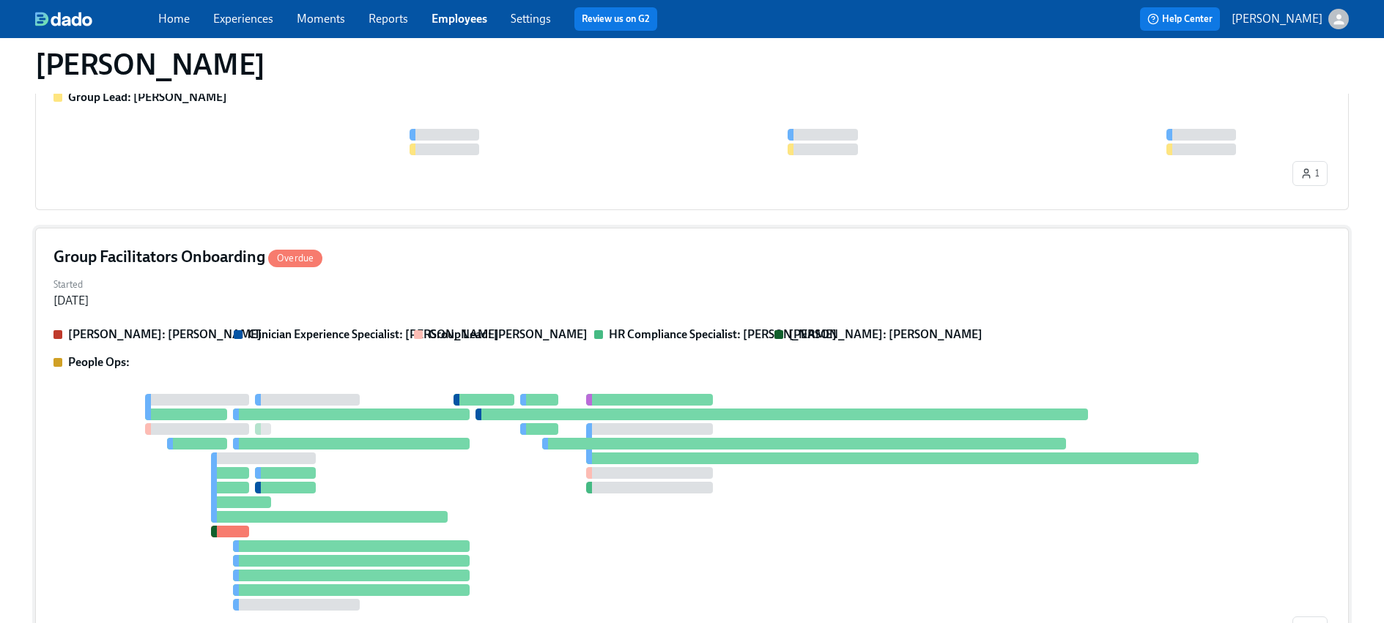
click at [357, 461] on div at bounding box center [671, 502] width 1236 height 217
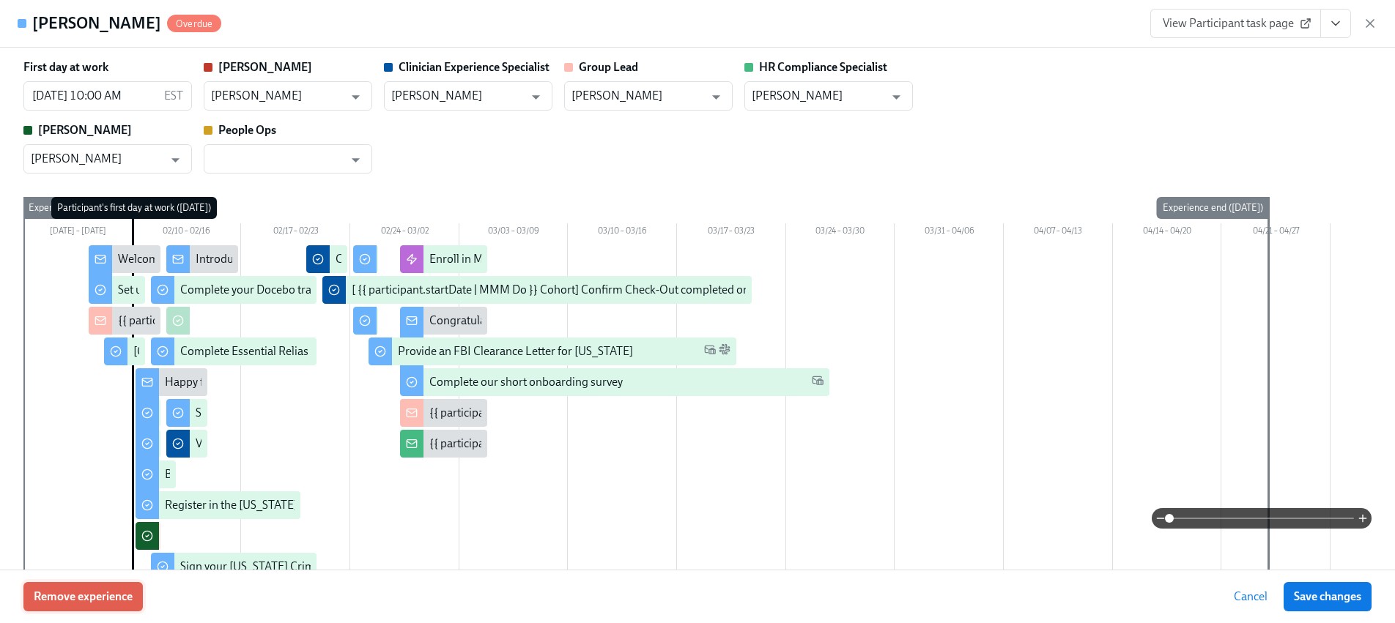
click at [116, 596] on span "Remove experience" at bounding box center [83, 597] width 99 height 15
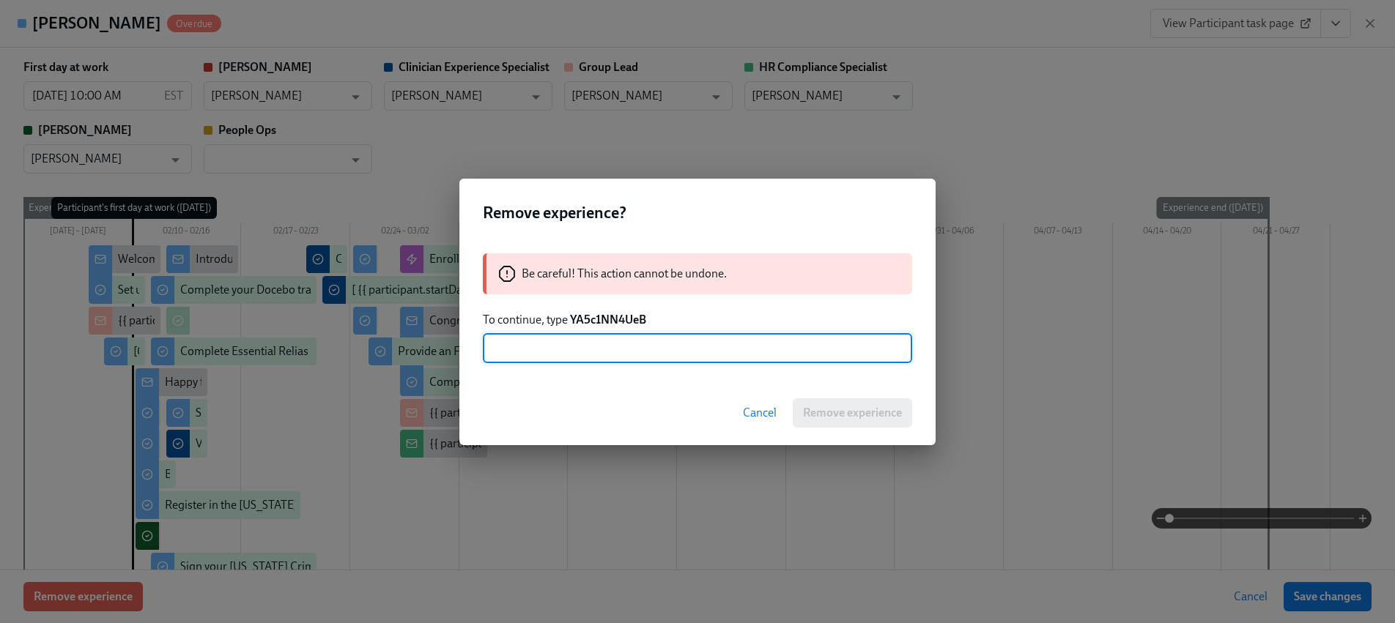
click at [587, 313] on strong "YA5c1NN4UeB" at bounding box center [608, 320] width 76 height 14
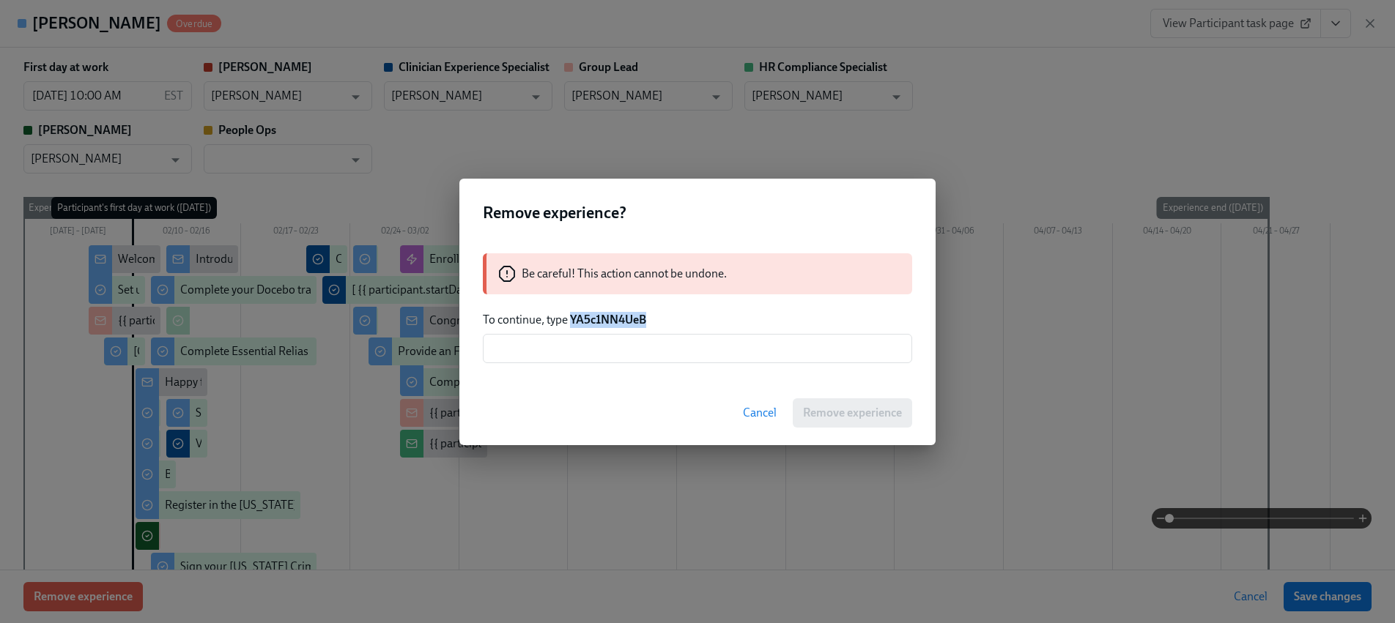
click at [588, 313] on strong "YA5c1NN4UeB" at bounding box center [608, 320] width 76 height 14
click at [591, 354] on input "text" at bounding box center [697, 348] width 429 height 29
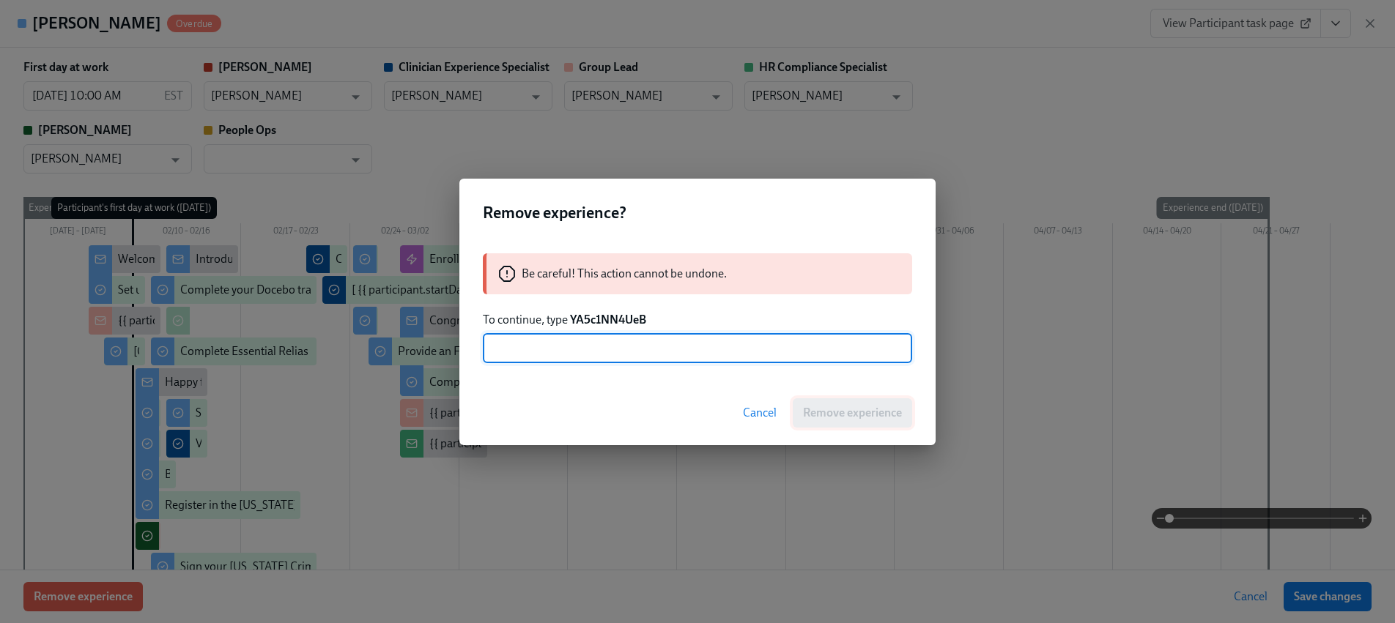
paste input "YA5c1NN4UeB"
type input "YA5c1NN4UeB"
click at [845, 428] on div "Cancel Remove experience" at bounding box center [697, 413] width 476 height 64
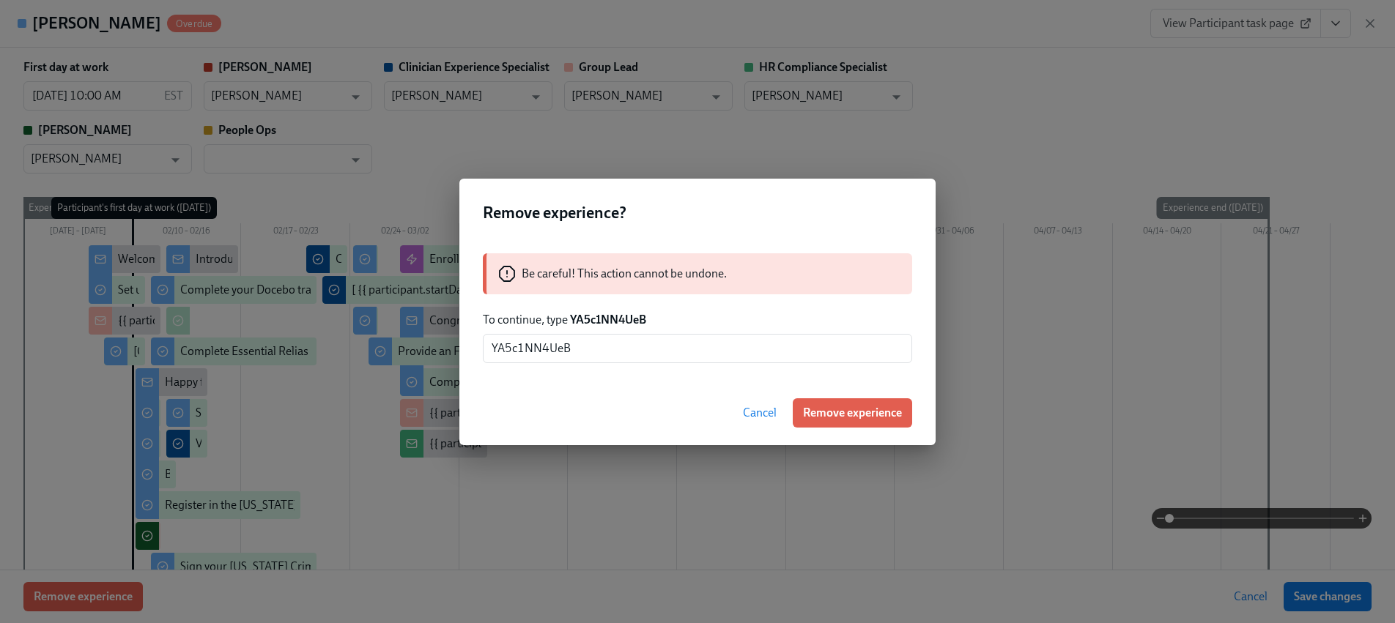
click at [844, 418] on span "Remove experience" at bounding box center [852, 413] width 99 height 15
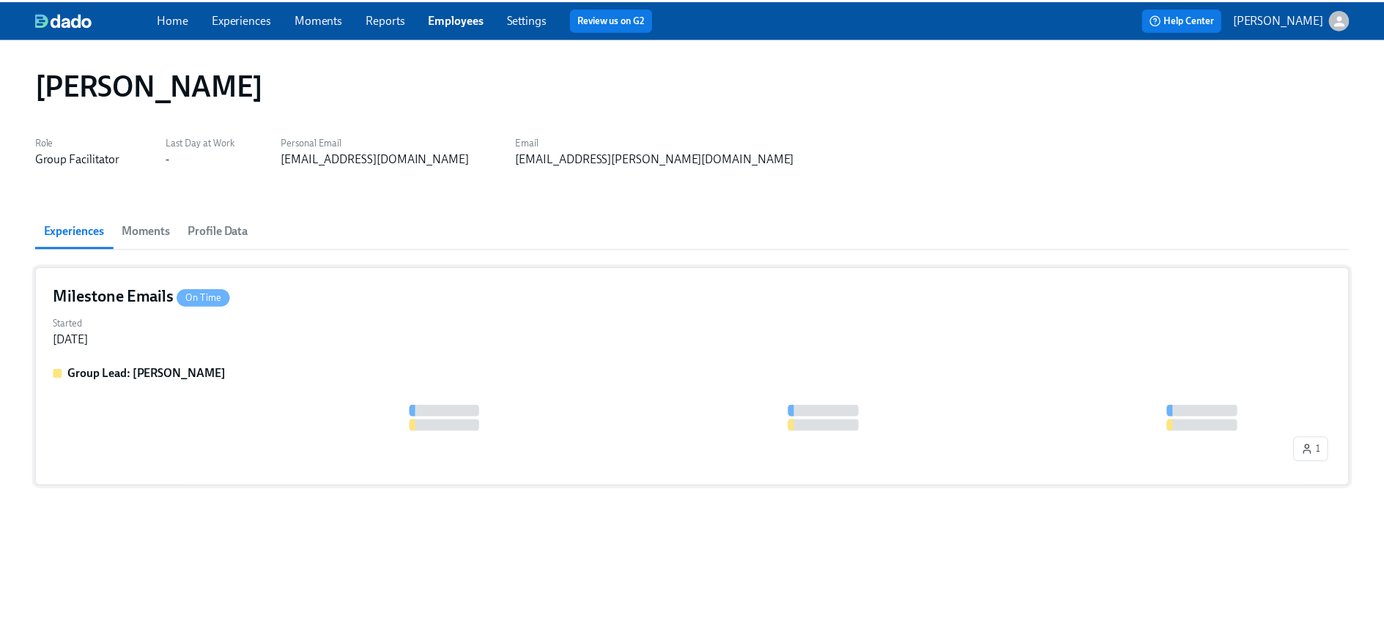
scroll to position [0, 0]
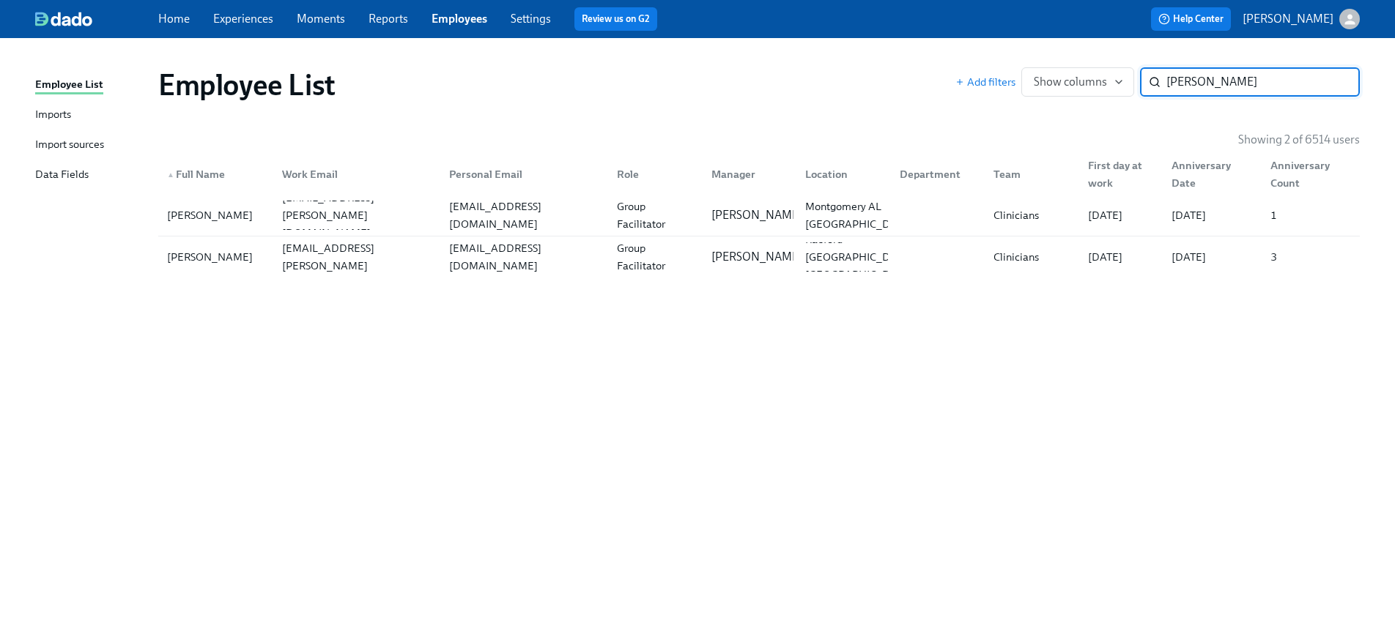
paste input "[PERSON_NAME]"
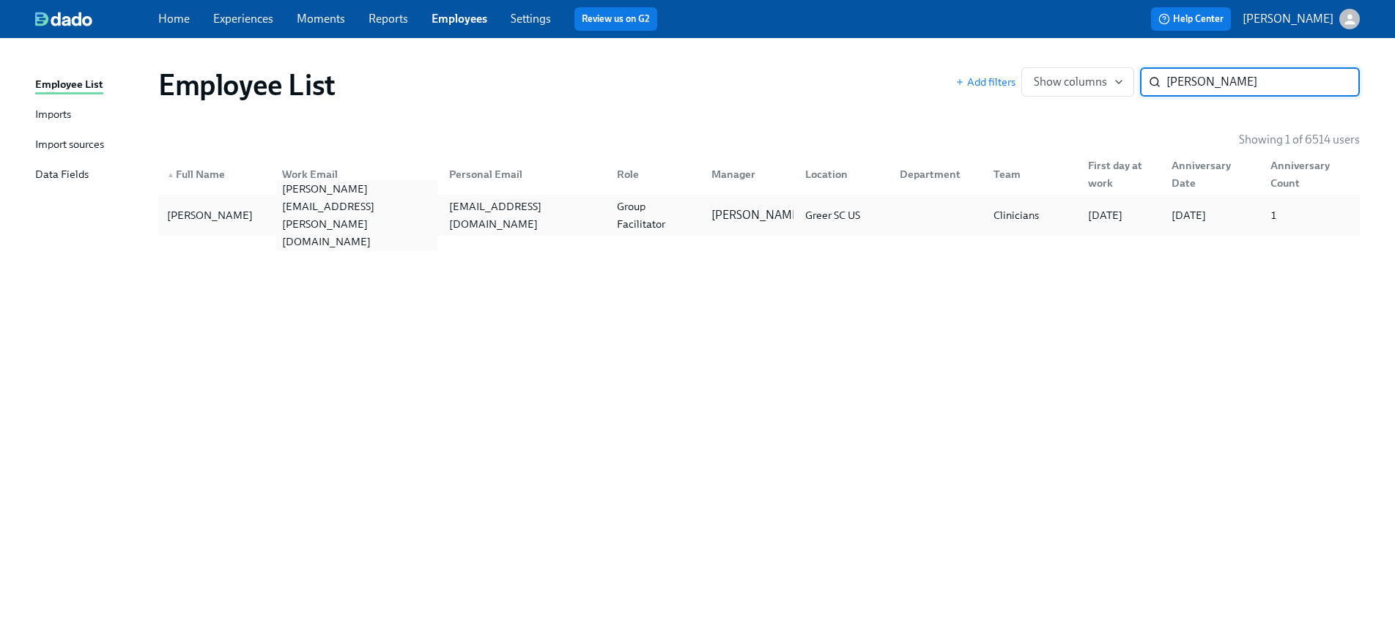
type input "[PERSON_NAME]"
click at [310, 215] on div "[PERSON_NAME][EMAIL_ADDRESS][PERSON_NAME][DOMAIN_NAME]" at bounding box center [357, 215] width 162 height 70
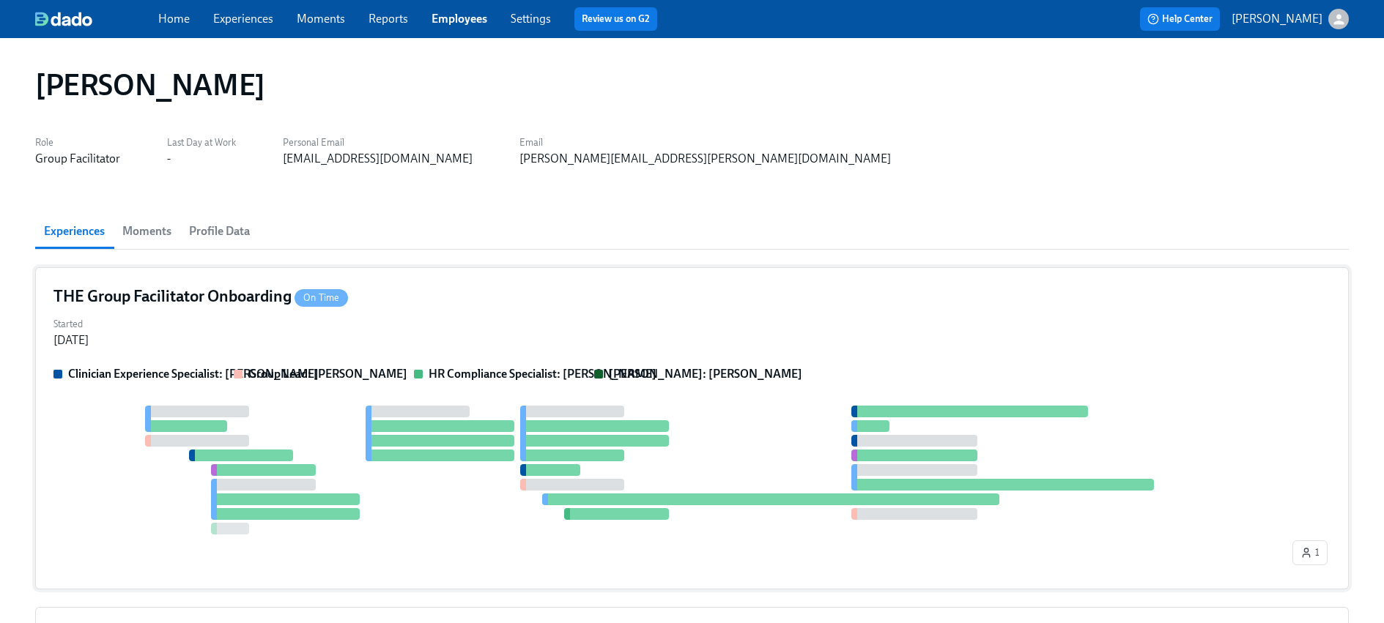
click at [190, 486] on div at bounding box center [671, 470] width 1236 height 129
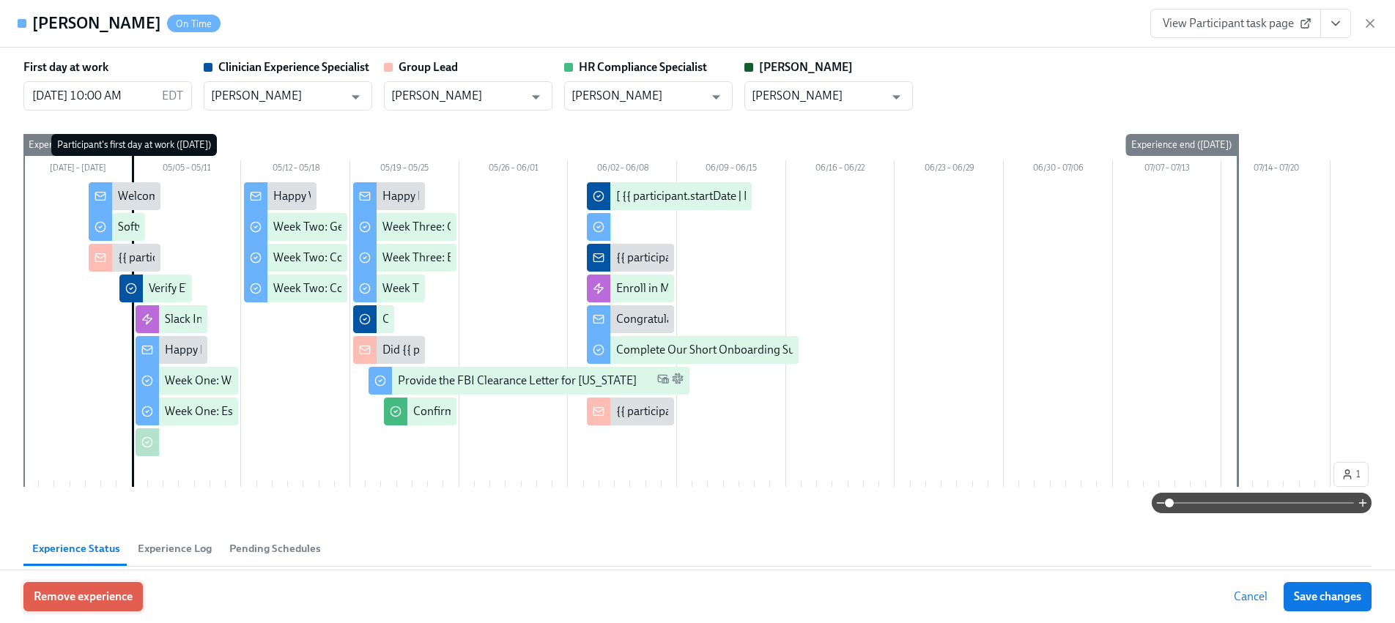
click at [116, 590] on span "Remove experience" at bounding box center [83, 597] width 99 height 15
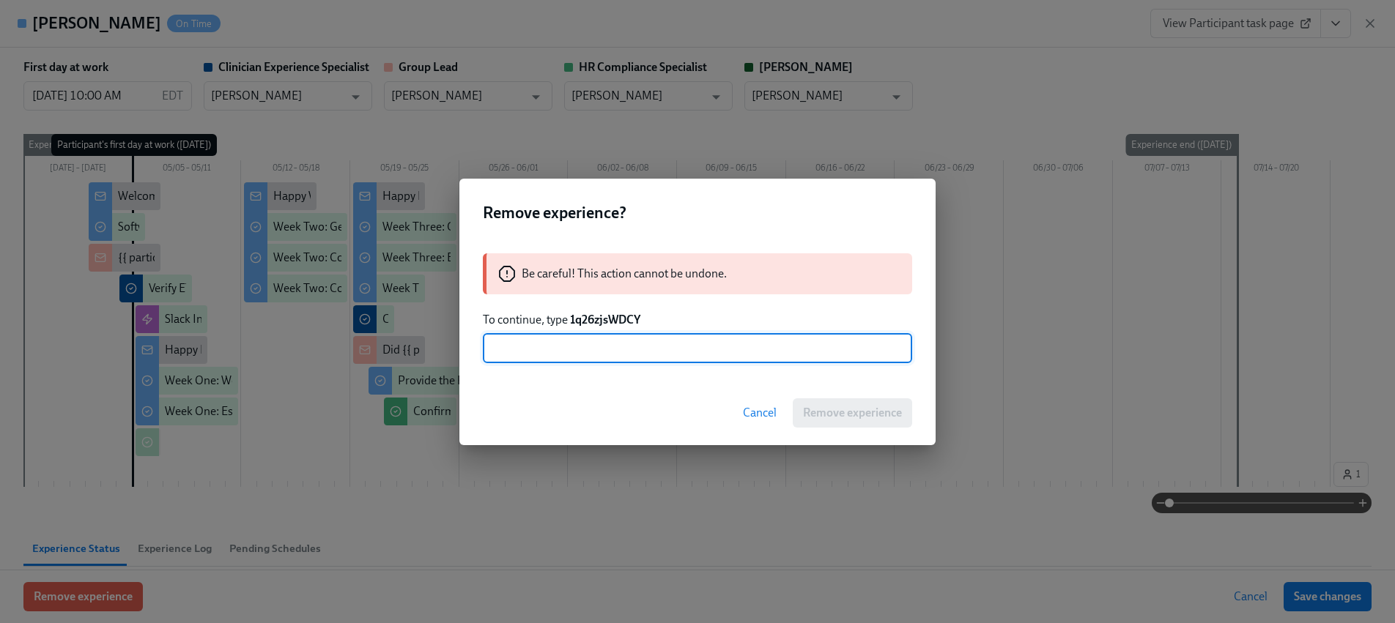
click at [597, 314] on strong "1q26zjsWDCY" at bounding box center [605, 320] width 70 height 14
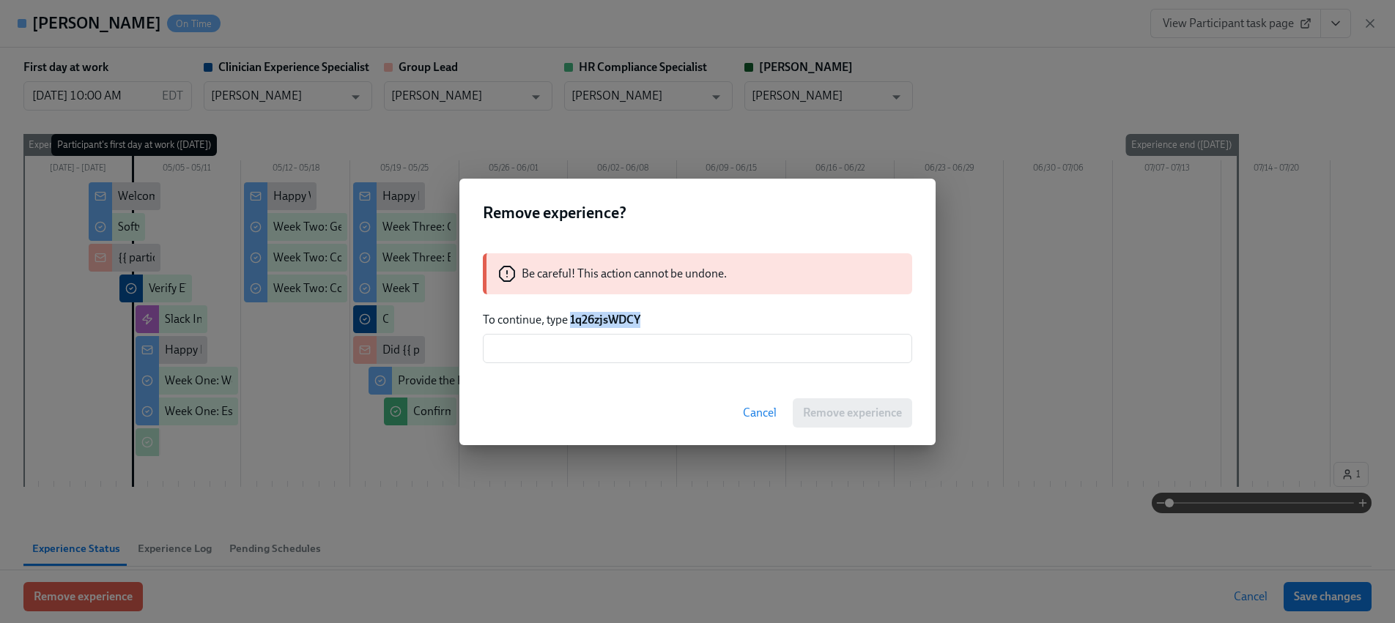
click at [597, 314] on strong "1q26zjsWDCY" at bounding box center [605, 320] width 70 height 14
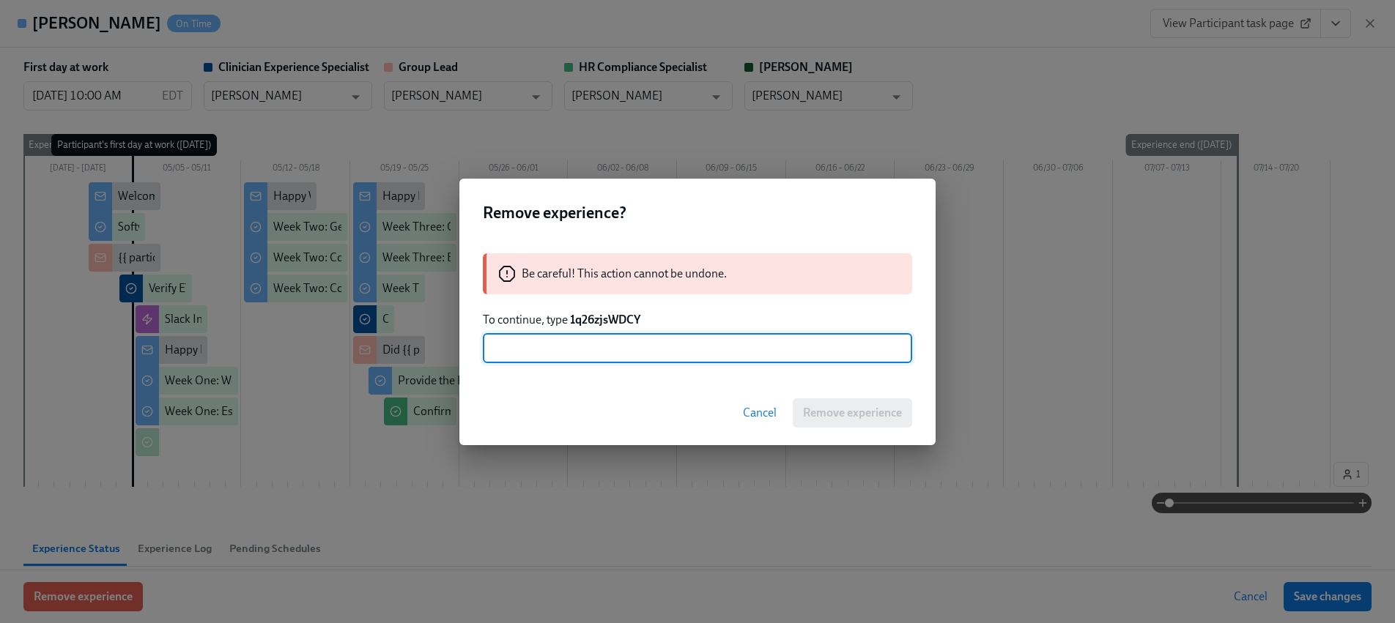
click at [598, 347] on input "text" at bounding box center [697, 348] width 429 height 29
paste input "1q26zjsWDCY"
type input "1q26zjsWDCY"
click at [843, 412] on span "Remove experience" at bounding box center [852, 413] width 99 height 15
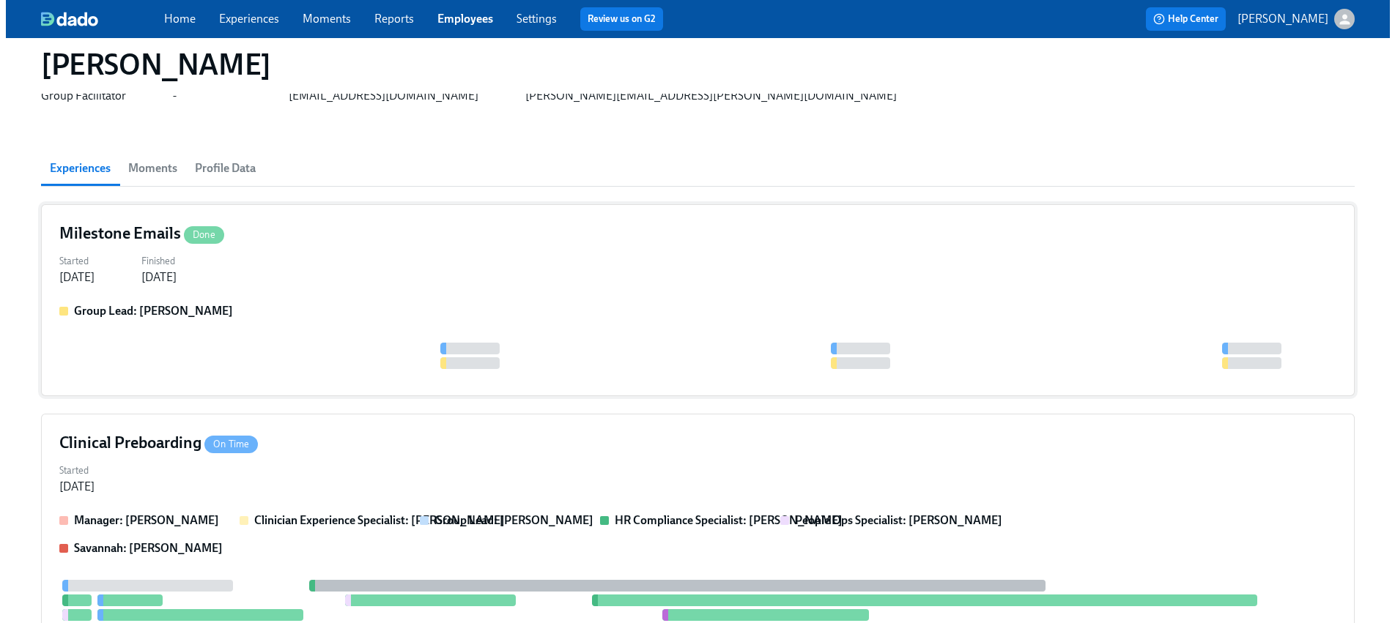
scroll to position [75, 0]
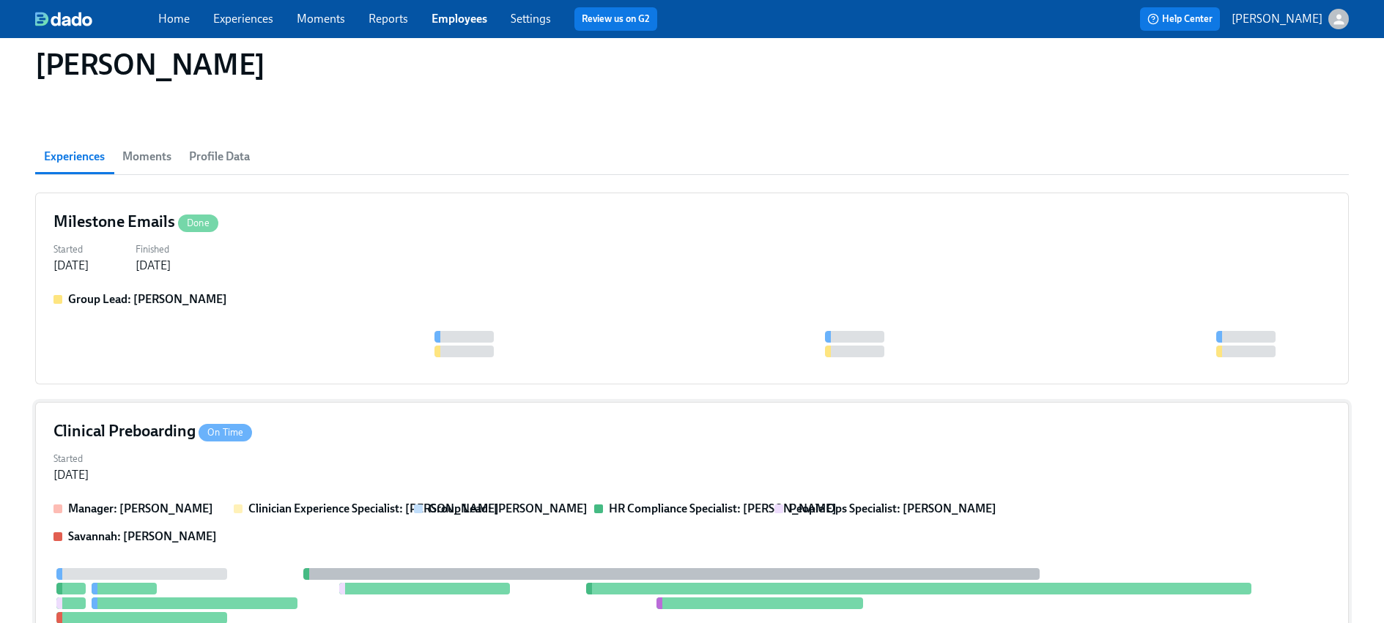
click at [301, 459] on div "Started [DATE]" at bounding box center [691, 465] width 1277 height 35
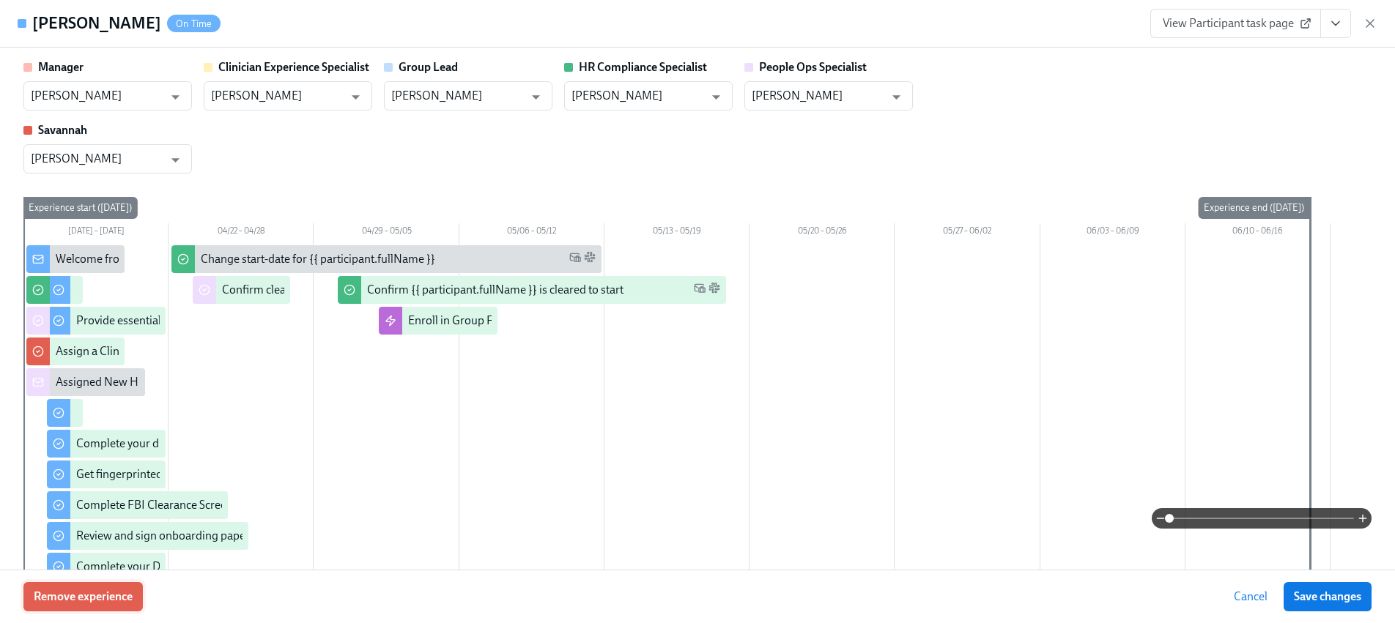
click at [83, 595] on span "Remove experience" at bounding box center [83, 597] width 99 height 15
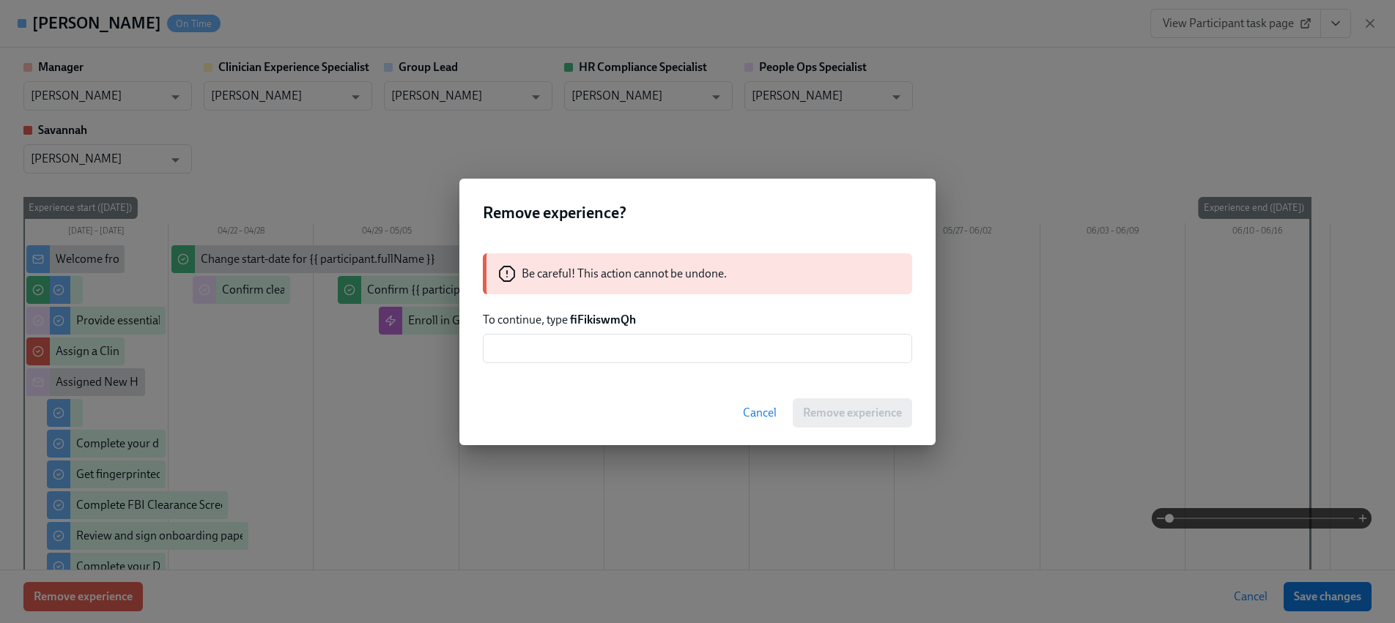
click at [610, 324] on strong "fiFikiswmQh" at bounding box center [603, 320] width 66 height 14
click at [602, 354] on input "text" at bounding box center [697, 348] width 429 height 29
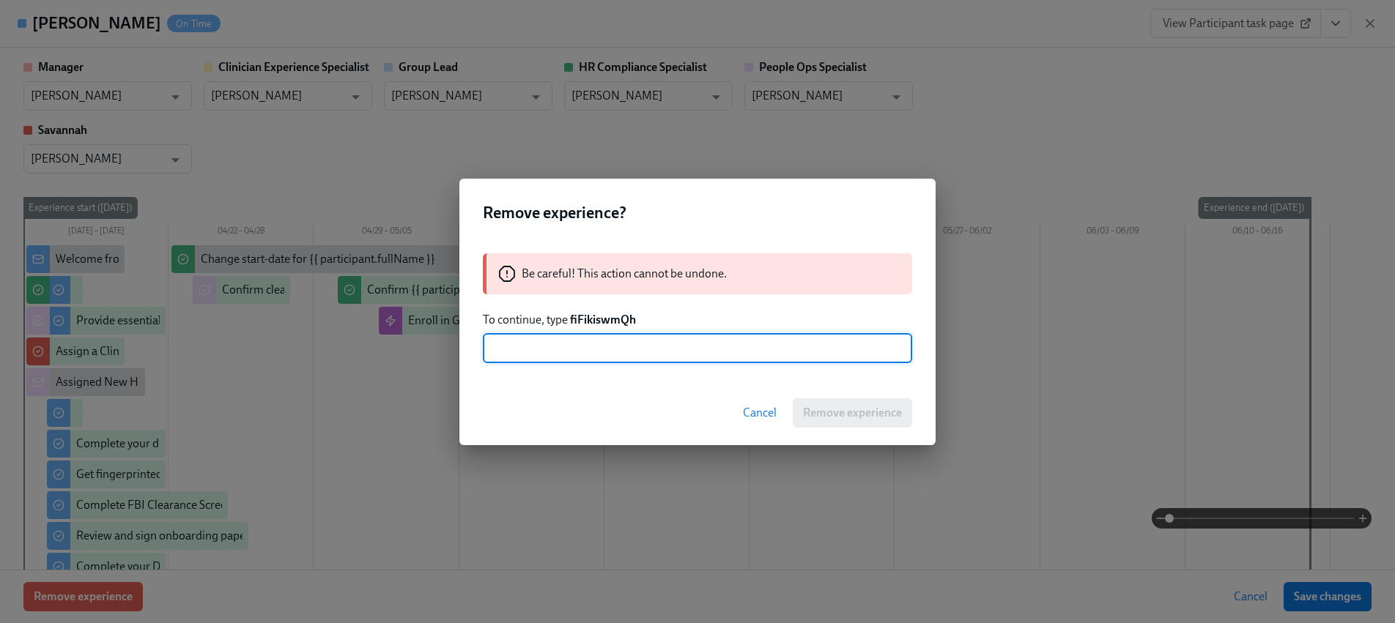
paste input "fiFikiswmQh"
type input "fiFikiswmQh"
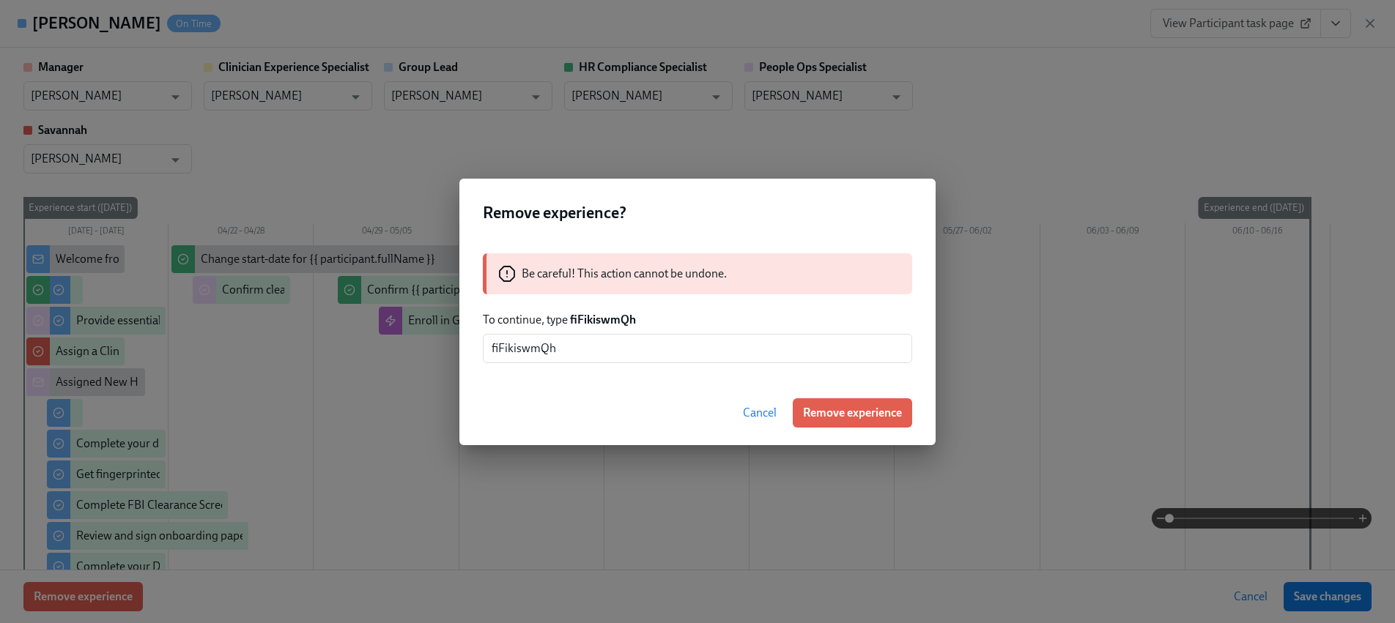
drag, startPoint x: 846, startPoint y: 408, endPoint x: 842, endPoint y: 398, distance: 11.2
click at [846, 408] on span "Remove experience" at bounding box center [852, 413] width 99 height 15
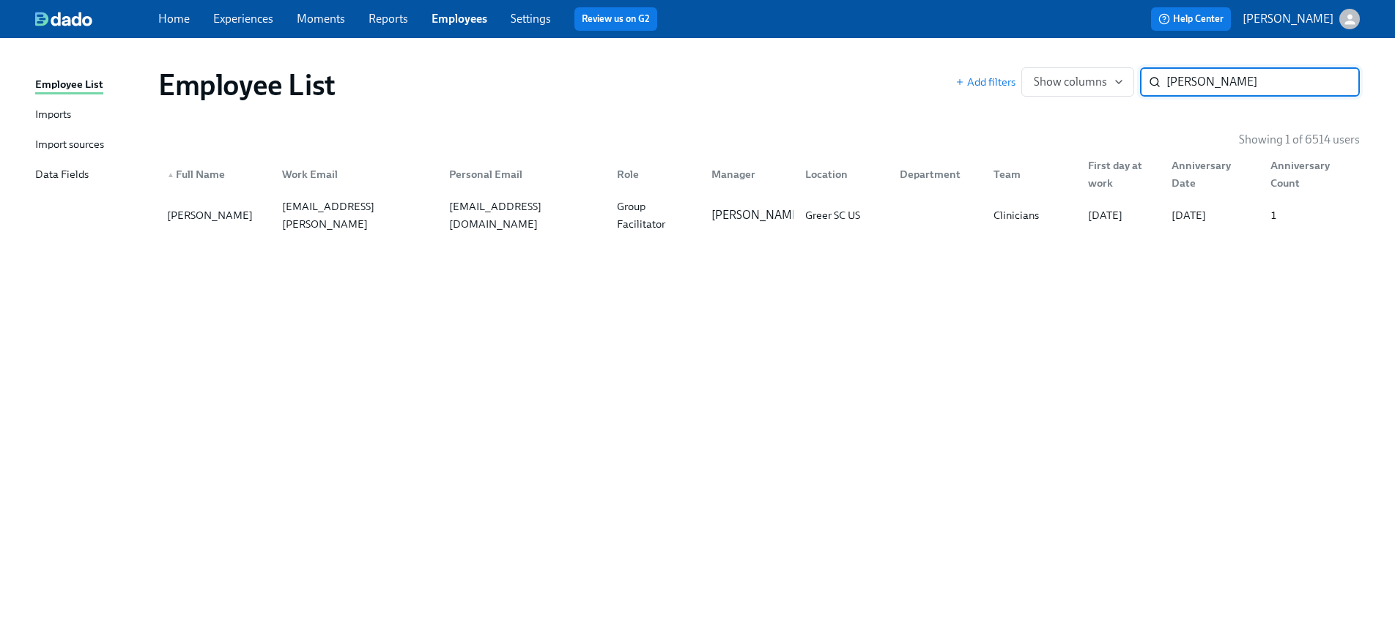
paste input "Ambrie"
type input "Ambrie"
click at [409, 198] on div "[PERSON_NAME] [EMAIL_ADDRESS][PERSON_NAME][DOMAIN_NAME] [EMAIL_ADDRESS][PERSON_…" at bounding box center [758, 215] width 1201 height 41
paste input "[PERSON_NAME]"
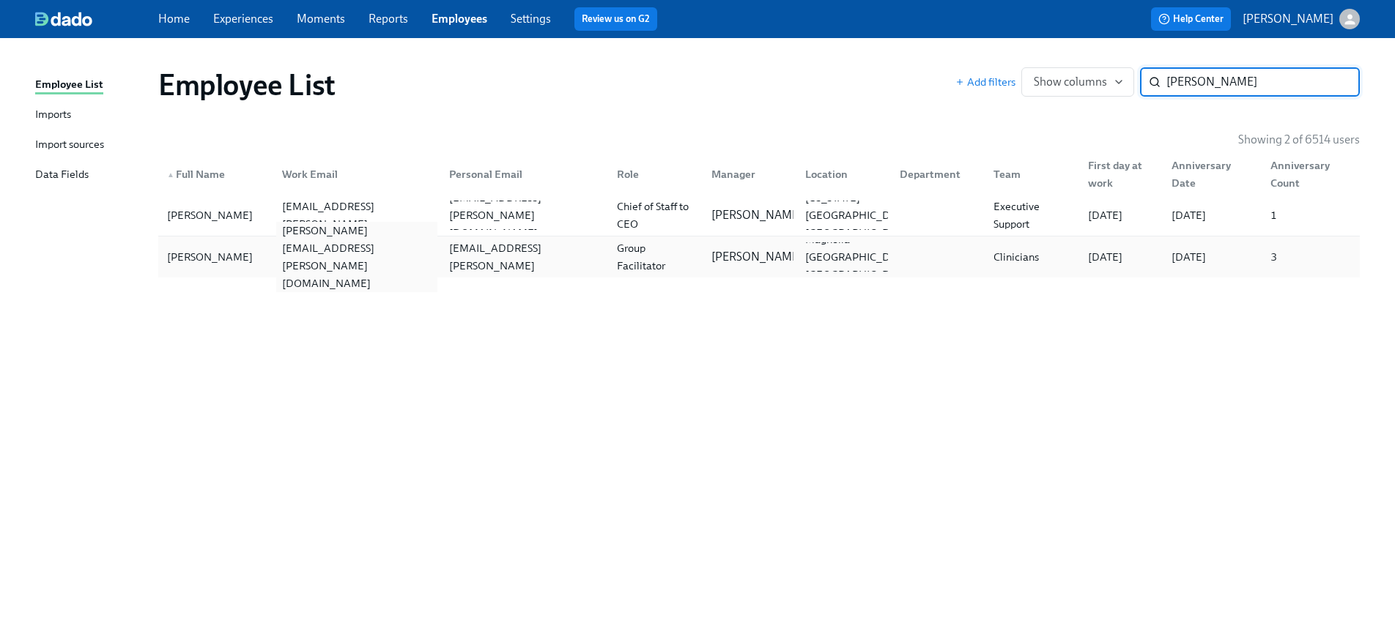
type input "[PERSON_NAME]"
click at [342, 268] on div "[PERSON_NAME][EMAIL_ADDRESS][PERSON_NAME][DOMAIN_NAME]" at bounding box center [354, 256] width 168 height 29
paste input "chant"
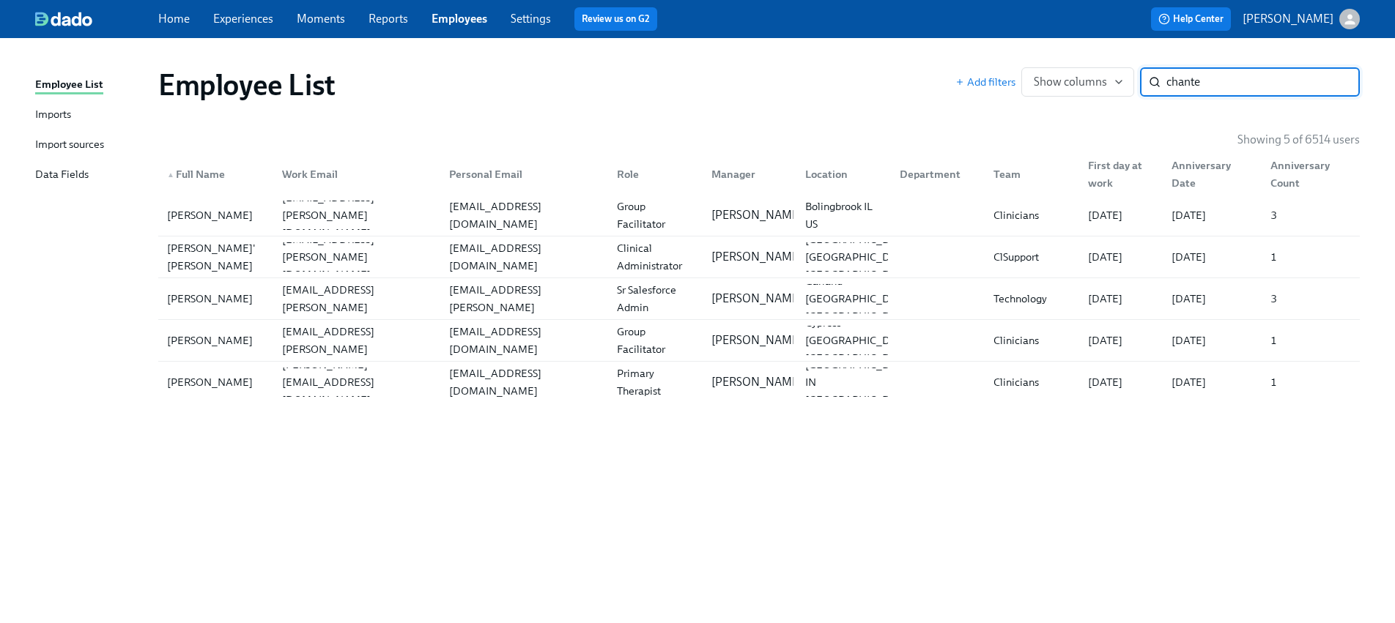
type input "chante"
click at [247, 214] on div "[PERSON_NAME]" at bounding box center [215, 215] width 109 height 29
paste input "[PERSON_NAME]"
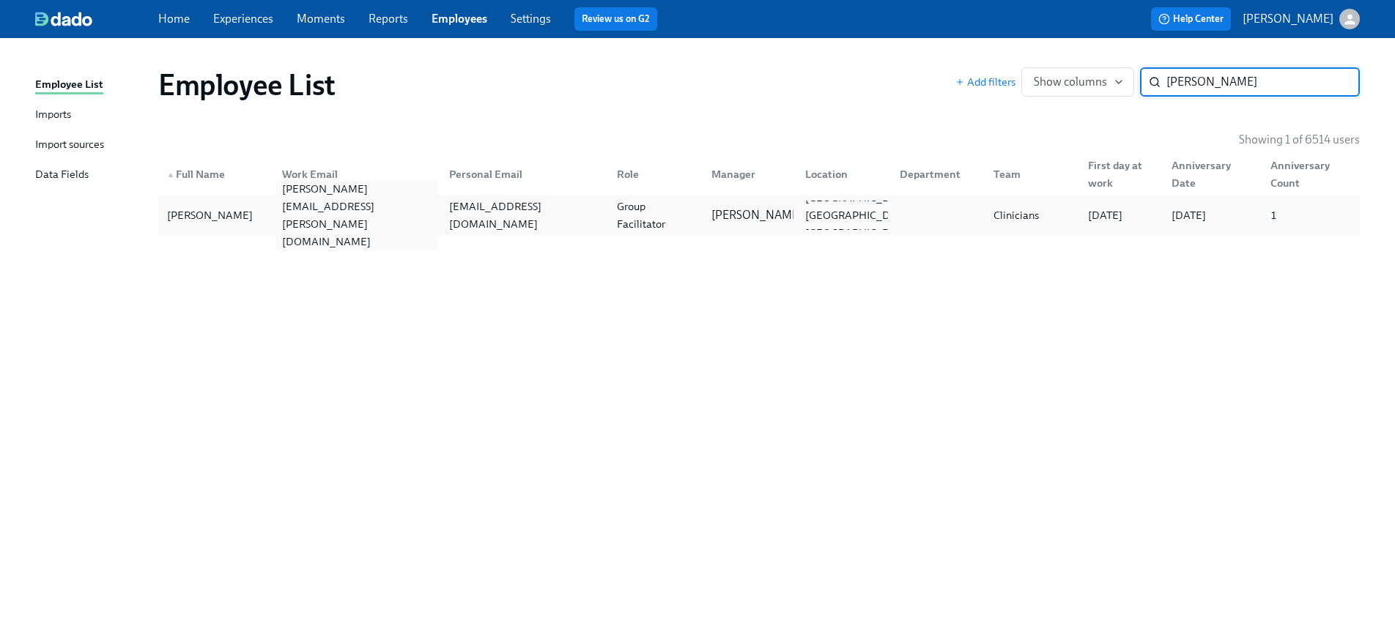
type input "[PERSON_NAME]"
click at [363, 223] on div "[PERSON_NAME][EMAIL_ADDRESS][PERSON_NAME][DOMAIN_NAME]" at bounding box center [357, 215] width 162 height 70
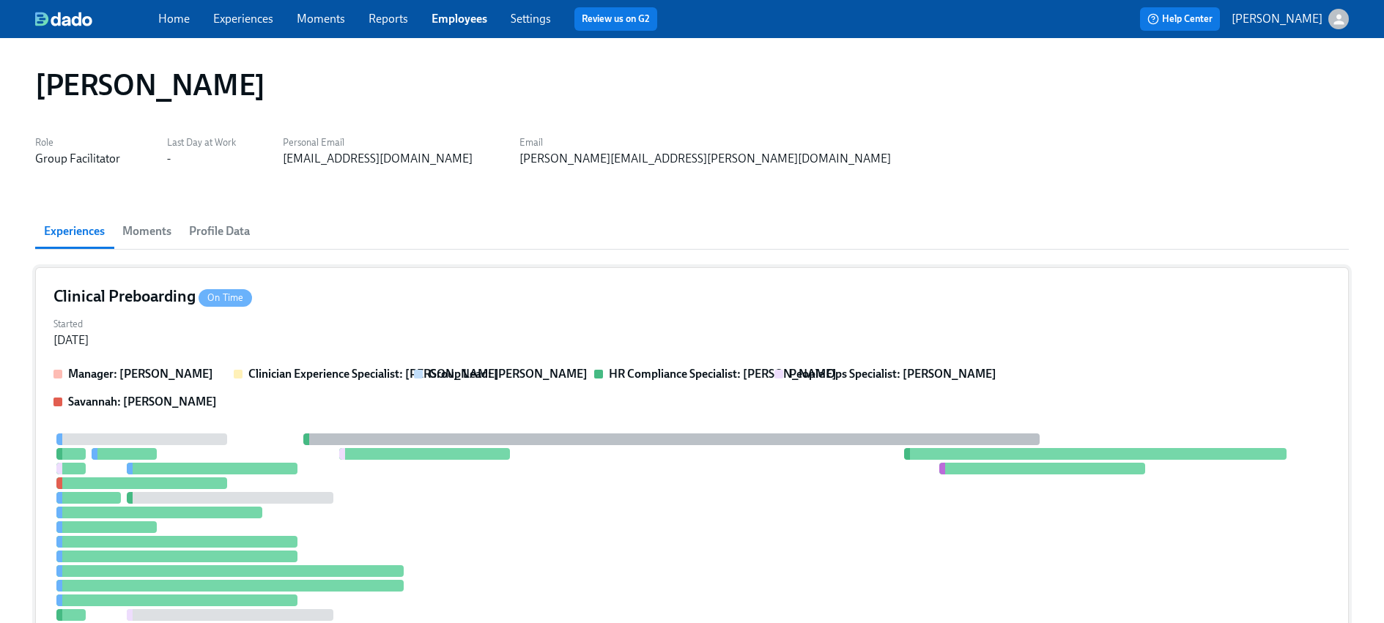
click at [267, 358] on div "Clinical Preboarding On Time Started [DATE] Manager: [PERSON_NAME] Clinician Ex…" at bounding box center [691, 471] width 1313 height 409
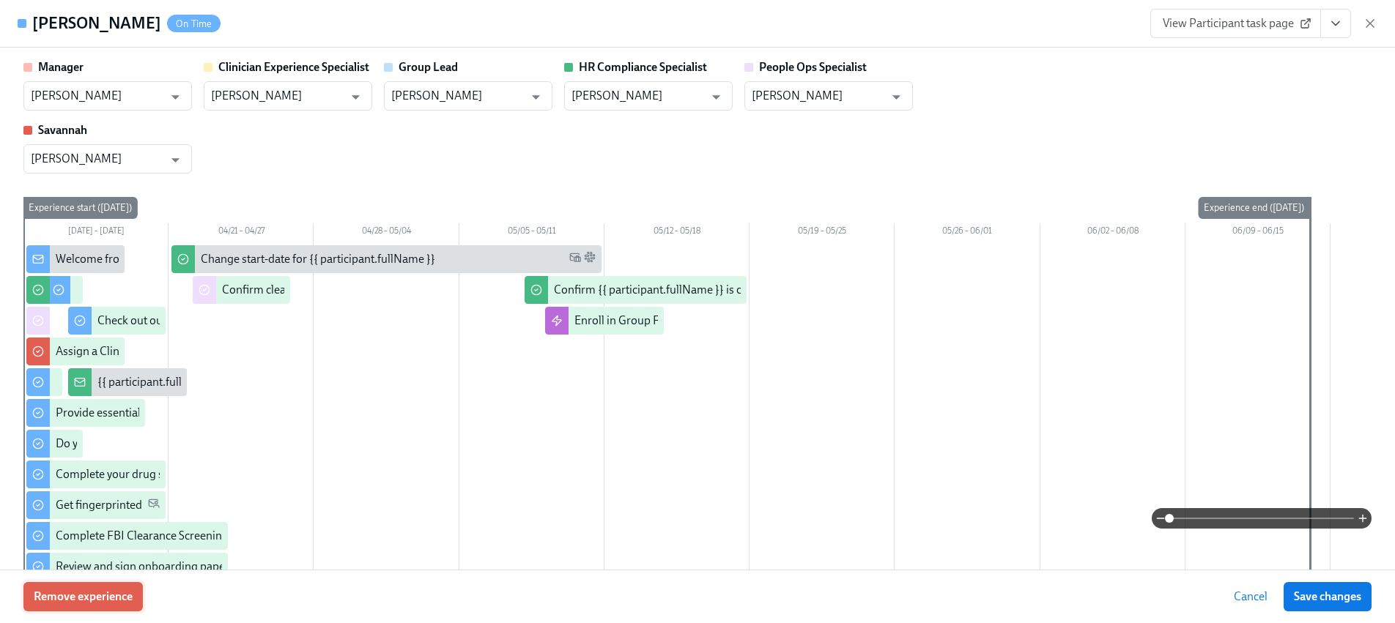
click at [111, 590] on span "Remove experience" at bounding box center [83, 597] width 99 height 15
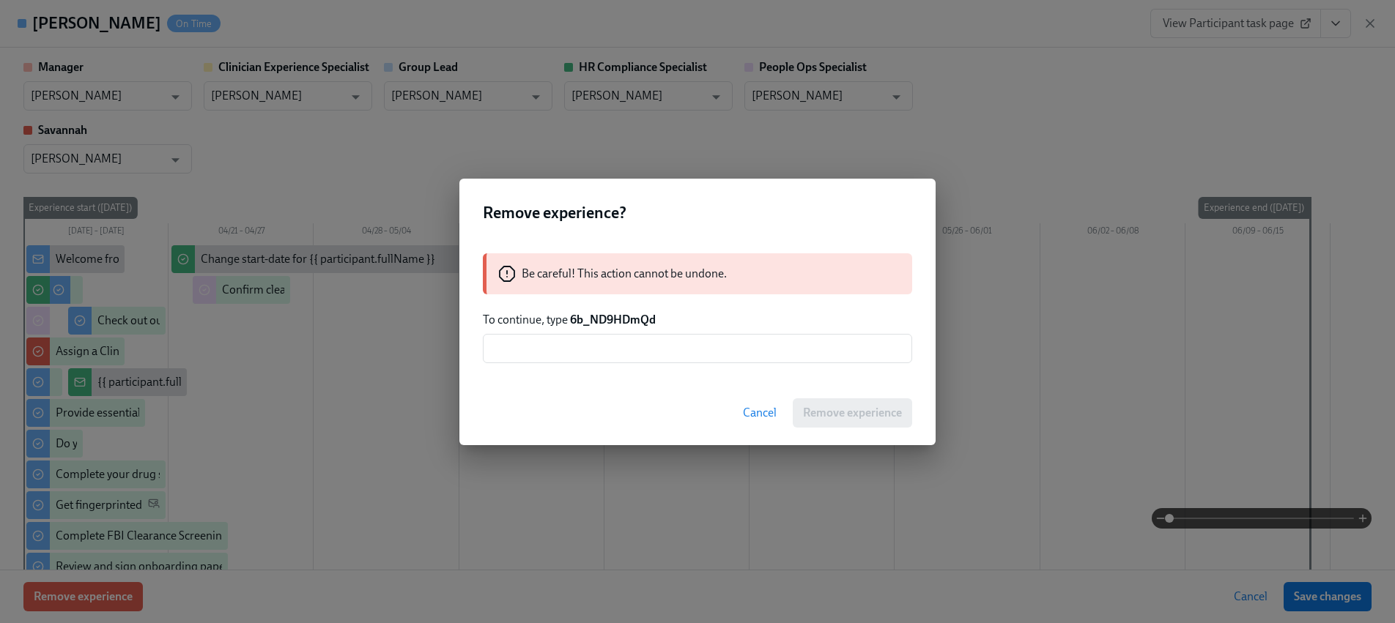
click at [647, 316] on strong "6b_ND9HDmQd" at bounding box center [613, 320] width 86 height 14
click at [652, 328] on div "Be careful! This action cannot be undone. To continue, type 6b_ND9HDmQd ​" at bounding box center [697, 308] width 476 height 145
click at [658, 354] on input "text" at bounding box center [697, 348] width 429 height 29
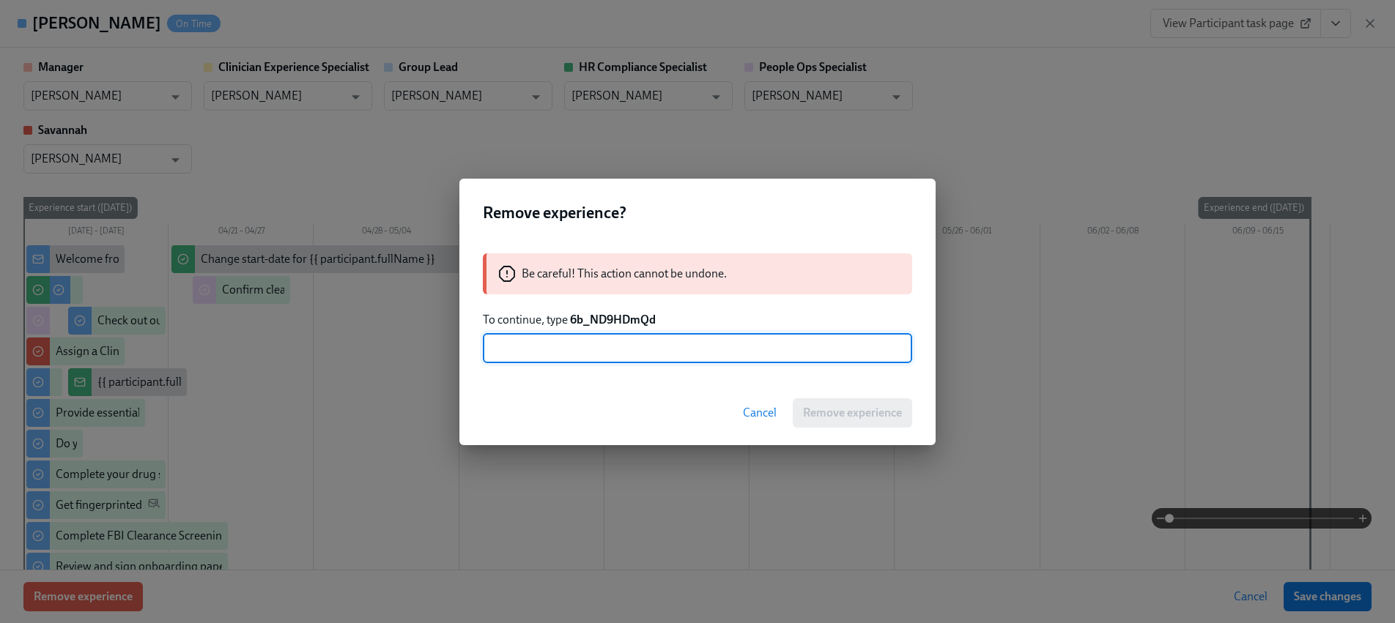
paste input "6b_ND9HDmQd"
type input "6b_ND9HDmQd"
click at [852, 412] on span "Remove experience" at bounding box center [852, 413] width 99 height 15
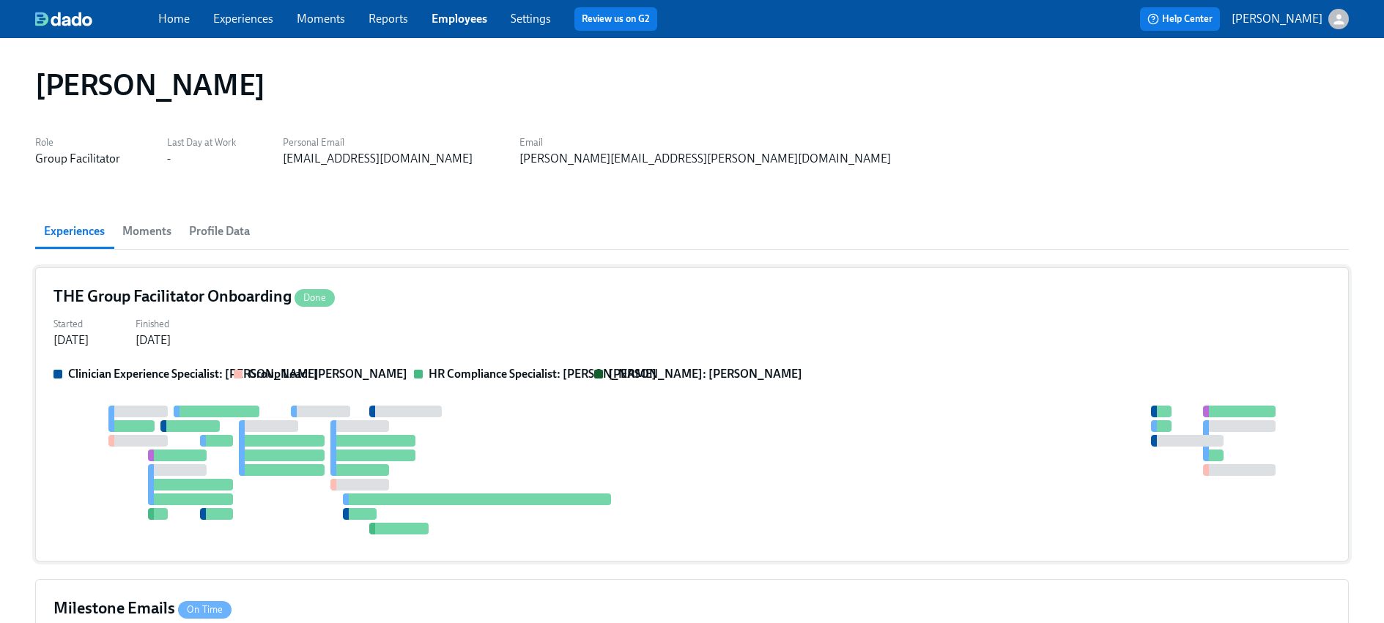
click at [345, 435] on div at bounding box center [373, 441] width 86 height 12
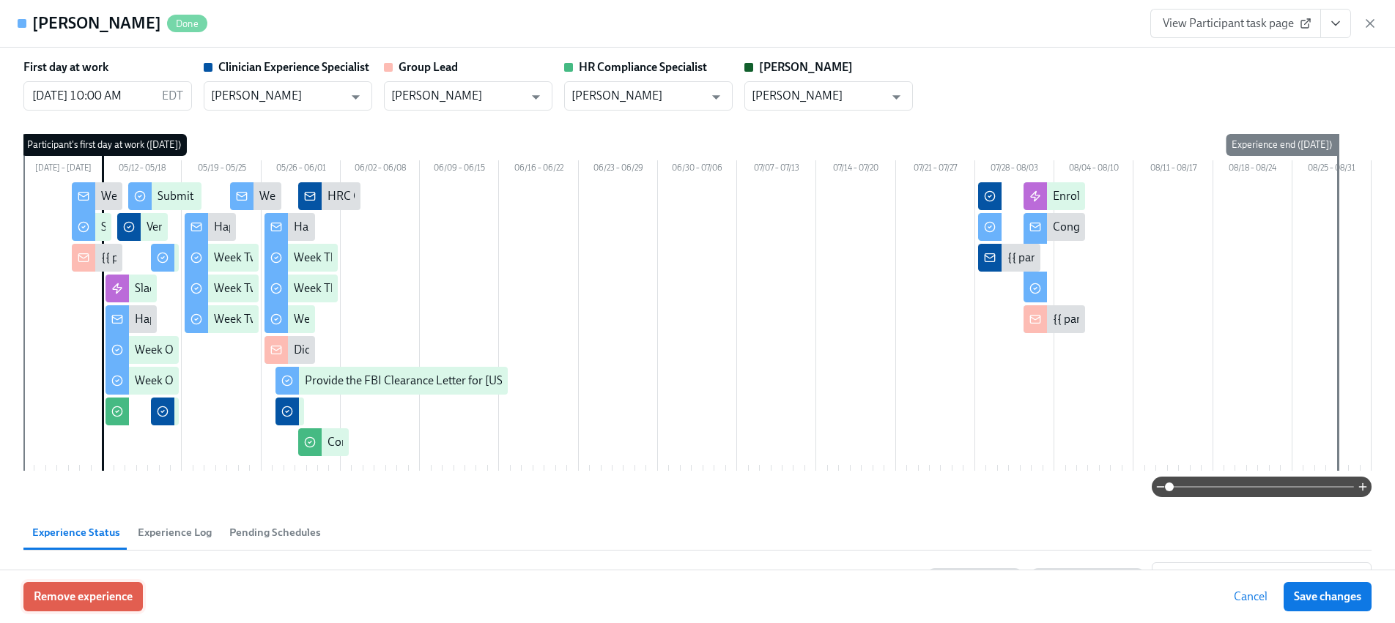
click at [113, 600] on span "Remove experience" at bounding box center [83, 597] width 99 height 15
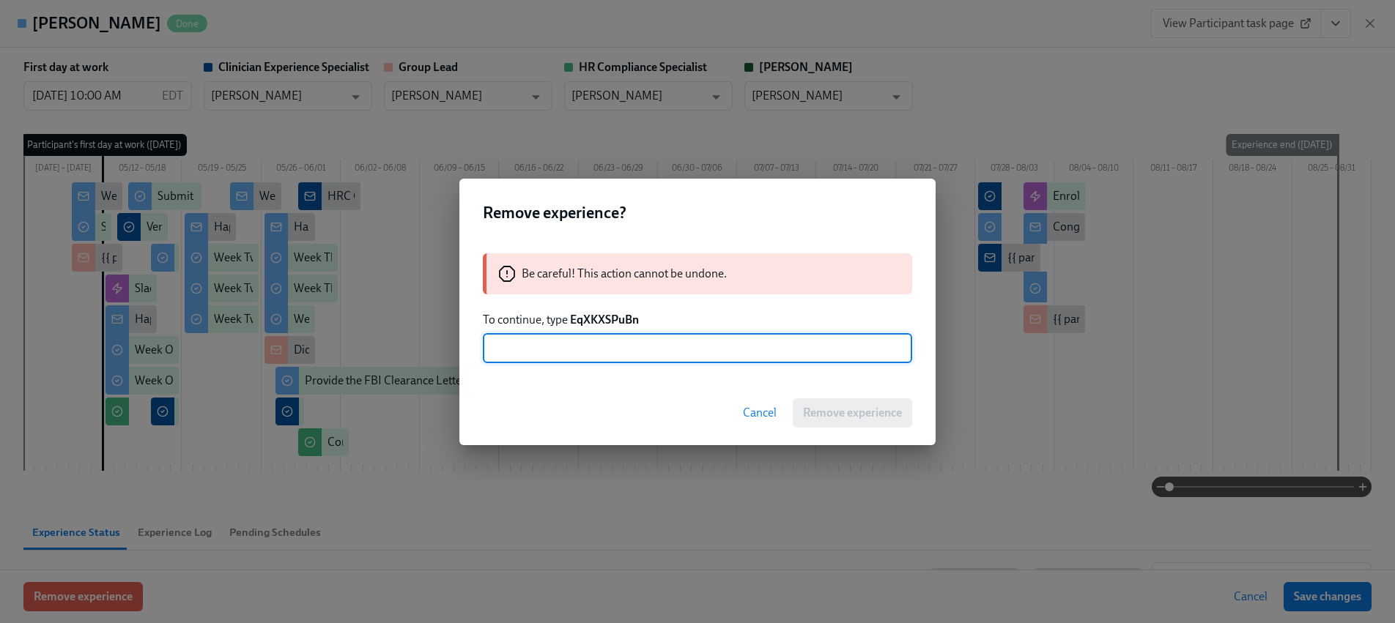
click at [590, 318] on strong "EqXKXSPuBn" at bounding box center [604, 320] width 69 height 14
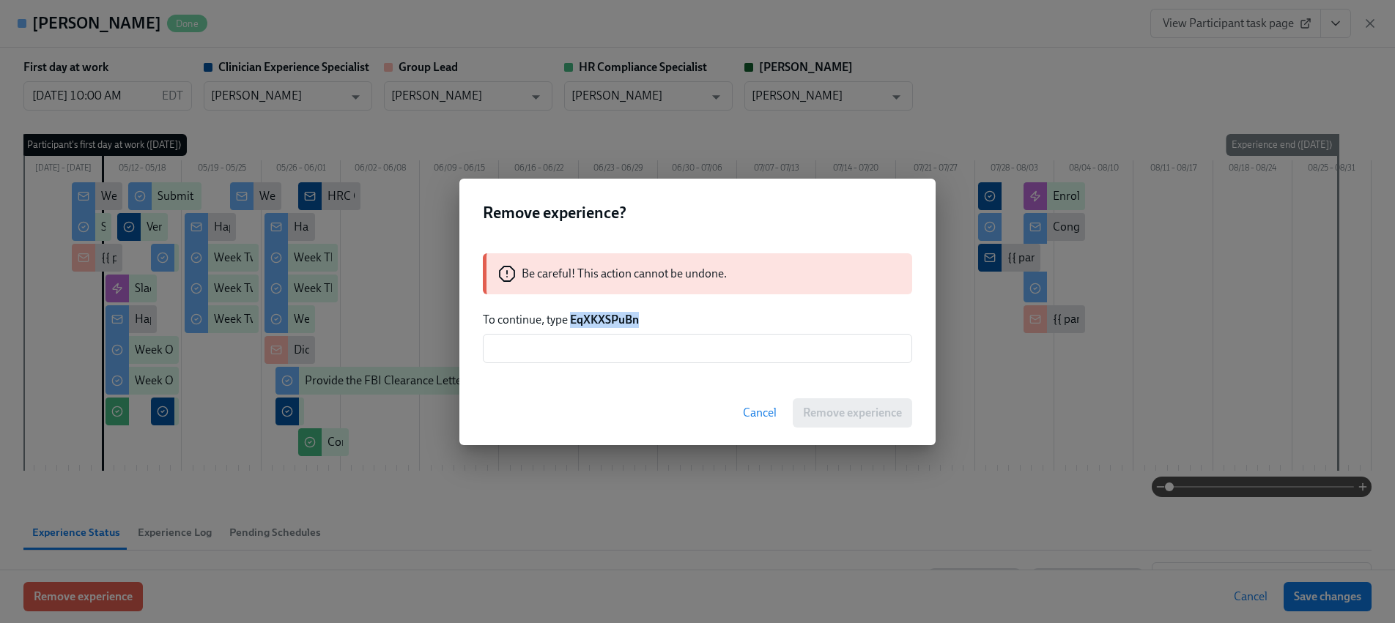
click at [590, 318] on strong "EqXKXSPuBn" at bounding box center [604, 320] width 69 height 14
click at [596, 354] on input "text" at bounding box center [697, 348] width 429 height 29
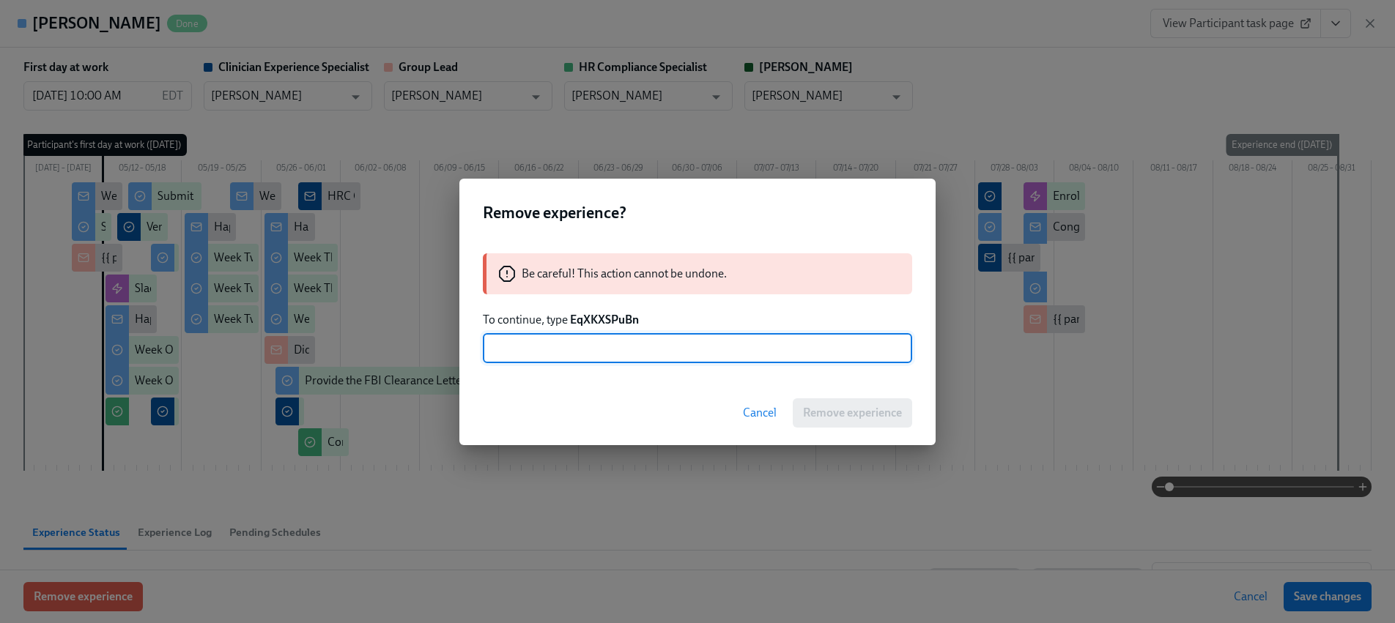
paste input "EqXKXSPuBn"
type input "EqXKXSPuBn"
click at [830, 412] on span "Remove experience" at bounding box center [852, 413] width 99 height 15
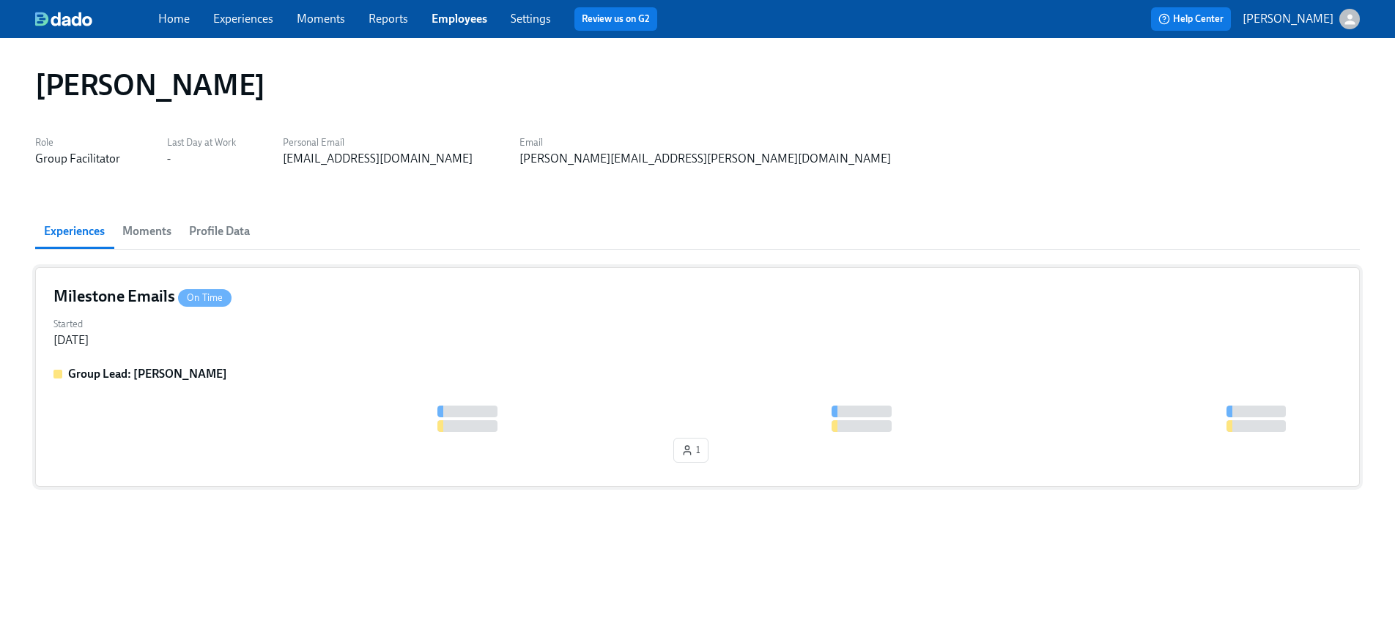
click at [311, 398] on div "Group Lead: [PERSON_NAME] 1" at bounding box center [697, 417] width 1288 height 103
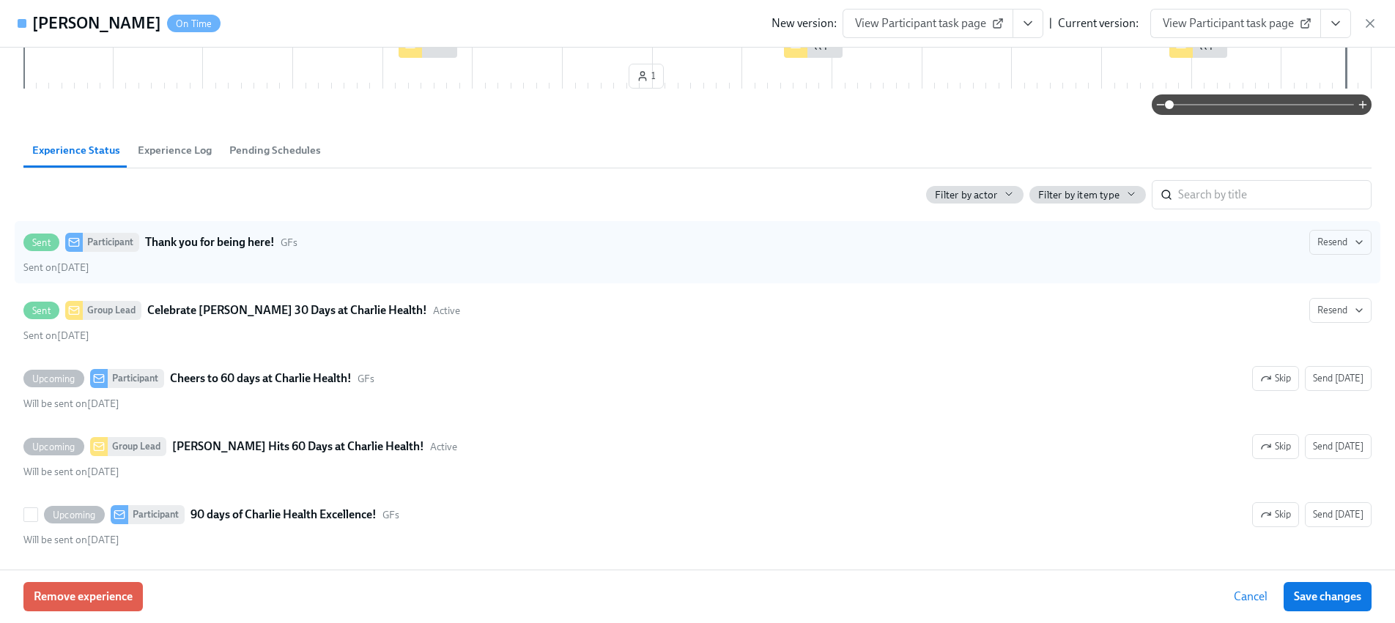
scroll to position [255, 0]
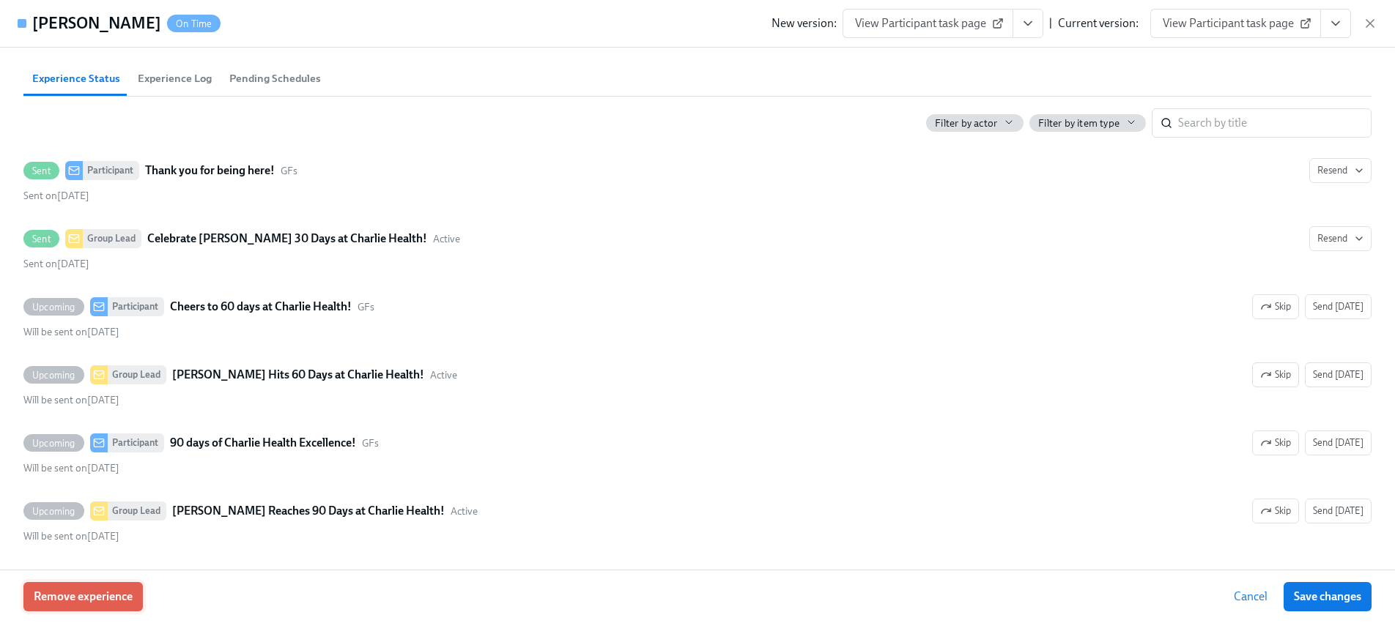
click at [122, 596] on span "Remove experience" at bounding box center [83, 597] width 99 height 15
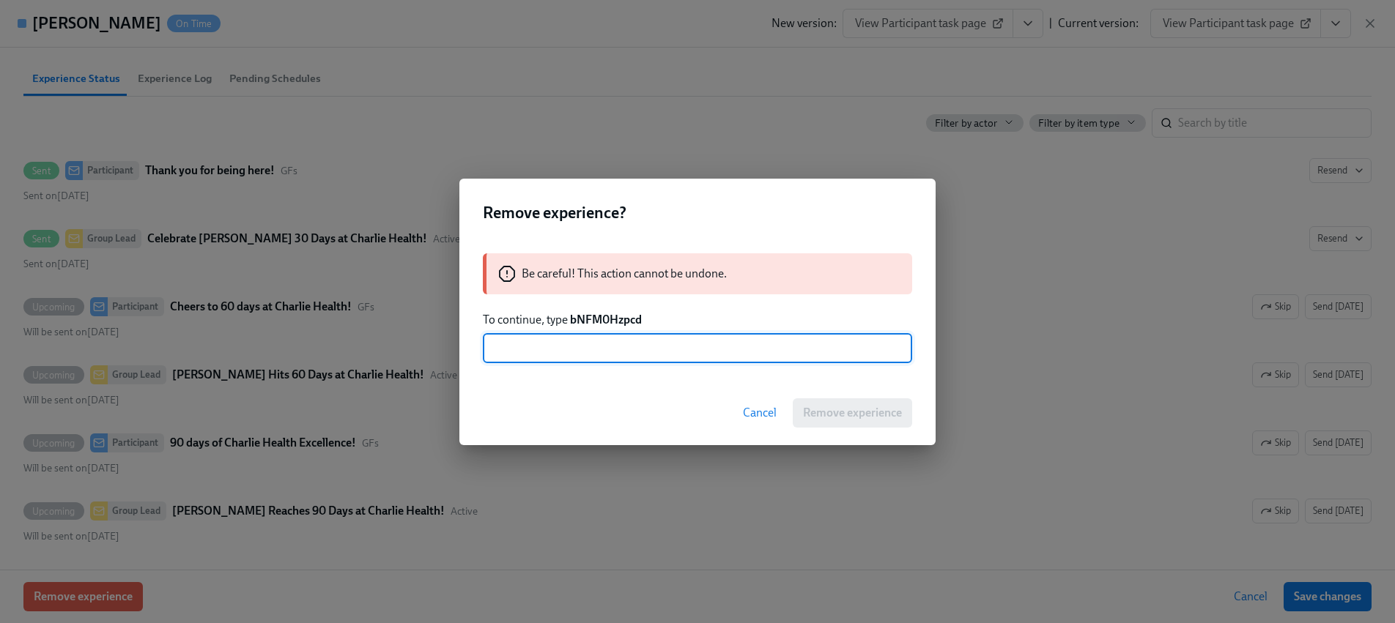
click at [601, 323] on strong "bNFM0Hzpcd" at bounding box center [606, 320] width 72 height 14
click at [606, 342] on input "text" at bounding box center [697, 348] width 429 height 29
paste input "bNFM0Hzpcd"
type input "bNFM0Hzpcd"
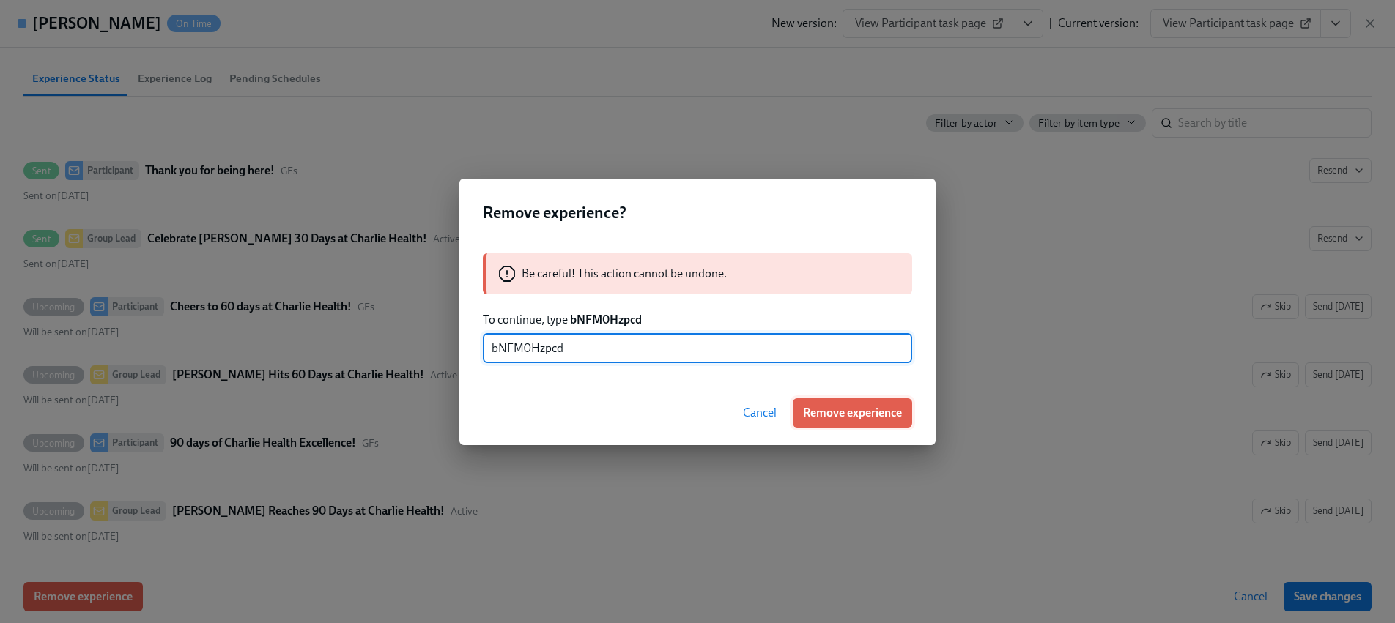
click at [848, 414] on span "Remove experience" at bounding box center [852, 413] width 99 height 15
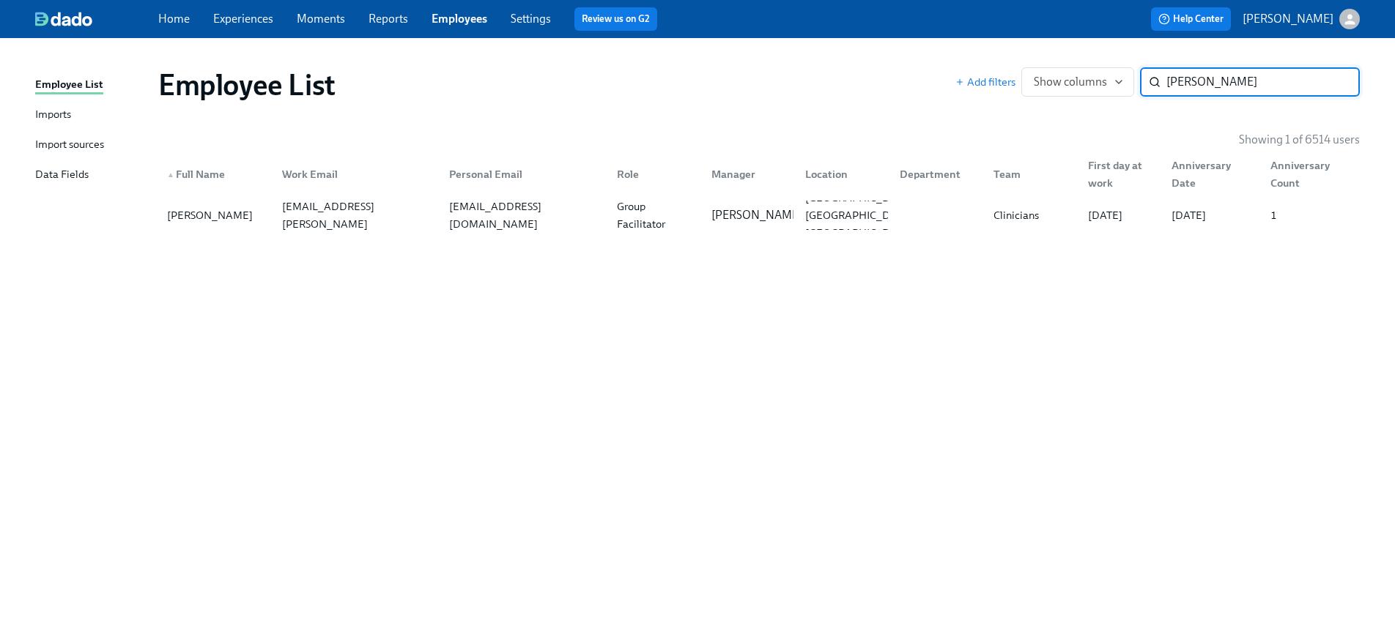
paste input "[PERSON_NAME]"
type input "[PERSON_NAME]"
click at [431, 207] on div "[PERSON_NAME][EMAIL_ADDRESS][PERSON_NAME][DOMAIN_NAME]" at bounding box center [357, 215] width 162 height 70
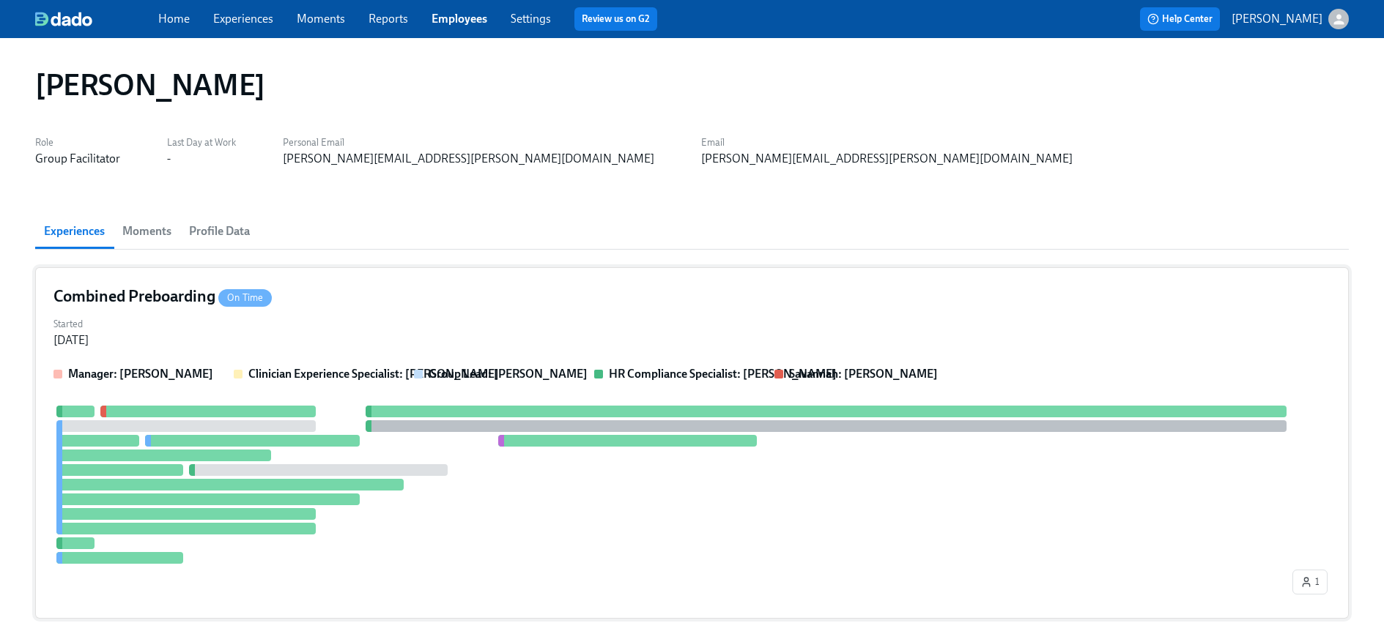
click at [170, 377] on strong "Manager: [PERSON_NAME]" at bounding box center [140, 374] width 145 height 14
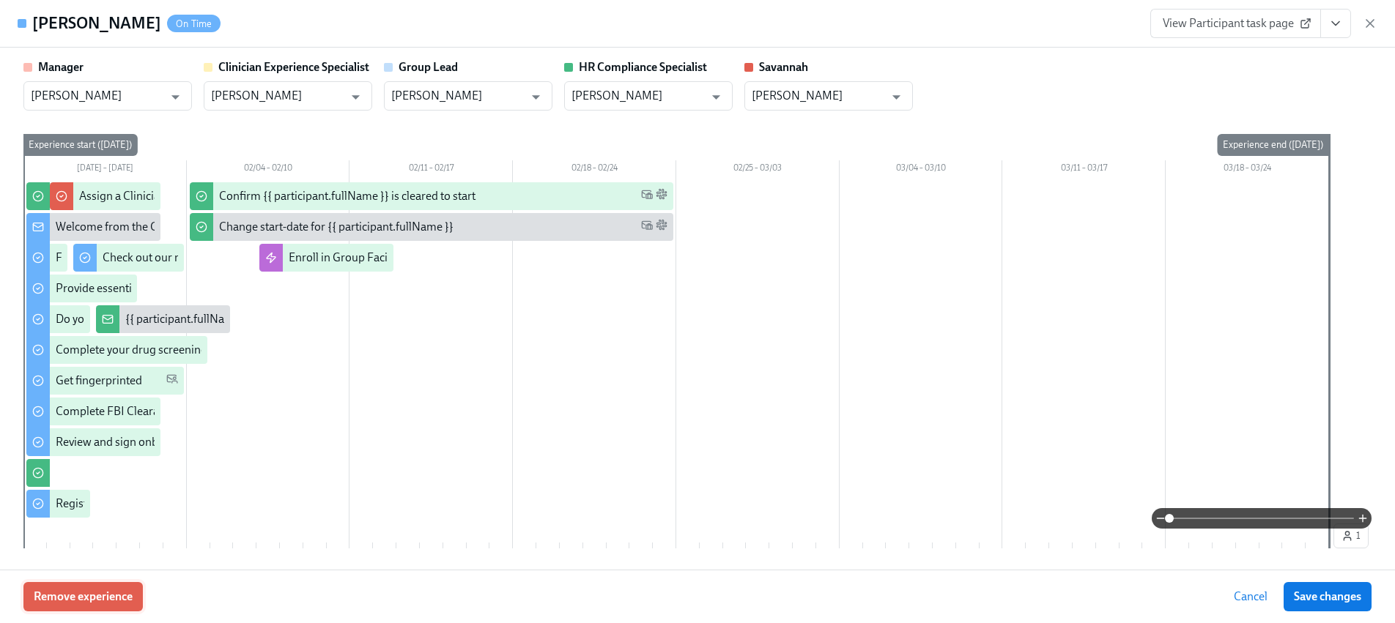
click at [115, 586] on button "Remove experience" at bounding box center [82, 596] width 119 height 29
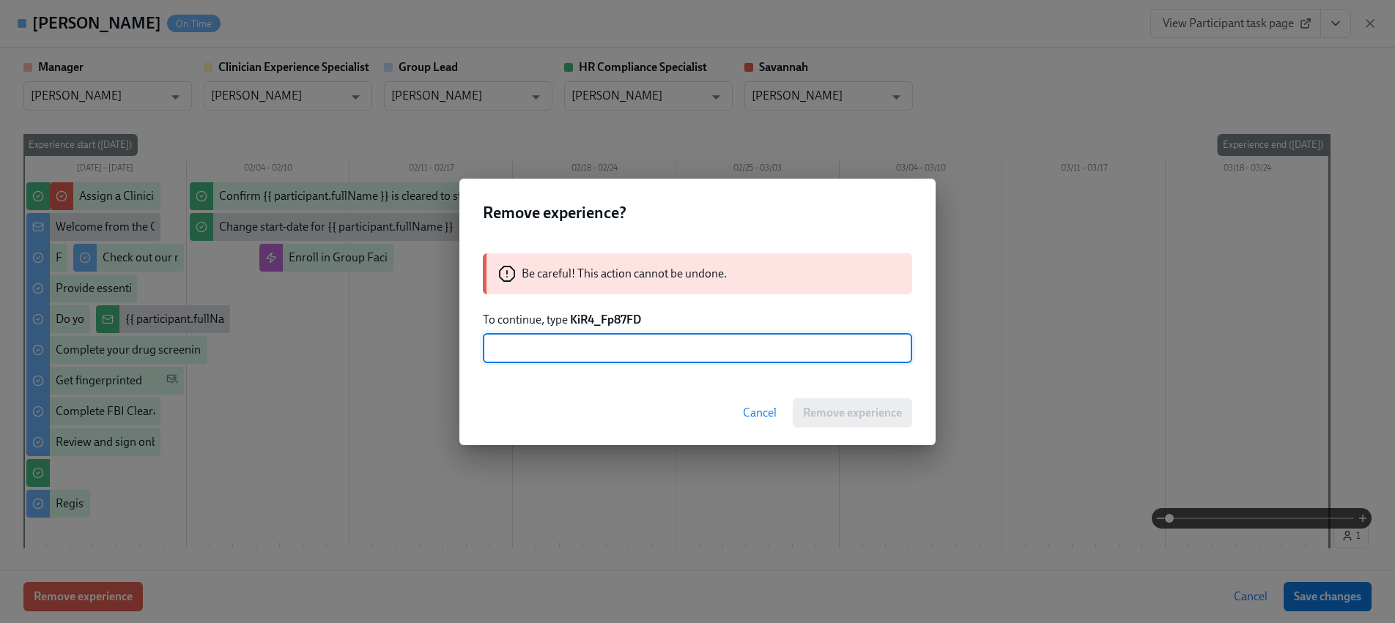
click at [593, 325] on strong "KiR4_Fp87FD" at bounding box center [605, 320] width 71 height 14
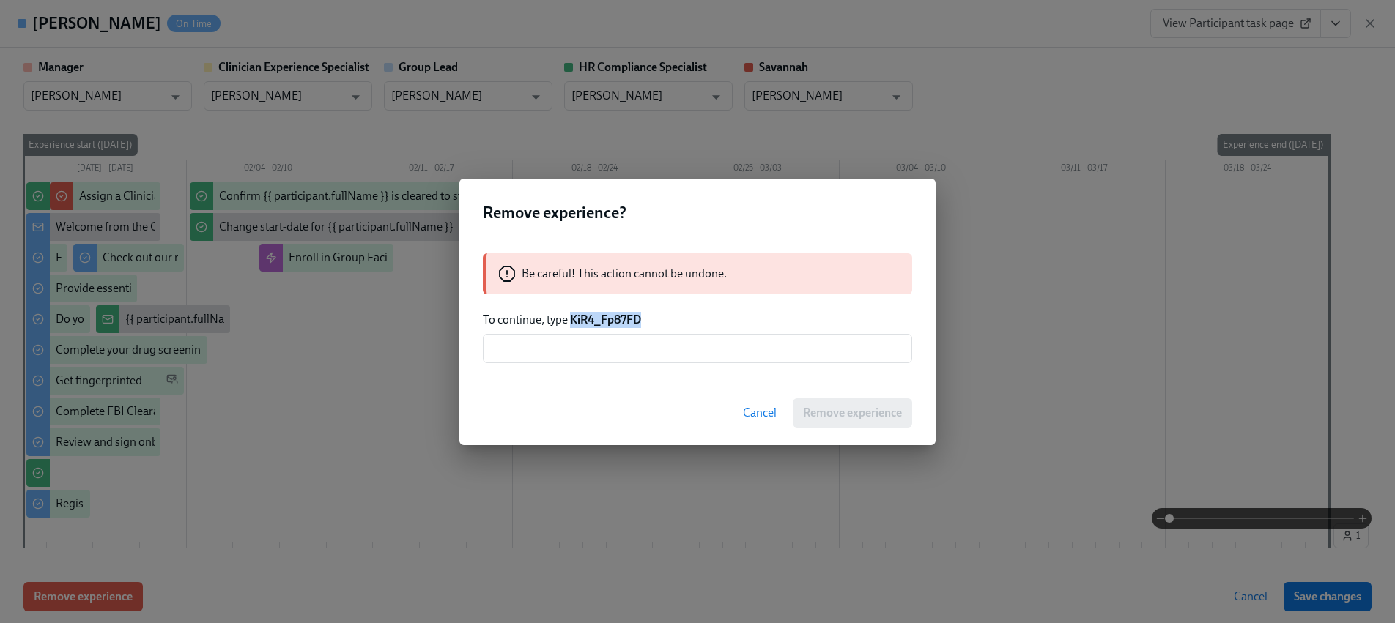
click at [593, 325] on strong "KiR4_Fp87FD" at bounding box center [605, 320] width 71 height 14
click at [605, 344] on input "text" at bounding box center [697, 348] width 429 height 29
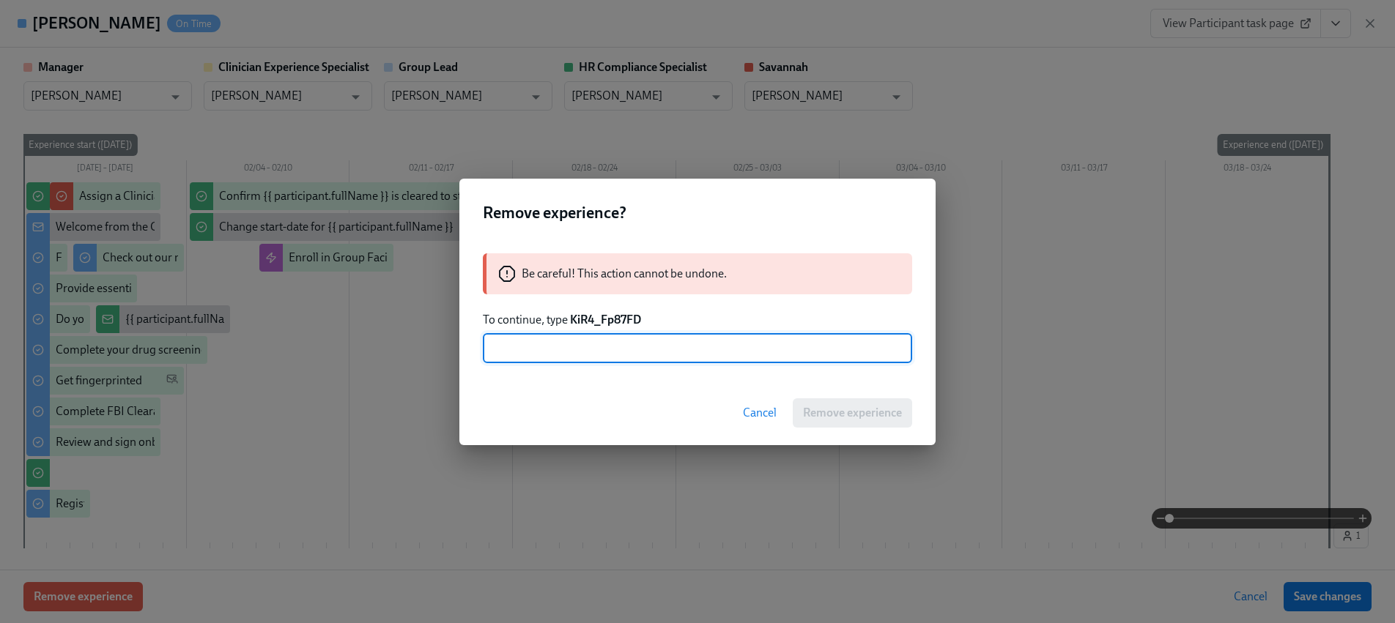
paste input "KiR4_Fp87FD"
type input "KiR4_Fp87FD"
click at [806, 416] on span "Remove experience" at bounding box center [852, 413] width 99 height 15
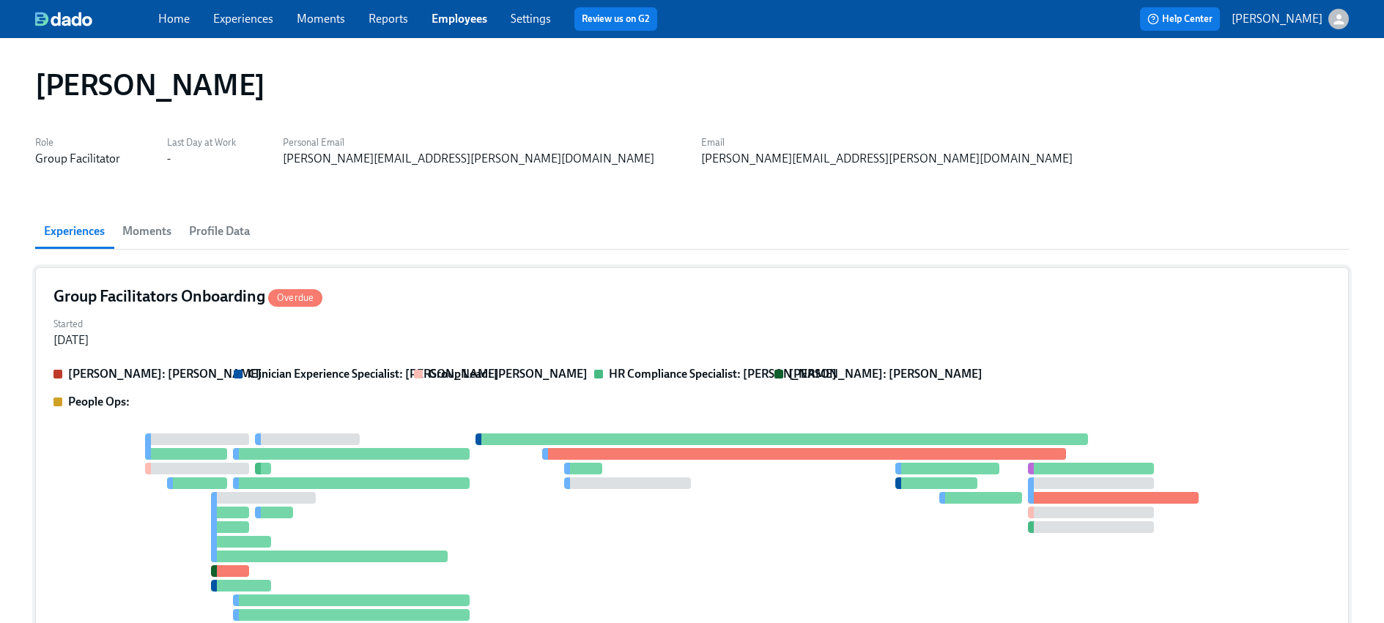
click at [373, 410] on div "[PERSON_NAME]: [PERSON_NAME] Clinician Experience Specialist: [PERSON_NAME] Gro…" at bounding box center [691, 526] width 1277 height 321
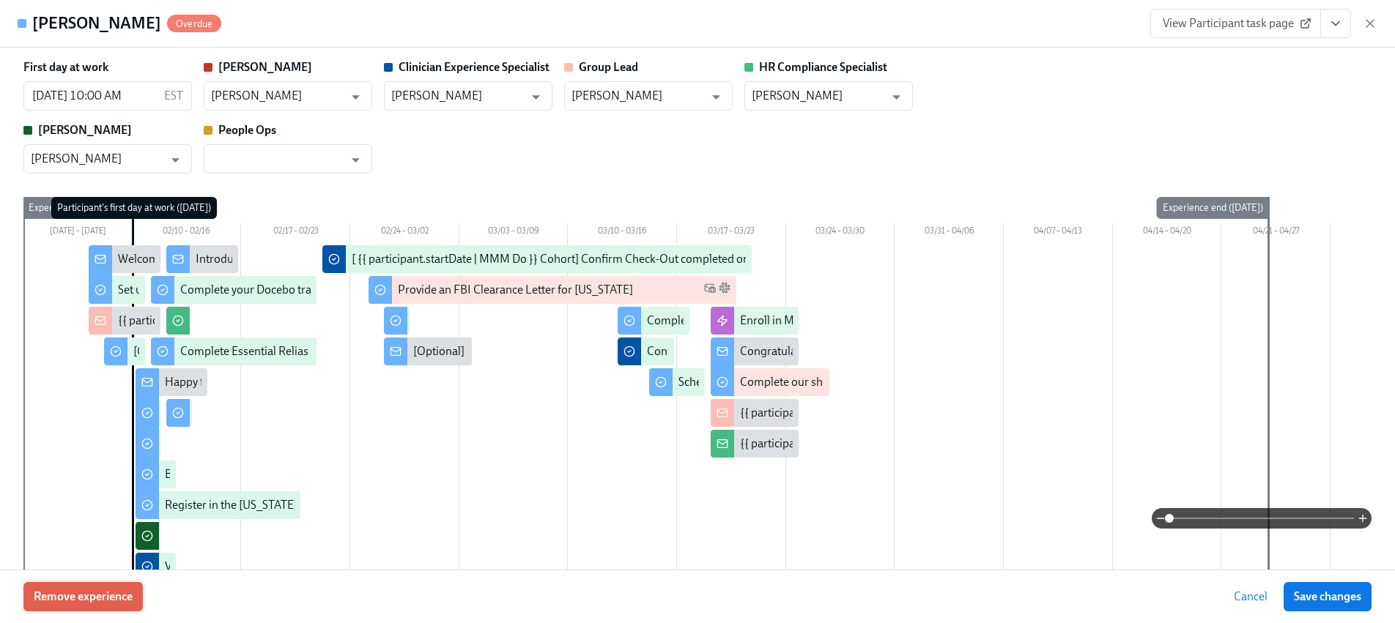
click at [95, 601] on span "Remove experience" at bounding box center [83, 597] width 99 height 15
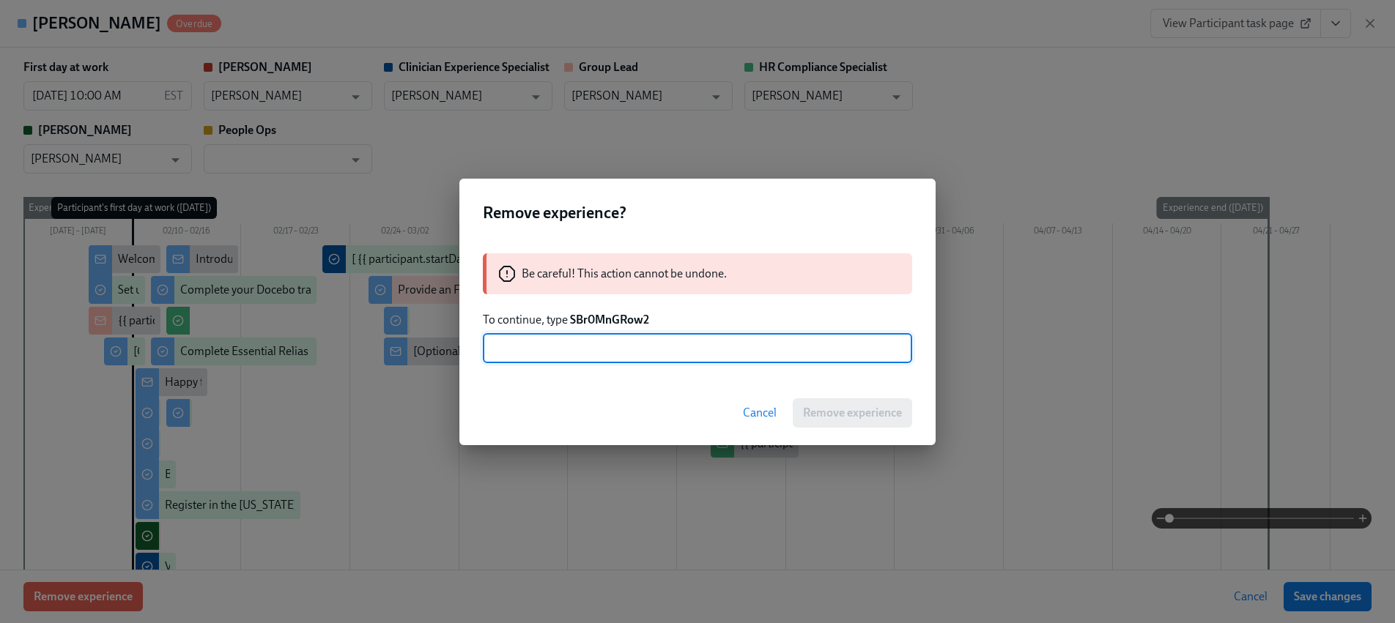
click at [604, 322] on strong "SBr0MnGRow2" at bounding box center [609, 320] width 79 height 14
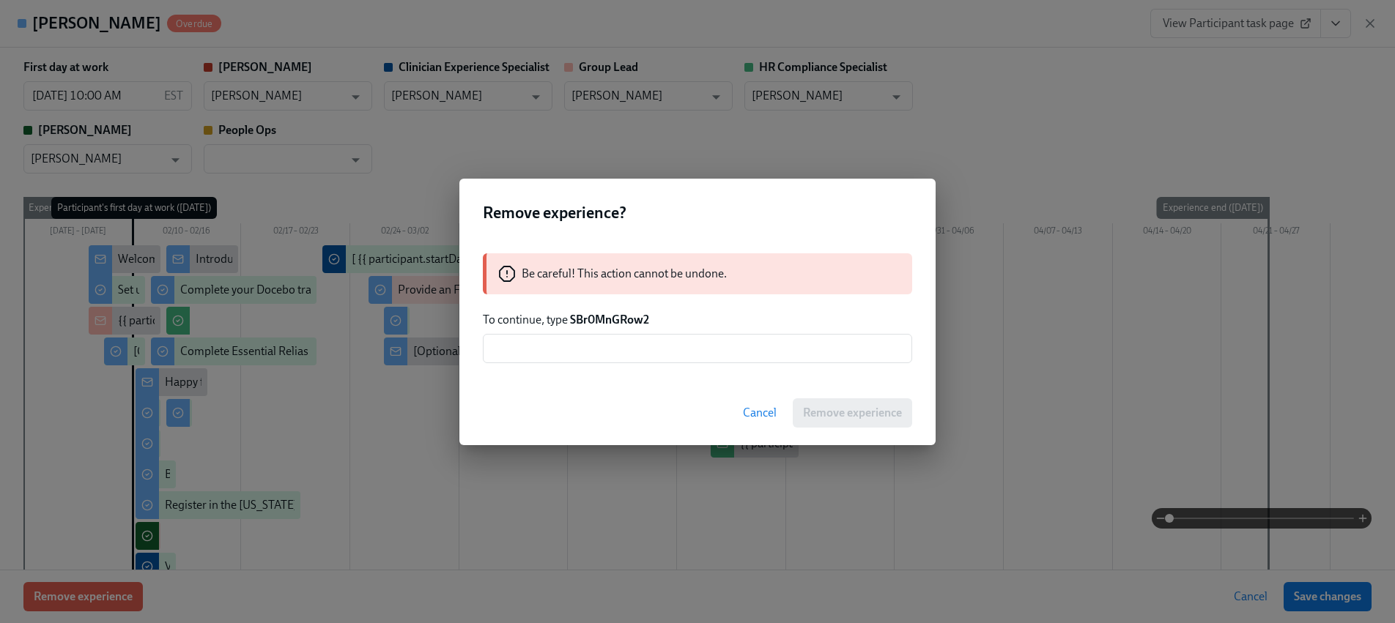
drag, startPoint x: 583, startPoint y: 350, endPoint x: 626, endPoint y: 365, distance: 45.6
click at [582, 350] on input "text" at bounding box center [697, 348] width 429 height 29
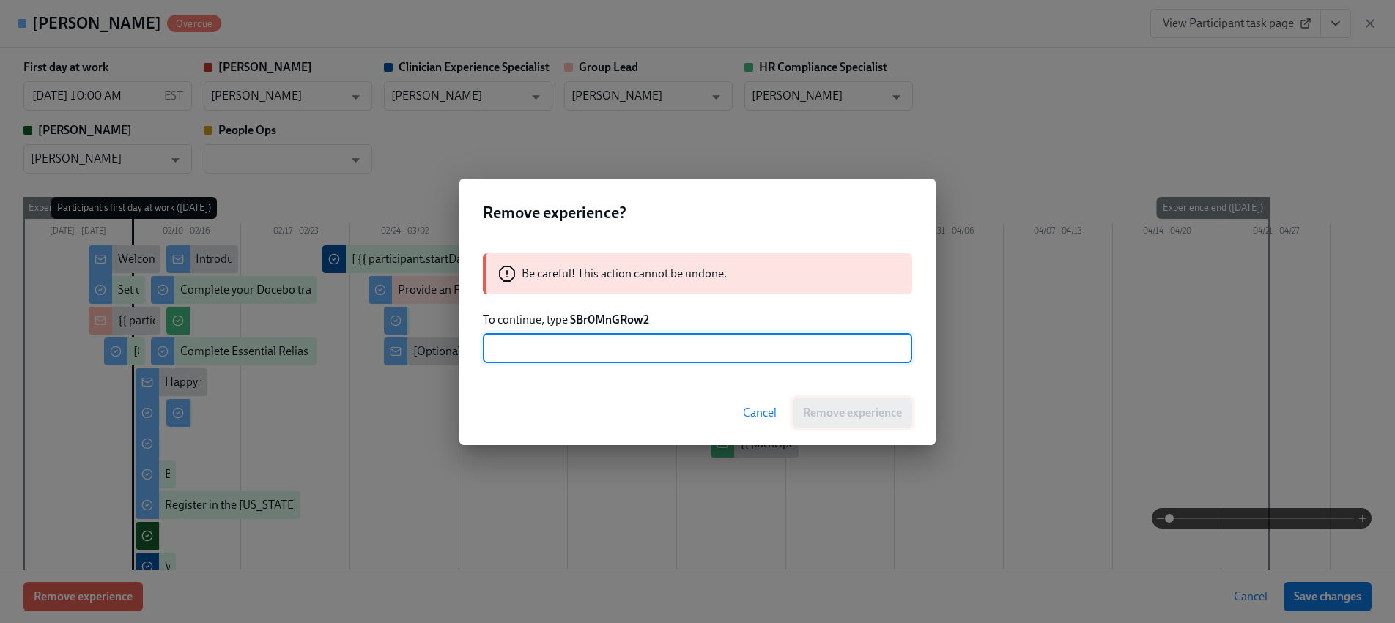
paste input "SBr0MnGRow2"
type input "SBr0MnGRow2"
click at [846, 405] on button "Remove experience" at bounding box center [851, 412] width 119 height 29
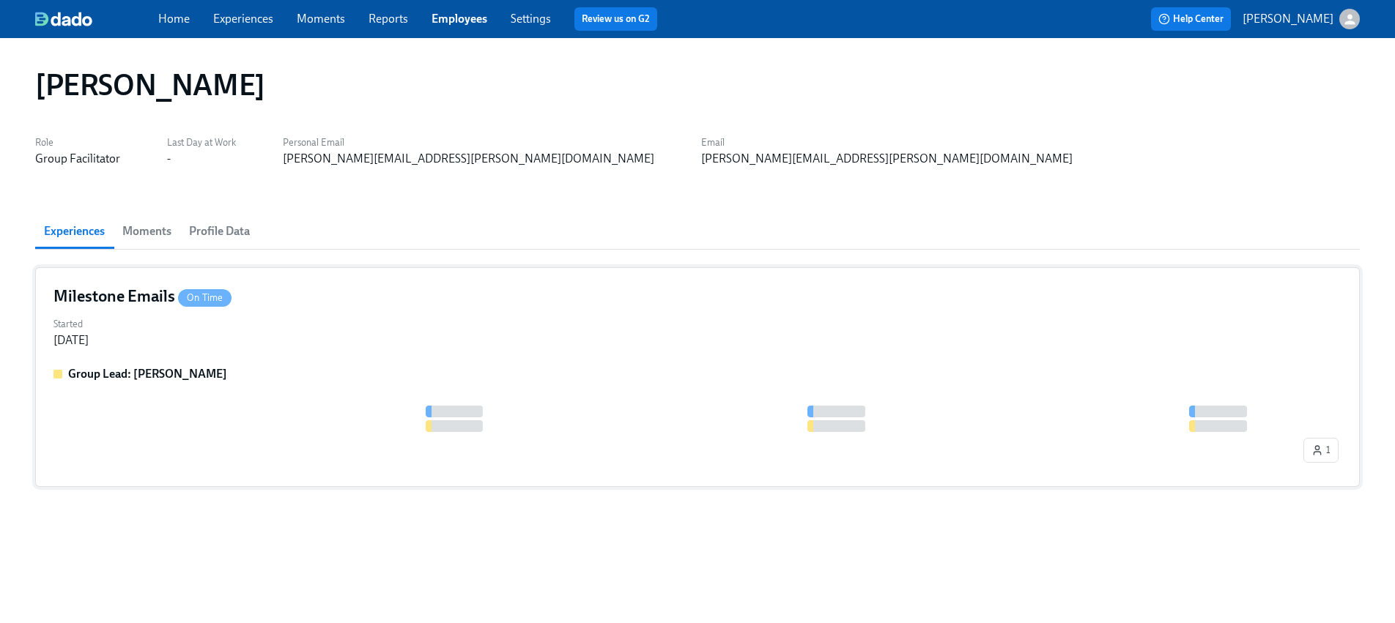
click at [339, 415] on div at bounding box center [676, 419] width 1247 height 26
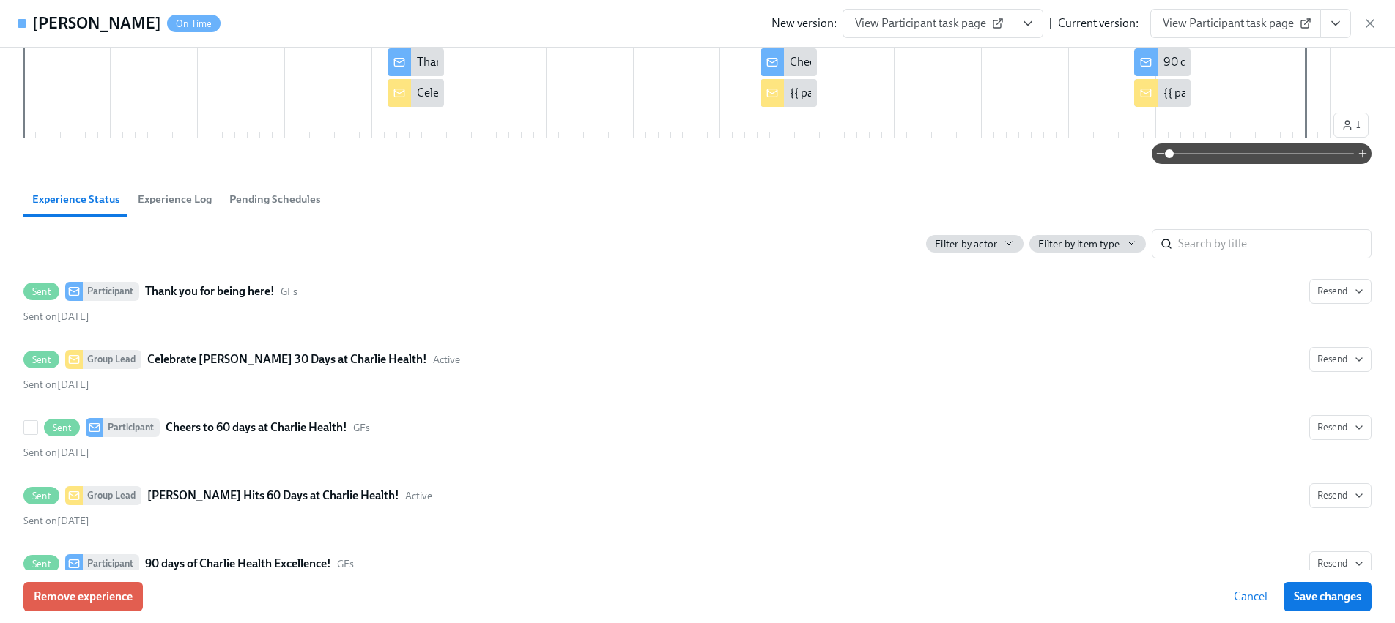
scroll to position [255, 0]
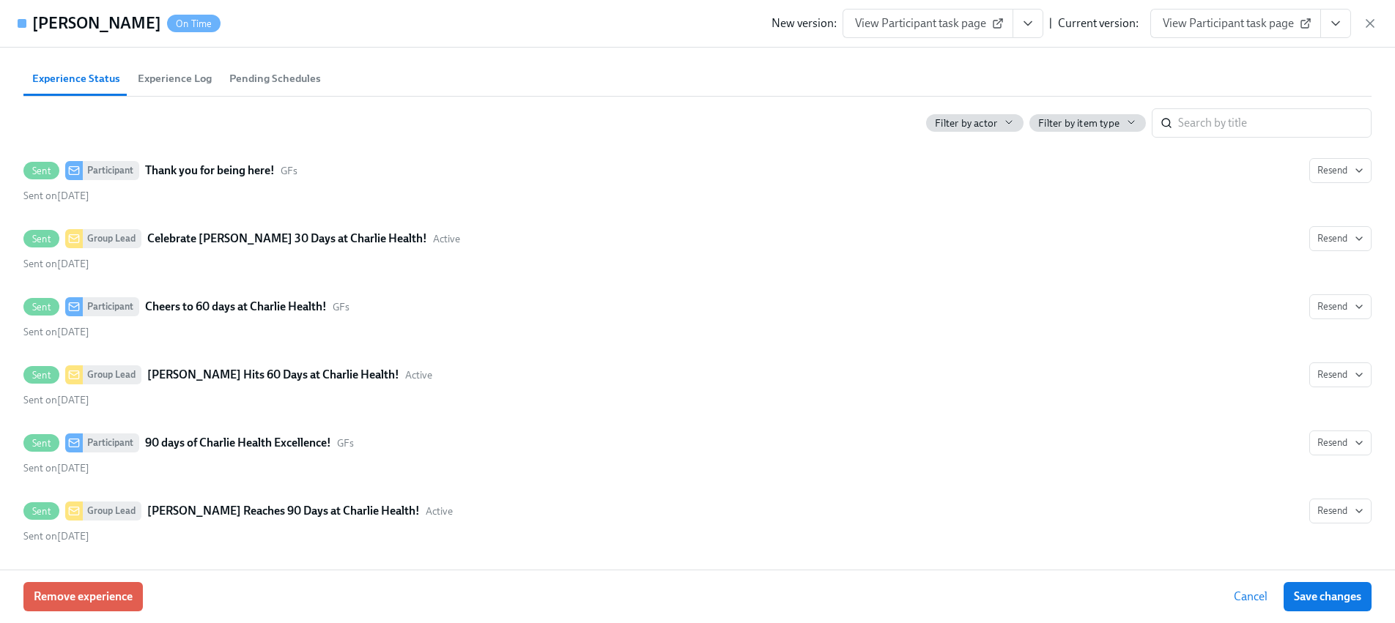
drag, startPoint x: 1368, startPoint y: 28, endPoint x: 1299, endPoint y: 13, distance: 71.1
click at [1367, 28] on icon "button" at bounding box center [1369, 23] width 15 height 15
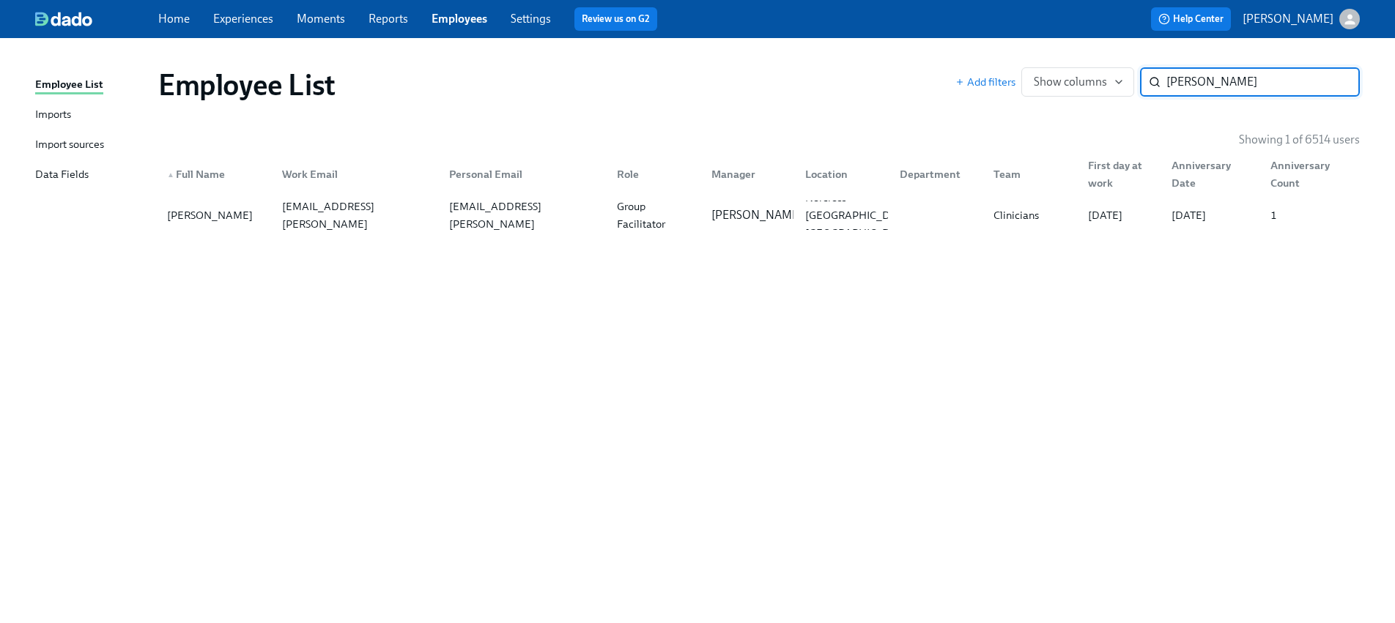
paste input "[PERSON_NAME]"
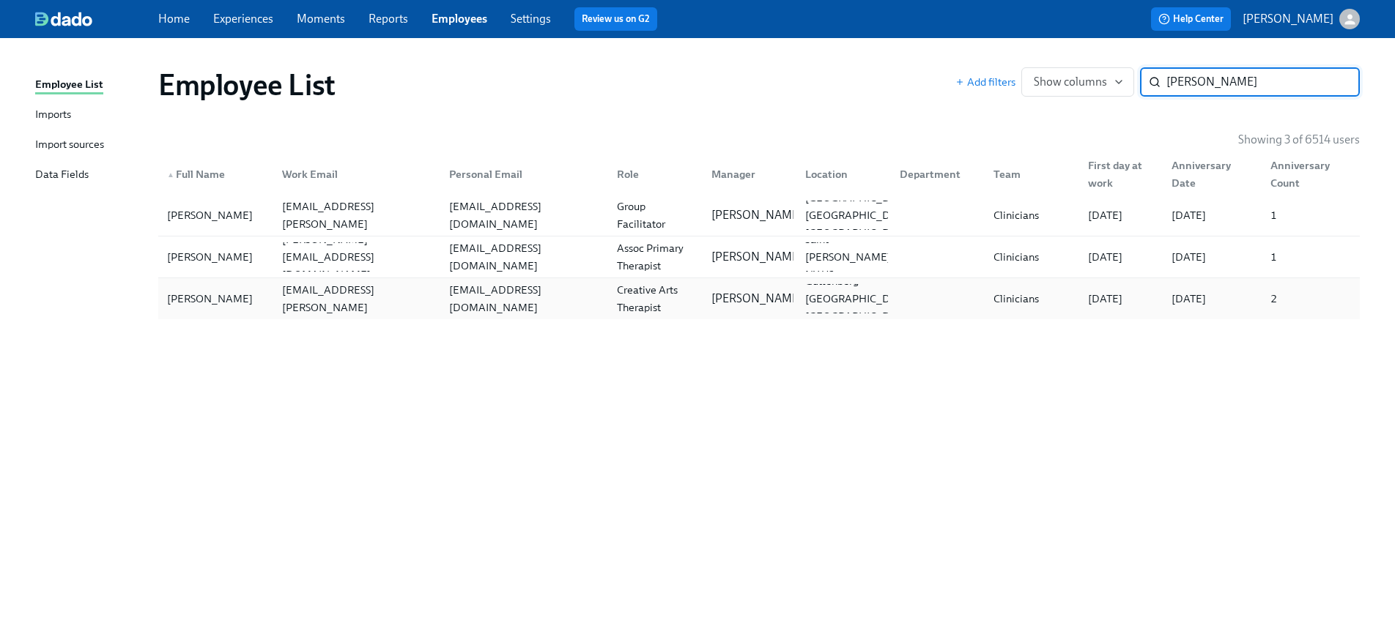
type input "[PERSON_NAME]"
click at [249, 302] on div "[PERSON_NAME]" at bounding box center [215, 298] width 109 height 29
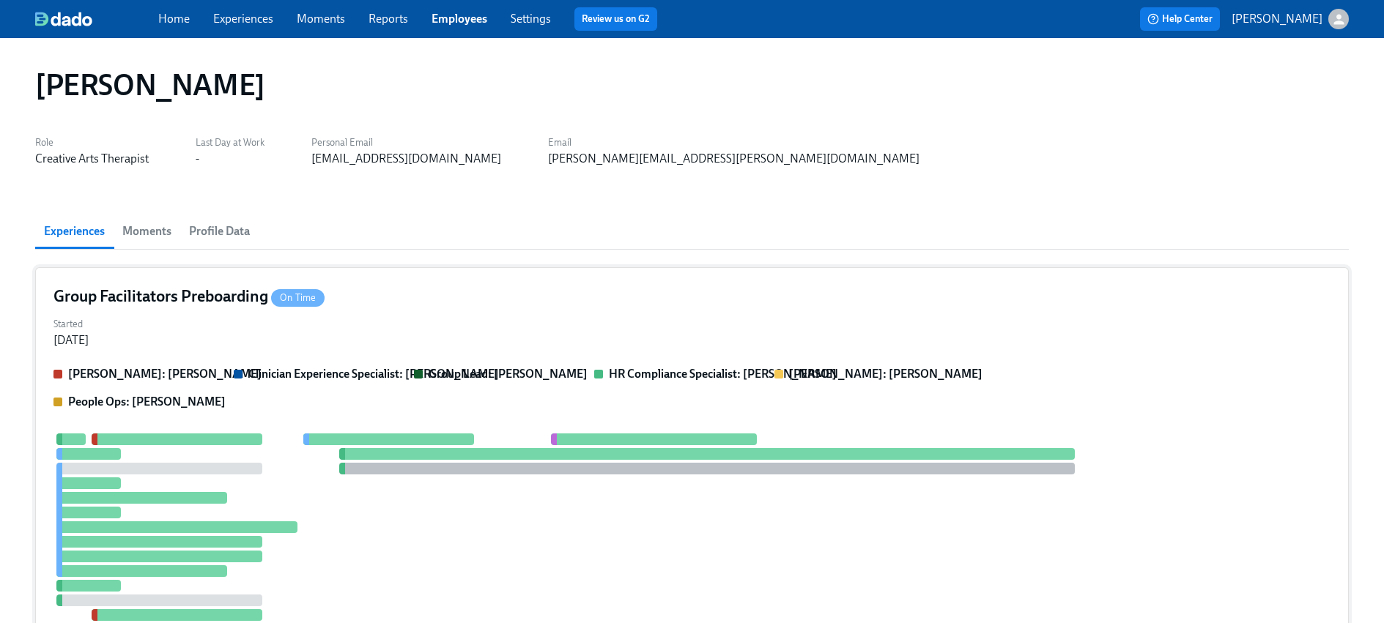
click at [233, 414] on div "[PERSON_NAME]: [PERSON_NAME] Clinician Experience Specialist: [PERSON_NAME] Gro…" at bounding box center [691, 512] width 1277 height 292
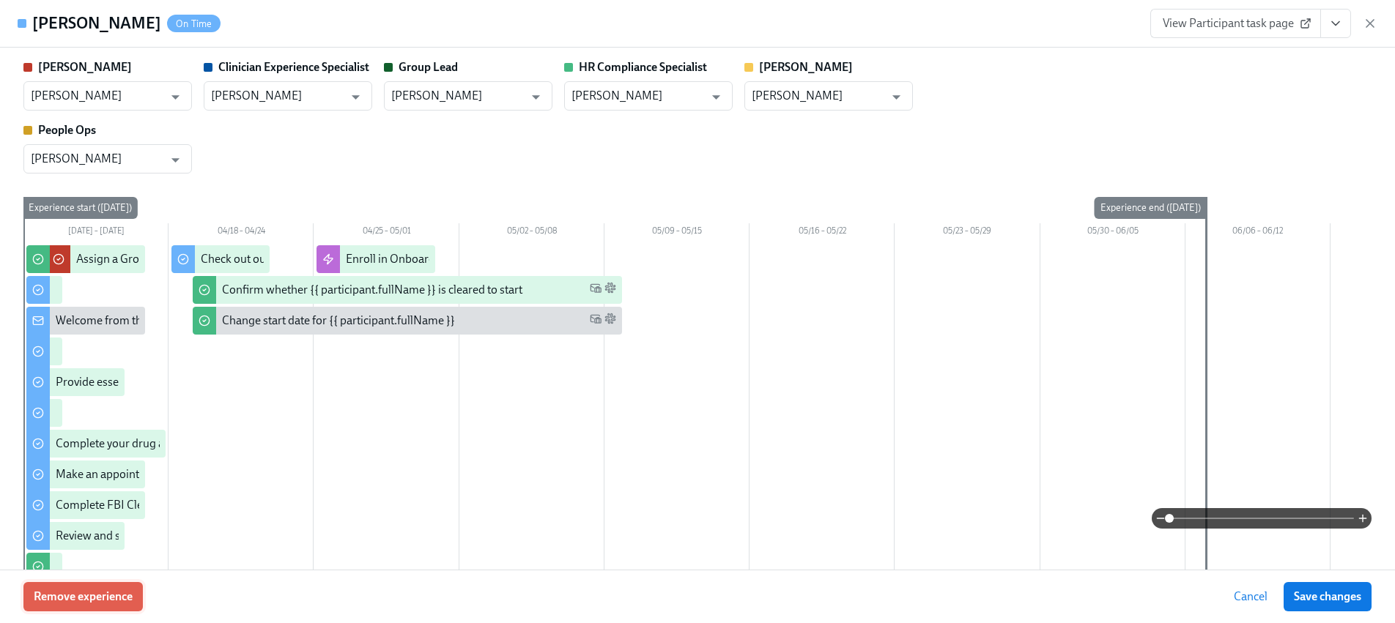
click at [63, 601] on span "Remove experience" at bounding box center [83, 597] width 99 height 15
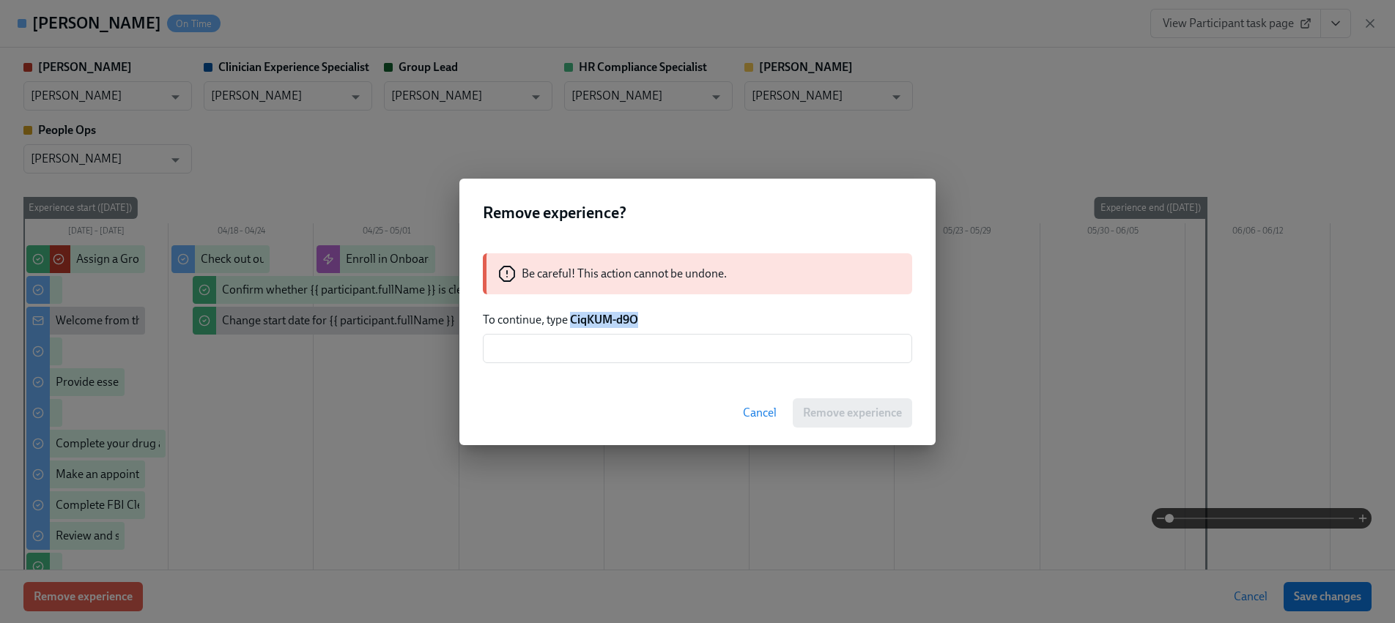
drag, startPoint x: 642, startPoint y: 322, endPoint x: 569, endPoint y: 319, distance: 73.3
click at [569, 319] on p "To continue, type CiqKUM-d9O" at bounding box center [697, 320] width 429 height 16
click at [647, 346] on input "text" at bounding box center [697, 348] width 429 height 29
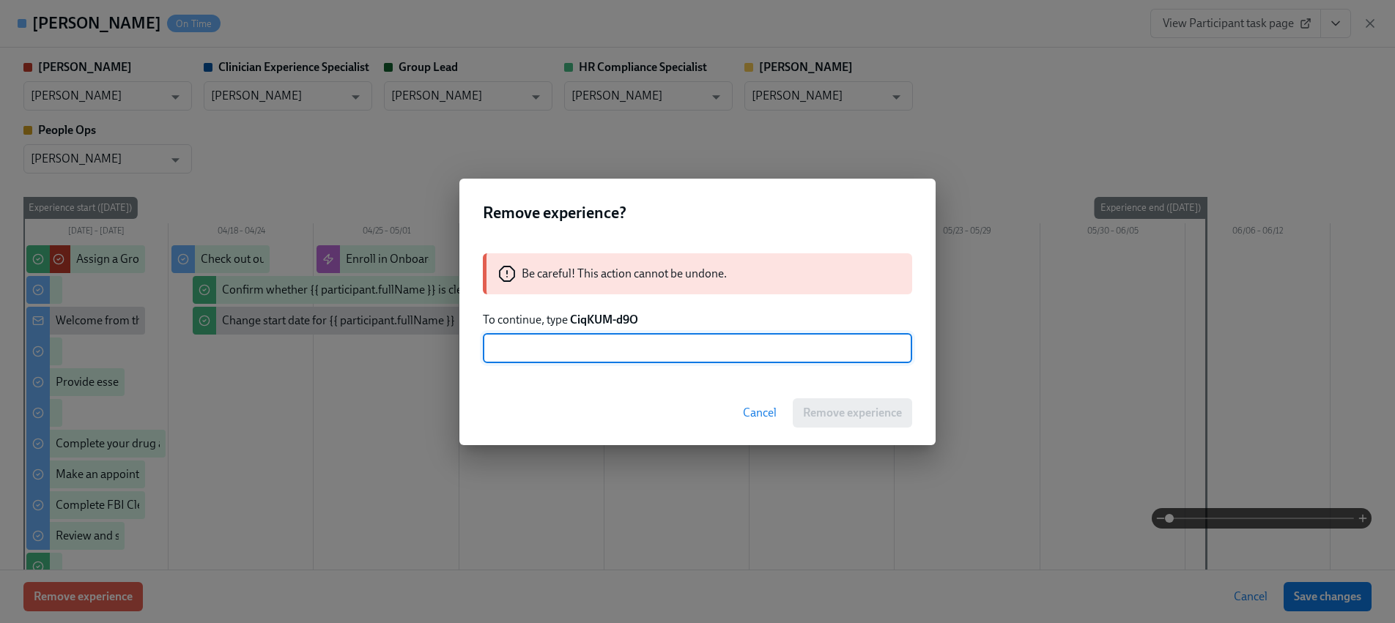
paste input "CiqKUM-d9O"
type input "CiqKUM-d9O"
click at [861, 419] on span "Remove experience" at bounding box center [852, 413] width 99 height 15
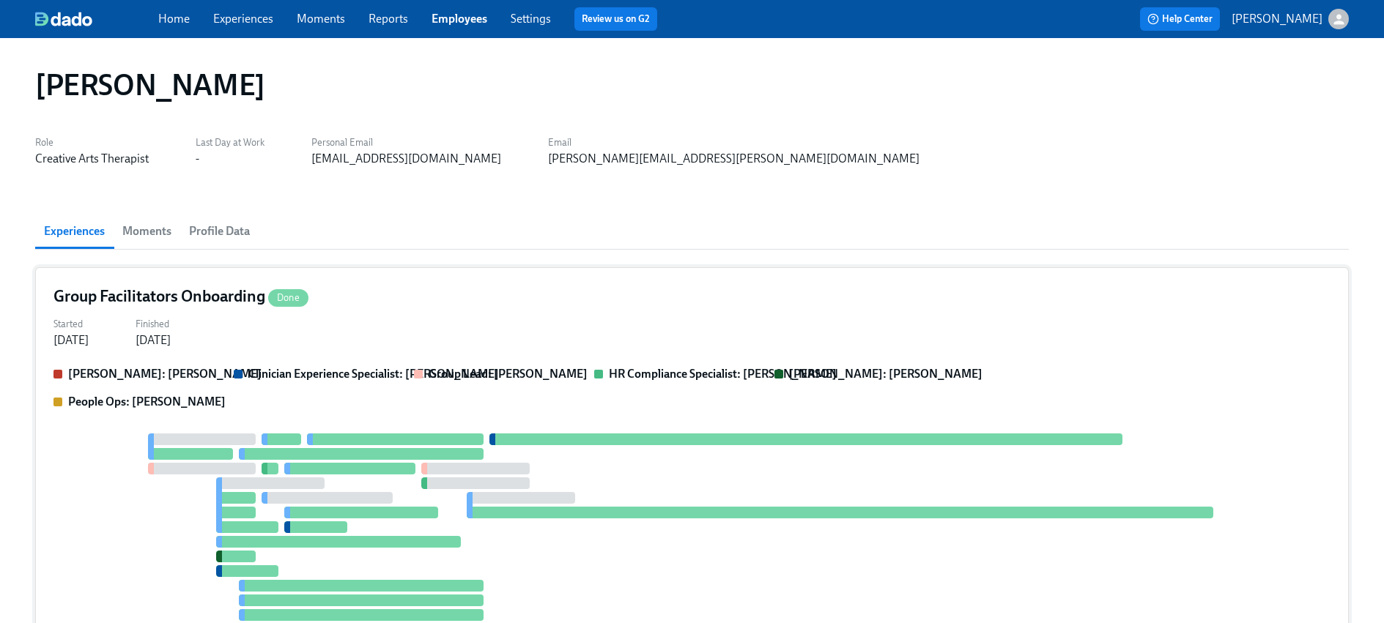
click at [435, 322] on div "Started [DATE] Finished [DATE]" at bounding box center [691, 330] width 1277 height 35
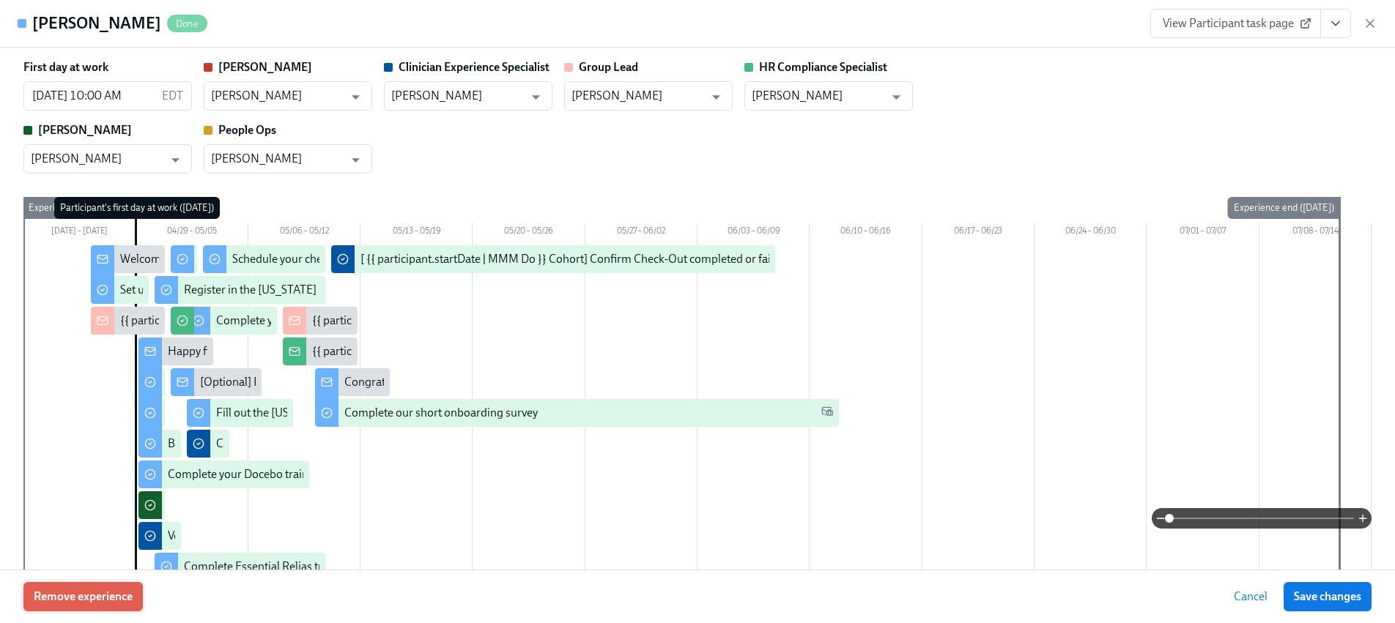
click at [105, 605] on button "Remove experience" at bounding box center [82, 596] width 119 height 29
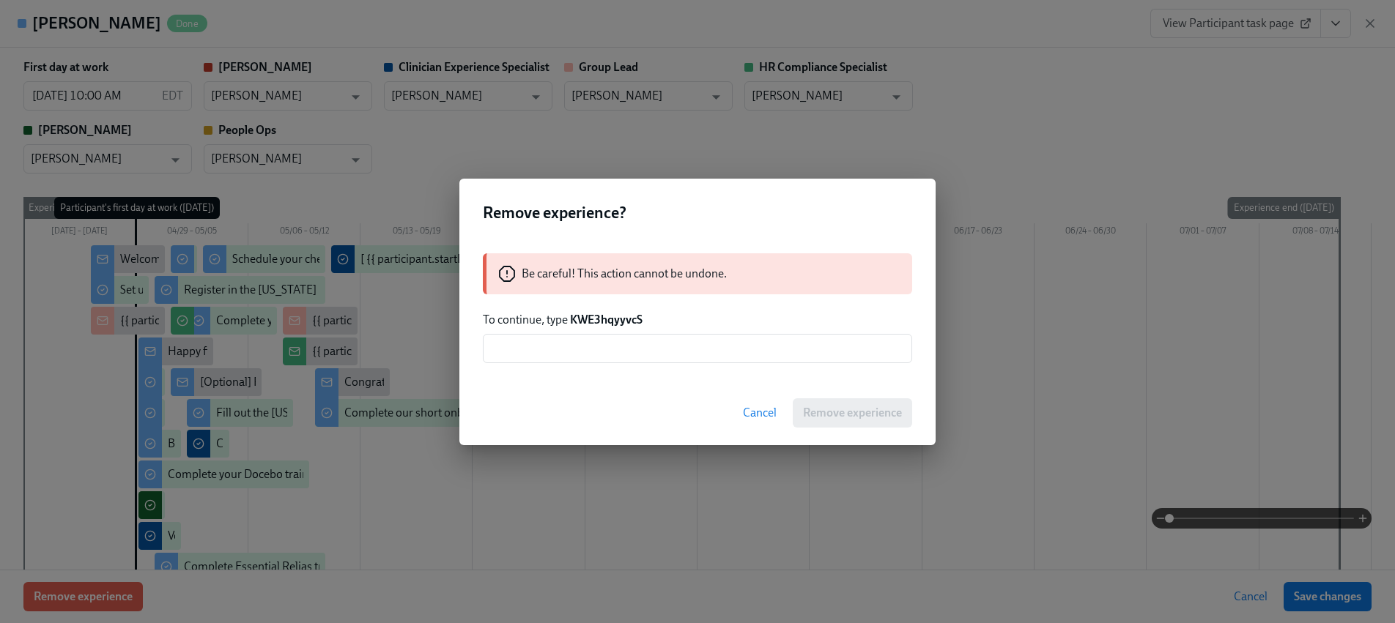
click at [609, 313] on strong "KWE3hqyyvcS" at bounding box center [606, 320] width 73 height 14
click at [611, 324] on strong "KWE3hqyyvcS" at bounding box center [606, 320] width 73 height 14
click at [610, 323] on strong "KWE3hqyyvcS" at bounding box center [606, 320] width 73 height 14
click at [625, 341] on input "text" at bounding box center [697, 348] width 429 height 29
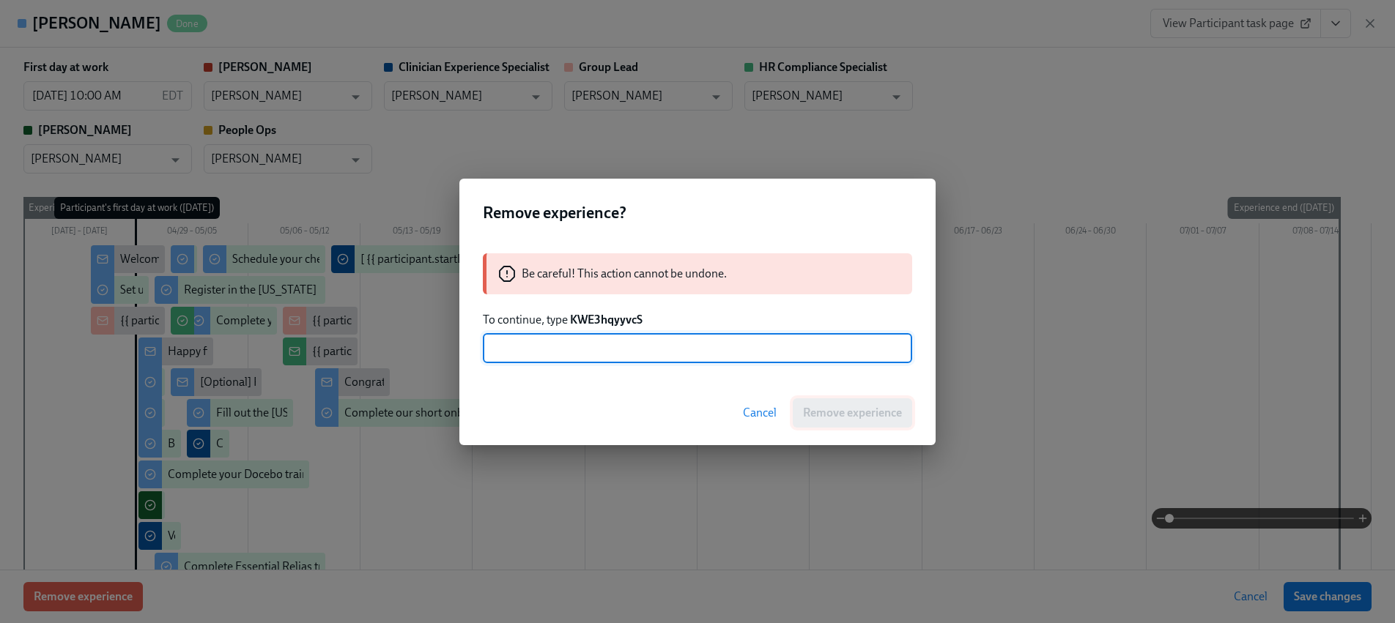
paste input "KWE3hqyyvcS"
type input "KWE3hqyyvcS"
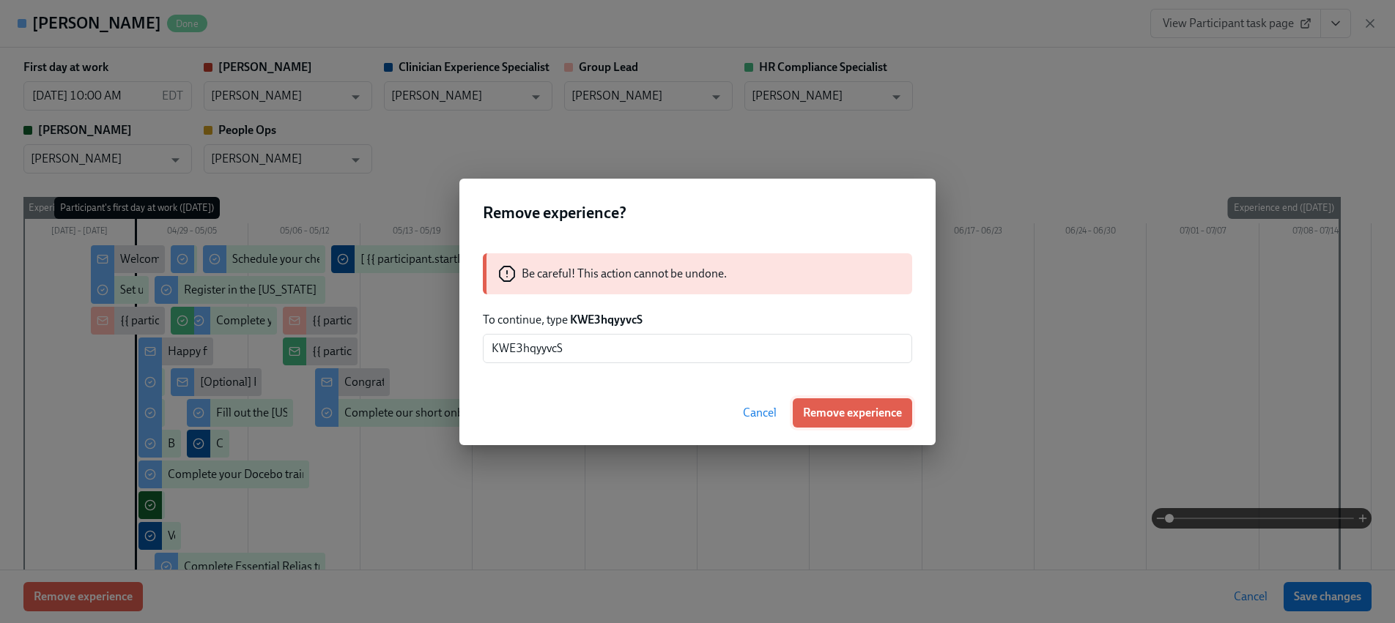
click at [823, 411] on span "Remove experience" at bounding box center [852, 413] width 99 height 15
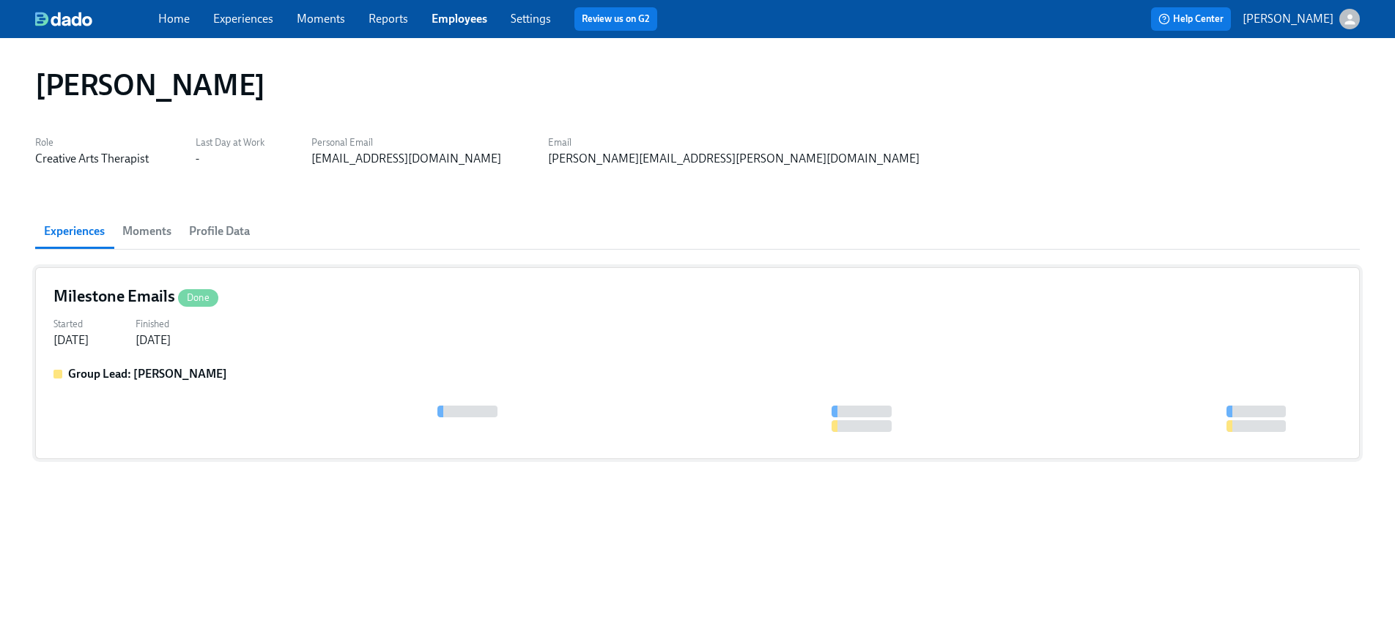
click at [298, 385] on div "Group Lead: [PERSON_NAME]" at bounding box center [697, 403] width 1288 height 75
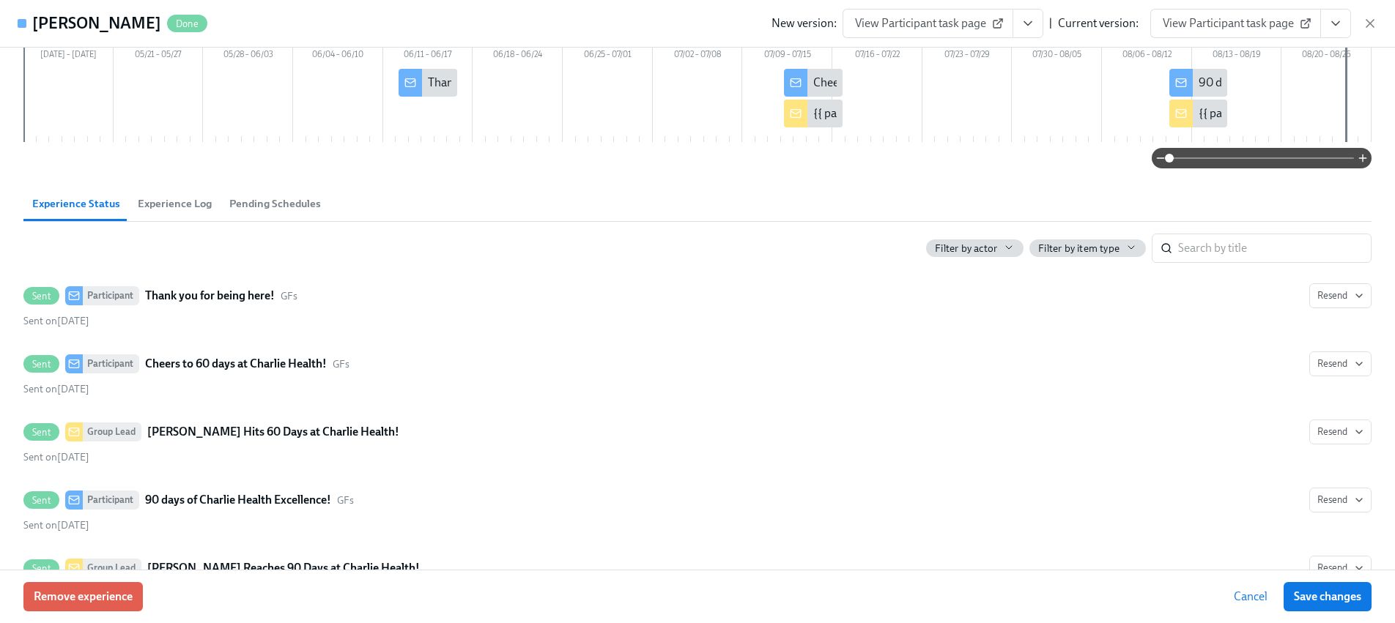
scroll to position [171, 0]
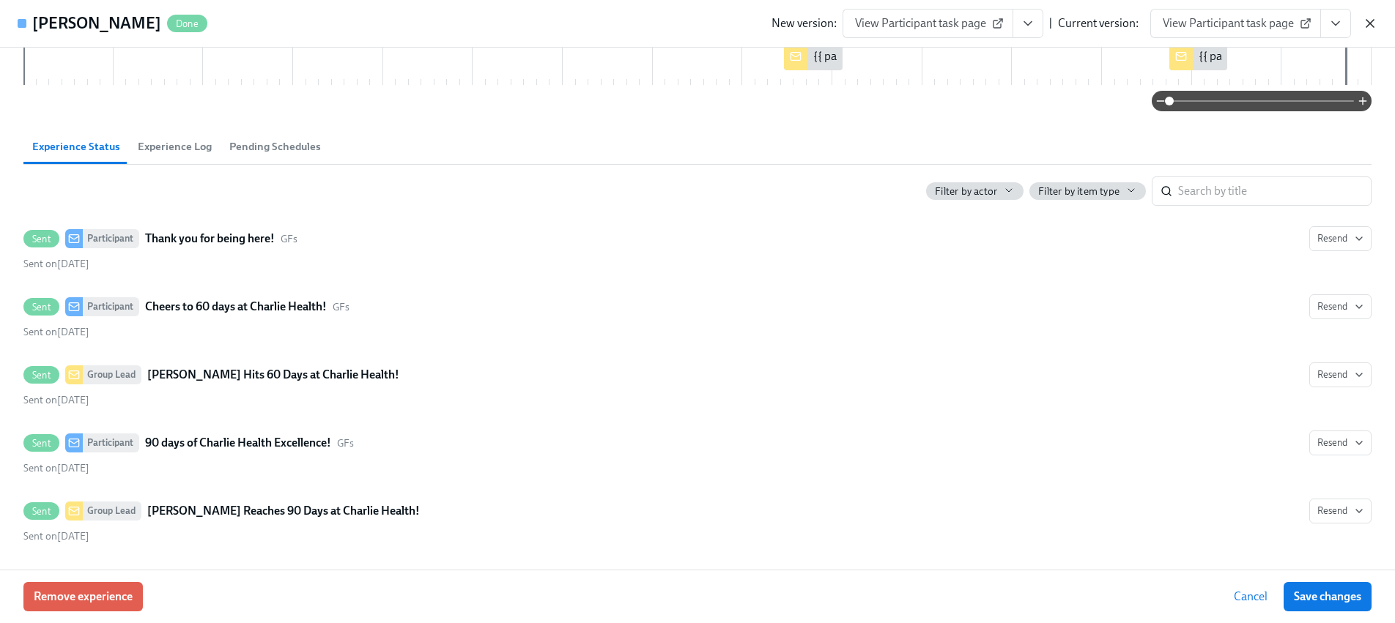
click at [1370, 26] on icon "button" at bounding box center [1369, 23] width 15 height 15
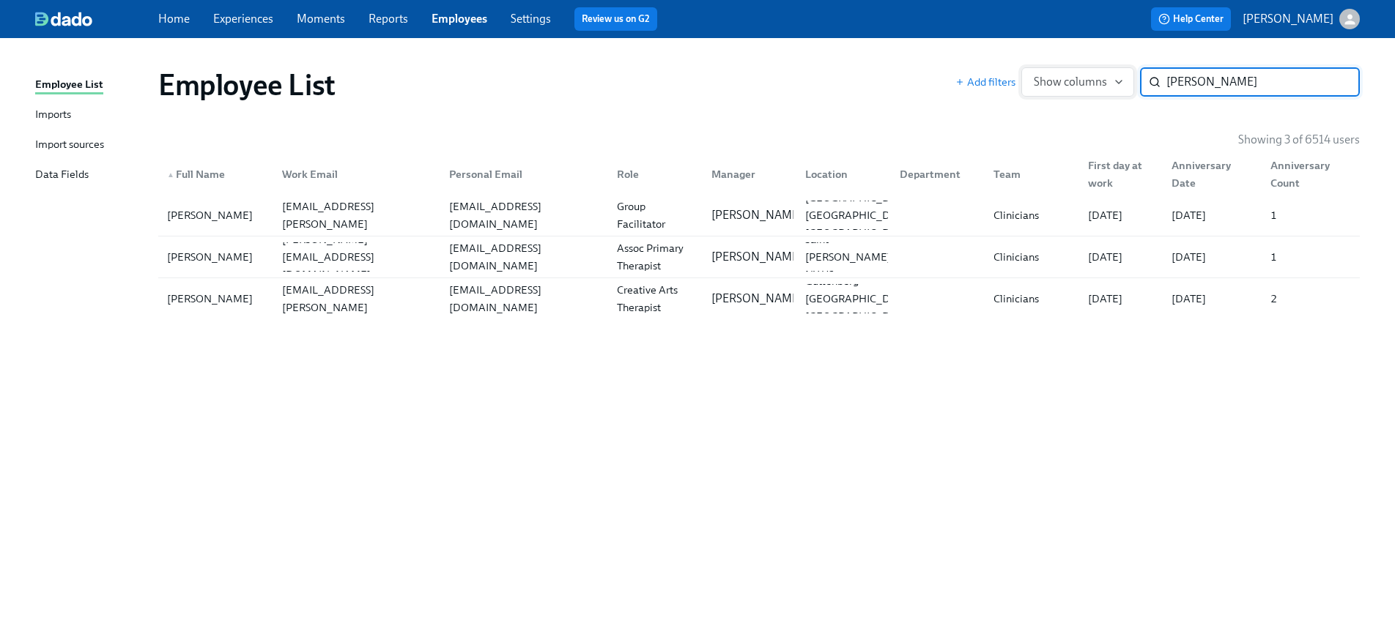
paste input "[PERSON_NAME]"
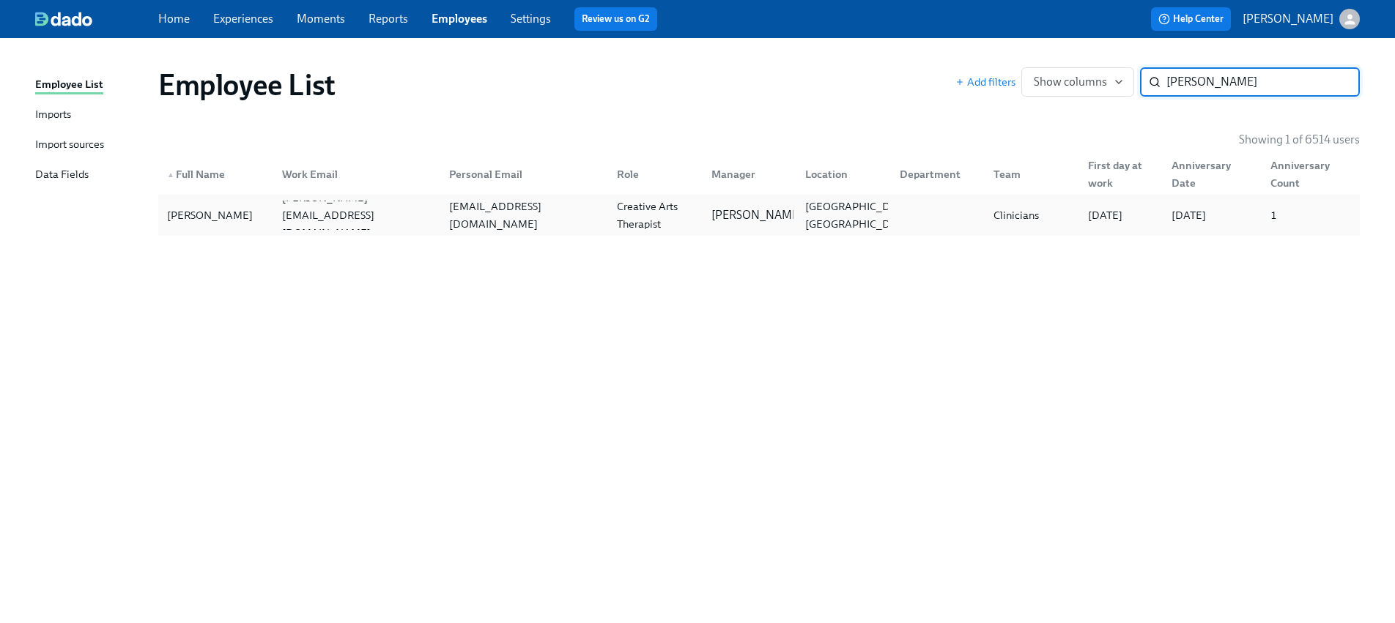
type input "[PERSON_NAME]"
click at [260, 230] on div "Shayla Hayward-Lundy [EMAIL_ADDRESS][DOMAIN_NAME] [EMAIL_ADDRESS][DOMAIN_NAME] …" at bounding box center [758, 215] width 1201 height 41
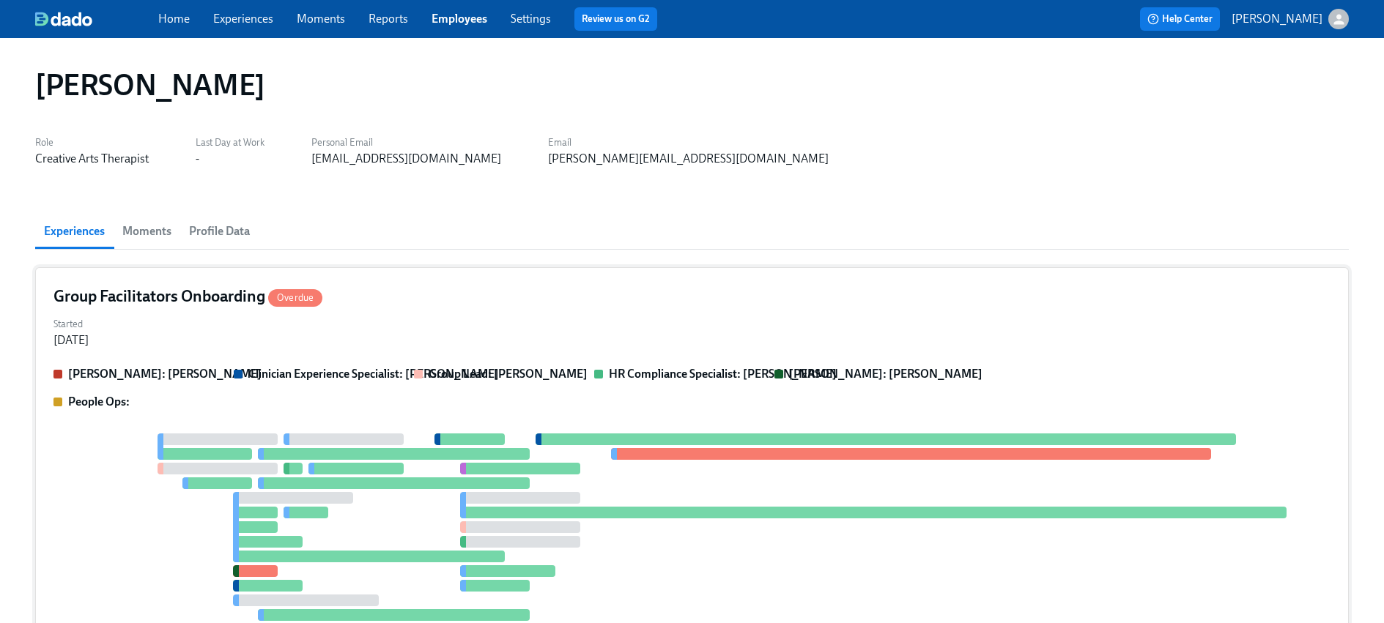
click at [186, 371] on strong "[PERSON_NAME]: [PERSON_NAME]" at bounding box center [164, 374] width 193 height 14
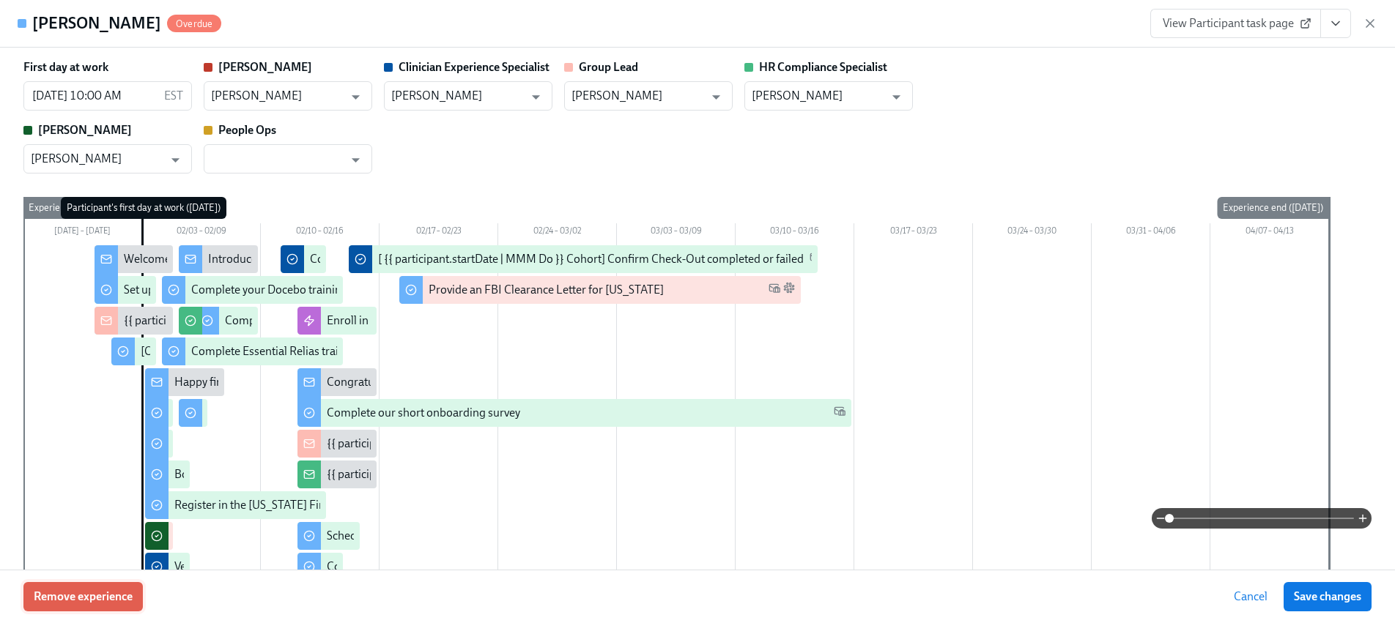
click at [115, 593] on span "Remove experience" at bounding box center [83, 597] width 99 height 15
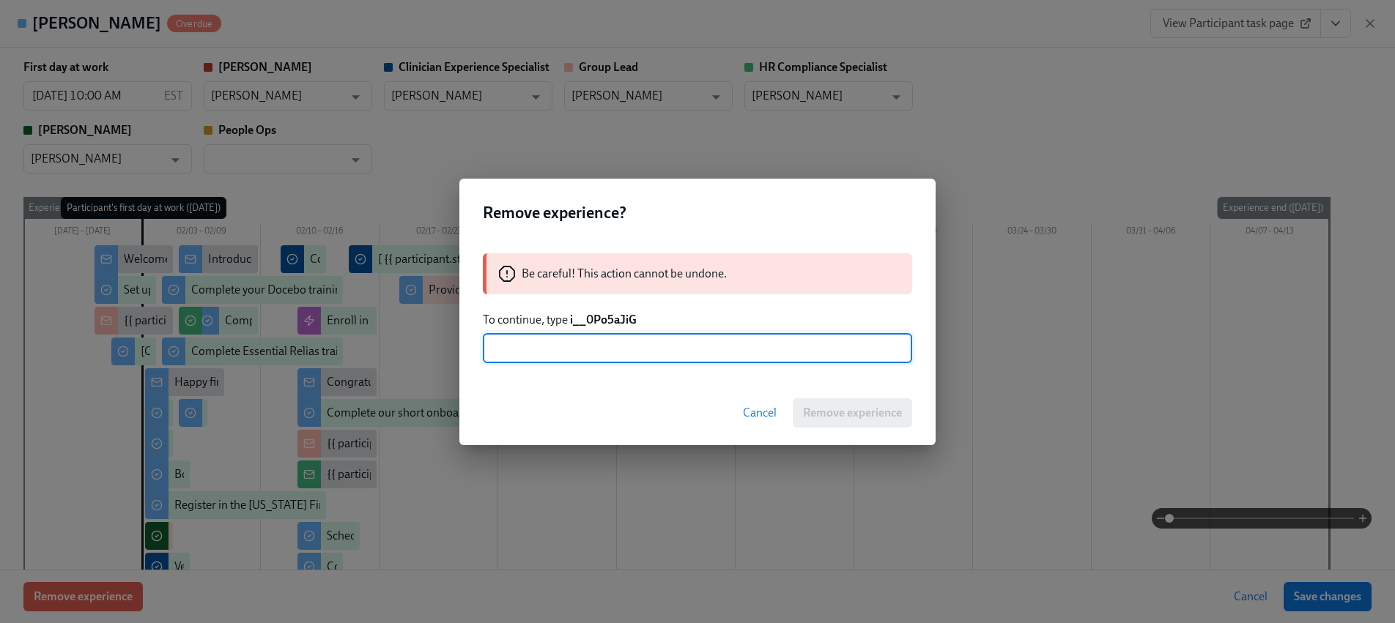
click at [606, 320] on strong "i__0Po5aJiG" at bounding box center [603, 320] width 67 height 14
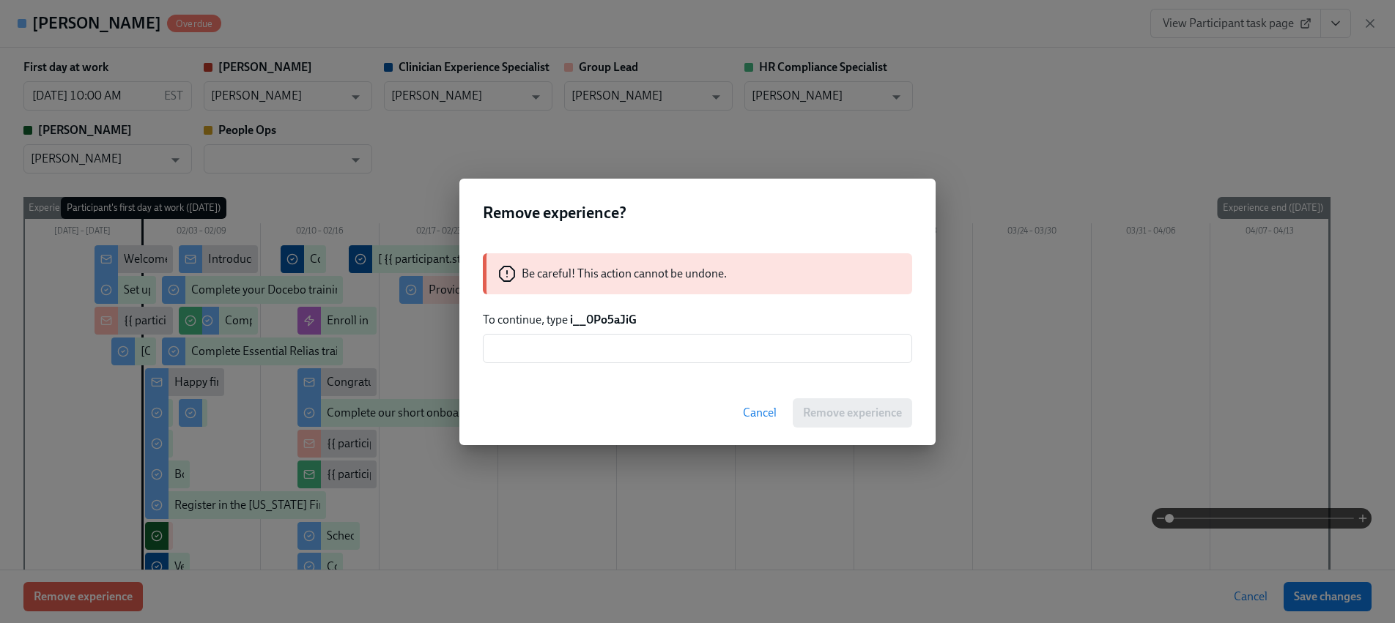
click at [623, 322] on strong "i__0Po5aJiG" at bounding box center [603, 320] width 67 height 14
click at [622, 321] on strong "i__0Po5aJiG" at bounding box center [603, 320] width 67 height 14
click at [613, 341] on input "text" at bounding box center [697, 348] width 429 height 29
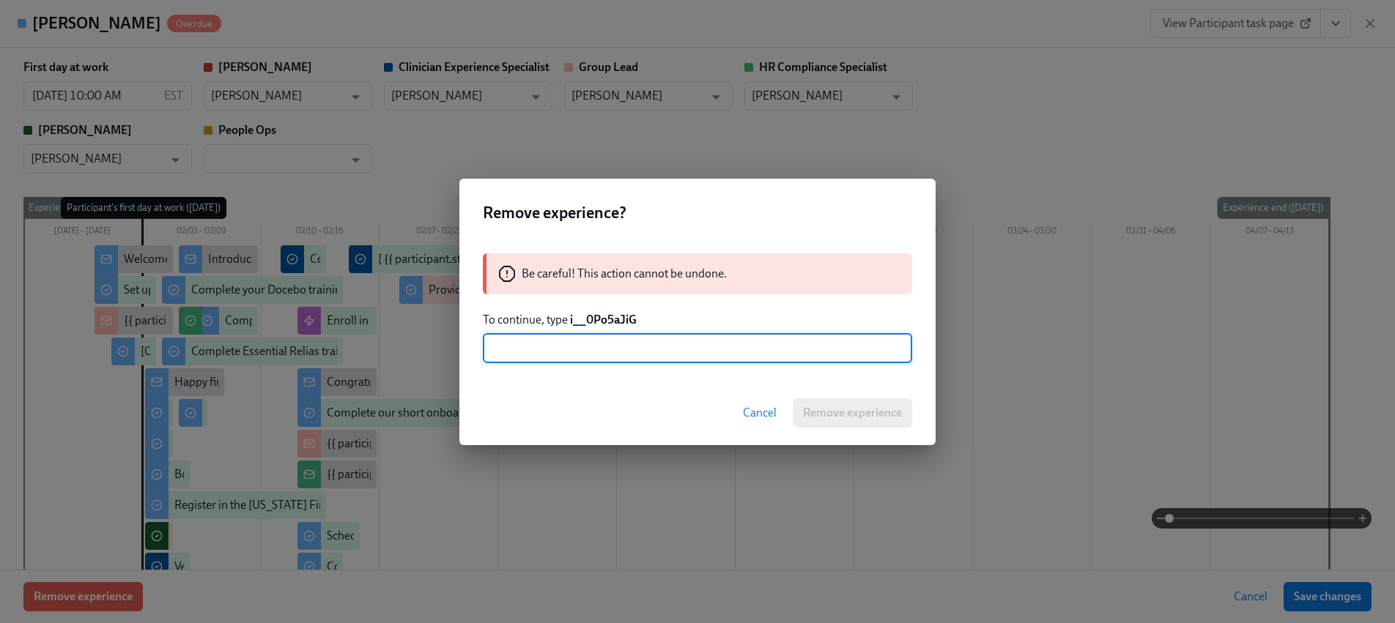
paste input "i__0Po5aJiG"
type input "i__0Po5aJiG"
click at [826, 417] on span "Remove experience" at bounding box center [852, 413] width 99 height 15
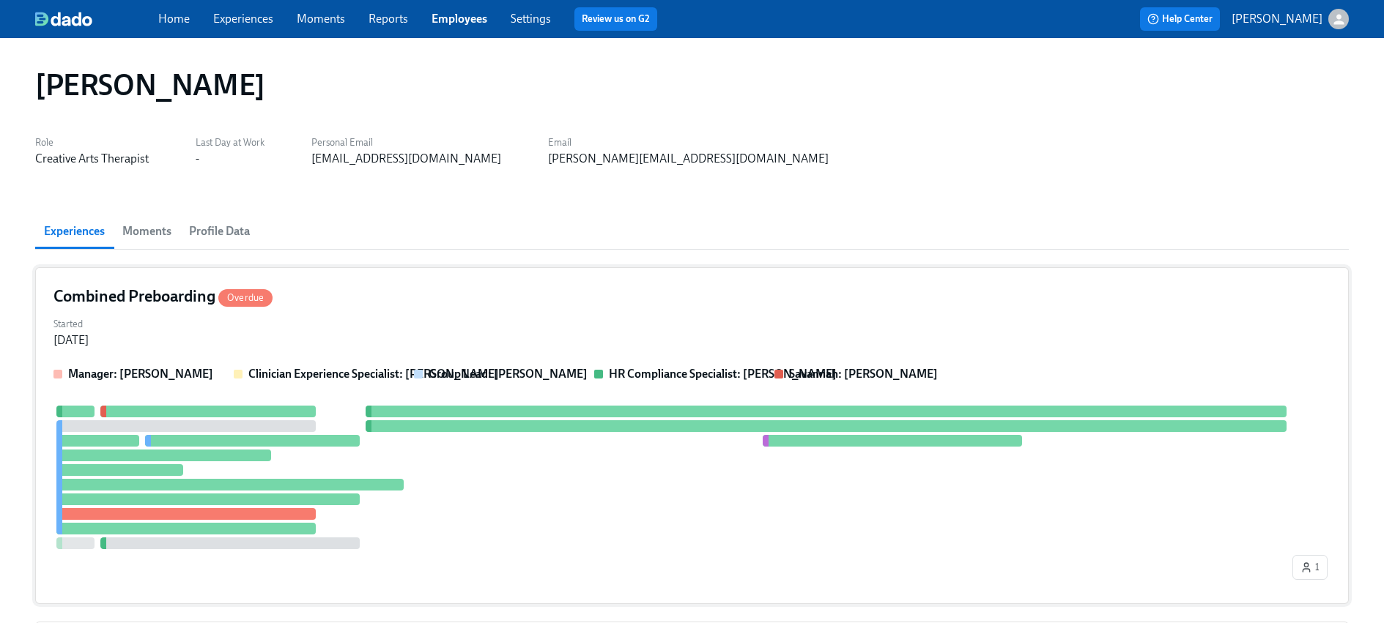
click at [417, 364] on div "Combined Preboarding Overdue Started [DATE] Manager: [PERSON_NAME] Clinician Ex…" at bounding box center [691, 435] width 1313 height 337
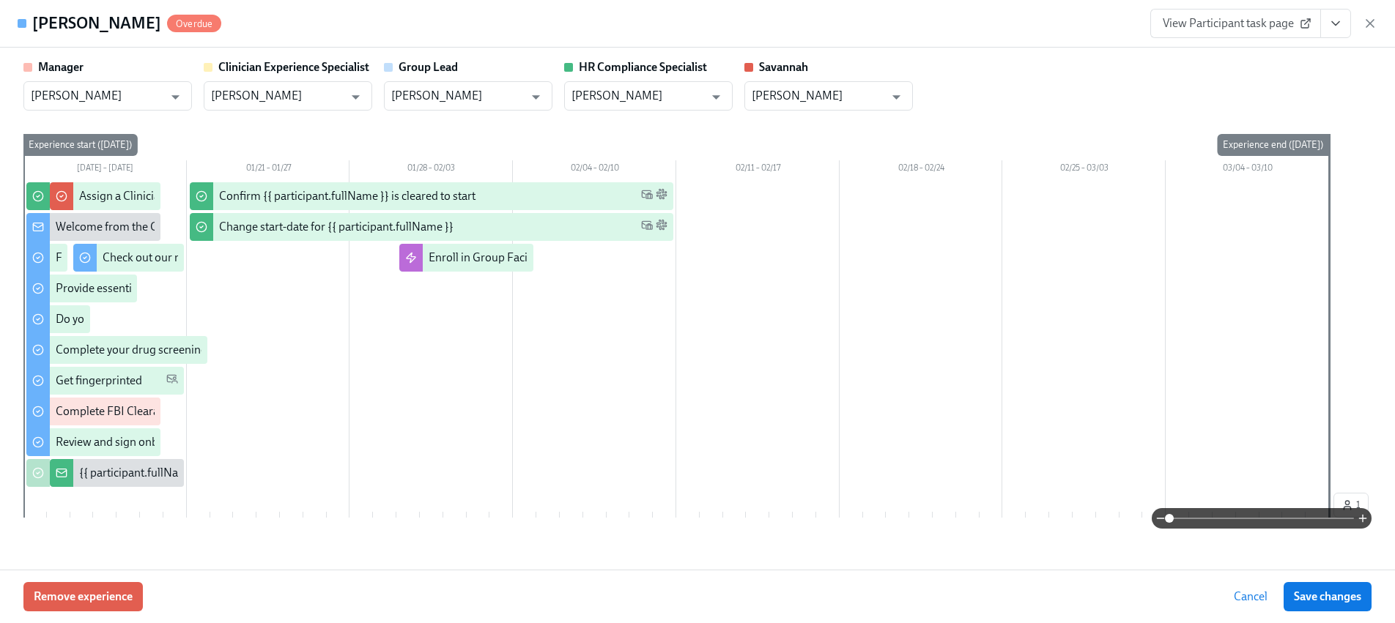
click at [144, 587] on div "Remove experience Cancel Save changes" at bounding box center [697, 596] width 1395 height 53
click at [117, 594] on span "Remove experience" at bounding box center [83, 597] width 99 height 15
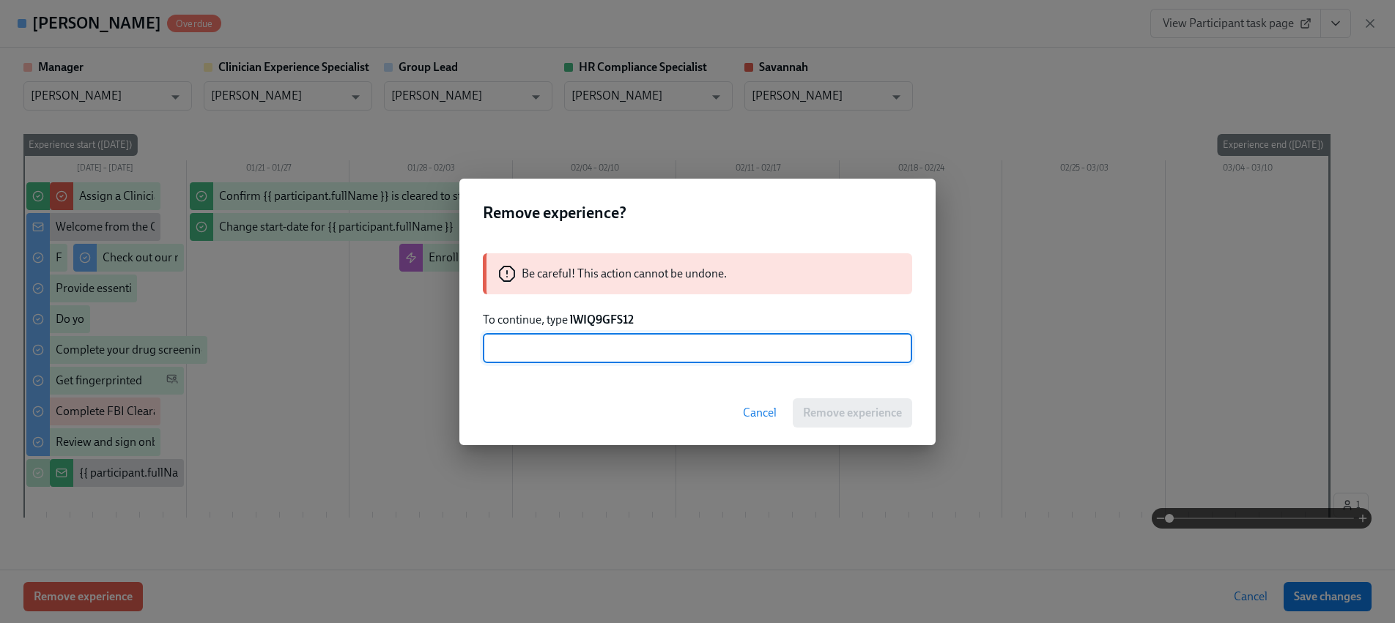
click at [595, 314] on strong "lWIQ9GFS12" at bounding box center [602, 320] width 64 height 14
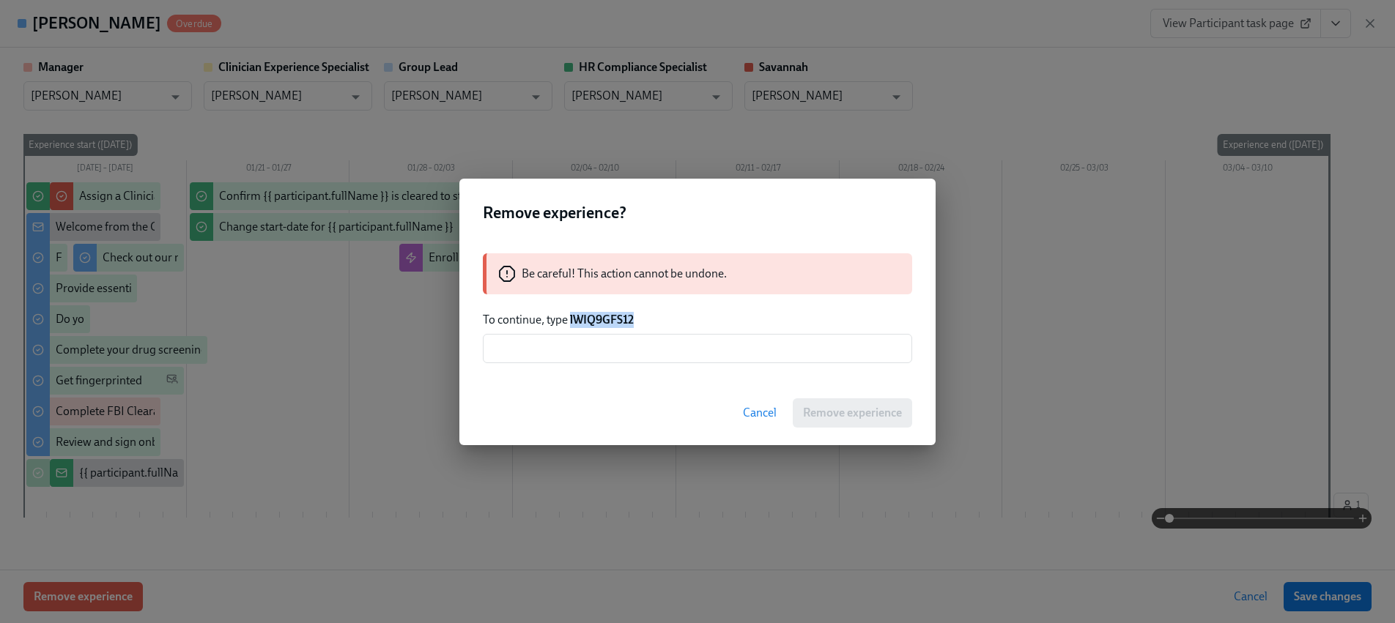
click at [595, 314] on strong "lWIQ9GFS12" at bounding box center [602, 320] width 64 height 14
click at [618, 349] on input "text" at bounding box center [697, 348] width 429 height 29
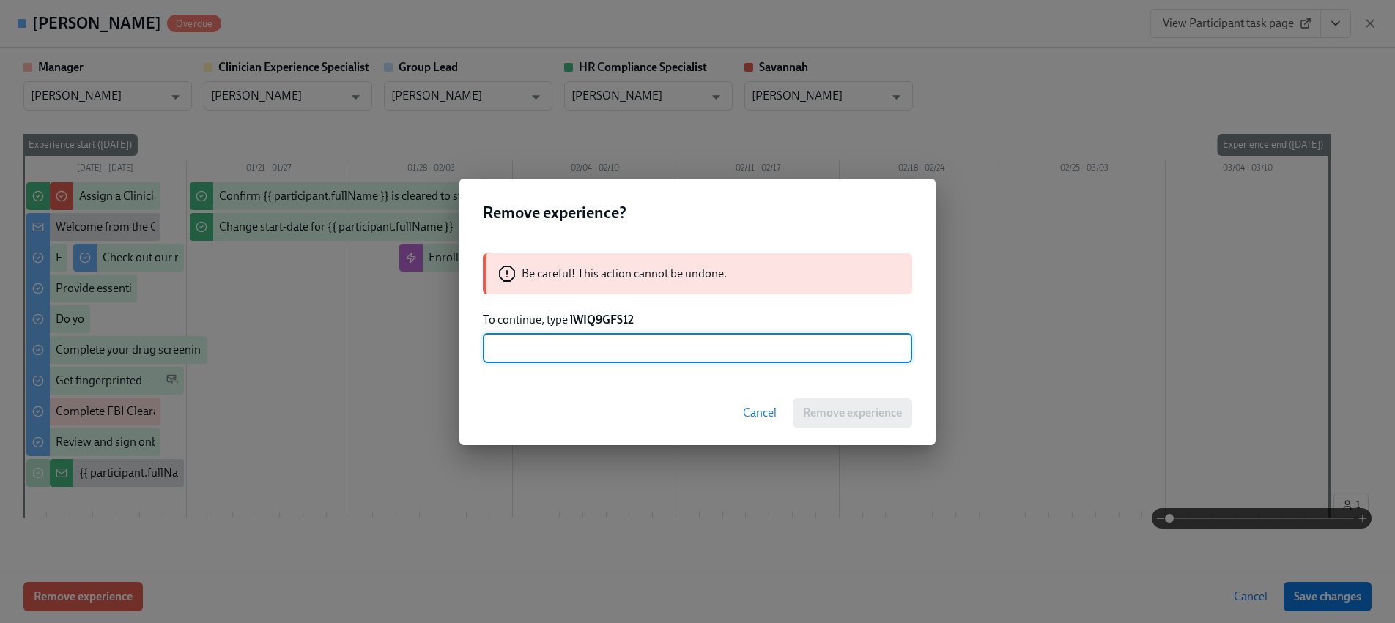
paste input "lWIQ9GFS12"
type input "lWIQ9GFS12"
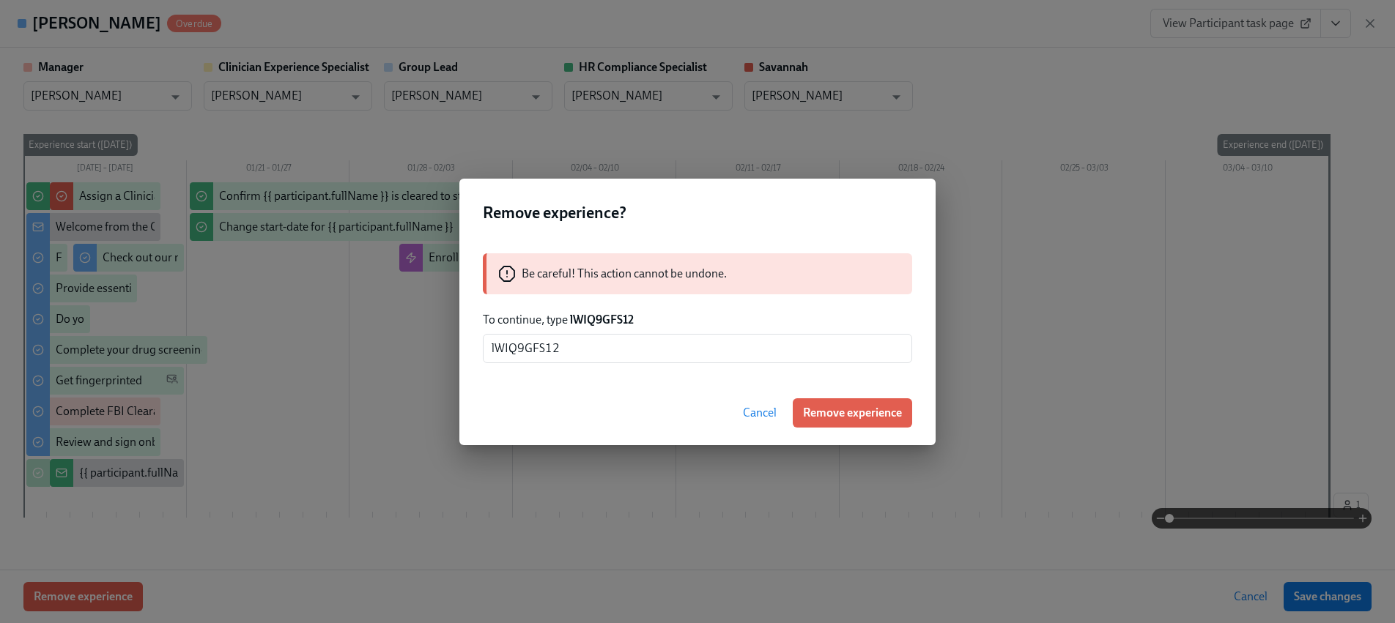
click at [786, 402] on div "Cancel Remove experience" at bounding box center [697, 413] width 476 height 64
click at [824, 406] on span "Remove experience" at bounding box center [852, 413] width 99 height 15
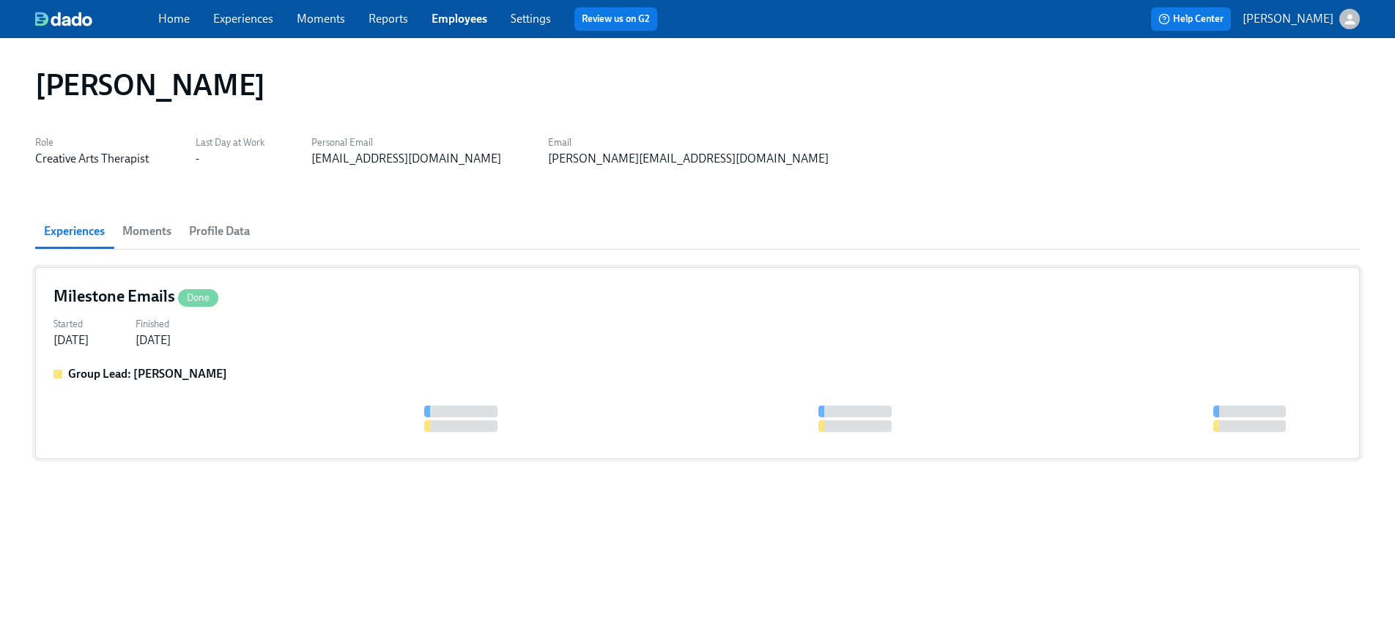
click at [308, 370] on div "Group Lead: [PERSON_NAME]" at bounding box center [697, 374] width 1288 height 16
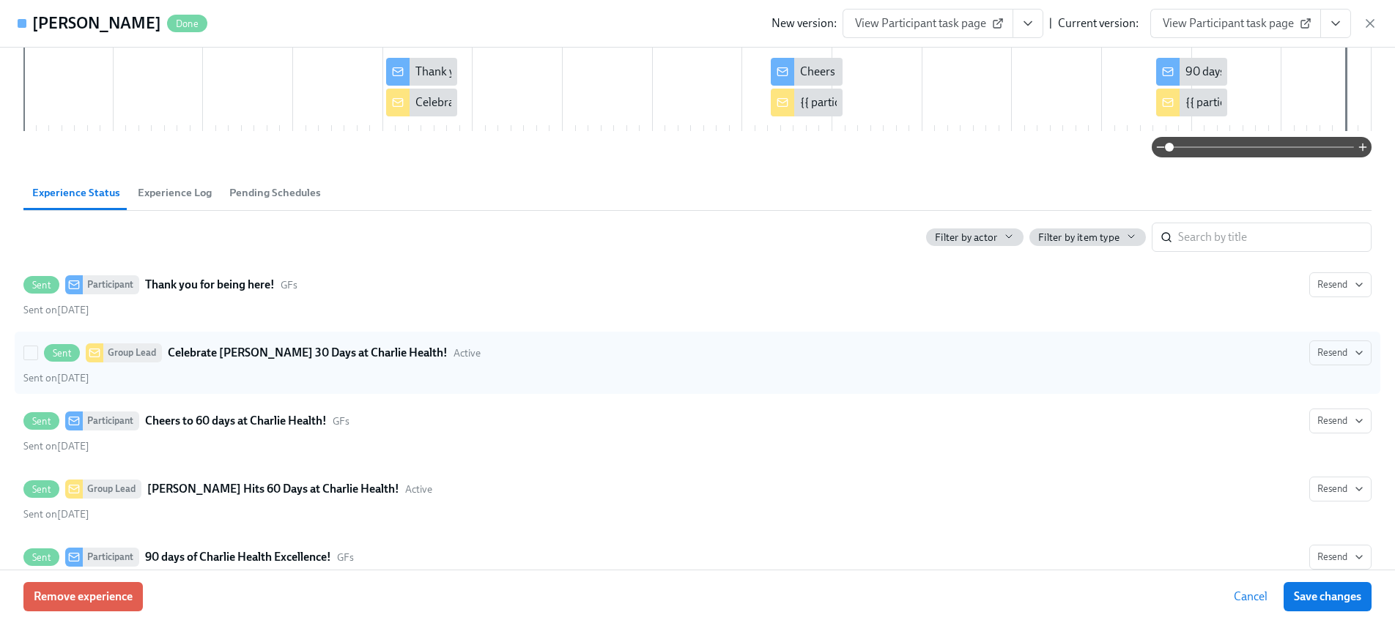
scroll to position [239, 0]
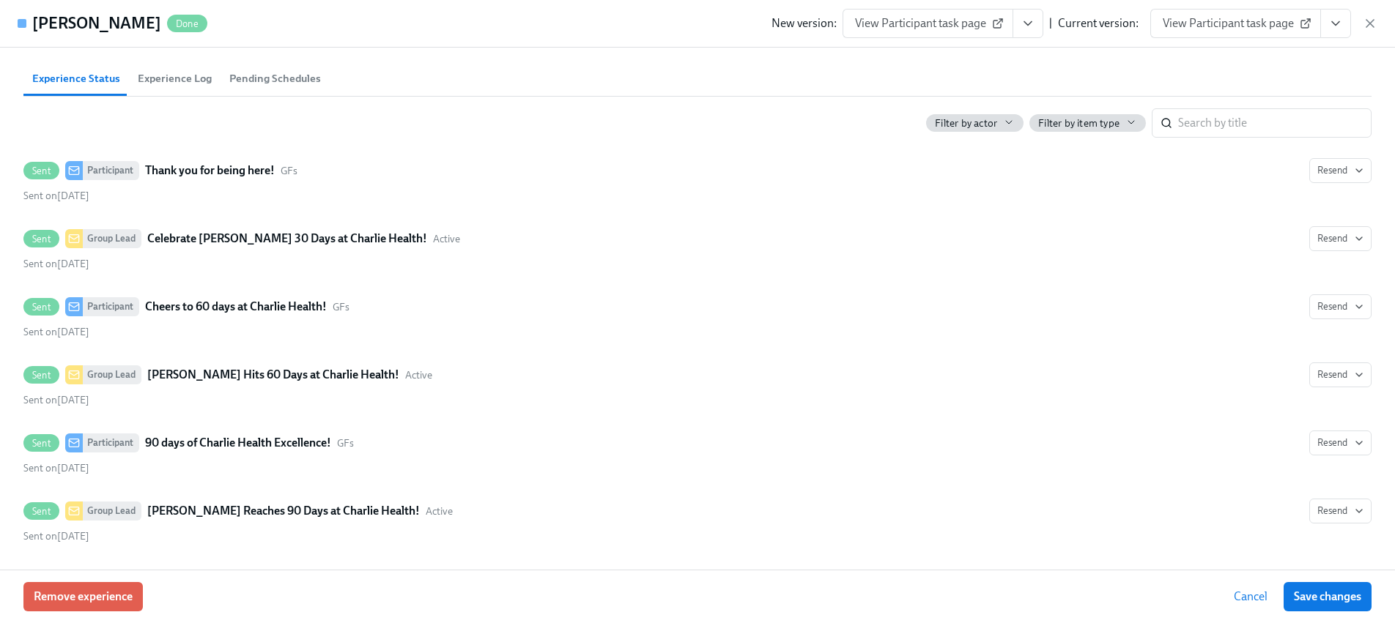
drag, startPoint x: 1363, startPoint y: 21, endPoint x: 1354, endPoint y: 24, distance: 10.2
click at [1365, 21] on icon "button" at bounding box center [1369, 23] width 15 height 15
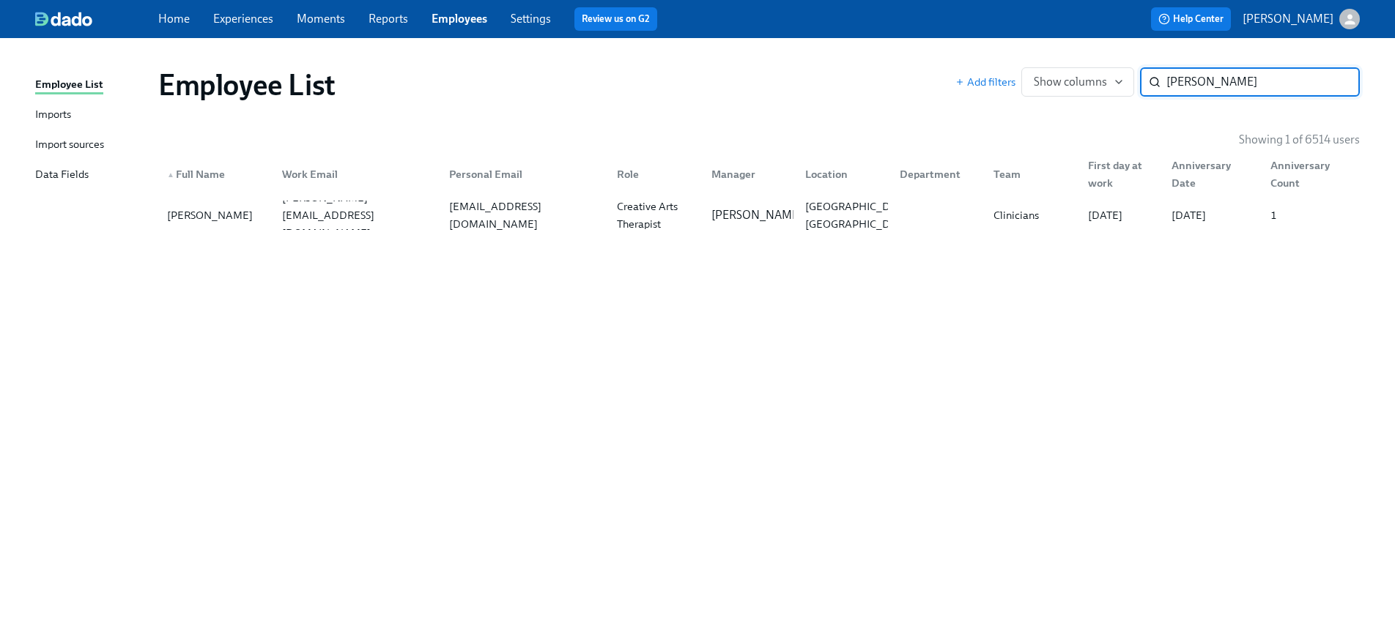
paste input "[PERSON_NAME]"
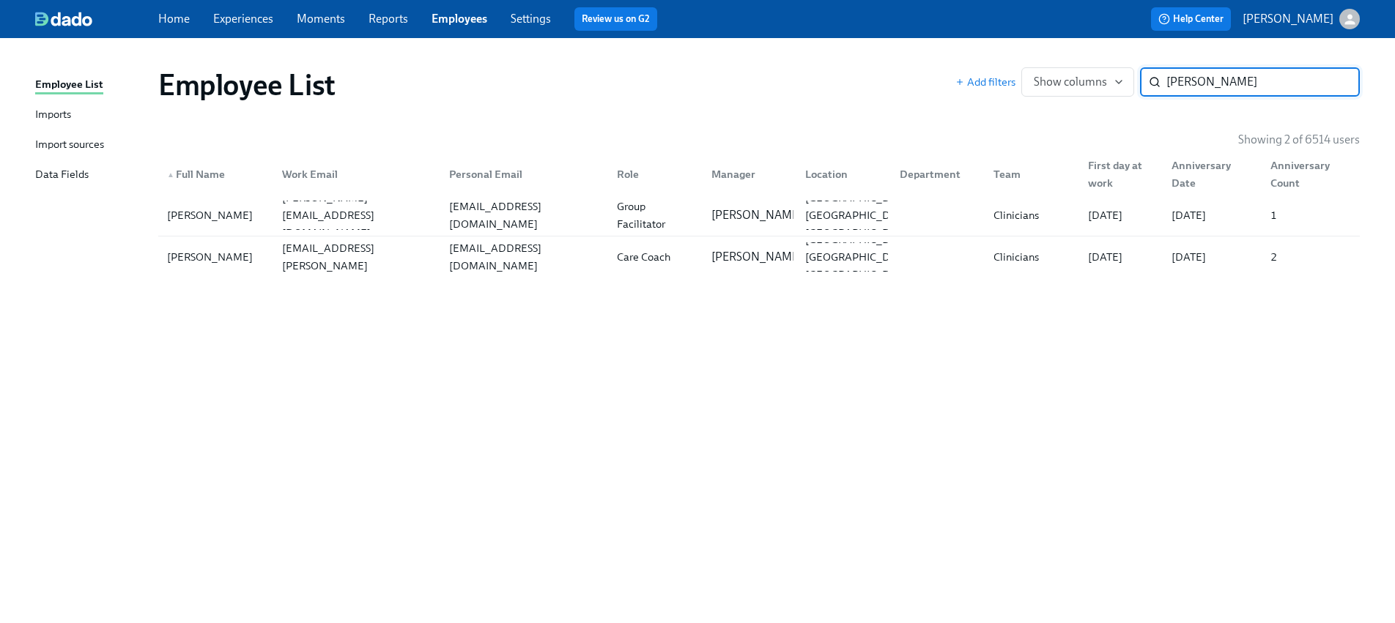
type input "[PERSON_NAME]"
click at [271, 212] on div "[PERSON_NAME][EMAIL_ADDRESS][DOMAIN_NAME]" at bounding box center [354, 215] width 168 height 29
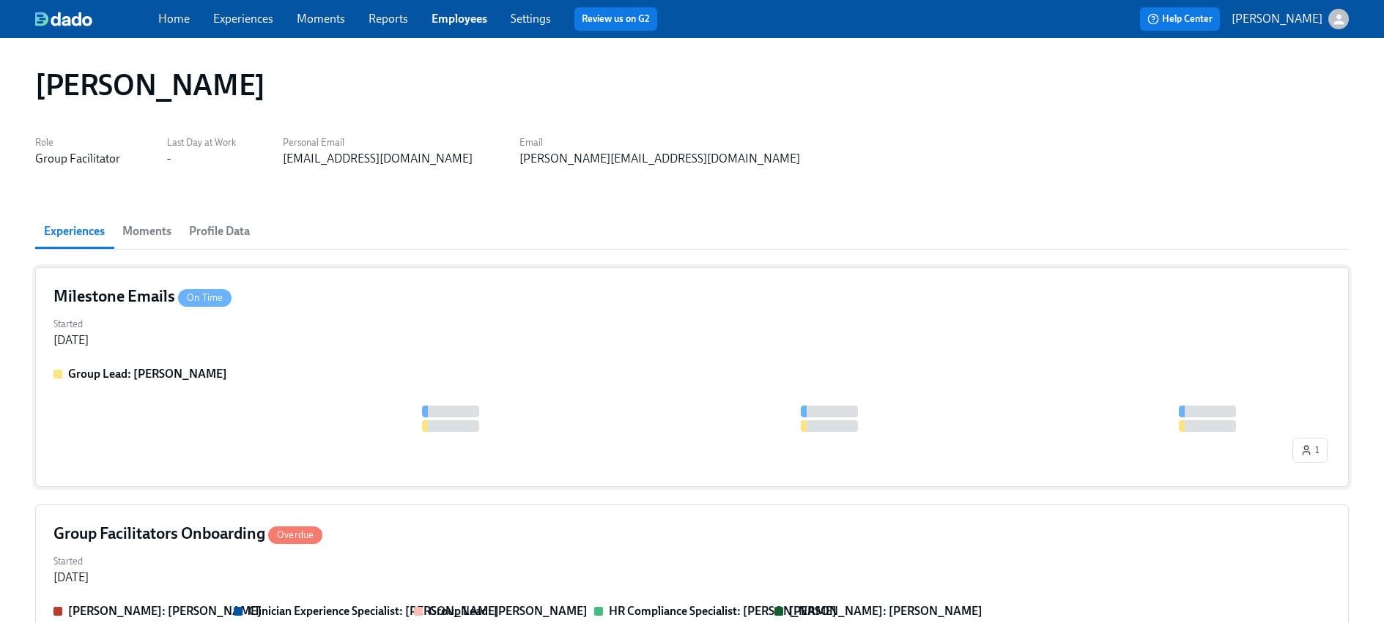
click at [210, 345] on div "Started [DATE]" at bounding box center [691, 330] width 1277 height 35
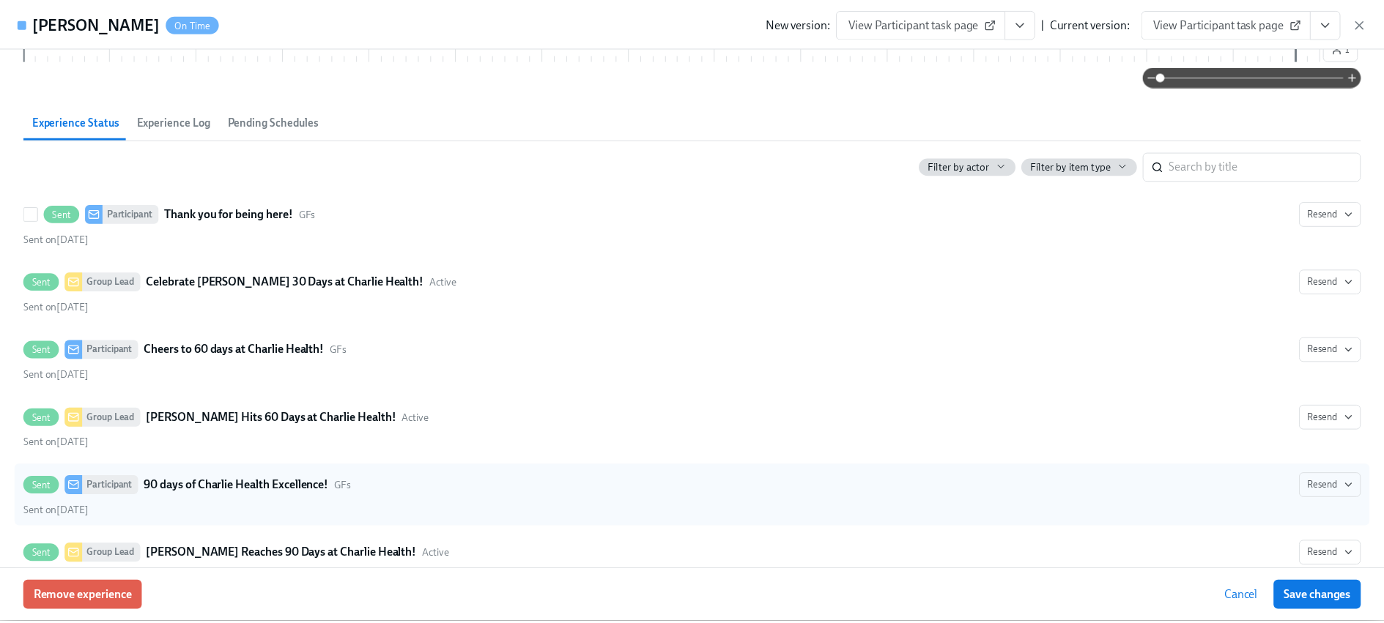
scroll to position [255, 0]
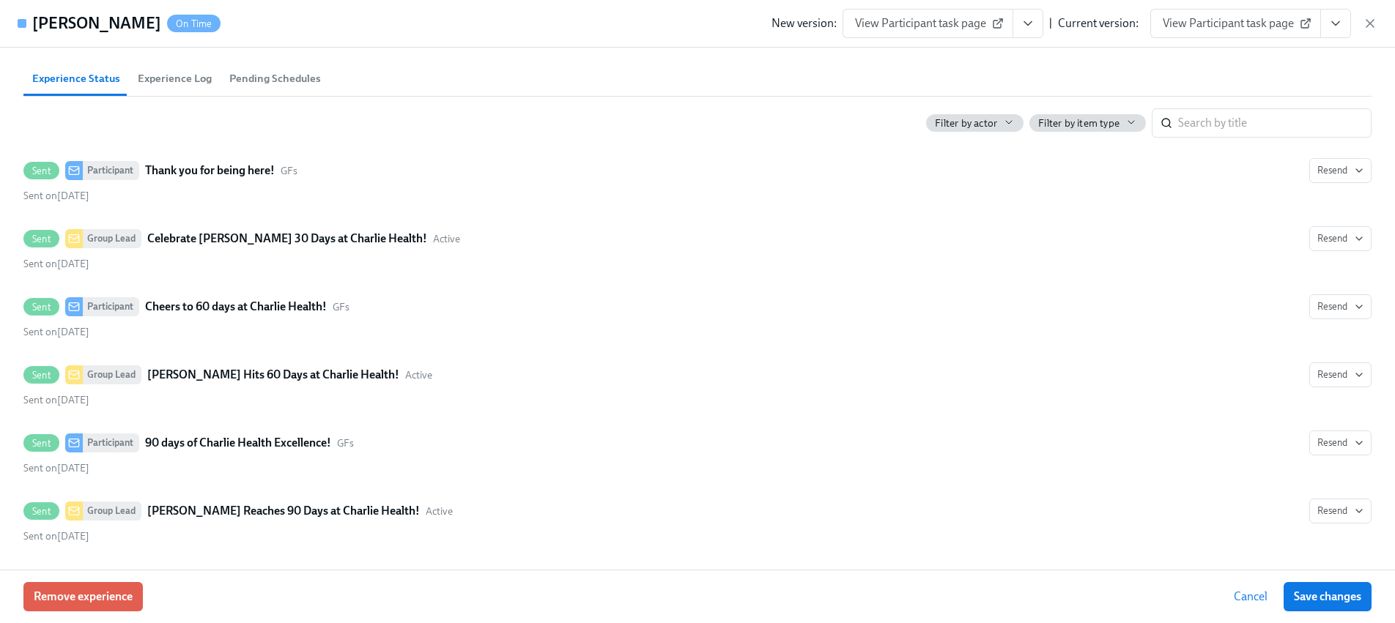
drag, startPoint x: 1371, startPoint y: 31, endPoint x: 1299, endPoint y: 66, distance: 79.9
click at [1370, 31] on div "New version: View Participant task page | Current version: View Participant tas…" at bounding box center [1074, 23] width 606 height 29
drag, startPoint x: 1369, startPoint y: 21, endPoint x: 1348, endPoint y: 23, distance: 20.7
click at [1369, 21] on icon "button" at bounding box center [1369, 23] width 15 height 15
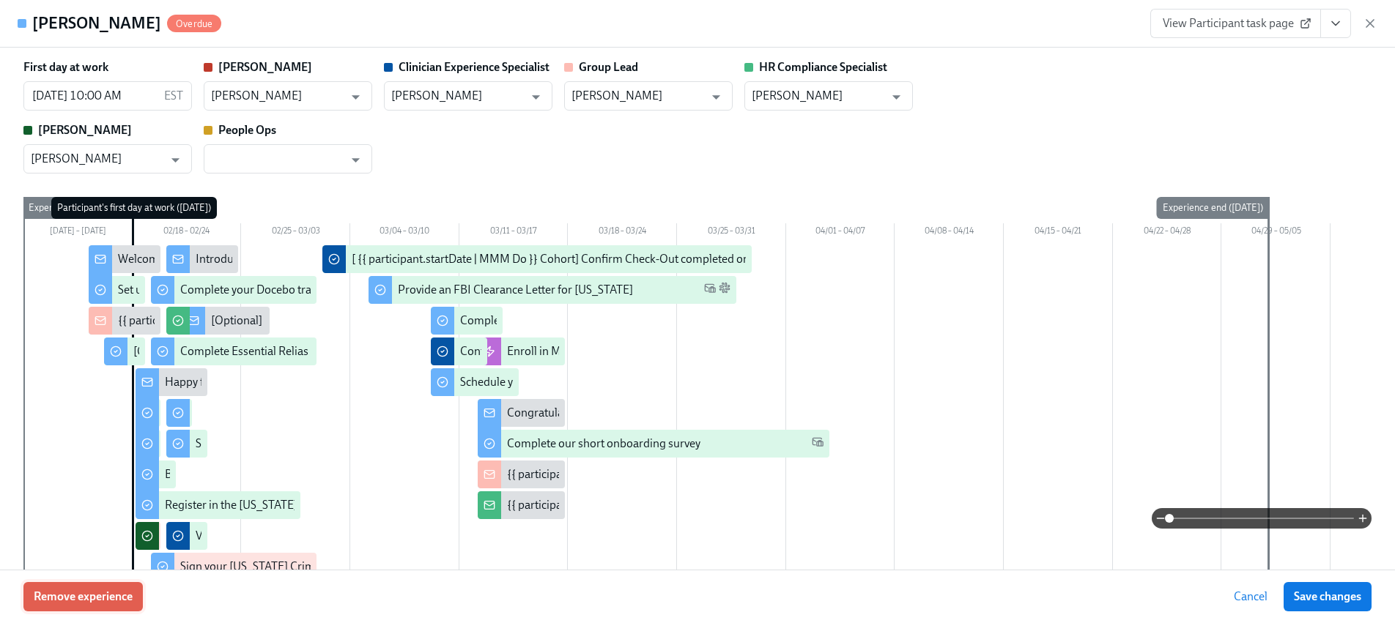
click at [94, 603] on span "Remove experience" at bounding box center [83, 597] width 99 height 15
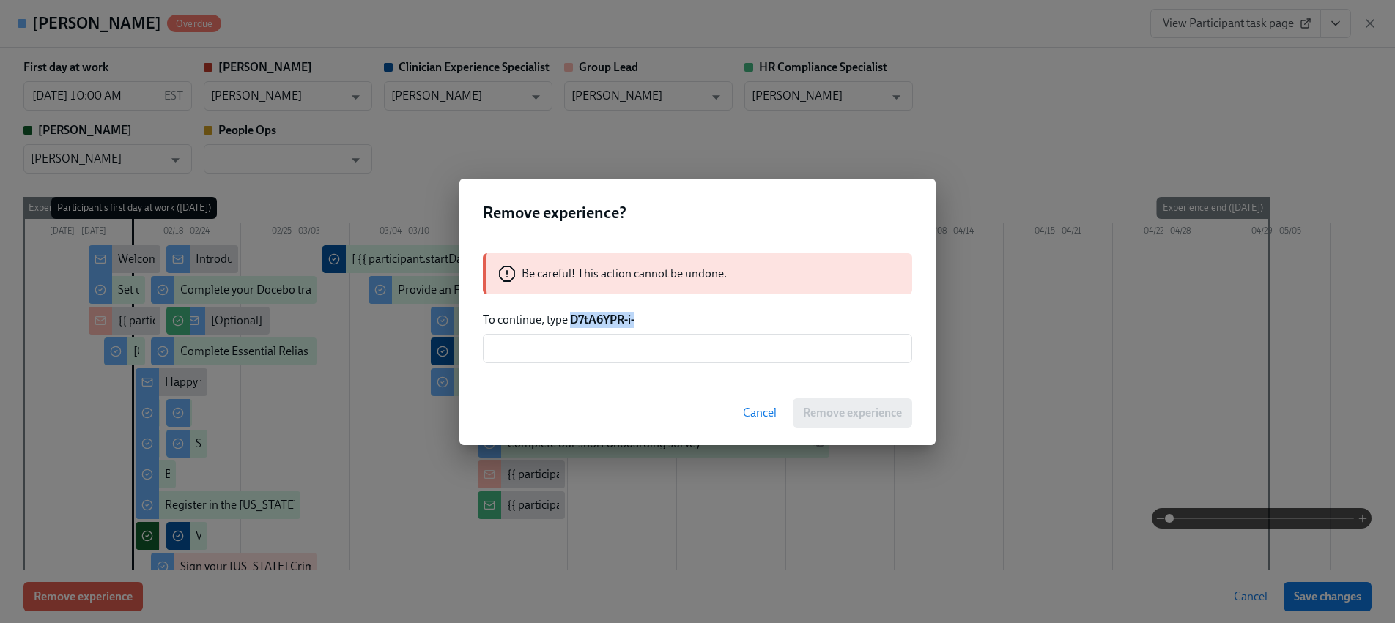
drag, startPoint x: 571, startPoint y: 317, endPoint x: 636, endPoint y: 318, distance: 65.2
click at [636, 318] on p "To continue, type D7tA6YPR-i-" at bounding box center [697, 320] width 429 height 16
click at [622, 357] on input "text" at bounding box center [697, 348] width 429 height 29
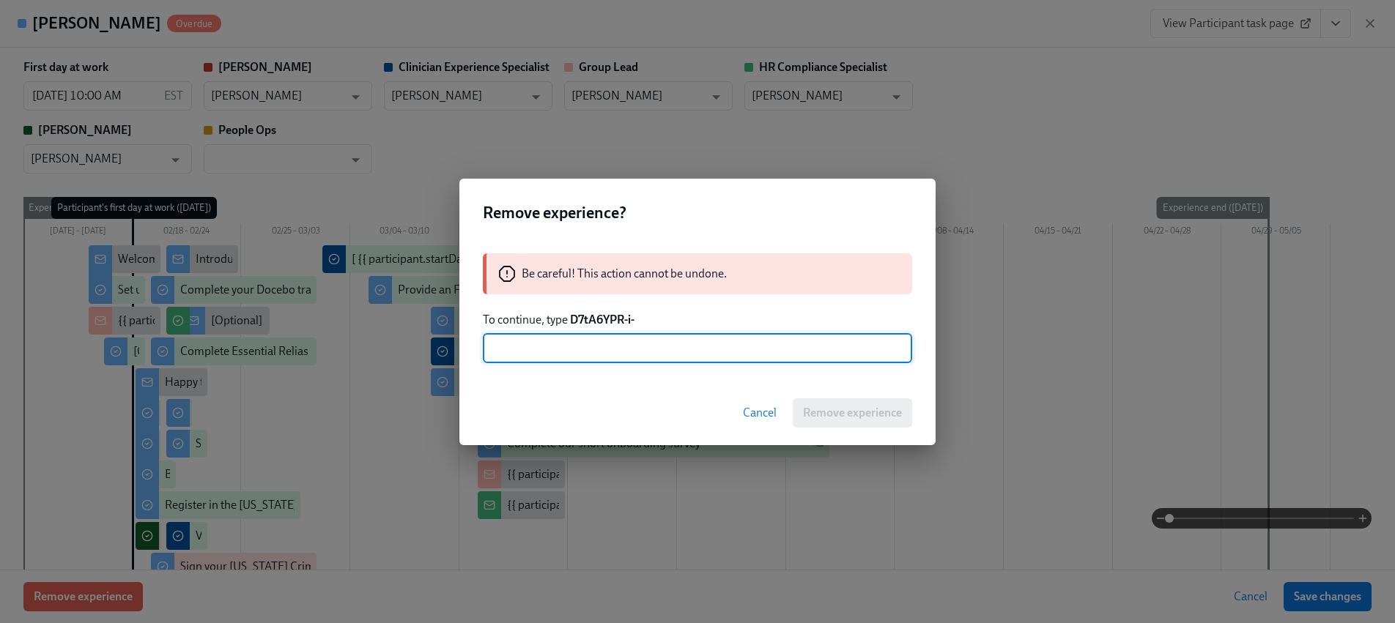
paste input "D7tA6YPR-i-"
type input "D7tA6YPR-i-"
click at [866, 416] on span "Remove experience" at bounding box center [852, 413] width 99 height 15
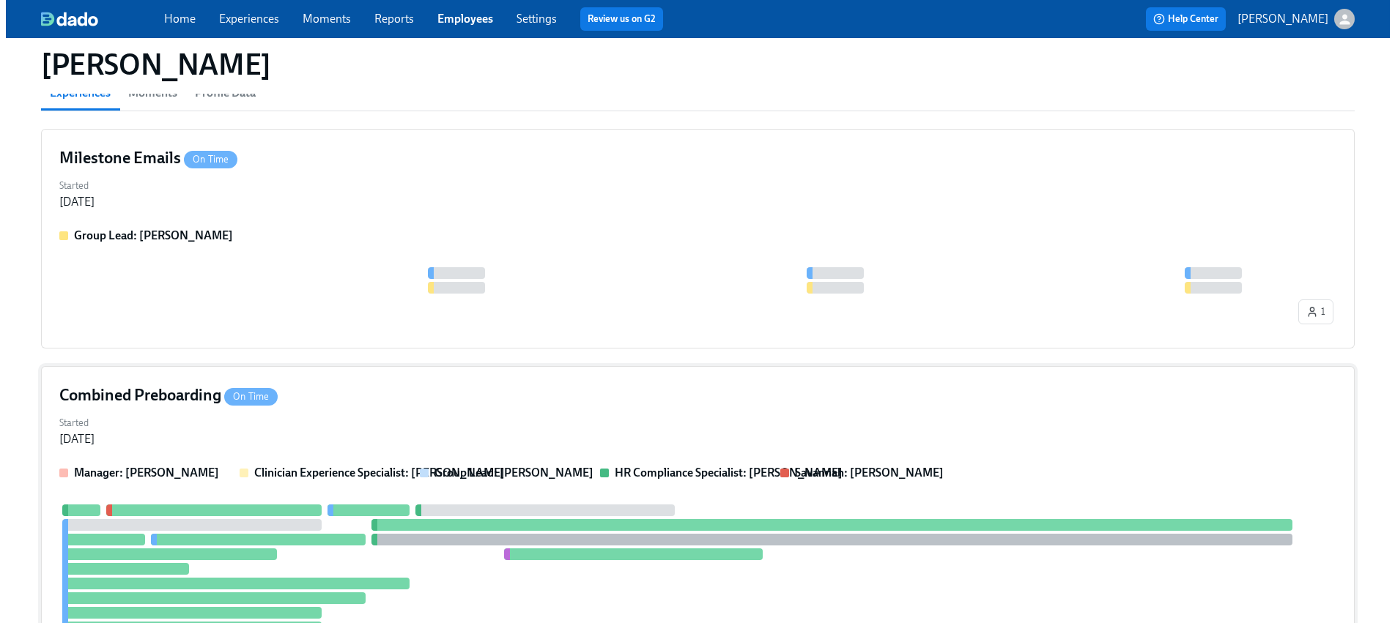
scroll to position [318, 0]
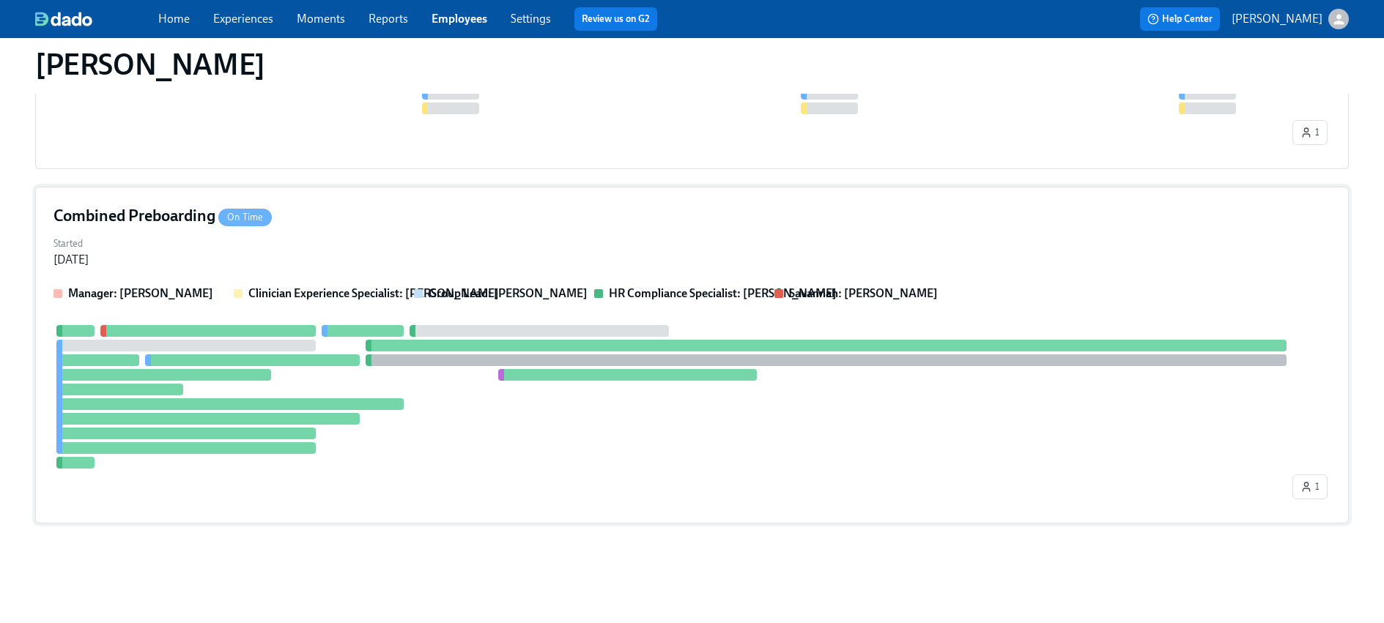
click at [232, 400] on div at bounding box center [229, 404] width 347 height 12
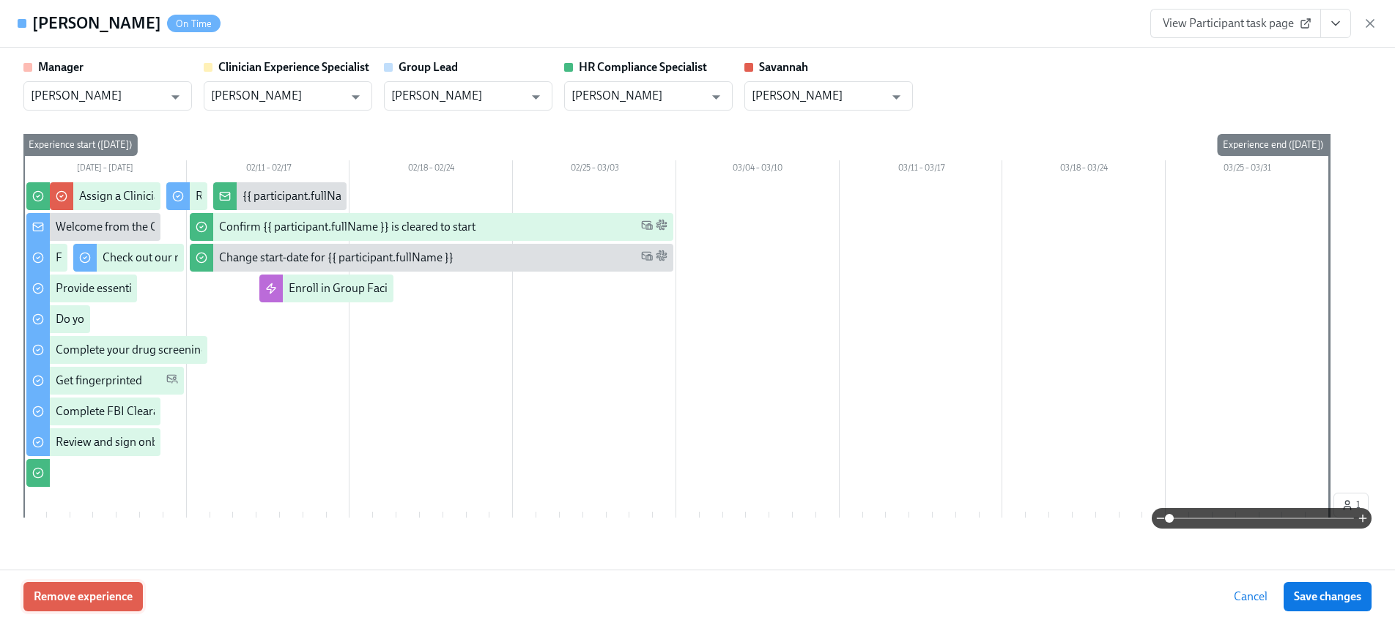
click at [64, 593] on span "Remove experience" at bounding box center [83, 597] width 99 height 15
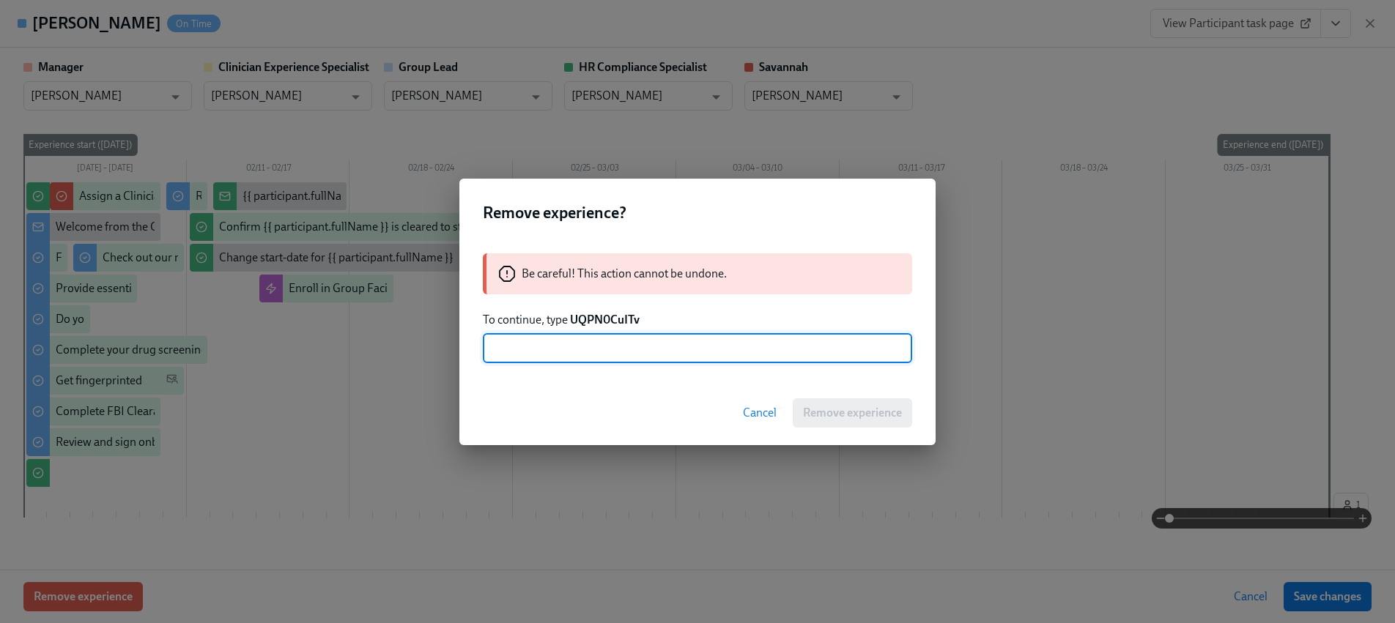
click at [627, 315] on strong "UQPN0CuITv" at bounding box center [605, 320] width 70 height 14
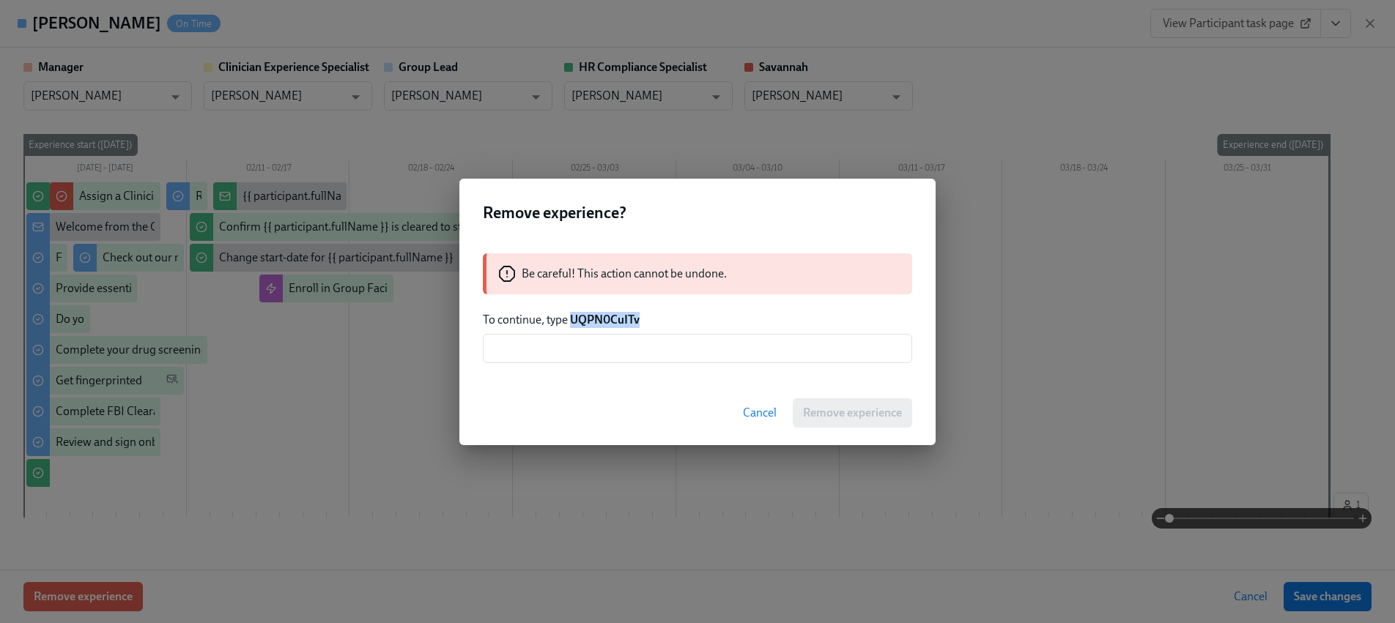
click at [627, 315] on strong "UQPN0CuITv" at bounding box center [605, 320] width 70 height 14
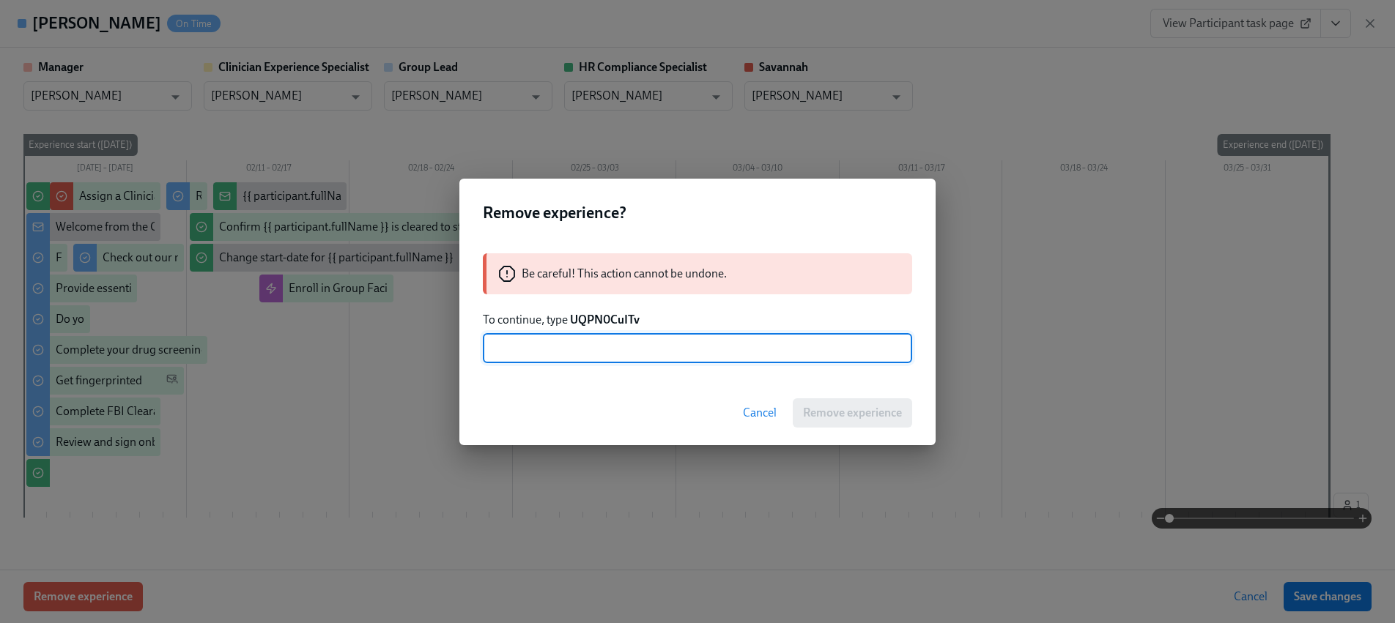
click at [632, 348] on input "text" at bounding box center [697, 348] width 429 height 29
paste input "UQPN0CuITv"
type input "UQPN0CuITv"
click at [836, 412] on span "Remove experience" at bounding box center [852, 413] width 99 height 15
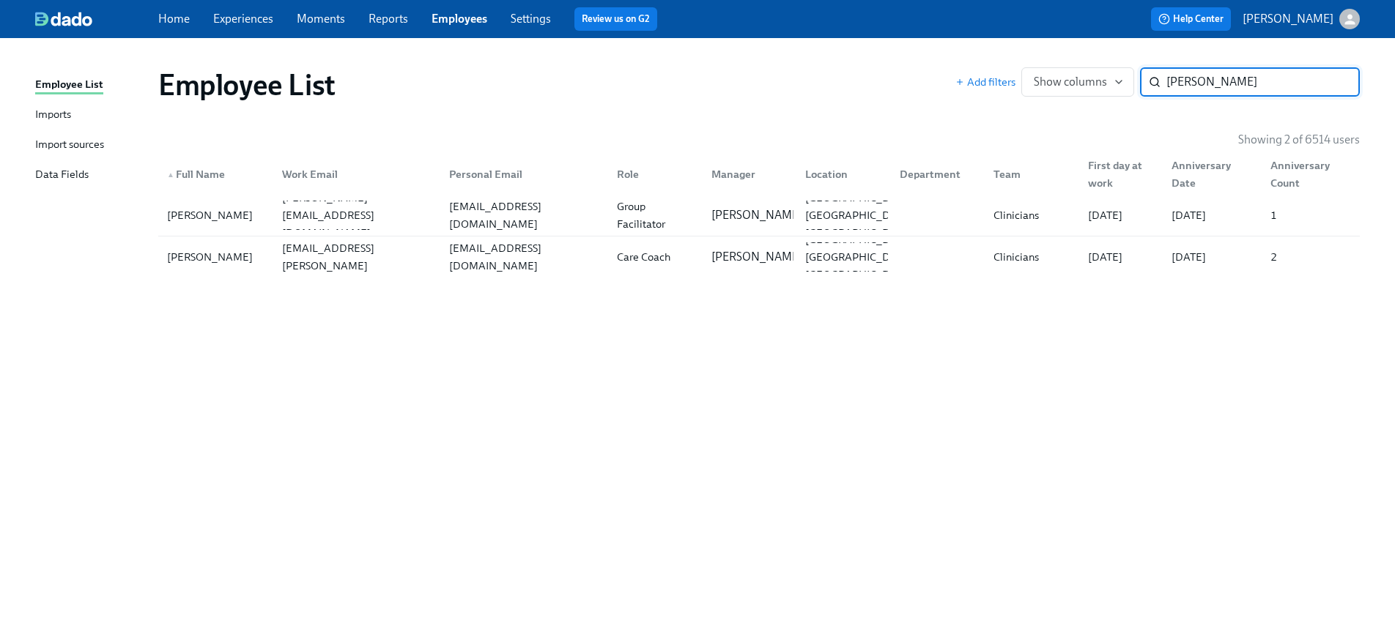
paste input "[PERSON_NAME]"
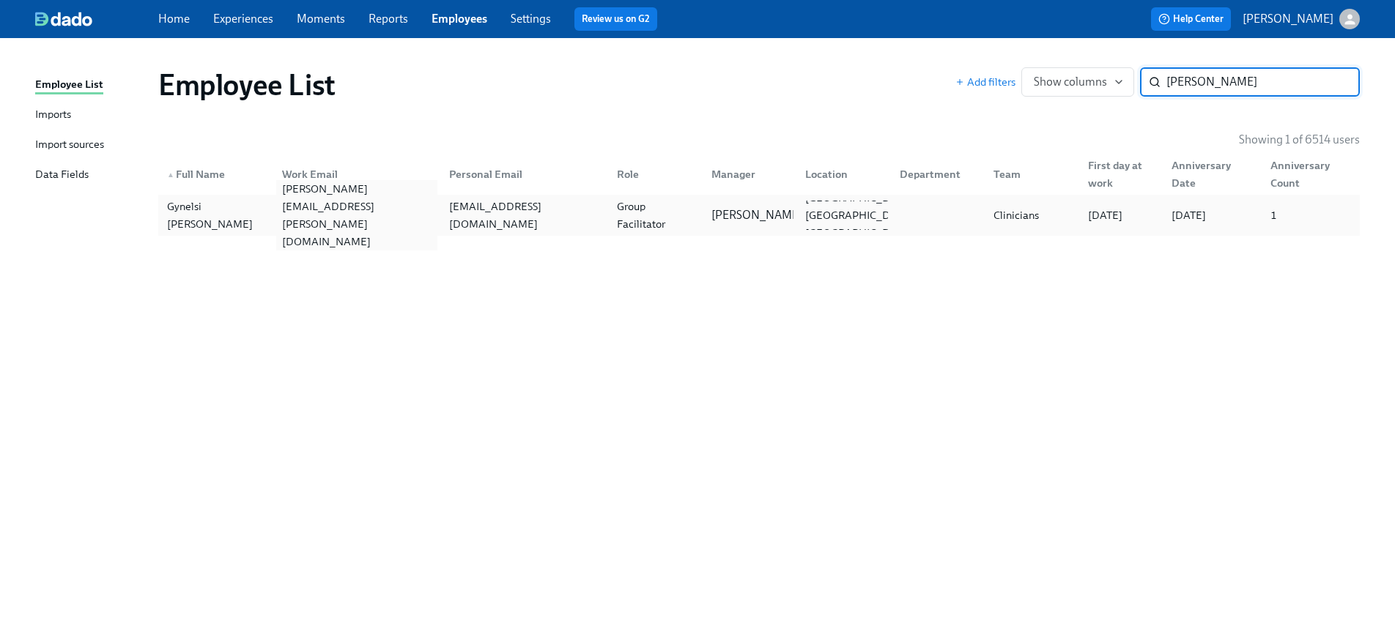
type input "[PERSON_NAME]"
click at [324, 216] on div "[PERSON_NAME][EMAIL_ADDRESS][PERSON_NAME][DOMAIN_NAME]" at bounding box center [357, 215] width 162 height 70
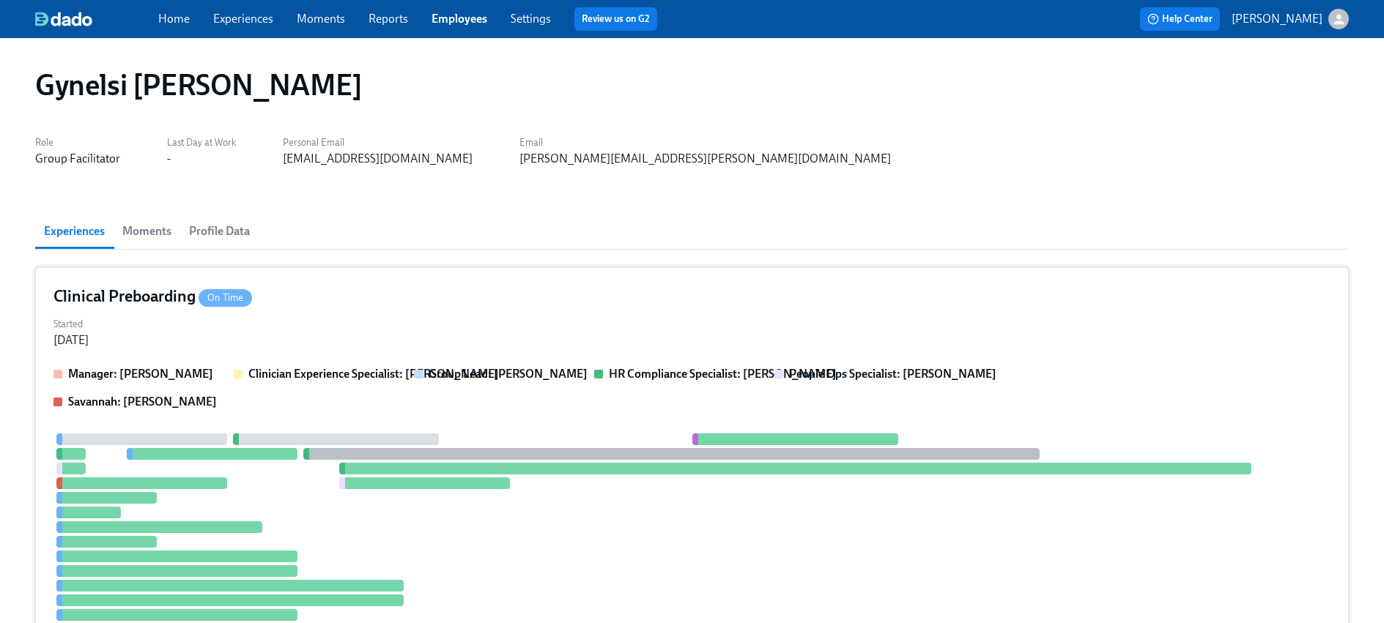
click at [181, 453] on div at bounding box center [212, 454] width 171 height 12
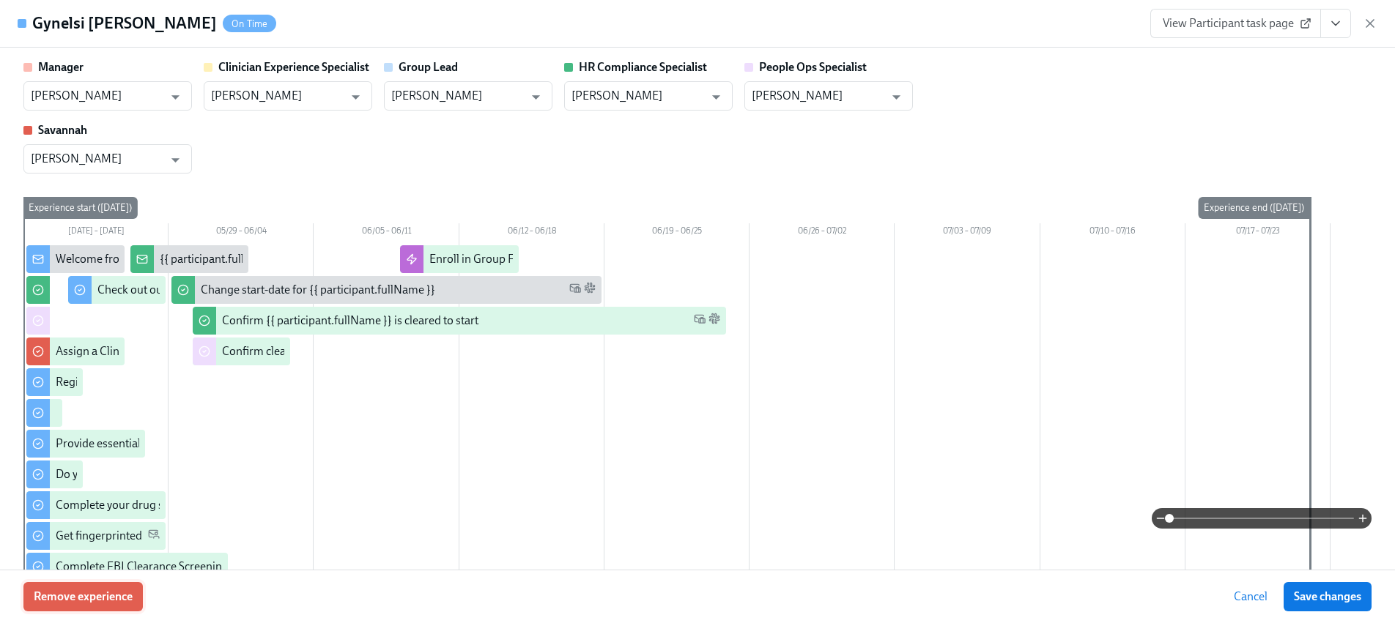
click at [100, 594] on span "Remove experience" at bounding box center [83, 597] width 99 height 15
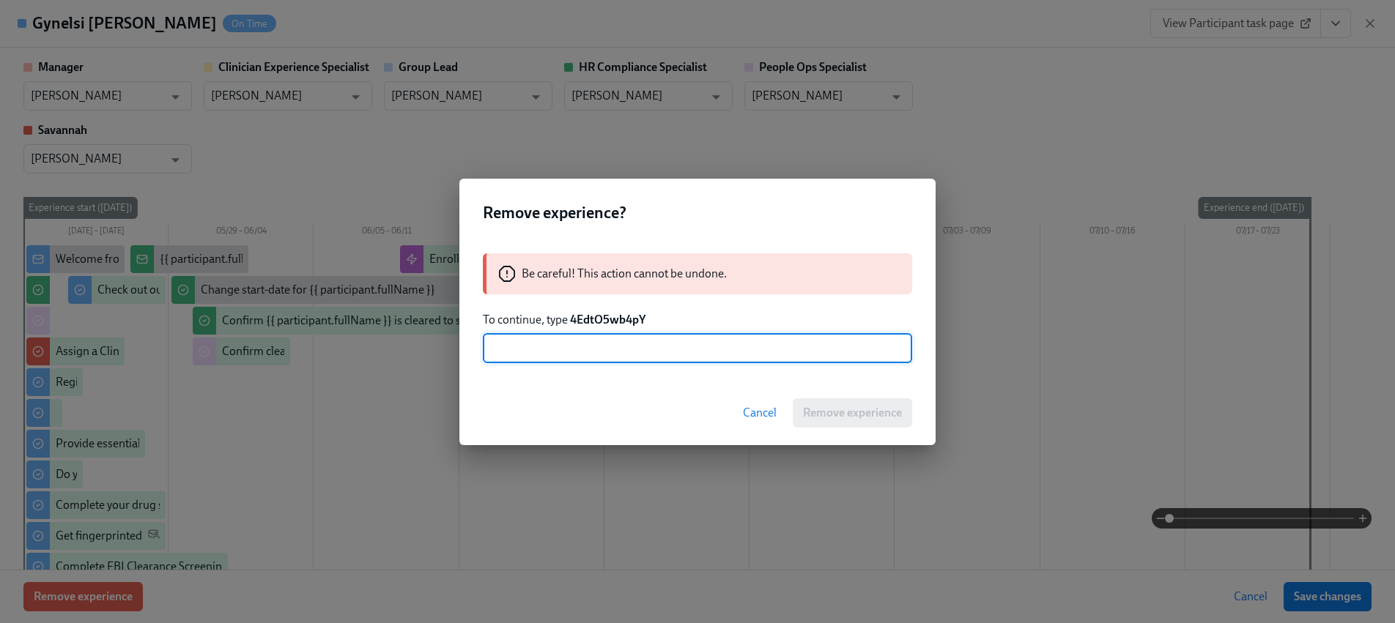
click at [595, 318] on strong "4EdtO5wb4pY" at bounding box center [607, 320] width 75 height 14
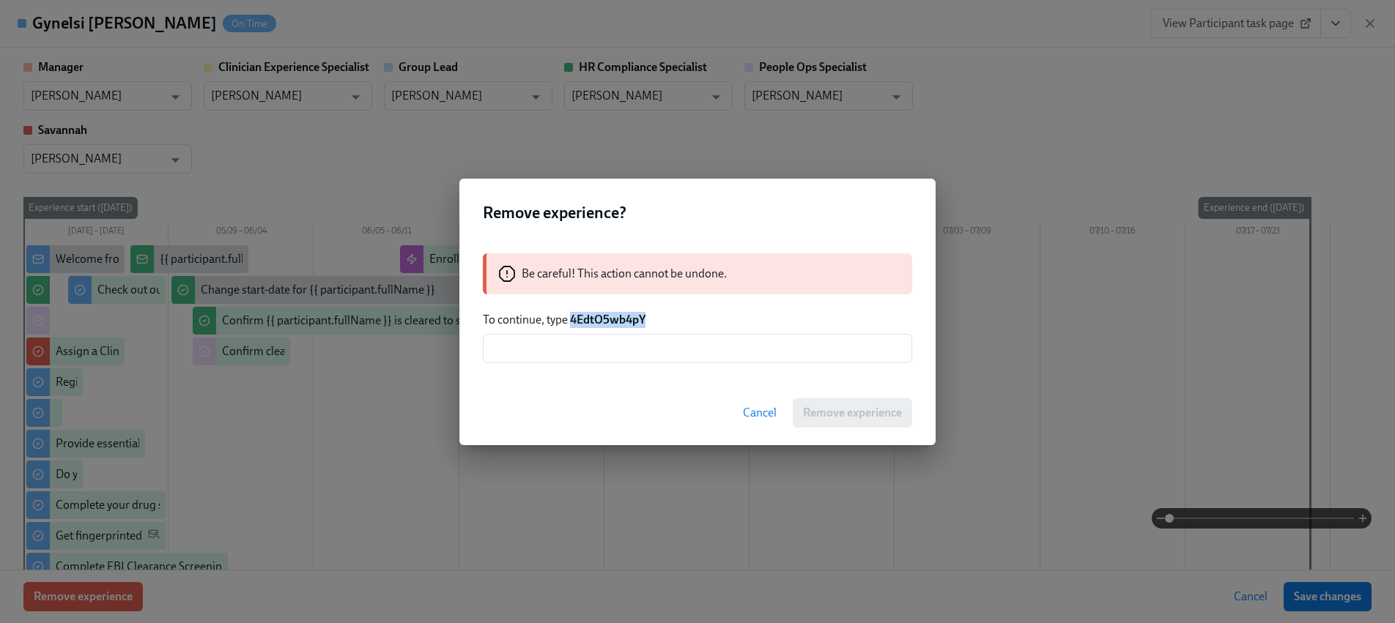
click at [595, 317] on strong "4EdtO5wb4pY" at bounding box center [607, 320] width 75 height 14
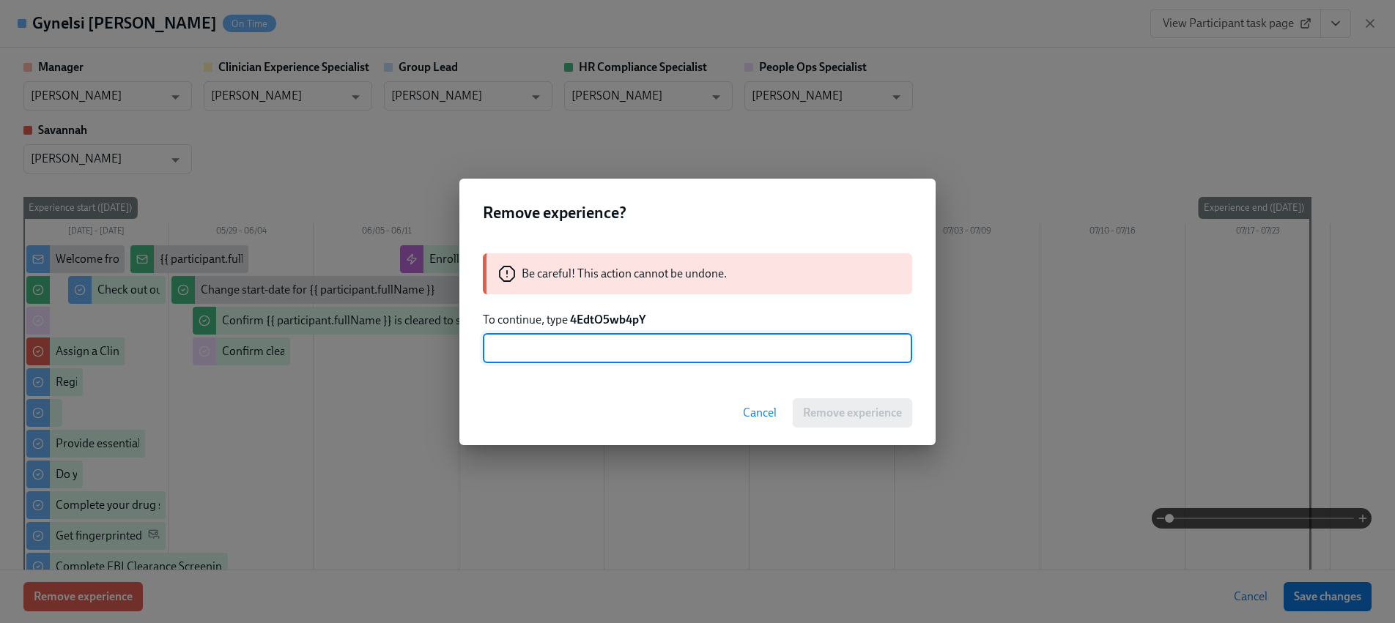
click at [630, 354] on input "text" at bounding box center [697, 348] width 429 height 29
paste input "4EdtO5wb4pY"
type input "4EdtO5wb4pY"
click at [872, 416] on span "Remove experience" at bounding box center [852, 413] width 99 height 15
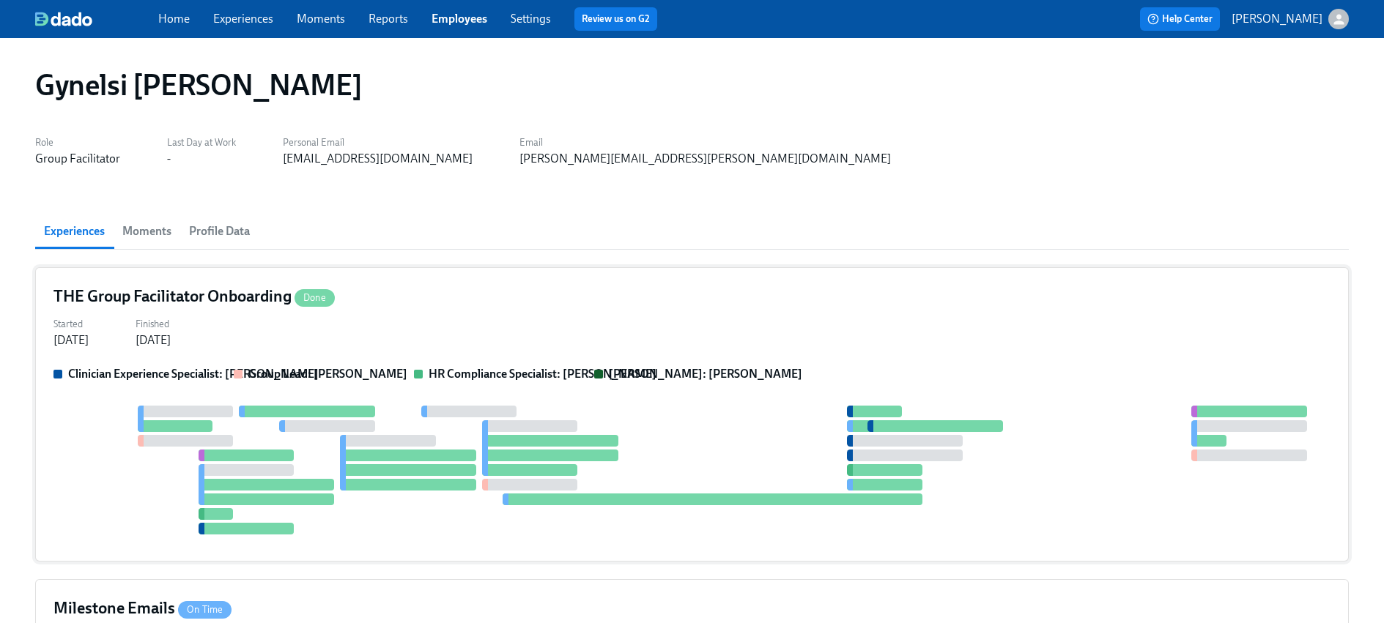
click at [464, 400] on div "Clinician Experience Specialist: [PERSON_NAME] Group Lead: [PERSON_NAME] HR Com…" at bounding box center [691, 454] width 1277 height 177
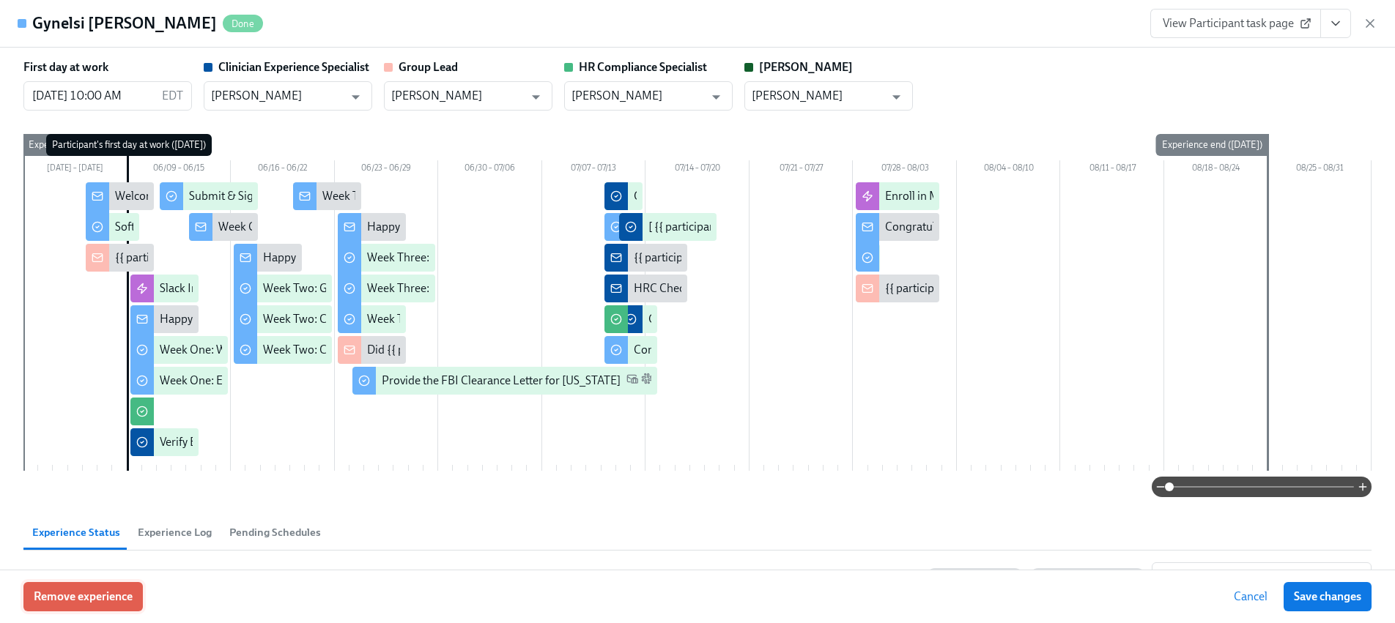
click at [102, 594] on span "Remove experience" at bounding box center [83, 597] width 99 height 15
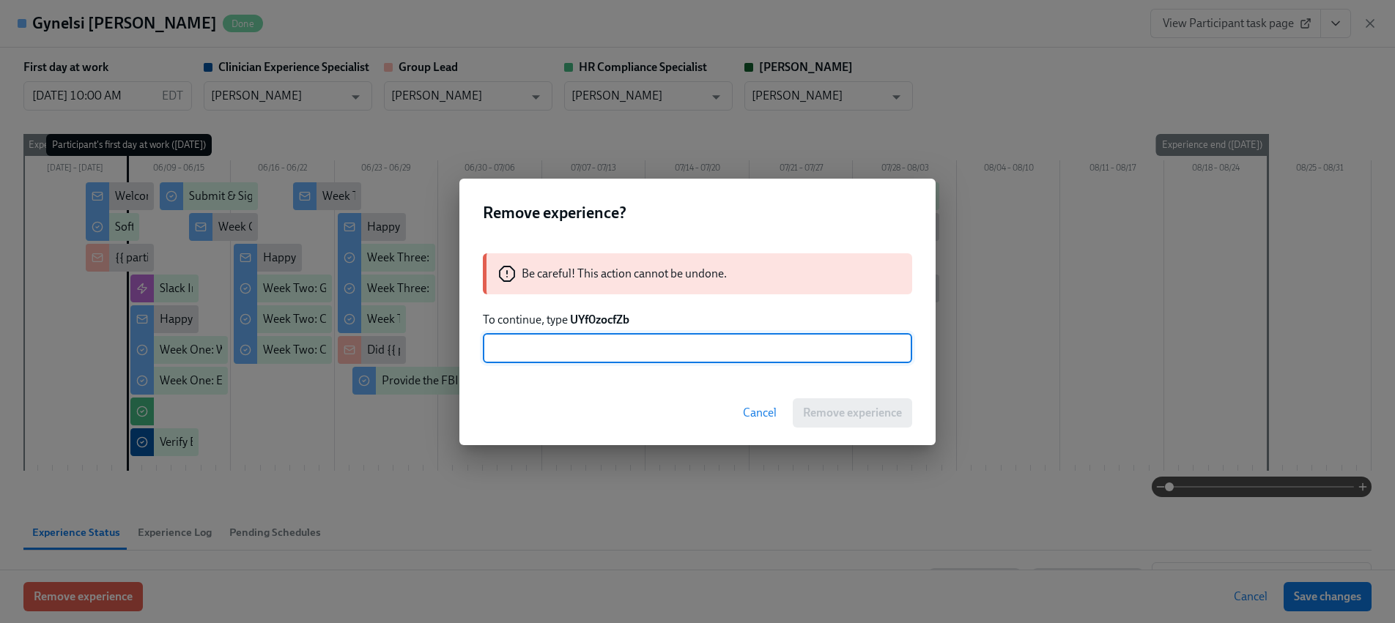
click at [598, 313] on strong "UYf0zocfZb" at bounding box center [599, 320] width 59 height 14
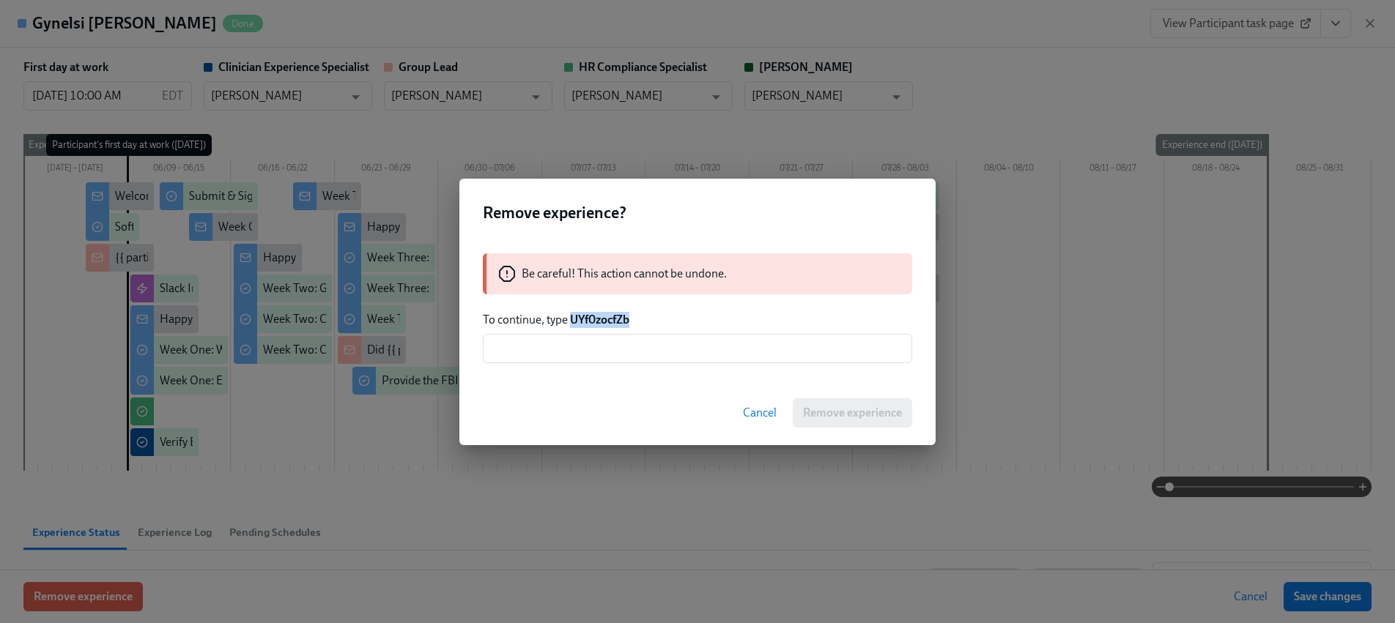
click at [598, 313] on strong "UYf0zocfZb" at bounding box center [599, 320] width 59 height 14
click at [601, 347] on input "text" at bounding box center [697, 348] width 429 height 29
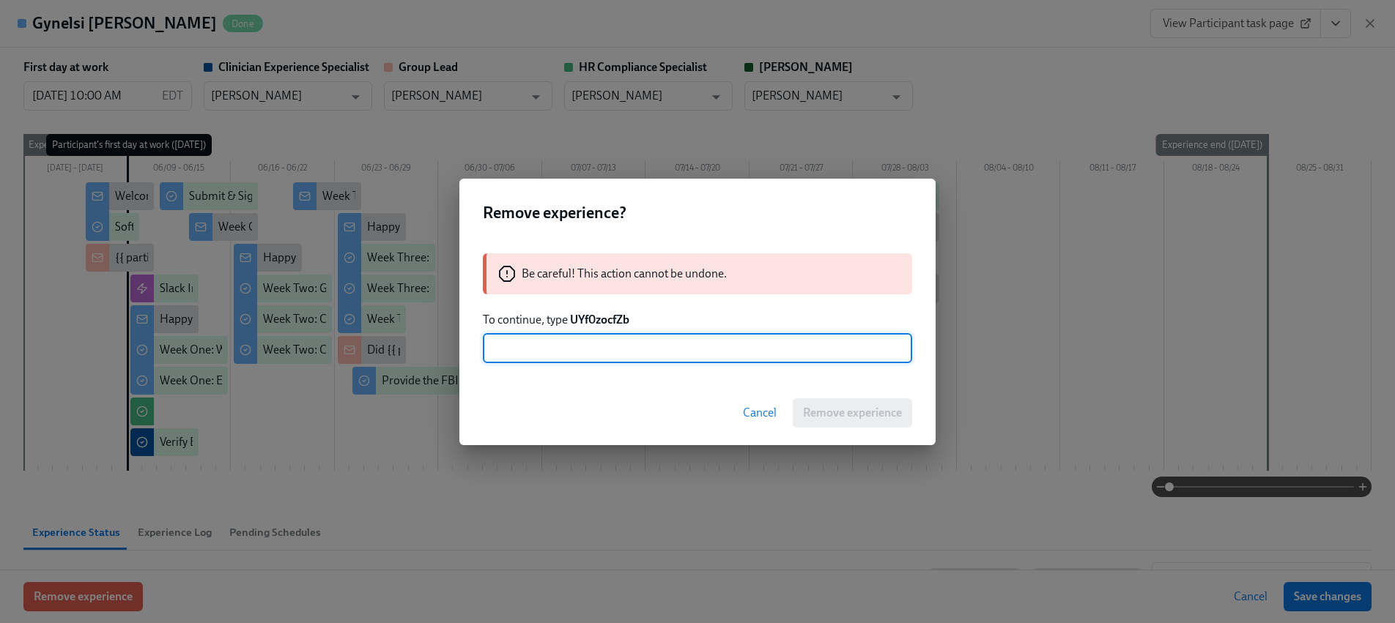
paste input "UYf0zocfZb"
type input "UYf0zocfZb"
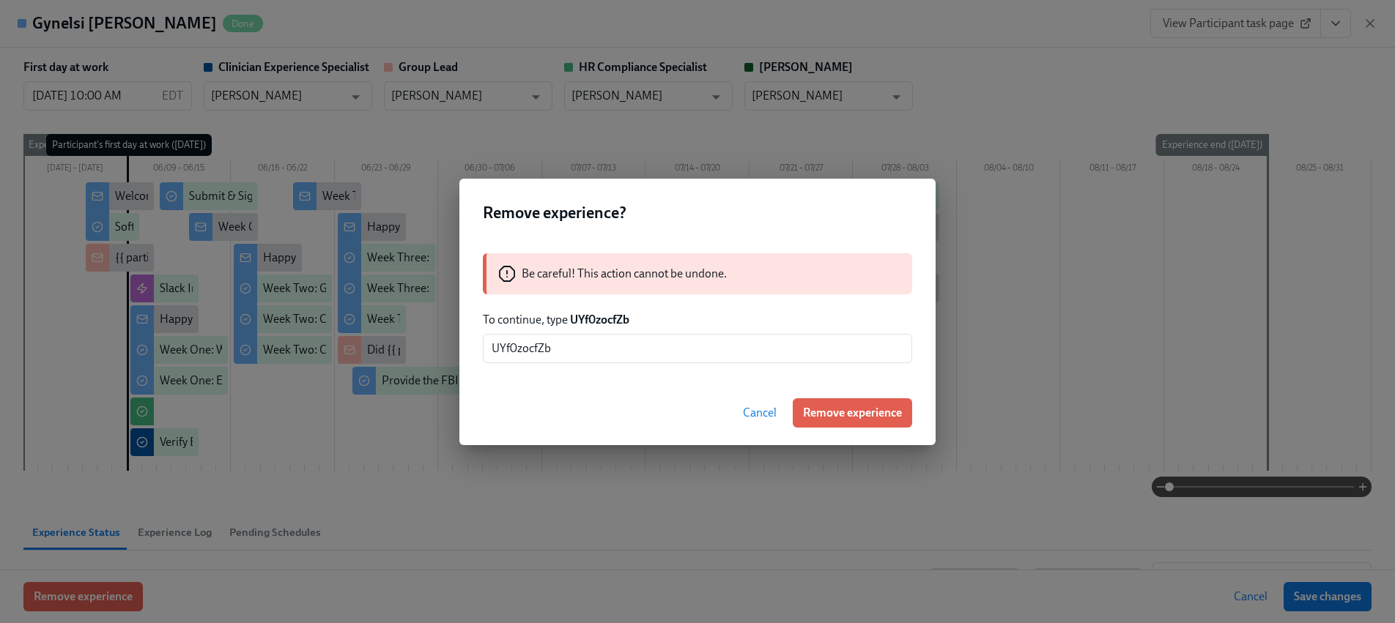
drag, startPoint x: 823, startPoint y: 414, endPoint x: 812, endPoint y: 414, distance: 11.7
click at [823, 415] on span "Remove experience" at bounding box center [852, 413] width 99 height 15
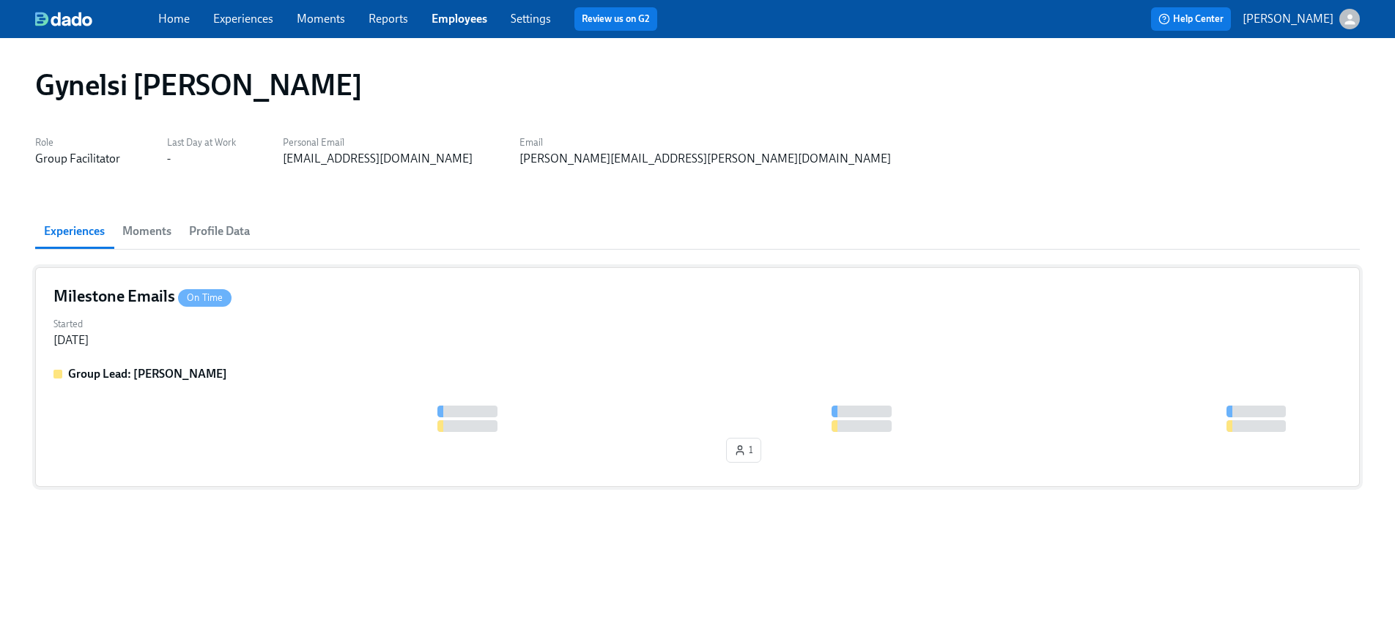
click at [302, 311] on div "Milestone Emails On Time Started [DATE] Group Lead: [PERSON_NAME] 1" at bounding box center [697, 377] width 1324 height 220
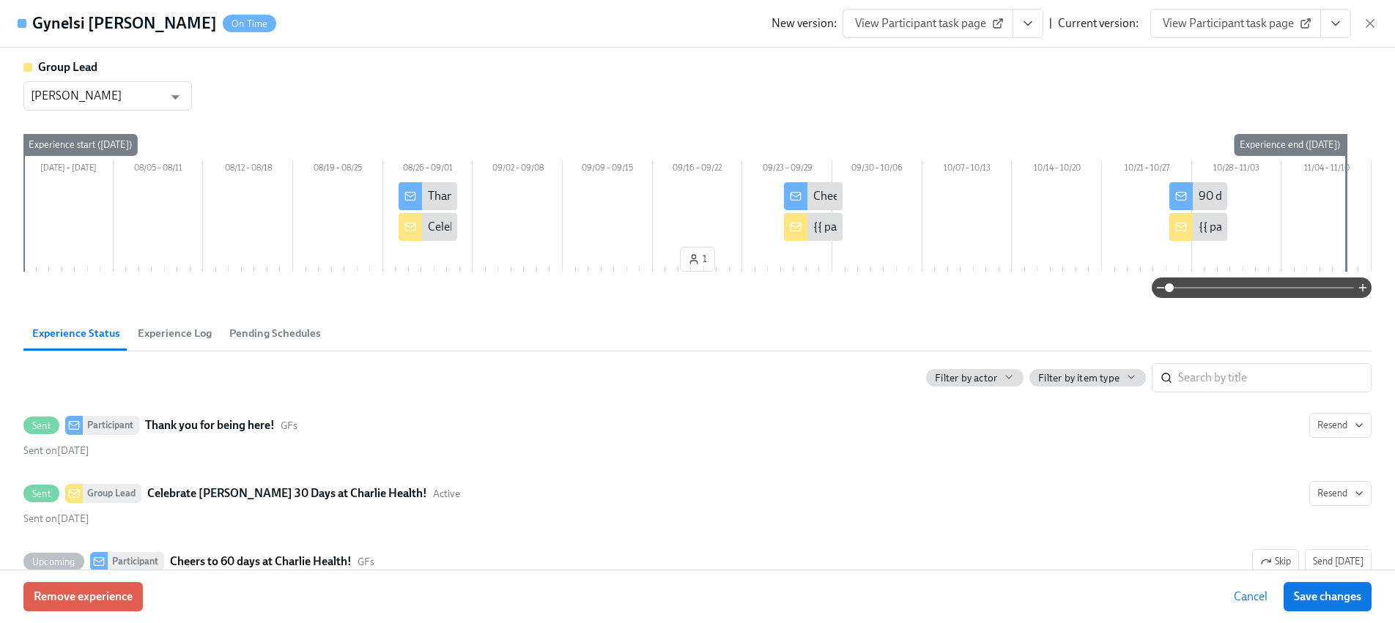
scroll to position [255, 0]
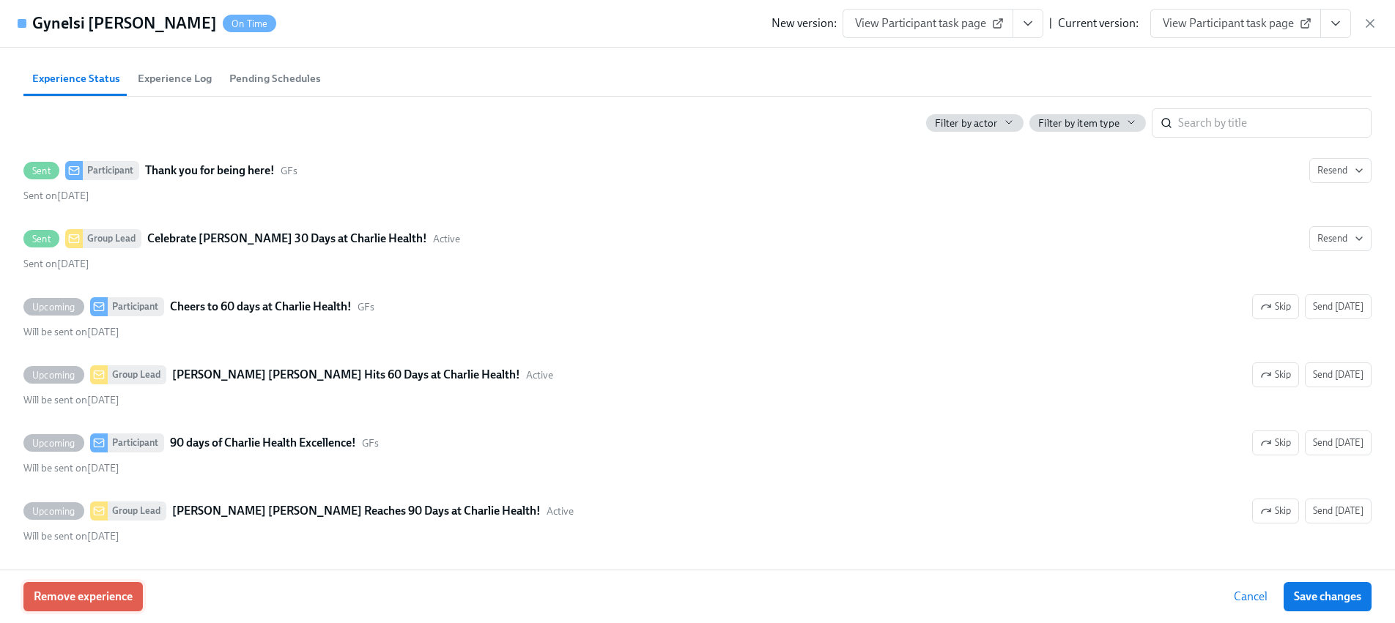
click at [120, 590] on span "Remove experience" at bounding box center [83, 597] width 99 height 15
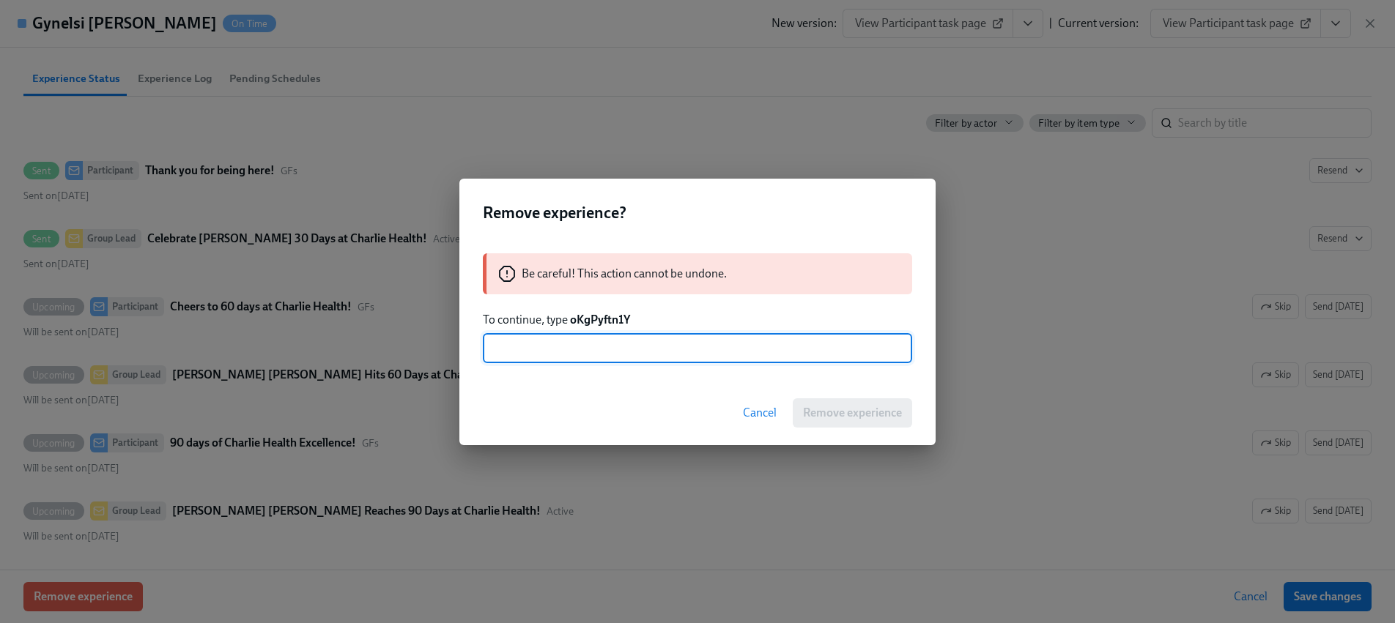
click at [601, 323] on strong "oKgPyftn1Y" at bounding box center [600, 320] width 60 height 14
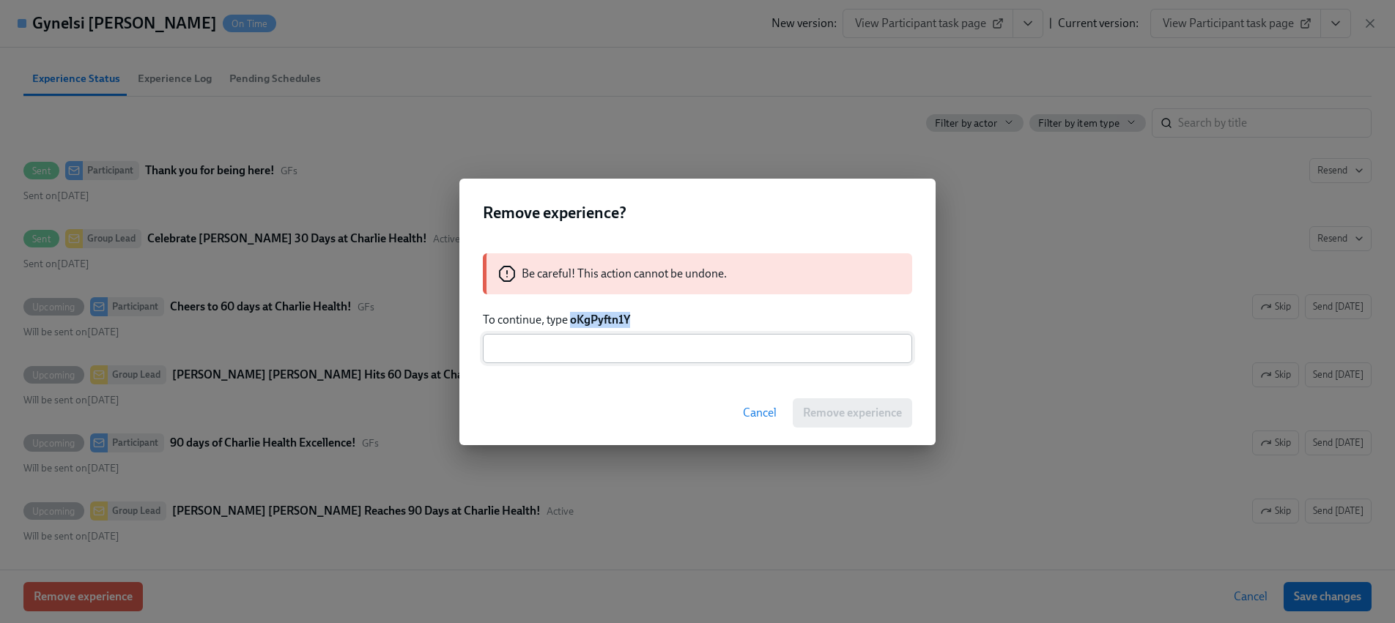
drag, startPoint x: 601, startPoint y: 323, endPoint x: 601, endPoint y: 347, distance: 24.2
click at [601, 324] on strong "oKgPyftn1Y" at bounding box center [600, 320] width 60 height 14
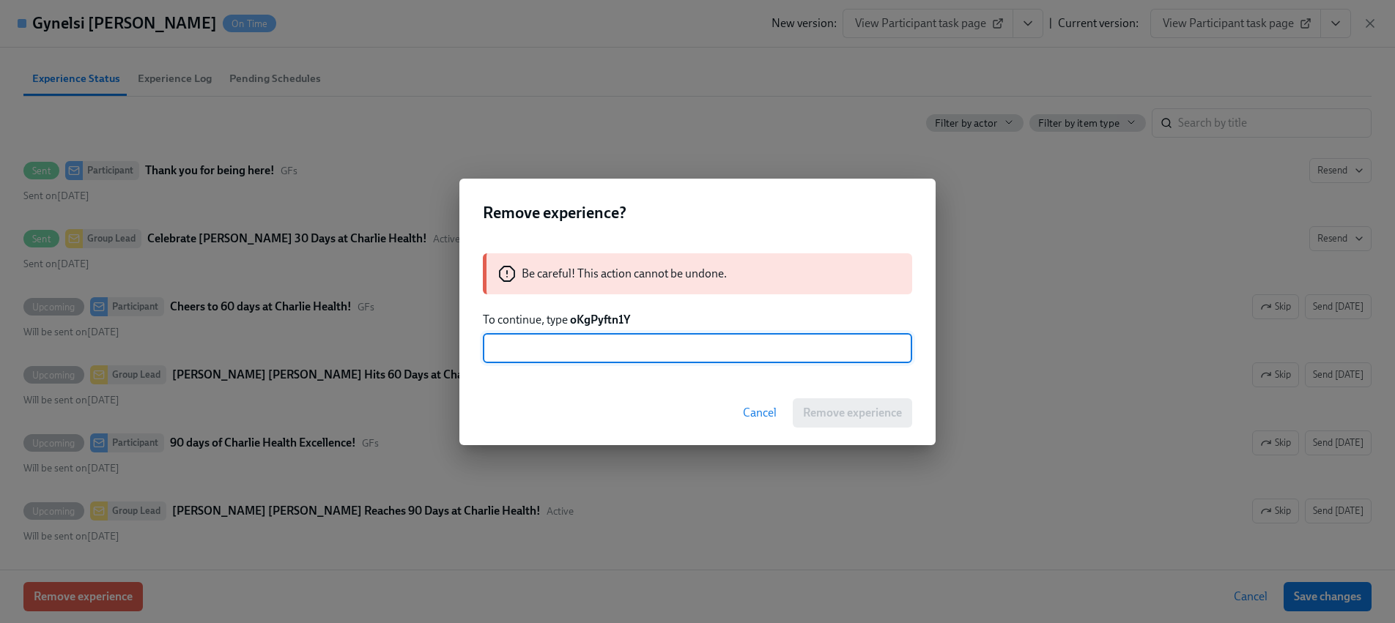
drag, startPoint x: 598, startPoint y: 353, endPoint x: 651, endPoint y: 363, distance: 53.7
click at [598, 354] on input "text" at bounding box center [697, 348] width 429 height 29
paste input "oKgPyftn1Y"
type input "oKgPyftn1Y"
click at [873, 417] on span "Remove experience" at bounding box center [852, 413] width 99 height 15
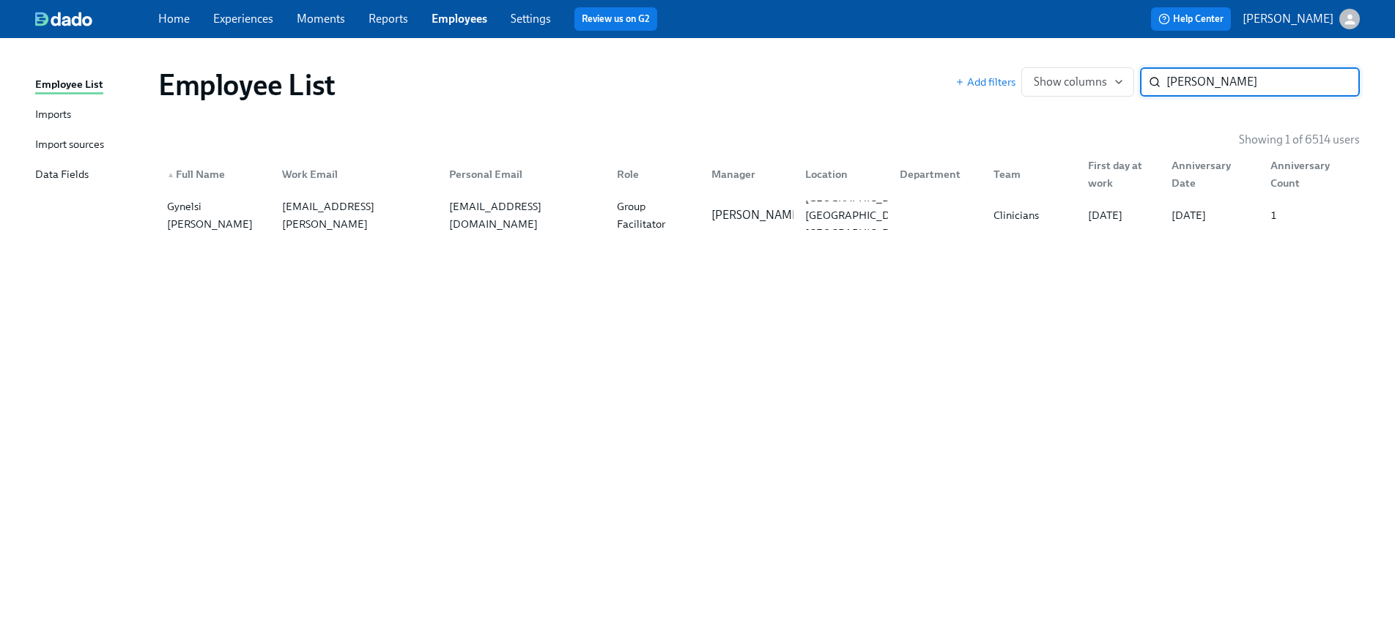
paste input "[PERSON_NAME]"
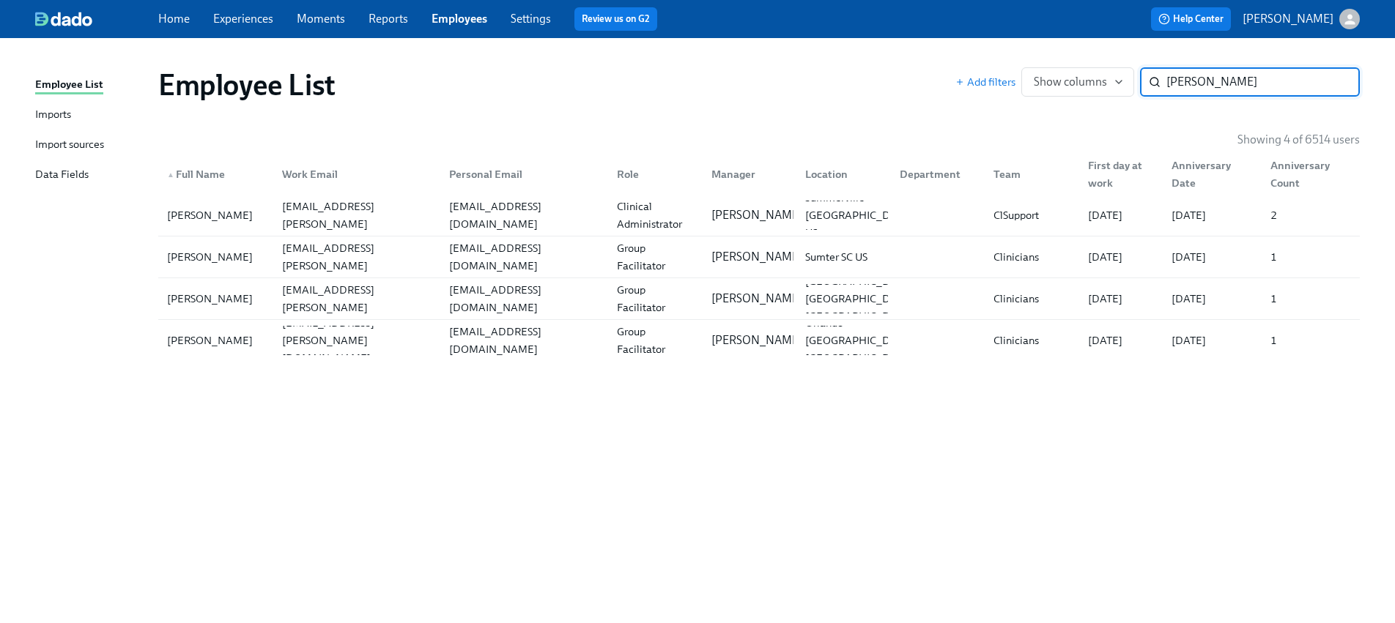
type input "[PERSON_NAME]"
click at [232, 306] on div "[PERSON_NAME]" at bounding box center [209, 299] width 97 height 18
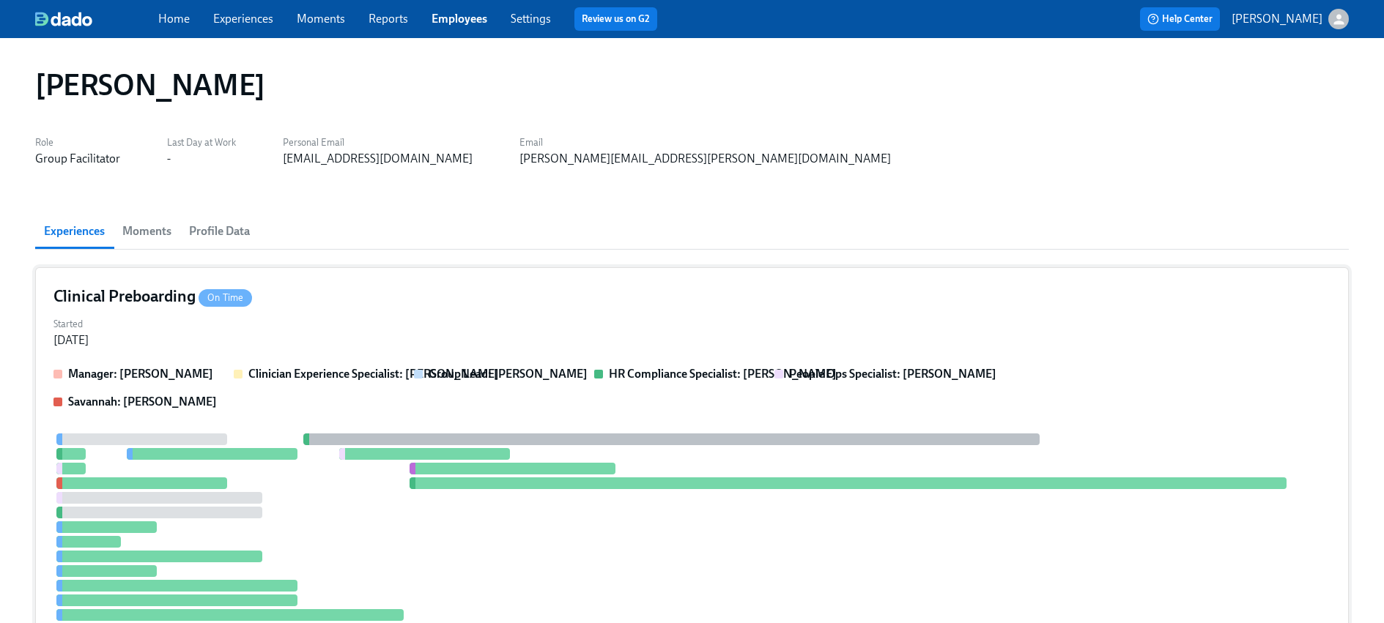
click at [319, 390] on div "Manager: [PERSON_NAME] Clinician Experience Specialist: [PERSON_NAME] Group Lea…" at bounding box center [691, 388] width 1277 height 44
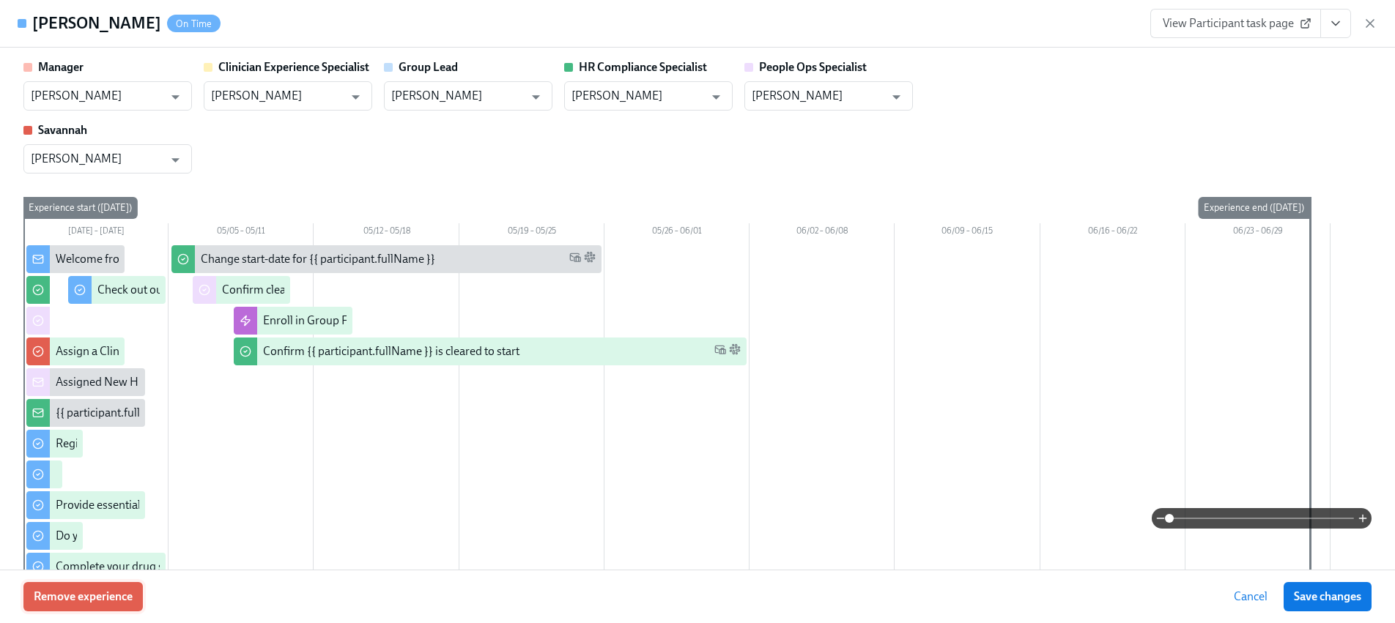
click at [54, 603] on span "Remove experience" at bounding box center [83, 597] width 99 height 15
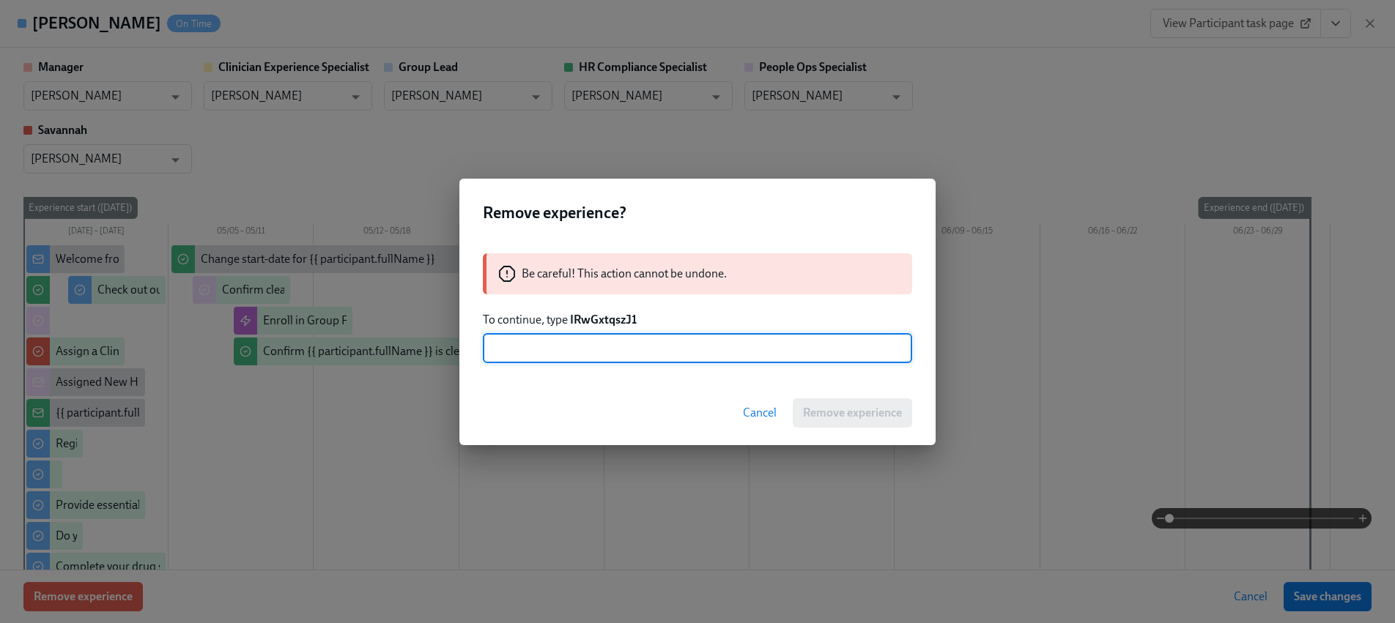
click at [595, 319] on strong "IRwGxtqszJ1" at bounding box center [603, 320] width 67 height 14
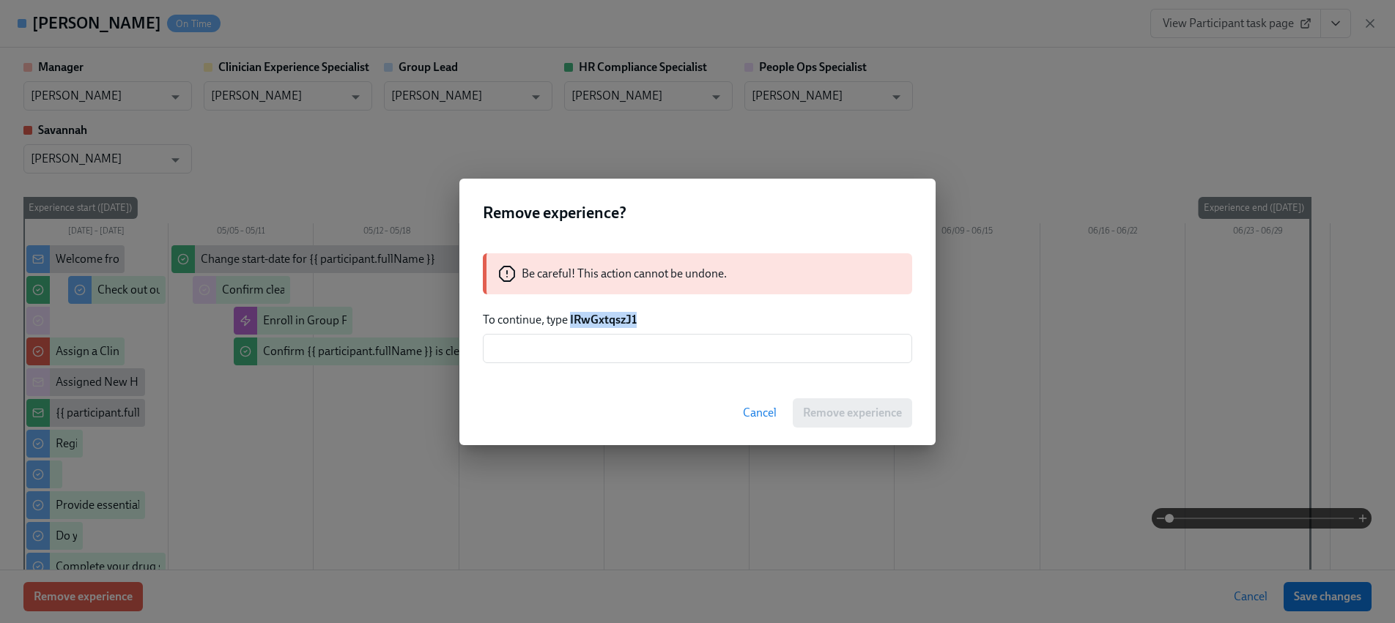
click at [595, 319] on strong "IRwGxtqszJ1" at bounding box center [603, 320] width 67 height 14
click at [611, 360] on input "text" at bounding box center [697, 348] width 429 height 29
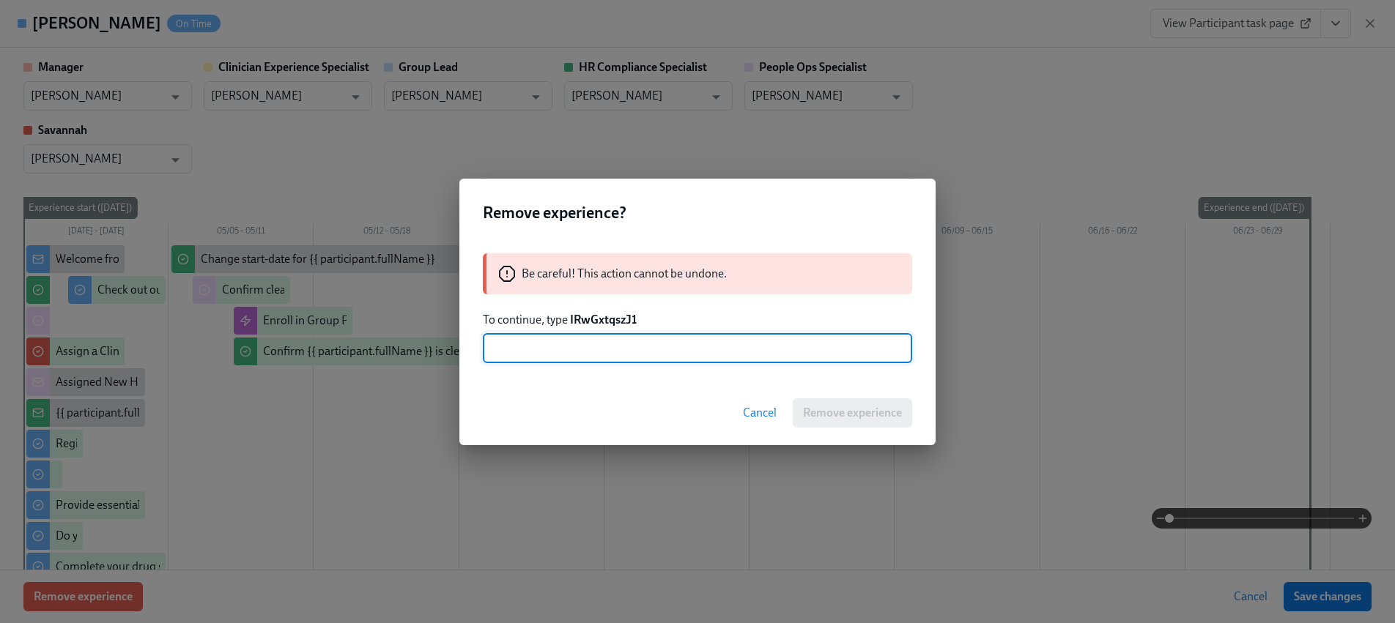
paste input "IRwGxtqszJ1"
type input "IRwGxtqszJ1"
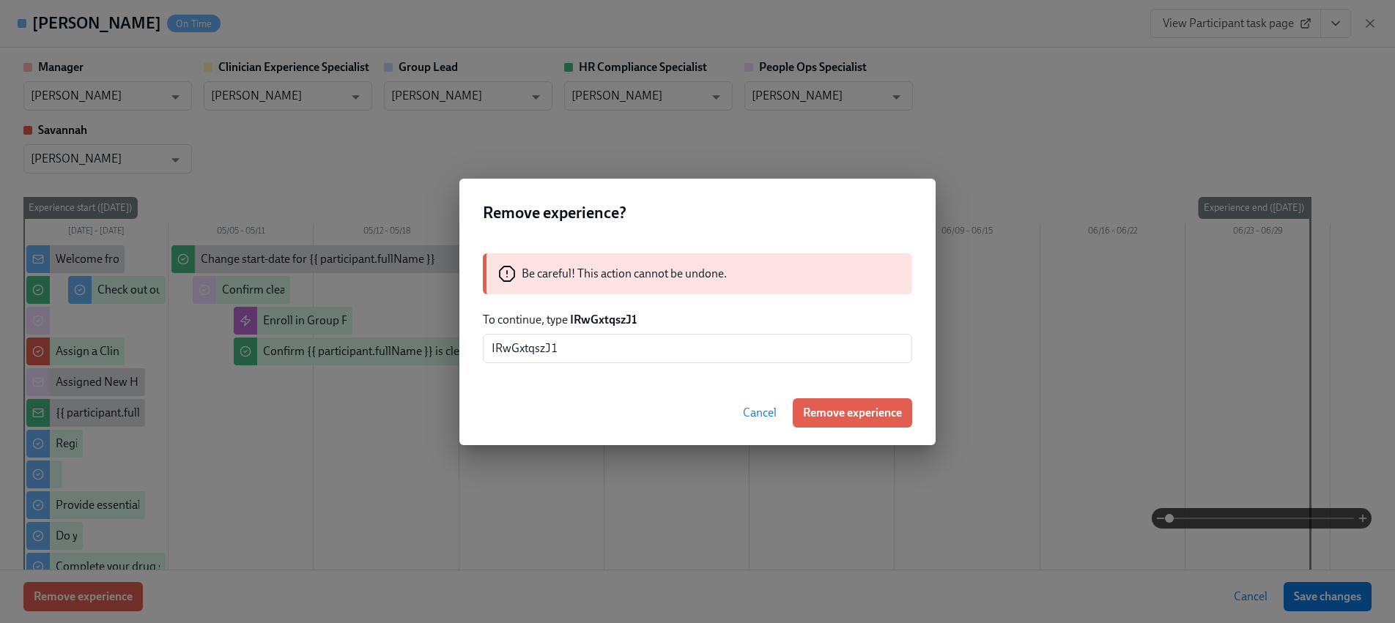
click at [837, 408] on span "Remove experience" at bounding box center [852, 413] width 99 height 15
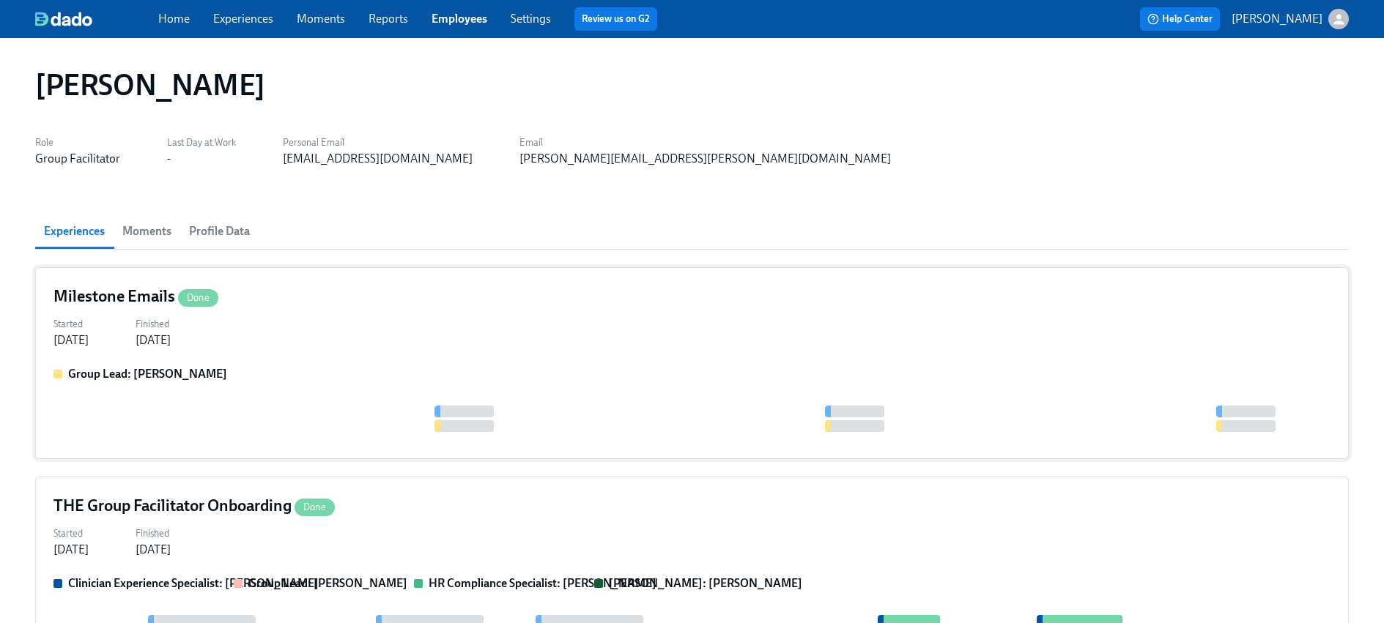
click at [312, 408] on div at bounding box center [691, 419] width 1277 height 26
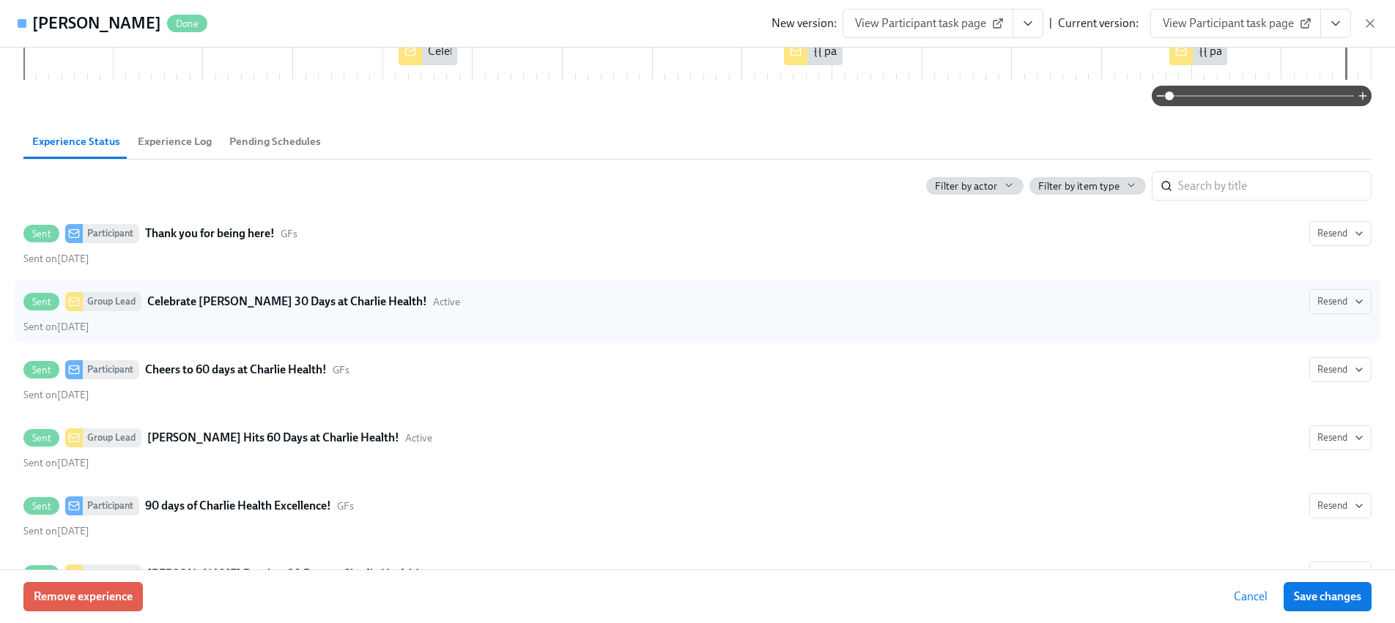
scroll to position [239, 0]
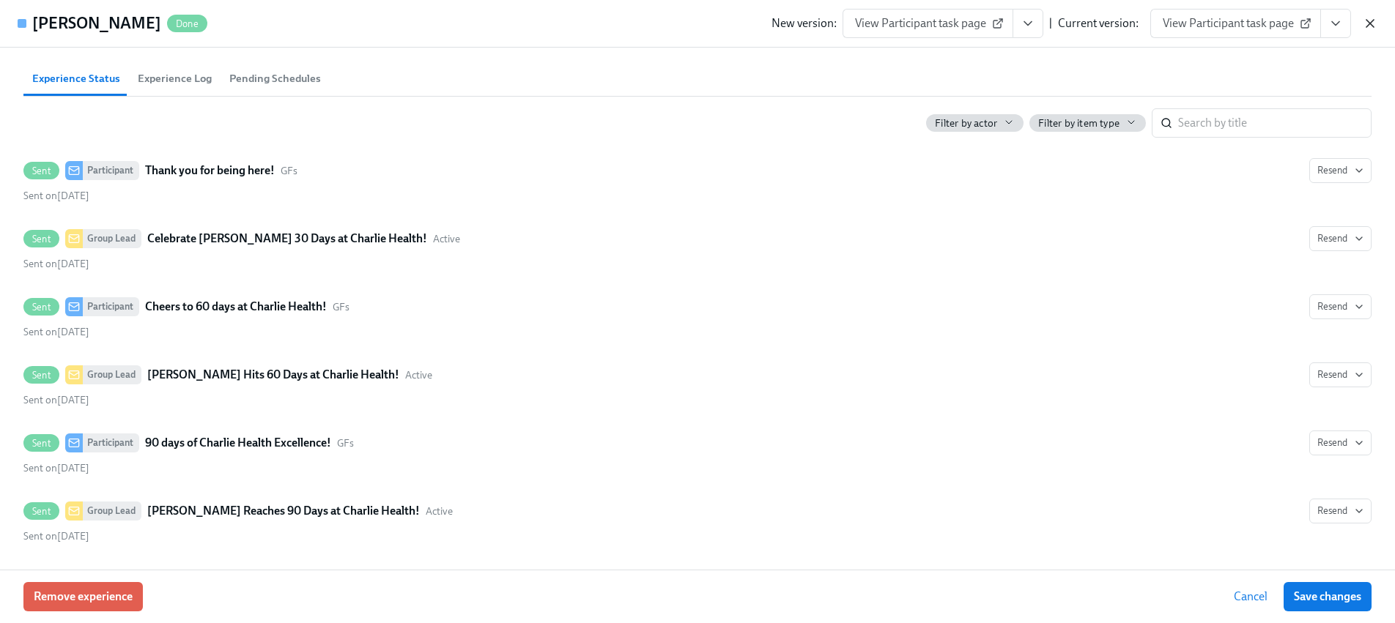
click at [1365, 16] on icon "button" at bounding box center [1369, 23] width 15 height 15
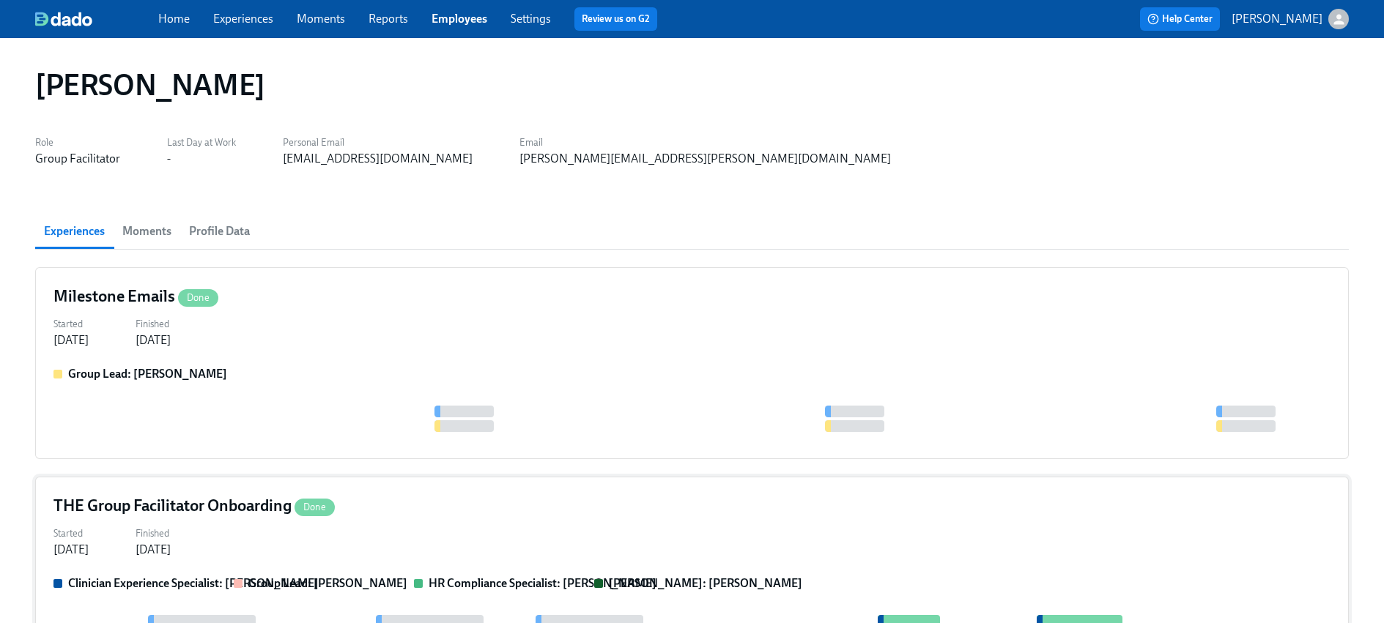
click at [348, 508] on div "THE Group Facilitator Onboarding Done" at bounding box center [691, 506] width 1277 height 22
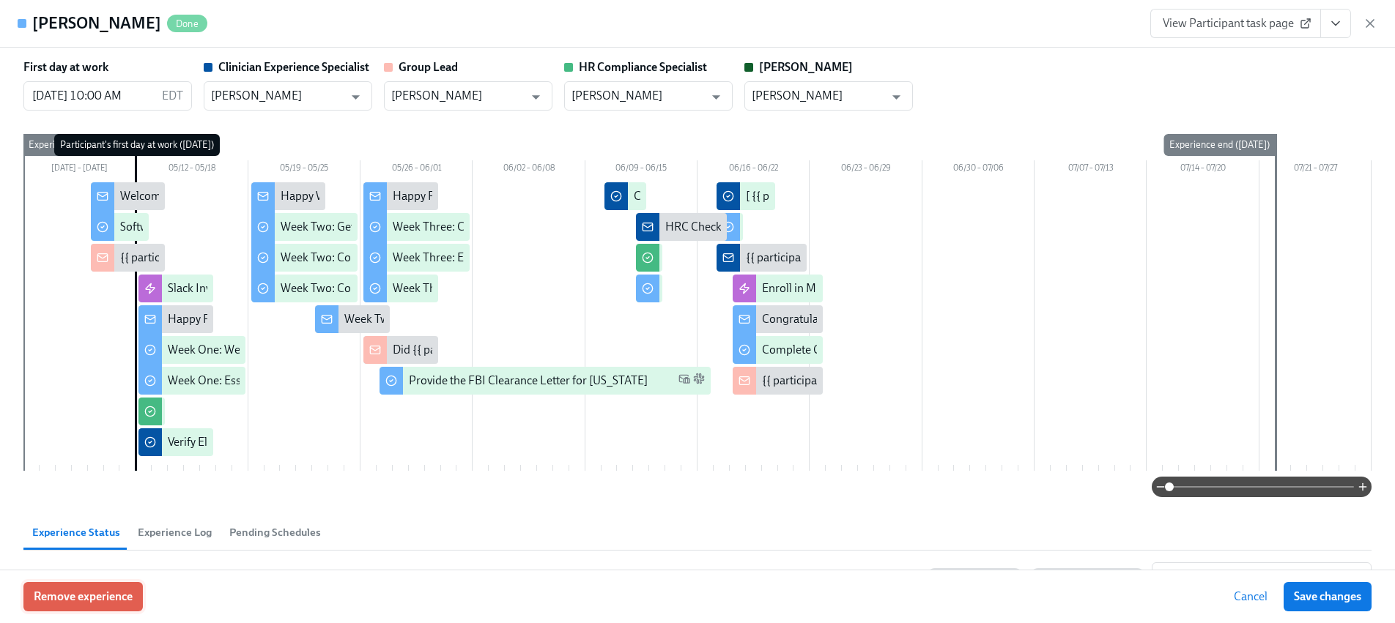
click at [93, 591] on span "Remove experience" at bounding box center [83, 597] width 99 height 15
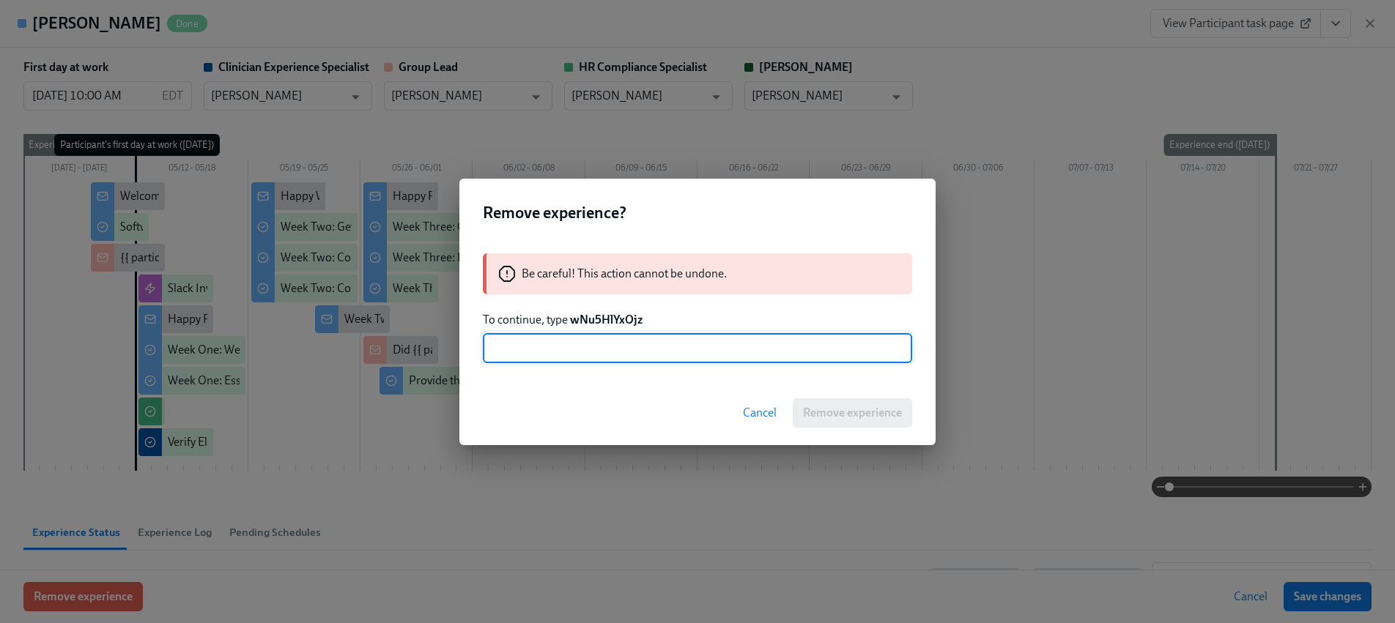
click at [593, 321] on strong "wNu5HlYxOjz" at bounding box center [606, 320] width 73 height 14
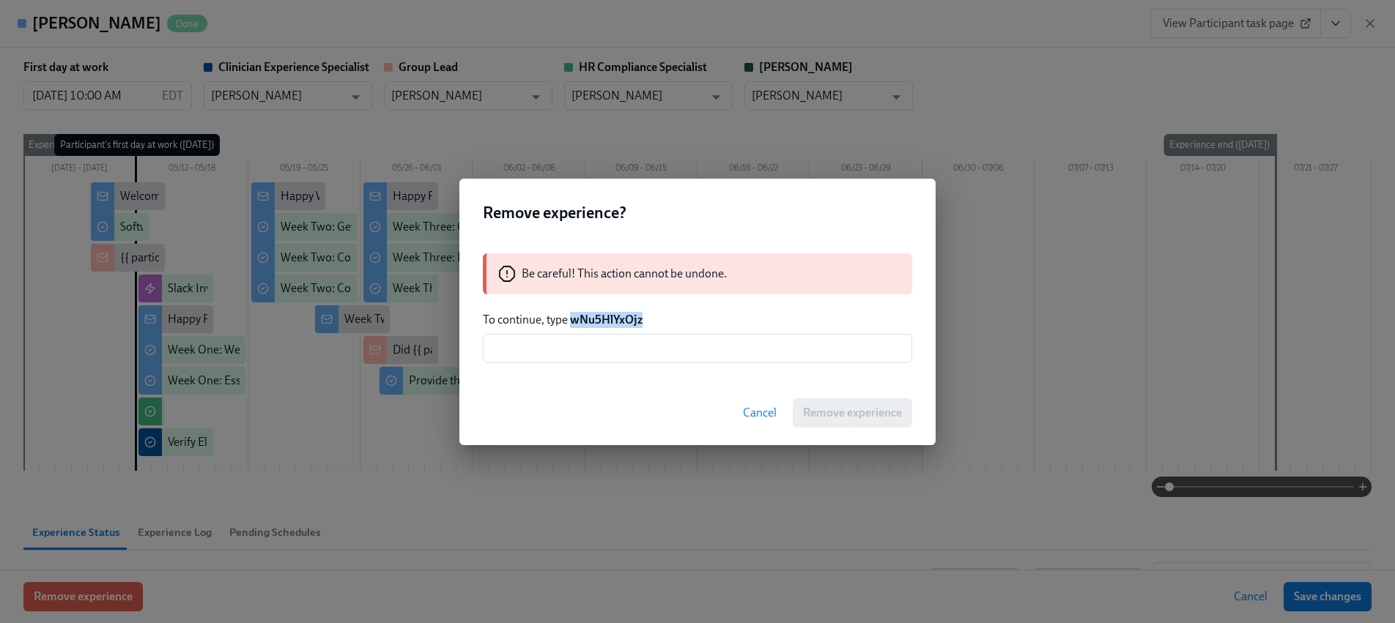
click at [593, 321] on strong "wNu5HlYxOjz" at bounding box center [606, 320] width 73 height 14
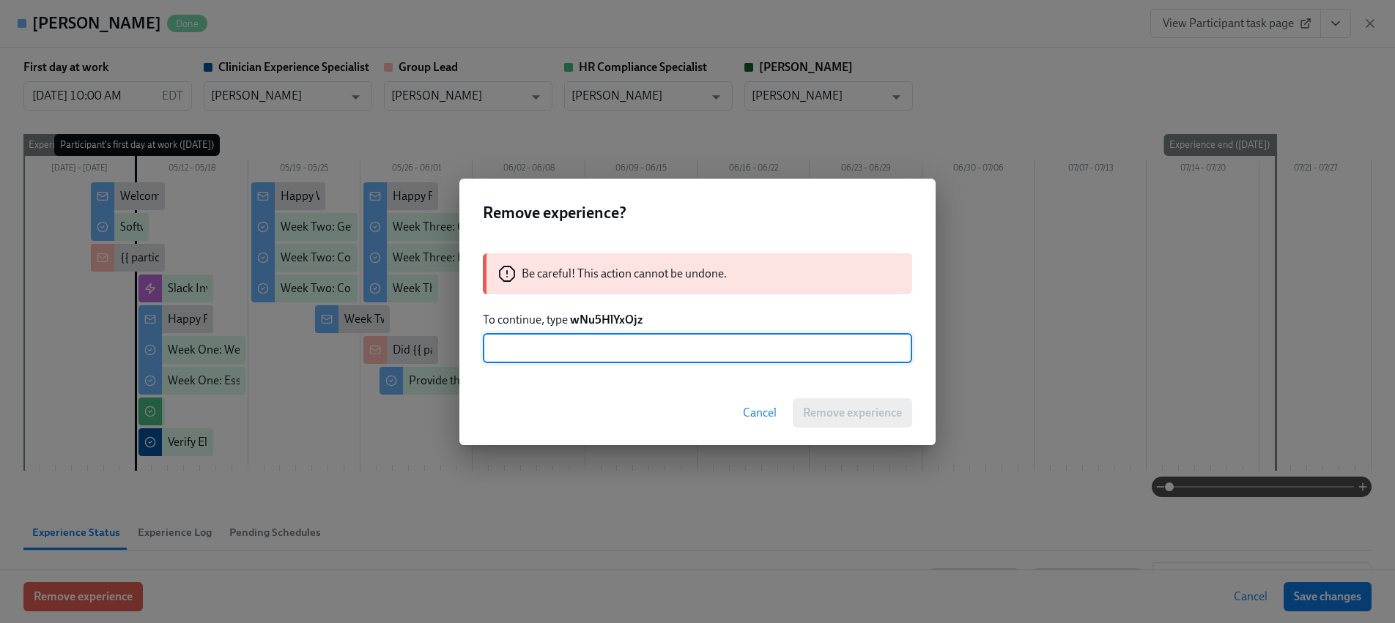
click at [602, 347] on input "text" at bounding box center [697, 348] width 429 height 29
paste input "wNu5HlYxOjz"
type input "wNu5HlYxOjz"
click at [829, 408] on span "Remove experience" at bounding box center [852, 413] width 99 height 15
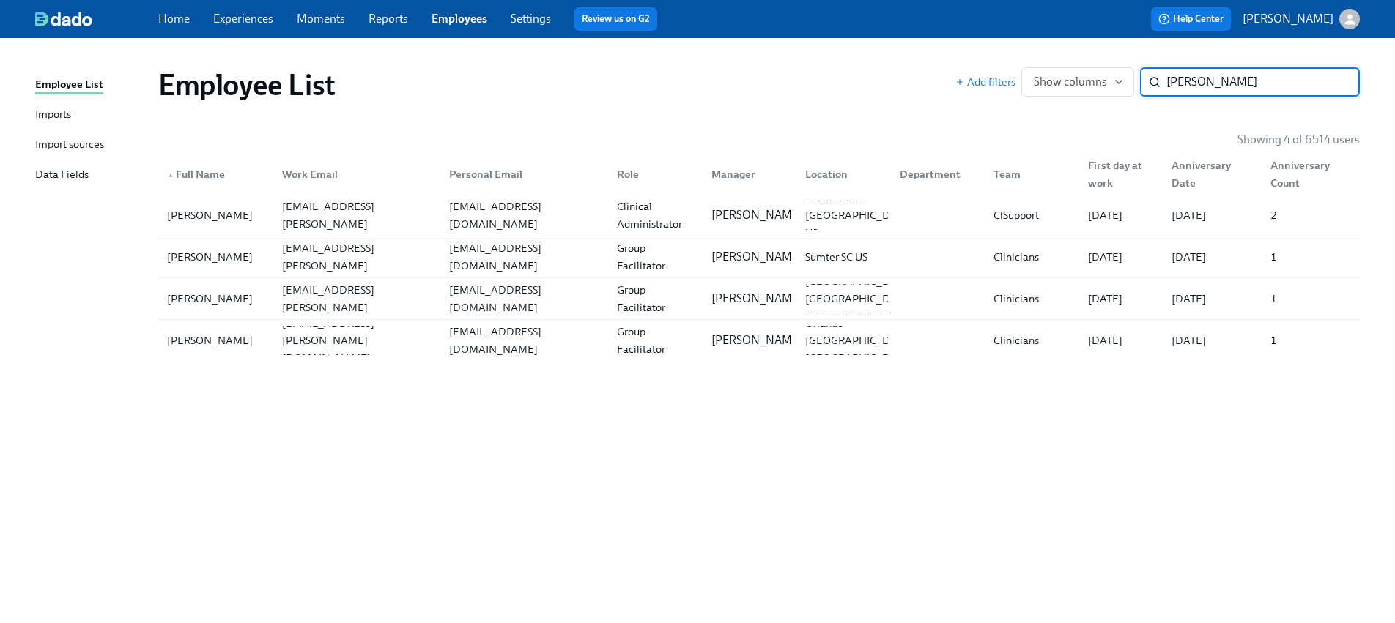
paste input "[PERSON_NAME]"
type input "[PERSON_NAME]"
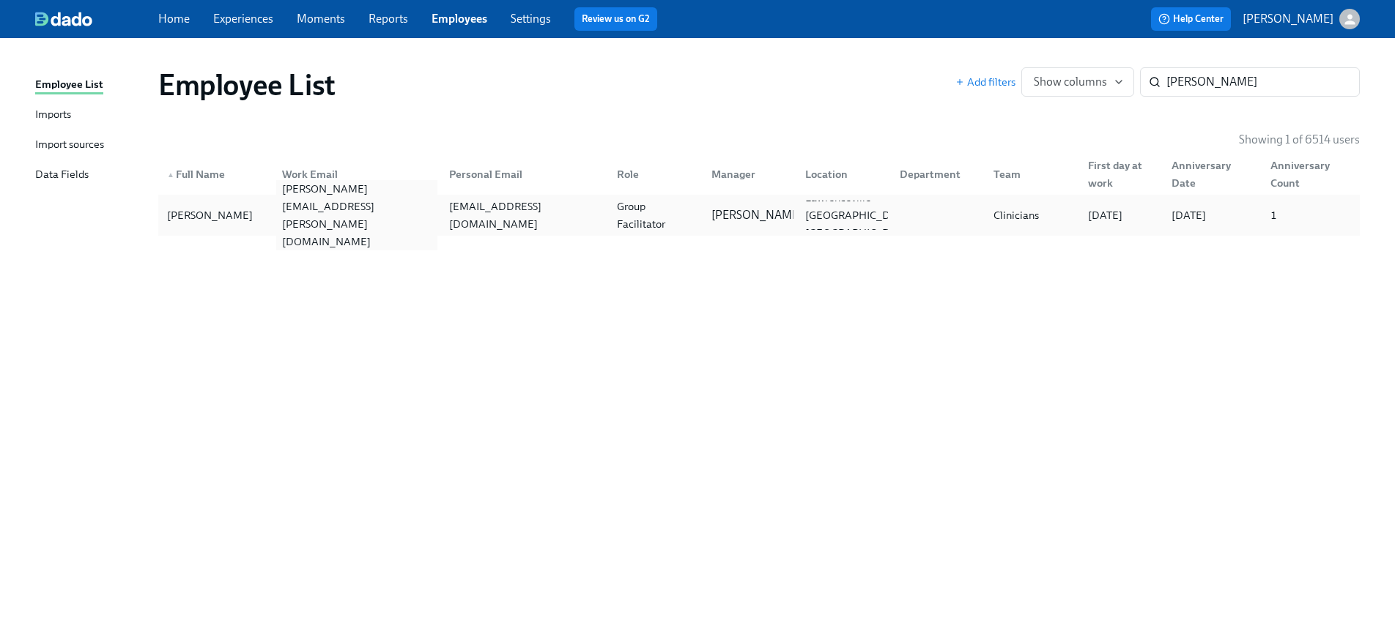
click at [338, 218] on div "[PERSON_NAME][EMAIL_ADDRESS][PERSON_NAME][DOMAIN_NAME]" at bounding box center [357, 215] width 162 height 70
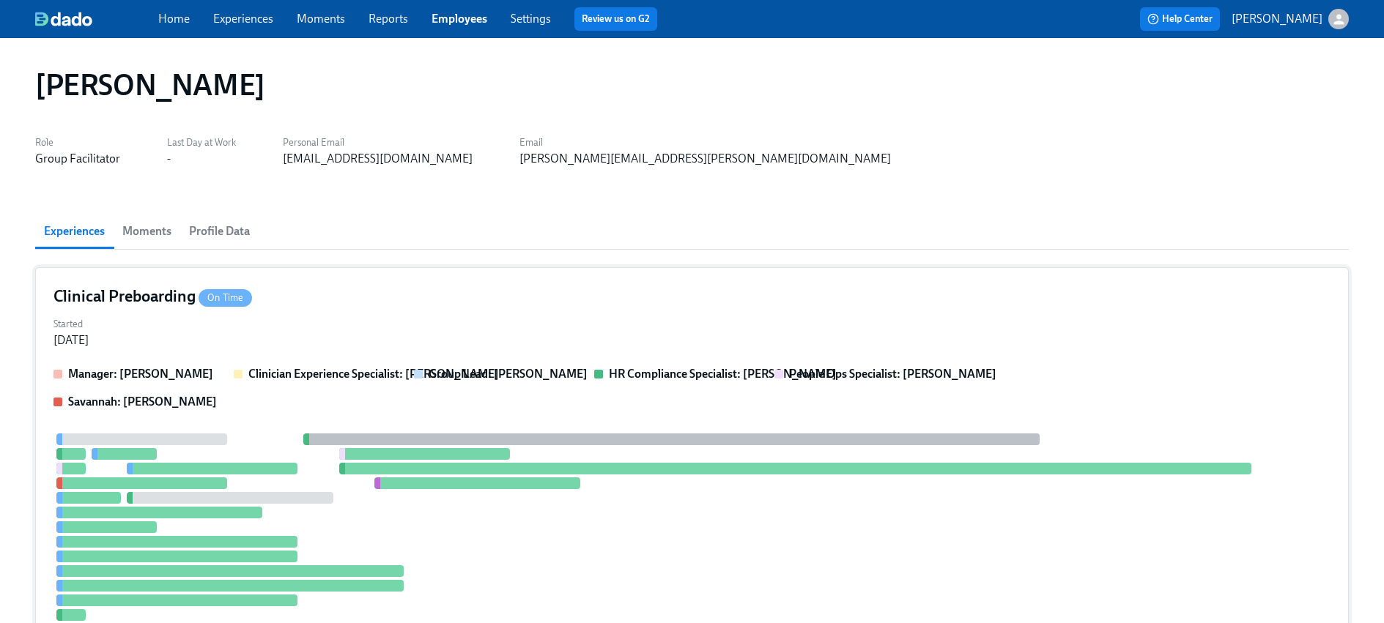
click at [171, 420] on div "Manager: [PERSON_NAME] Clinician Experience Specialist: [PERSON_NAME] Group Lea…" at bounding box center [691, 519] width 1277 height 306
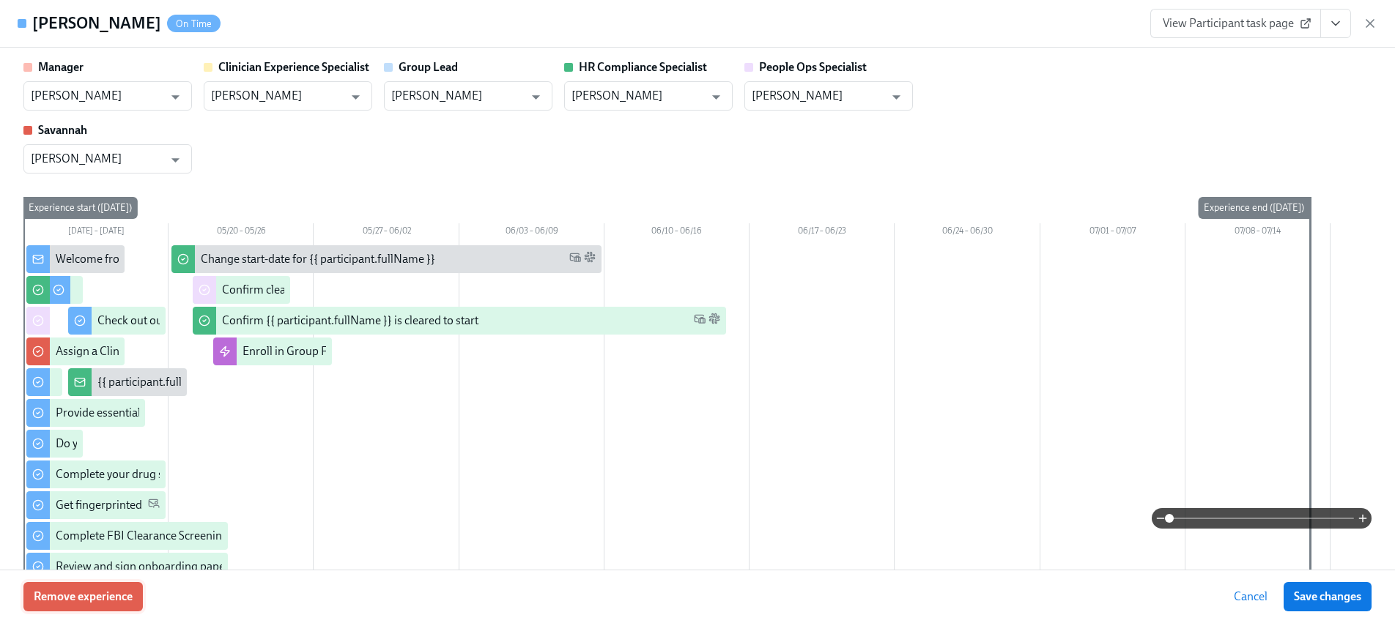
click at [63, 603] on span "Remove experience" at bounding box center [83, 597] width 99 height 15
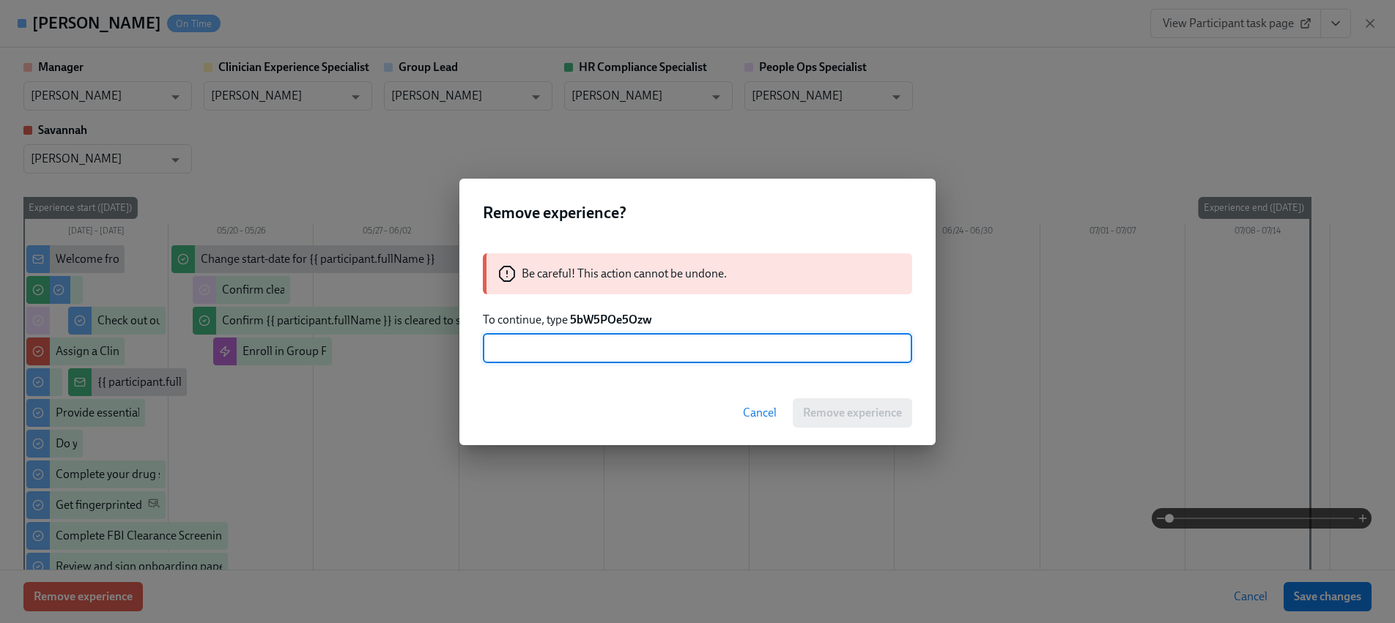
click at [627, 313] on strong "5bW5POe5Ozw" at bounding box center [611, 320] width 82 height 14
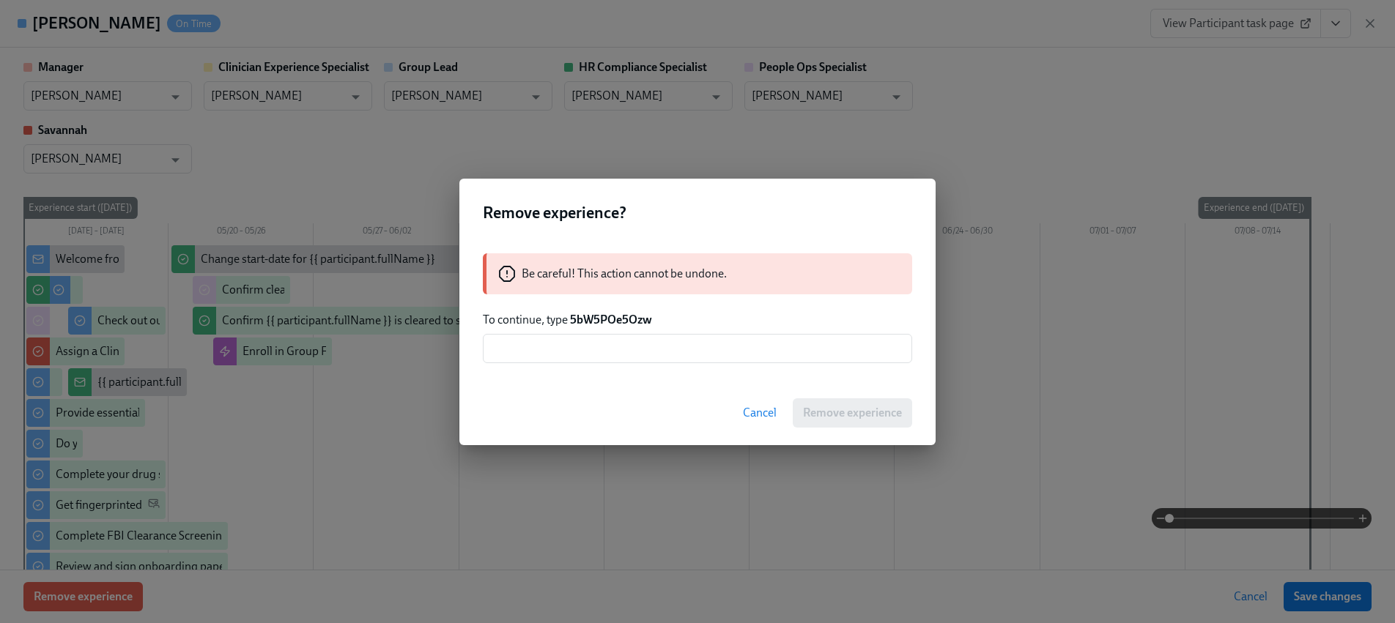
click at [627, 314] on strong "5bW5POe5Ozw" at bounding box center [611, 320] width 82 height 14
click at [629, 352] on input "text" at bounding box center [697, 348] width 429 height 29
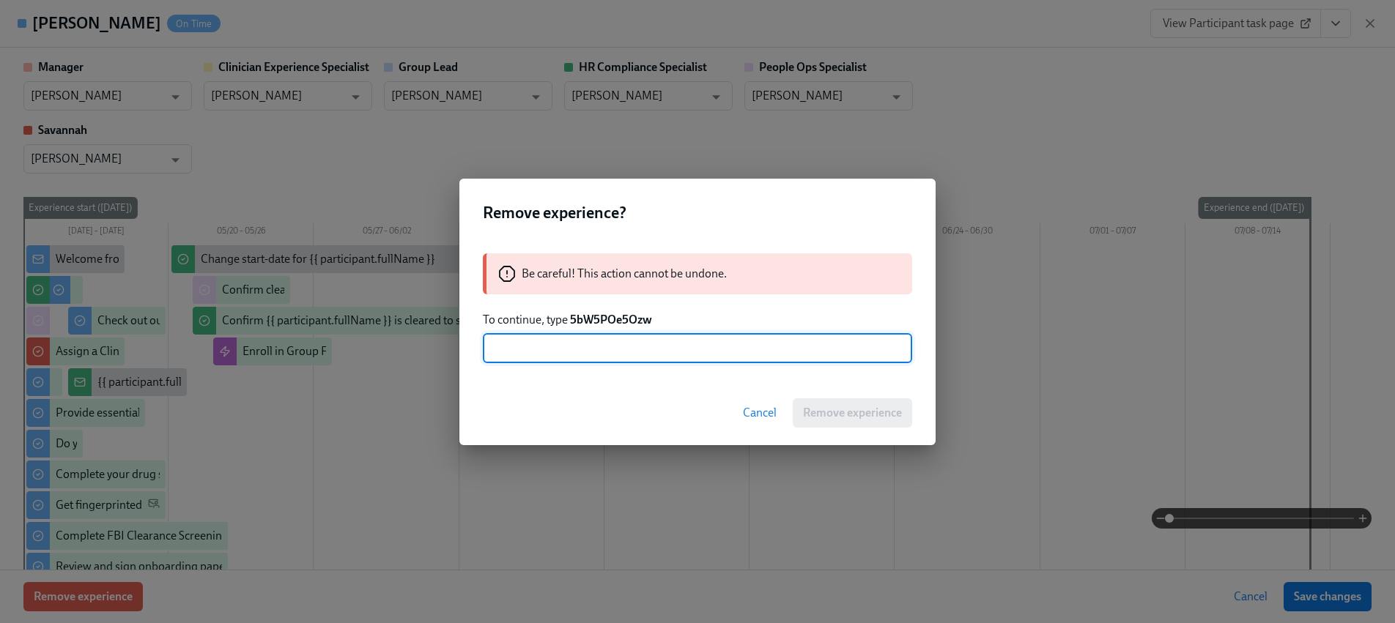
click at [615, 323] on strong "5bW5POe5Ozw" at bounding box center [611, 320] width 82 height 14
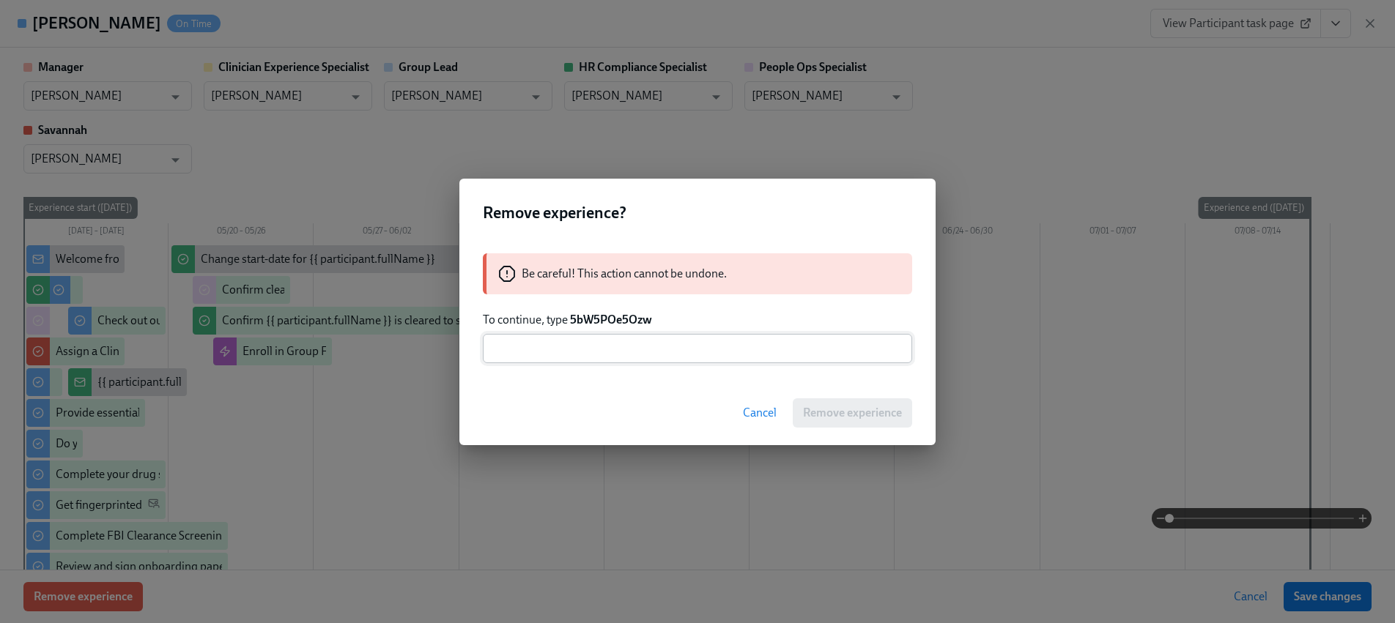
click at [610, 346] on input "text" at bounding box center [697, 348] width 429 height 29
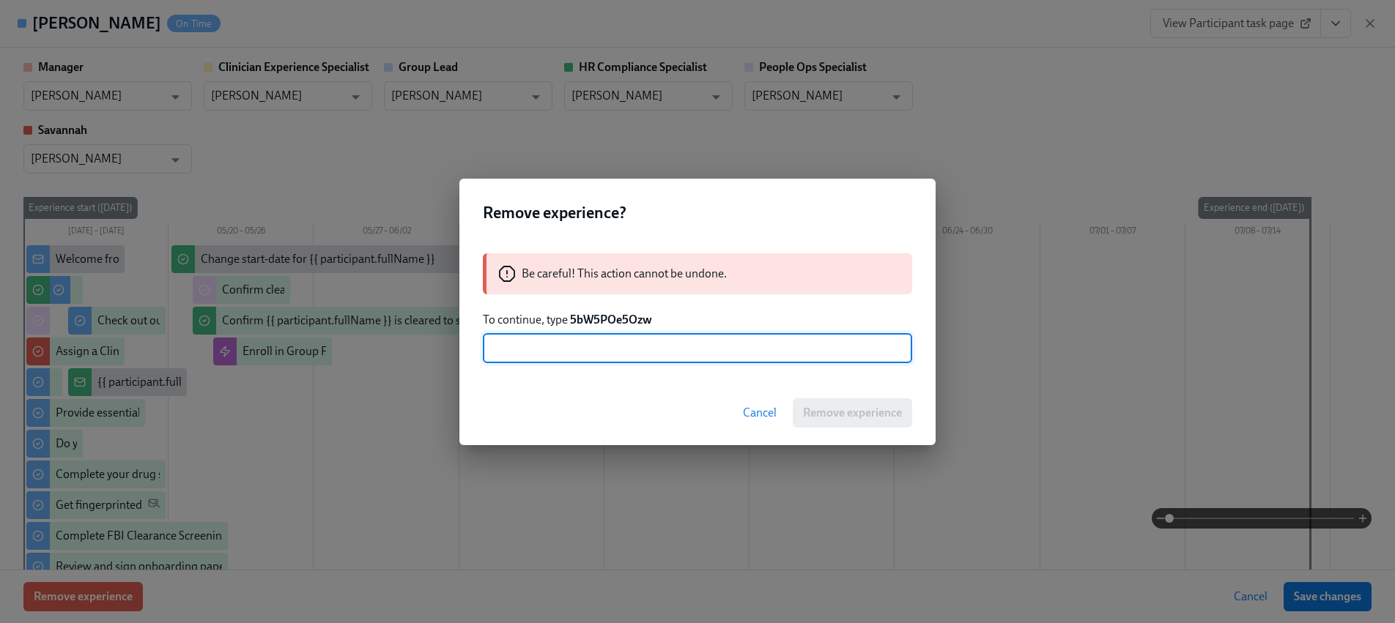
paste input "5bW5POe5Ozw"
type input "5bW5POe5Ozw"
click at [826, 408] on span "Remove experience" at bounding box center [852, 413] width 99 height 15
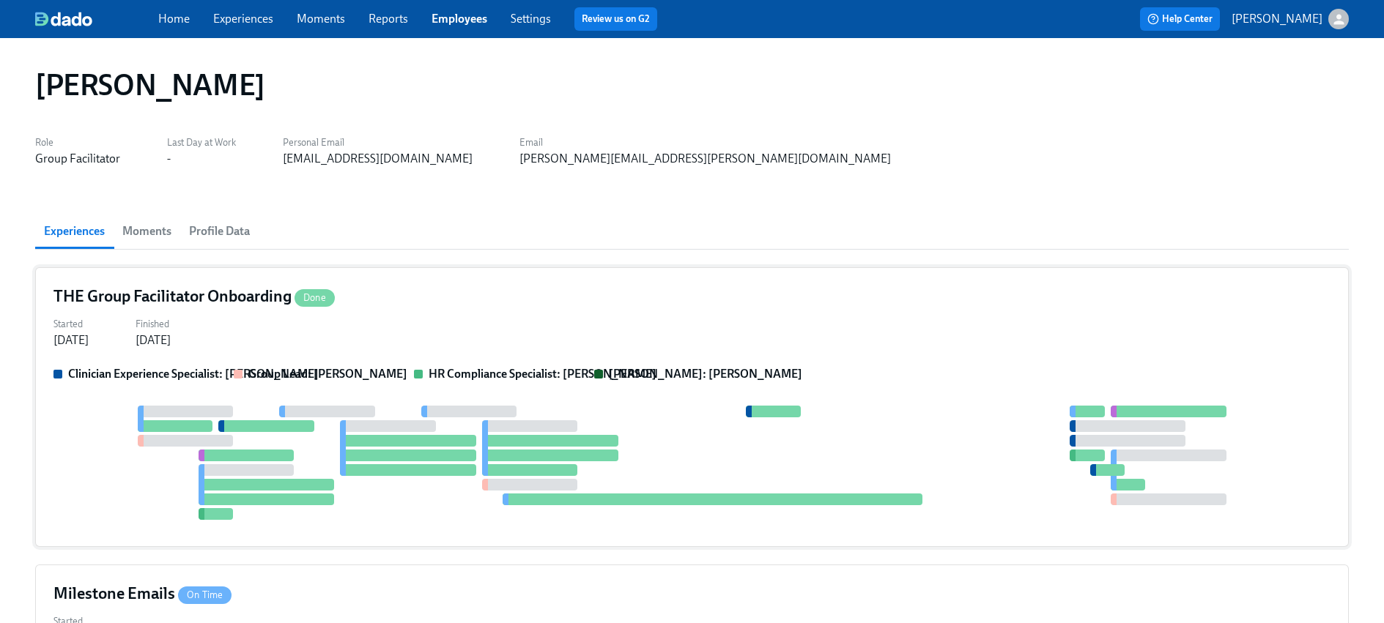
click at [323, 426] on div at bounding box center [691, 463] width 1277 height 114
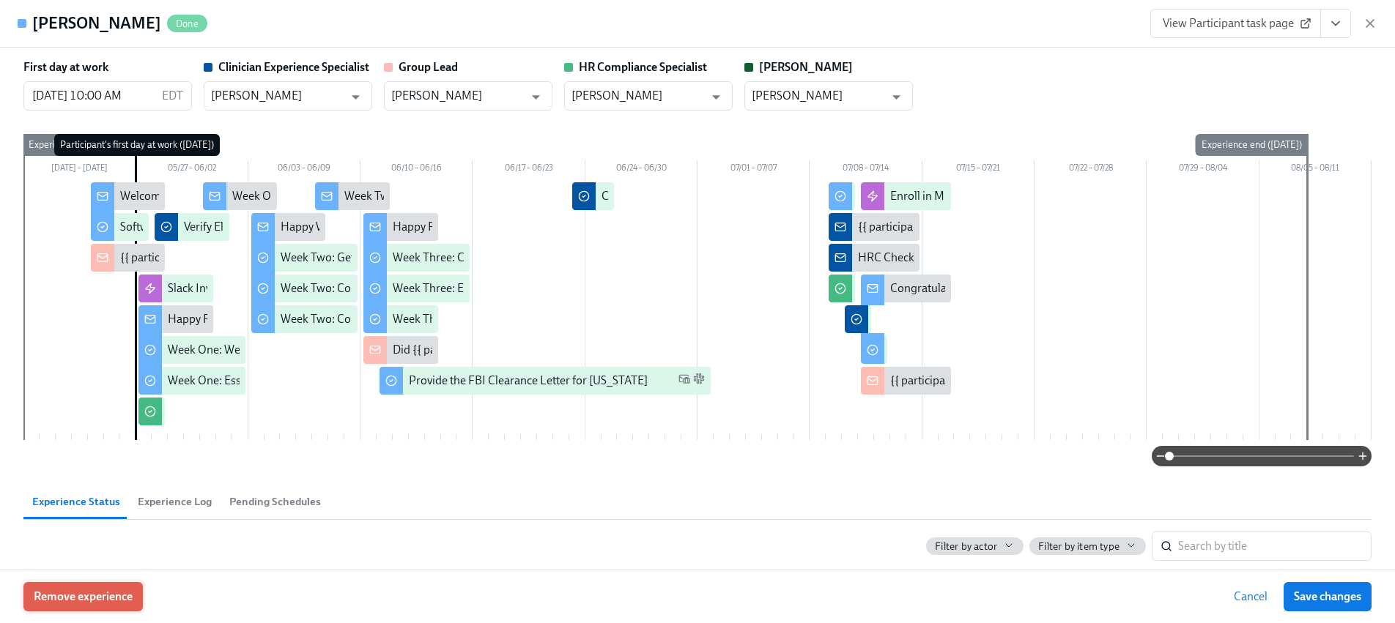
click at [83, 600] on span "Remove experience" at bounding box center [83, 597] width 99 height 15
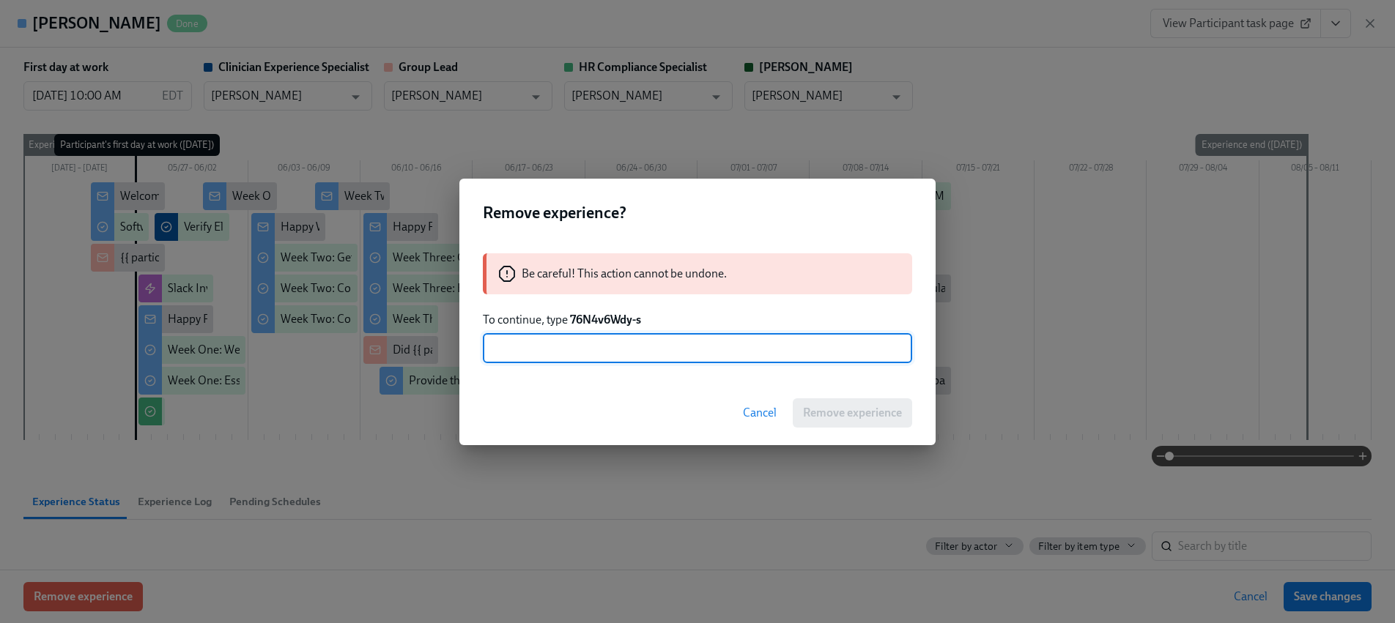
click at [590, 318] on strong "76N4v6Wdy-s" at bounding box center [605, 320] width 71 height 14
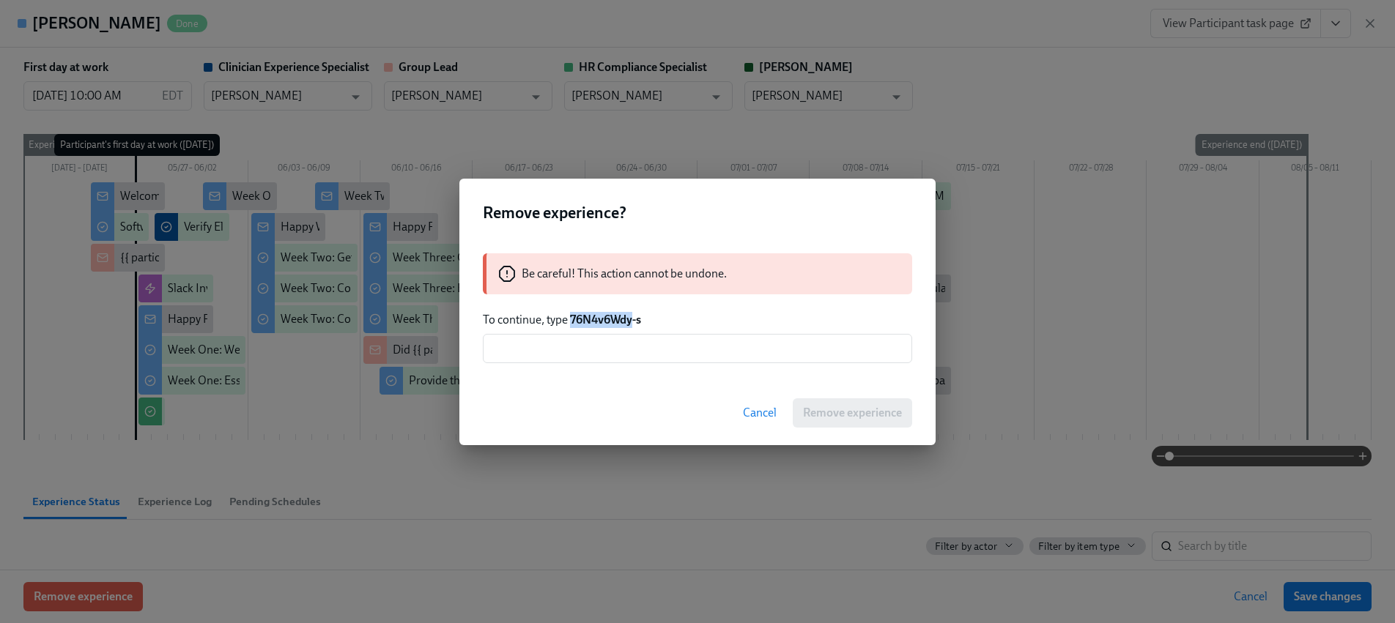
click at [590, 318] on strong "76N4v6Wdy-s" at bounding box center [605, 320] width 71 height 14
drag, startPoint x: 665, startPoint y: 317, endPoint x: 569, endPoint y: 320, distance: 96.0
click at [569, 320] on p "To continue, type 76N4v6Wdy-s" at bounding box center [697, 320] width 429 height 16
click at [598, 356] on input "text" at bounding box center [697, 348] width 429 height 29
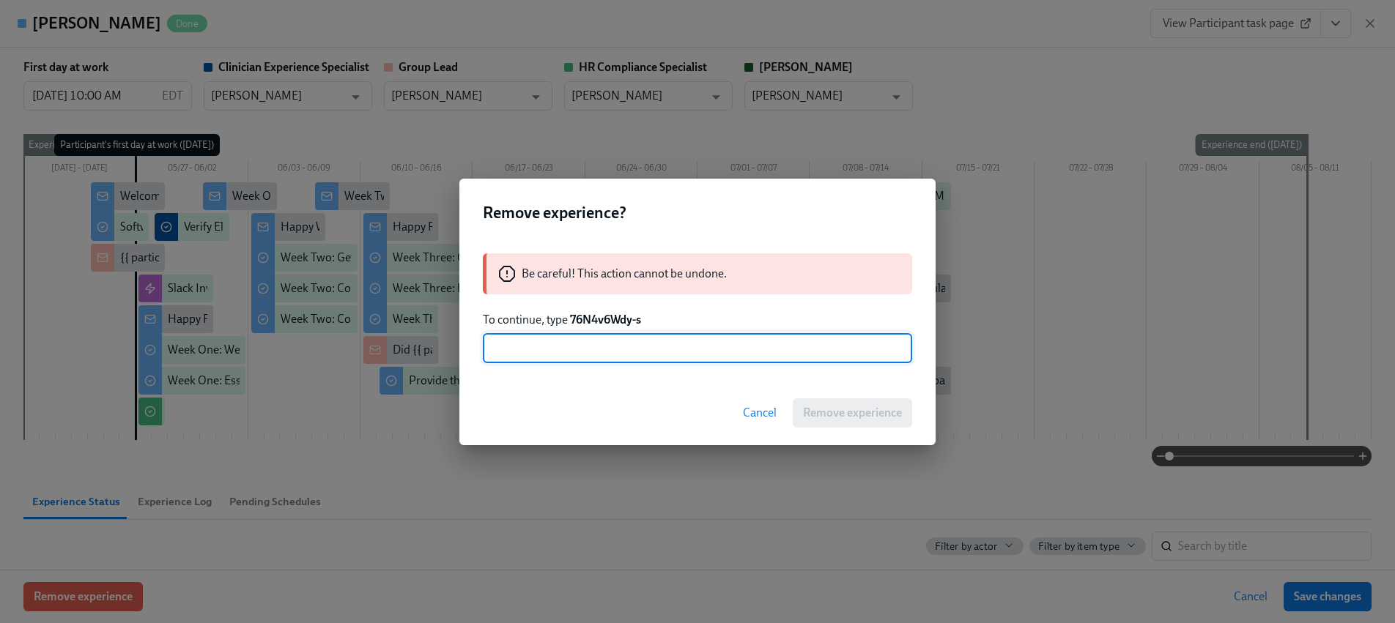
paste input "76N4v6Wdy-s"
type input "76N4v6Wdy-s"
click at [844, 408] on span "Remove experience" at bounding box center [852, 413] width 99 height 15
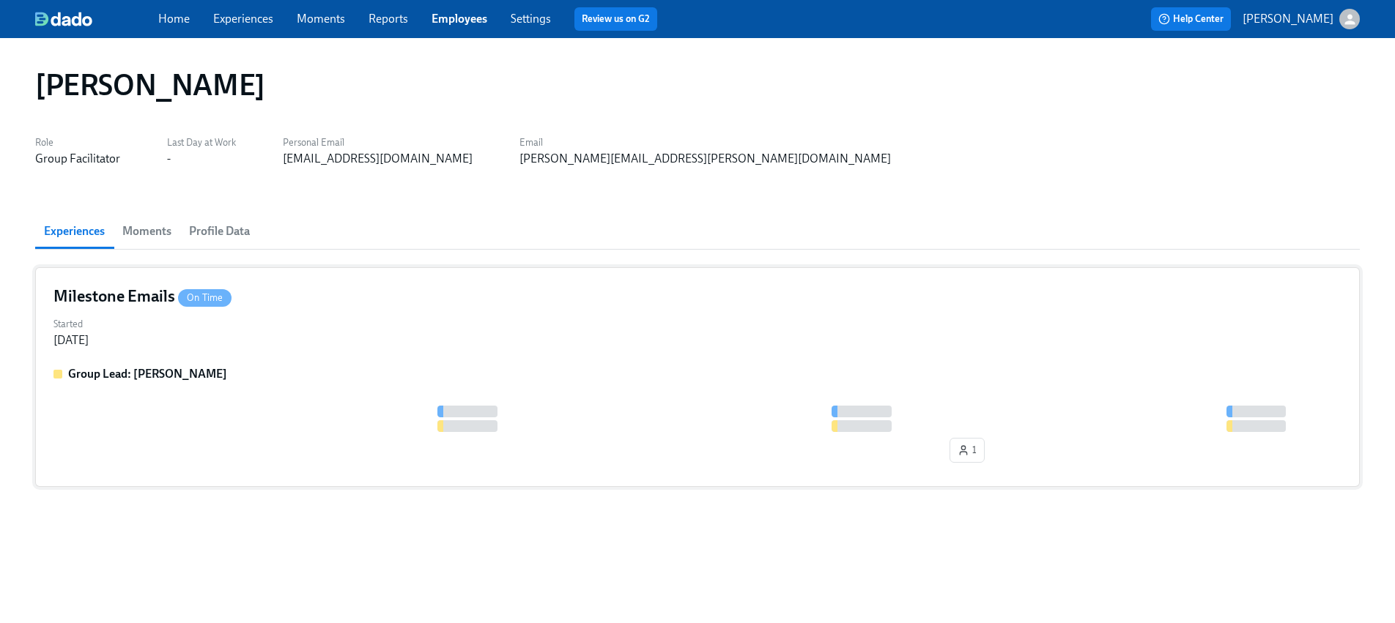
click at [261, 360] on div "Milestone Emails On Time Started [DATE] Group Lead: [PERSON_NAME] 1" at bounding box center [697, 377] width 1324 height 220
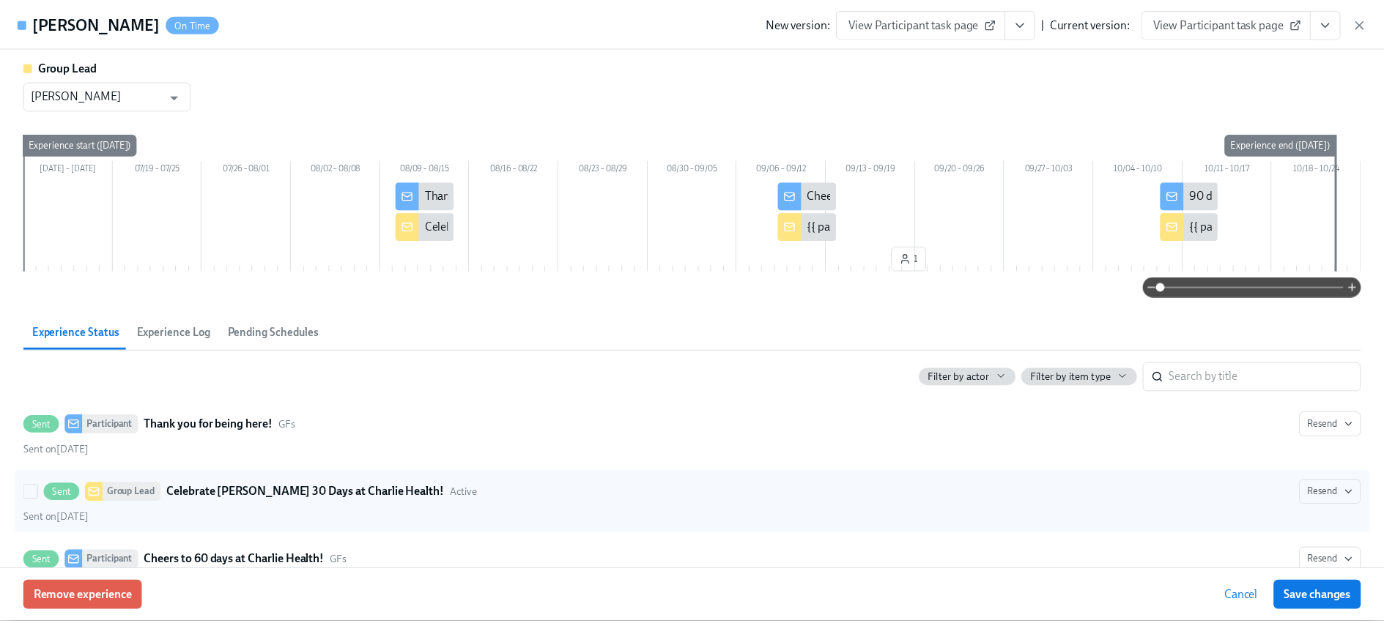
scroll to position [255, 0]
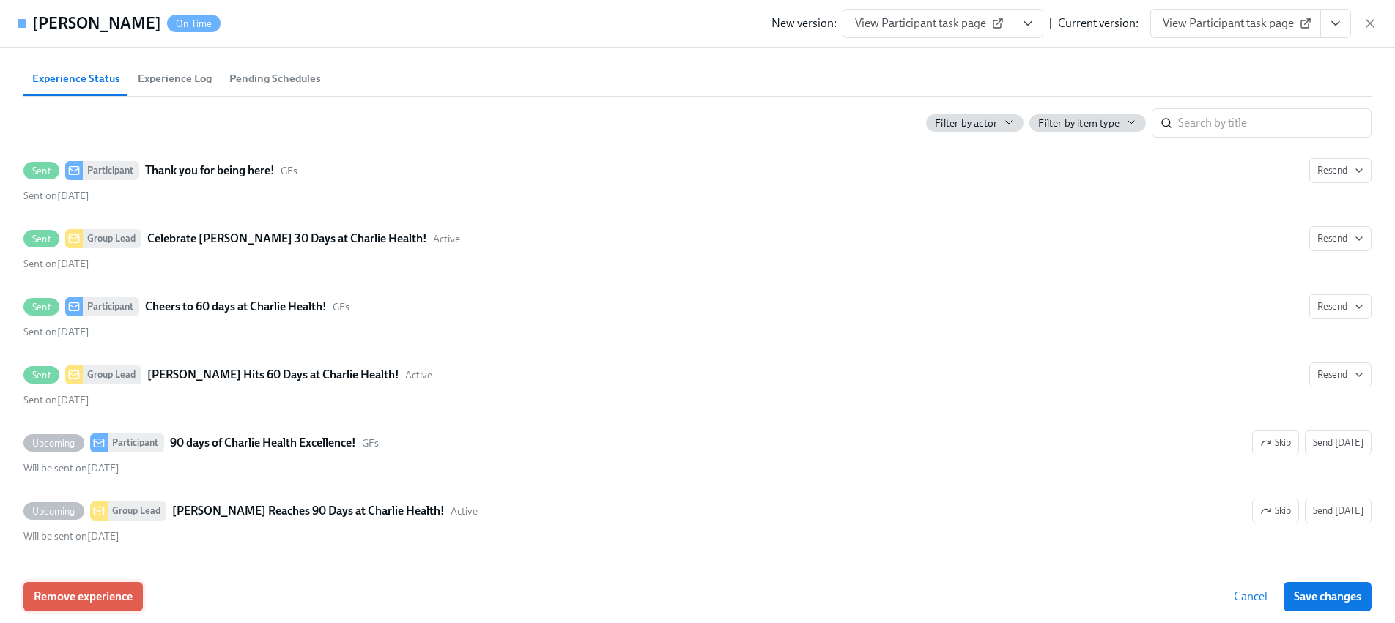
click at [92, 592] on span "Remove experience" at bounding box center [83, 597] width 99 height 15
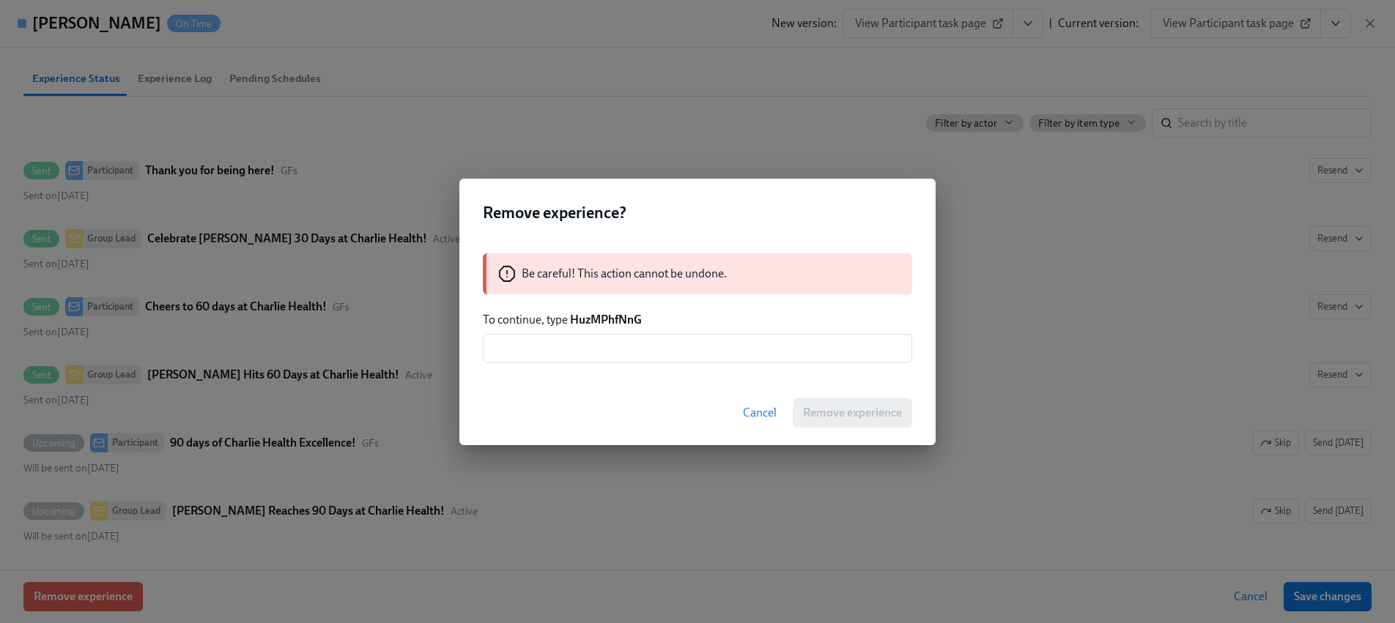
click at [620, 326] on strong "HuzMPhfNnG" at bounding box center [606, 320] width 72 height 14
click at [620, 325] on strong "HuzMPhfNnG" at bounding box center [606, 320] width 72 height 14
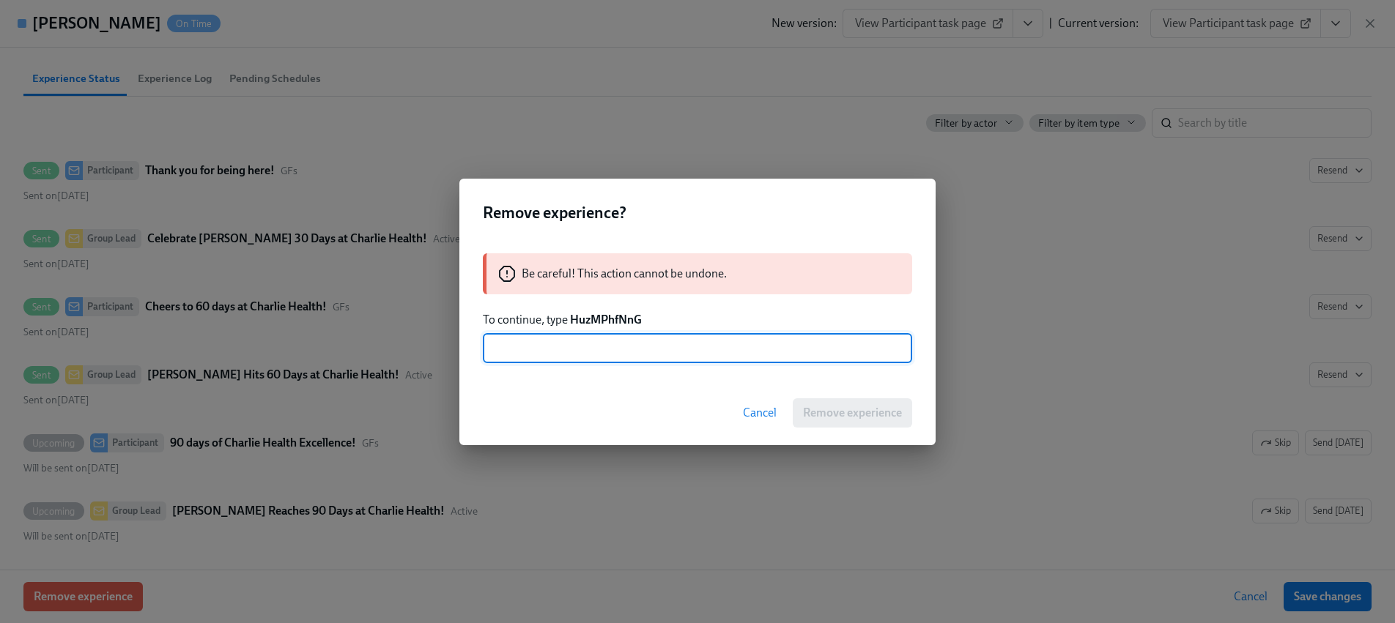
drag, startPoint x: 620, startPoint y: 343, endPoint x: 650, endPoint y: 360, distance: 34.4
click at [620, 344] on input "text" at bounding box center [697, 348] width 429 height 29
paste
type input "HuzMPhfNnG"
click at [830, 414] on span "Remove experience" at bounding box center [852, 413] width 99 height 15
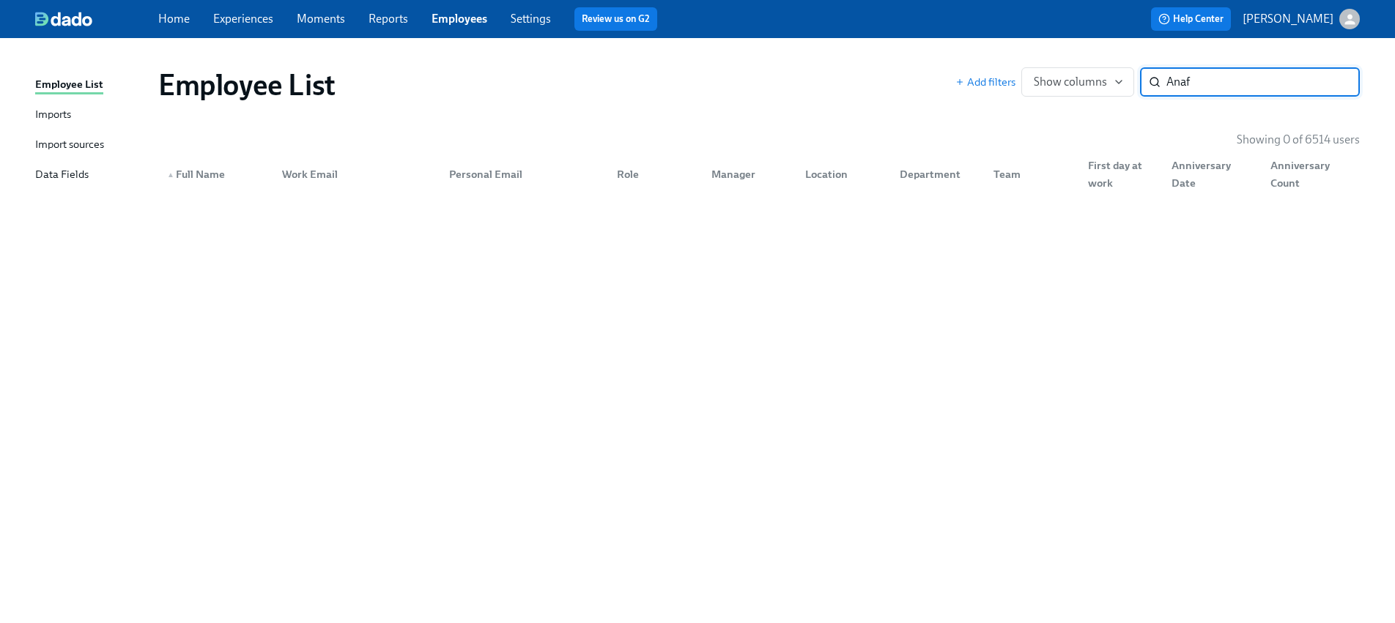
type input "[PERSON_NAME]"
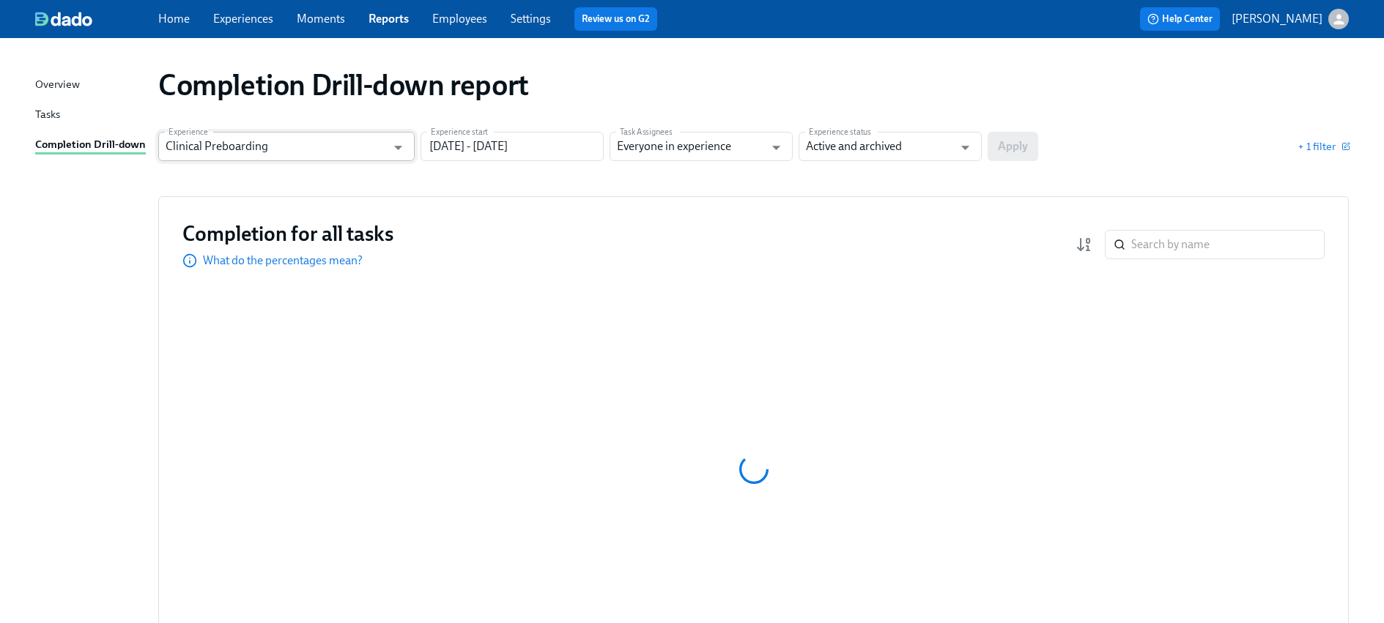
click at [347, 144] on input "Clinical Preboarding" at bounding box center [276, 146] width 220 height 29
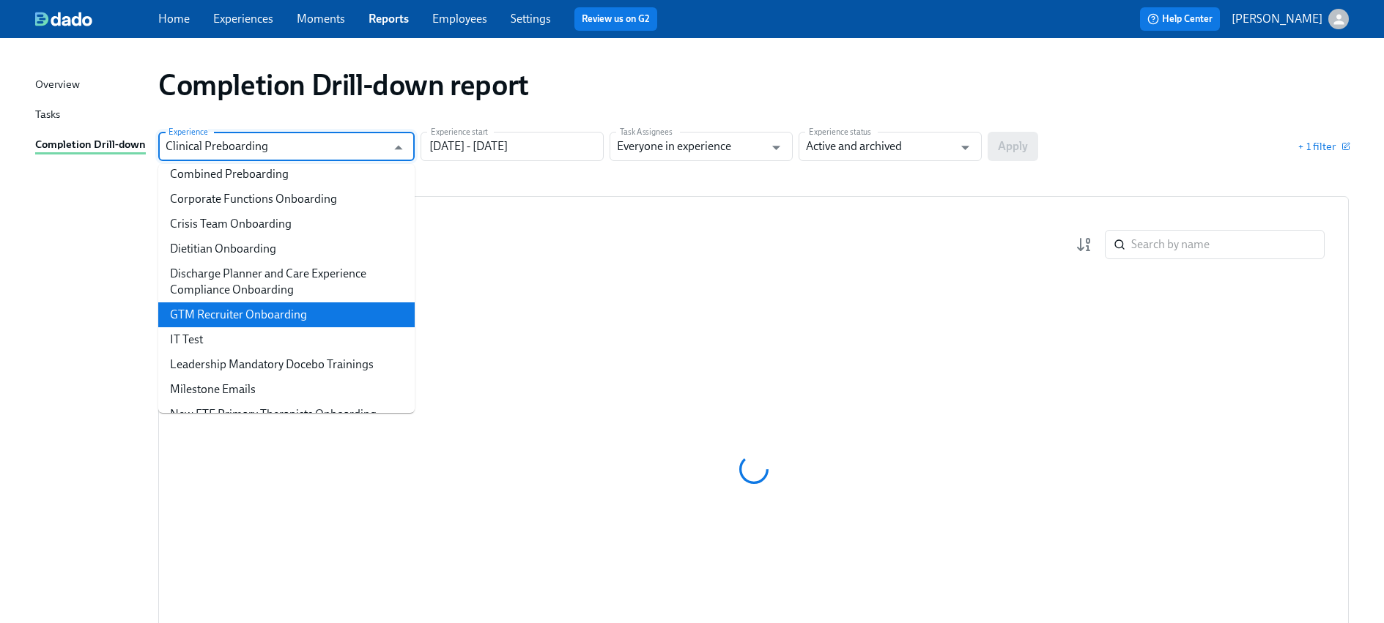
scroll to position [456, 0]
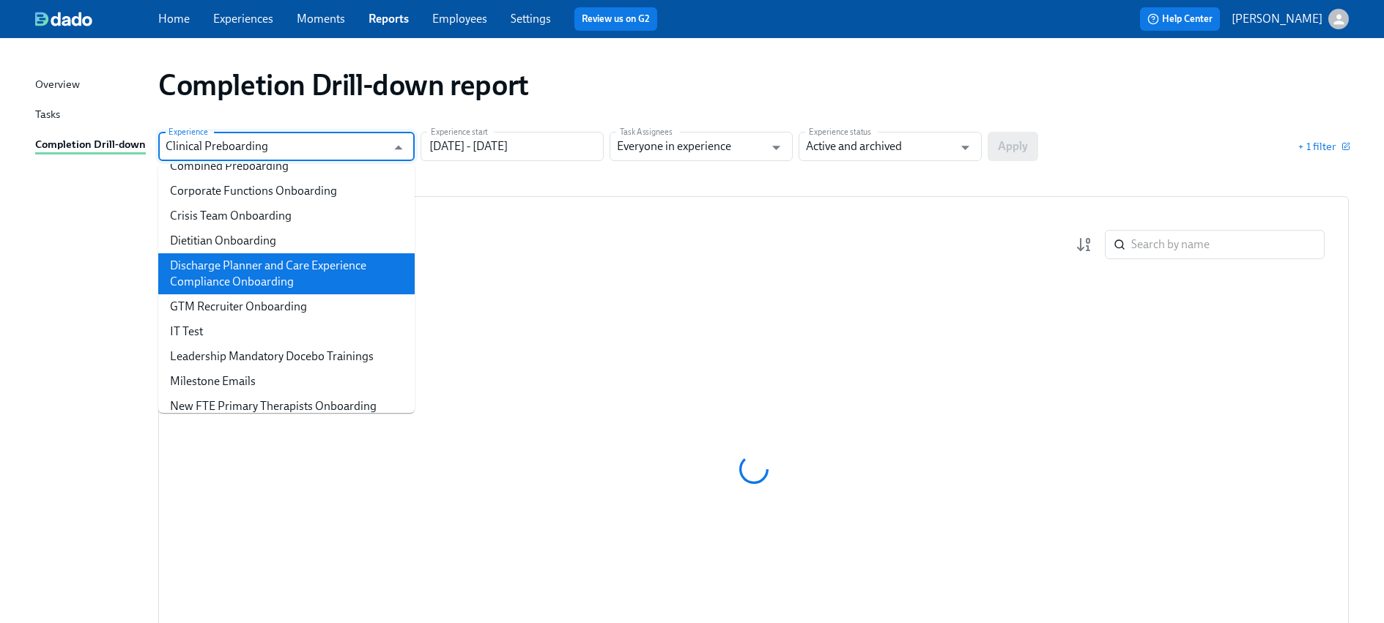
click at [278, 278] on li "Discharge Planner and Care Experience Compliance Onboarding" at bounding box center [286, 273] width 256 height 41
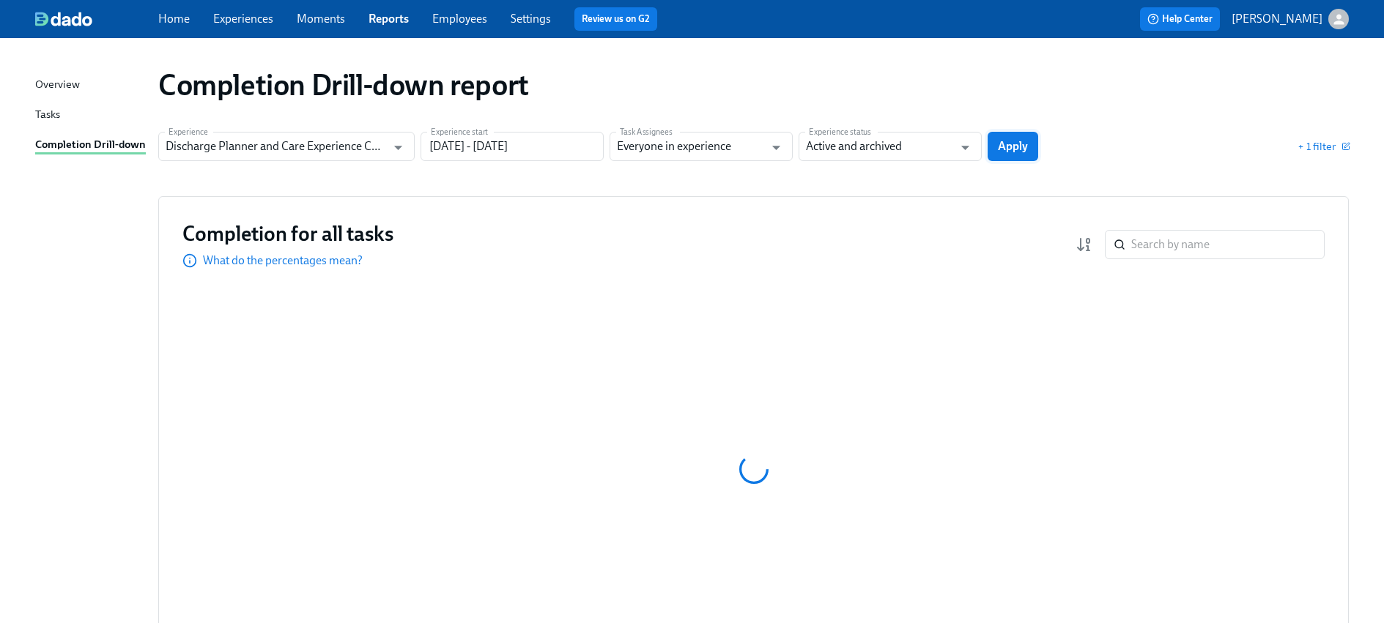
click at [1003, 149] on span "Apply" at bounding box center [1013, 146] width 30 height 15
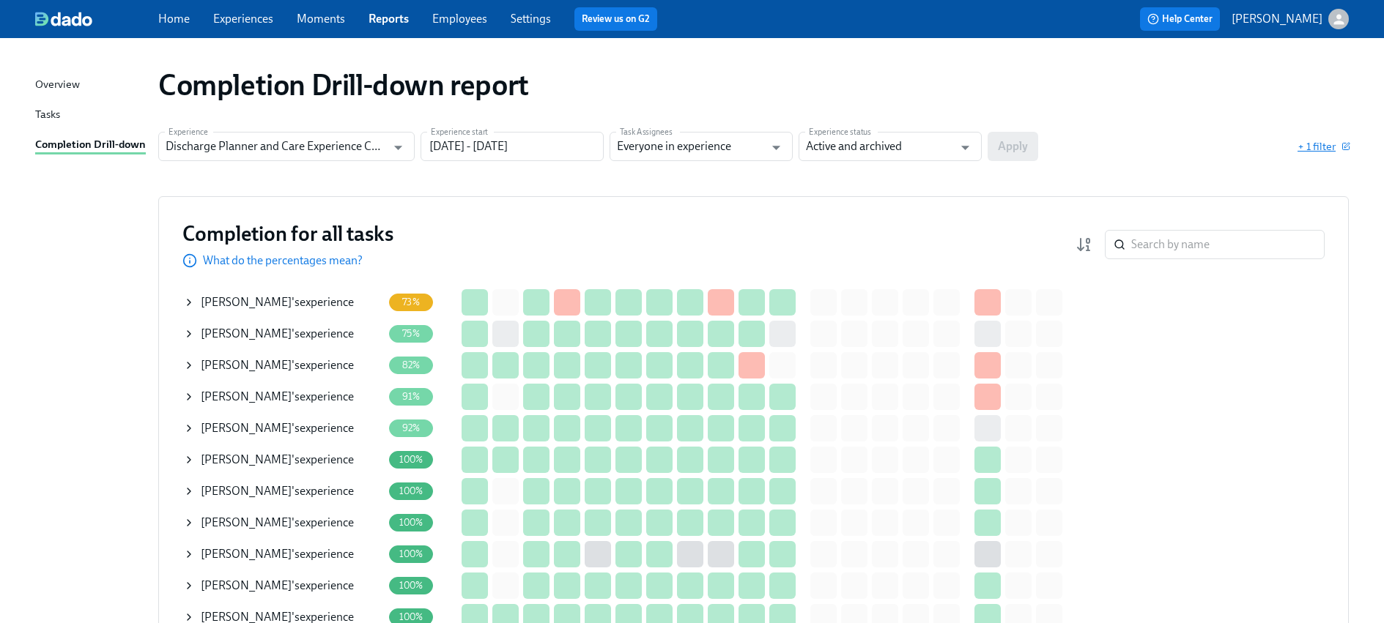
click at [1322, 144] on span "+ 1 filter" at bounding box center [1322, 146] width 51 height 15
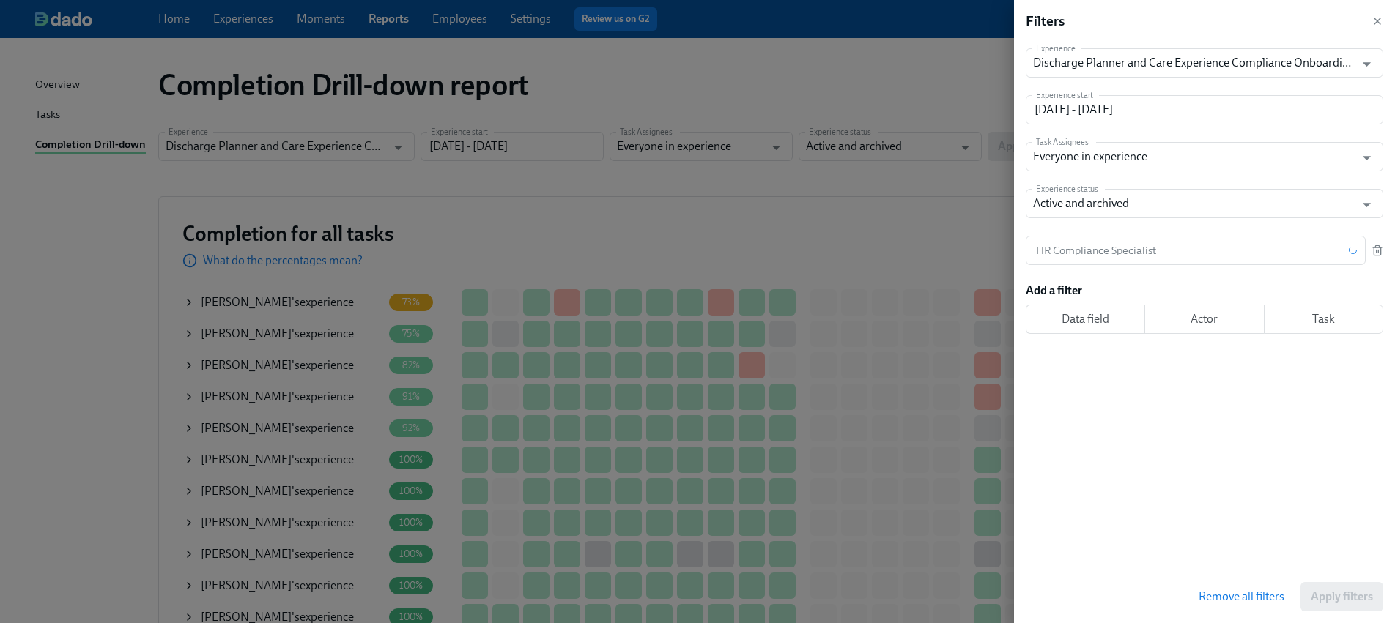
click at [763, 189] on div at bounding box center [697, 311] width 1395 height 623
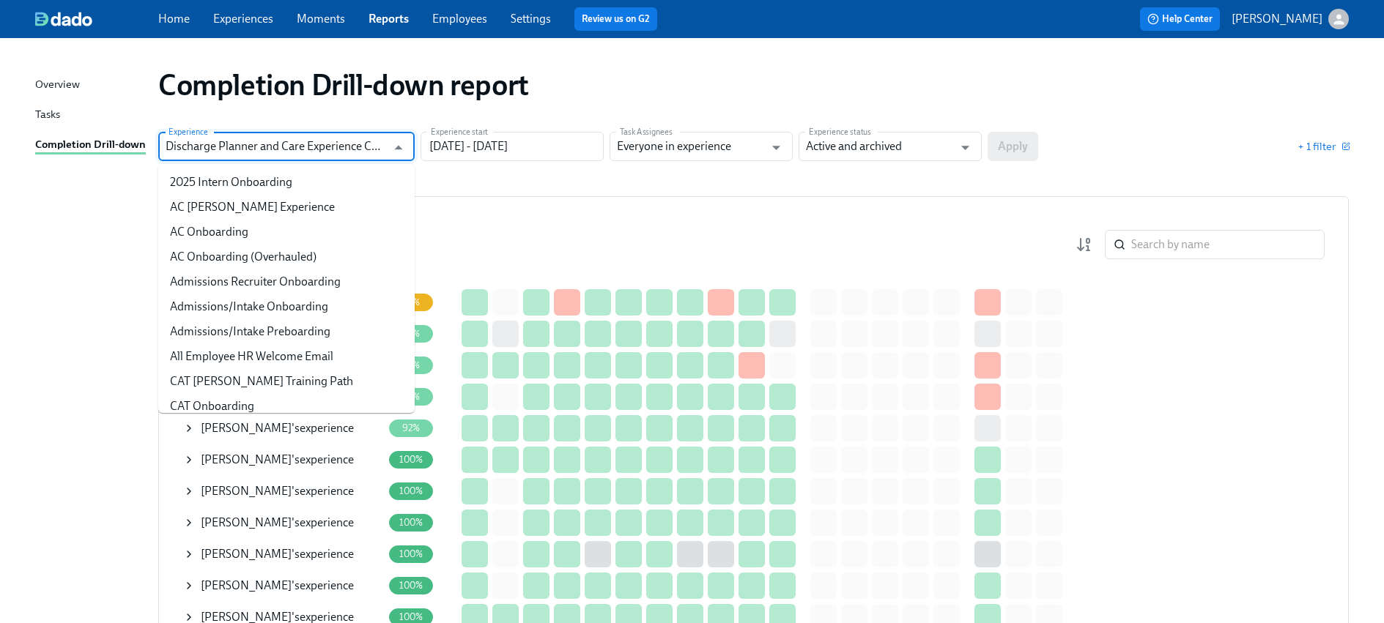
click at [323, 156] on input "Discharge Planner and Care Experience Compliance Onboarding" at bounding box center [276, 146] width 220 height 29
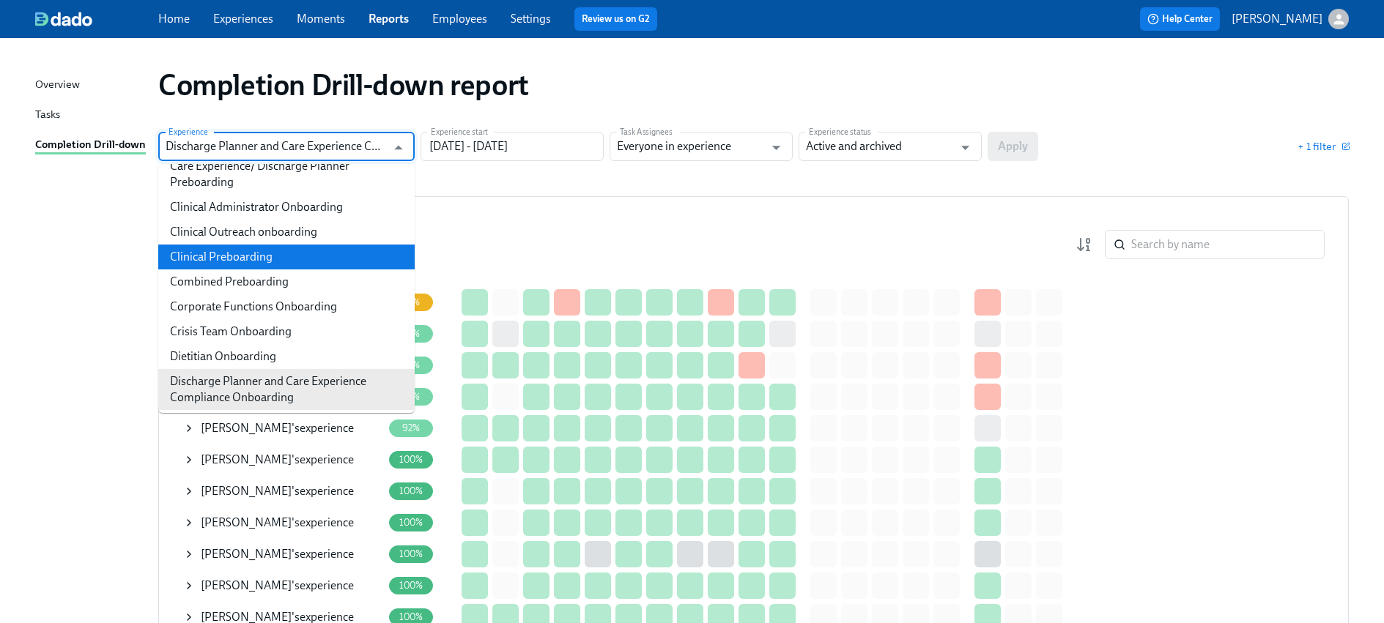
click at [285, 263] on li "Clinical Preboarding" at bounding box center [286, 257] width 256 height 25
type input "Clinical Preboarding"
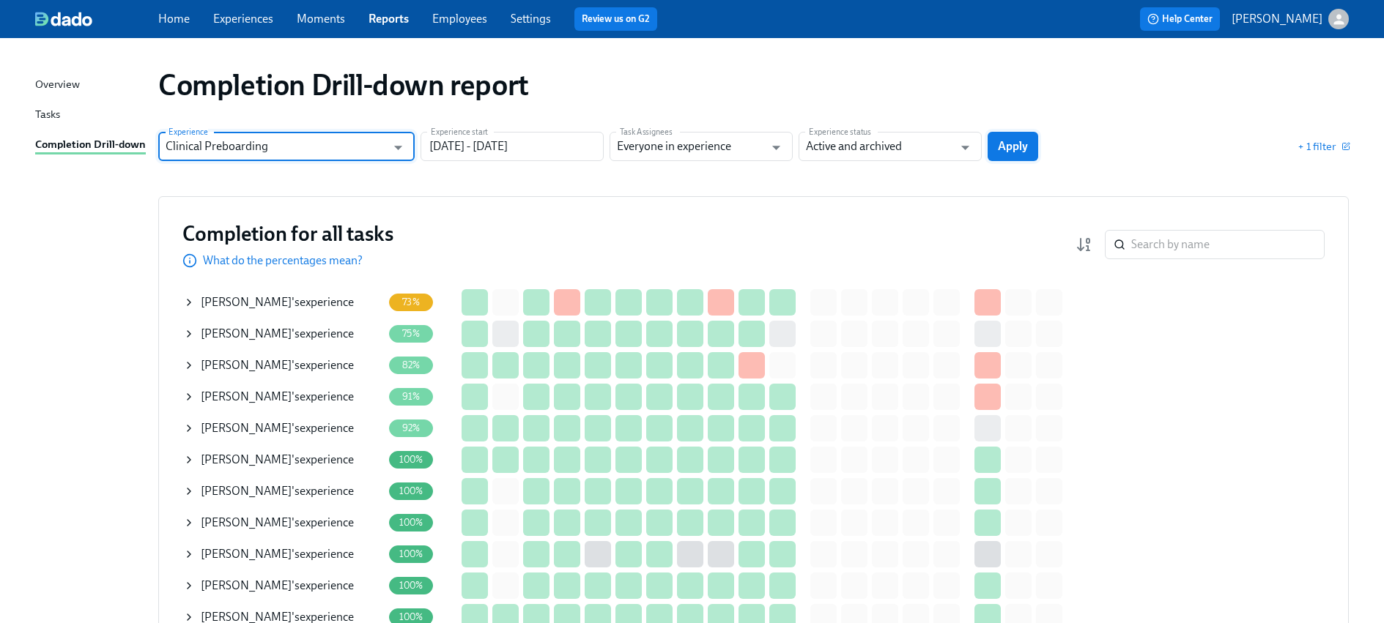
click at [992, 147] on button "Apply" at bounding box center [1012, 146] width 51 height 29
click at [1160, 240] on input "search" at bounding box center [1227, 244] width 193 height 29
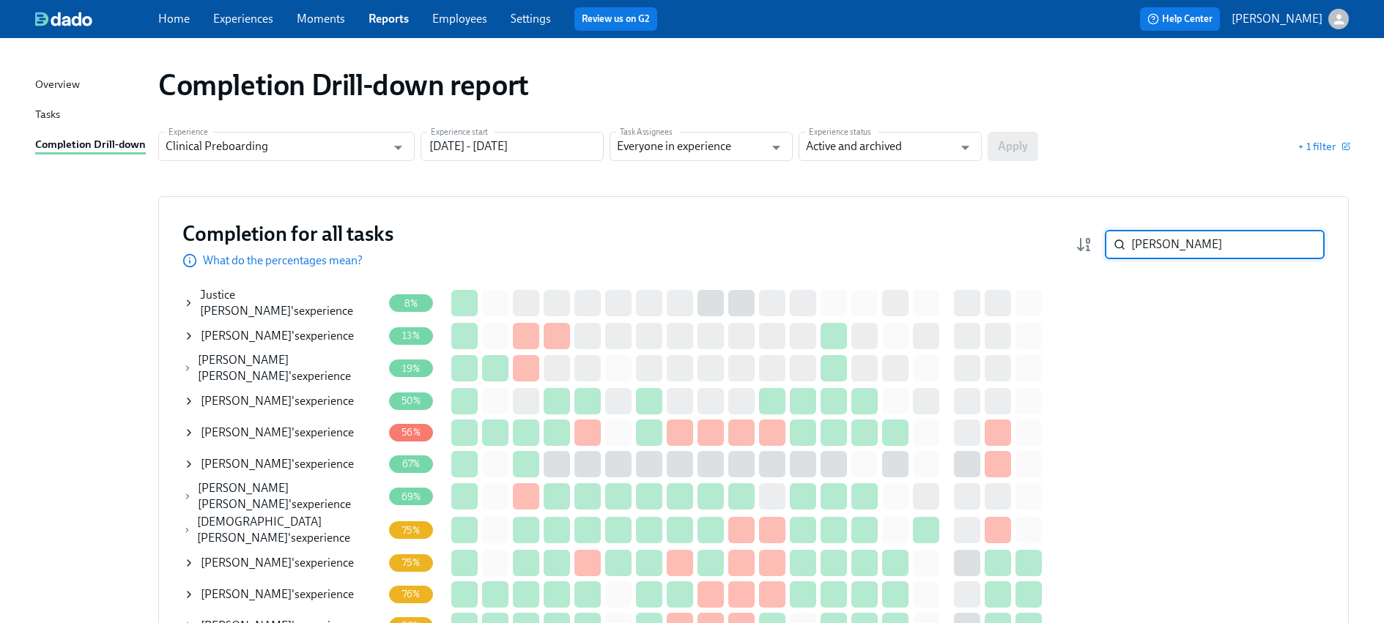
type input "dionne"
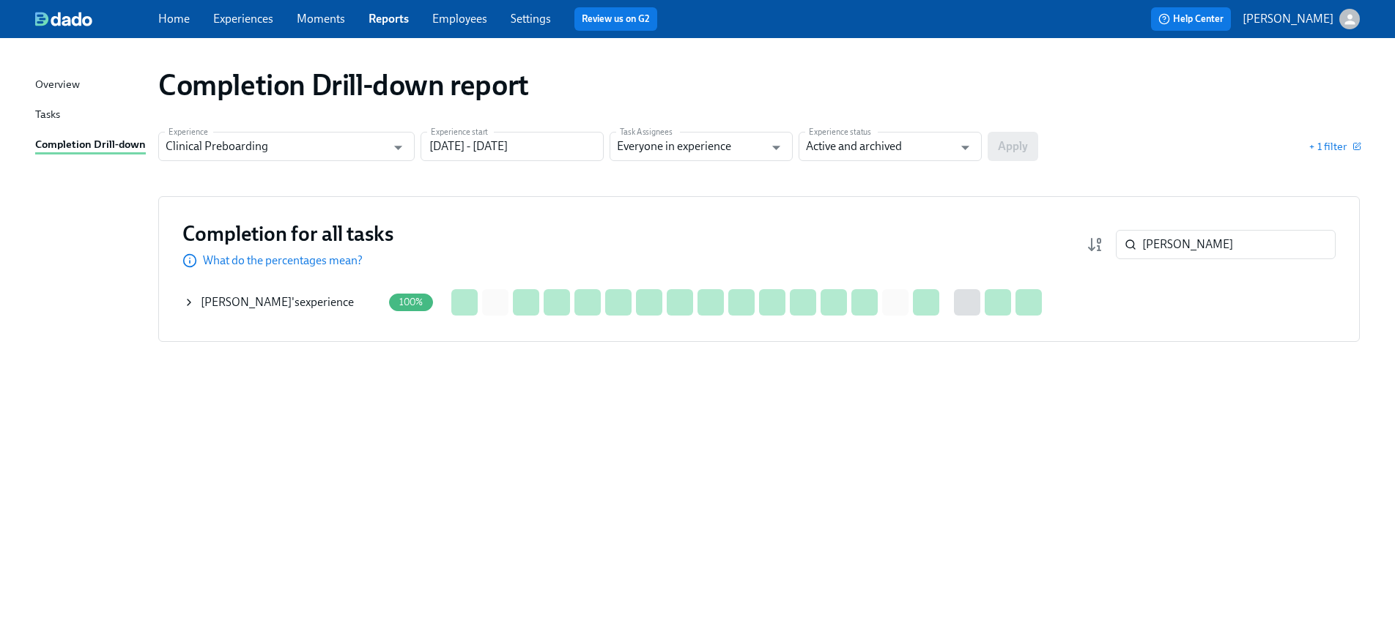
click at [196, 305] on div "Dionne Rose 's experience" at bounding box center [282, 302] width 199 height 29
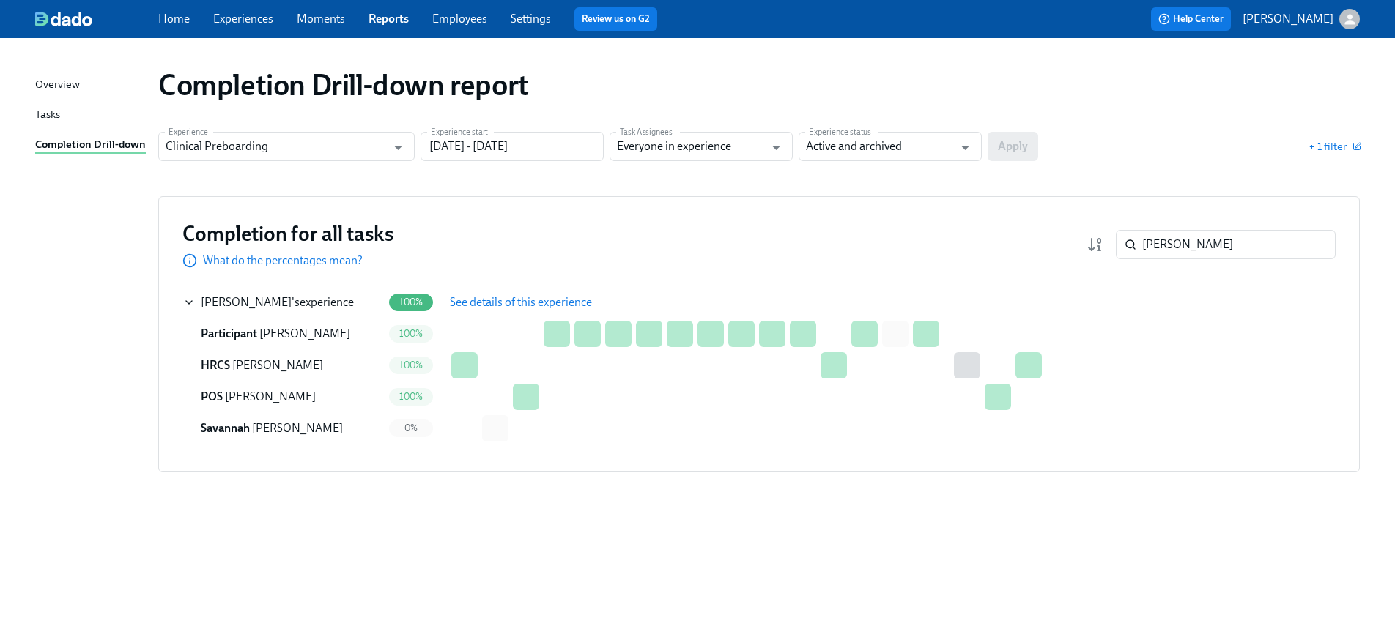
click at [461, 313] on button "See details of this experience" at bounding box center [520, 302] width 163 height 29
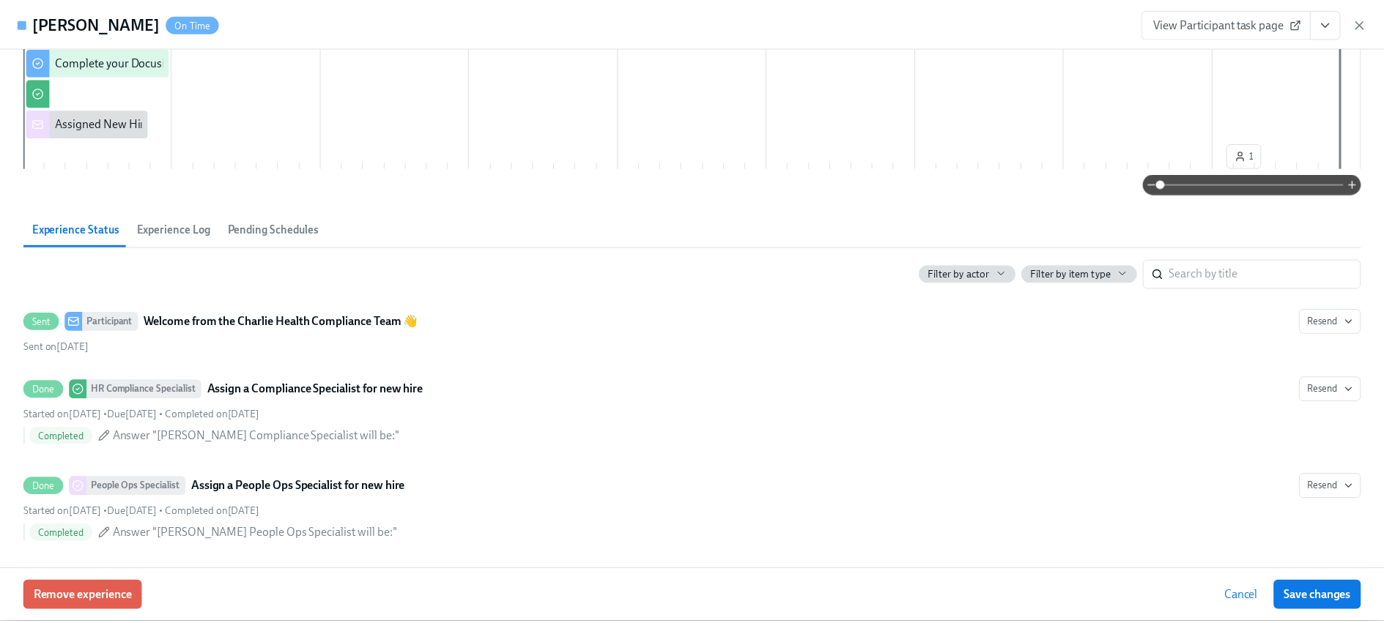
scroll to position [252, 0]
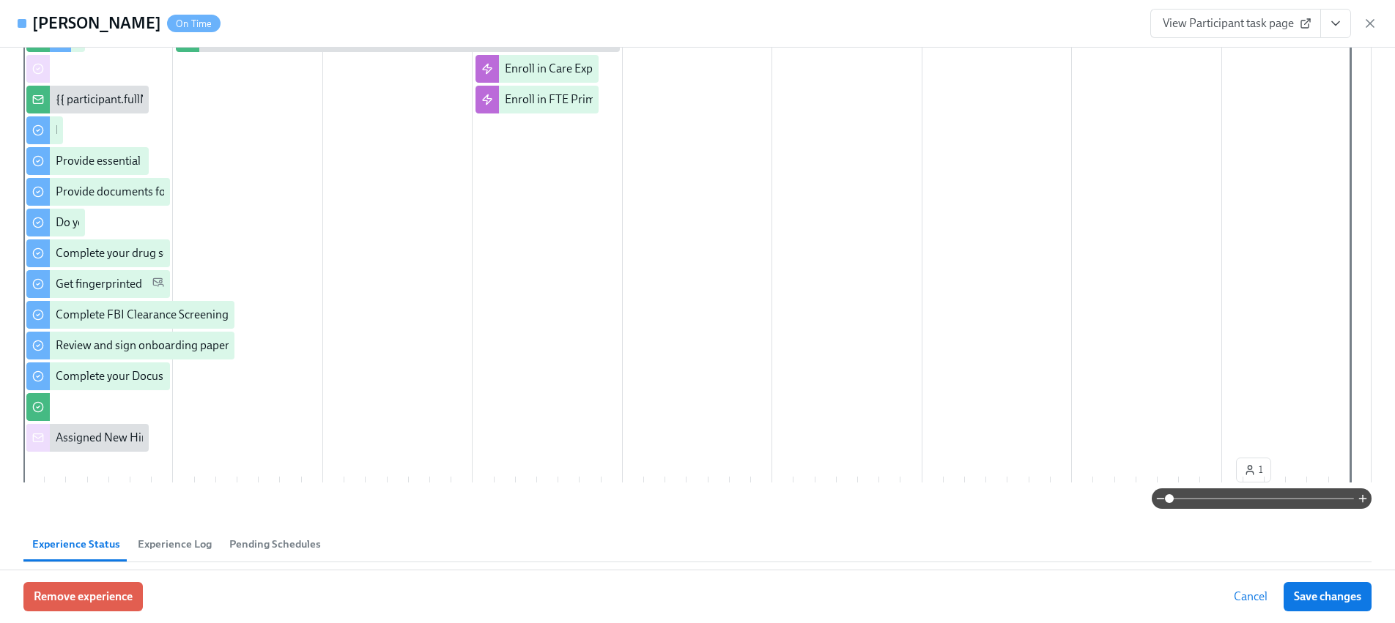
click at [1363, 20] on icon "button" at bounding box center [1369, 23] width 15 height 15
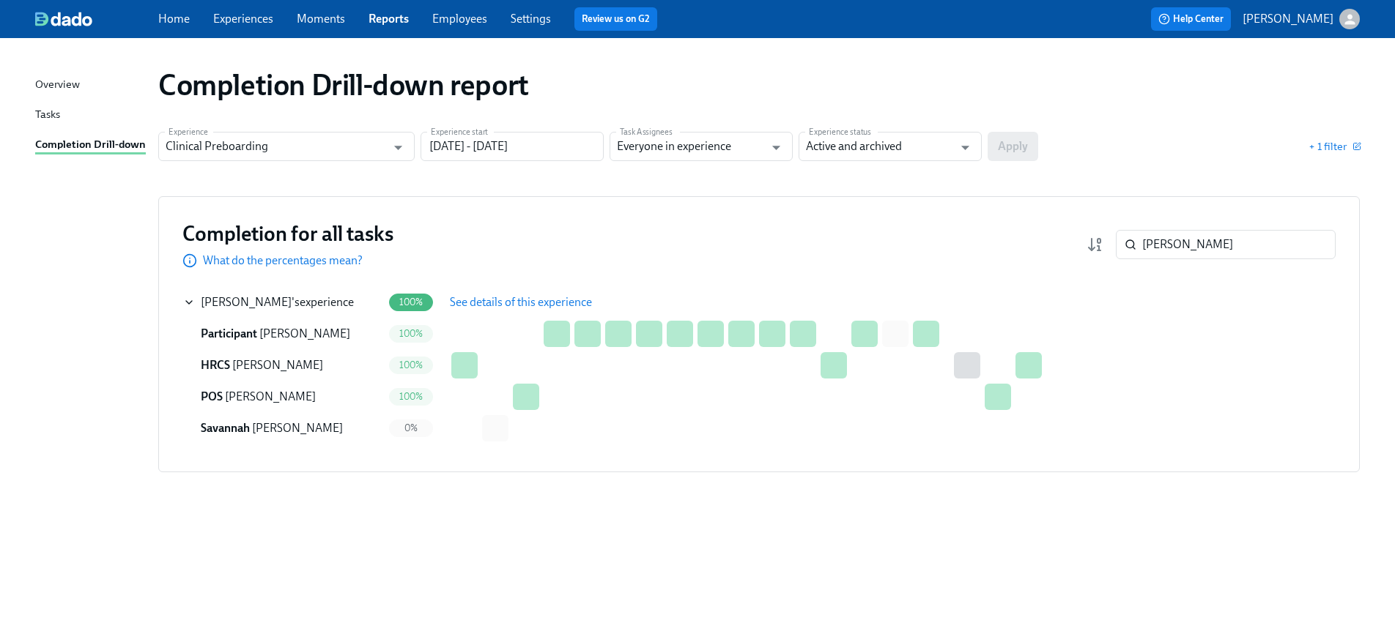
click at [263, 21] on link "Experiences" at bounding box center [243, 19] width 60 height 14
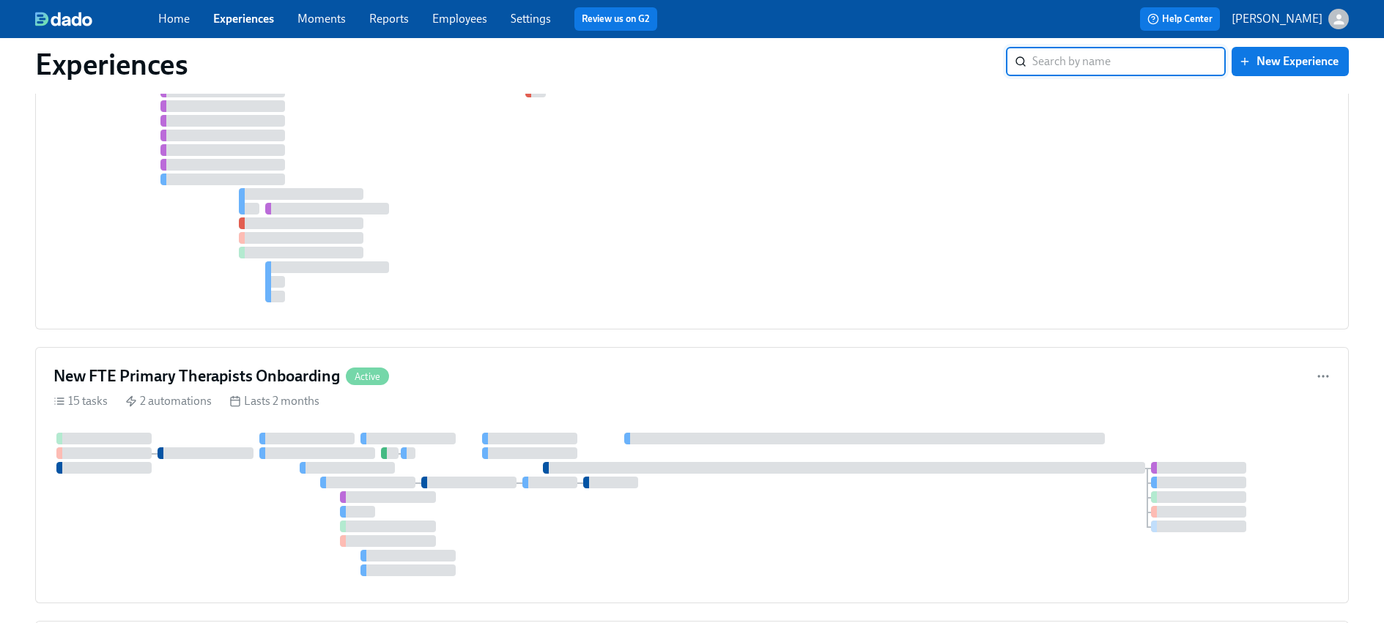
scroll to position [2062, 0]
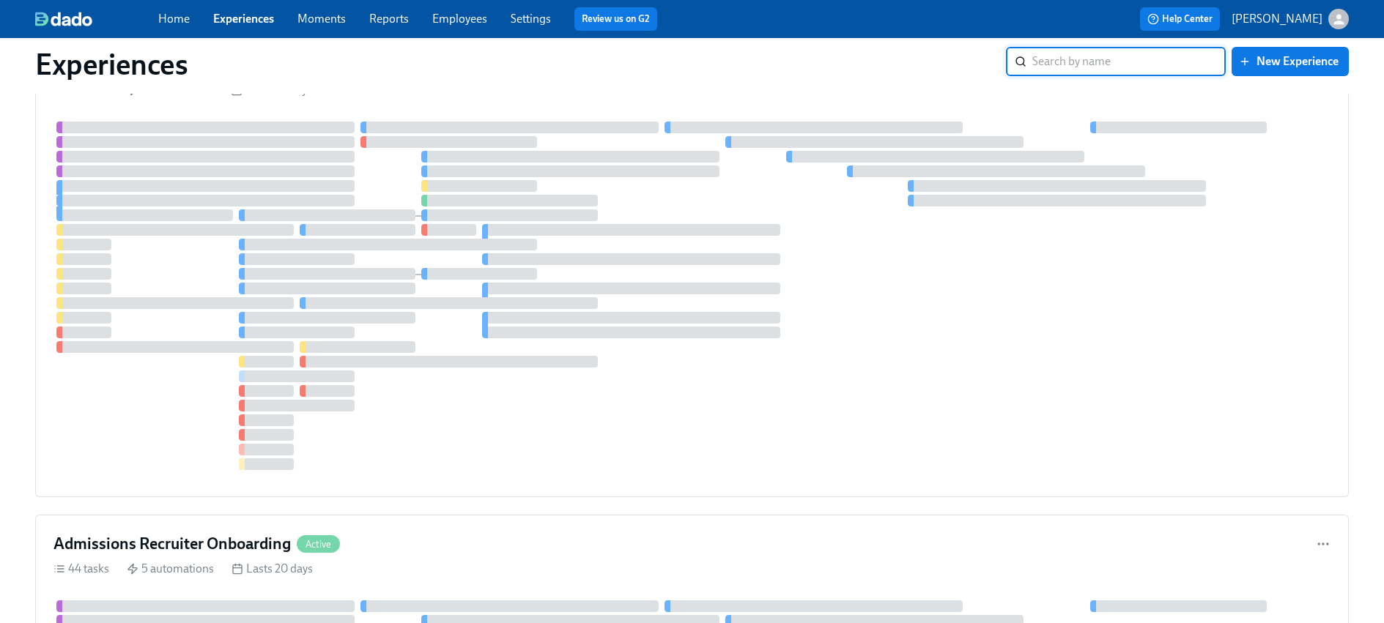
click at [231, 15] on link "Experiences" at bounding box center [243, 19] width 61 height 14
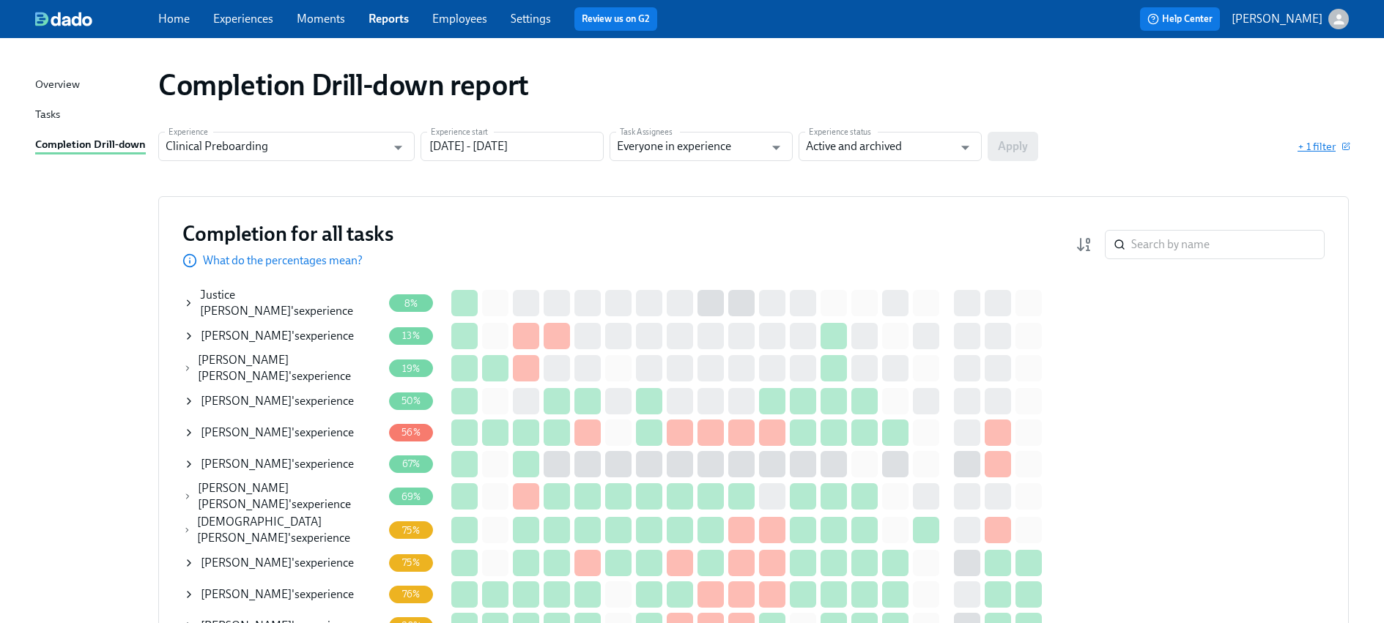
click at [1311, 151] on span "+ 1 filter" at bounding box center [1322, 146] width 51 height 15
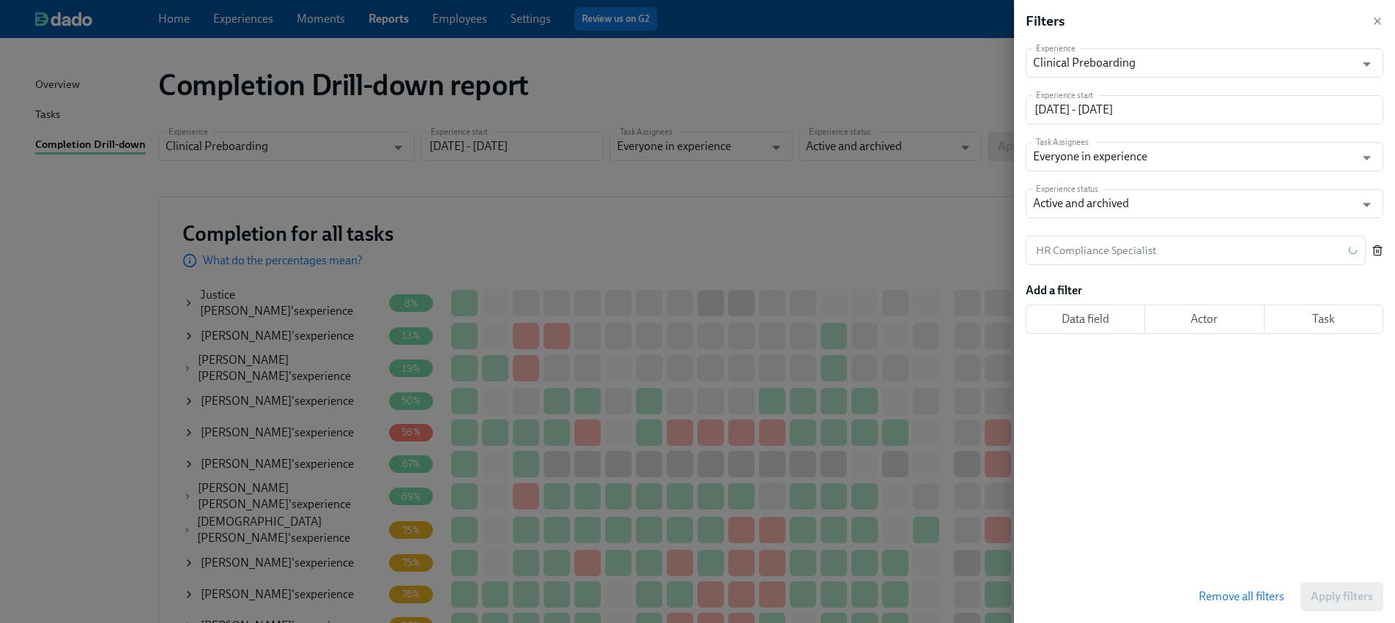
click at [1374, 249] on icon "button" at bounding box center [1377, 251] width 12 height 12
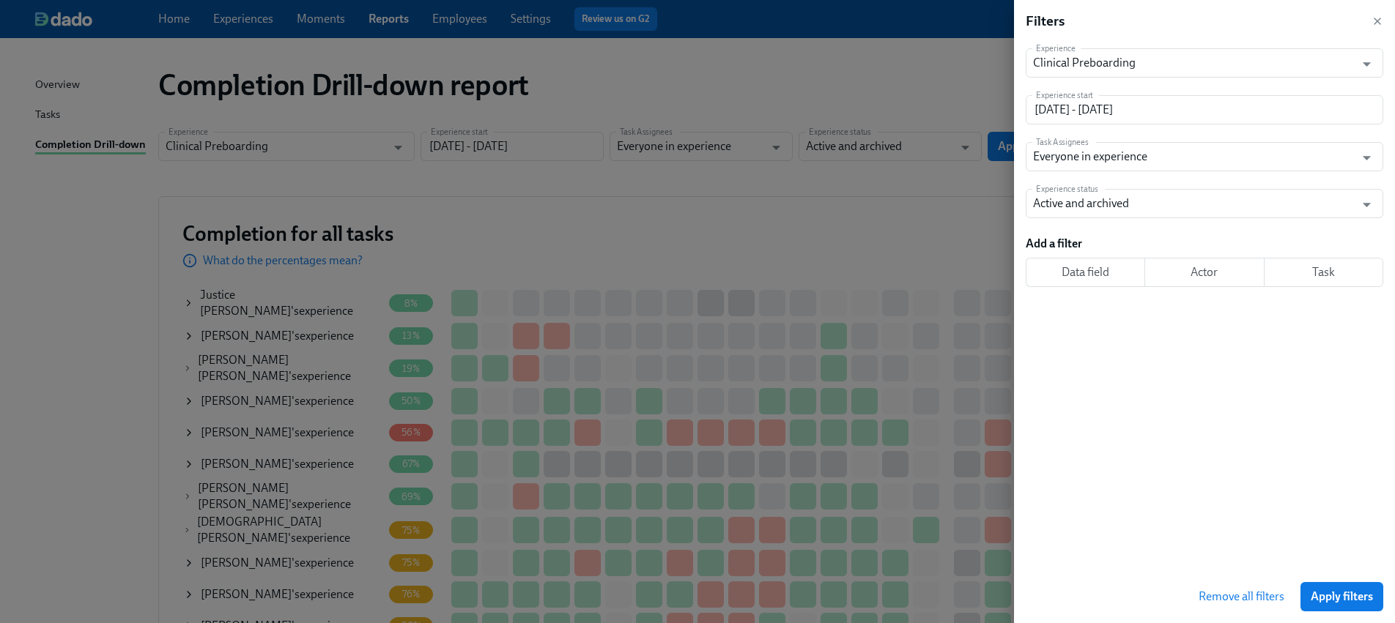
click at [1337, 586] on button "Apply filters" at bounding box center [1341, 596] width 83 height 29
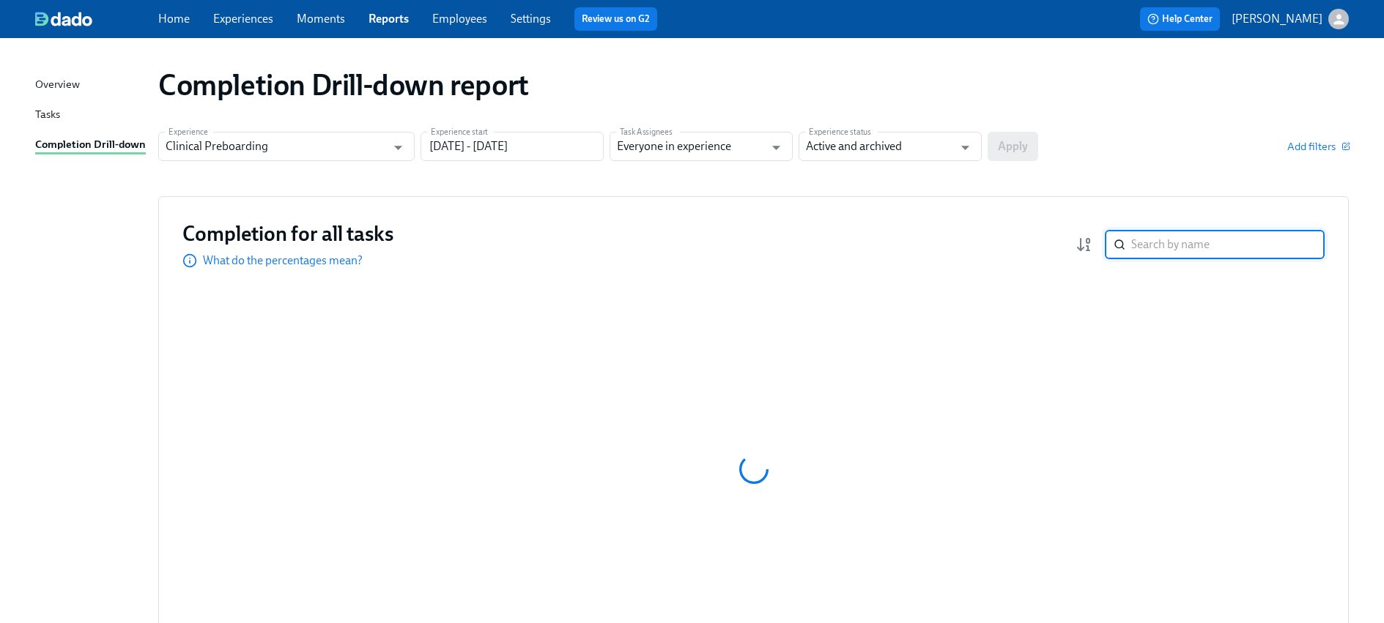
click at [1223, 252] on input "search" at bounding box center [1227, 244] width 193 height 29
paste input "Dollhausen"
type input "Dollhausen"
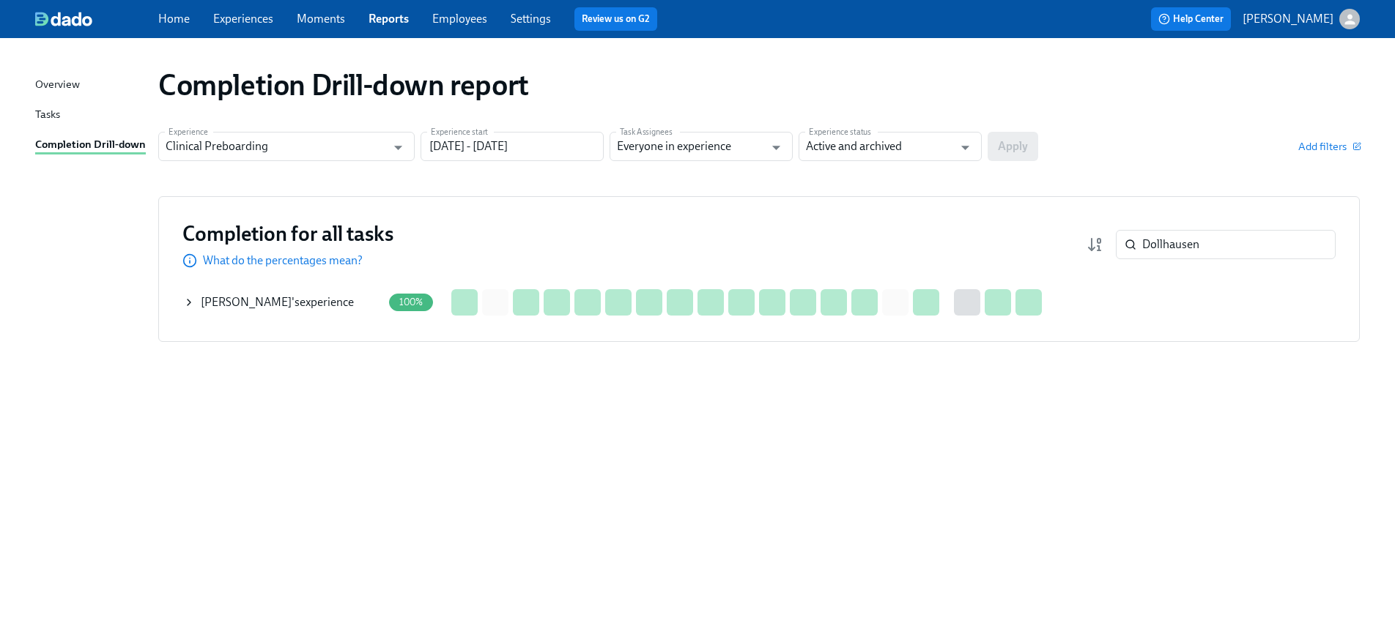
click at [188, 300] on icon at bounding box center [189, 303] width 3 height 6
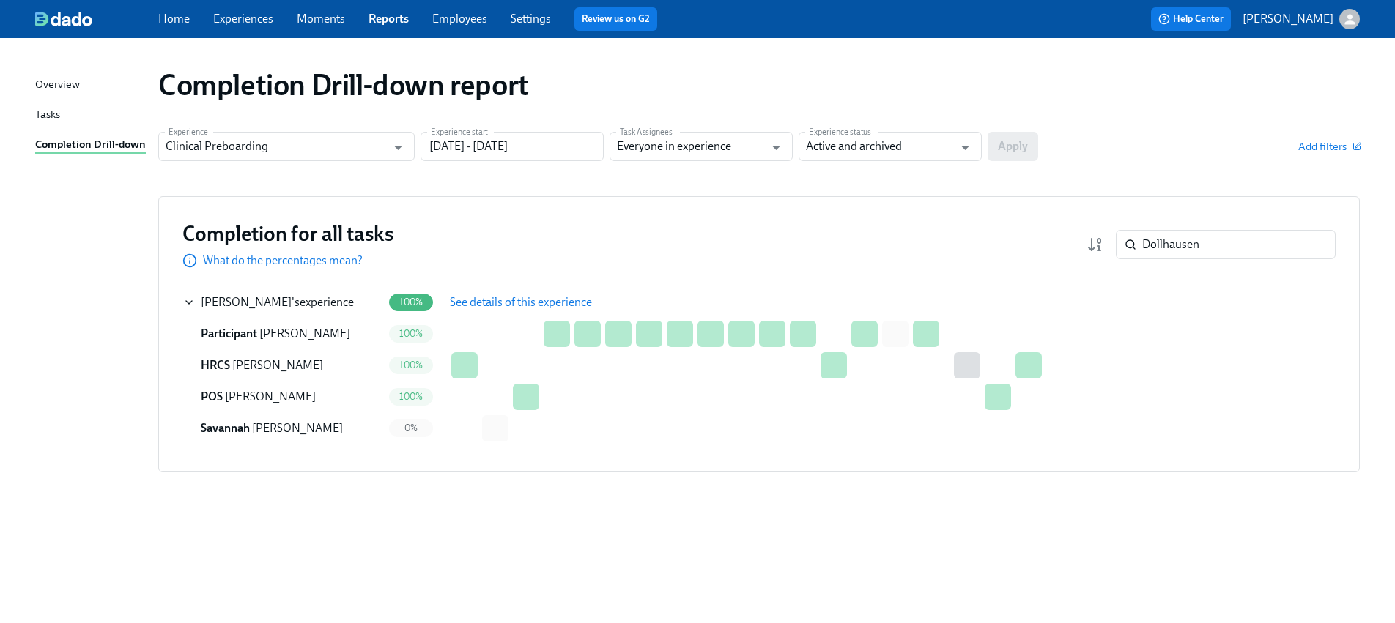
click at [558, 302] on span "See details of this experience" at bounding box center [521, 302] width 142 height 15
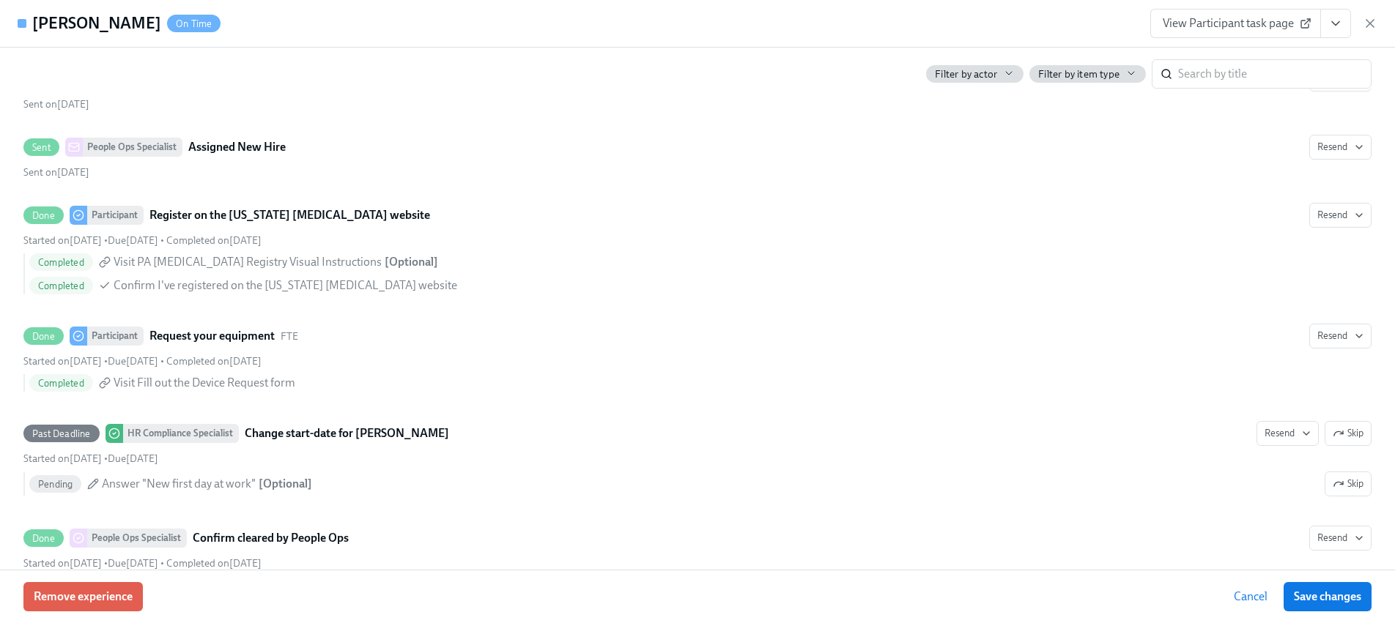
scroll to position [2930, 0]
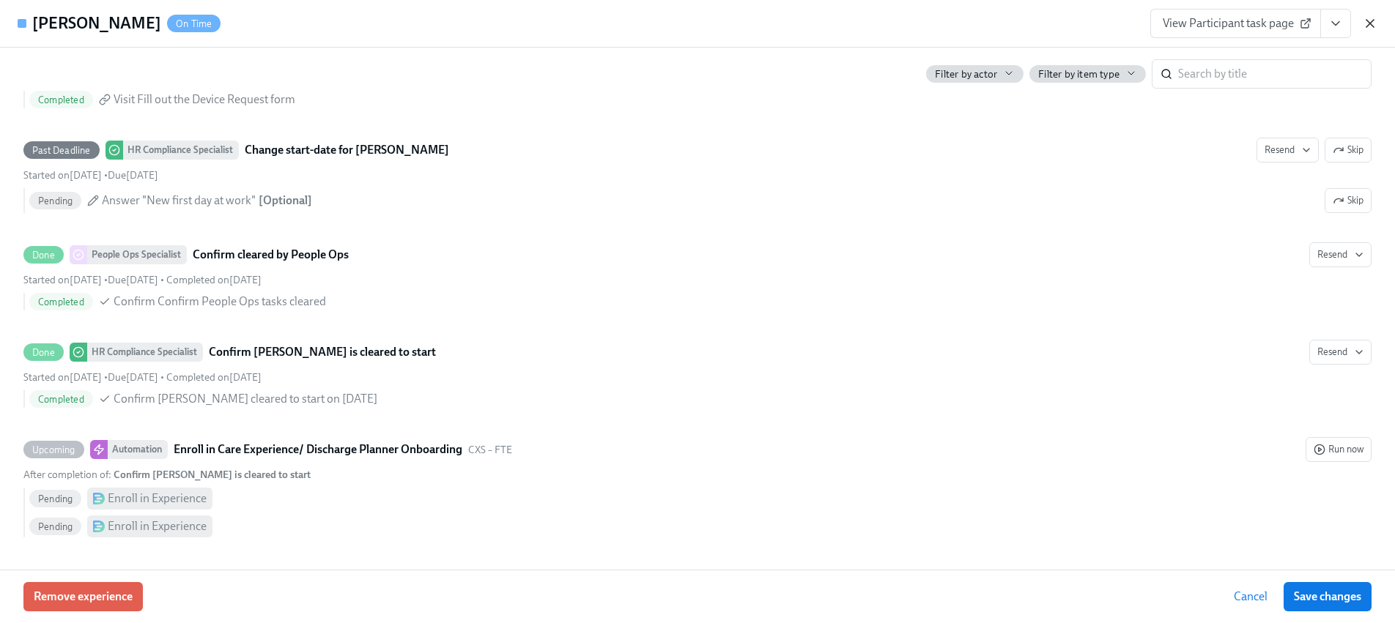
click at [1362, 18] on icon "button" at bounding box center [1369, 23] width 15 height 15
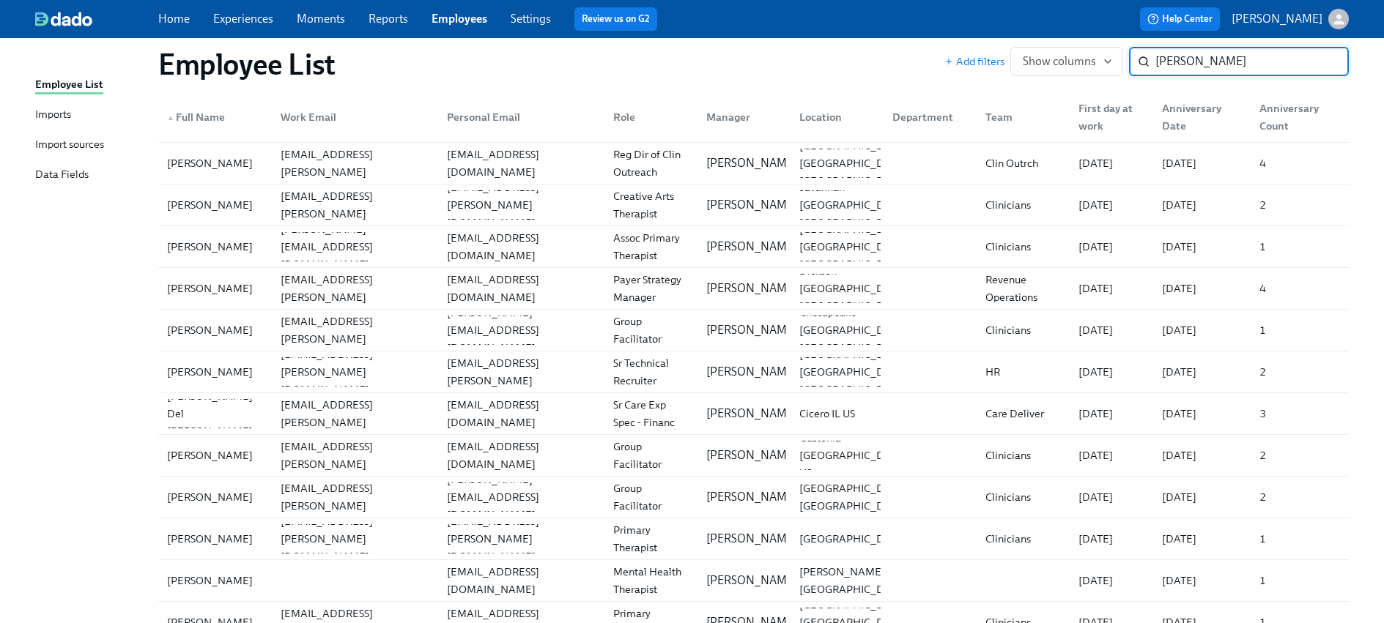
scroll to position [1183, 0]
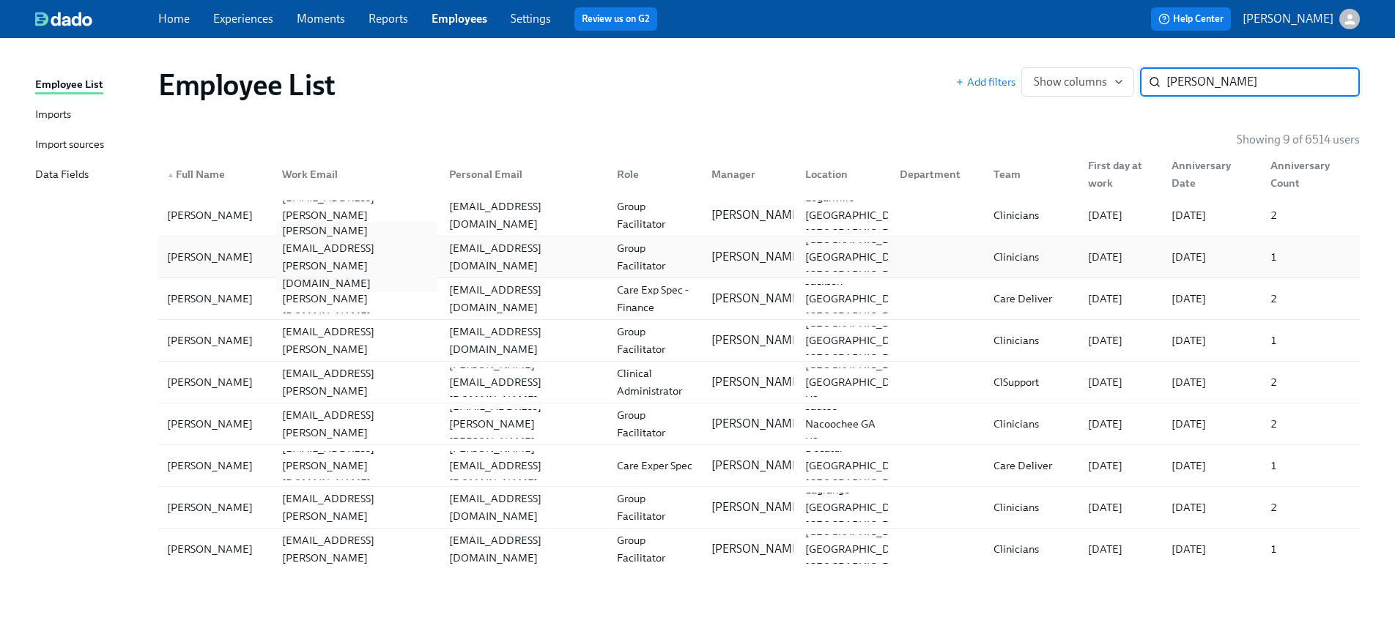
type input "owens"
click at [388, 260] on div "ana.owens@charliehealth.com" at bounding box center [357, 257] width 162 height 70
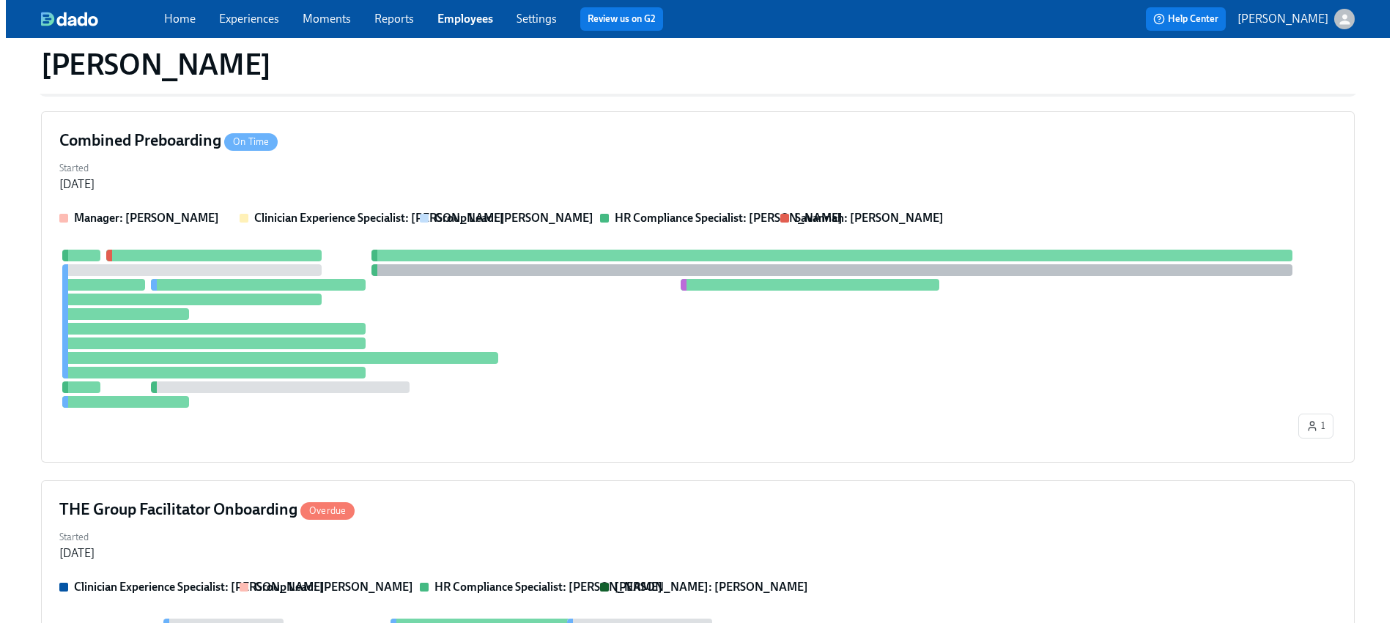
scroll to position [703, 0]
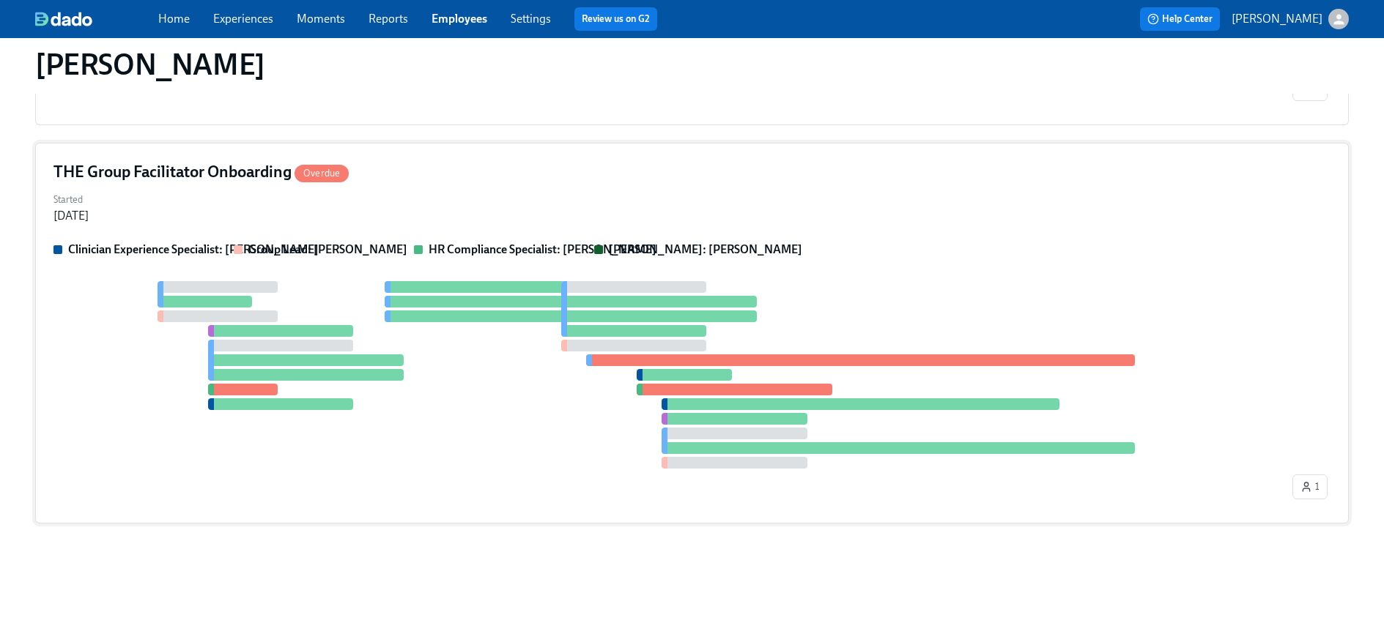
click at [252, 334] on div at bounding box center [281, 331] width 146 height 12
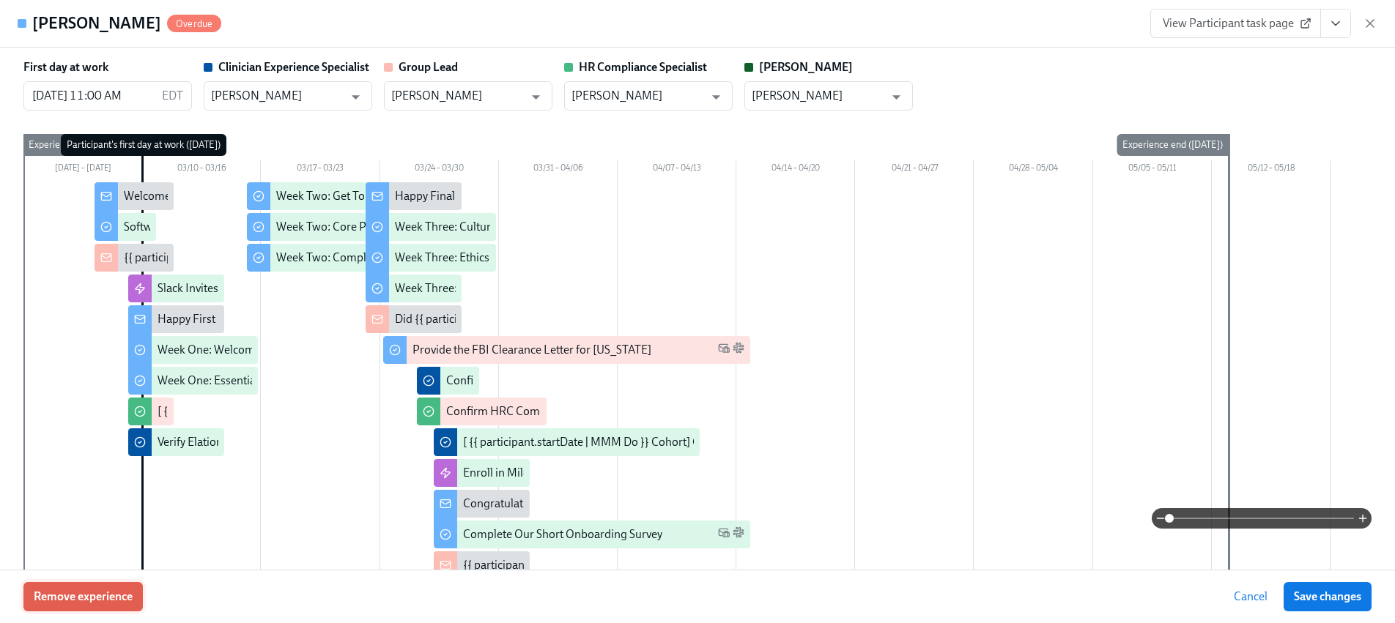
click at [59, 598] on span "Remove experience" at bounding box center [83, 597] width 99 height 15
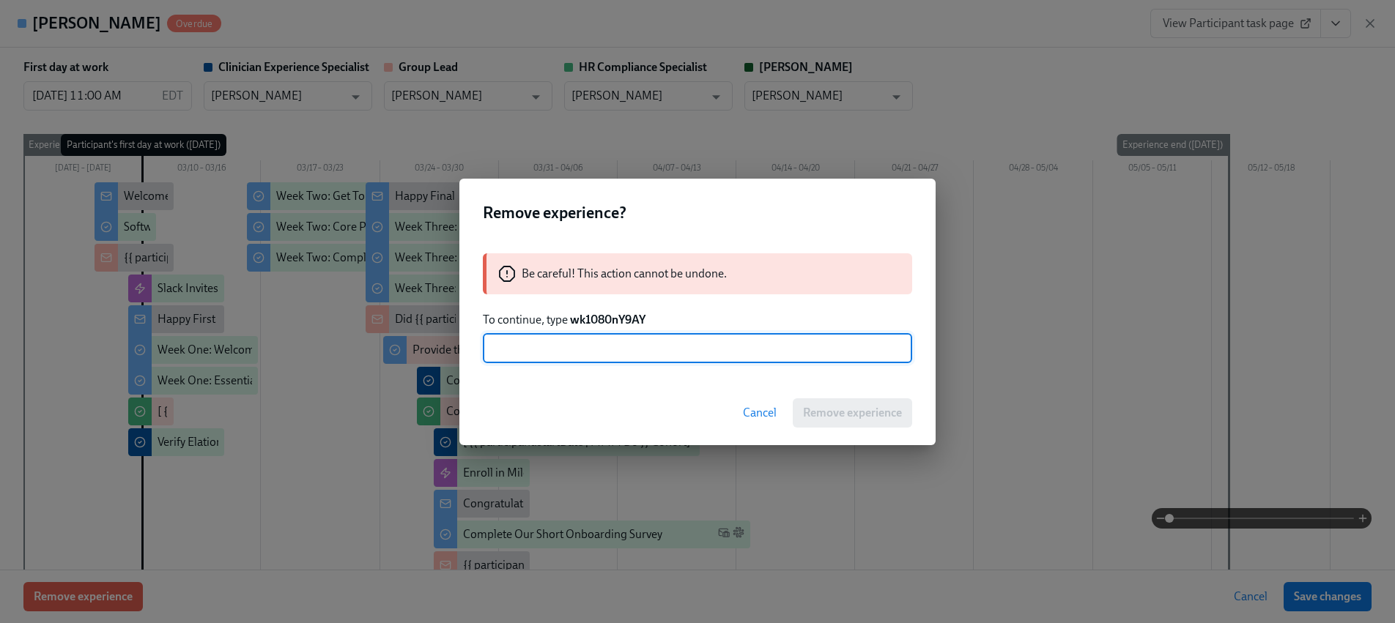
click at [615, 320] on strong "wk1080nY9AY" at bounding box center [607, 320] width 75 height 14
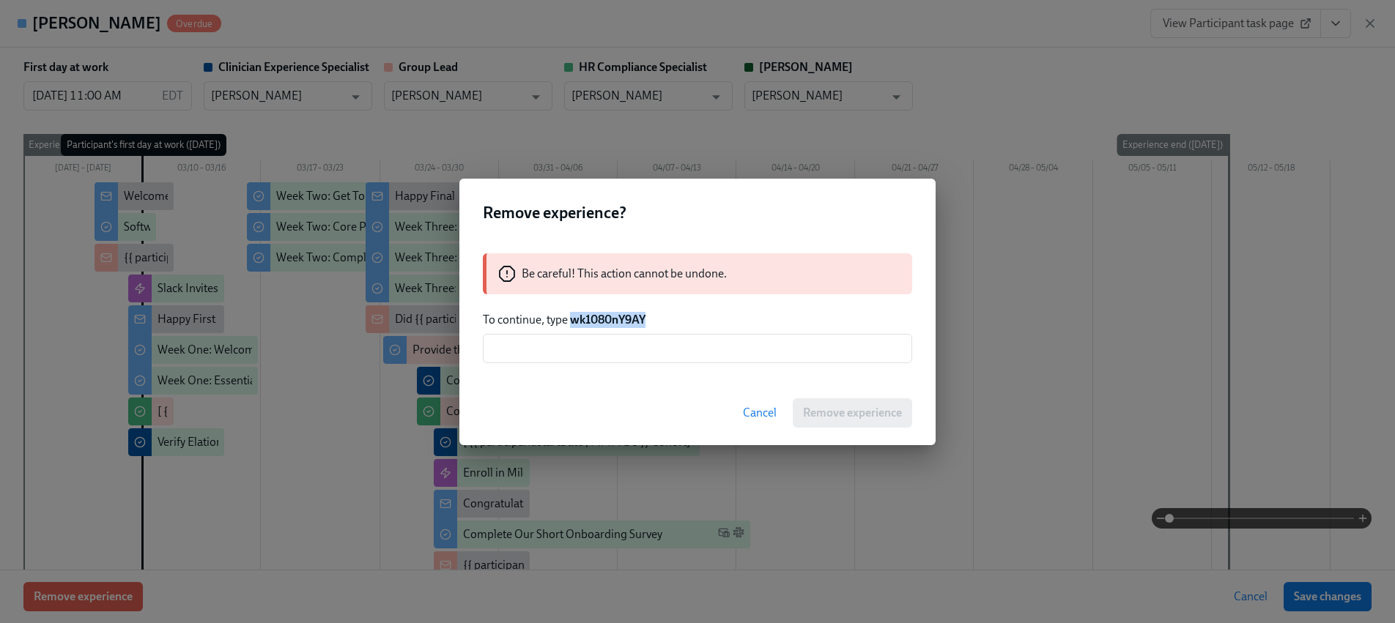
click at [615, 320] on strong "wk1080nY9AY" at bounding box center [607, 320] width 75 height 14
copy strong "wk1080nY9AY"
drag, startPoint x: 610, startPoint y: 347, endPoint x: 693, endPoint y: 379, distance: 88.6
click at [610, 347] on input "text" at bounding box center [697, 348] width 429 height 29
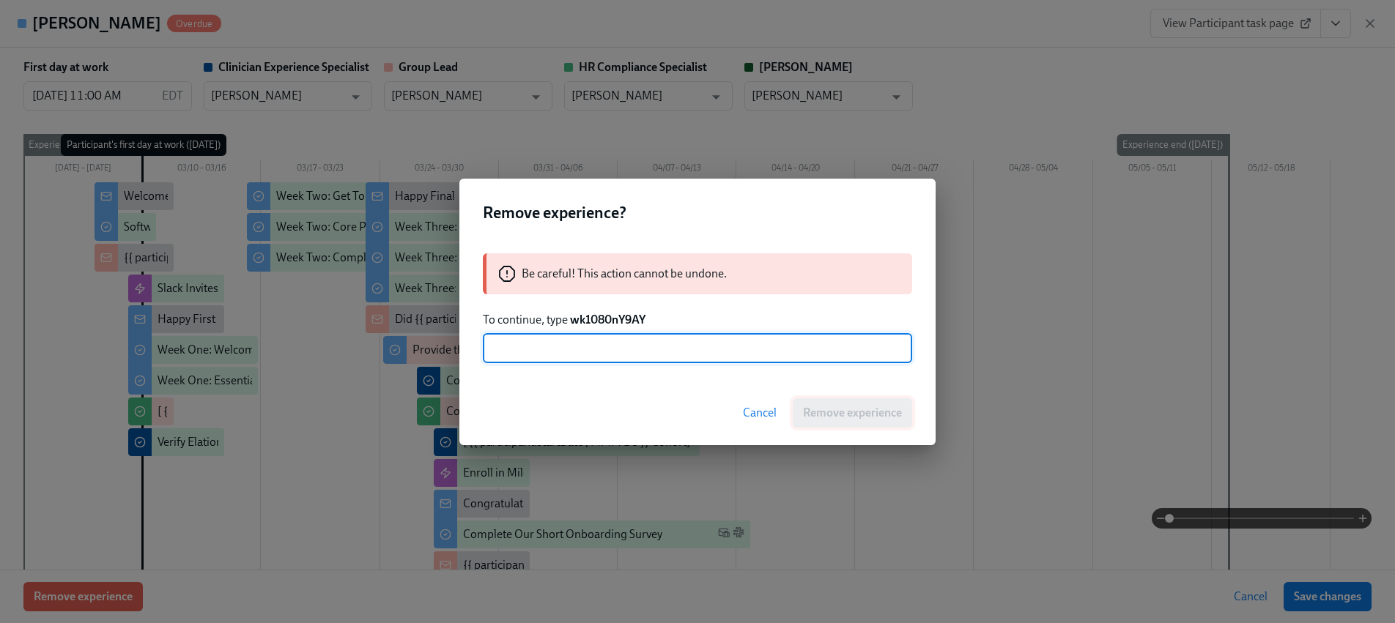
paste input "wk1080nY9AY"
type input "wk1080nY9AY"
click at [823, 407] on span "Remove experience" at bounding box center [852, 413] width 99 height 15
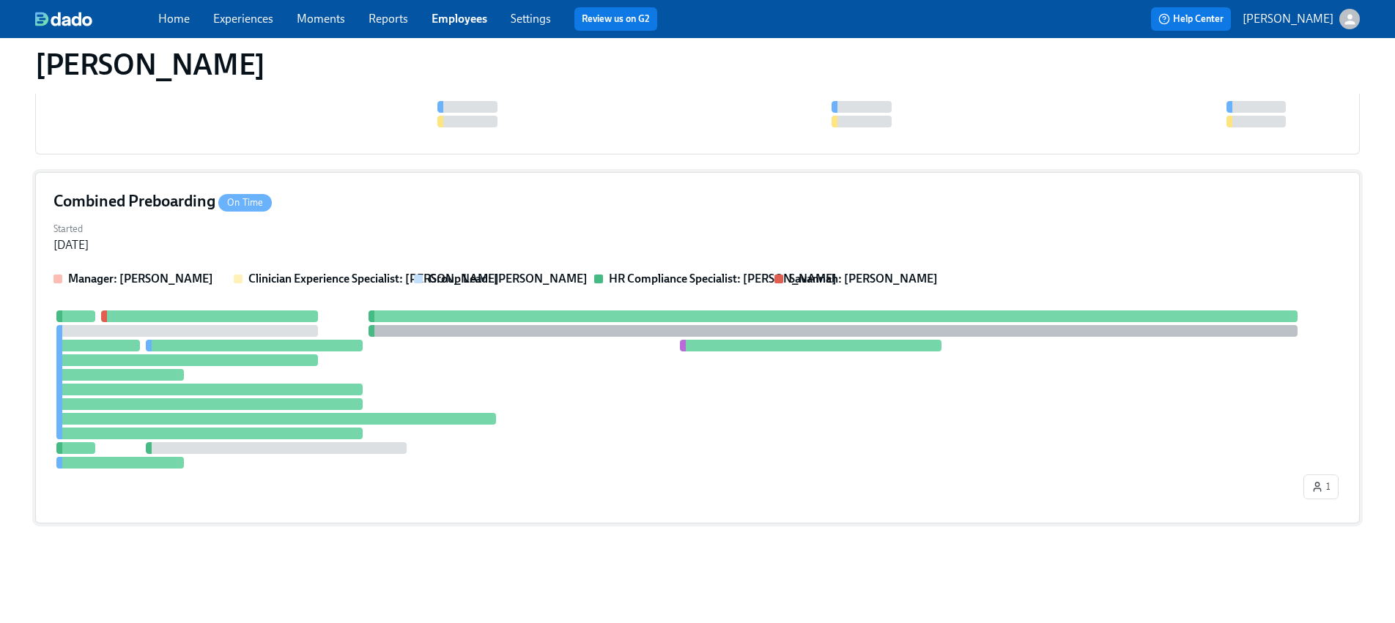
scroll to position [305, 0]
click at [289, 370] on div at bounding box center [671, 390] width 1236 height 158
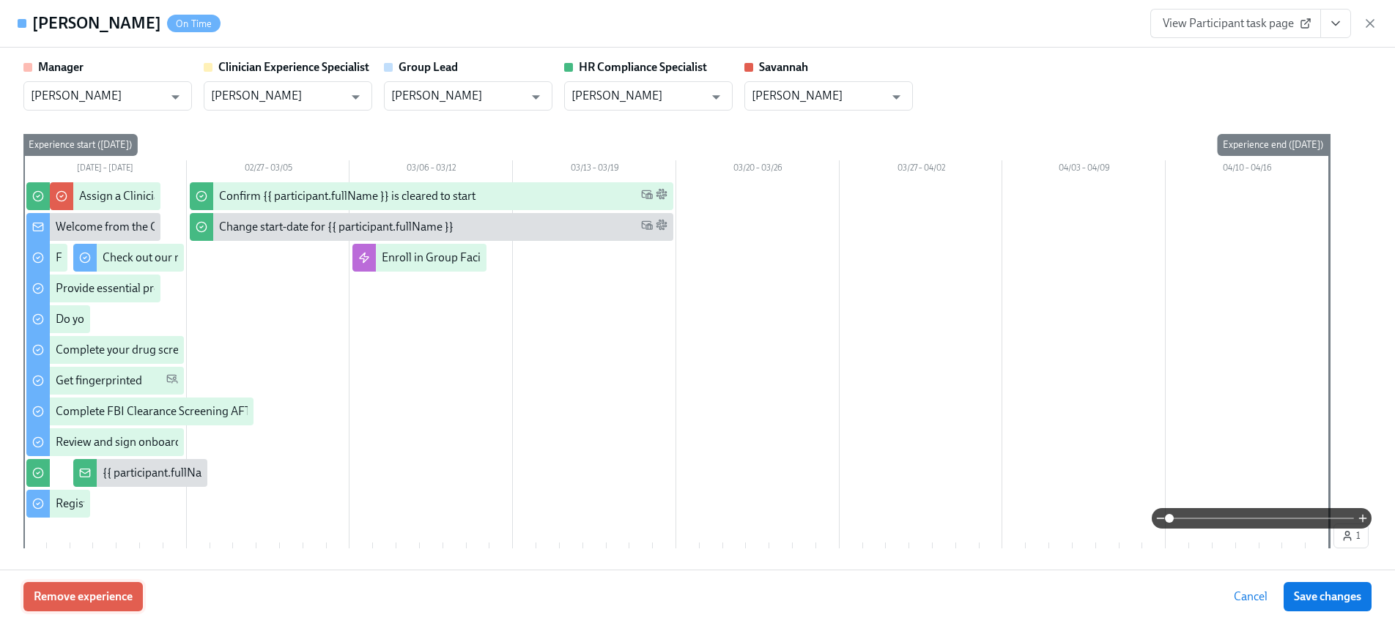
click at [83, 606] on button "Remove experience" at bounding box center [82, 596] width 119 height 29
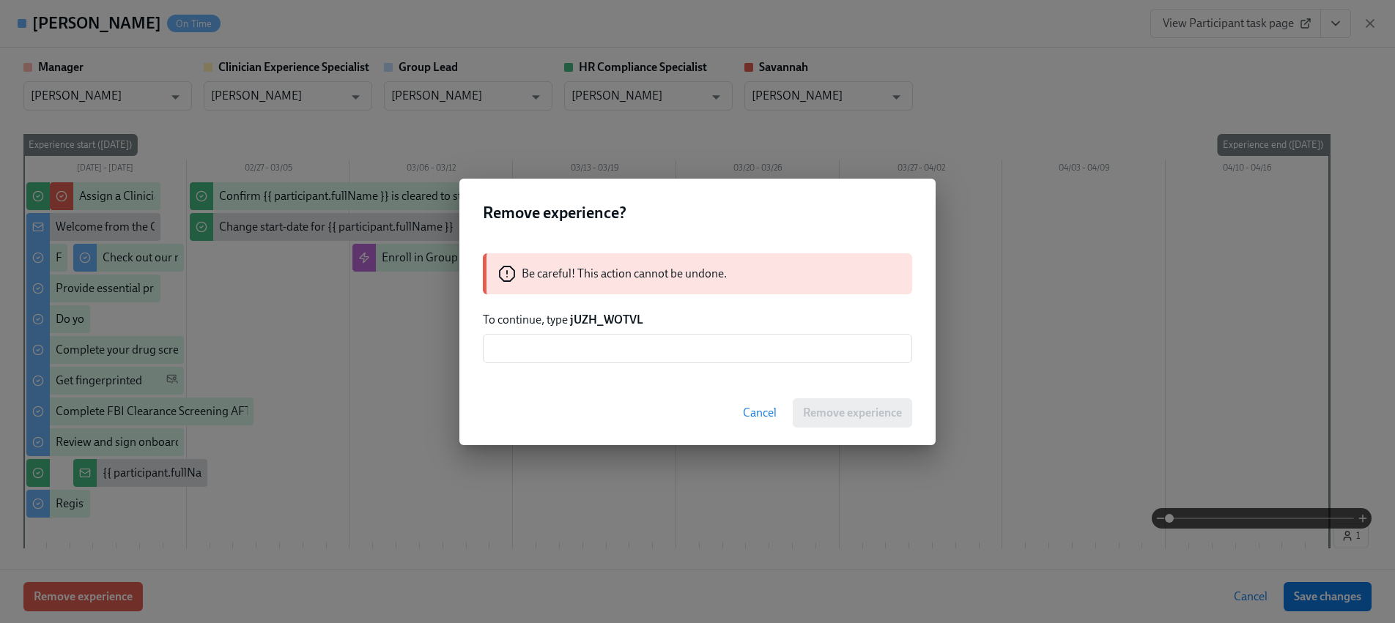
click at [606, 318] on strong "jUZH_WOTVL" at bounding box center [606, 320] width 73 height 14
copy strong "jUZH_WOTVL"
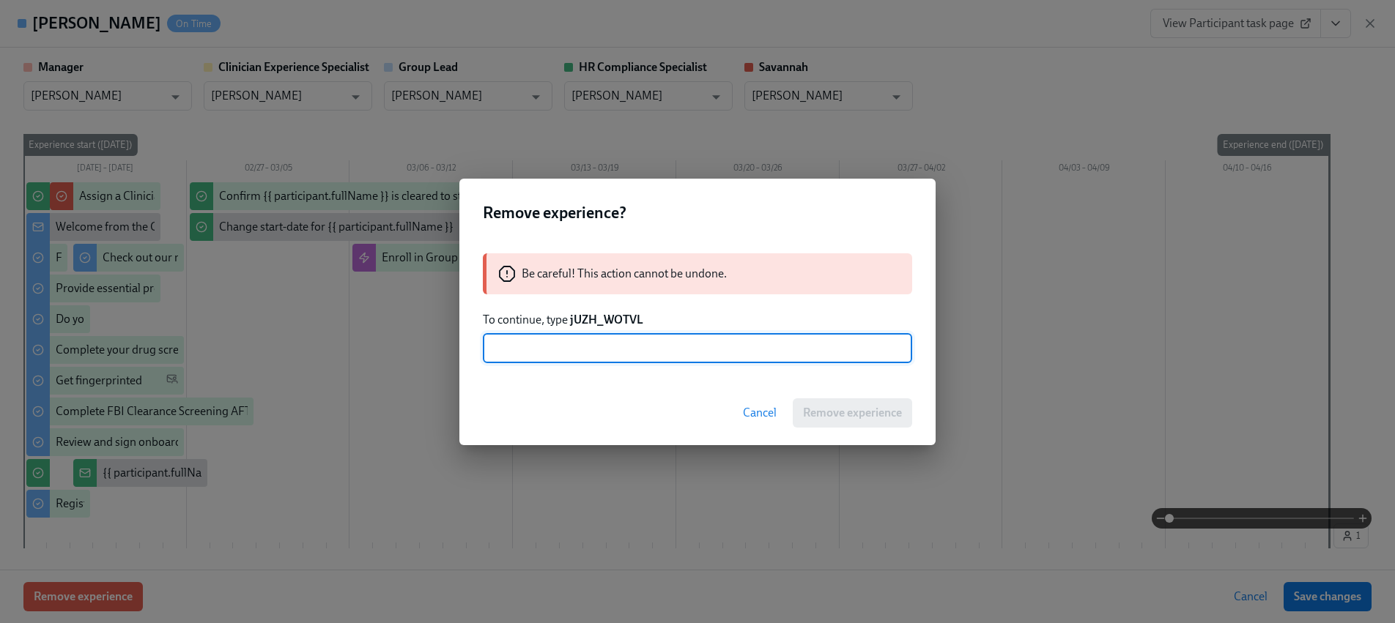
click at [598, 354] on input "text" at bounding box center [697, 348] width 429 height 29
paste input "jUZH_WOTVL"
type input "jUZH_WOTVL"
drag, startPoint x: 877, startPoint y: 420, endPoint x: 858, endPoint y: 416, distance: 20.1
click at [877, 420] on button "Remove experience" at bounding box center [851, 412] width 119 height 29
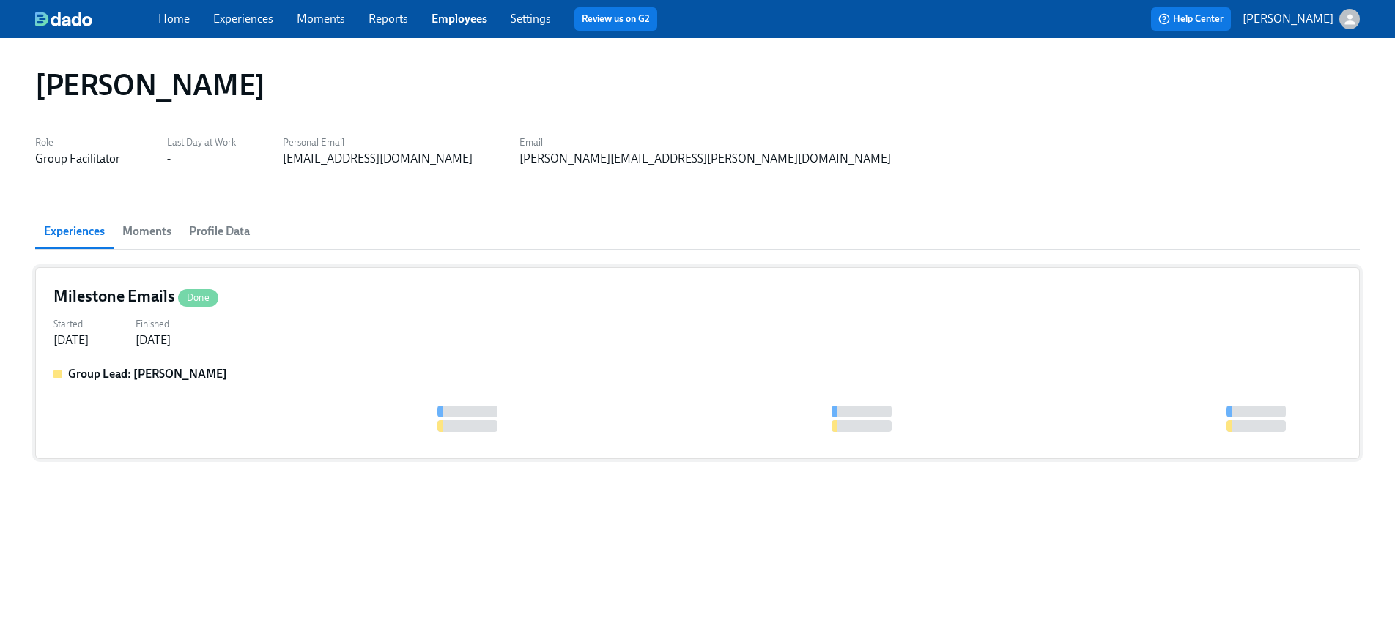
scroll to position [0, 0]
click at [167, 362] on div "Milestone Emails Done Started Mar 29, 2025 Finished Jul 07, 2025 Group Lead: Wi…" at bounding box center [697, 363] width 1324 height 192
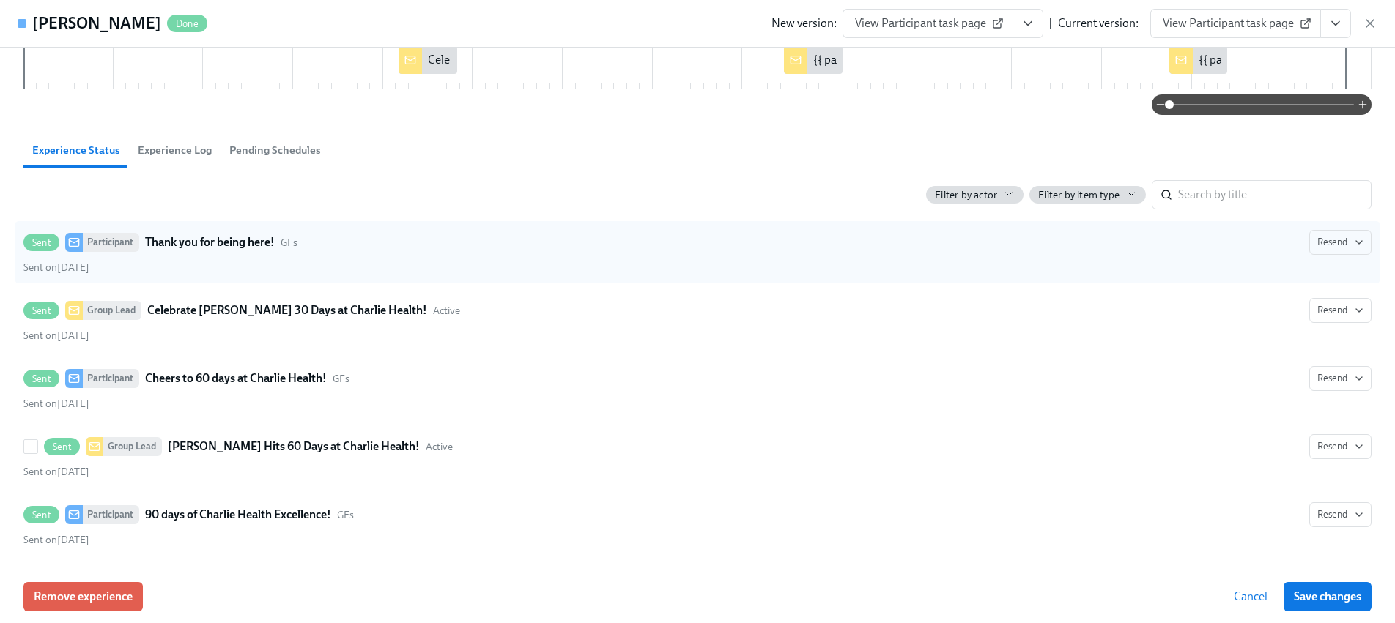
scroll to position [239, 0]
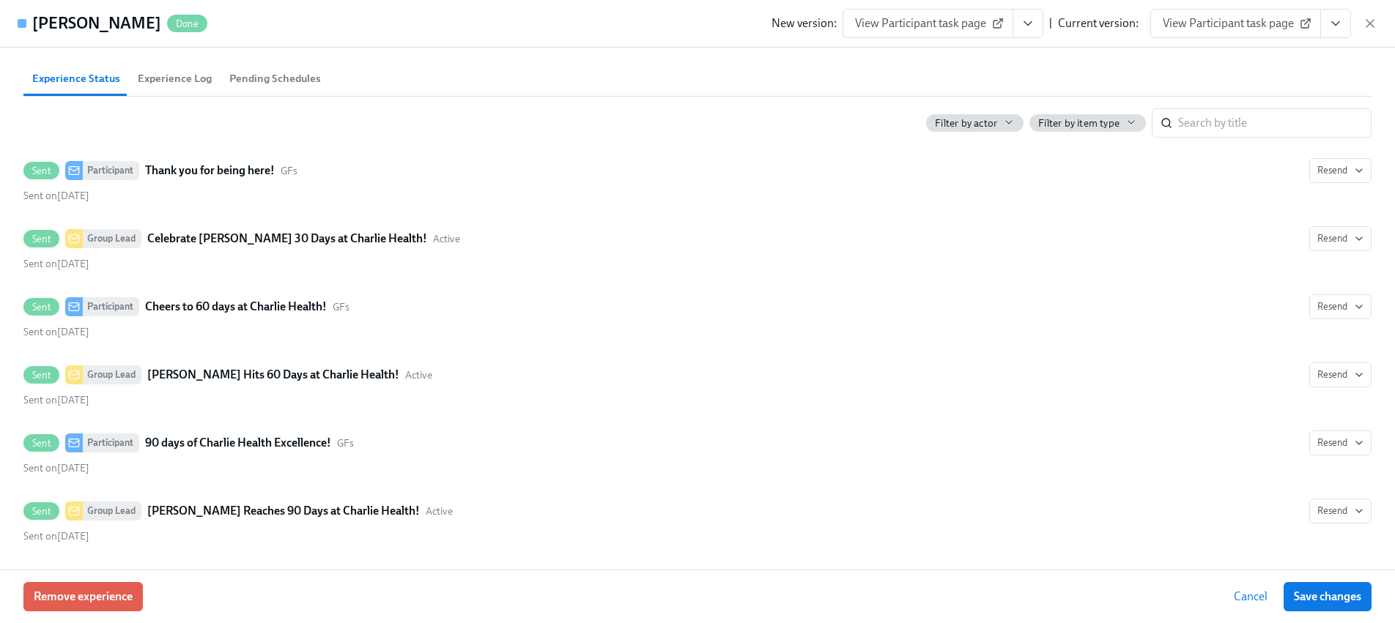
drag, startPoint x: 1371, startPoint y: 18, endPoint x: 1347, endPoint y: 18, distance: 24.2
click at [1371, 18] on icon "button" at bounding box center [1369, 23] width 15 height 15
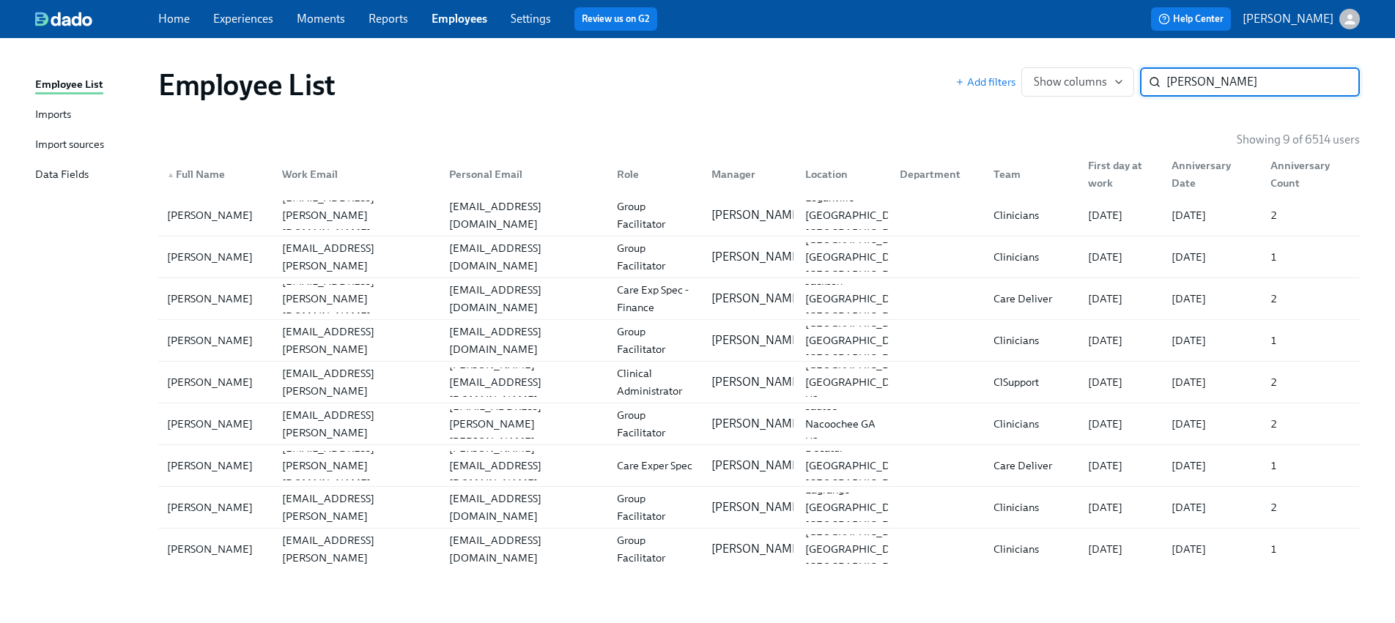
paste input "Petersen"
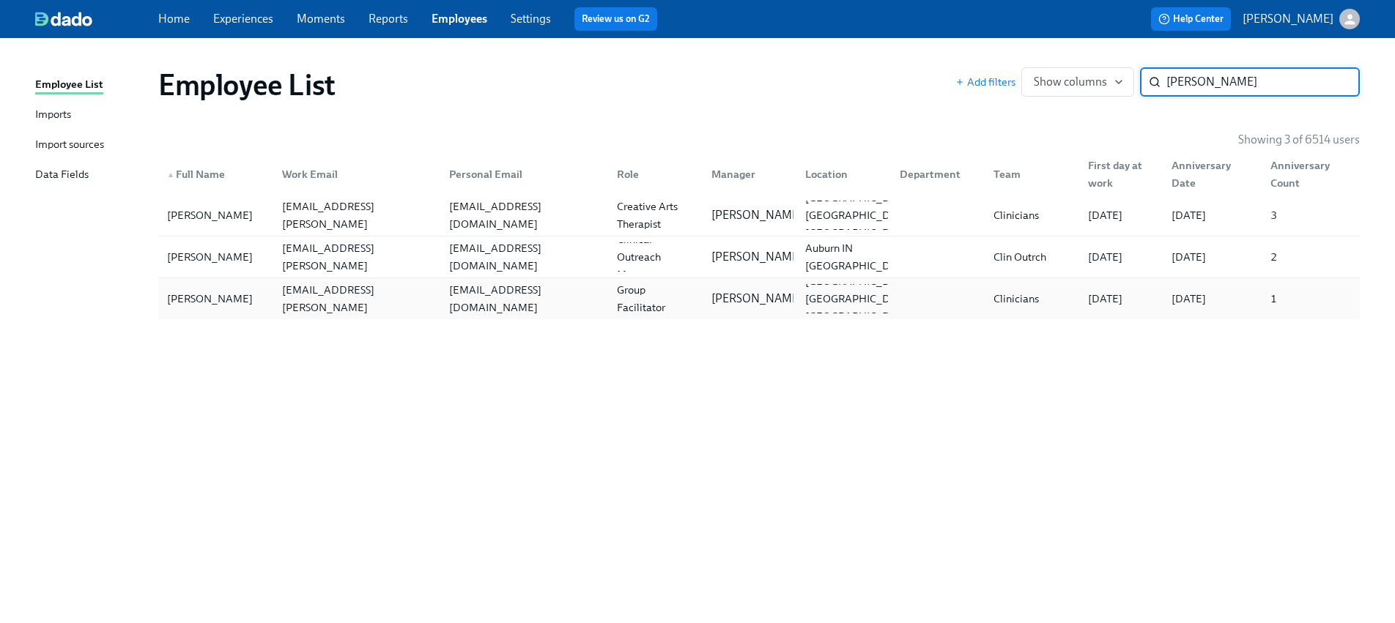
type input "Petersen"
click at [247, 302] on div "Jennifer Petersen" at bounding box center [209, 299] width 97 height 18
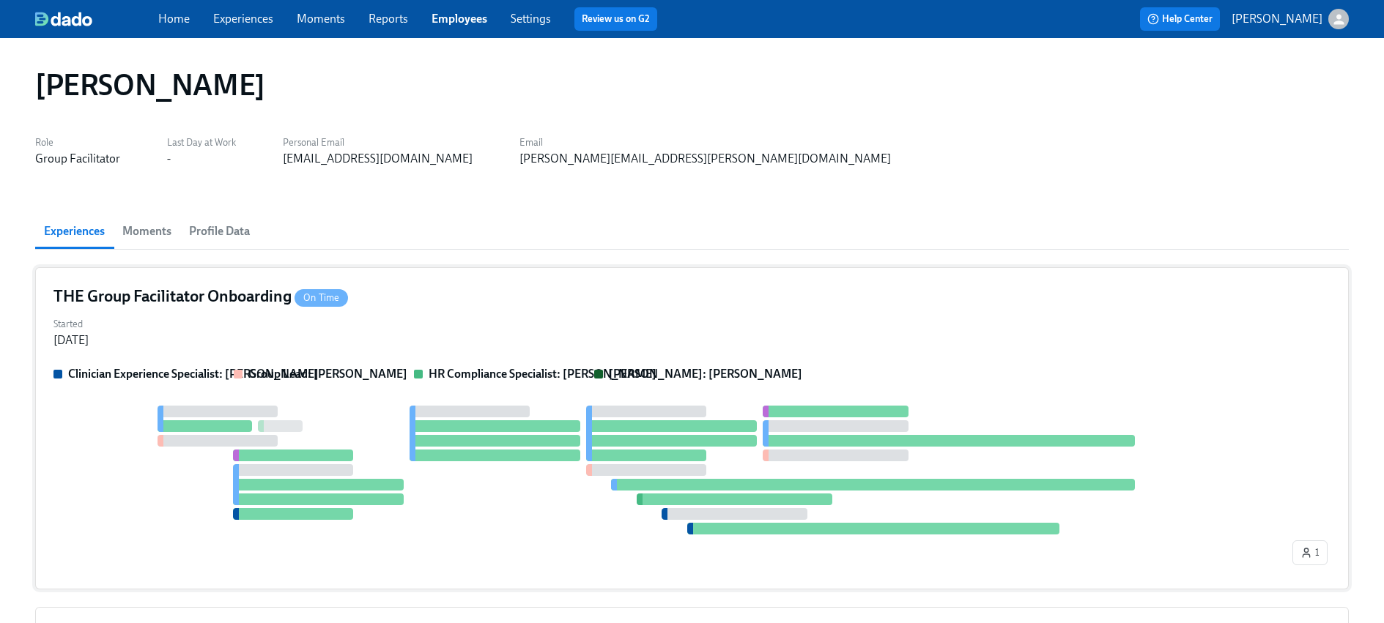
click at [193, 475] on div at bounding box center [671, 470] width 1236 height 129
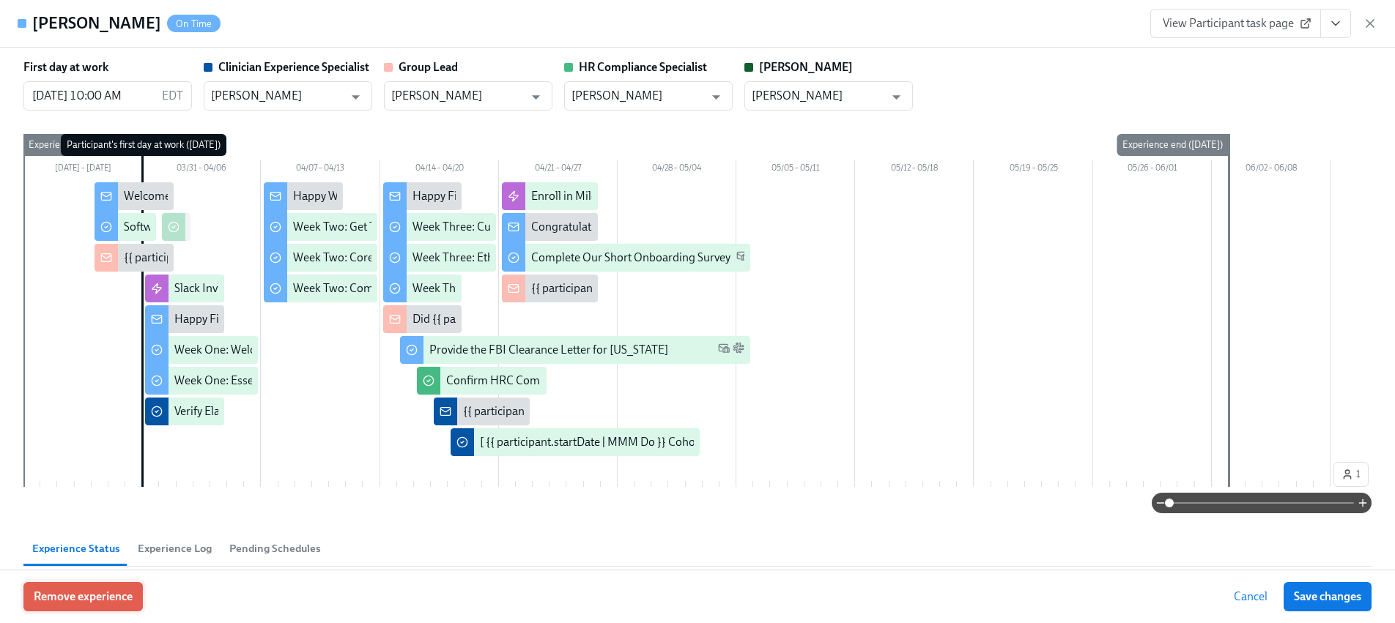
click at [117, 593] on span "Remove experience" at bounding box center [83, 597] width 99 height 15
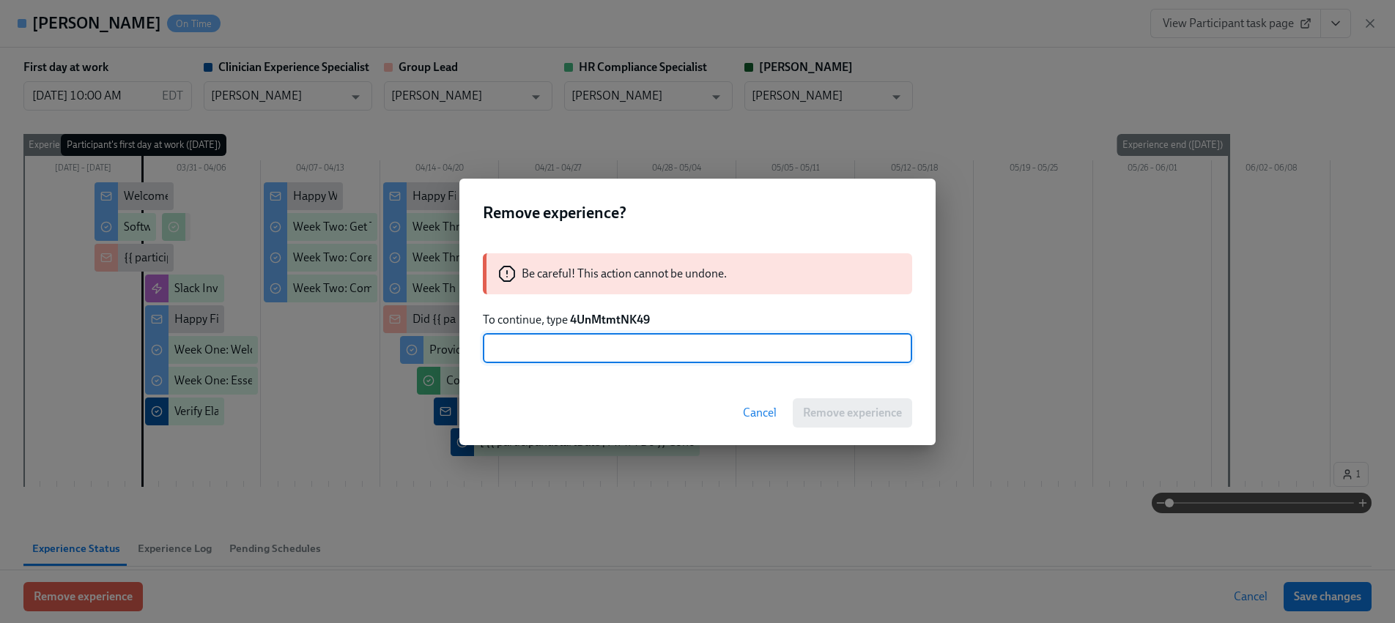
click at [621, 319] on strong "4UnMtmtNK49" at bounding box center [610, 320] width 80 height 14
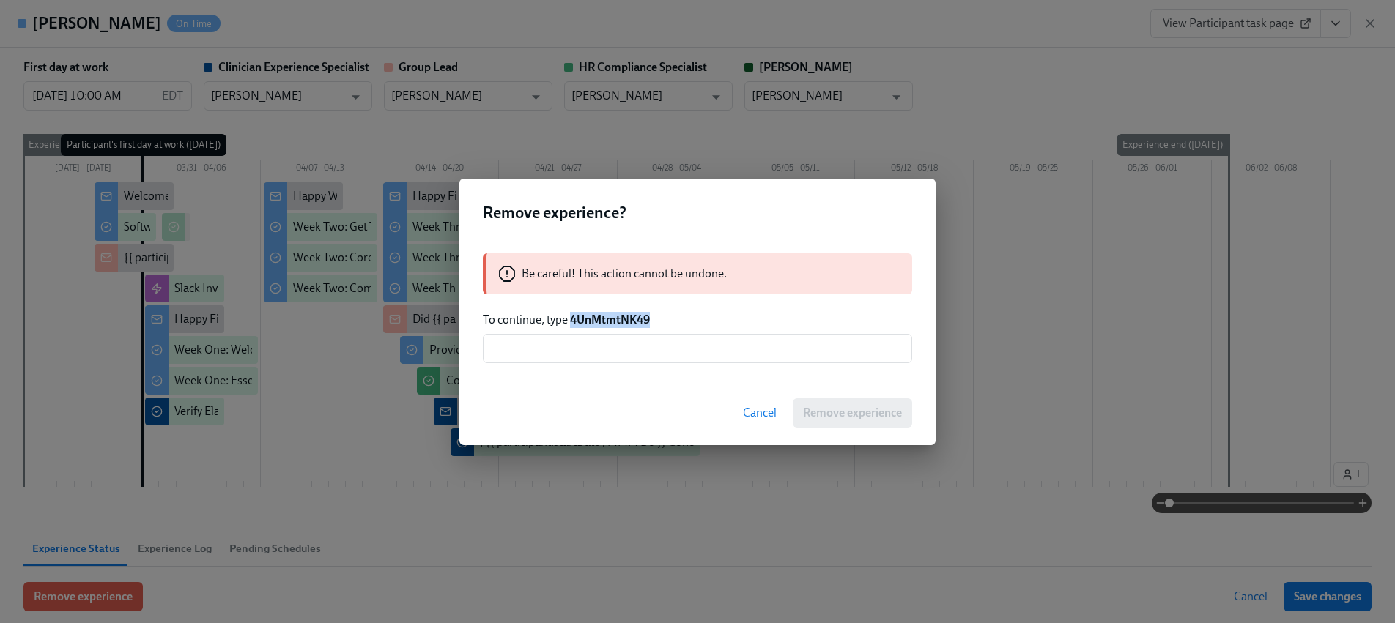
click at [621, 319] on strong "4UnMtmtNK49" at bounding box center [610, 320] width 80 height 14
copy strong "4UnMtmtNK49"
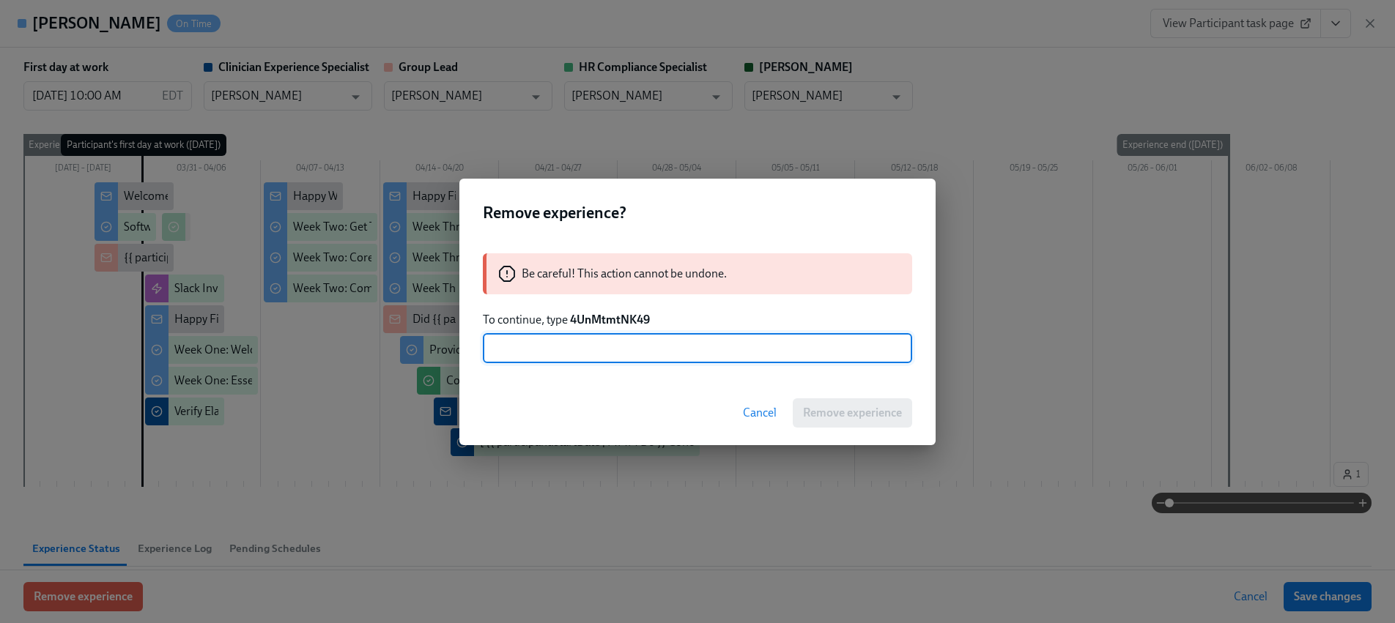
click at [623, 342] on input "text" at bounding box center [697, 348] width 429 height 29
paste input "4UnMtmtNK49"
type input "4UnMtmtNK49"
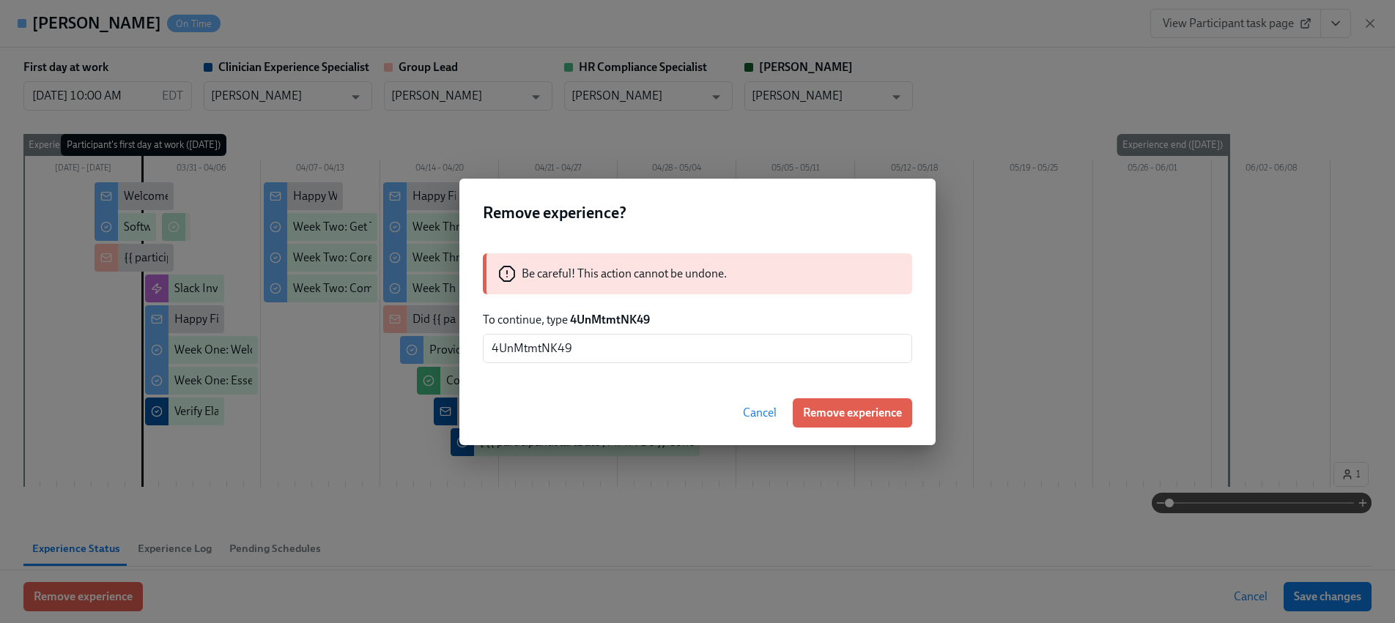
click at [822, 412] on span "Remove experience" at bounding box center [852, 413] width 99 height 15
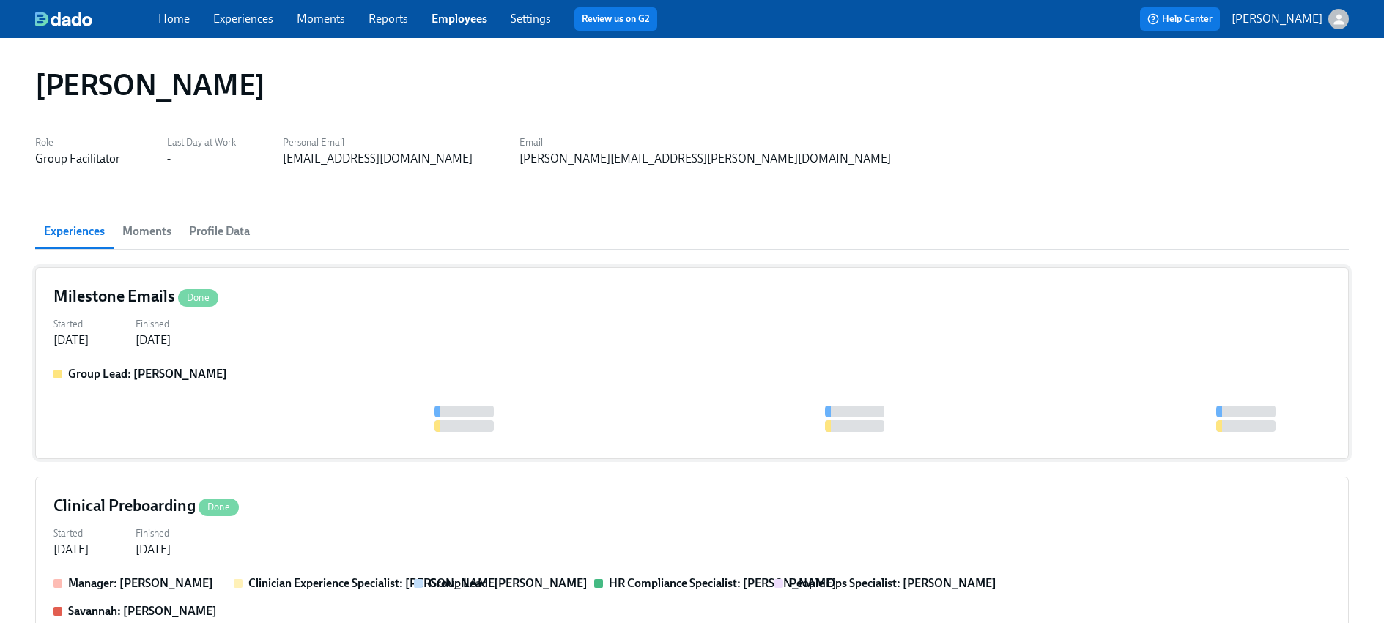
click at [268, 378] on div "Group Lead: Itoro Udoeyop" at bounding box center [691, 374] width 1277 height 16
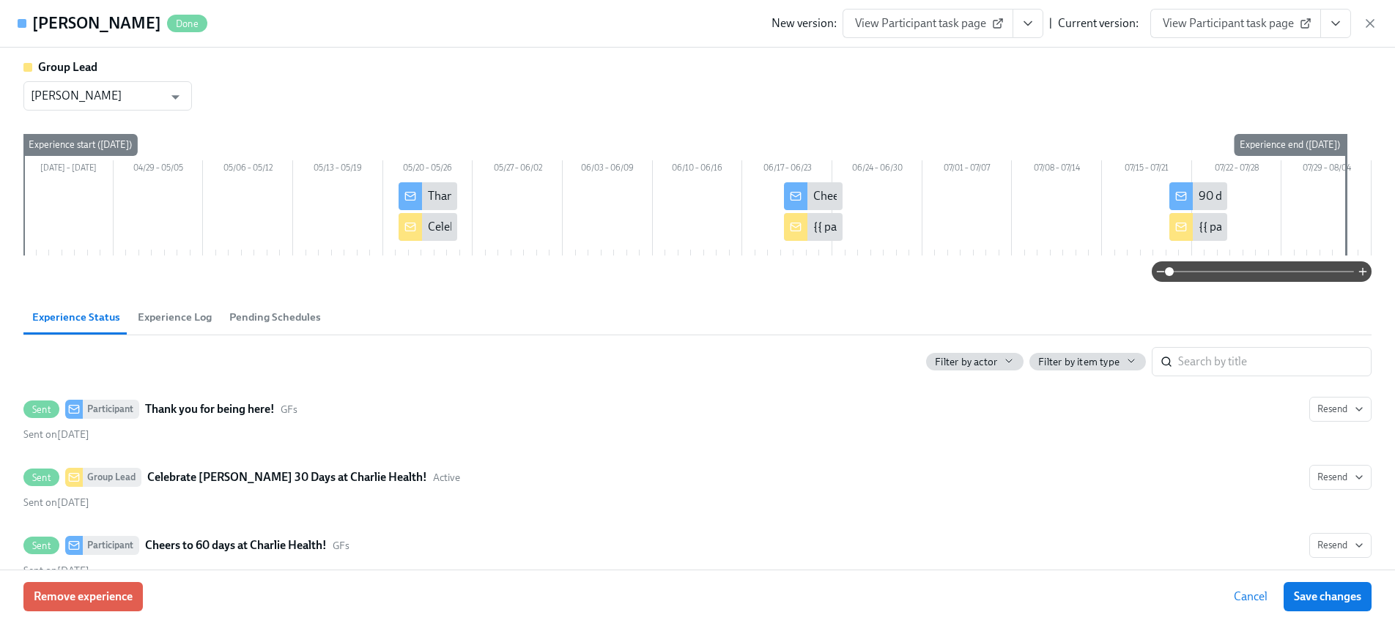
scroll to position [239, 0]
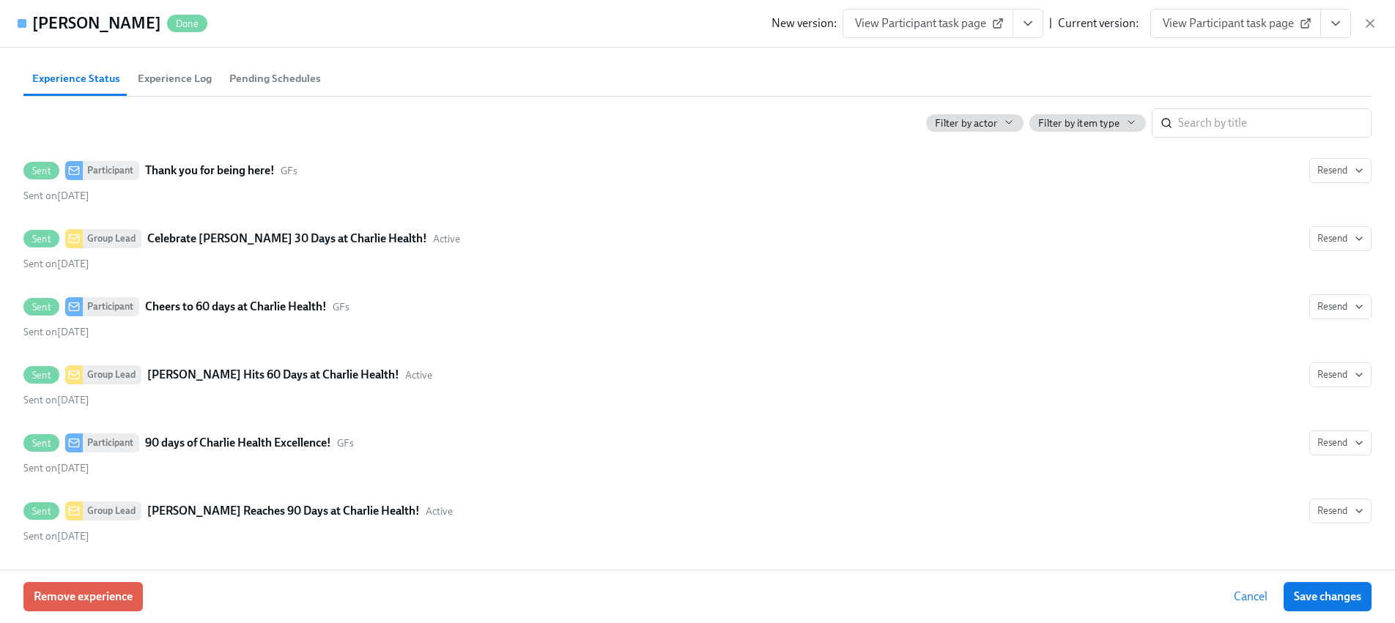
click at [1356, 22] on div "New version: View Participant task page | Current version: View Participant tas…" at bounding box center [1074, 23] width 606 height 29
click at [1368, 21] on icon "button" at bounding box center [1369, 23] width 7 height 7
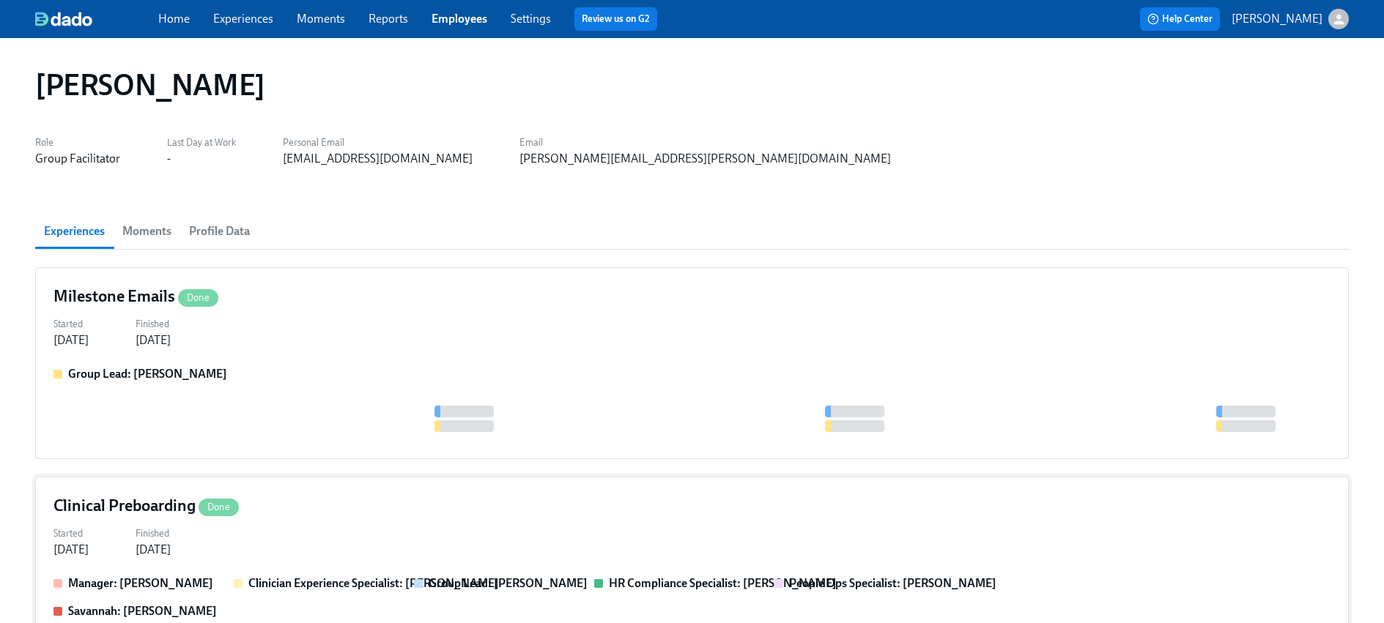
click at [252, 500] on div "Clinical Preboarding Done" at bounding box center [691, 506] width 1277 height 22
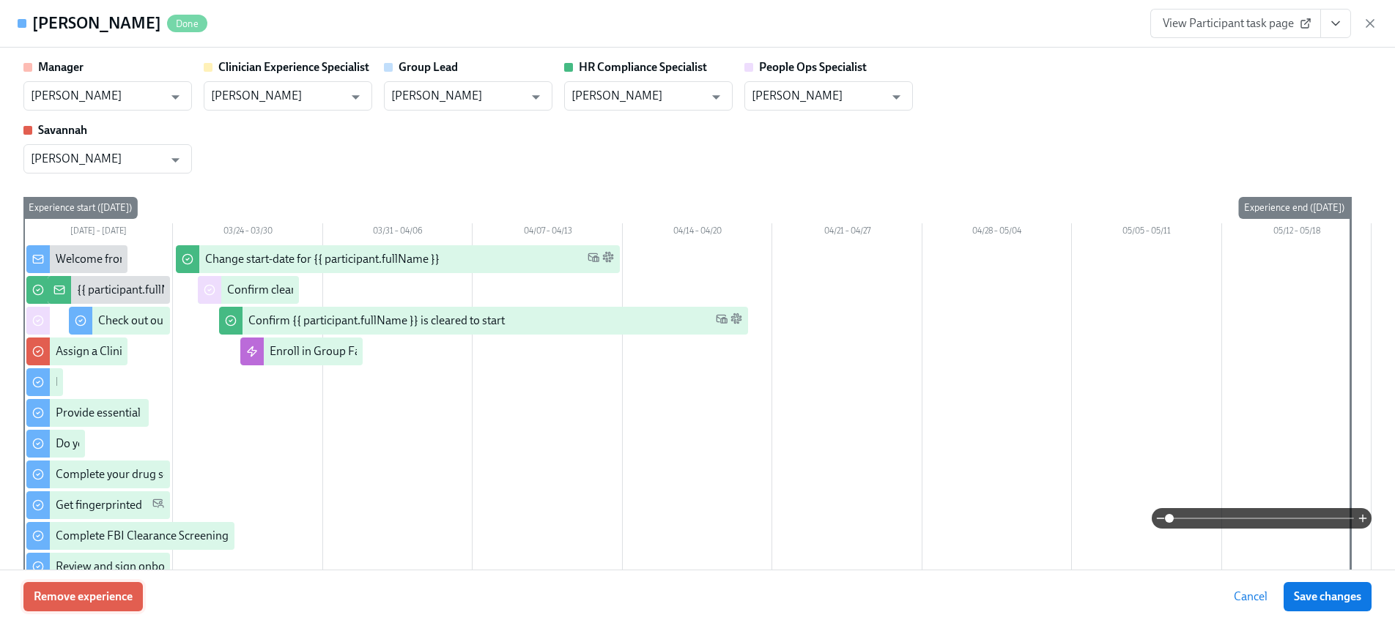
click at [100, 601] on span "Remove experience" at bounding box center [83, 597] width 99 height 15
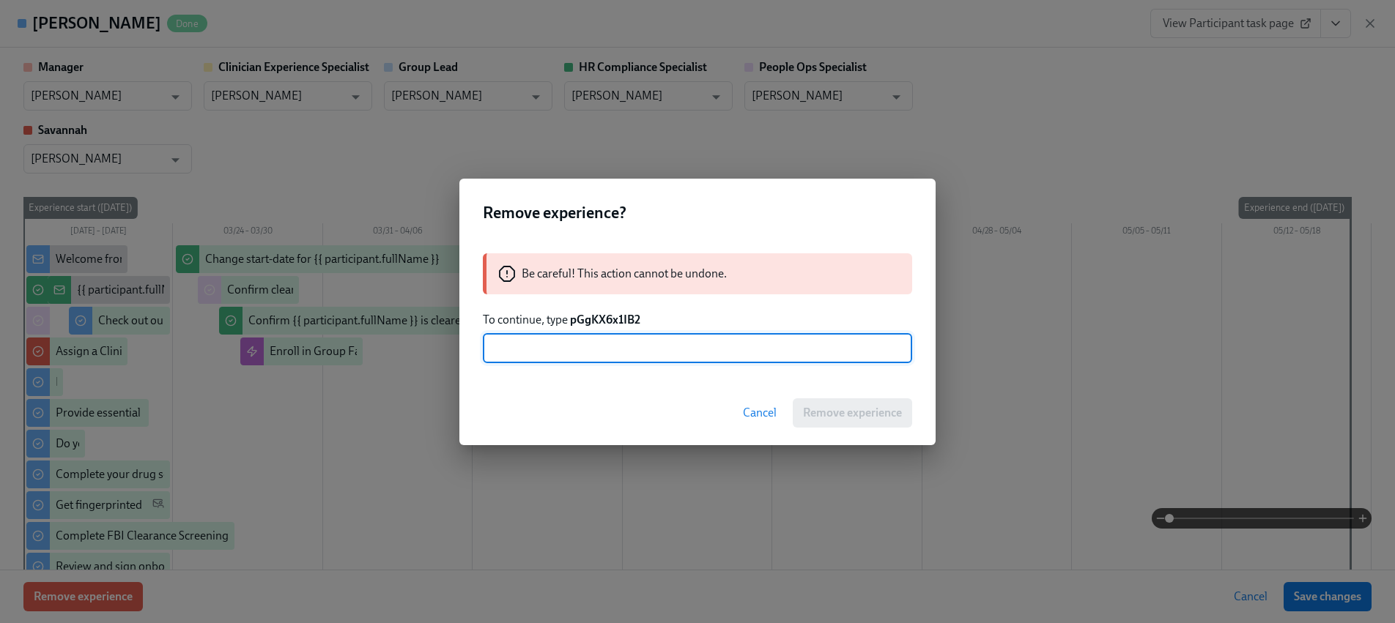
click at [610, 314] on strong "pGgKX6x1IB2" at bounding box center [605, 320] width 70 height 14
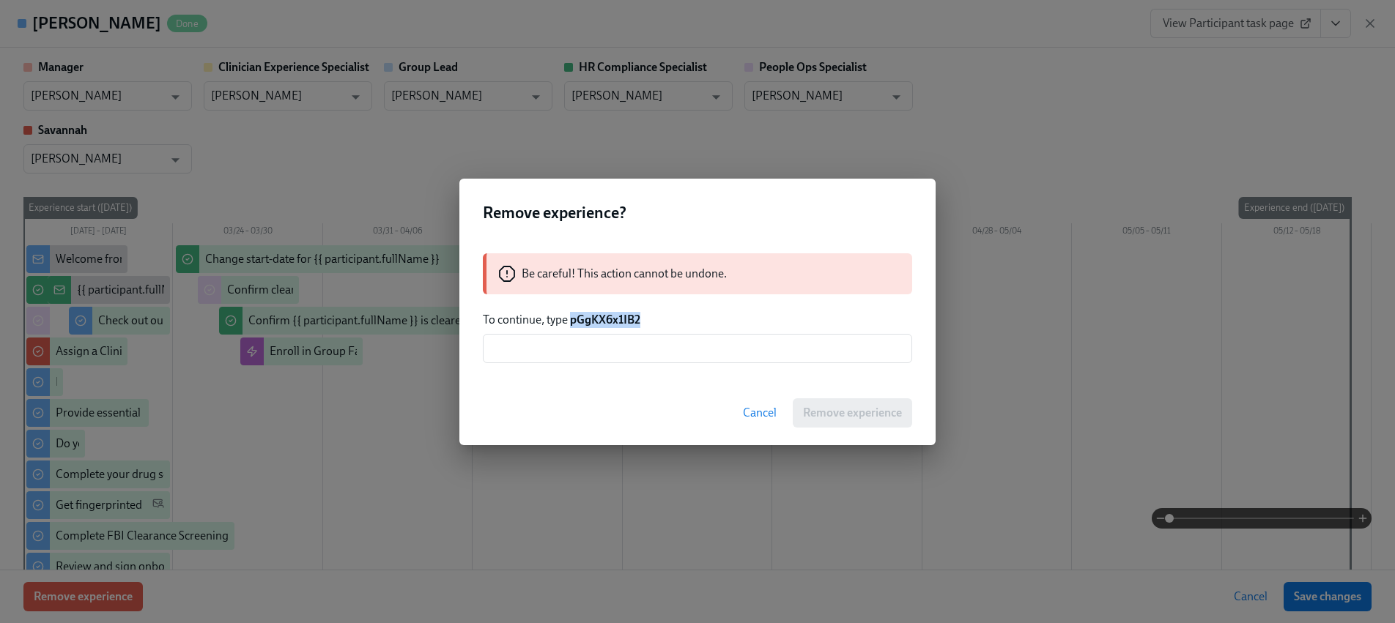
copy strong "pGgKX6x1IB2"
drag, startPoint x: 588, startPoint y: 359, endPoint x: 601, endPoint y: 365, distance: 14.7
click at [588, 359] on input "text" at bounding box center [697, 348] width 429 height 29
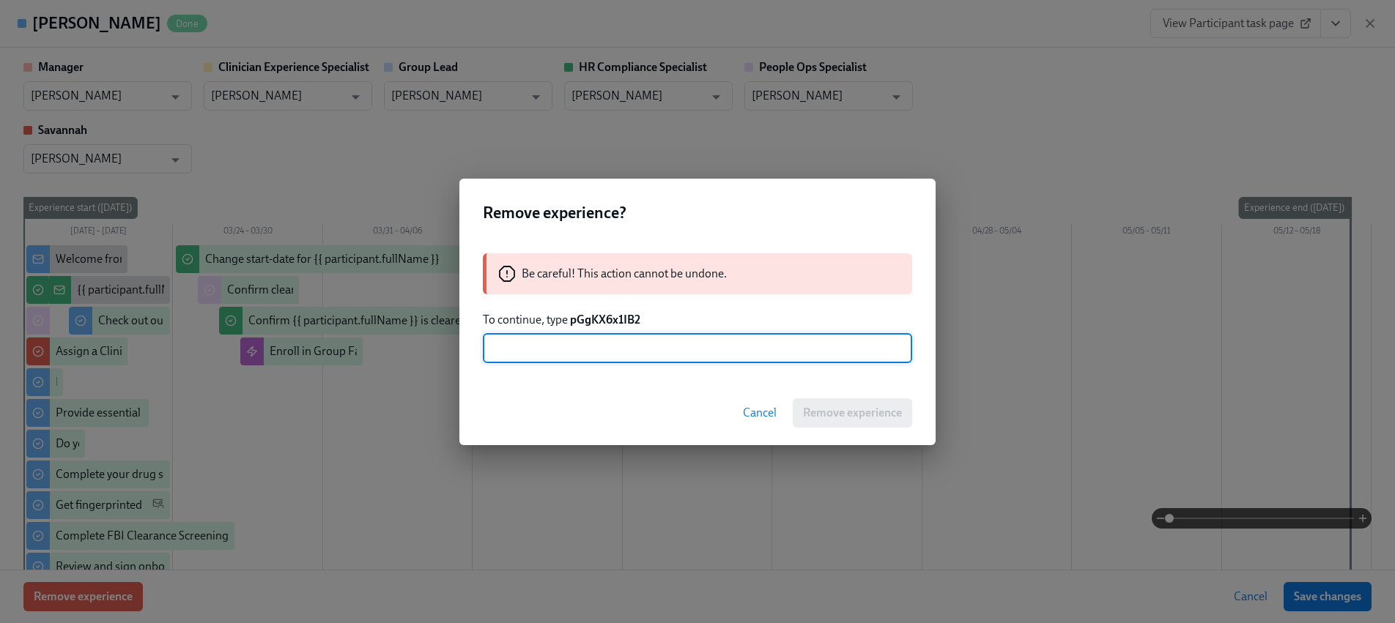
paste input "pGgKX6x1IB2"
type input "pGgKX6x1IB2"
click at [817, 420] on button "Remove experience" at bounding box center [851, 412] width 119 height 29
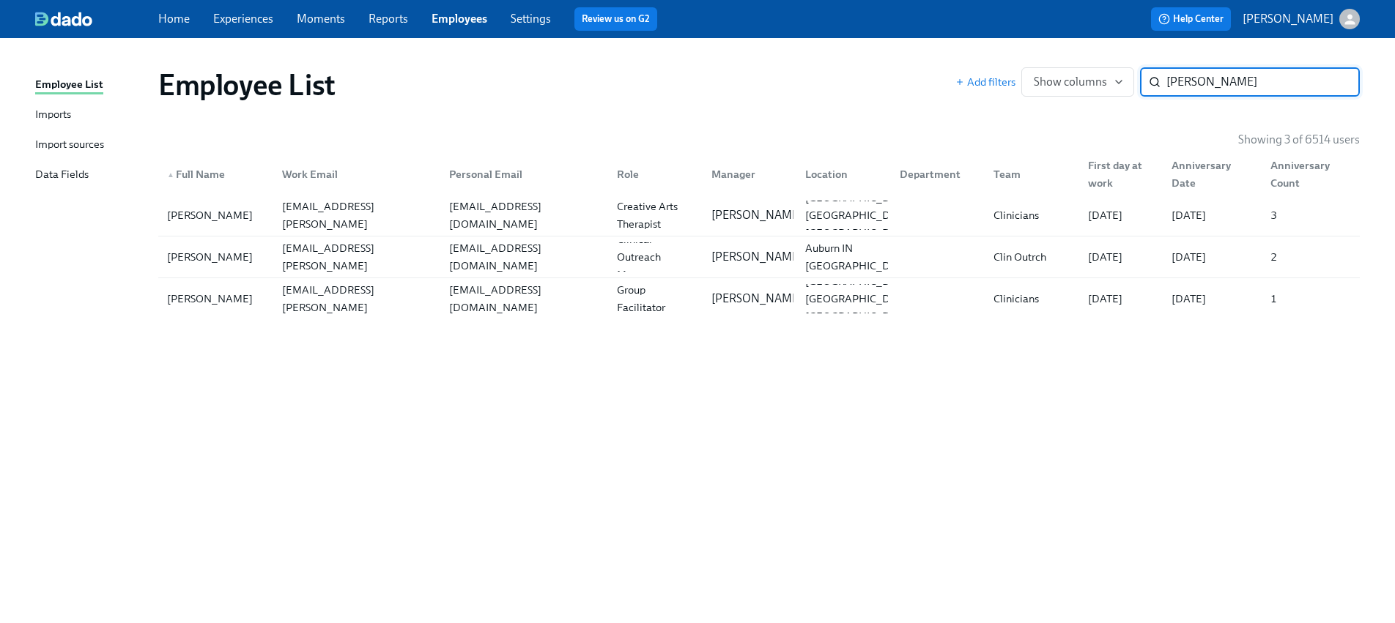
paste input "Rosentreter"
type input "Rosentreter"
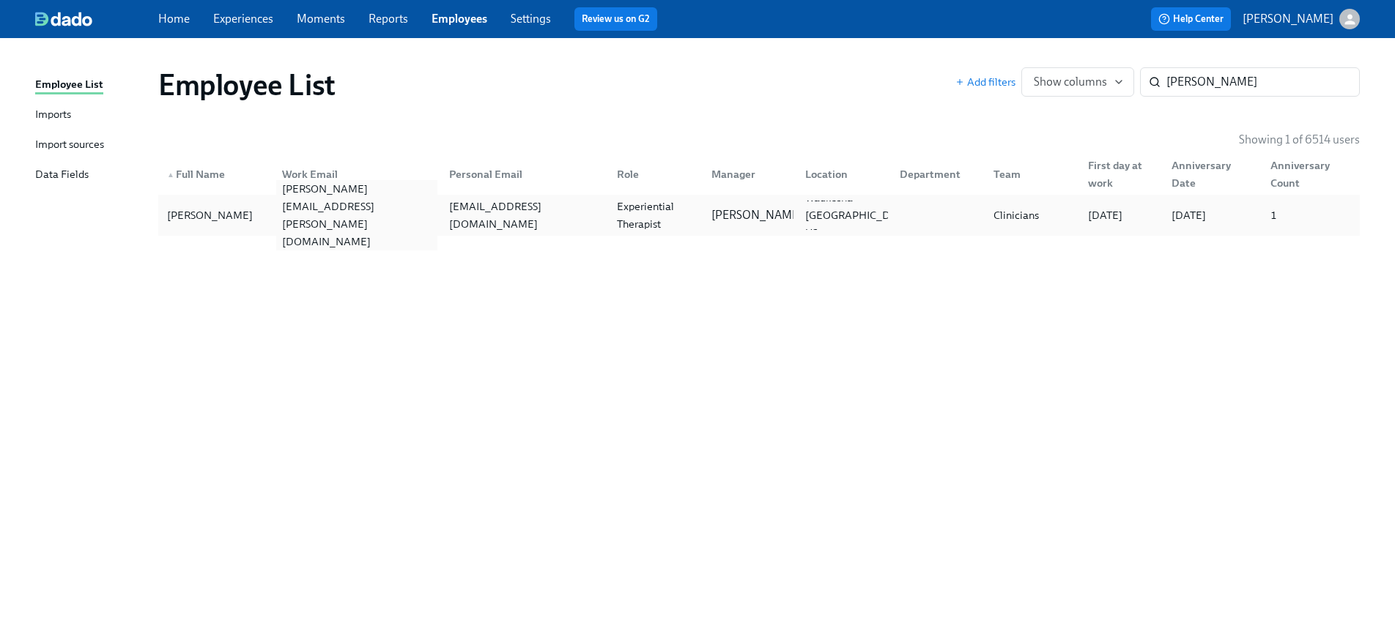
click at [307, 212] on div "tamara.rosentreter@charliehealth.com" at bounding box center [357, 215] width 162 height 70
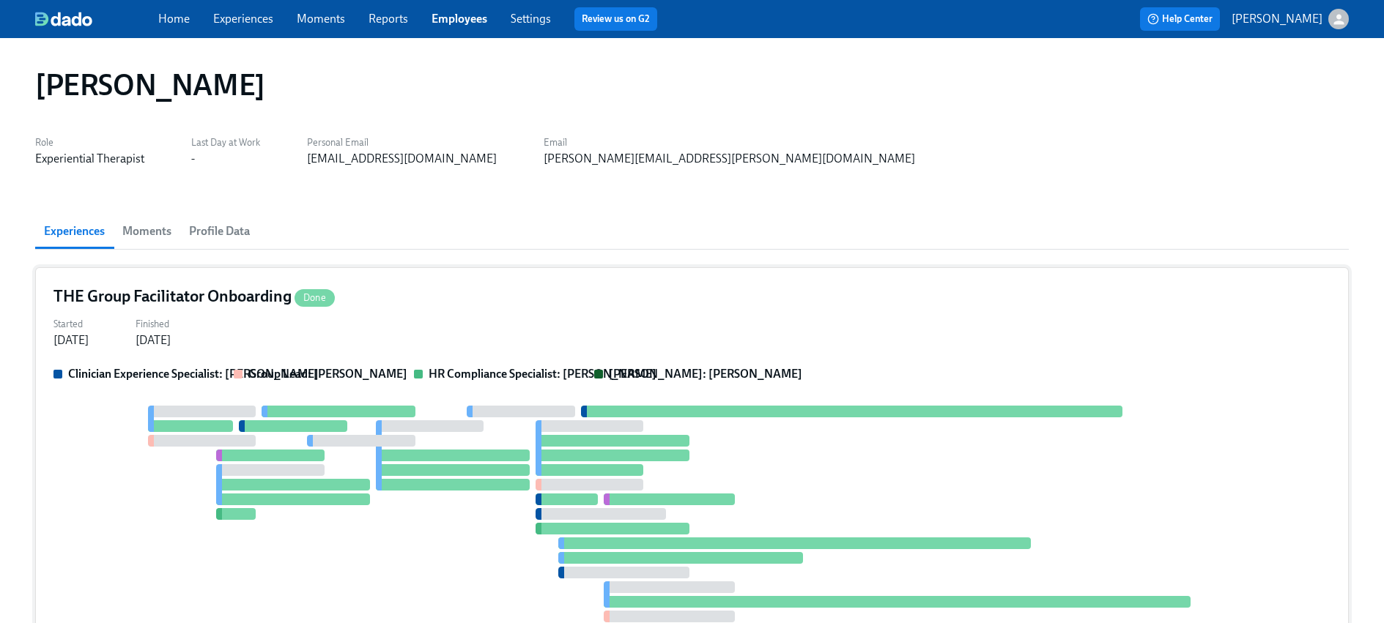
click at [459, 480] on div at bounding box center [453, 485] width 154 height 12
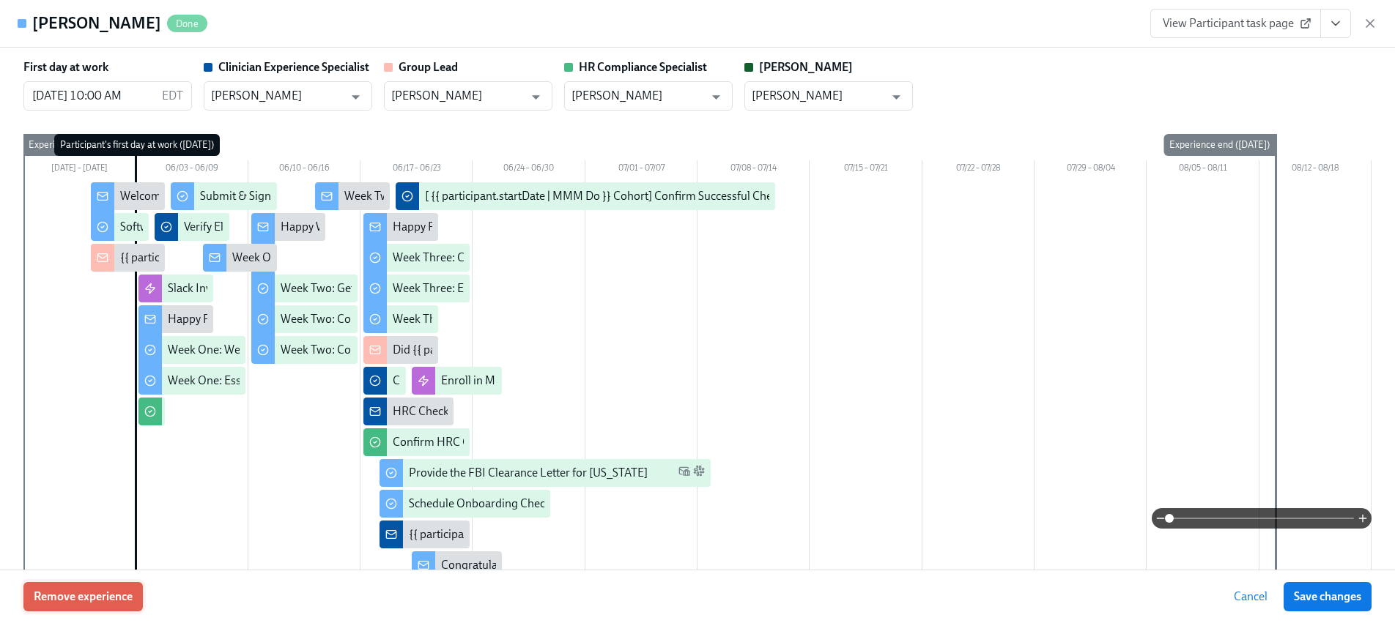
click at [117, 591] on span "Remove experience" at bounding box center [83, 597] width 99 height 15
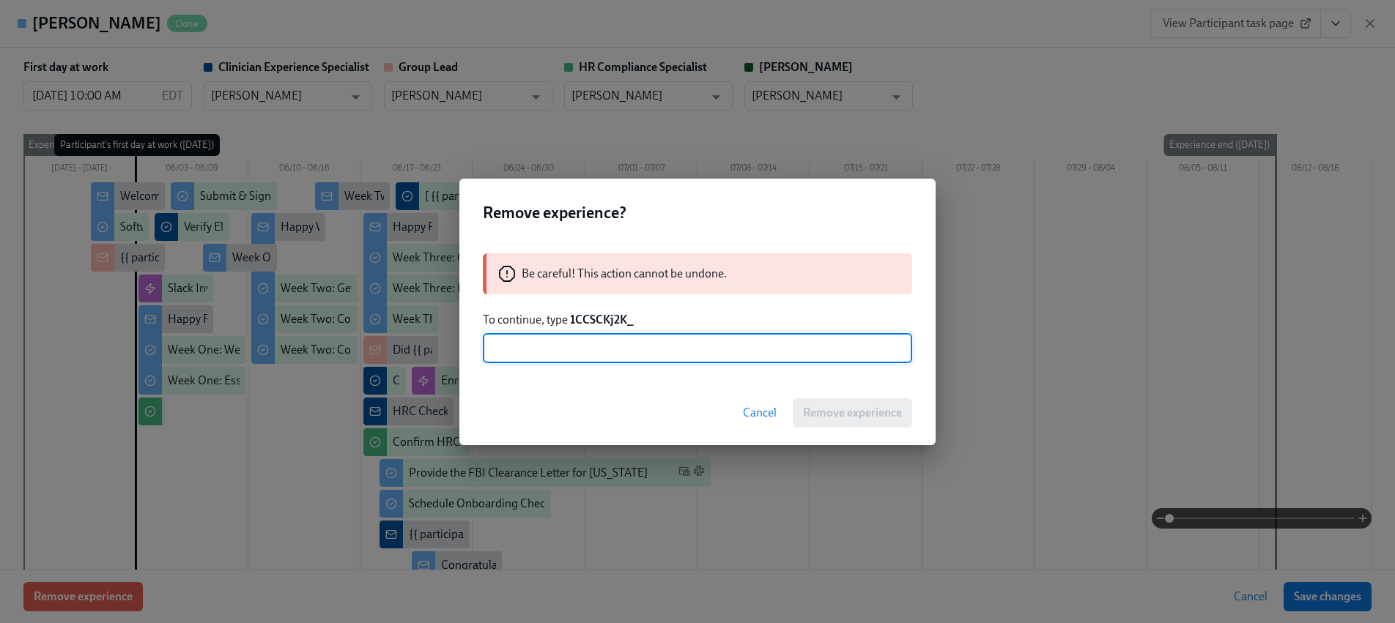
click at [609, 317] on strong "1CCSCKj2K_" at bounding box center [602, 320] width 64 height 14
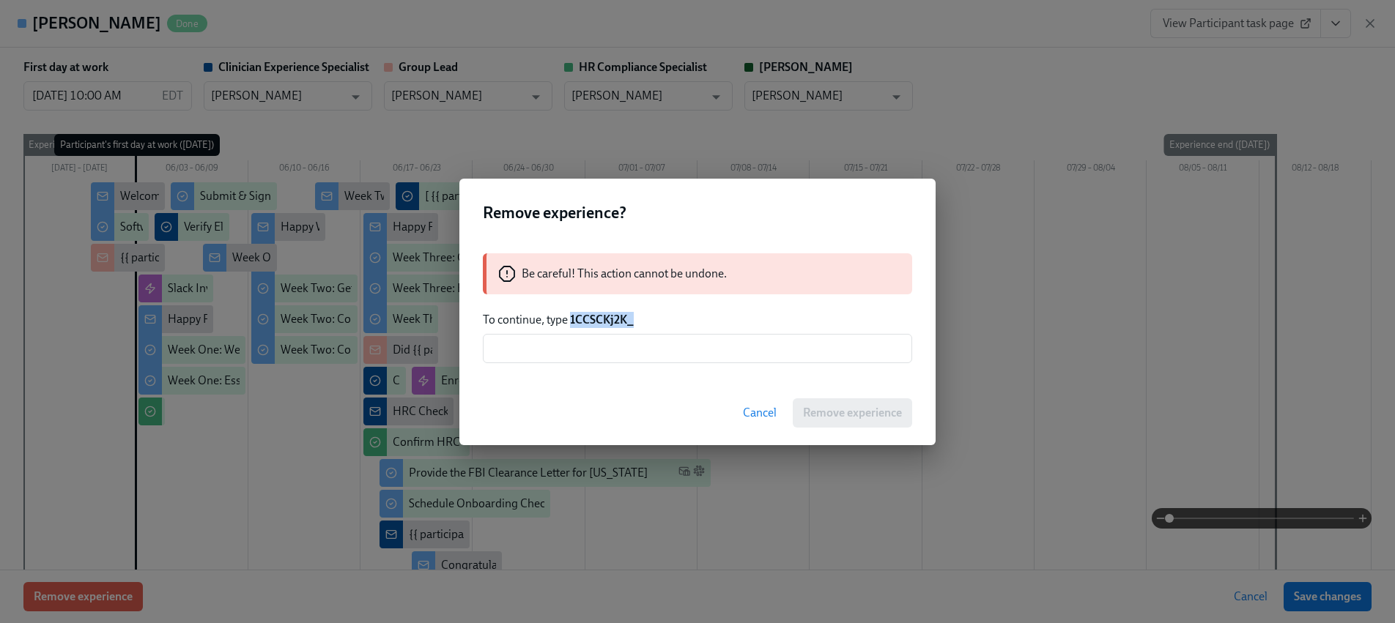
click at [609, 317] on strong "1CCSCKj2K_" at bounding box center [602, 320] width 64 height 14
copy strong "1CCSCKj2K_"
drag, startPoint x: 613, startPoint y: 342, endPoint x: 619, endPoint y: 347, distance: 7.8
click at [613, 342] on input "text" at bounding box center [697, 348] width 429 height 29
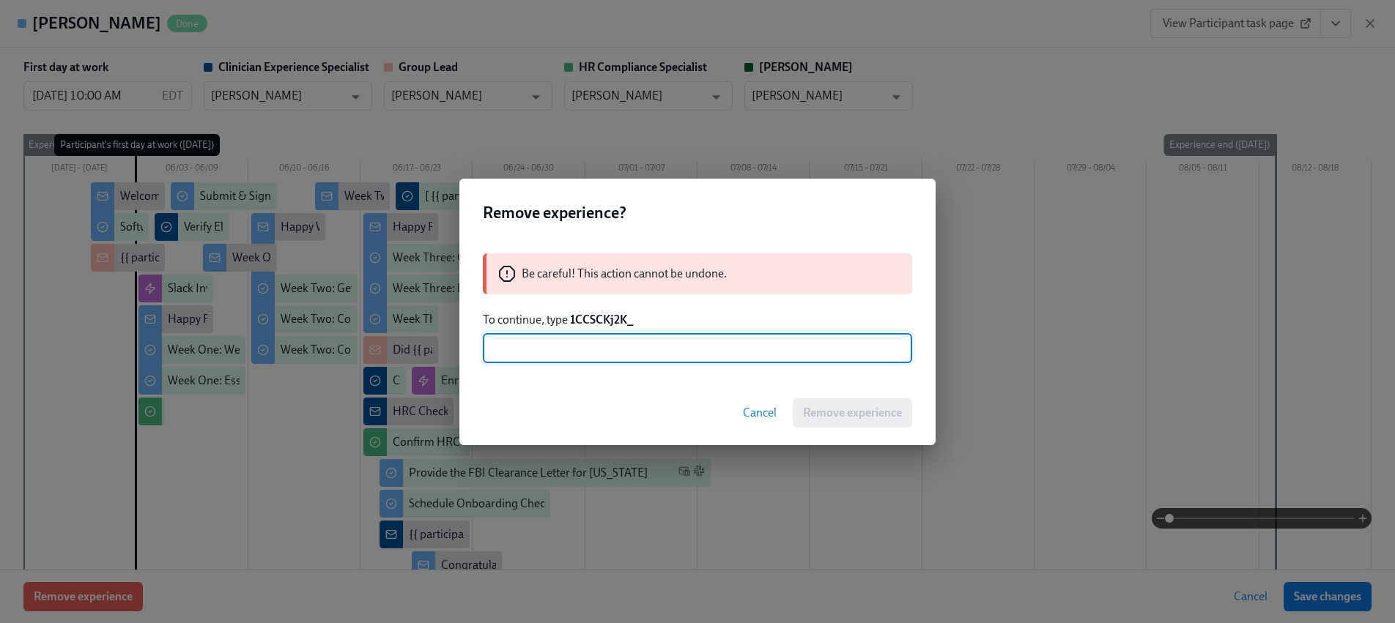
paste input "1CCSCKj2K_"
type input "1CCSCKj2K_"
click at [799, 415] on button "Remove experience" at bounding box center [851, 412] width 119 height 29
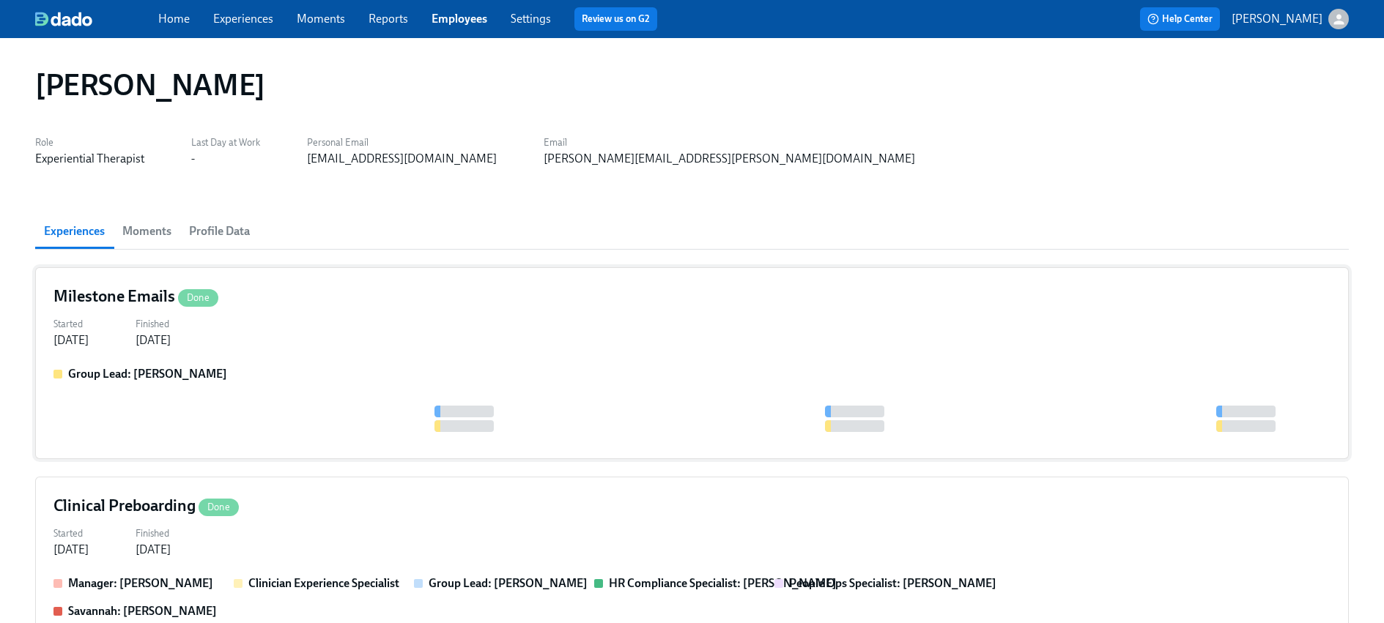
click at [274, 383] on div "Group Lead: Kristiana Miner" at bounding box center [691, 403] width 1277 height 75
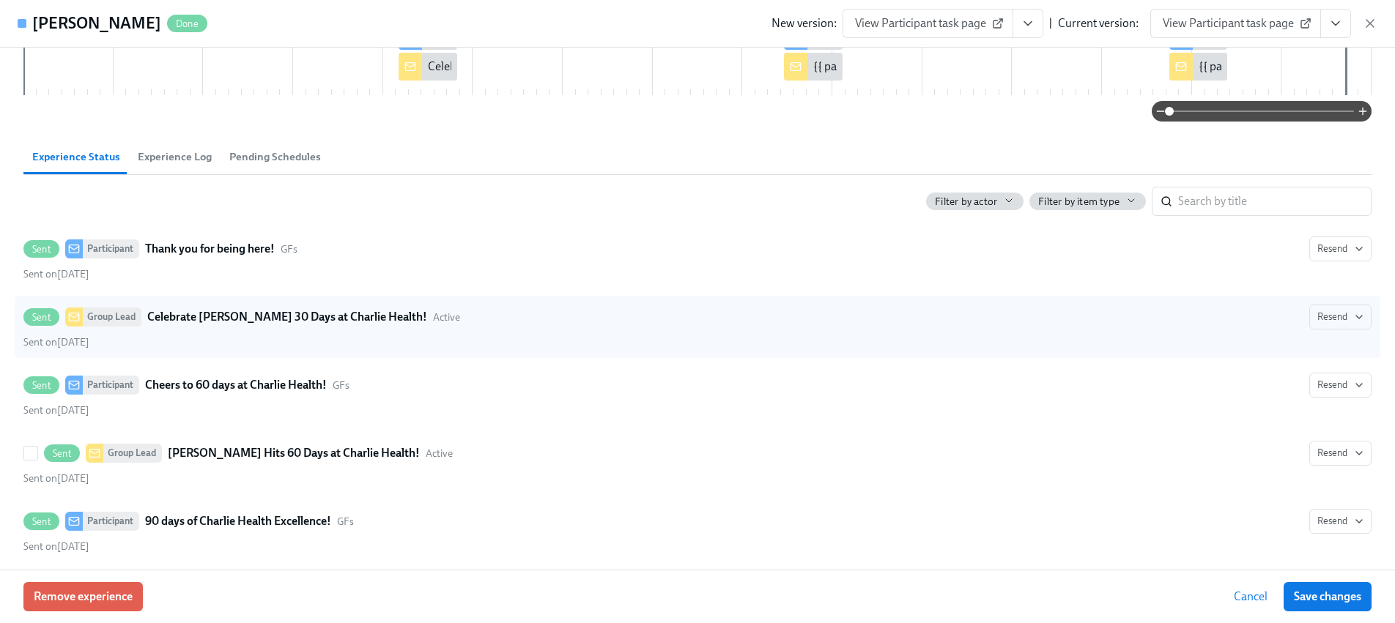
scroll to position [239, 0]
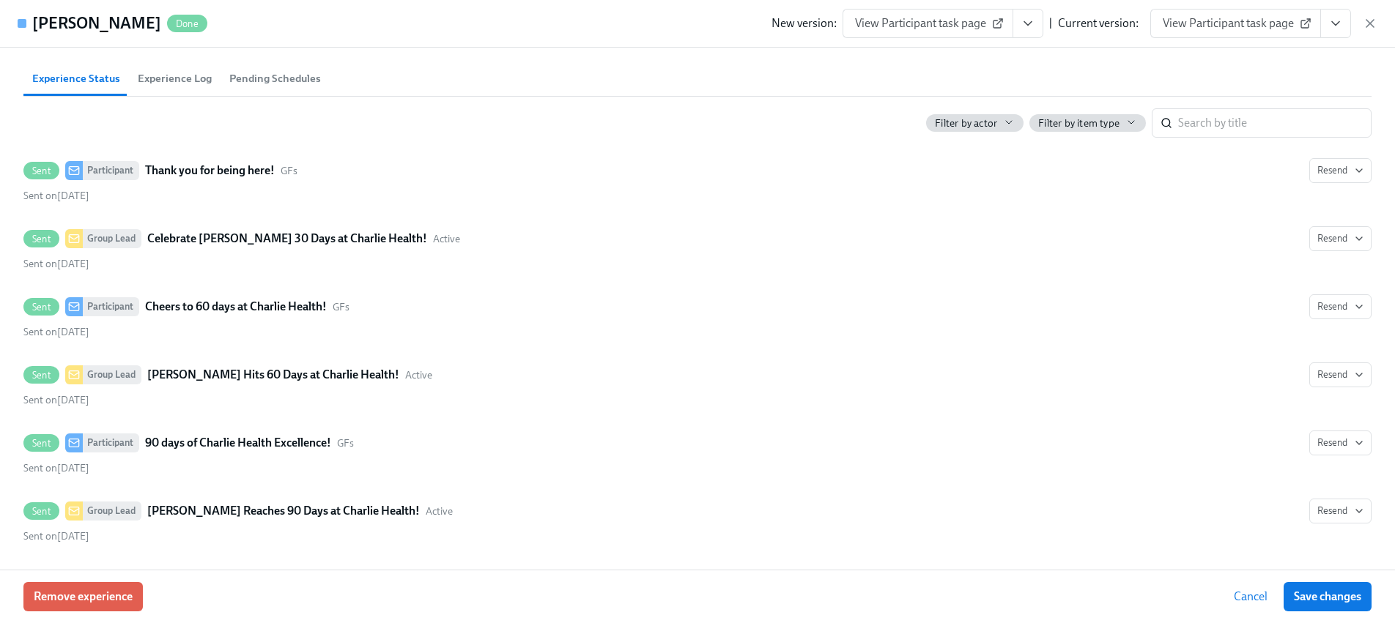
click at [1358, 22] on div "New version: View Participant task page | Current version: View Participant tas…" at bounding box center [1074, 23] width 606 height 29
click at [1372, 22] on icon "button" at bounding box center [1369, 23] width 15 height 15
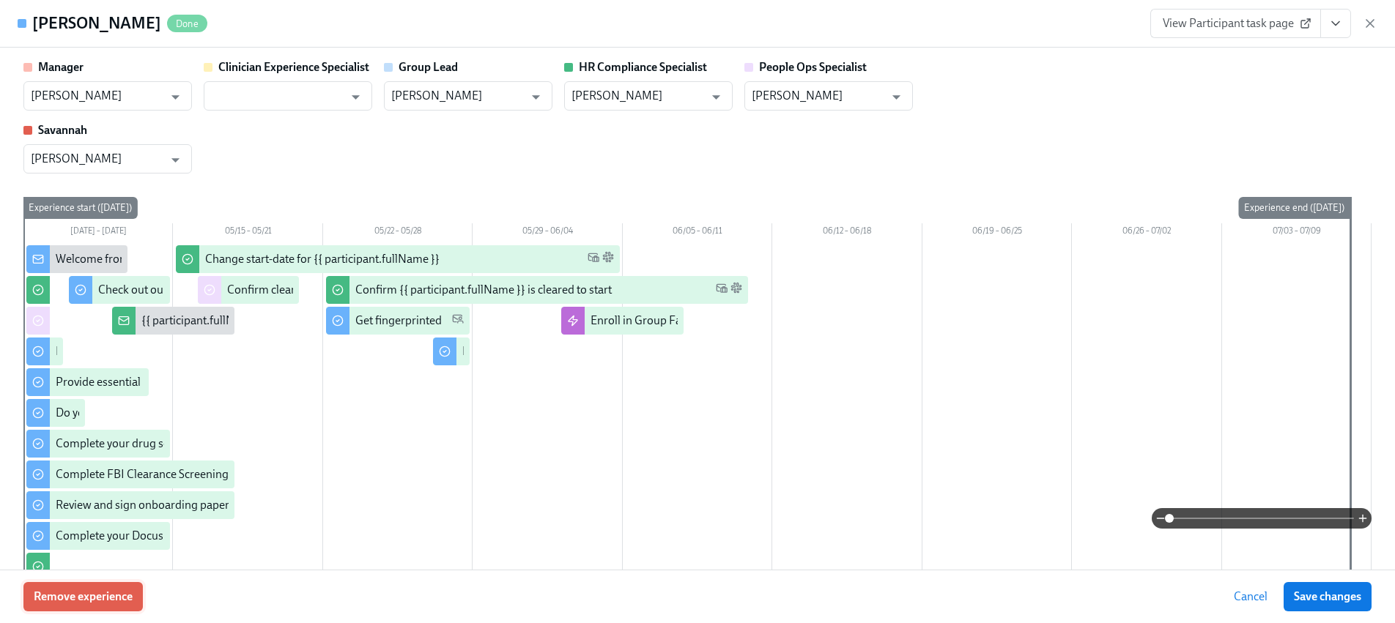
click at [119, 586] on button "Remove experience" at bounding box center [82, 596] width 119 height 29
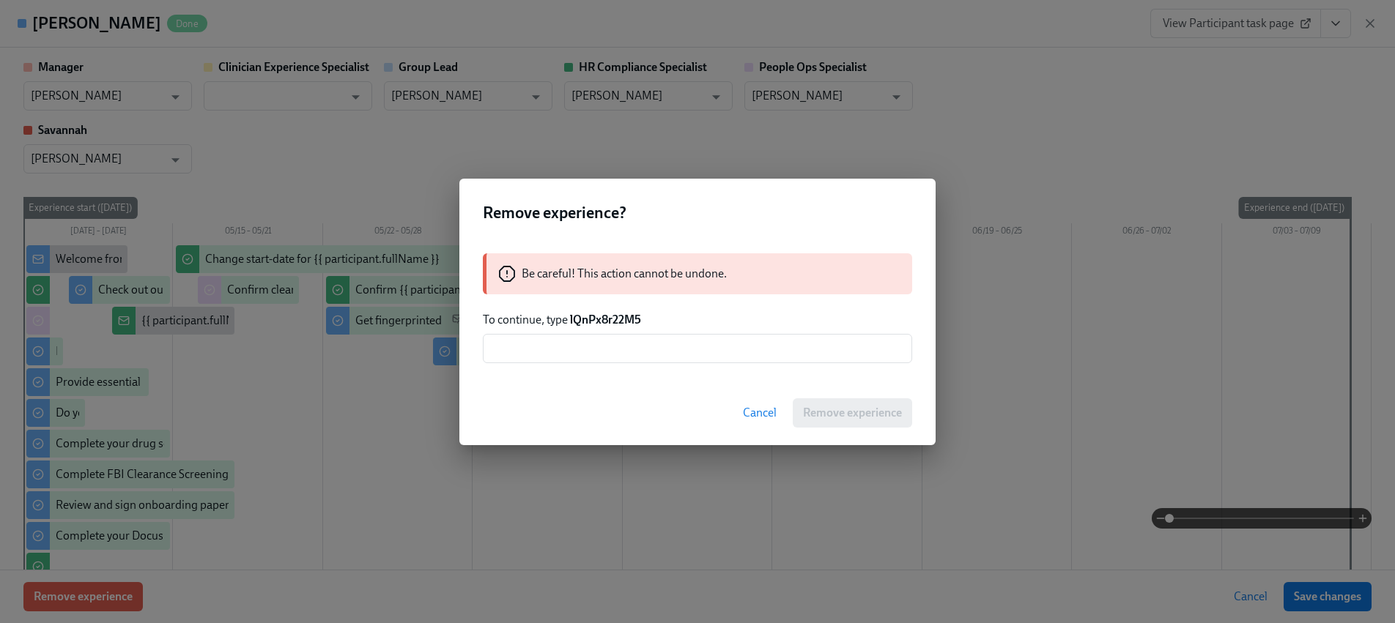
click at [584, 321] on strong "lQnPx8r22M5" at bounding box center [605, 320] width 71 height 14
click at [584, 322] on strong "lQnPx8r22M5" at bounding box center [605, 320] width 71 height 14
copy strong "lQnPx8r22M5"
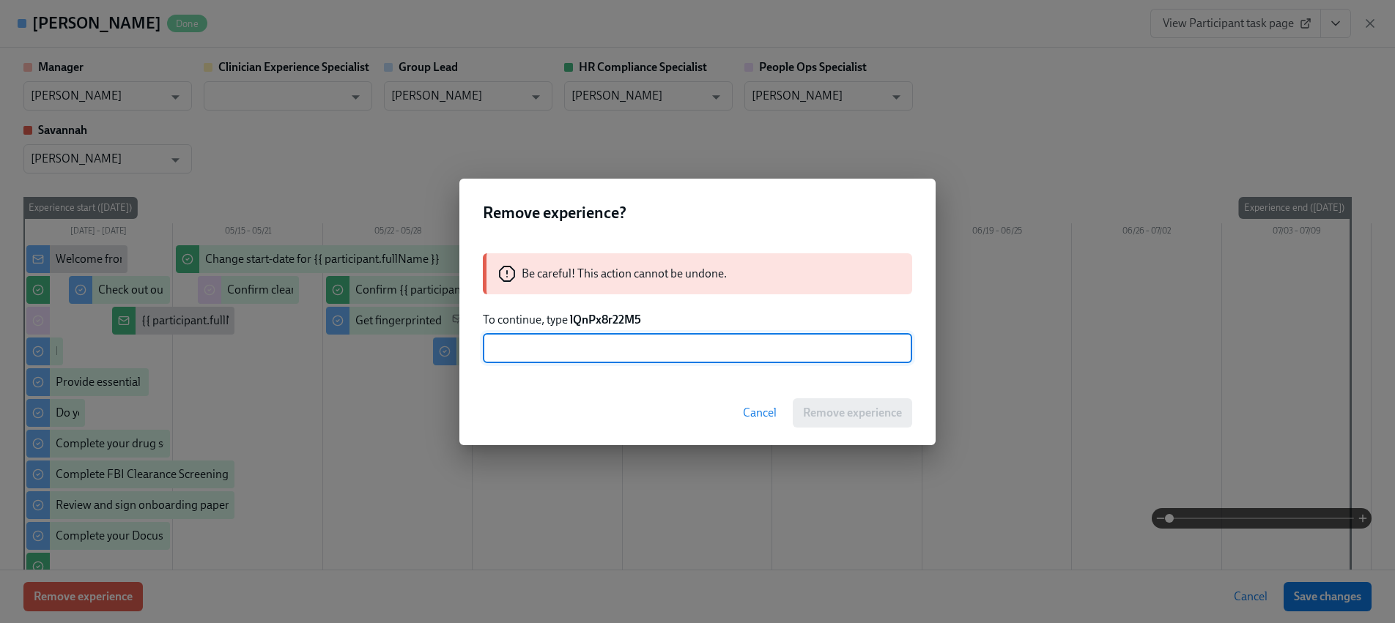
click at [598, 357] on input "text" at bounding box center [697, 348] width 429 height 29
paste input "lQnPx8r22M5"
type input "lQnPx8r22M5"
click at [807, 415] on span "Remove experience" at bounding box center [852, 413] width 99 height 15
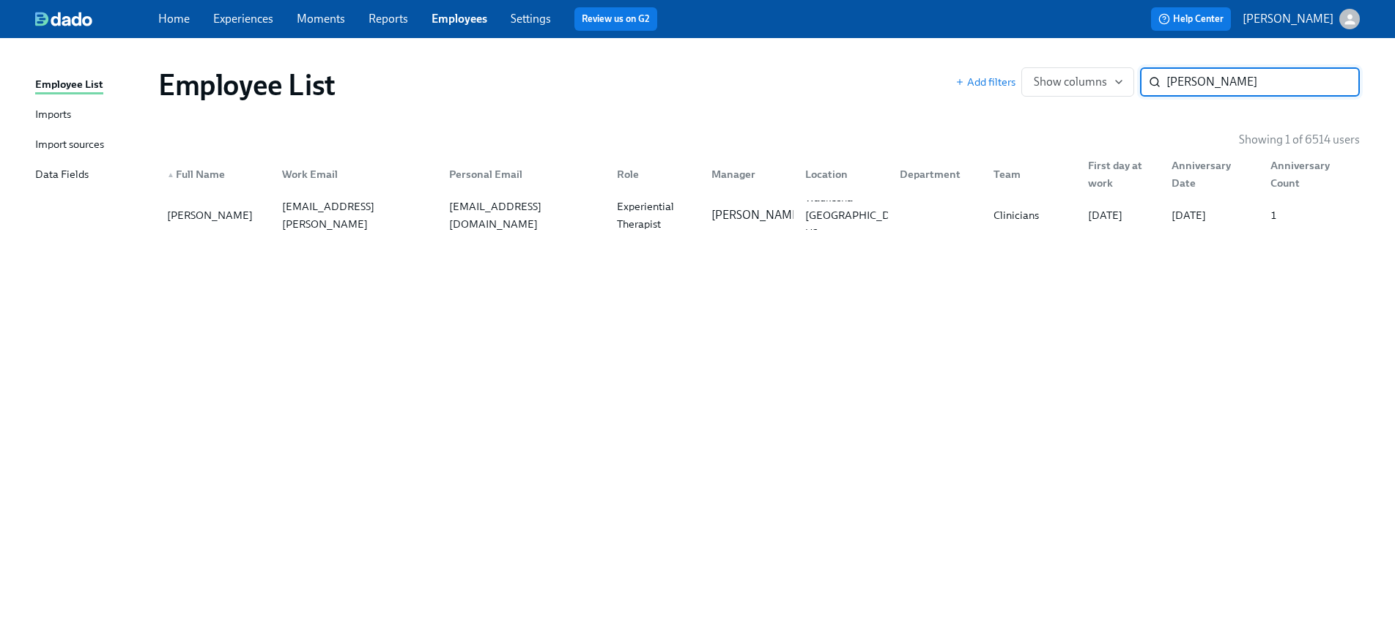
paste input "[PERSON_NAME]"
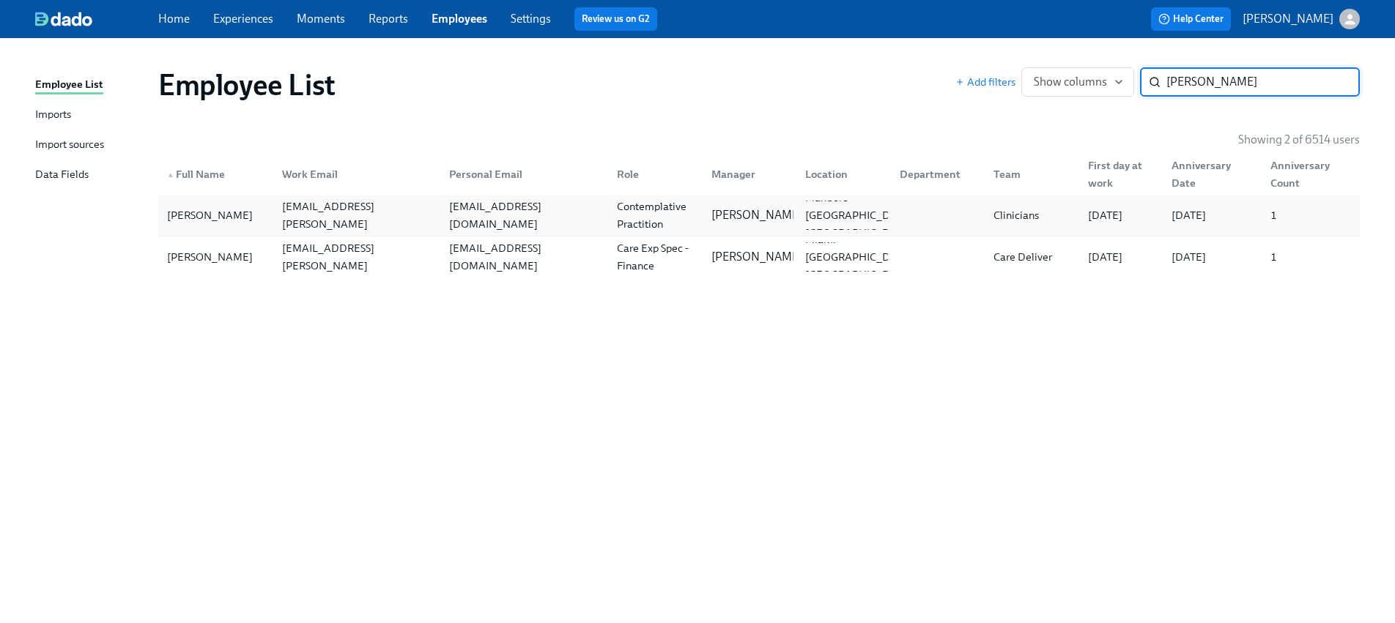
type input "[PERSON_NAME]"
click at [256, 218] on div "Cecilia Valdes" at bounding box center [215, 215] width 109 height 29
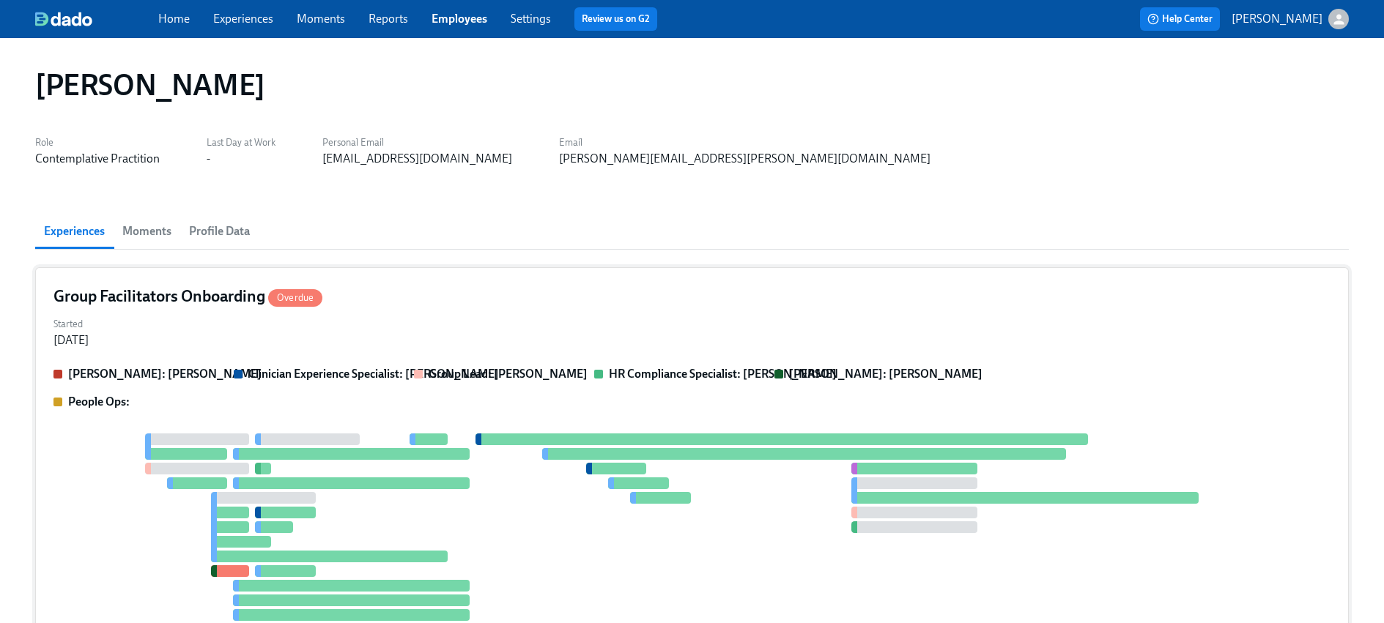
click at [346, 413] on div "Clarissa: Savannah Doherty Clinician Experience Specialist: Maggie Greenawalt G…" at bounding box center [691, 526] width 1277 height 321
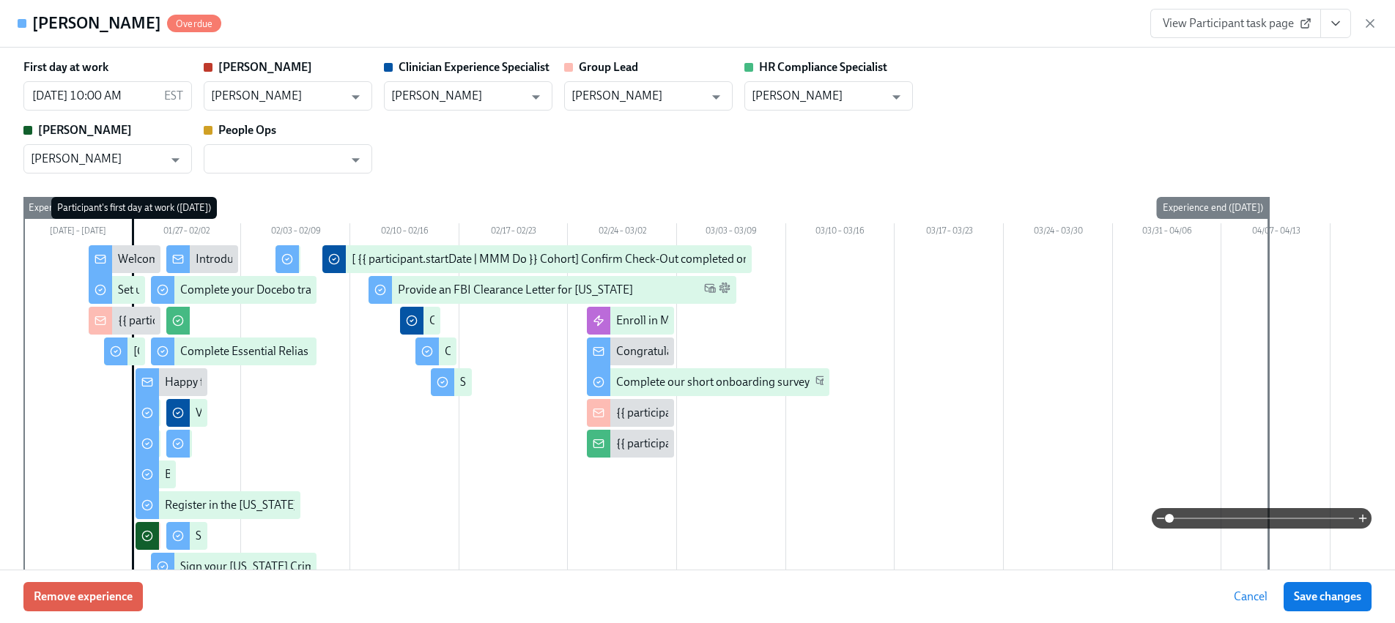
click at [112, 578] on div "Remove experience Cancel Save changes" at bounding box center [697, 596] width 1395 height 53
click at [105, 598] on span "Remove experience" at bounding box center [83, 597] width 99 height 15
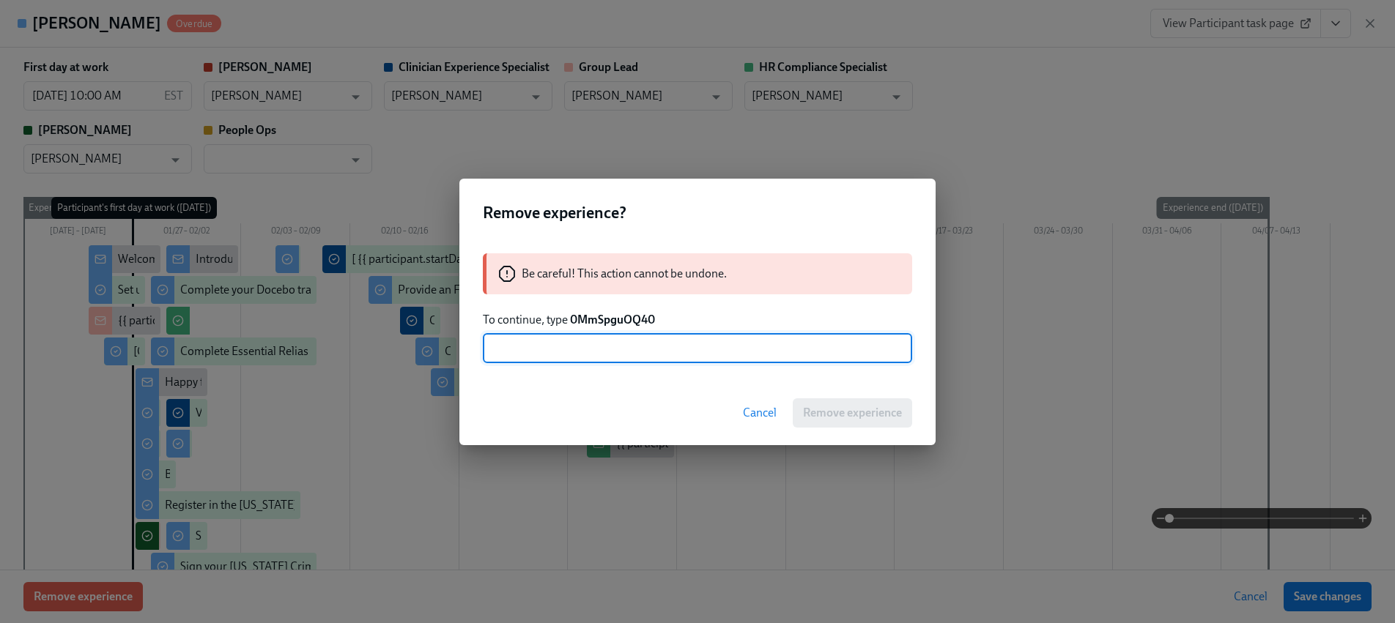
click at [611, 324] on strong "0MmSpguOQ40" at bounding box center [612, 320] width 85 height 14
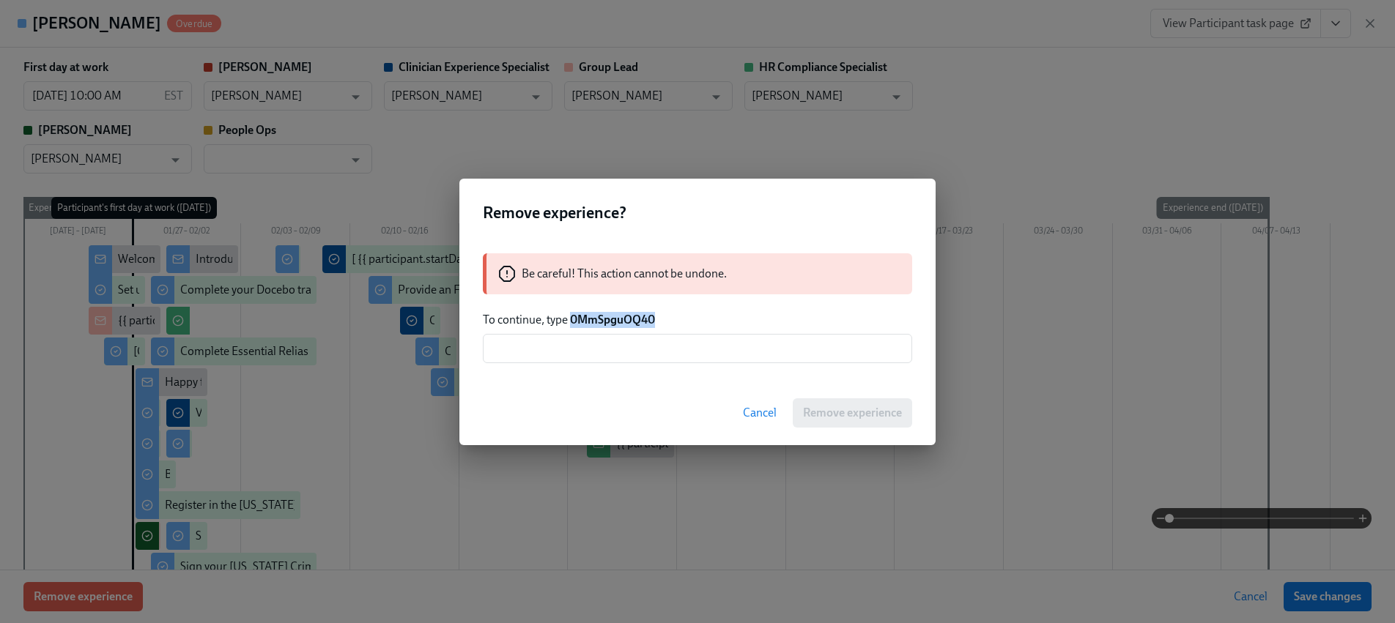
click at [611, 324] on strong "0MmSpguOQ40" at bounding box center [612, 320] width 85 height 14
copy strong "0MmSpguOQ40"
click at [630, 347] on input "text" at bounding box center [697, 348] width 429 height 29
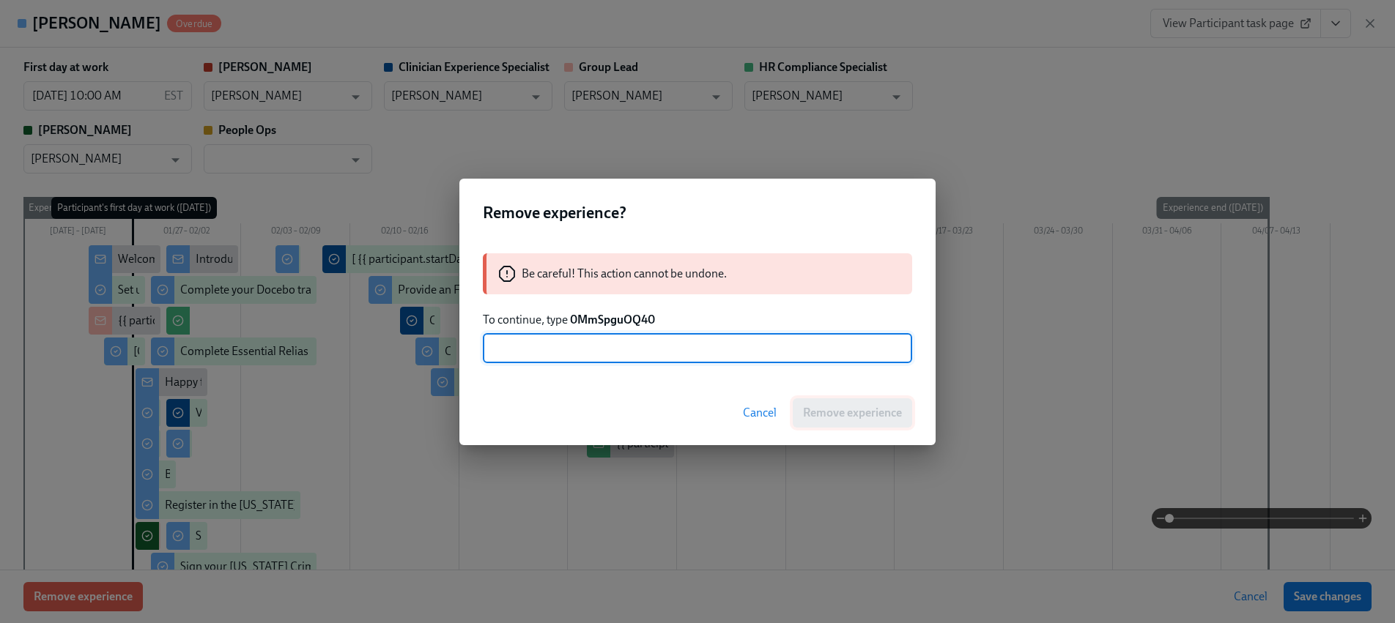
paste input "0MmSpguOQ40"
type input "0MmSpguOQ40"
click at [853, 409] on span "Remove experience" at bounding box center [852, 413] width 99 height 15
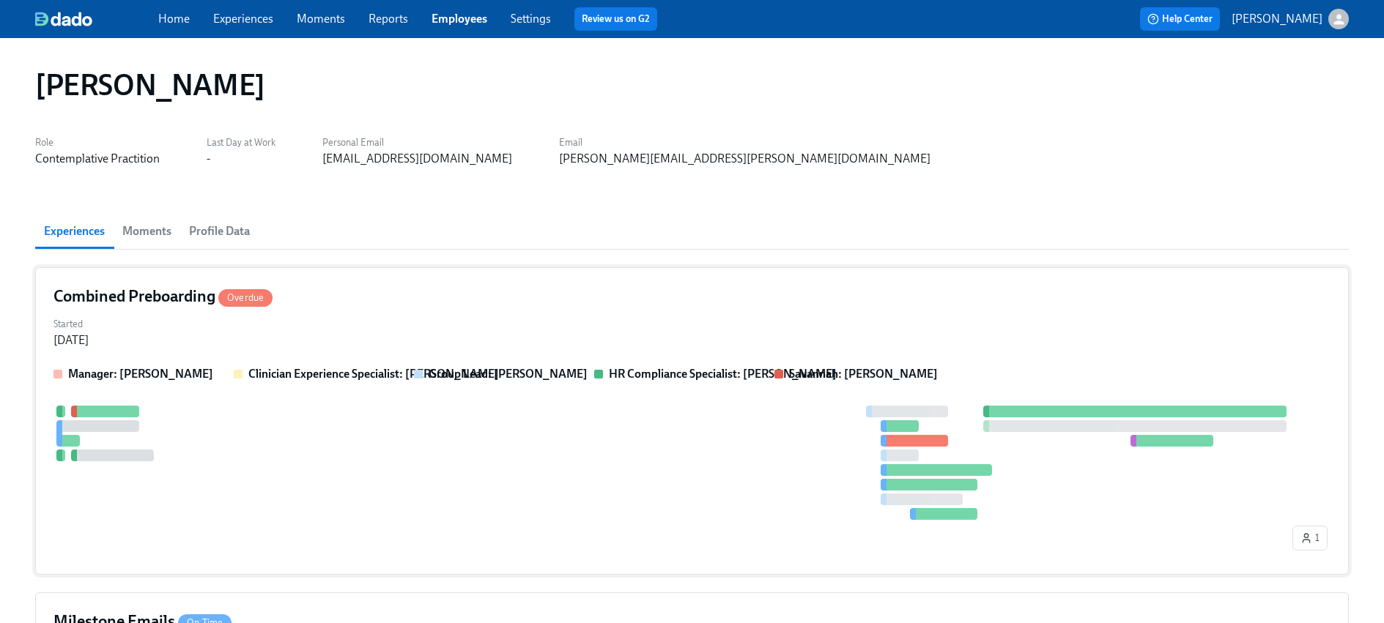
click at [480, 409] on div at bounding box center [671, 463] width 1236 height 114
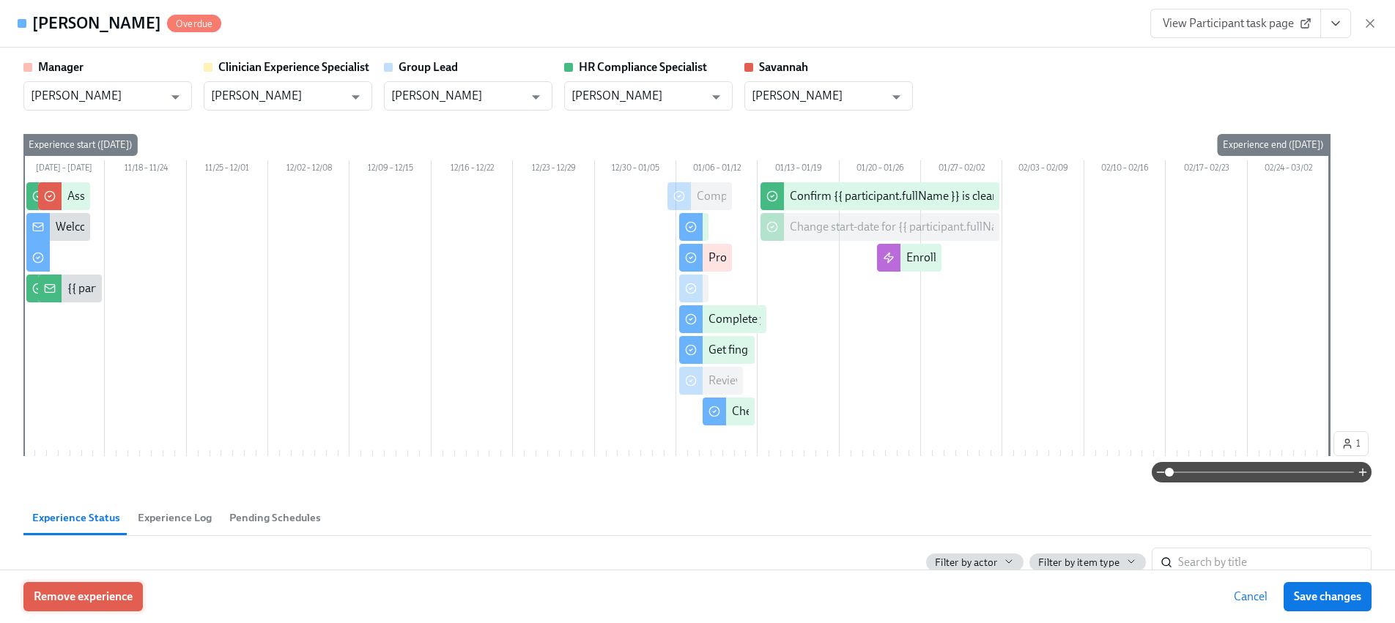
click at [123, 590] on span "Remove experience" at bounding box center [83, 597] width 99 height 15
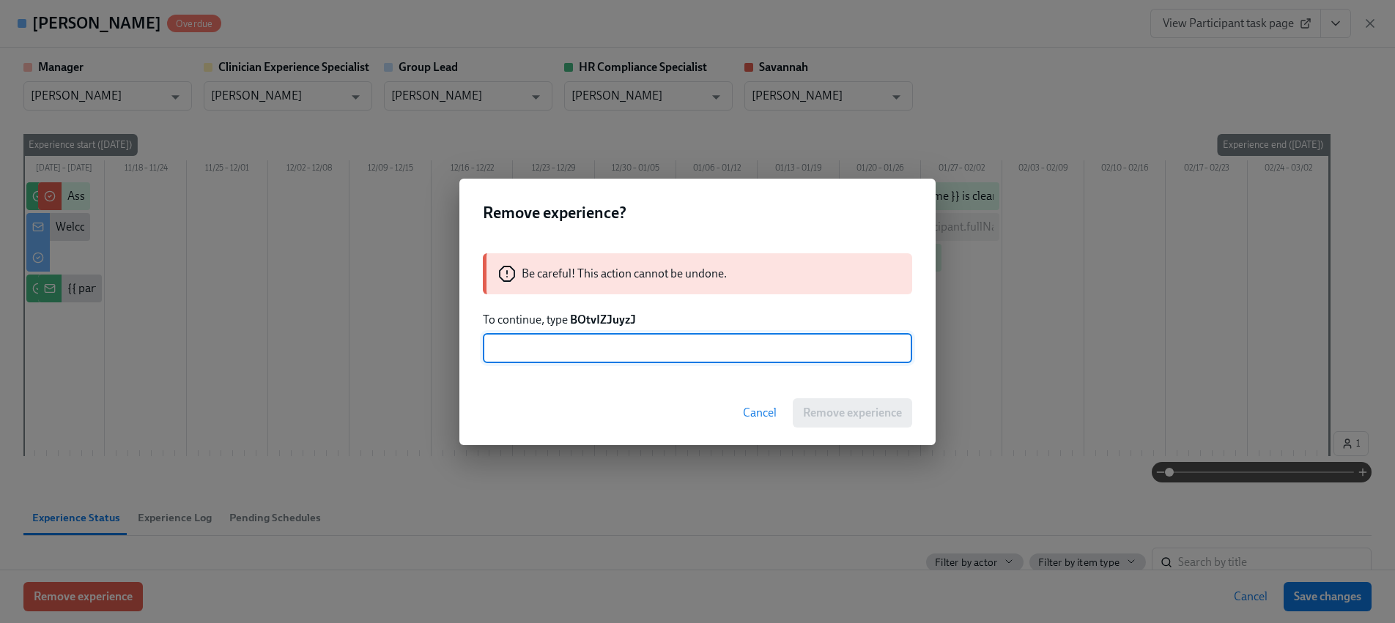
click at [609, 313] on strong "BOtvIZJuyzJ" at bounding box center [603, 320] width 66 height 14
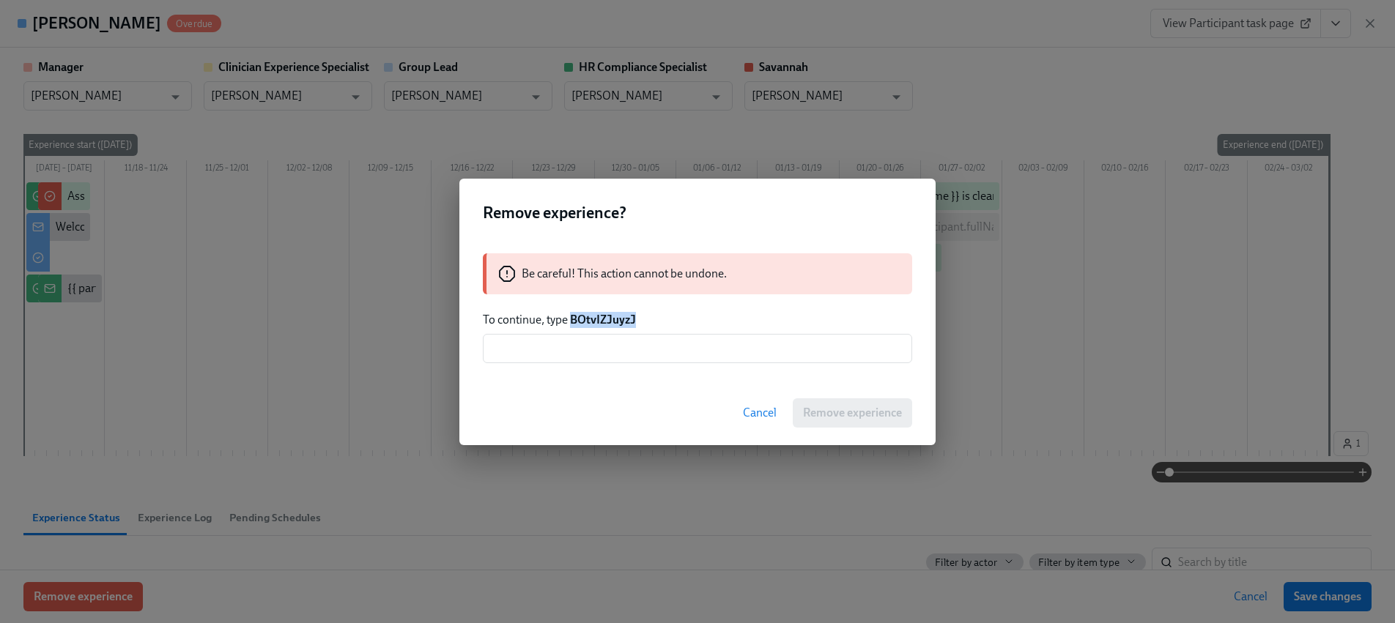
click at [609, 313] on strong "BOtvIZJuyzJ" at bounding box center [603, 320] width 66 height 14
copy strong "BOtvIZJuyzJ"
click at [596, 346] on input "text" at bounding box center [697, 348] width 429 height 29
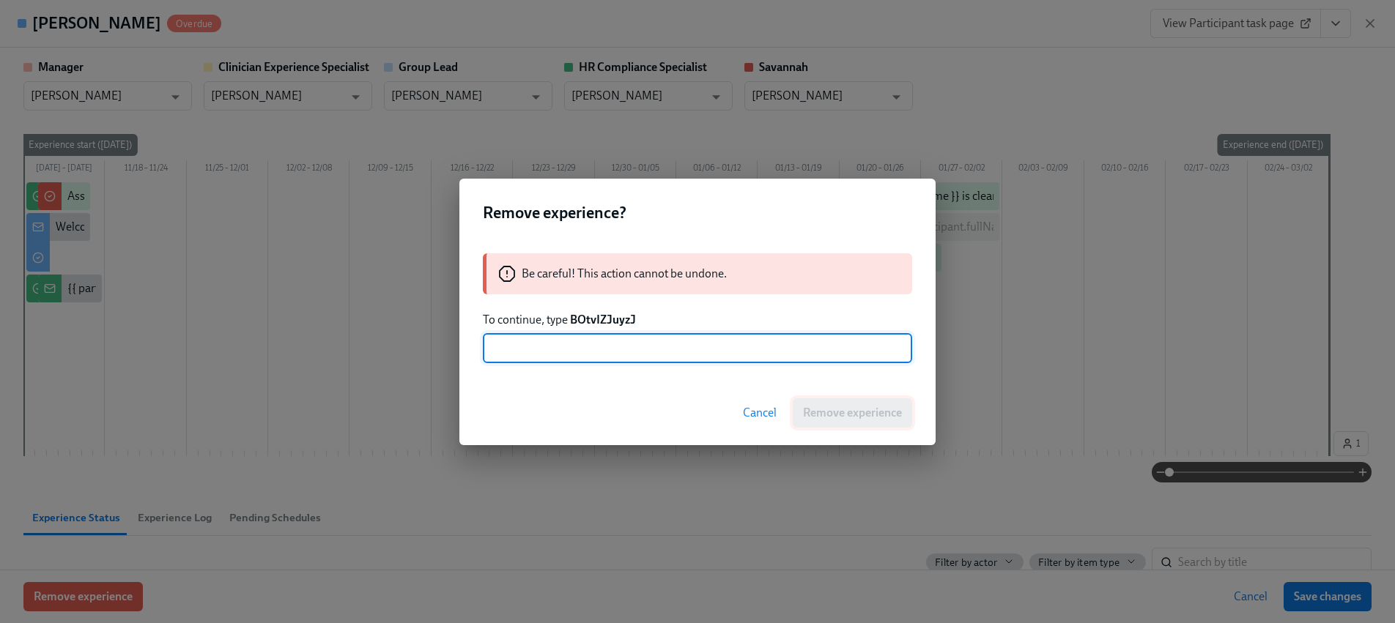
paste input "BOtvIZJuyzJ"
type input "BOtvIZJuyzJ"
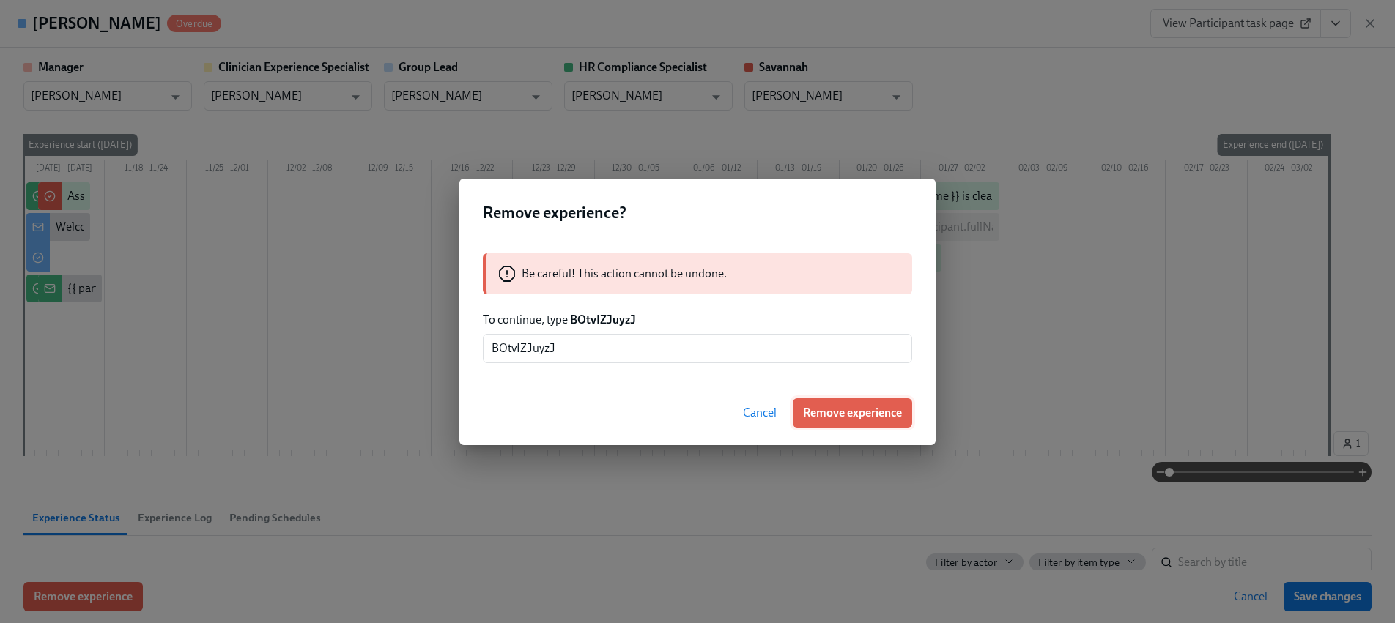
drag, startPoint x: 828, startPoint y: 411, endPoint x: 806, endPoint y: 404, distance: 22.2
click at [827, 412] on span "Remove experience" at bounding box center [852, 413] width 99 height 15
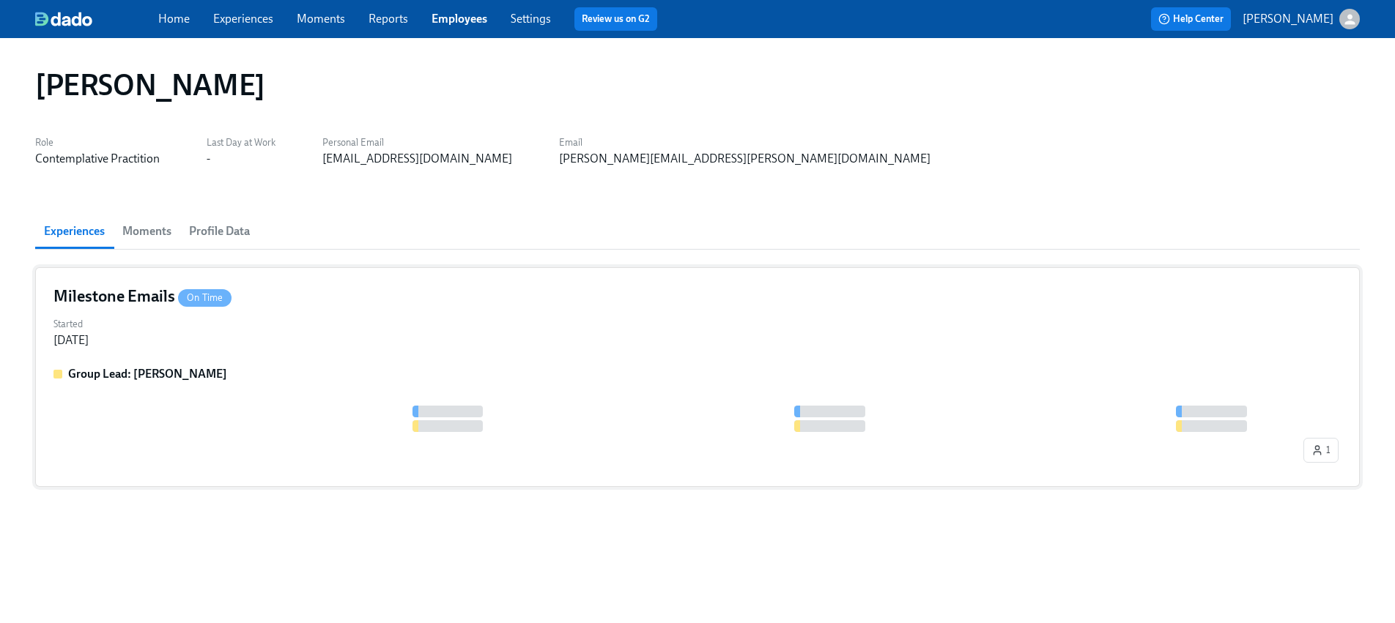
click at [222, 341] on div "Started Feb 26, 2025" at bounding box center [697, 330] width 1288 height 35
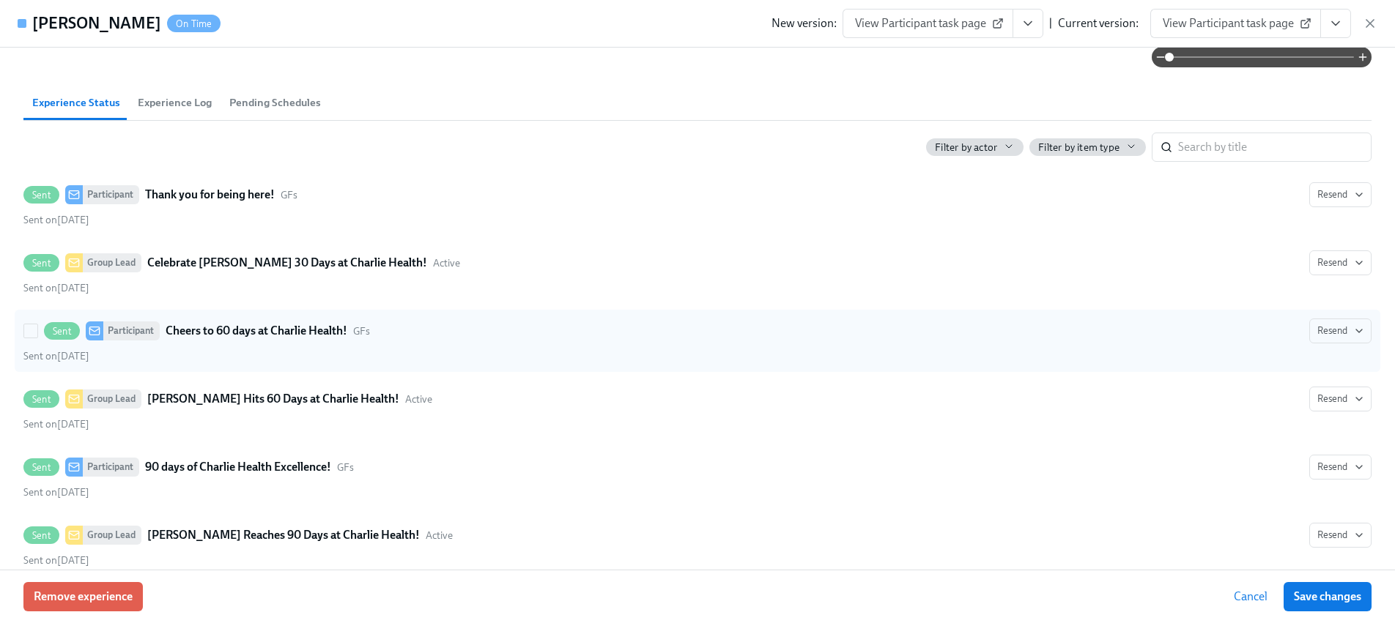
scroll to position [271, 0]
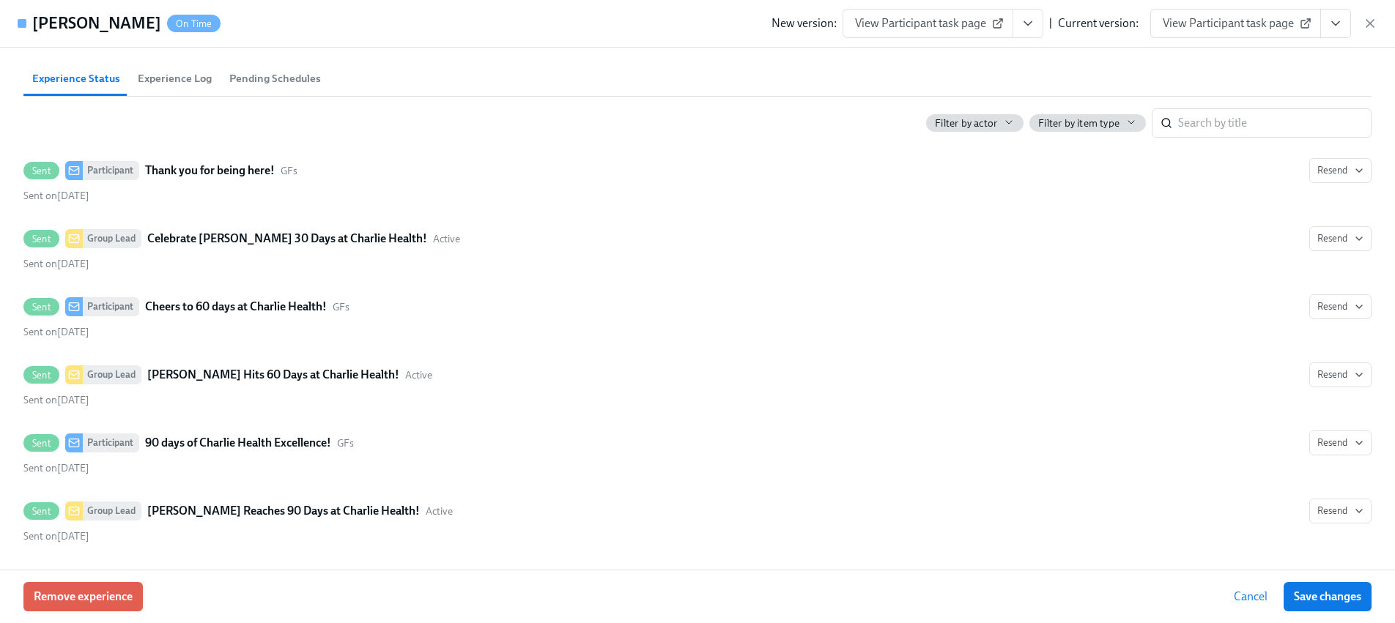
click at [1377, 24] on div "Cecilia Valdes On Time New version: View Participant task page | Current versio…" at bounding box center [697, 24] width 1395 height 48
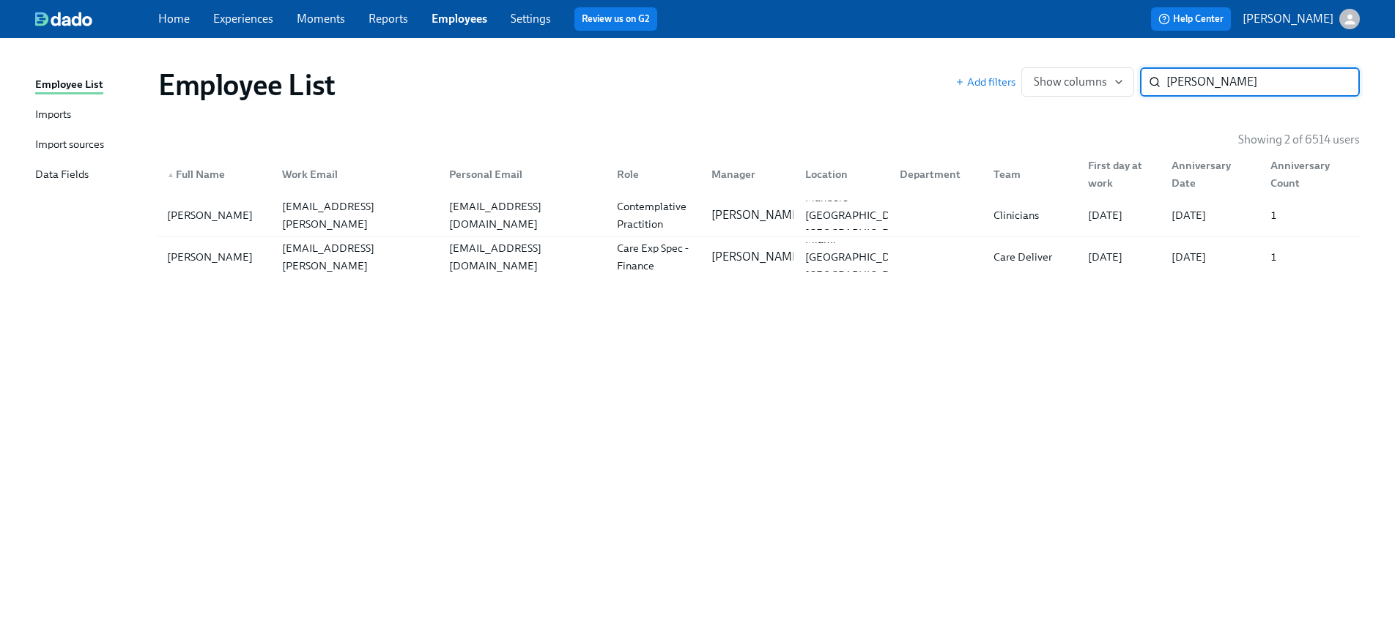
paste input "Chanika"
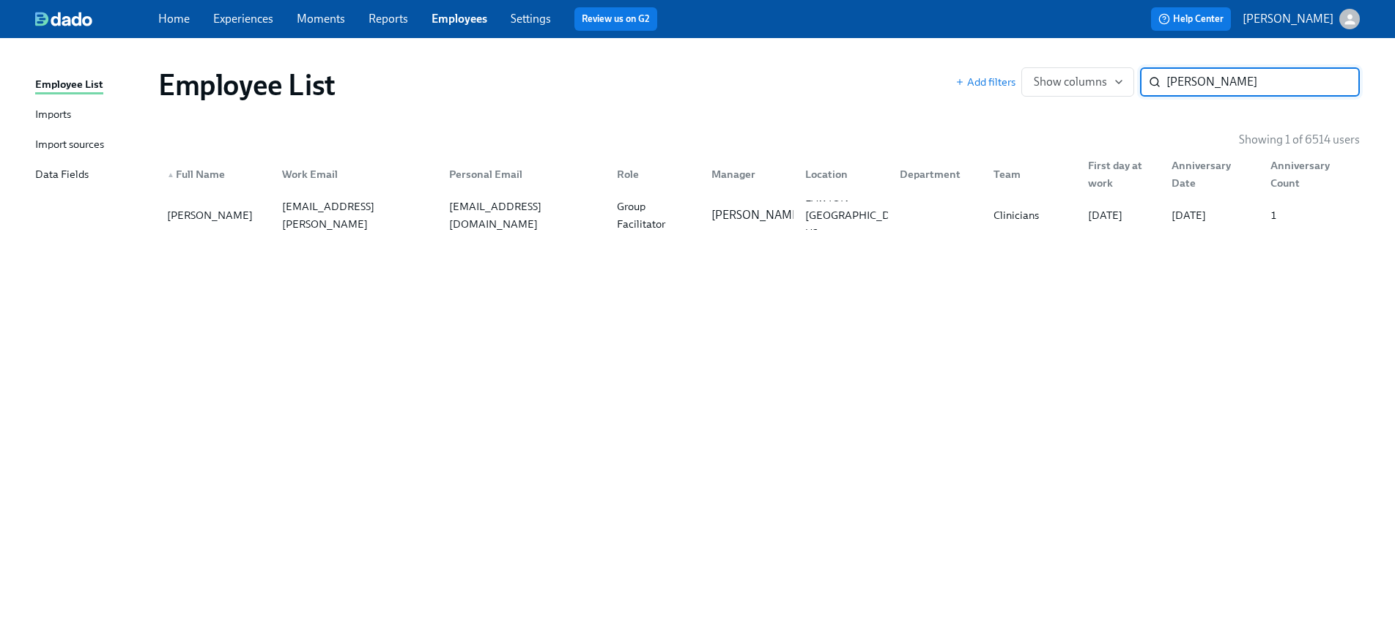
type input "Chanika"
click at [375, 221] on div "chanika.harrison@charliehealth.com" at bounding box center [357, 215] width 162 height 70
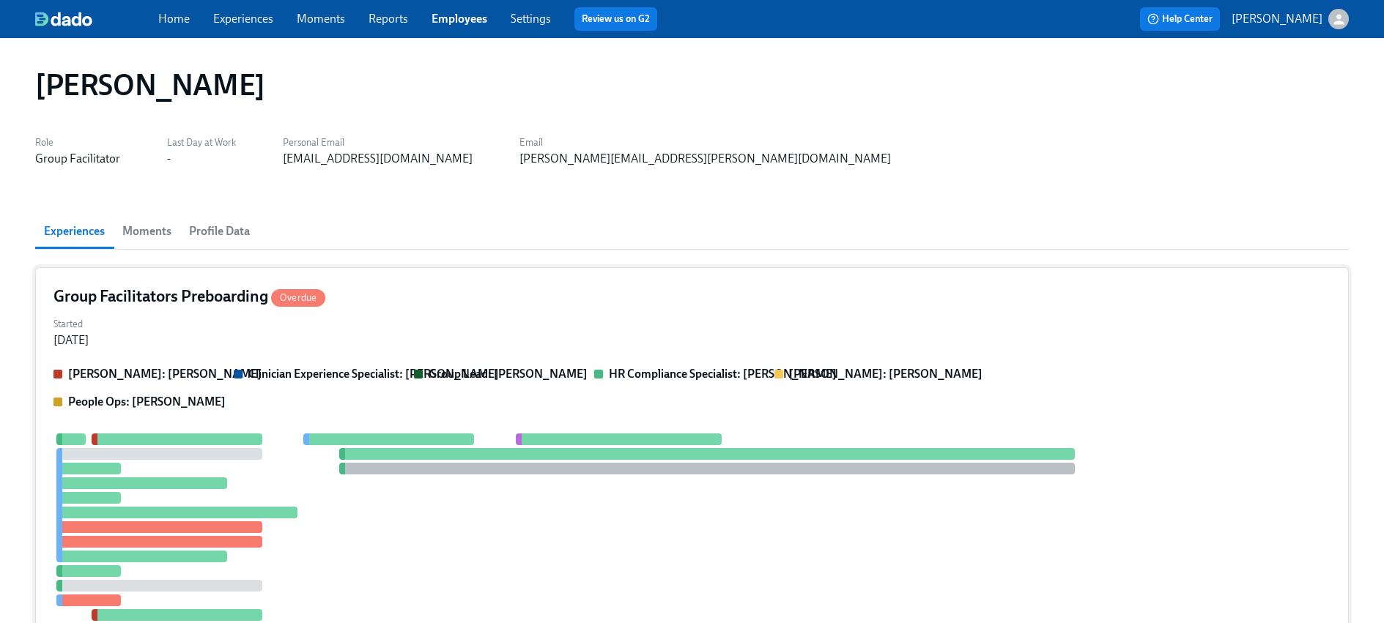
click at [200, 423] on div "Clarissa: Savannah Doherty Clinician Experience Specialist: Savannah Doherty Gr…" at bounding box center [691, 512] width 1277 height 292
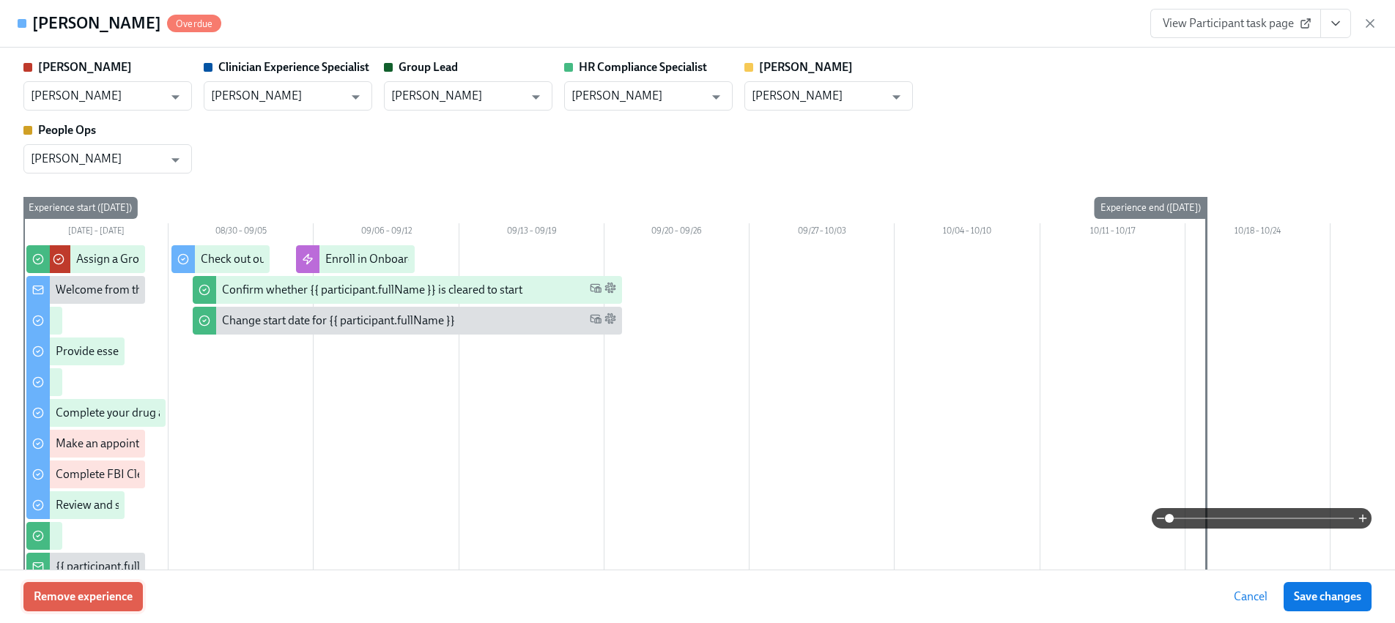
click at [73, 608] on button "Remove experience" at bounding box center [82, 596] width 119 height 29
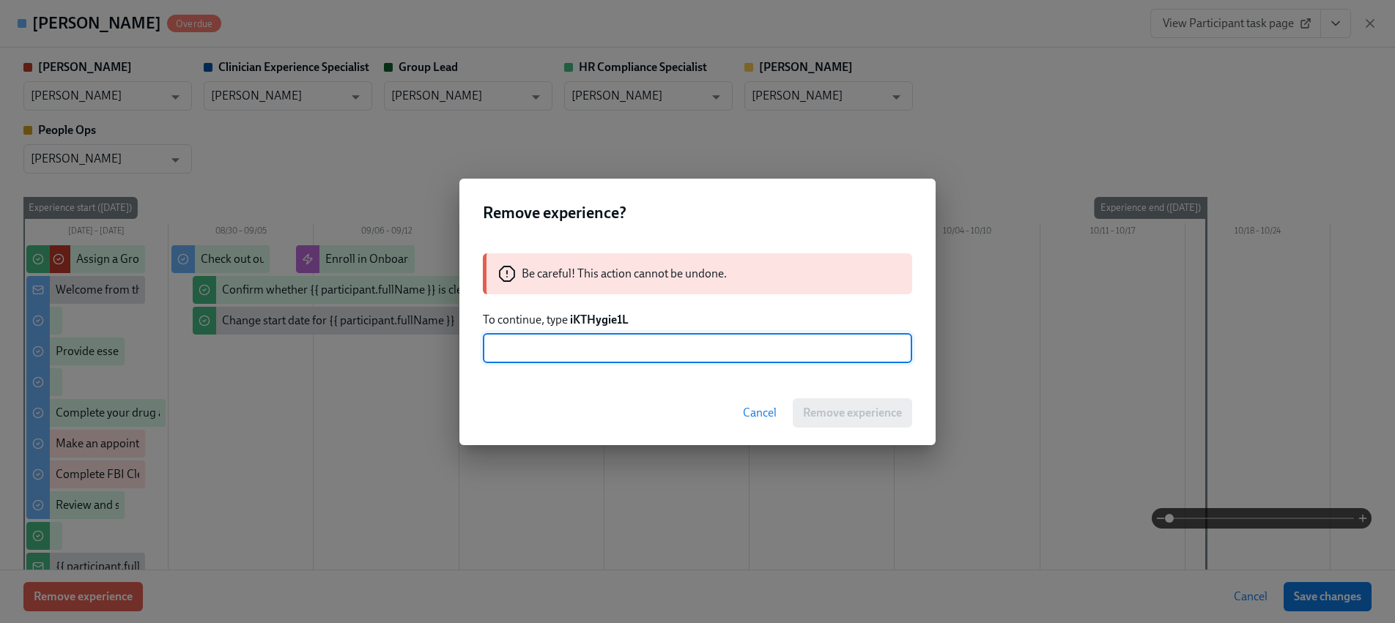
click at [598, 316] on strong "iKTHygie1L" at bounding box center [599, 320] width 59 height 14
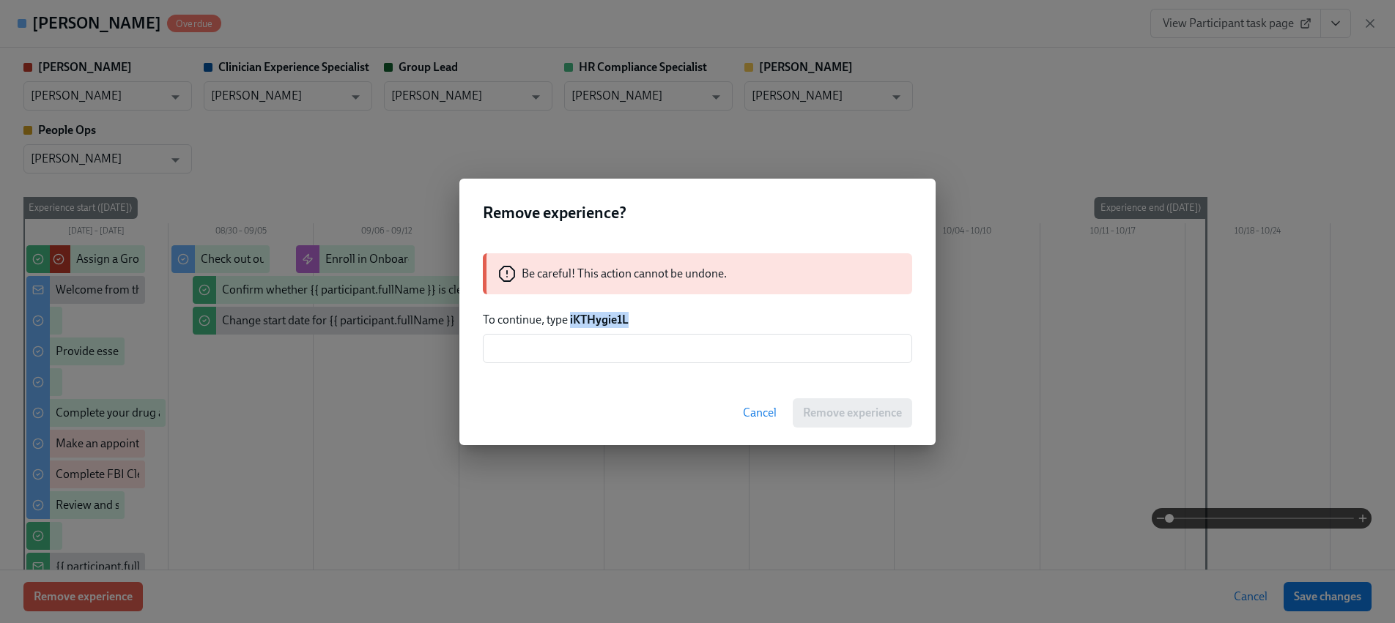
click at [598, 316] on strong "iKTHygie1L" at bounding box center [599, 320] width 59 height 14
copy strong "iKTHygie1L"
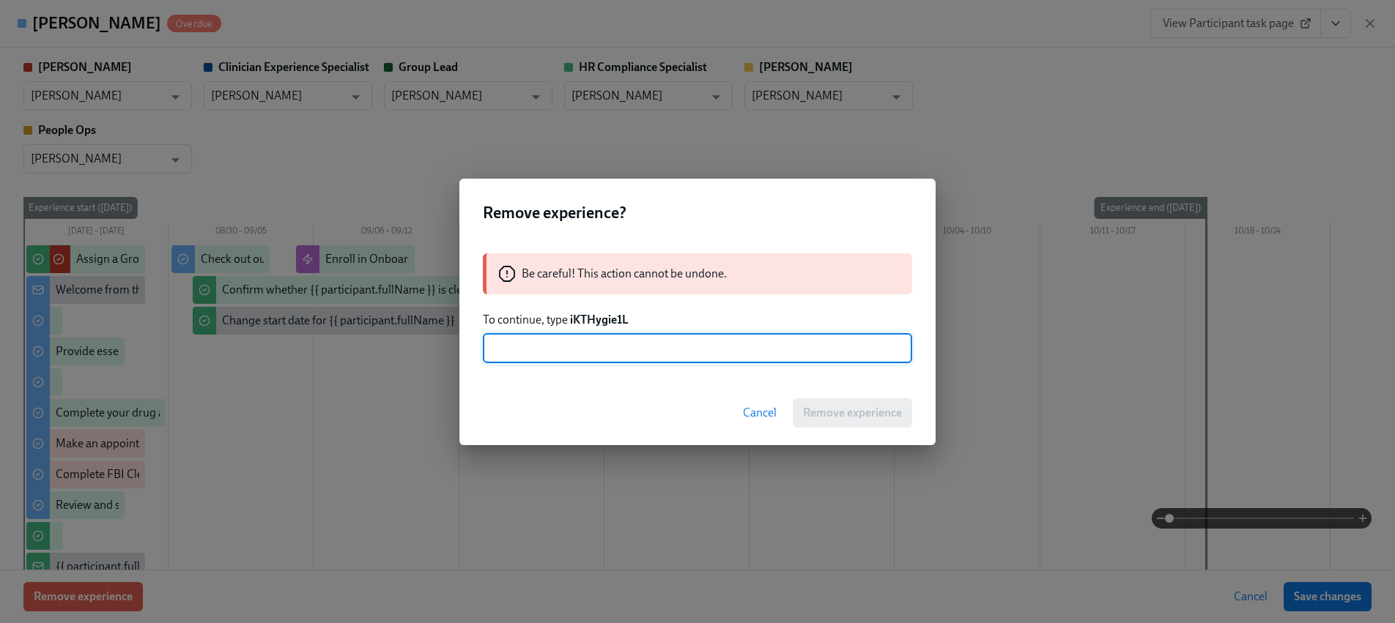
click at [617, 346] on input "text" at bounding box center [697, 348] width 429 height 29
paste input "iKTHygie1L"
type input "iKTHygie1L"
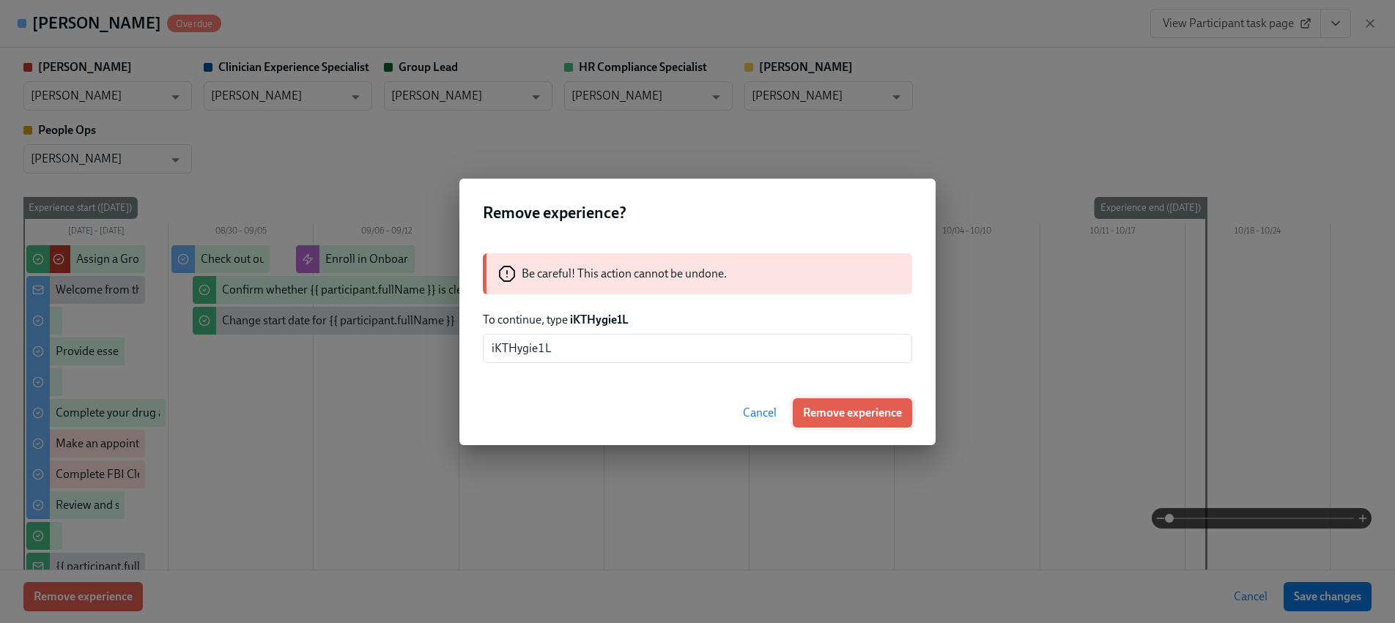
click at [843, 415] on span "Remove experience" at bounding box center [852, 413] width 99 height 15
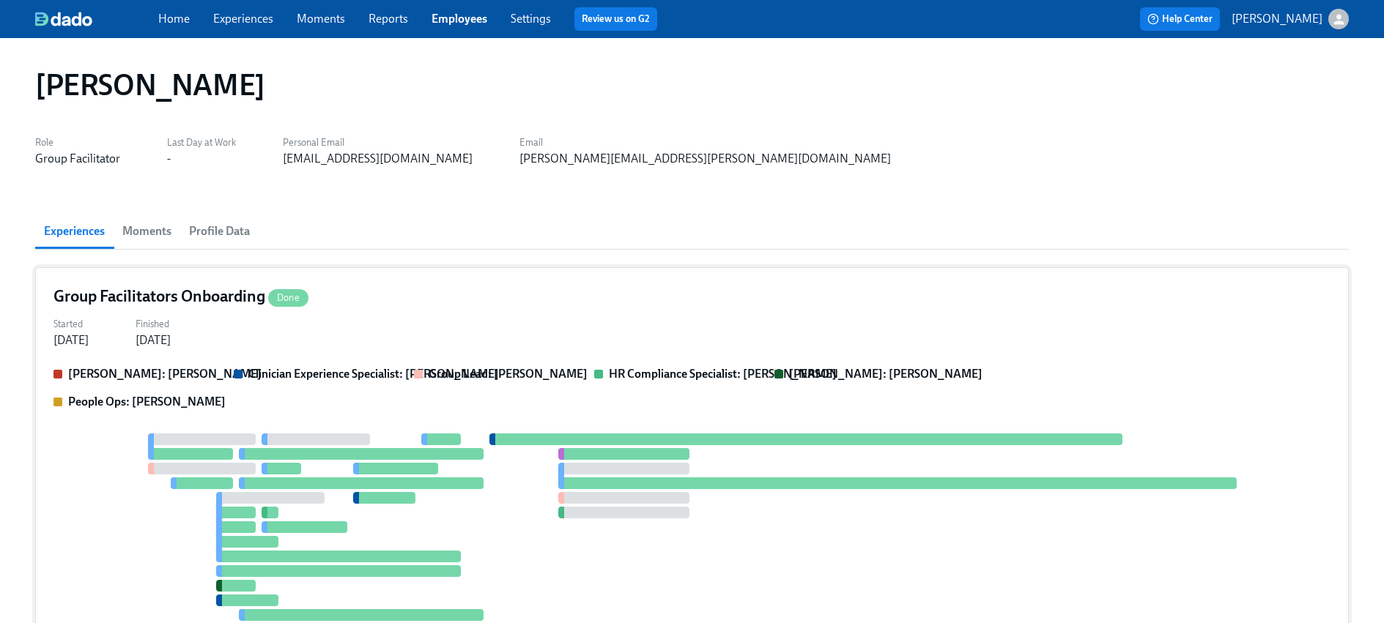
click at [511, 478] on div at bounding box center [691, 549] width 1277 height 231
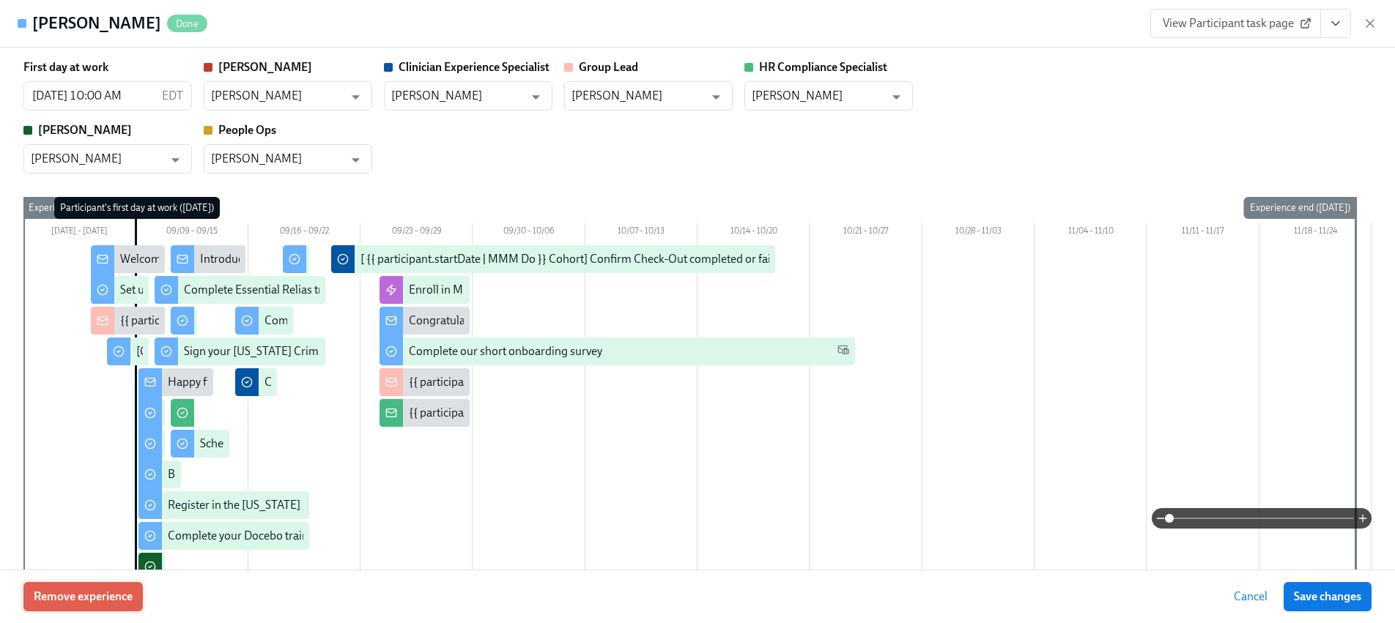
click at [105, 597] on span "Remove experience" at bounding box center [83, 597] width 99 height 15
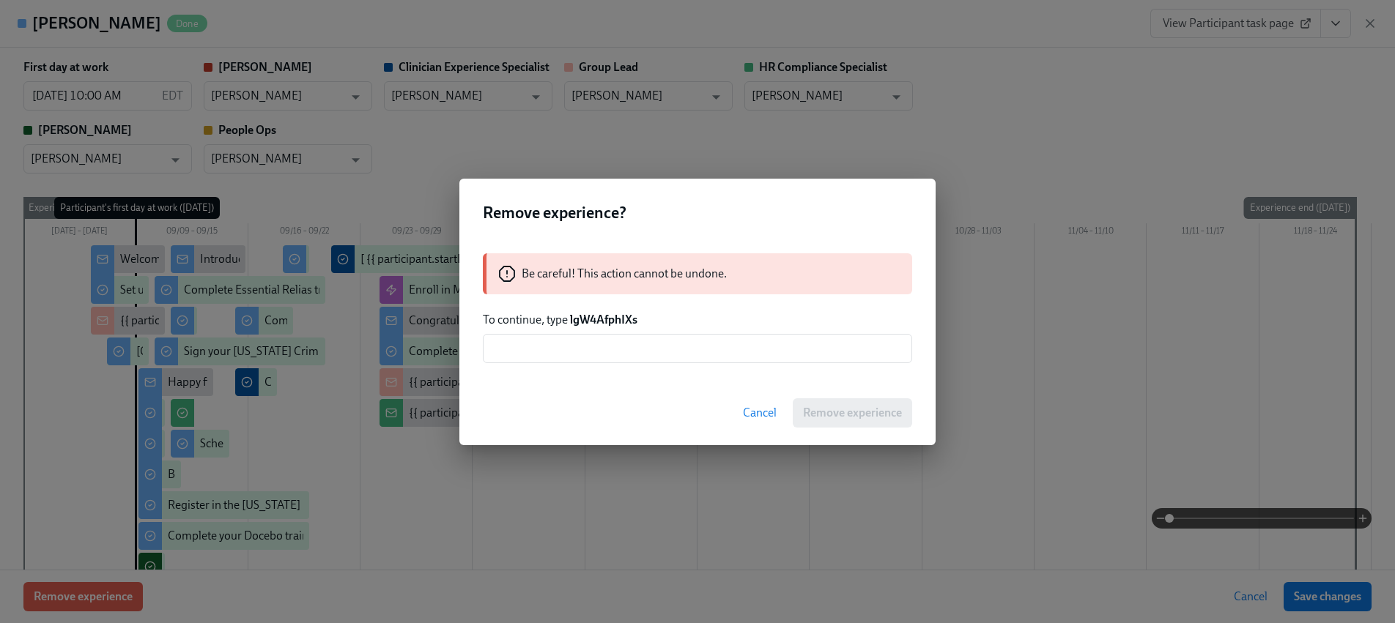
click at [594, 314] on strong "lgW4AfphIXs" at bounding box center [603, 320] width 67 height 14
click at [593, 315] on strong "lgW4AfphIXs" at bounding box center [603, 320] width 67 height 14
copy strong "lgW4AfphIXs"
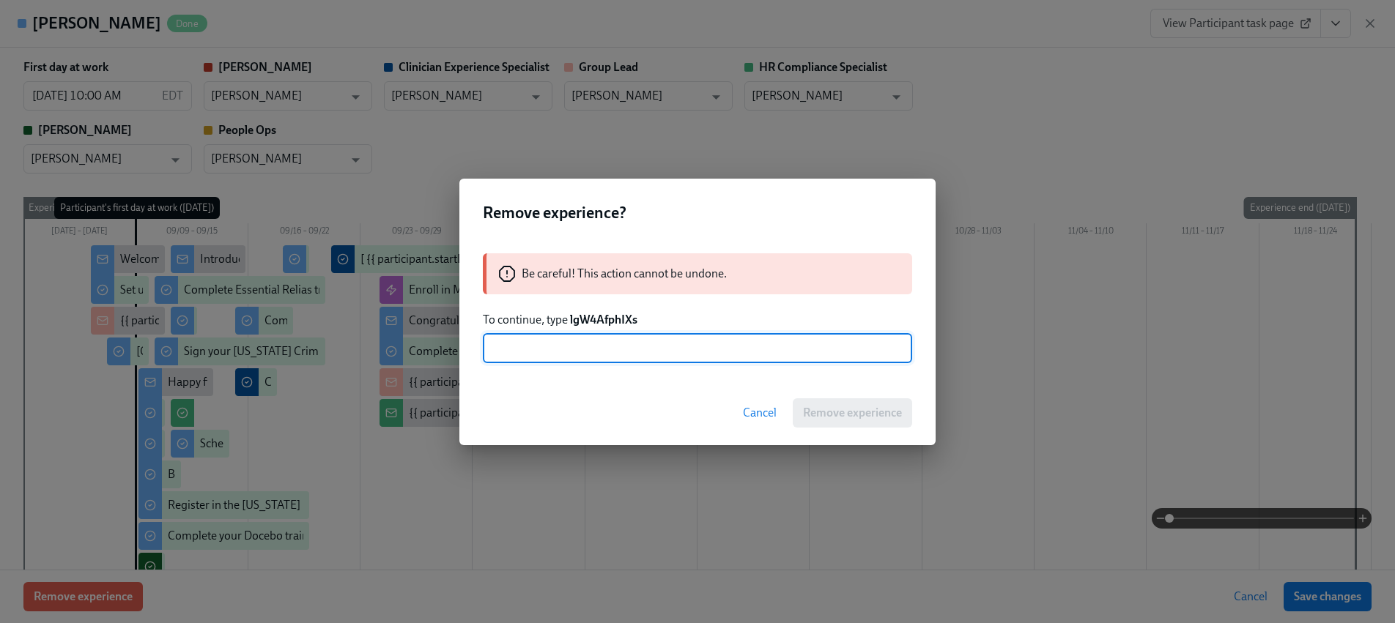
click at [586, 345] on input "text" at bounding box center [697, 348] width 429 height 29
paste input "lgW4AfphIXs"
type input "lgW4AfphIXs"
click at [842, 413] on span "Remove experience" at bounding box center [852, 413] width 99 height 15
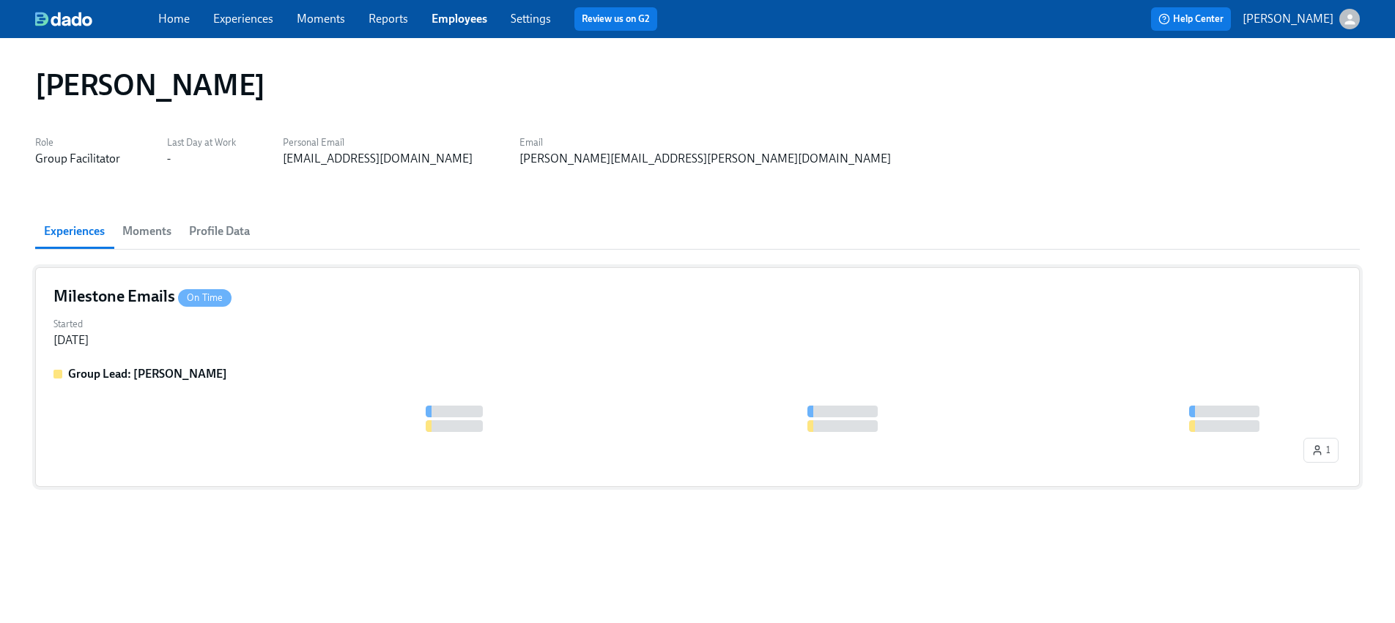
click at [244, 368] on div "Group Lead: Will Wischhusen" at bounding box center [697, 374] width 1288 height 16
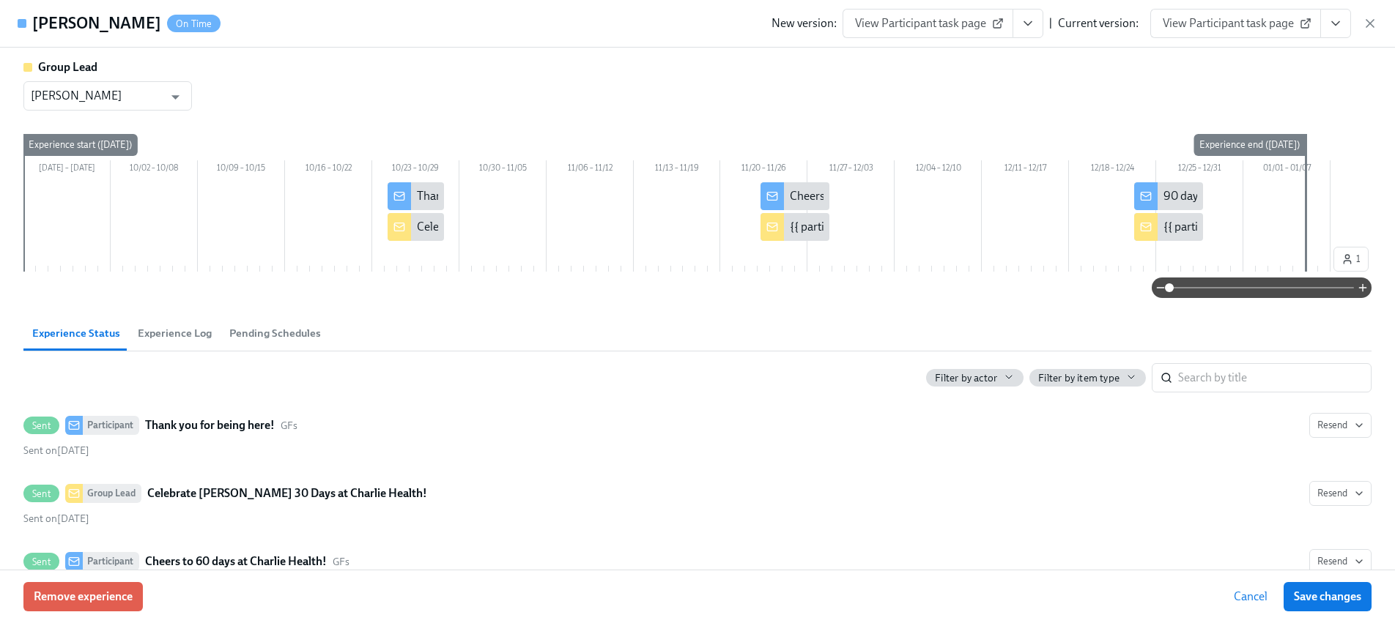
scroll to position [271, 0]
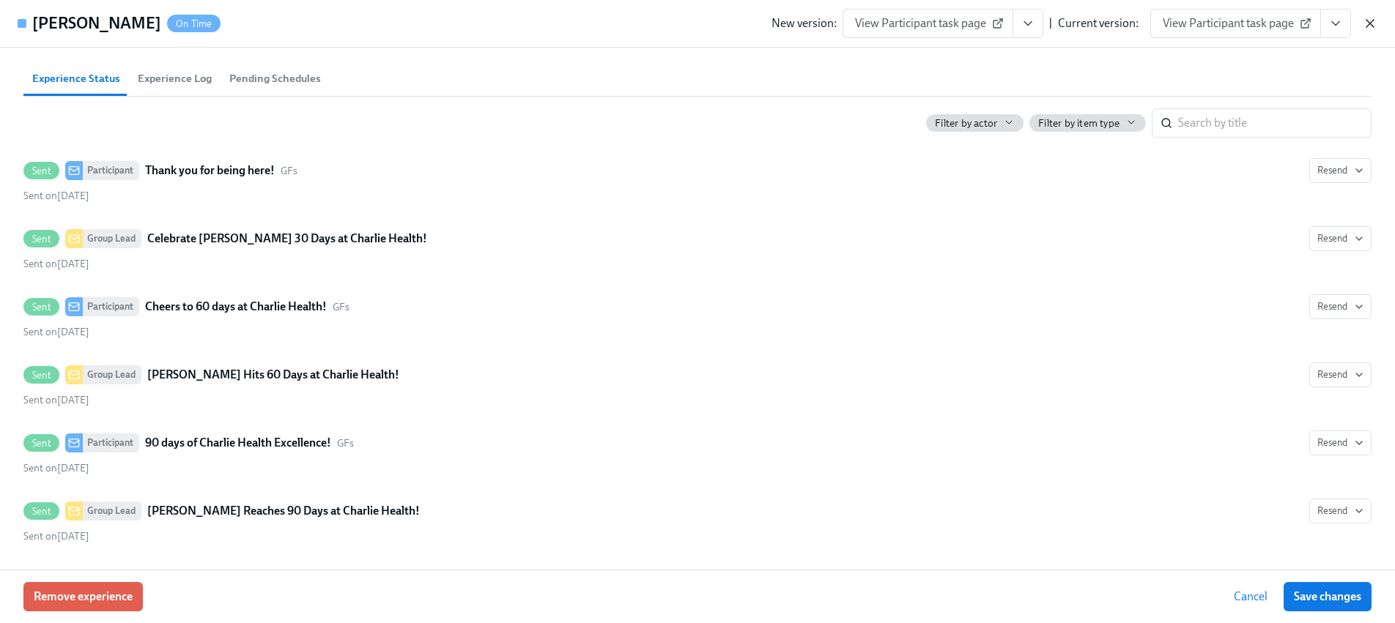
click at [1364, 28] on icon "button" at bounding box center [1369, 23] width 15 height 15
